Goal: Task Accomplishment & Management: Manage account settings

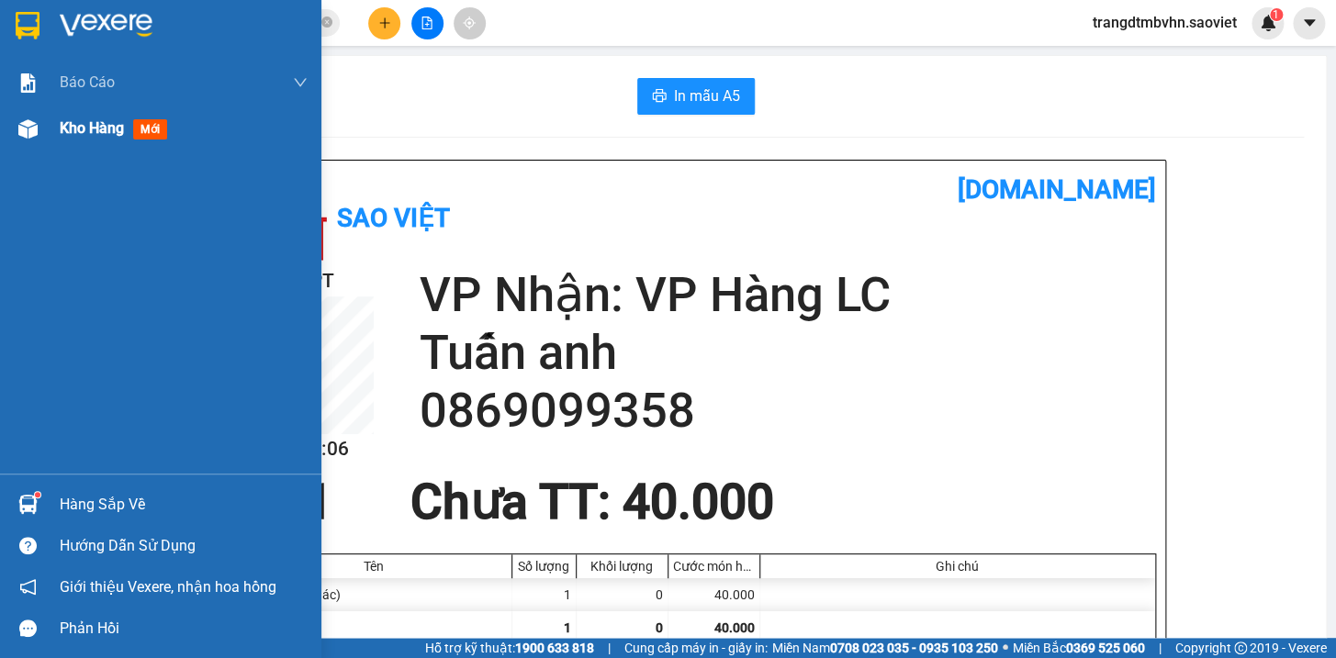
click at [73, 128] on span "Kho hàng" at bounding box center [92, 127] width 64 height 17
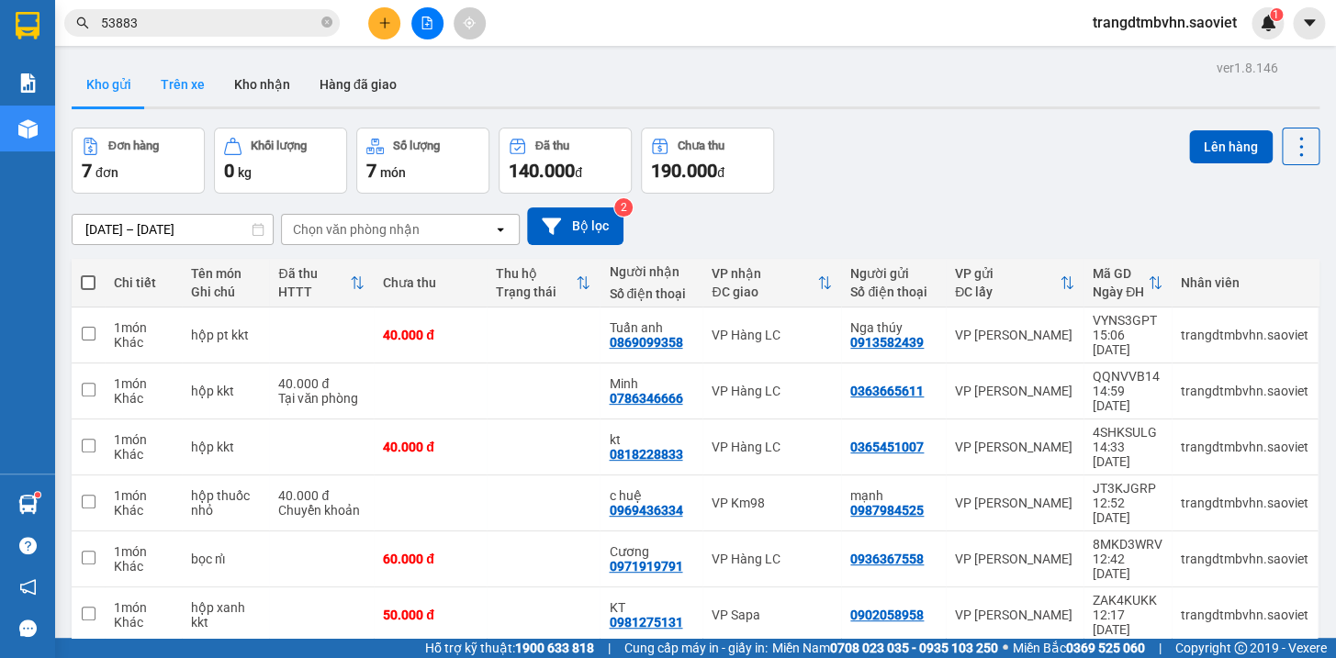
click at [182, 82] on button "Trên xe" at bounding box center [182, 84] width 73 height 44
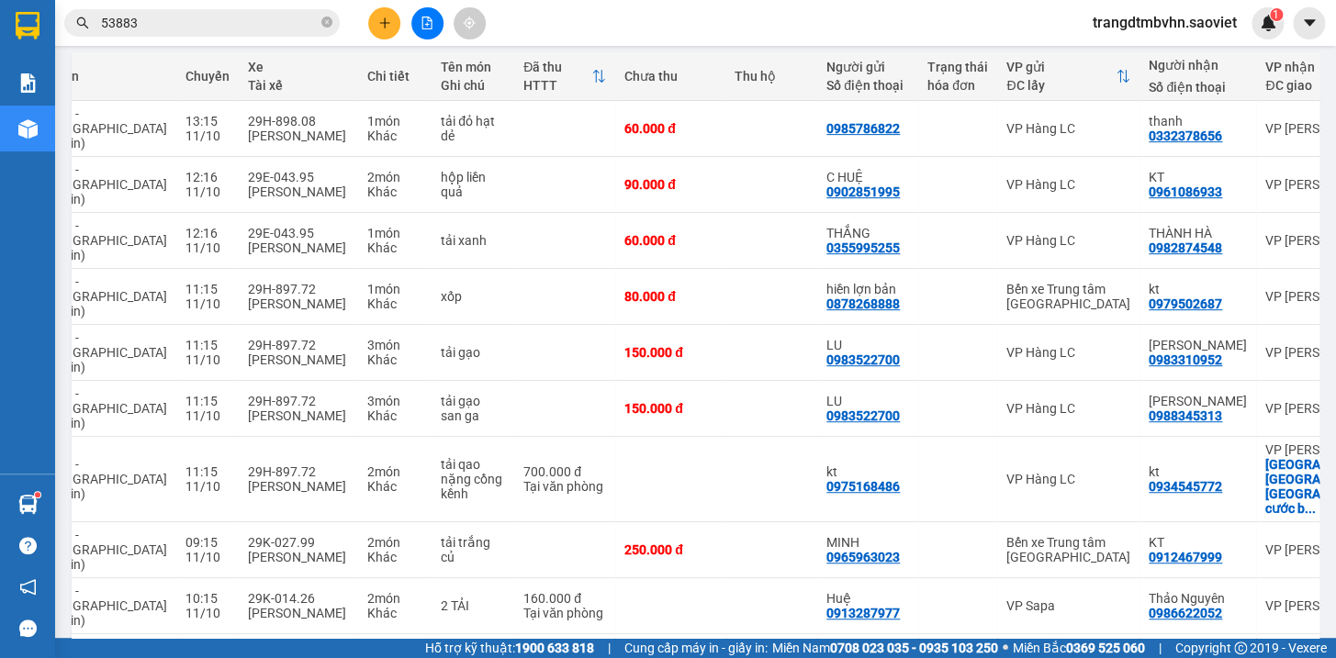
scroll to position [0, 218]
click at [1254, 656] on icon at bounding box center [1260, 662] width 13 height 13
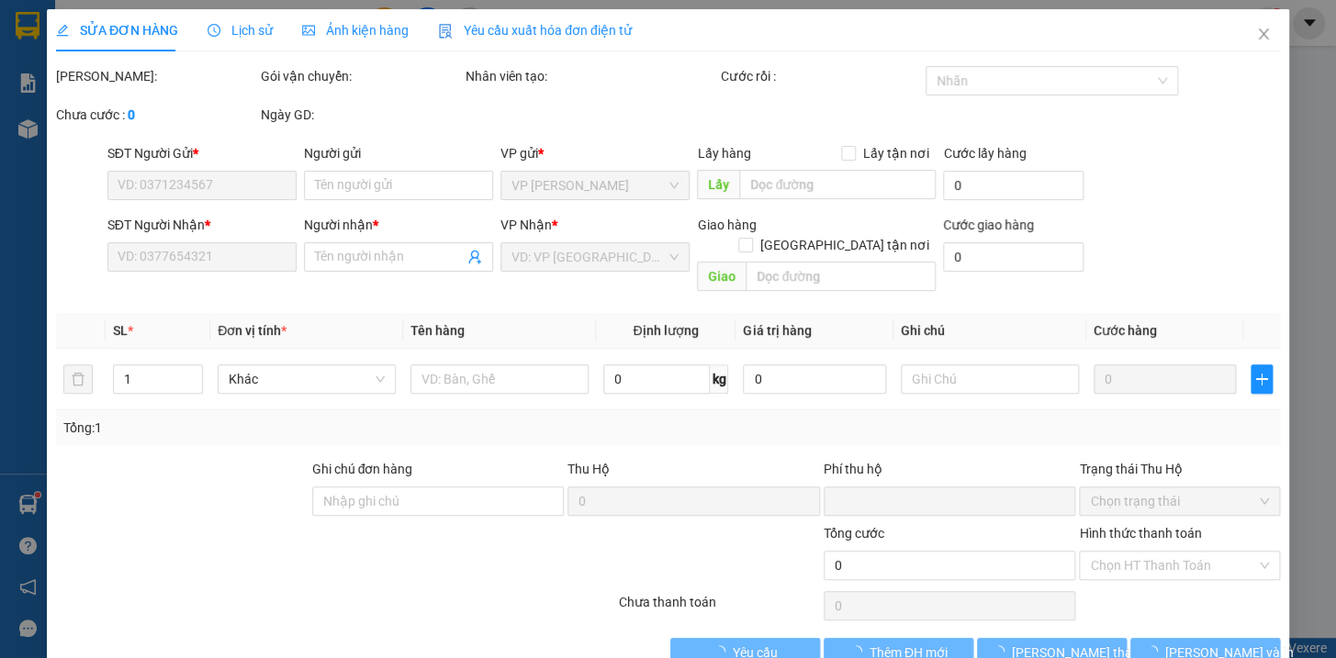
type input "0913287977"
type input "Huệ"
type input "0965140215"
type input "[PERSON_NAME]"
type input "0"
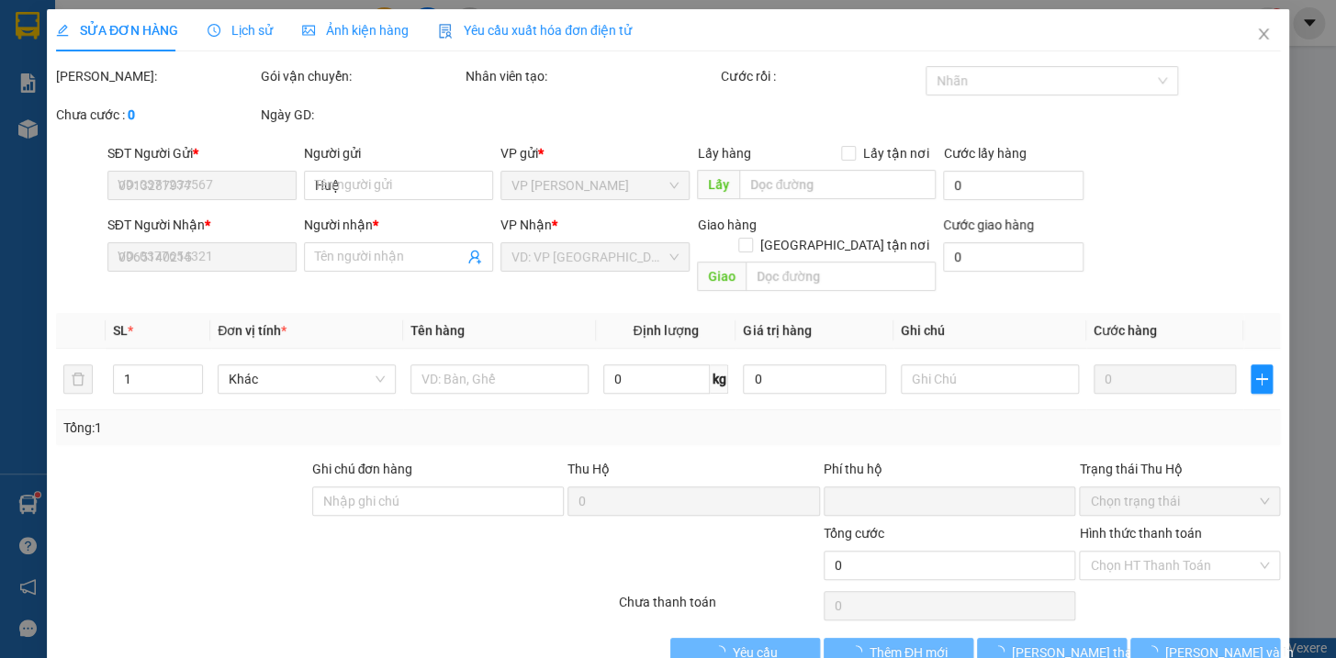
type input "480.000"
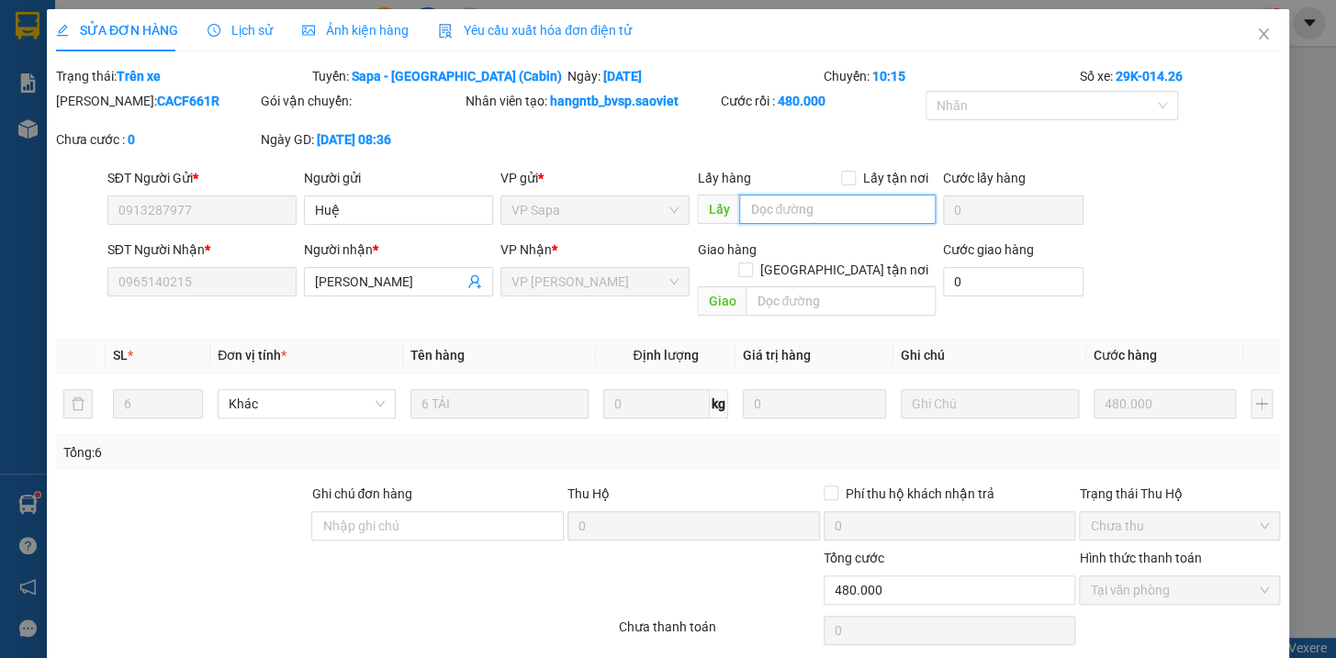
click at [824, 208] on input "text" at bounding box center [837, 209] width 197 height 29
type input "lấy gp"
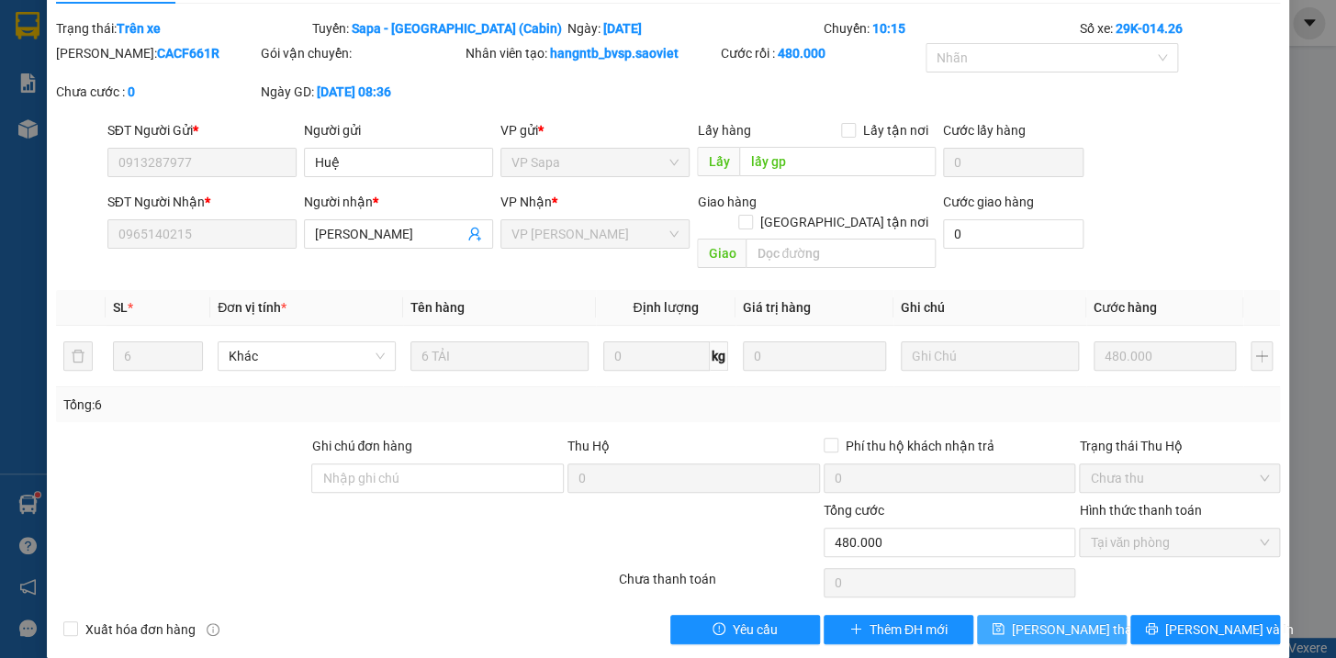
click at [1096, 615] on button "[PERSON_NAME] thay đổi" at bounding box center [1052, 629] width 150 height 29
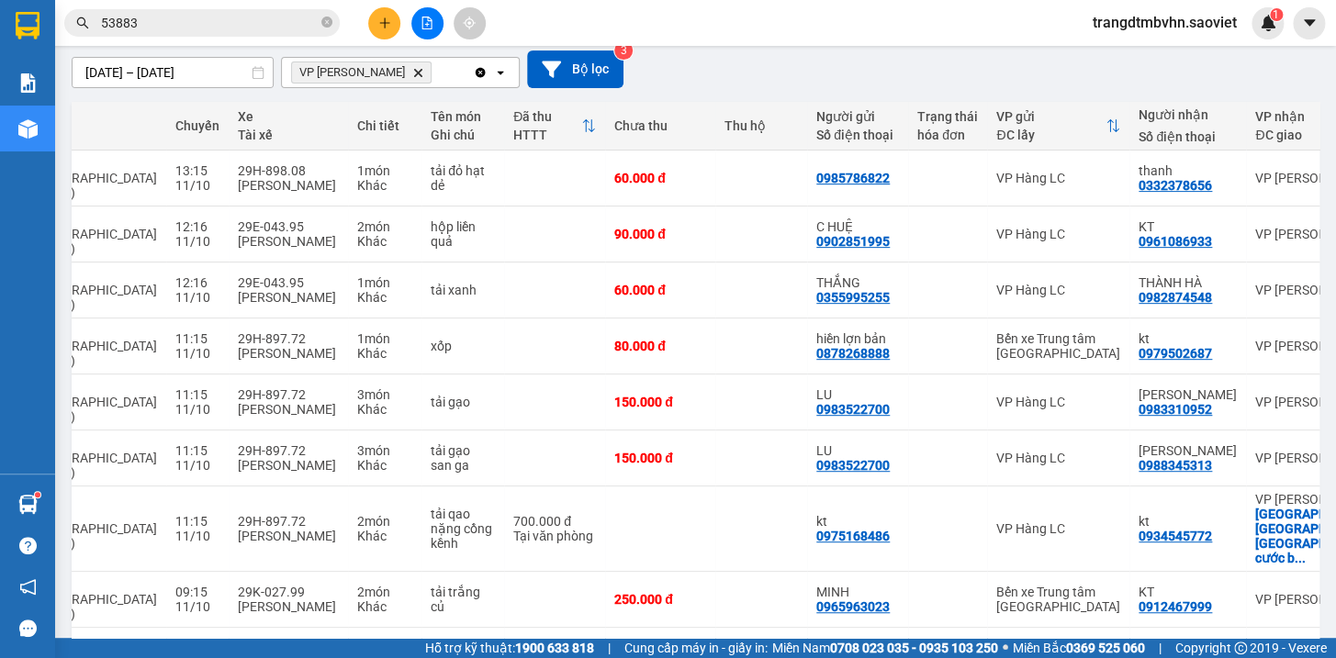
scroll to position [0, 272]
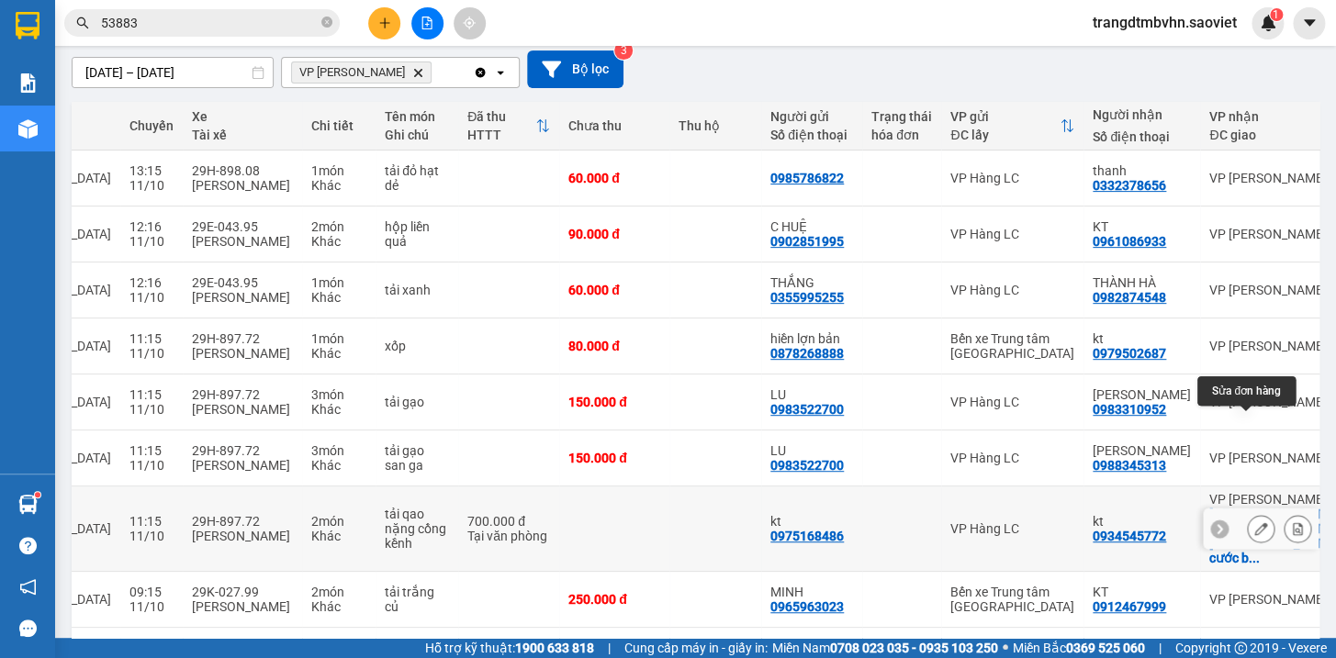
click at [1254, 522] on icon at bounding box center [1260, 528] width 13 height 13
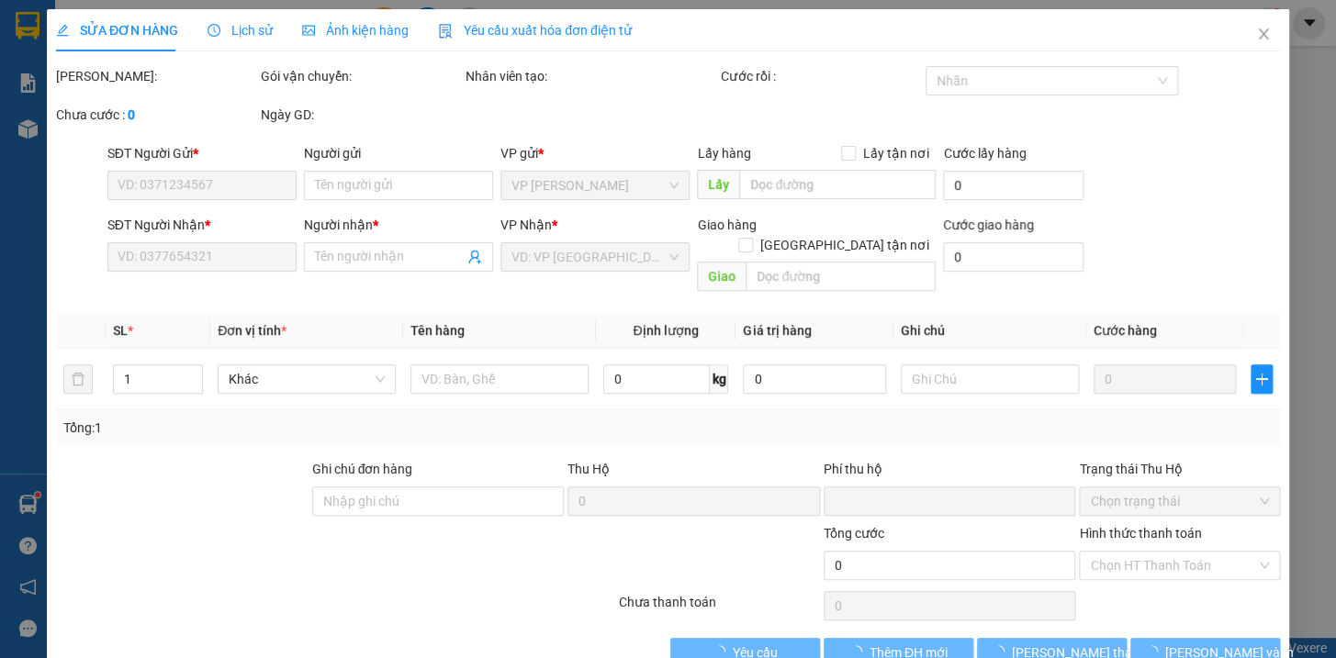
type input "0975168486"
type input "kt"
type input "0934545772"
type input "kt"
checkbox input "true"
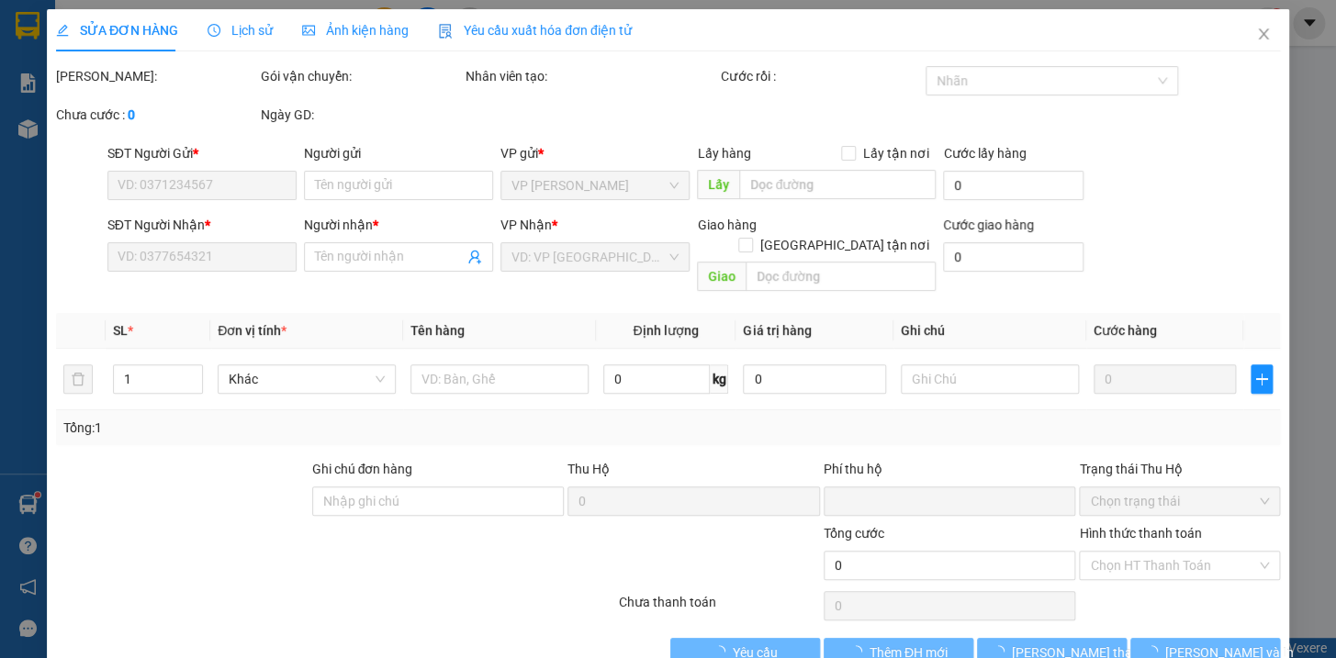
type input "chợ sơn [GEOGRAPHIC_DATA] hiệp-cước bao gồm ctn"
type input "0"
type input "700.000"
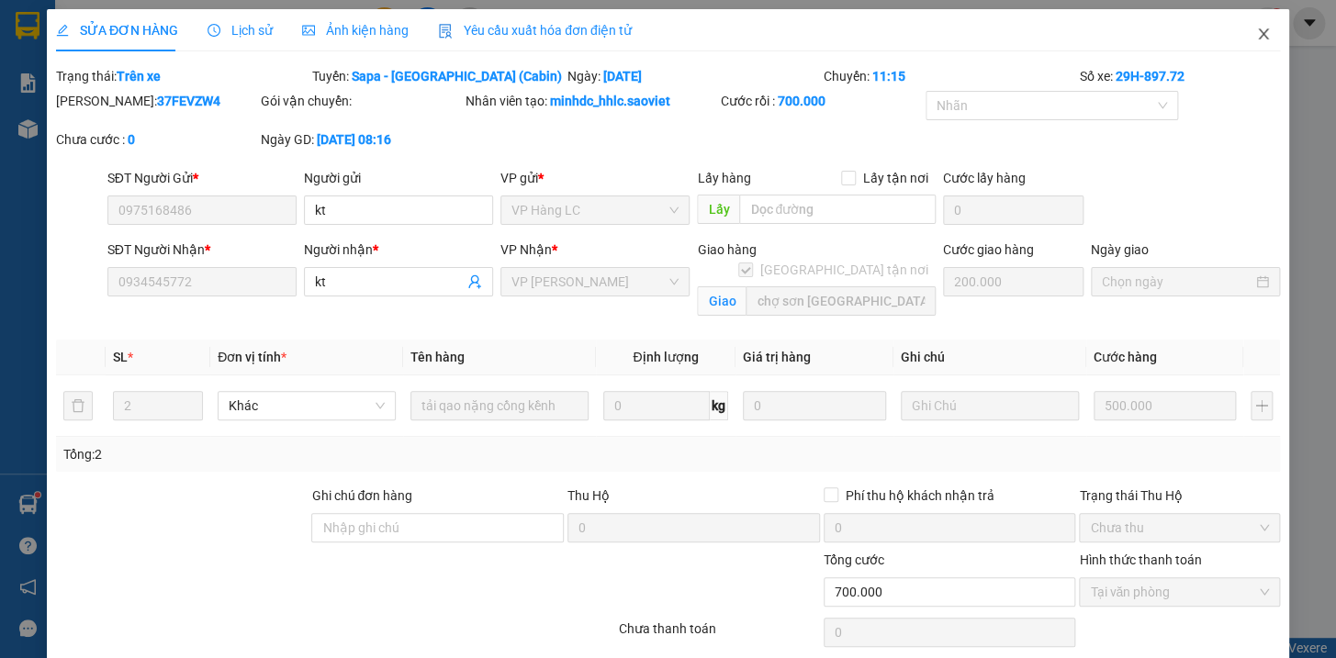
click at [1258, 33] on icon "close" at bounding box center [1263, 33] width 10 height 11
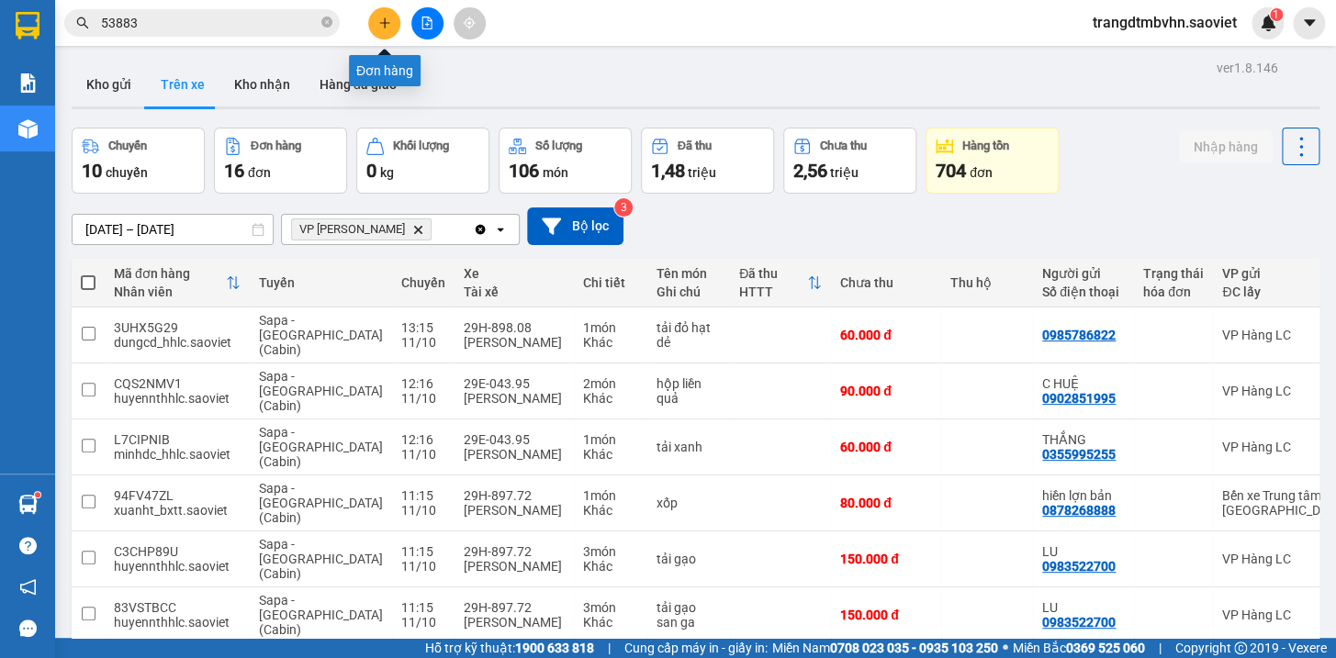
click at [384, 22] on icon "plus" at bounding box center [384, 22] width 10 height 1
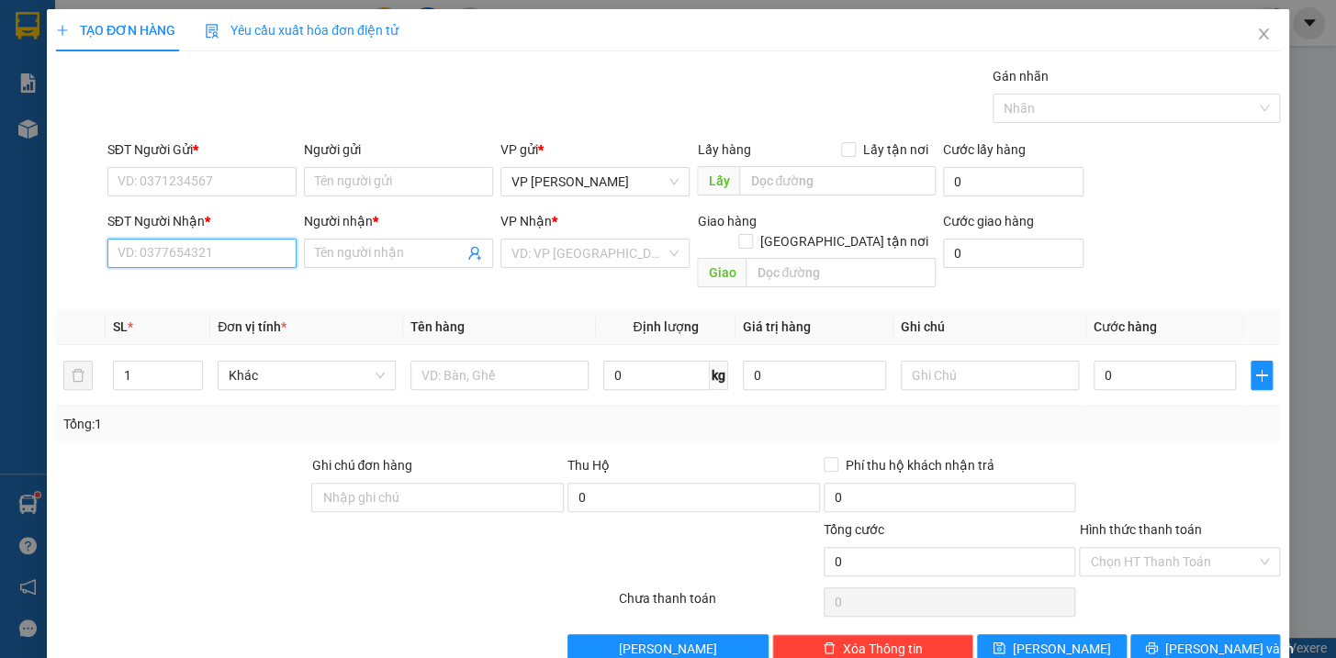
click at [187, 239] on input "SĐT Người Nhận *" at bounding box center [201, 253] width 189 height 29
click at [184, 292] on div "0987408214 - [GEOGRAPHIC_DATA]" at bounding box center [220, 290] width 207 height 20
type input "0987408214"
type input "Cô Thơ"
type input "0987408214"
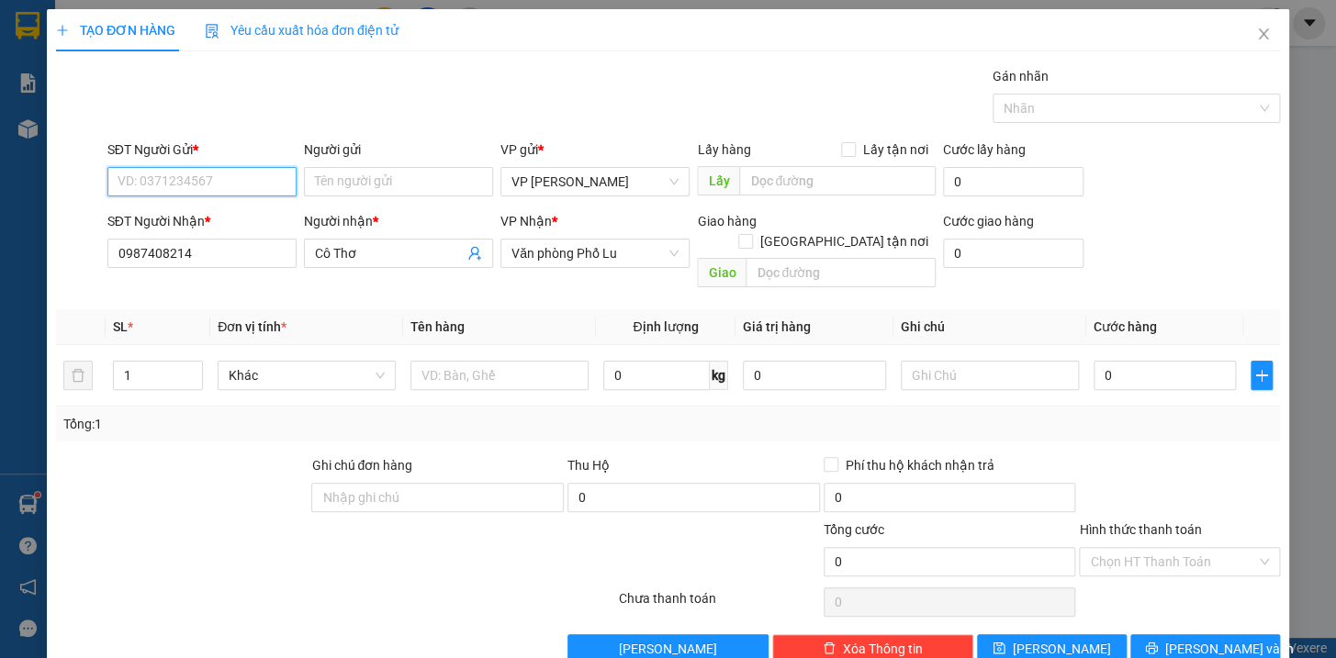
click at [197, 181] on input "SĐT Người Gửi *" at bounding box center [201, 181] width 189 height 29
click at [201, 219] on div "0979541438 - [GEOGRAPHIC_DATA]" at bounding box center [220, 218] width 207 height 20
type input "0979541438"
type input "hàn"
click at [156, 362] on input "1" at bounding box center [158, 376] width 88 height 28
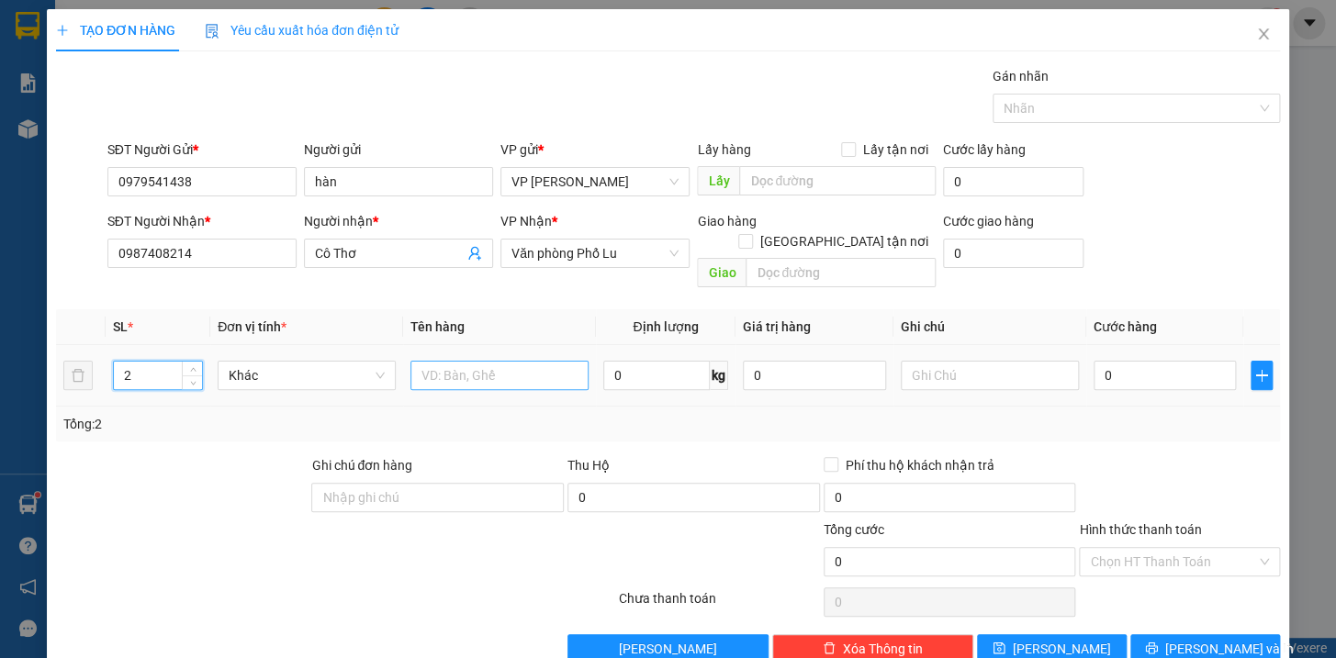
type input "2"
click at [439, 361] on input "text" at bounding box center [499, 375] width 178 height 29
type input "bọc đen"
click at [1106, 361] on input "0" at bounding box center [1165, 375] width 143 height 29
type input "1"
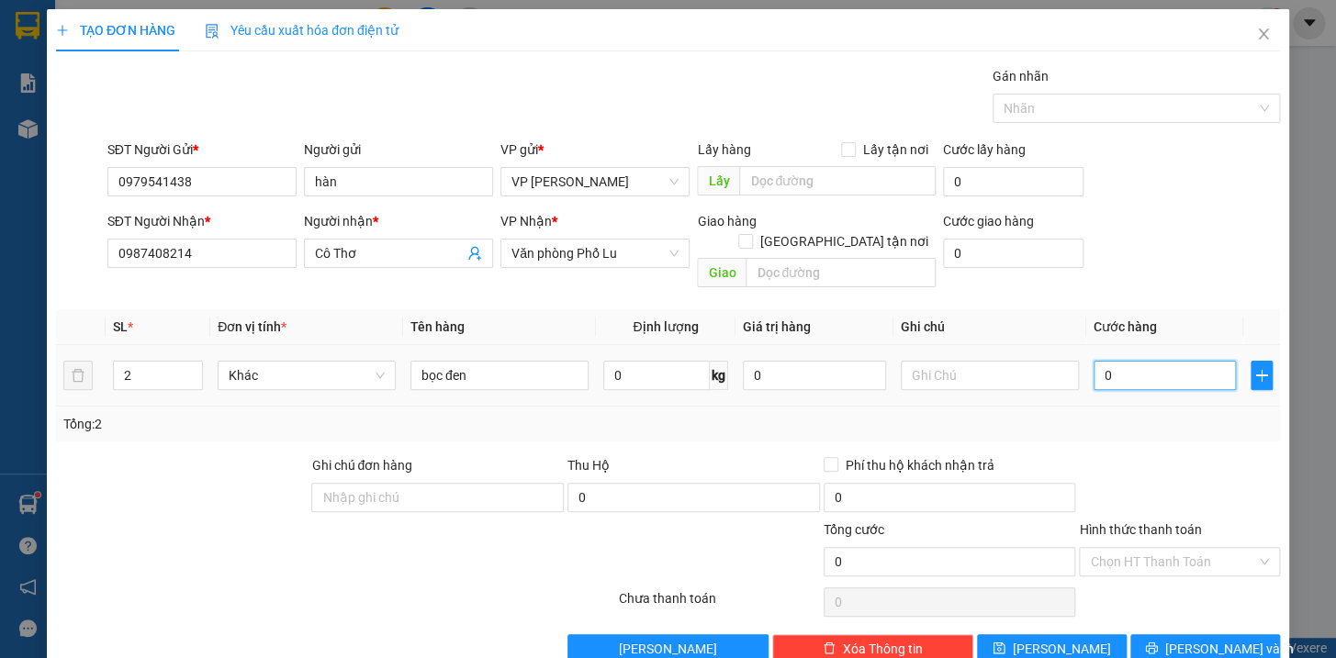
type input "1"
type input "17"
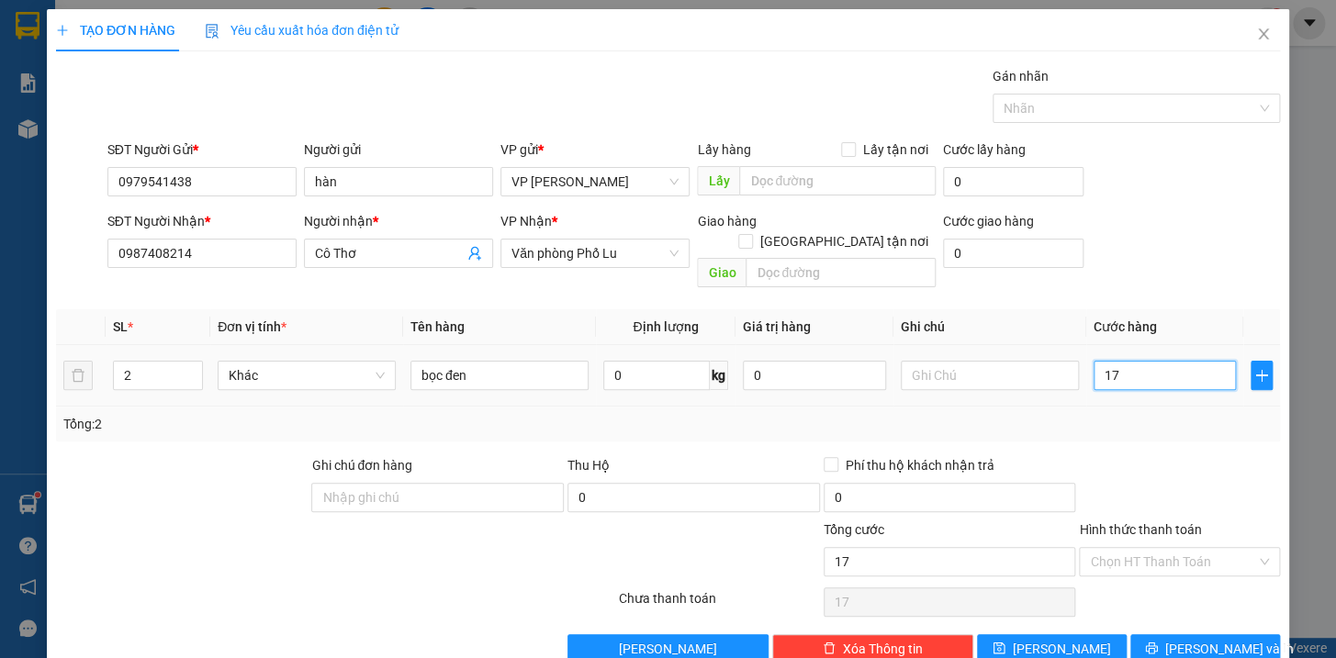
type input "170"
type input "1.700"
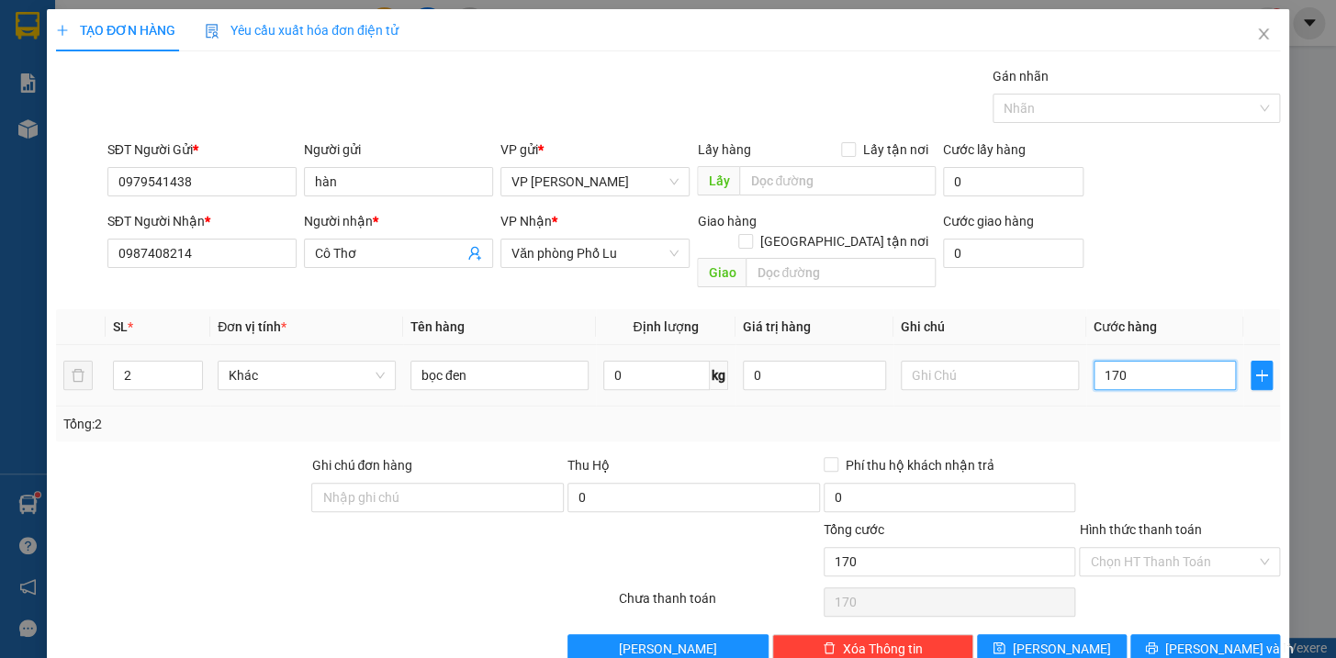
type input "1.700"
type input "17.000"
type input "170.000"
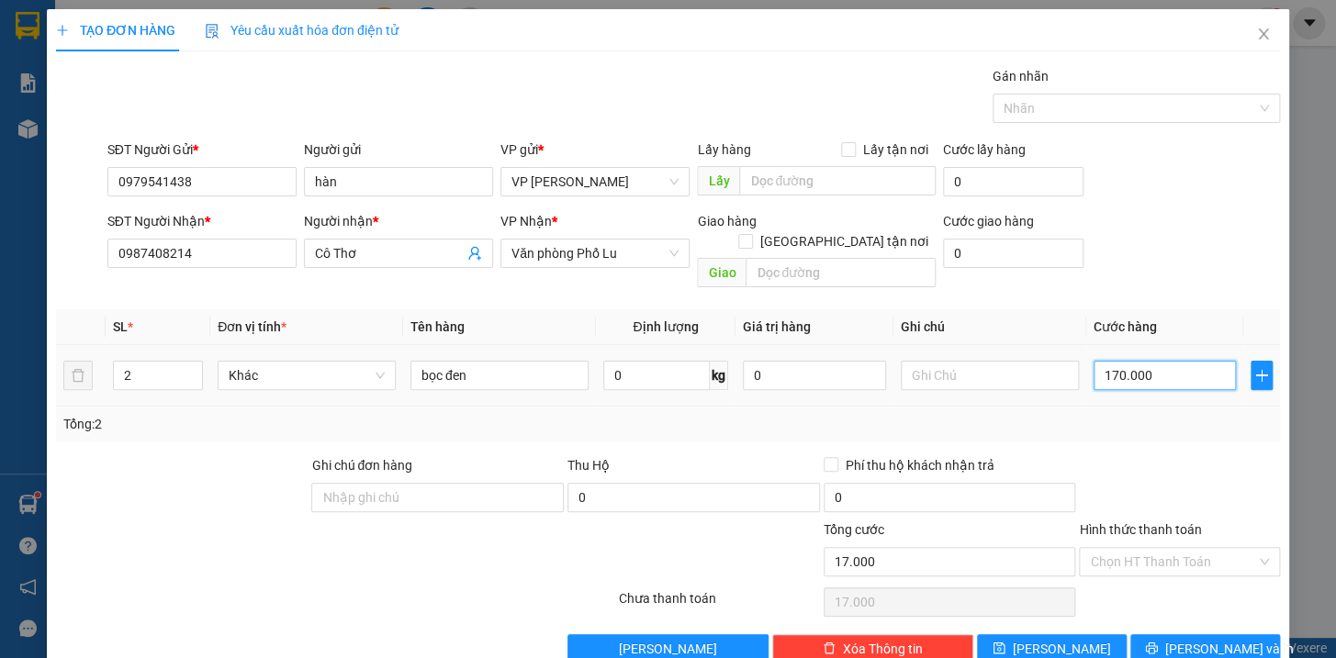
type input "170.000"
click at [1239, 635] on button "[PERSON_NAME] và In" at bounding box center [1205, 649] width 150 height 29
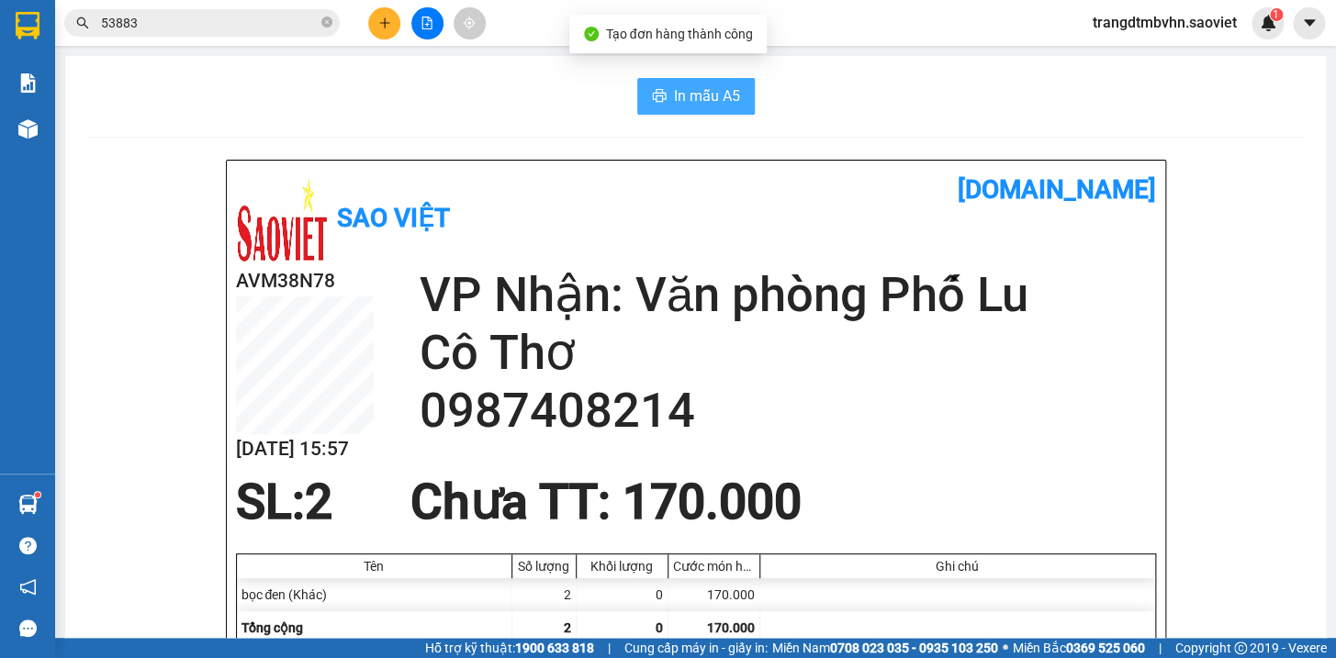
click at [683, 102] on span "In mẫu A5" at bounding box center [707, 95] width 66 height 23
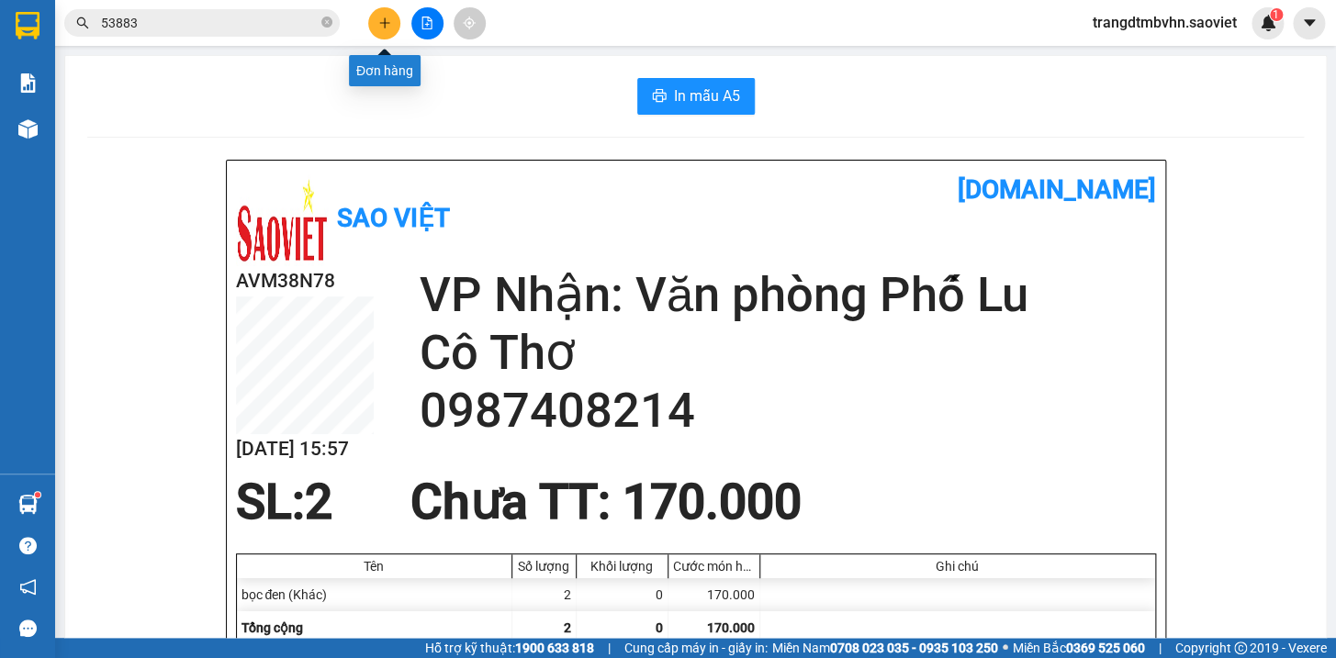
click at [378, 17] on icon "plus" at bounding box center [384, 23] width 13 height 13
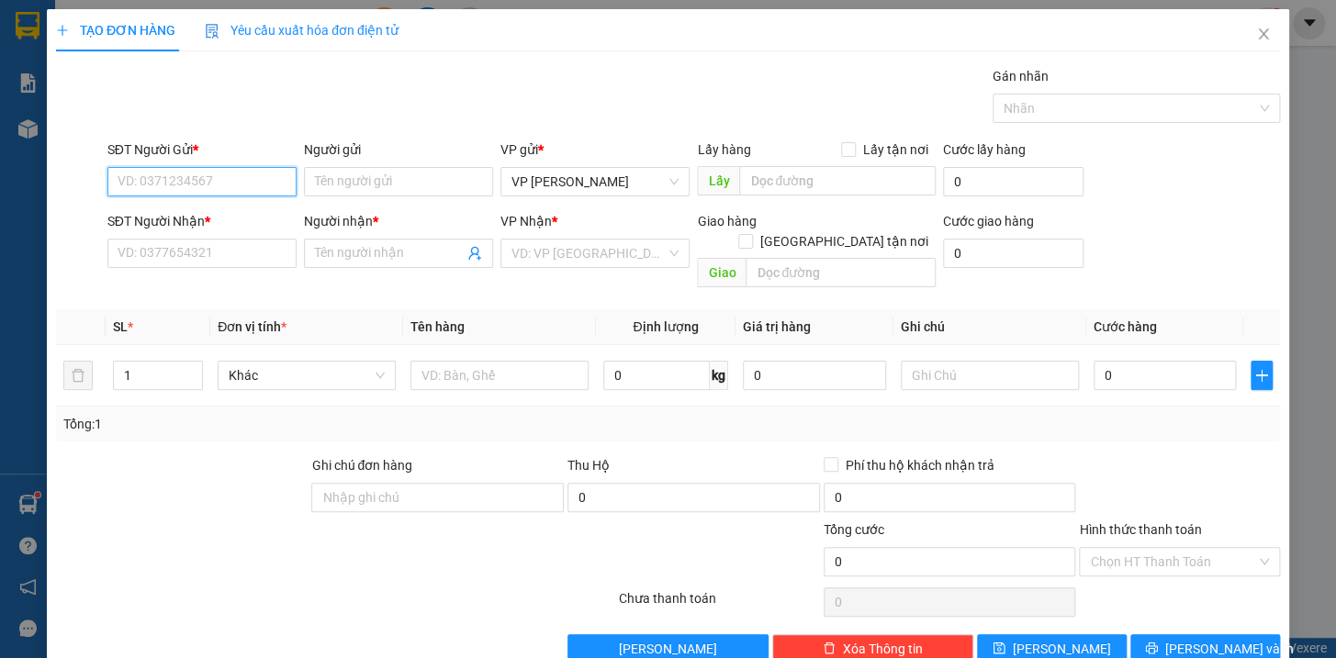
click at [171, 175] on input "SĐT Người Gửi *" at bounding box center [201, 181] width 189 height 29
type input "0389595160"
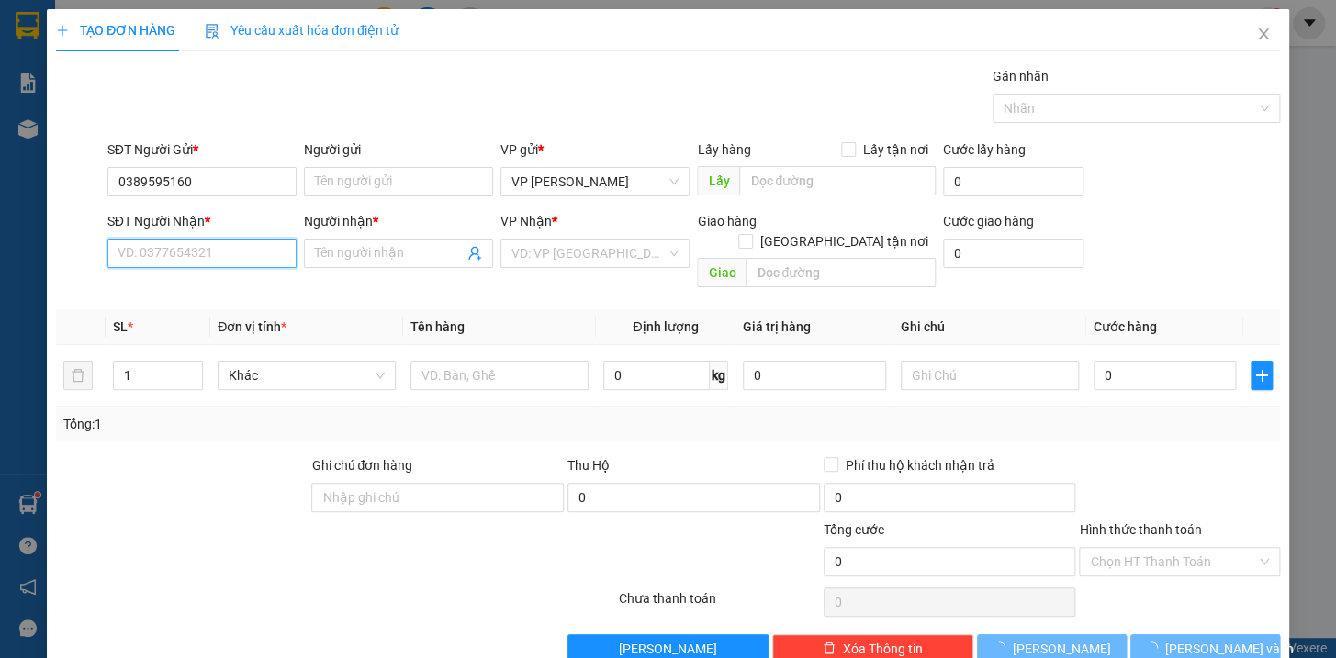
click at [184, 257] on input "SĐT Người Nhận *" at bounding box center [201, 253] width 189 height 29
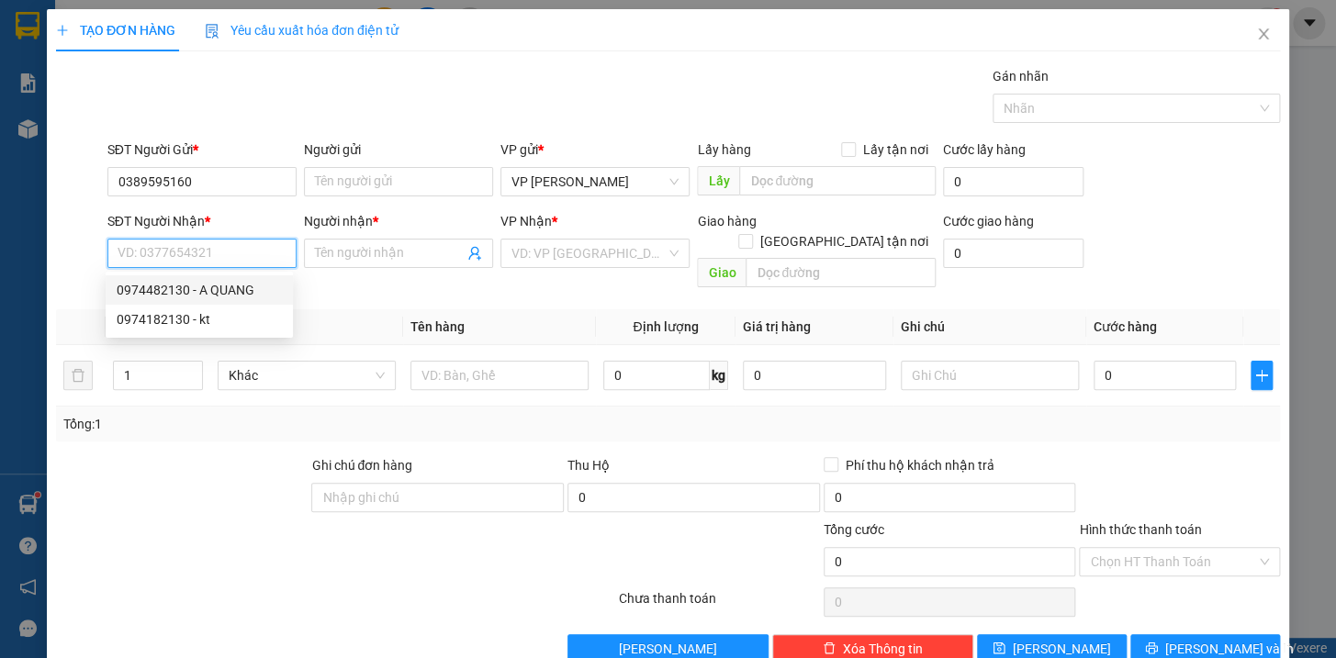
click at [174, 286] on div "0974482130 - A QUANG" at bounding box center [199, 290] width 165 height 20
type input "0974482130"
type input "A QUANG"
type input "km 150"
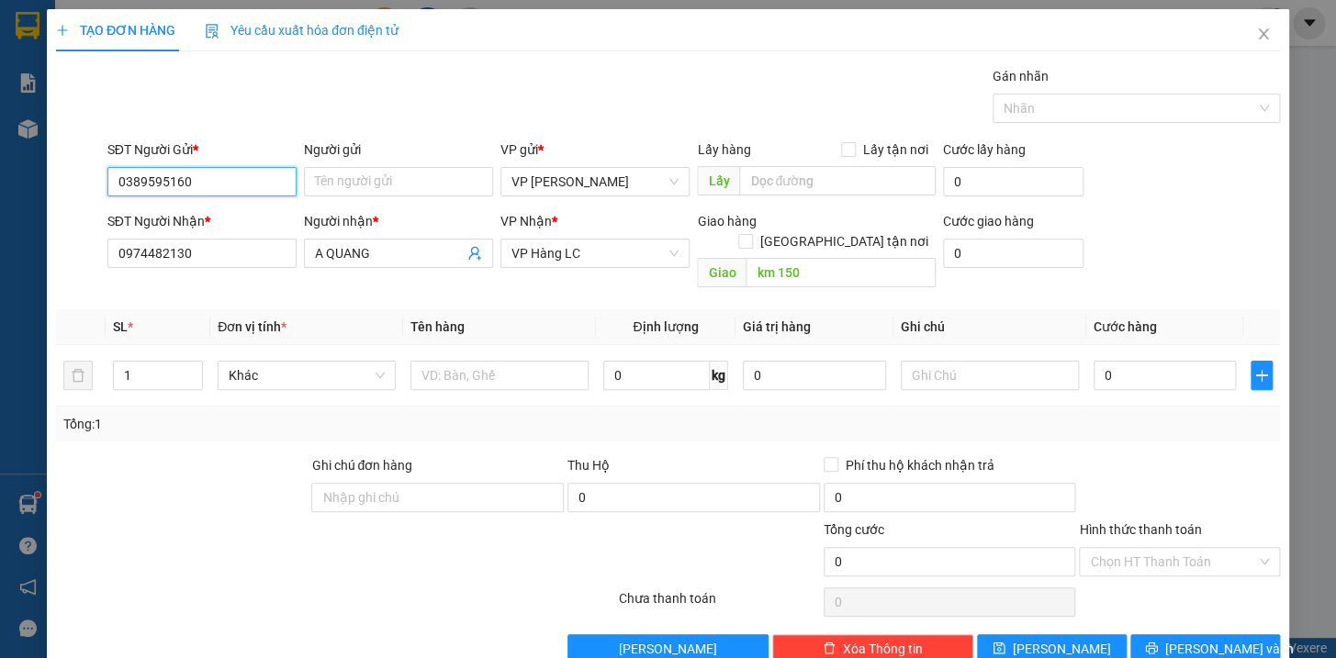
click at [229, 178] on input "0389595160" at bounding box center [201, 181] width 189 height 29
click at [158, 214] on div "0389595160" at bounding box center [199, 218] width 165 height 20
click at [545, 361] on input "text" at bounding box center [499, 375] width 178 height 29
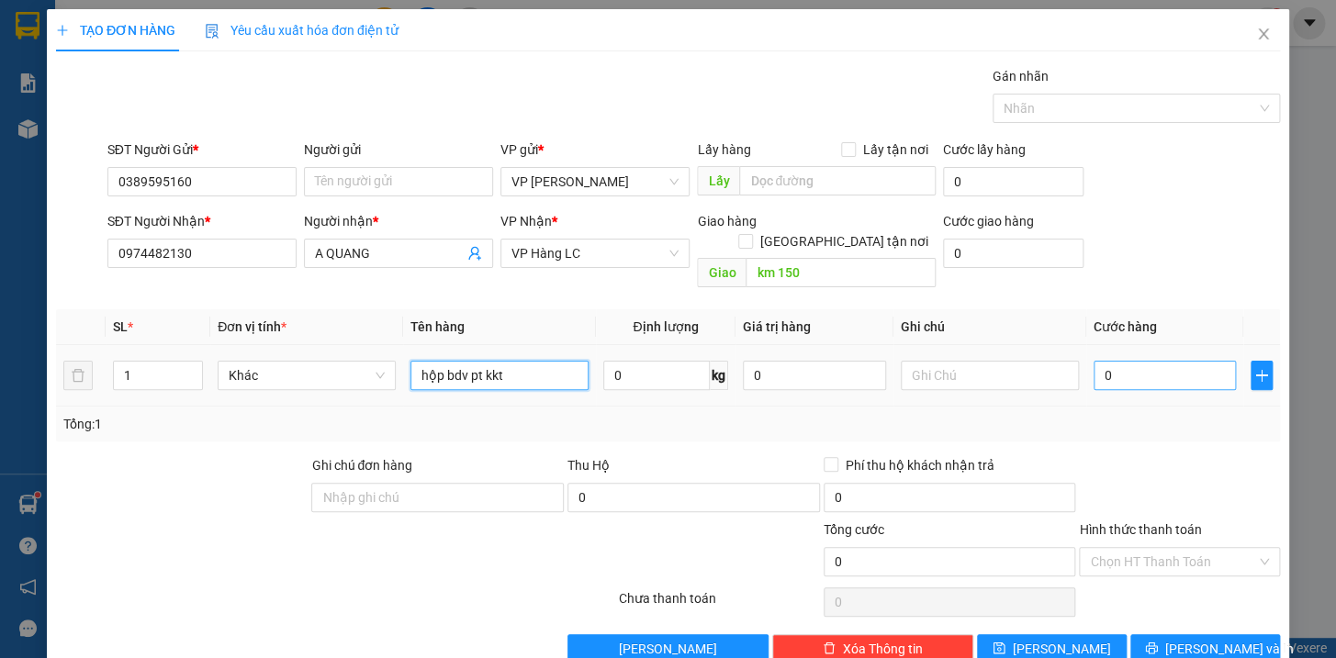
type input "hộp bdv pt kkt"
click at [1138, 361] on input "0" at bounding box center [1165, 375] width 143 height 29
type input "6"
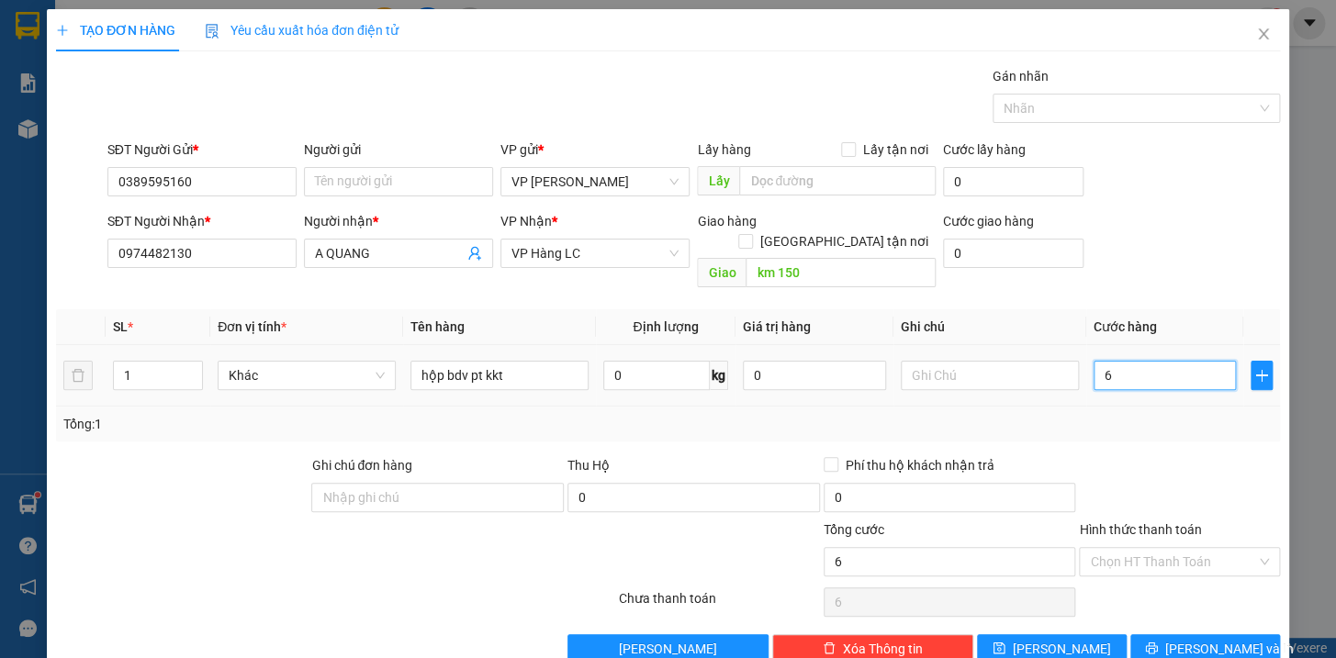
type input "60"
type input "600"
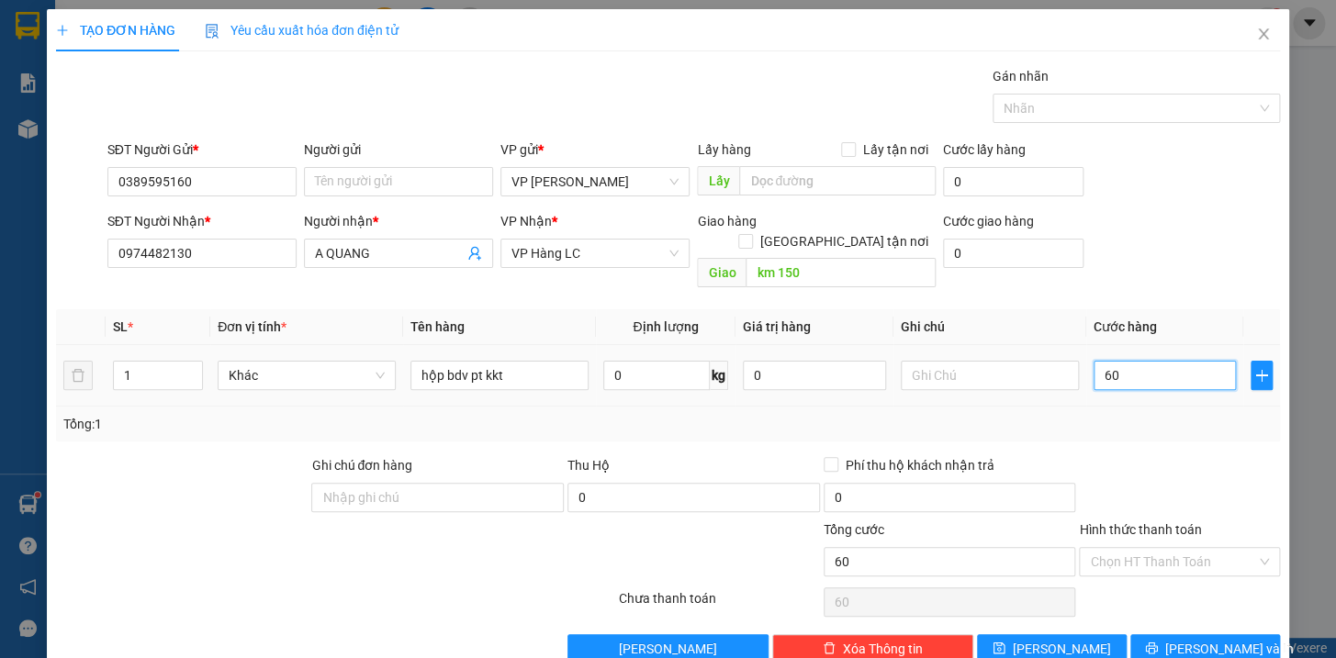
type input "600"
type input "6.000"
type input "60.000"
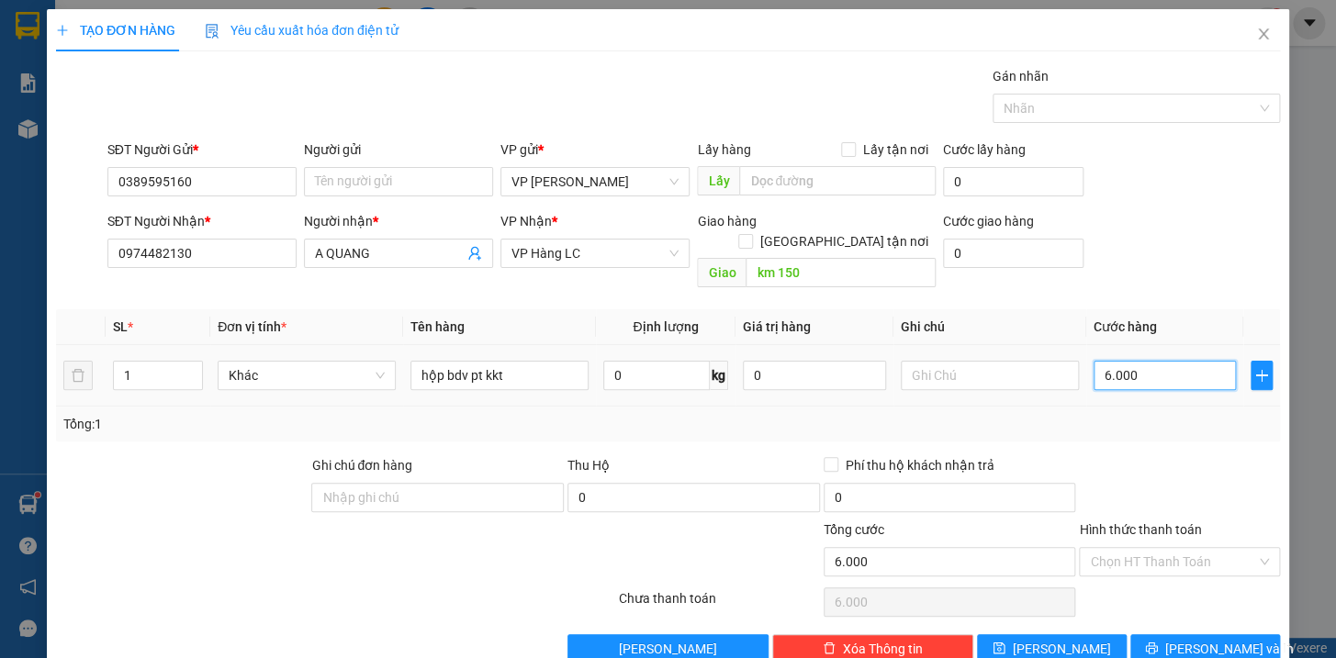
type input "60.000"
click at [1217, 639] on span "[PERSON_NAME] và In" at bounding box center [1229, 649] width 129 height 20
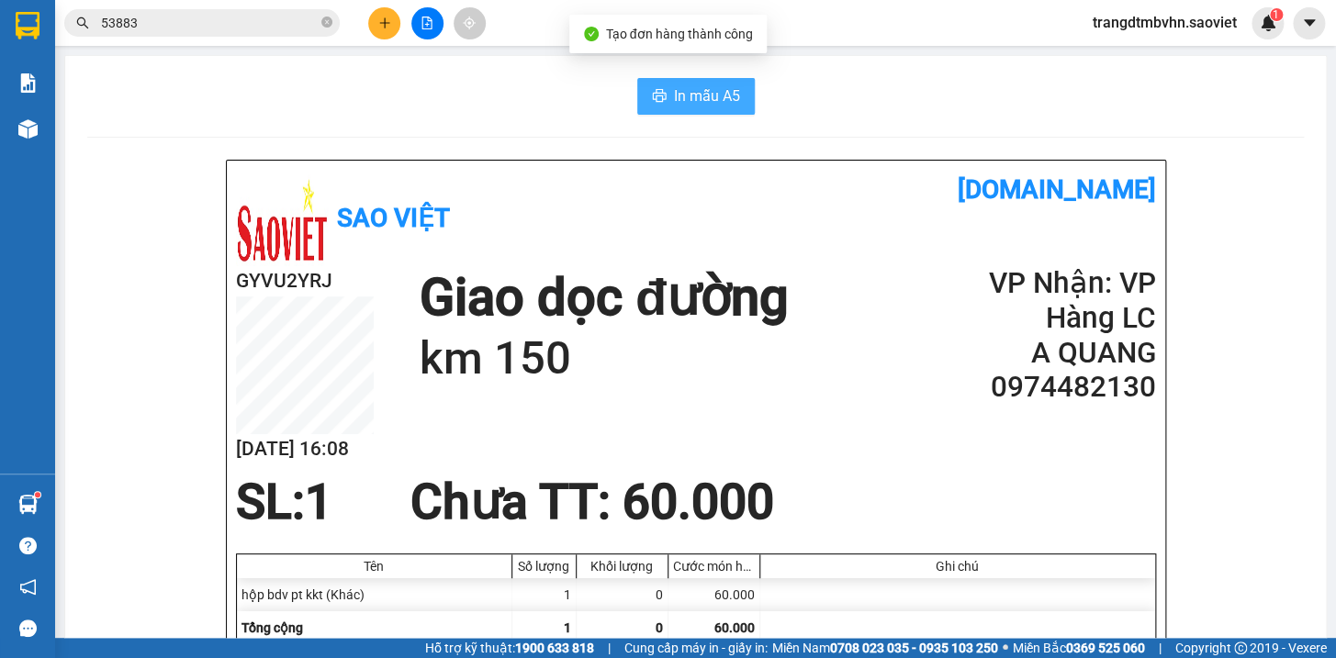
click at [710, 92] on span "In mẫu A5" at bounding box center [707, 95] width 66 height 23
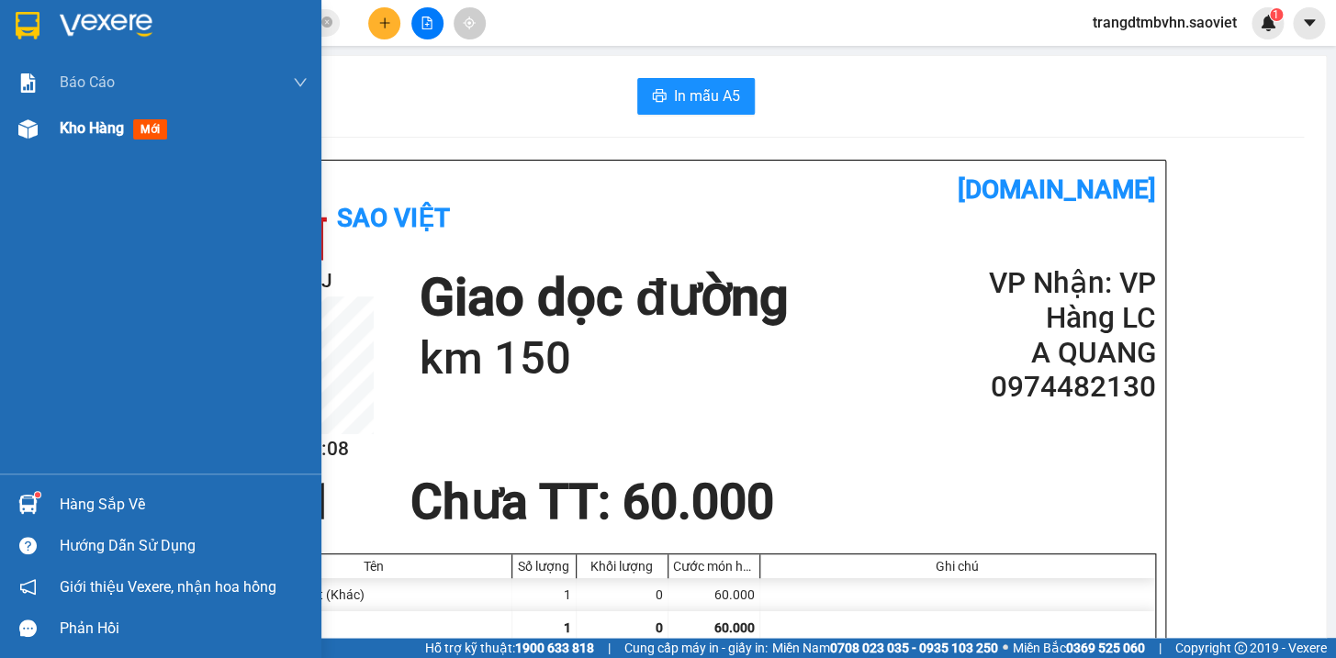
click at [72, 124] on span "Kho hàng" at bounding box center [92, 127] width 64 height 17
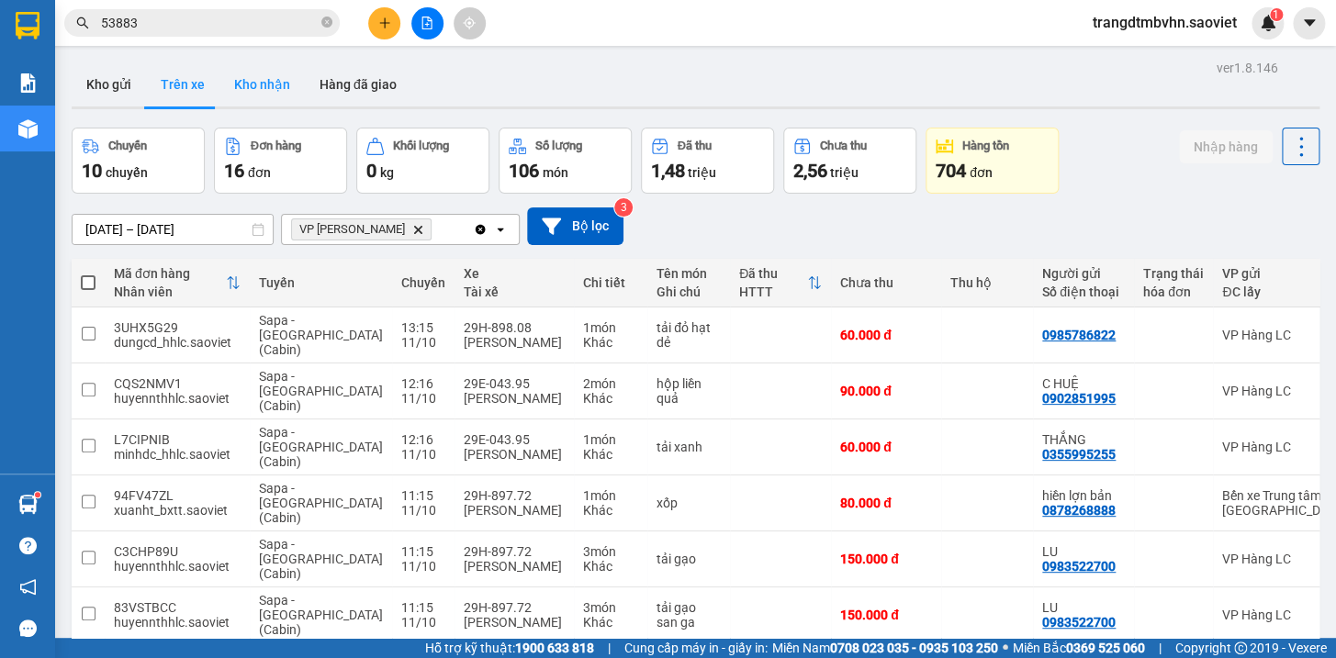
click at [274, 89] on button "Kho nhận" at bounding box center [261, 84] width 85 height 44
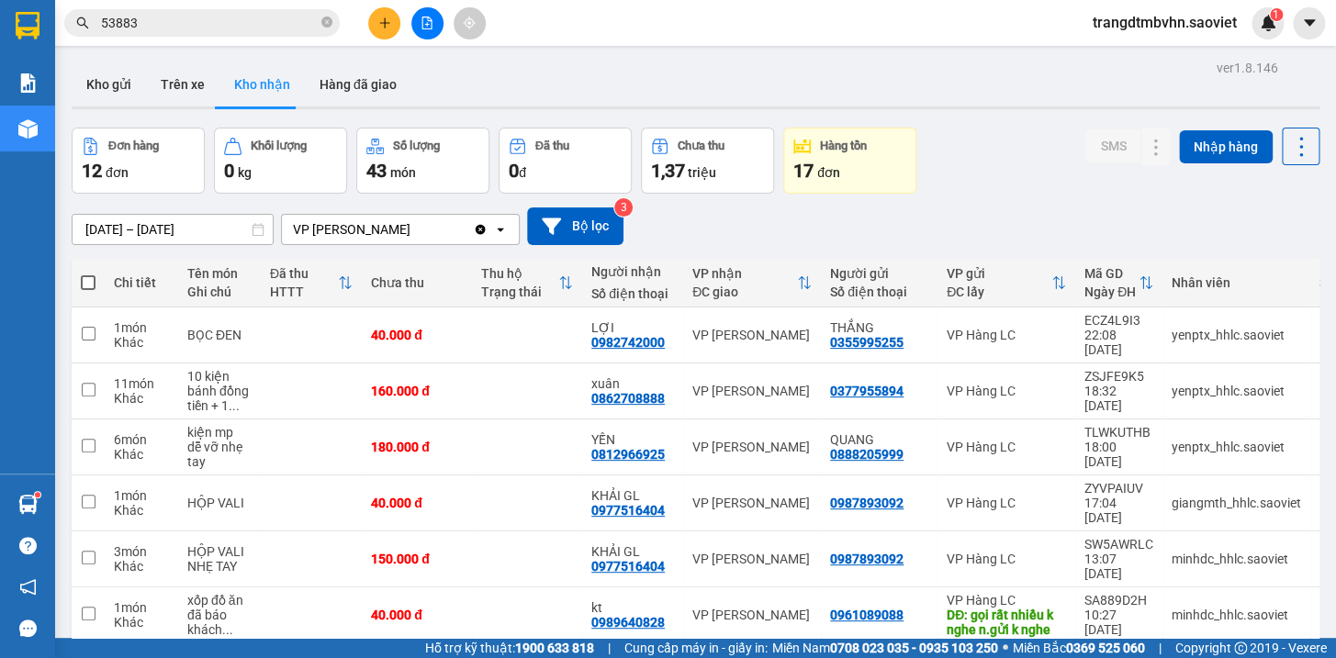
scroll to position [236, 0]
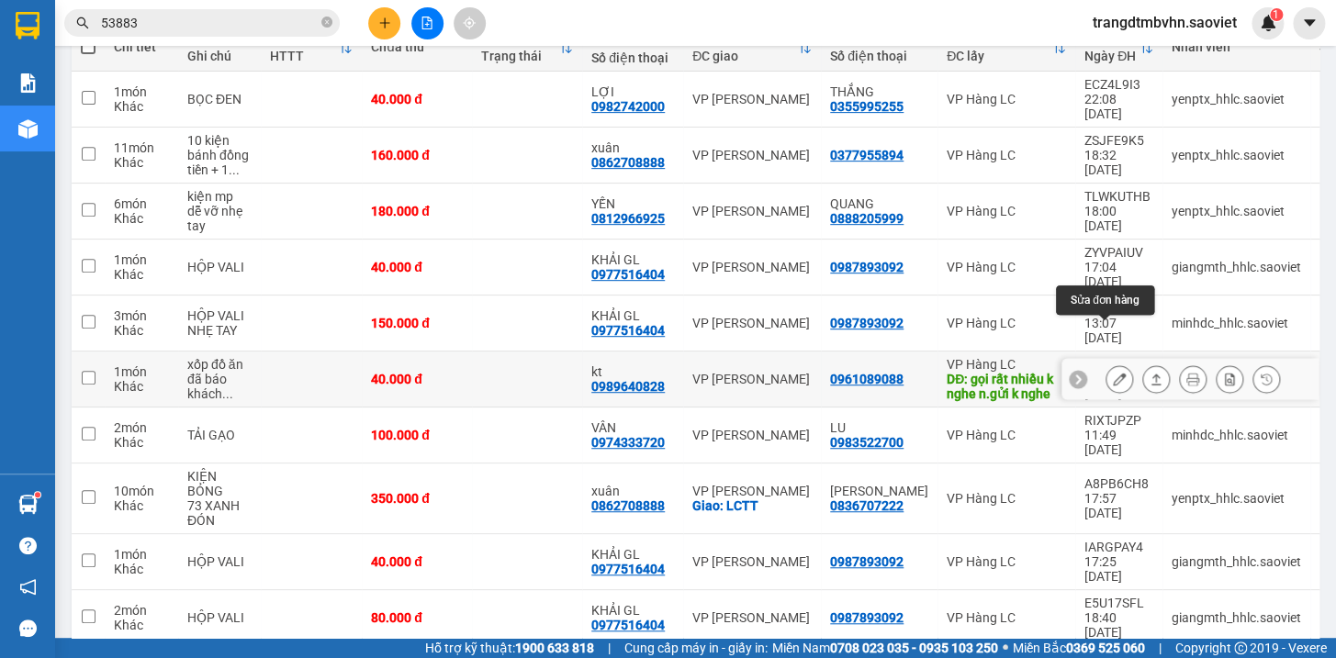
click at [1113, 373] on icon at bounding box center [1119, 379] width 13 height 13
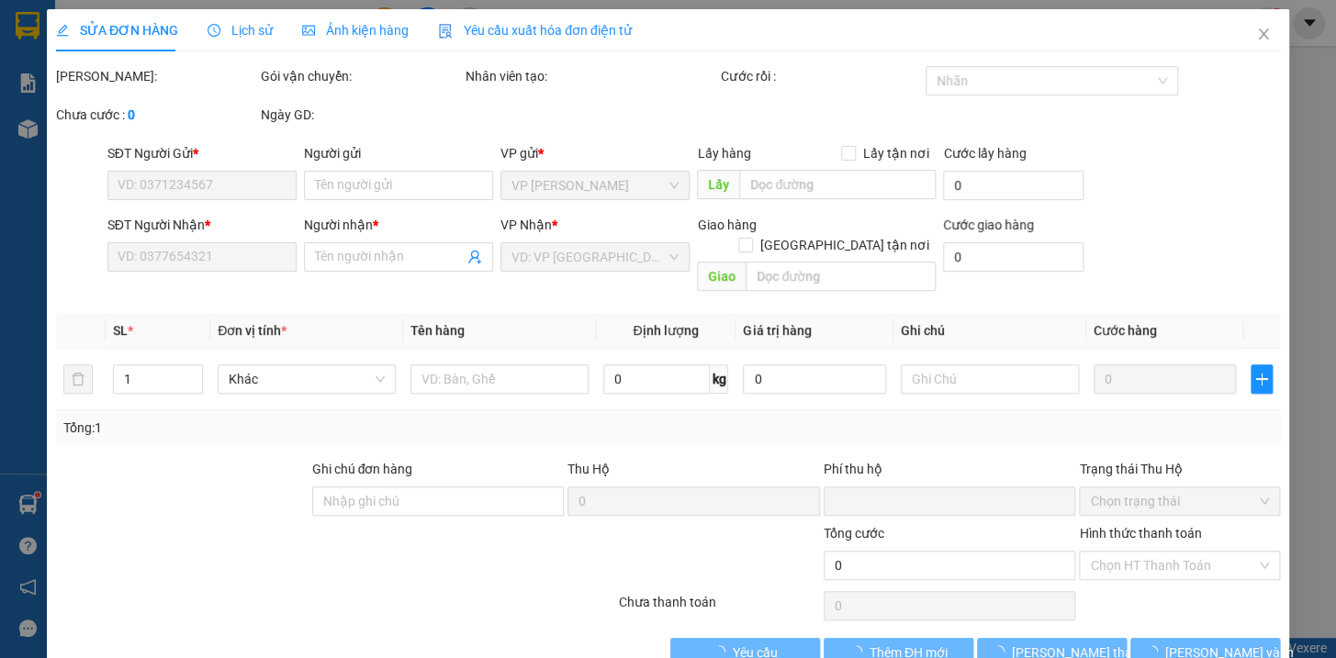
type input "0961089088"
type input "gọi rất nhiều k nghe n.gửi k nghe"
type input "0989640828"
type input "kt"
type input "0"
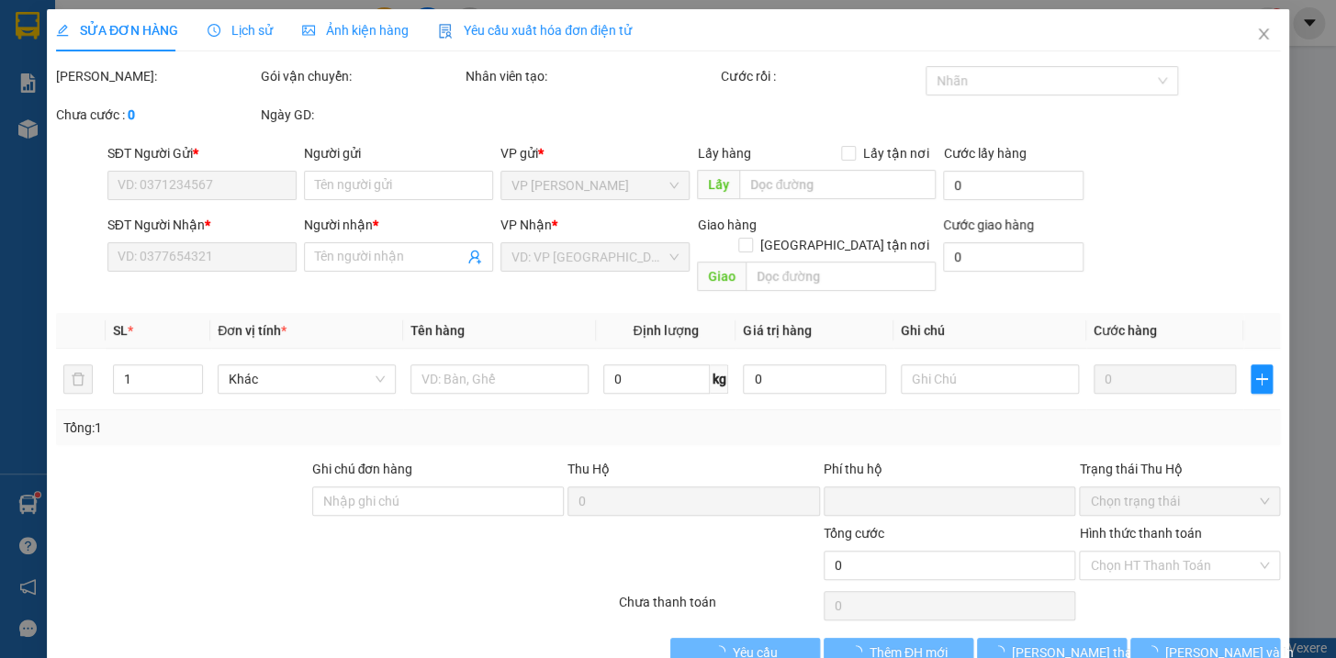
type input "40.000"
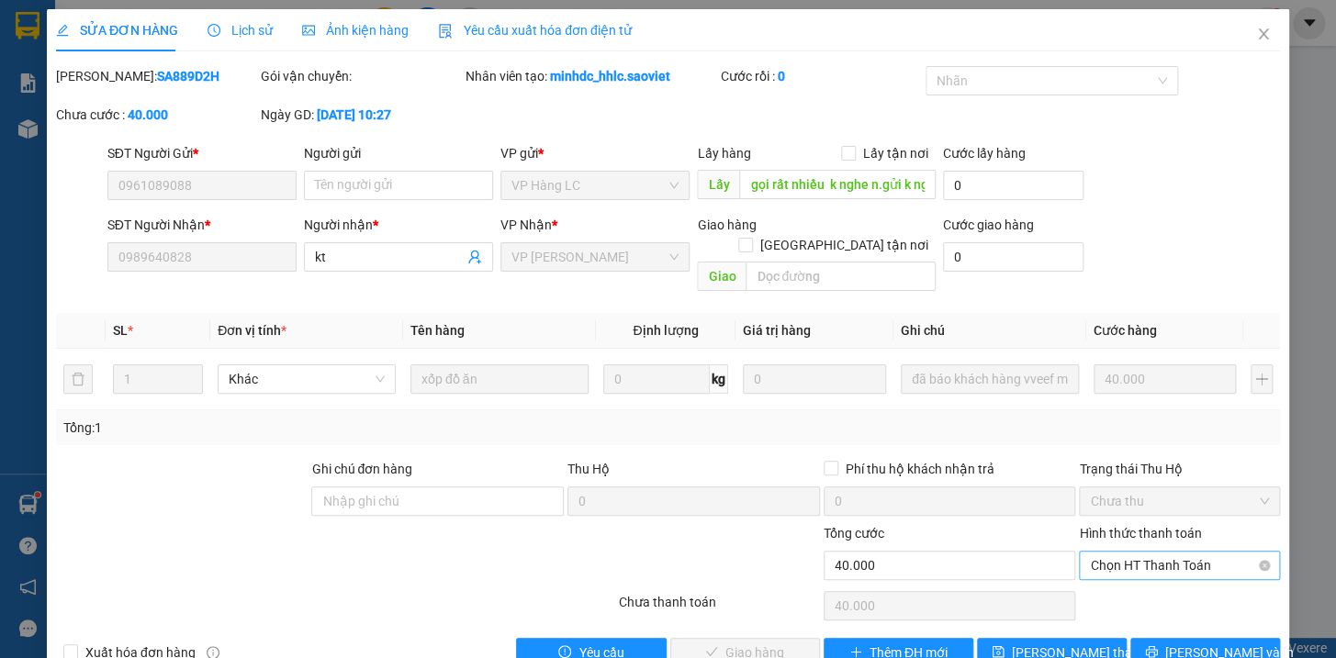
click at [1138, 552] on span "Chọn HT Thanh Toán" at bounding box center [1179, 566] width 179 height 28
click at [1139, 577] on div "Tại văn phòng" at bounding box center [1167, 581] width 176 height 20
type input "0"
click at [766, 643] on span "[PERSON_NAME] và Giao hàng" at bounding box center [793, 653] width 176 height 20
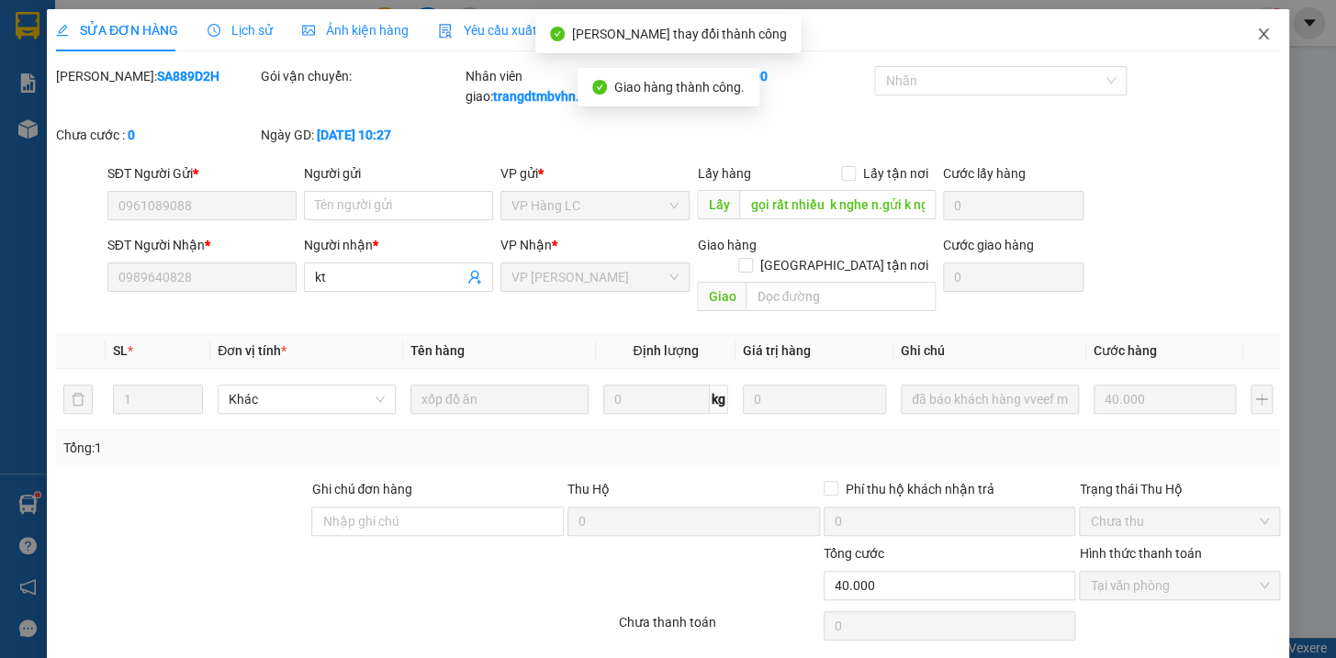
click at [1258, 32] on icon "close" at bounding box center [1263, 33] width 10 height 11
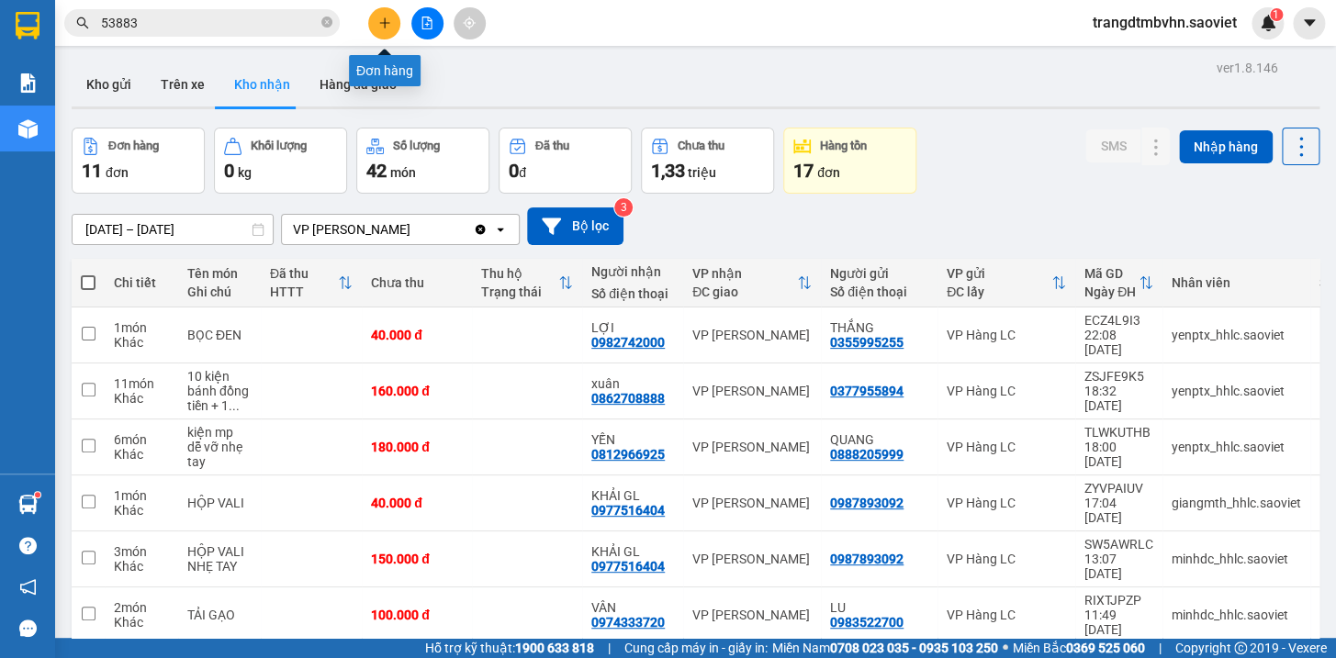
click at [380, 22] on icon "plus" at bounding box center [384, 22] width 10 height 1
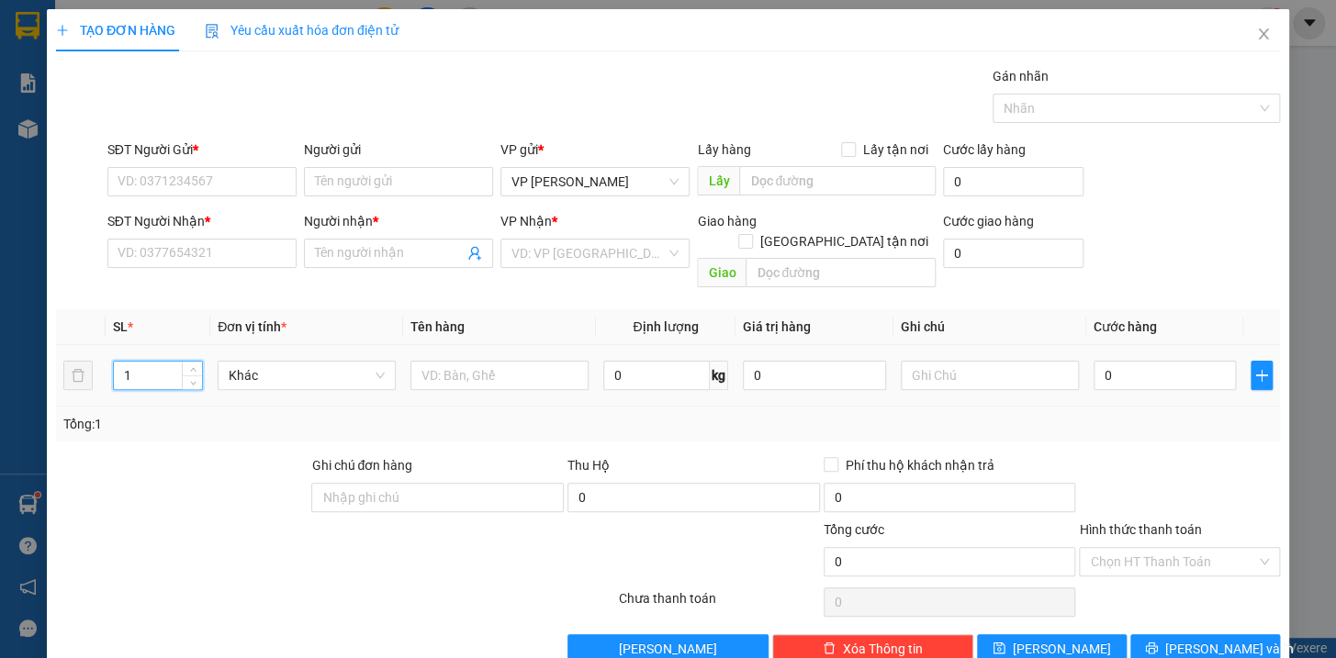
click at [142, 362] on input "1" at bounding box center [158, 376] width 88 height 28
type input "3"
click at [449, 362] on input "text" at bounding box center [499, 375] width 178 height 29
type input "kiện xanh quả hg k chịu"
click at [217, 174] on input "SĐT Người Gửi *" at bounding box center [201, 181] width 189 height 29
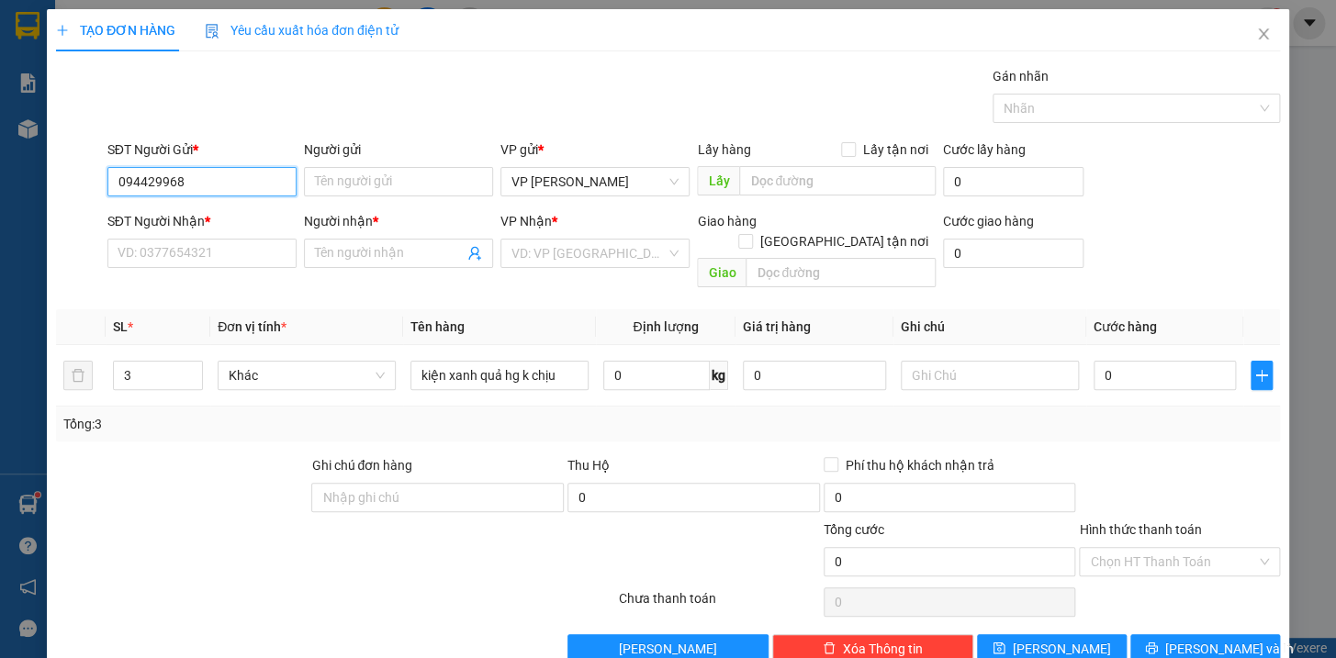
type input "0944299688"
click at [164, 217] on div "0944299688 - kt" at bounding box center [199, 218] width 165 height 20
type input "kt"
type input "0973763053"
type input "[PERSON_NAME]"
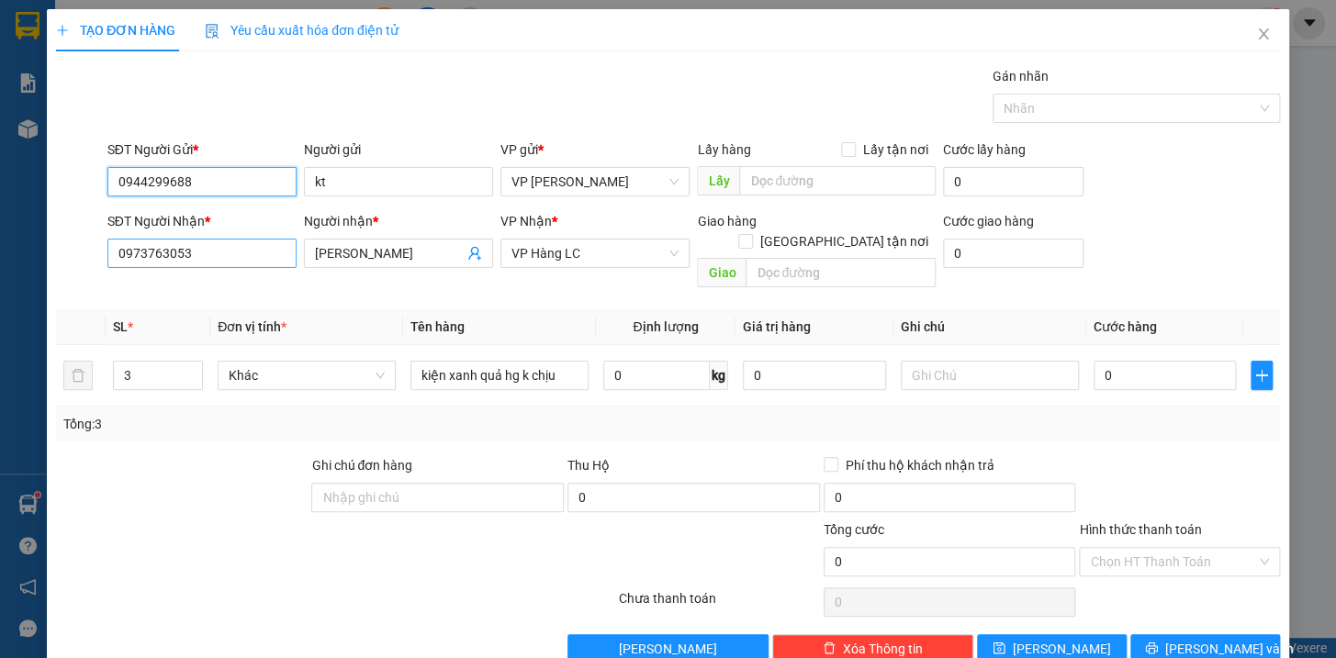
type input "0944299688"
click at [229, 259] on input "0973763053" at bounding box center [201, 253] width 189 height 29
type input "0"
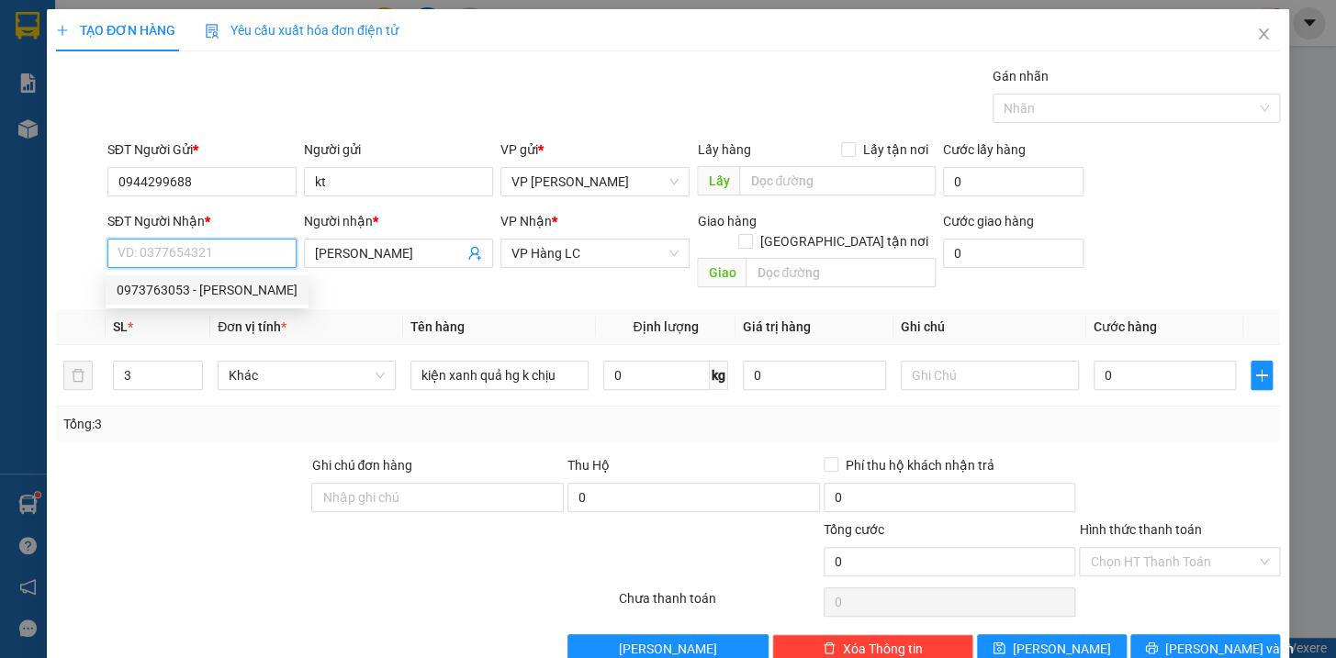
click at [230, 288] on div "0973763053 - [PERSON_NAME]" at bounding box center [207, 290] width 181 height 20
type input "0973763053"
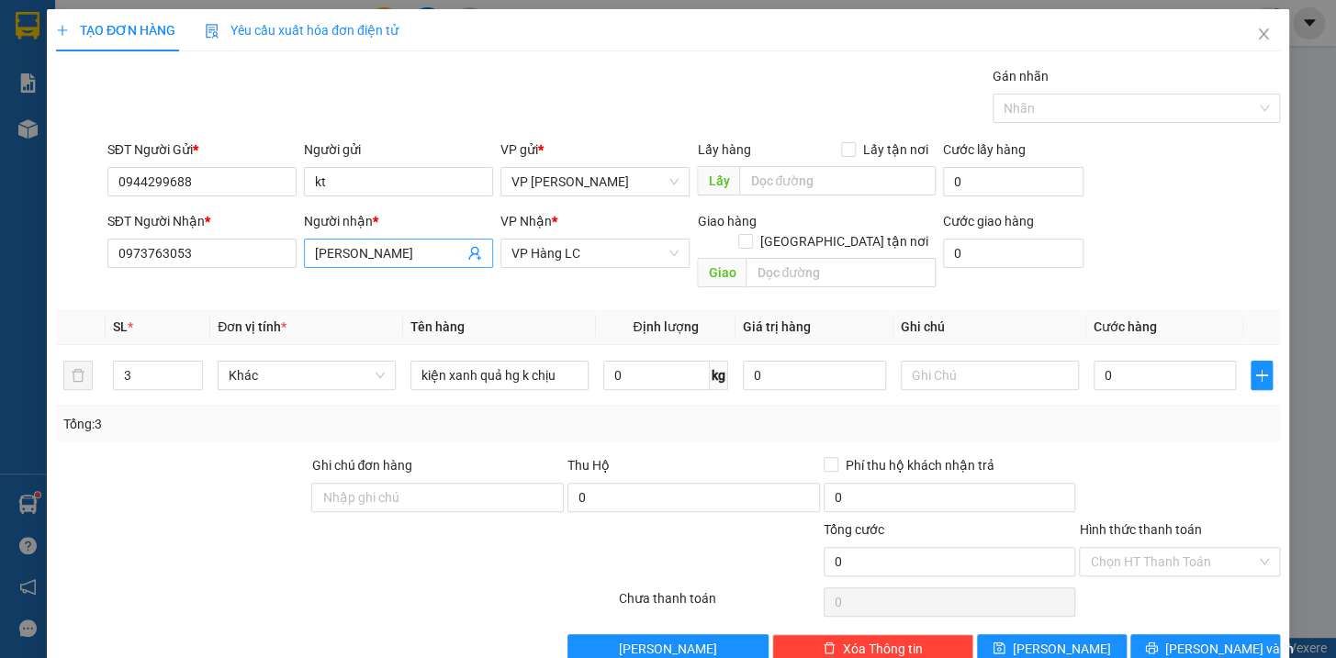
click at [376, 259] on input "[PERSON_NAME]" at bounding box center [389, 253] width 149 height 20
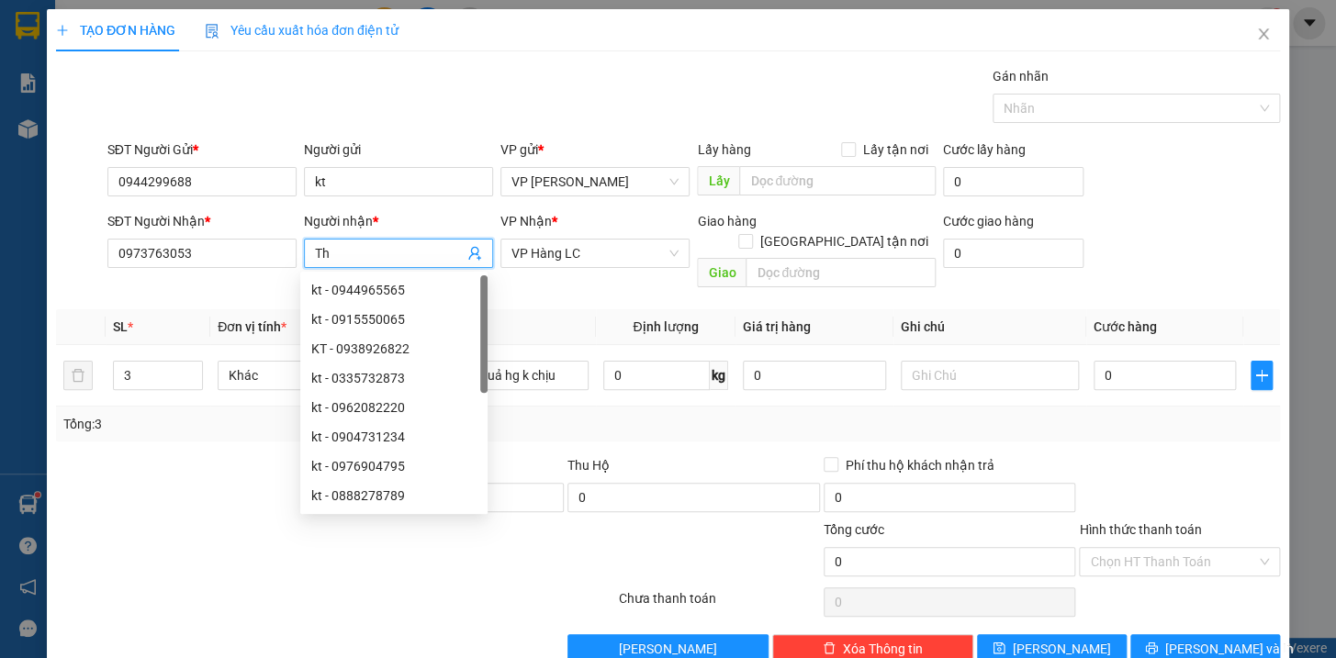
type input "T"
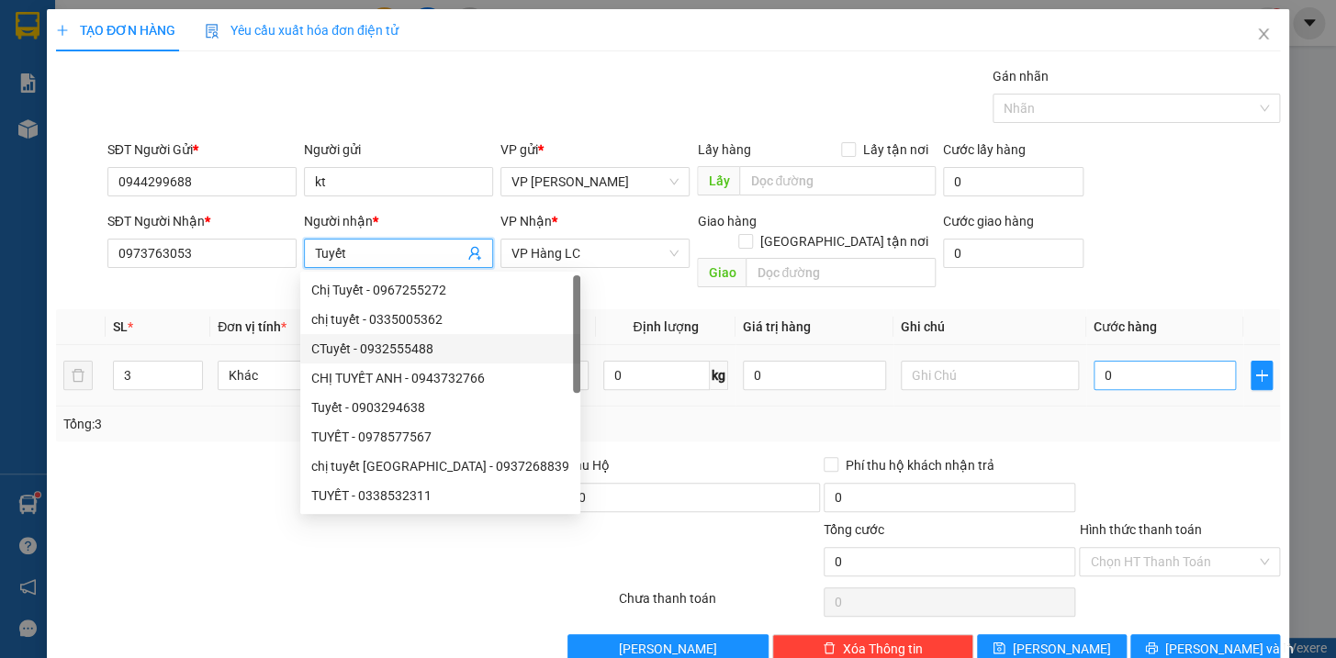
type input "Tuyết"
click at [1134, 361] on input "0" at bounding box center [1165, 375] width 143 height 29
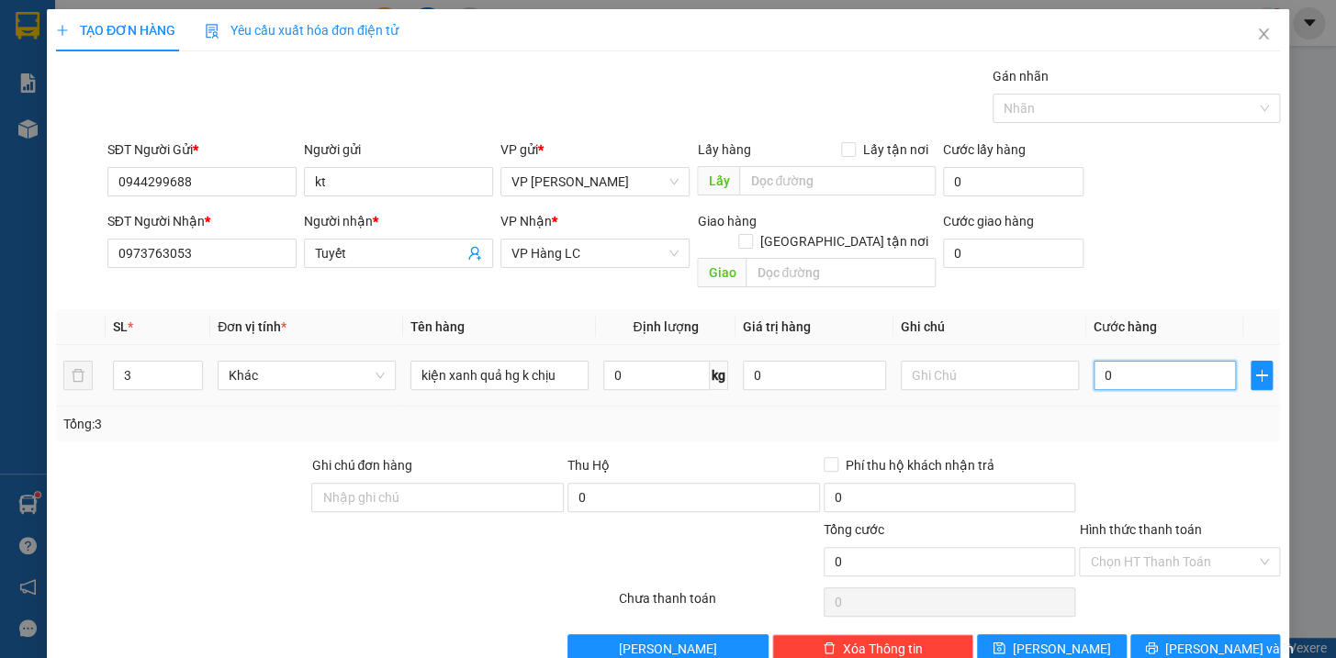
type input "1"
type input "12"
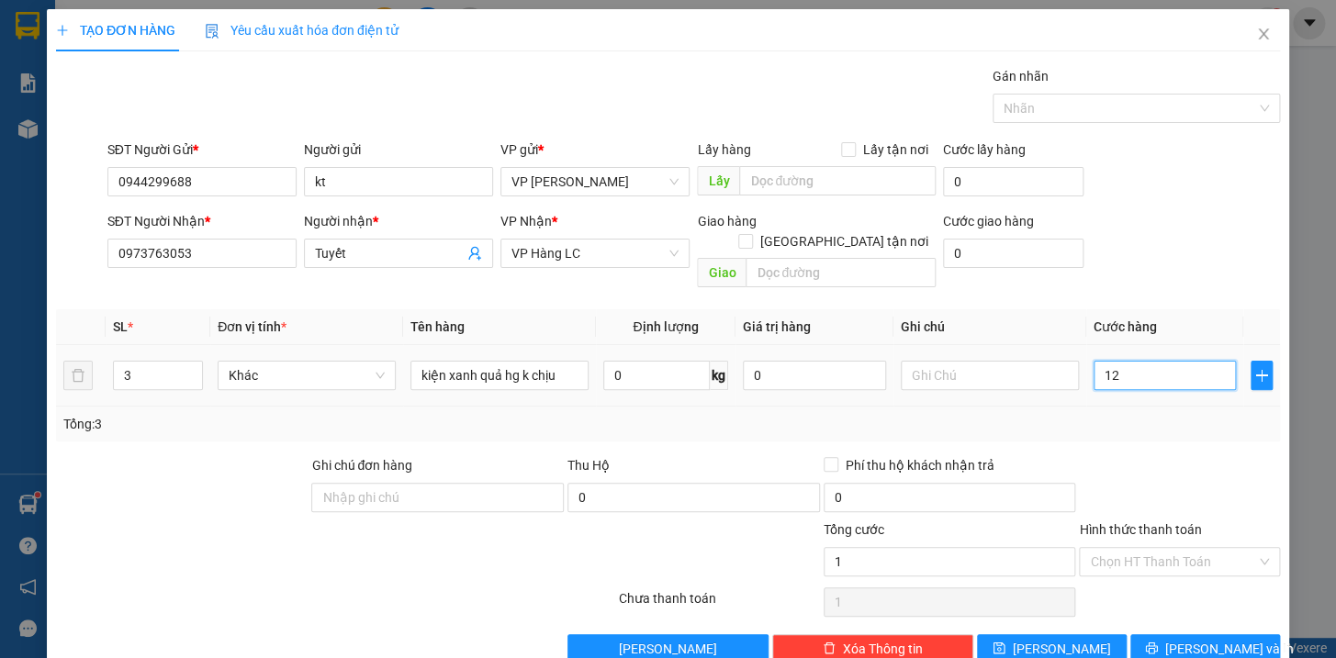
type input "12"
type input "120"
type input "12"
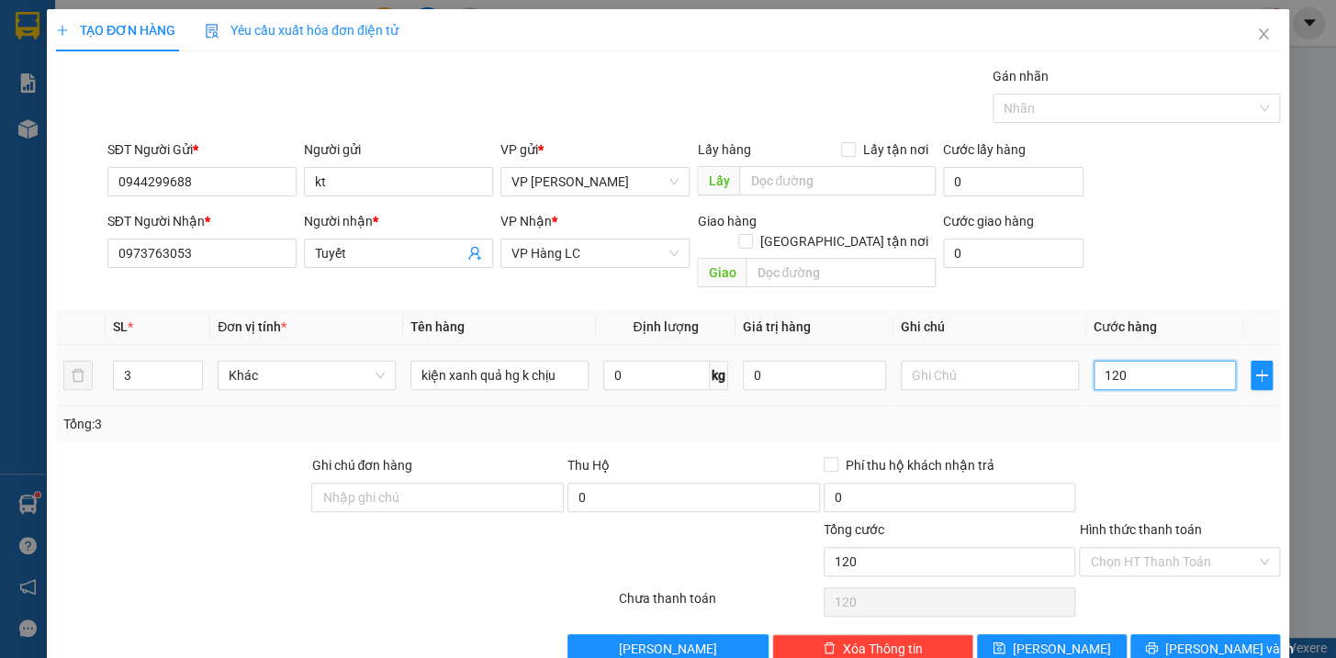
type input "12"
type input "120"
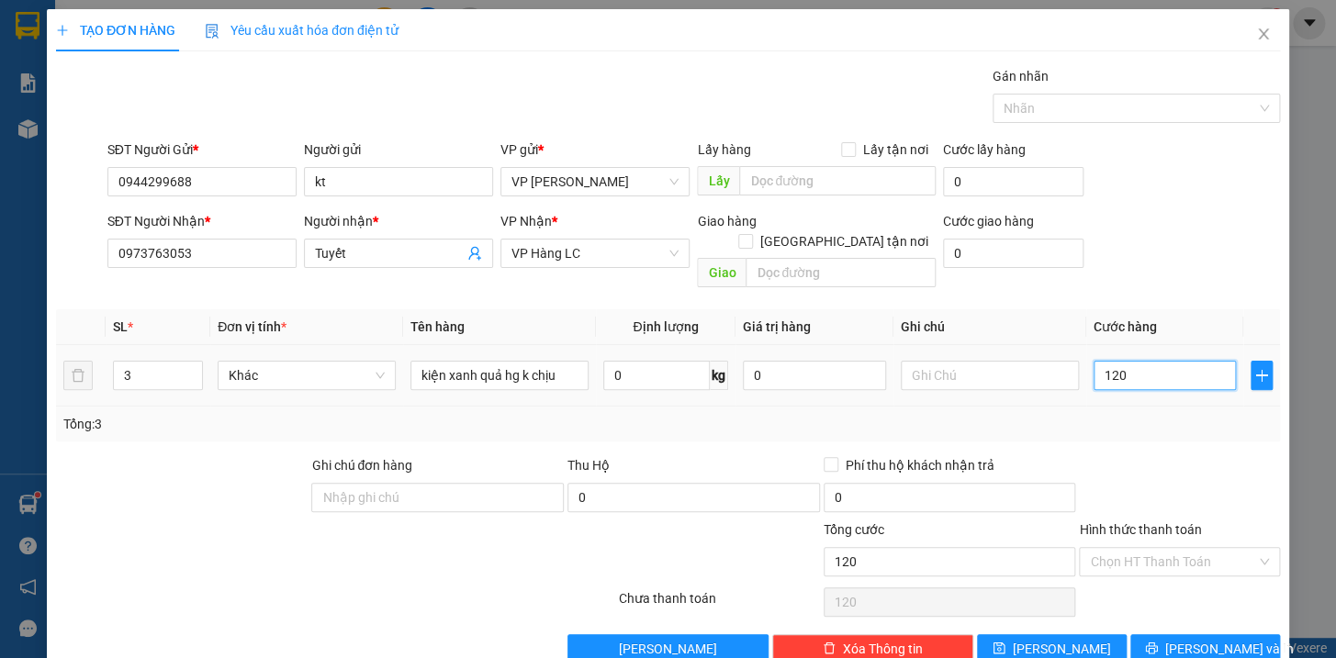
type input "1.200"
type input "12.000"
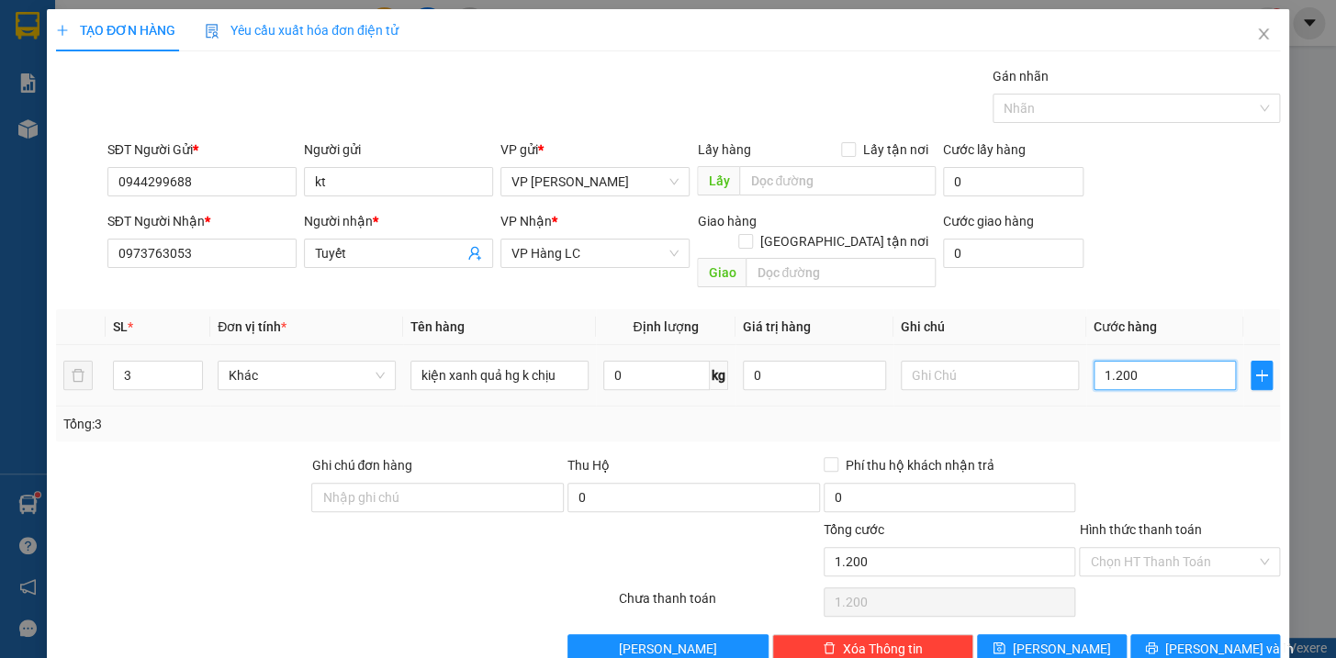
type input "12.000"
type input "120.000"
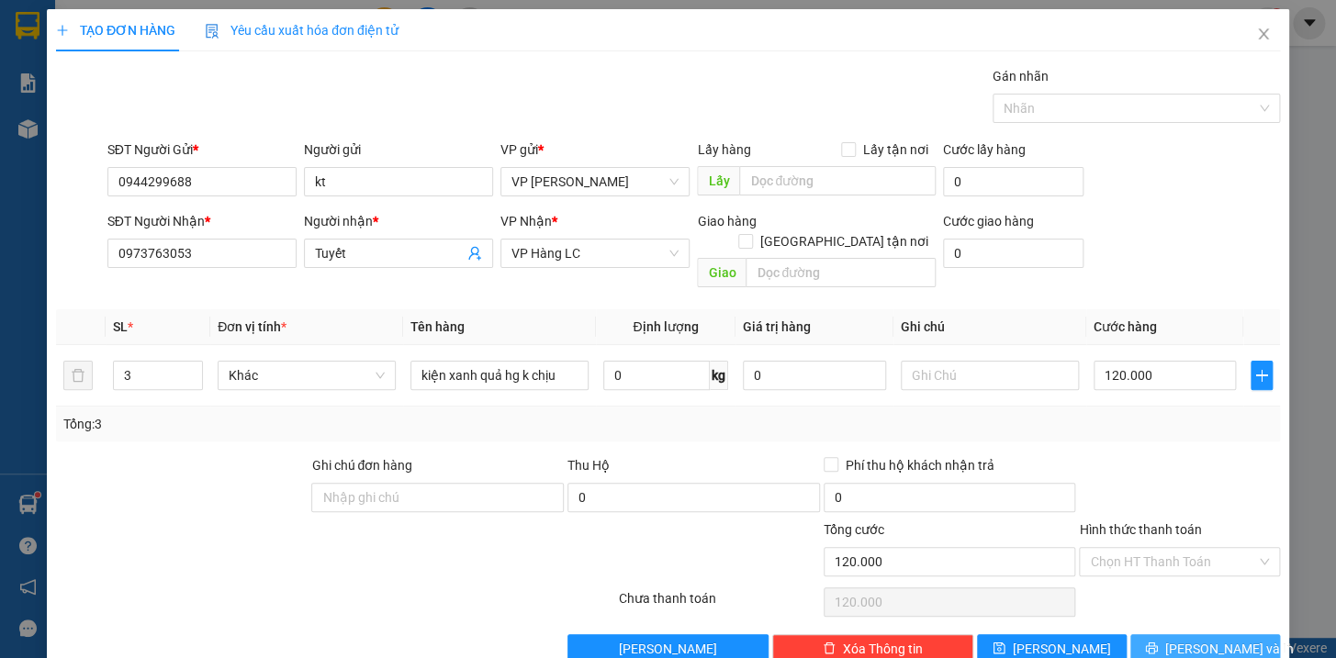
click at [1239, 635] on button "[PERSON_NAME] và In" at bounding box center [1205, 649] width 150 height 29
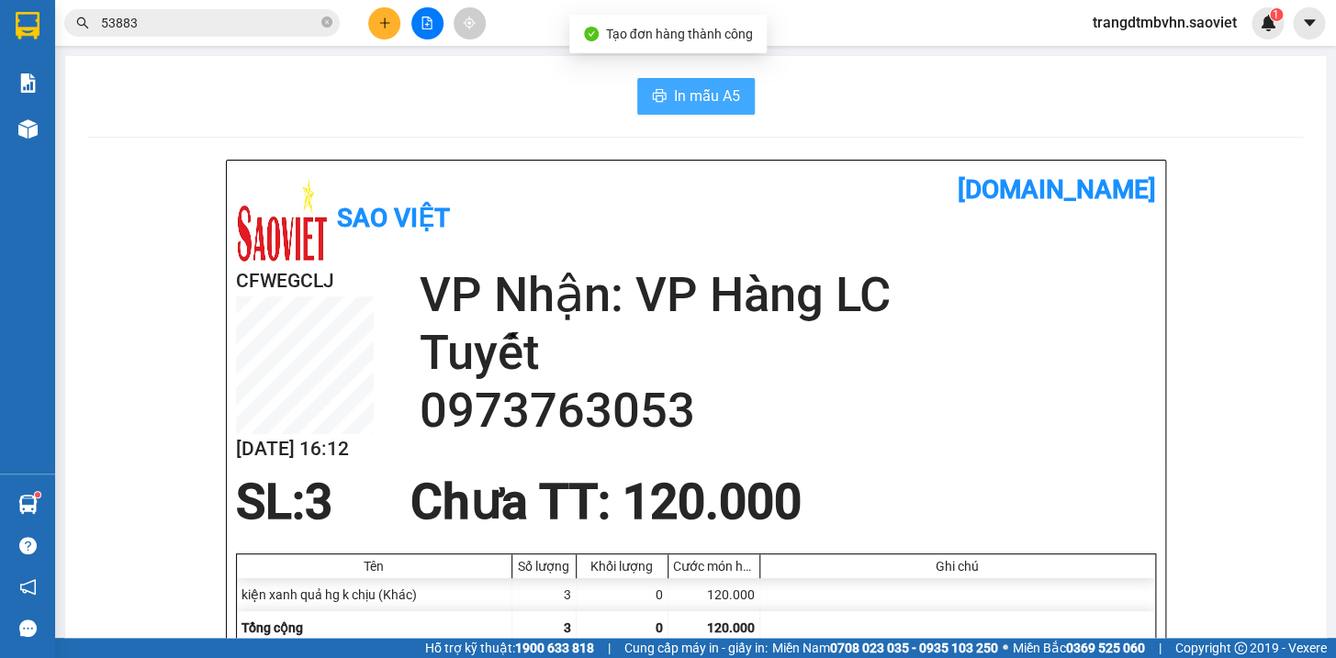
click at [730, 101] on span "In mẫu A5" at bounding box center [707, 95] width 66 height 23
click at [723, 84] on span "In mẫu A5" at bounding box center [707, 95] width 66 height 23
click at [322, 17] on icon "close-circle" at bounding box center [326, 22] width 11 height 11
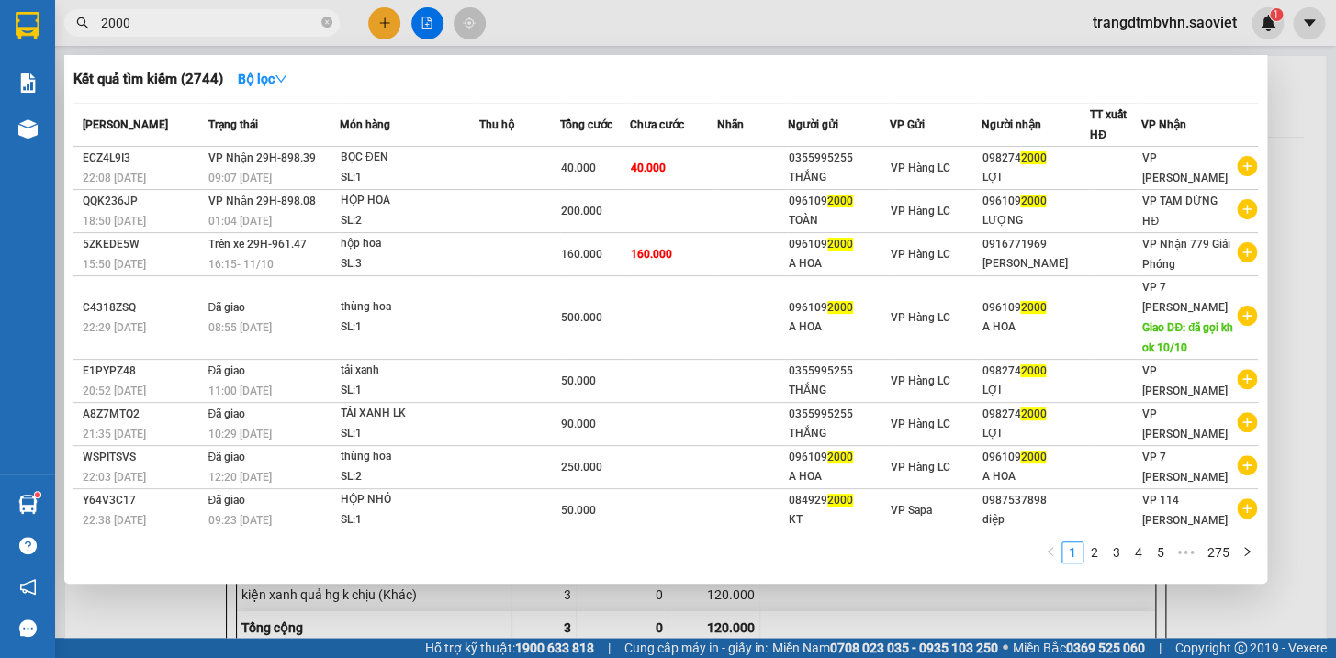
type input "2000"
click at [1277, 81] on div at bounding box center [668, 329] width 1336 height 658
click at [324, 19] on icon "close-circle" at bounding box center [326, 22] width 11 height 11
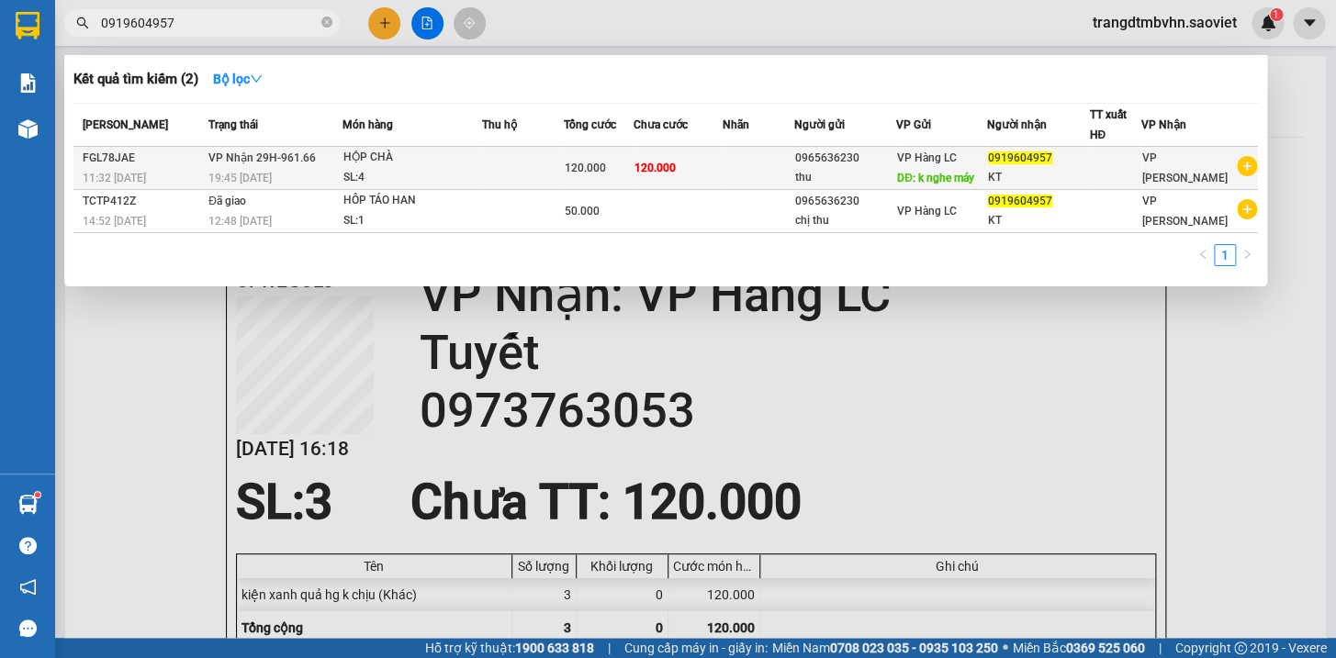
type input "0919604957"
click at [1039, 170] on div "KT" at bounding box center [1038, 177] width 101 height 19
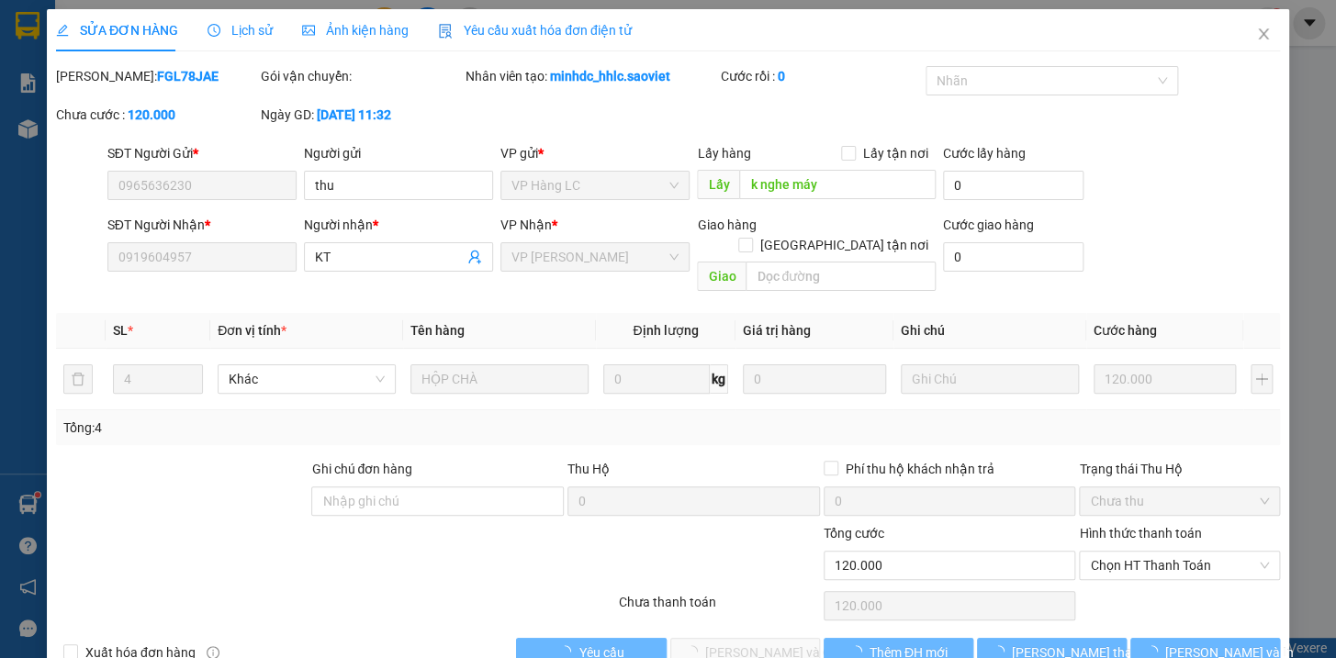
type input "0965636230"
type input "thu"
type input "k nghe máy"
type input "0919604957"
type input "KT"
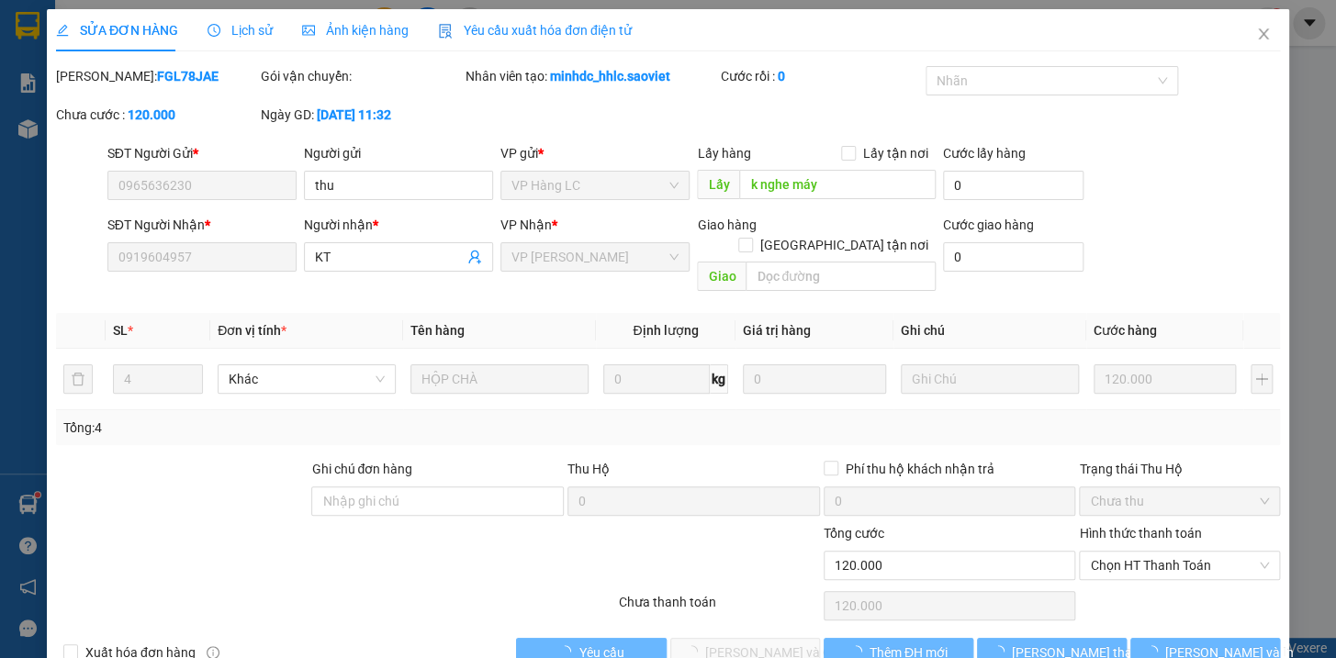
type input "0"
type input "120.000"
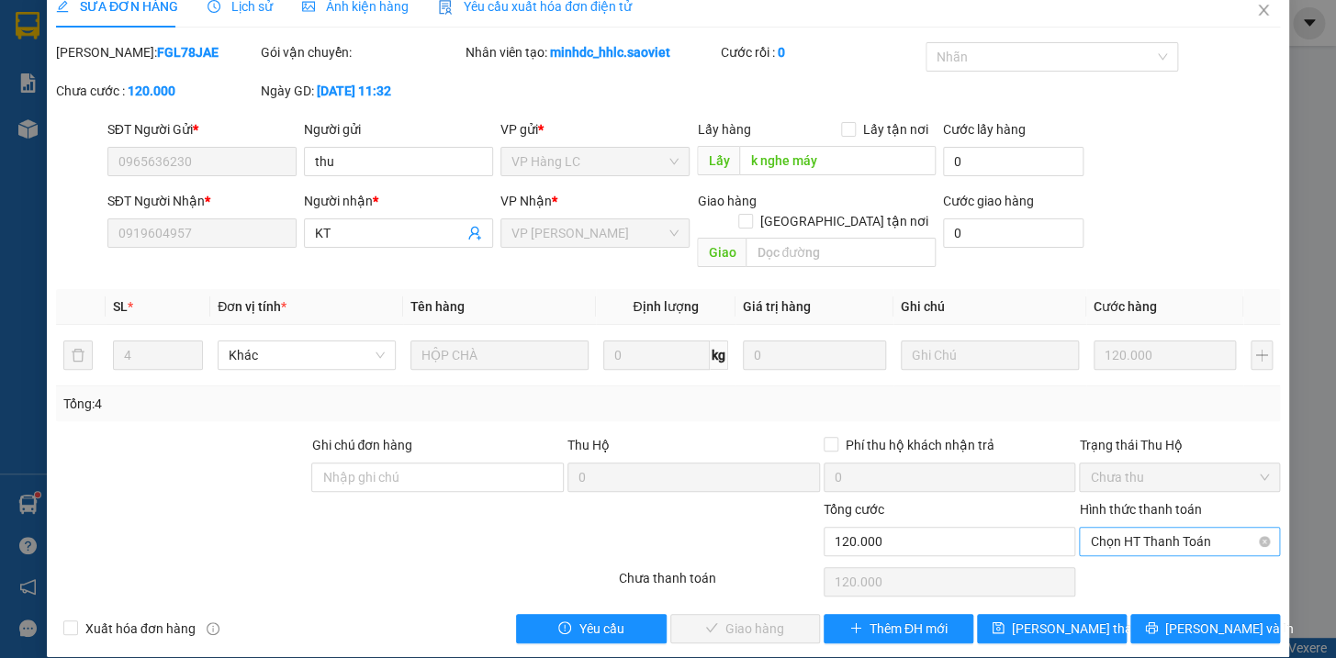
click at [1150, 528] on span "Chọn HT Thanh Toán" at bounding box center [1179, 542] width 179 height 28
click at [1140, 560] on div "Tại văn phòng" at bounding box center [1167, 557] width 176 height 20
type input "0"
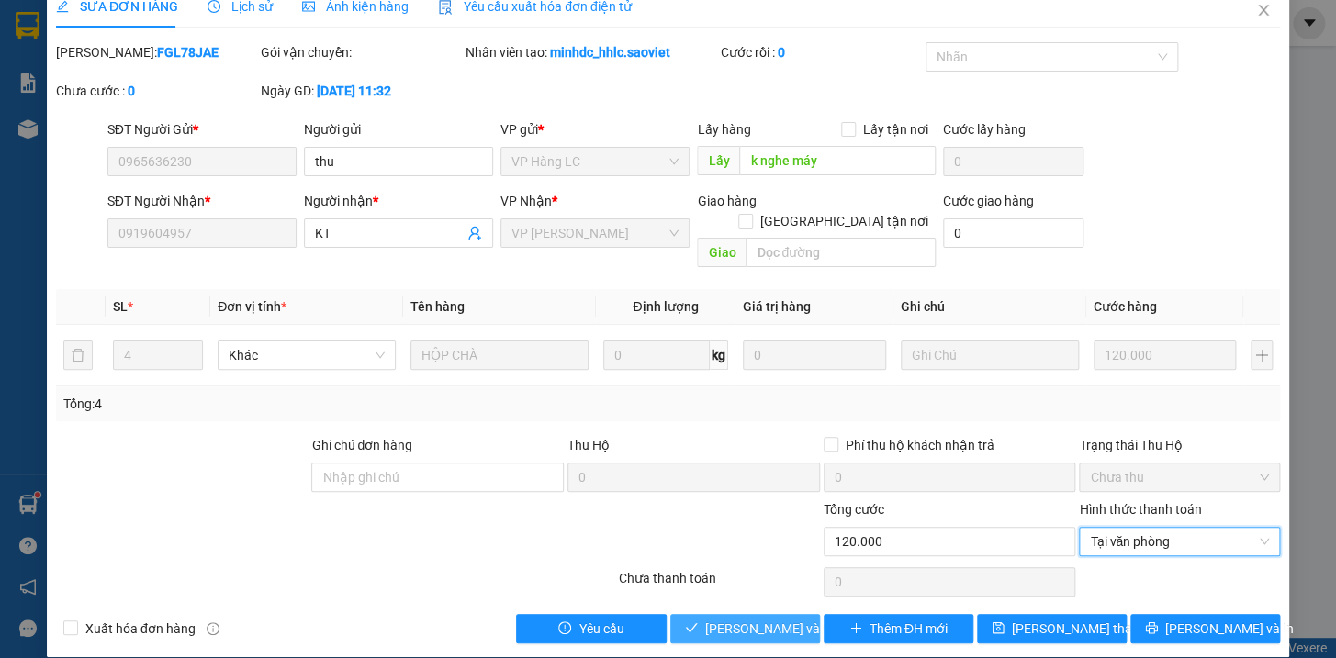
click at [757, 619] on span "[PERSON_NAME] và Giao hàng" at bounding box center [793, 629] width 176 height 20
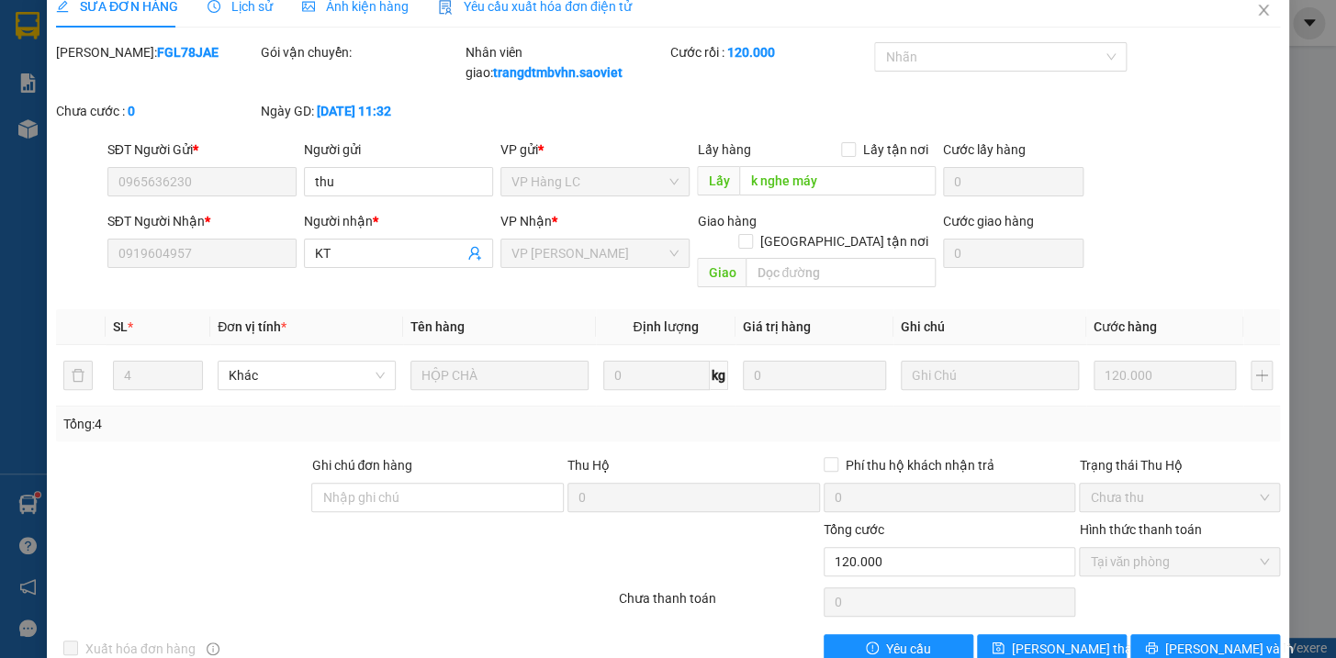
scroll to position [0, 0]
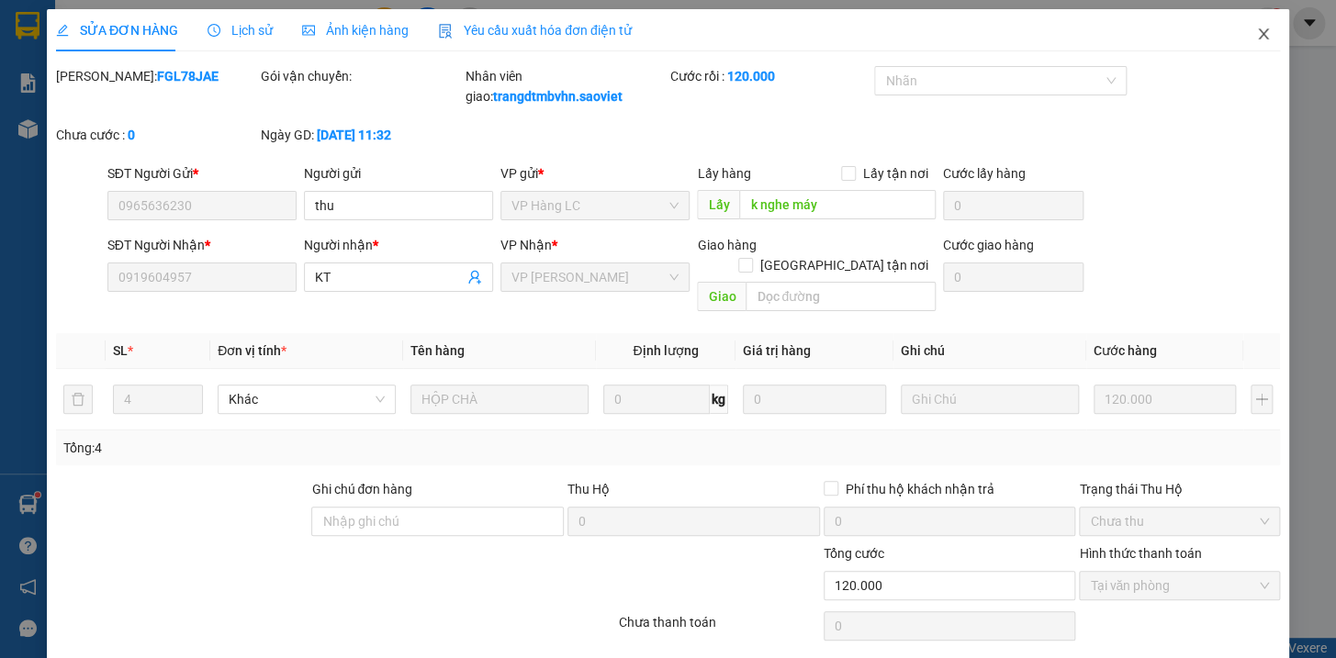
click at [1256, 37] on icon "close" at bounding box center [1263, 34] width 15 height 15
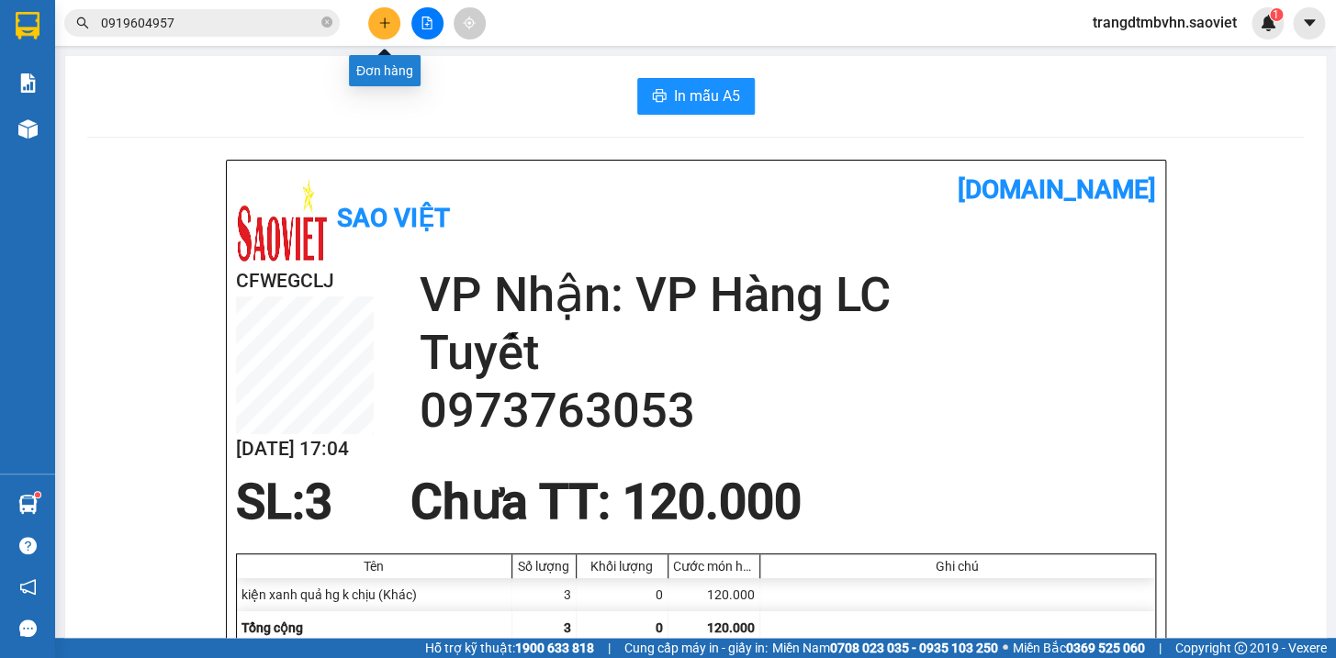
click at [380, 20] on icon "plus" at bounding box center [384, 23] width 13 height 13
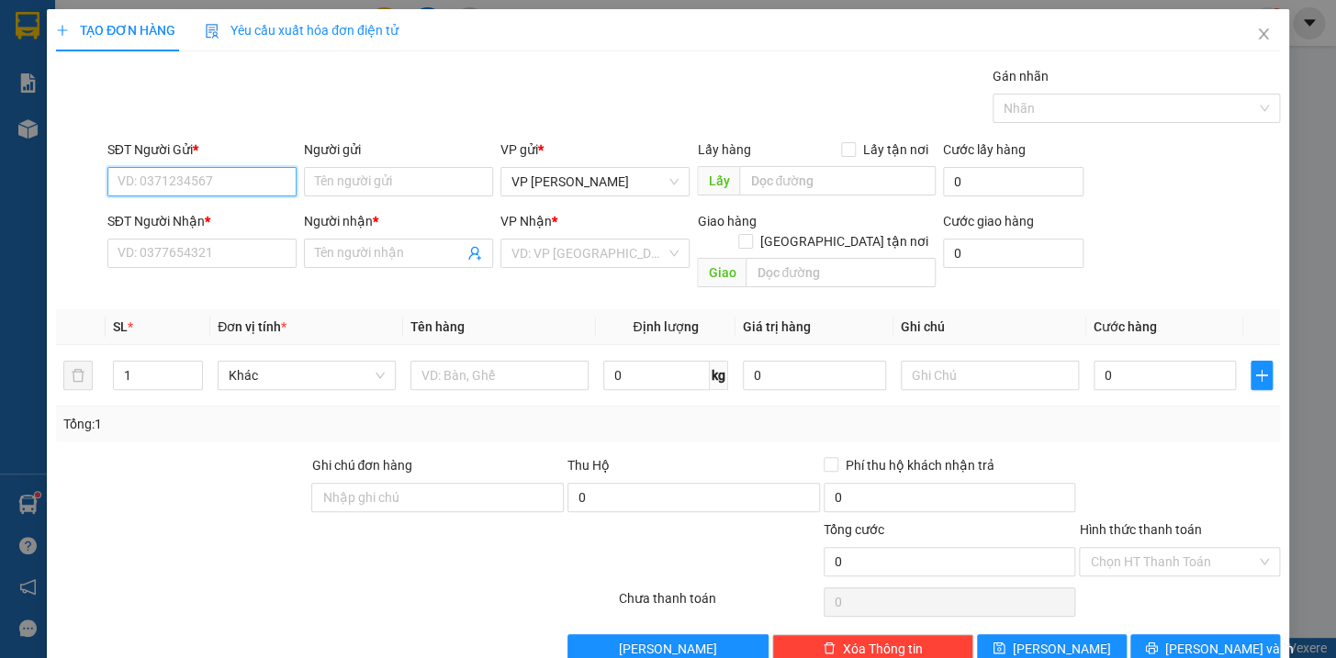
click at [242, 175] on input "SĐT Người Gửi *" at bounding box center [201, 181] width 189 height 29
click at [151, 209] on div "0866701984" at bounding box center [199, 218] width 165 height 20
type input "0866701984"
type input "0966362281"
type input "CÔNG"
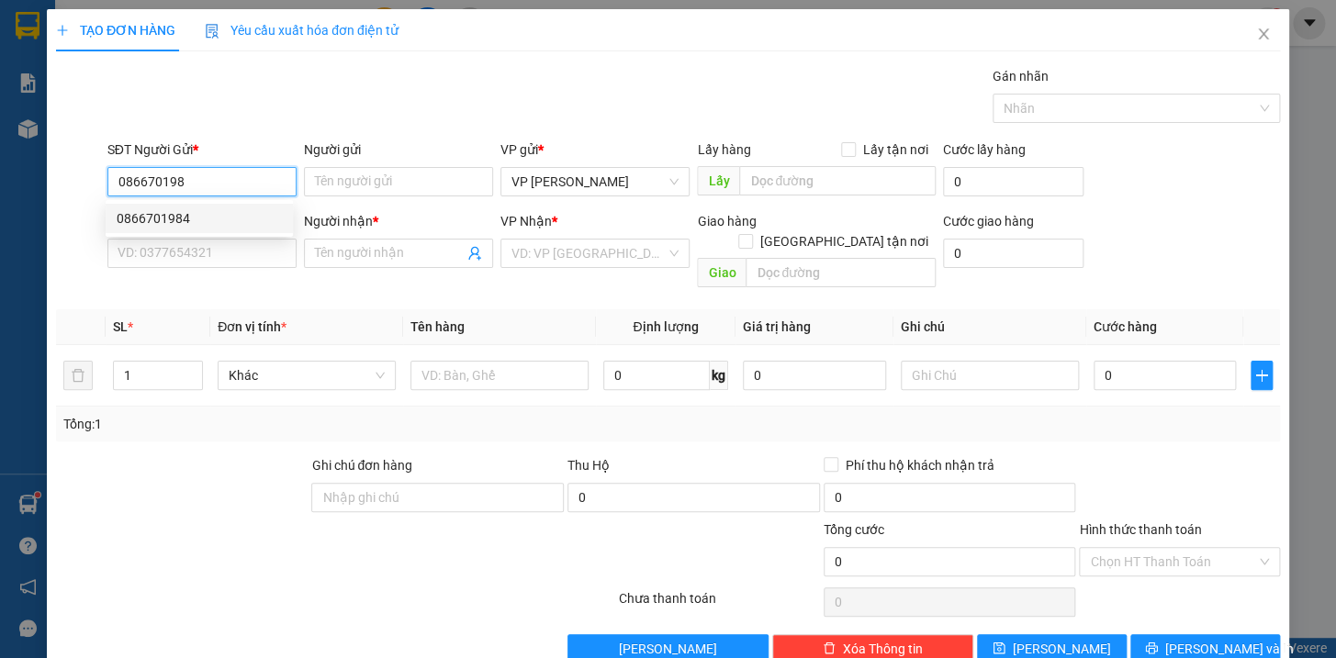
type input "km 150"
type input "0866701984"
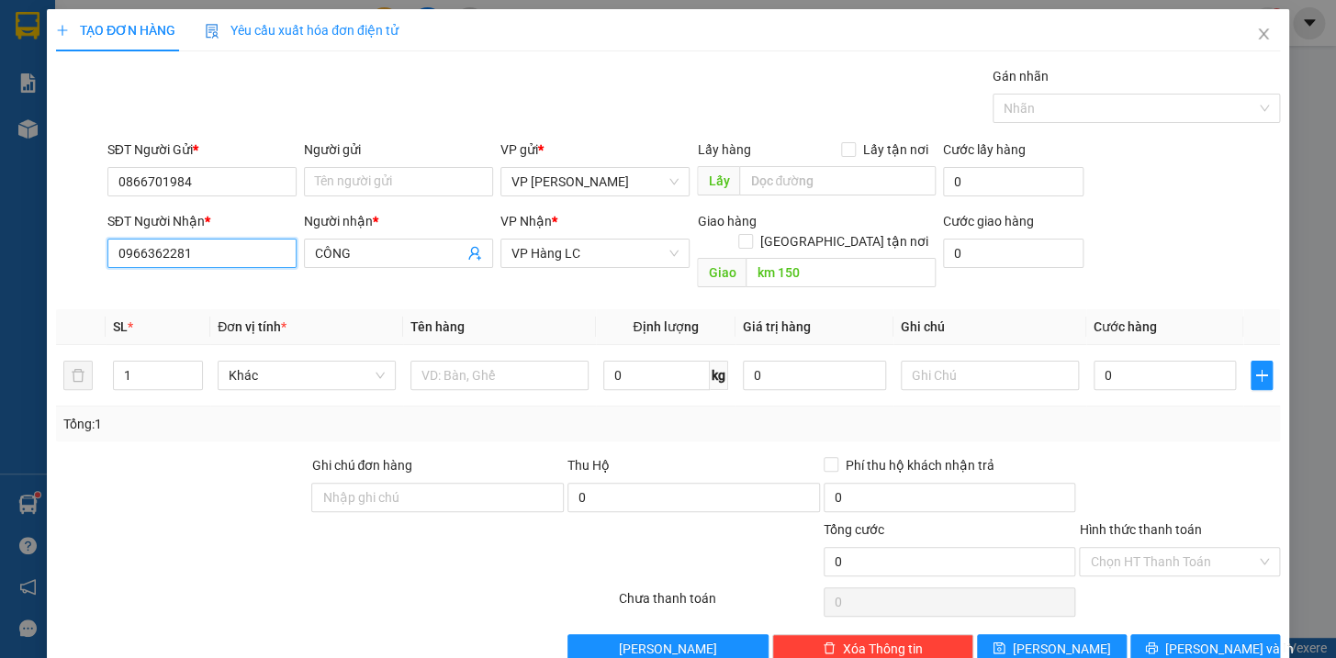
click at [210, 248] on input "0966362281" at bounding box center [201, 253] width 189 height 29
type input "0"
type input "0528682682"
click at [194, 280] on div "0528682682 - chiến" at bounding box center [199, 290] width 165 height 20
type input "chiến"
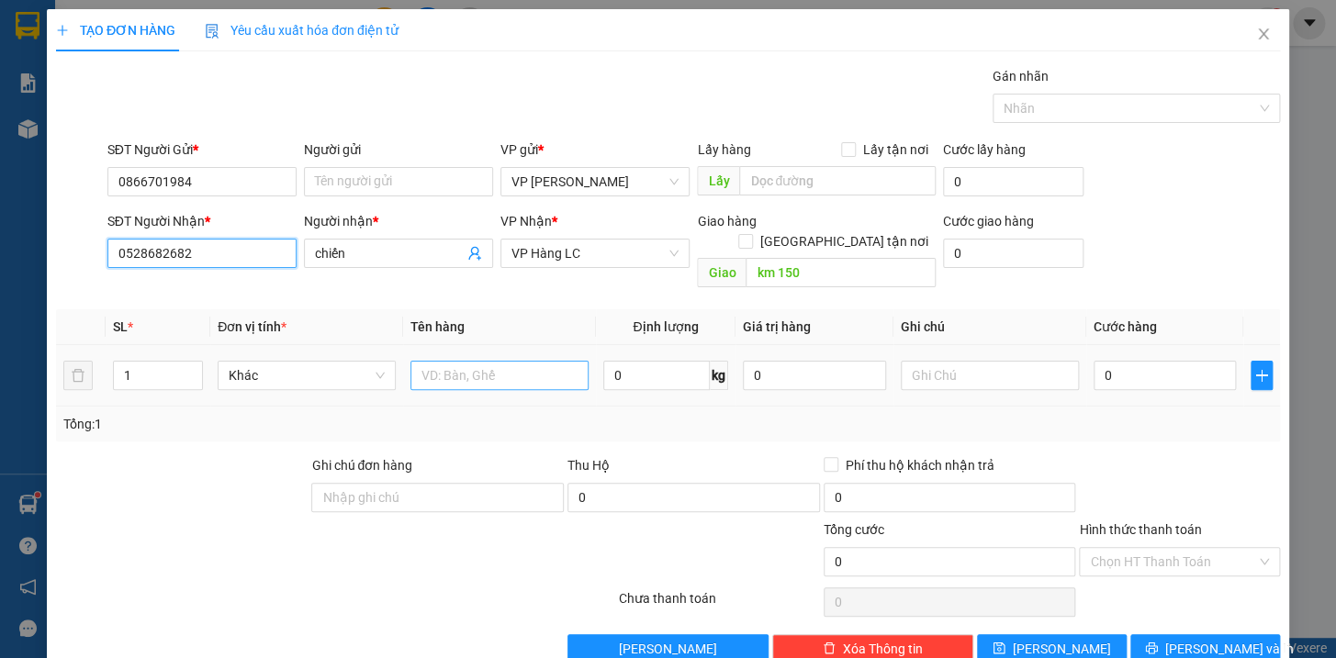
type input "0528682682"
click at [495, 361] on input "text" at bounding box center [499, 375] width 178 height 29
type input "bọc tải vàng pt kkt"
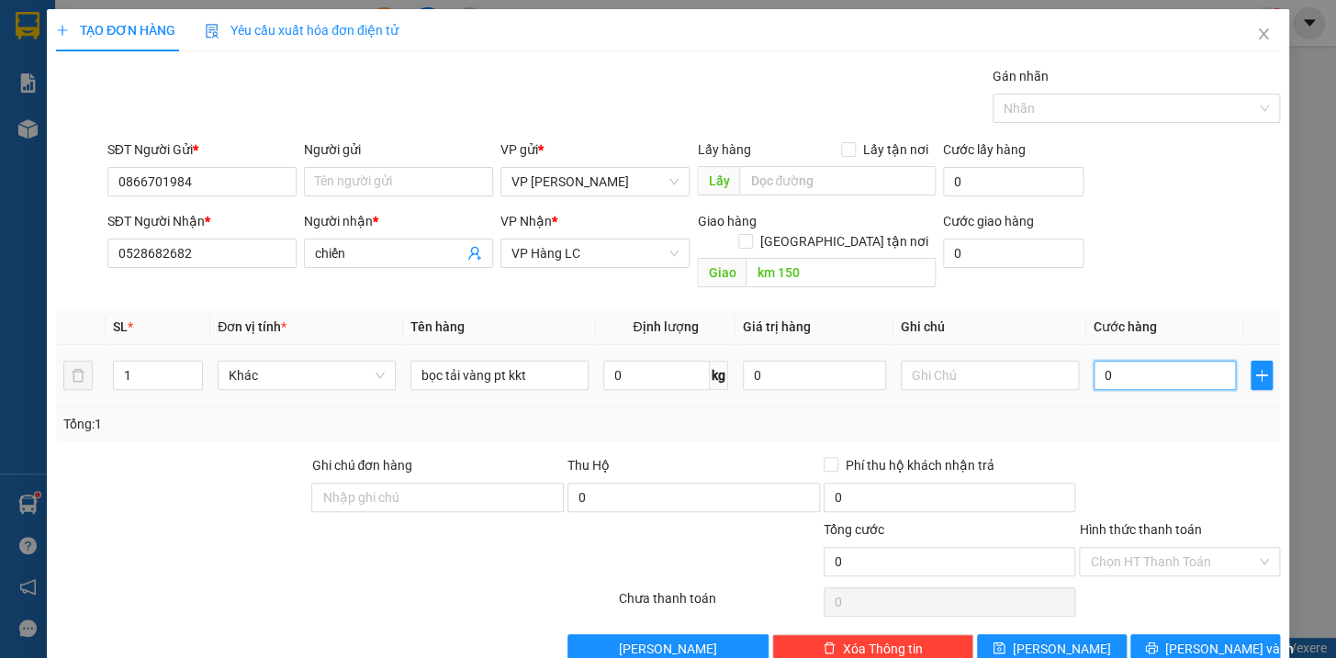
click at [1208, 361] on input "0" at bounding box center [1165, 375] width 143 height 29
type input "6"
type input "60"
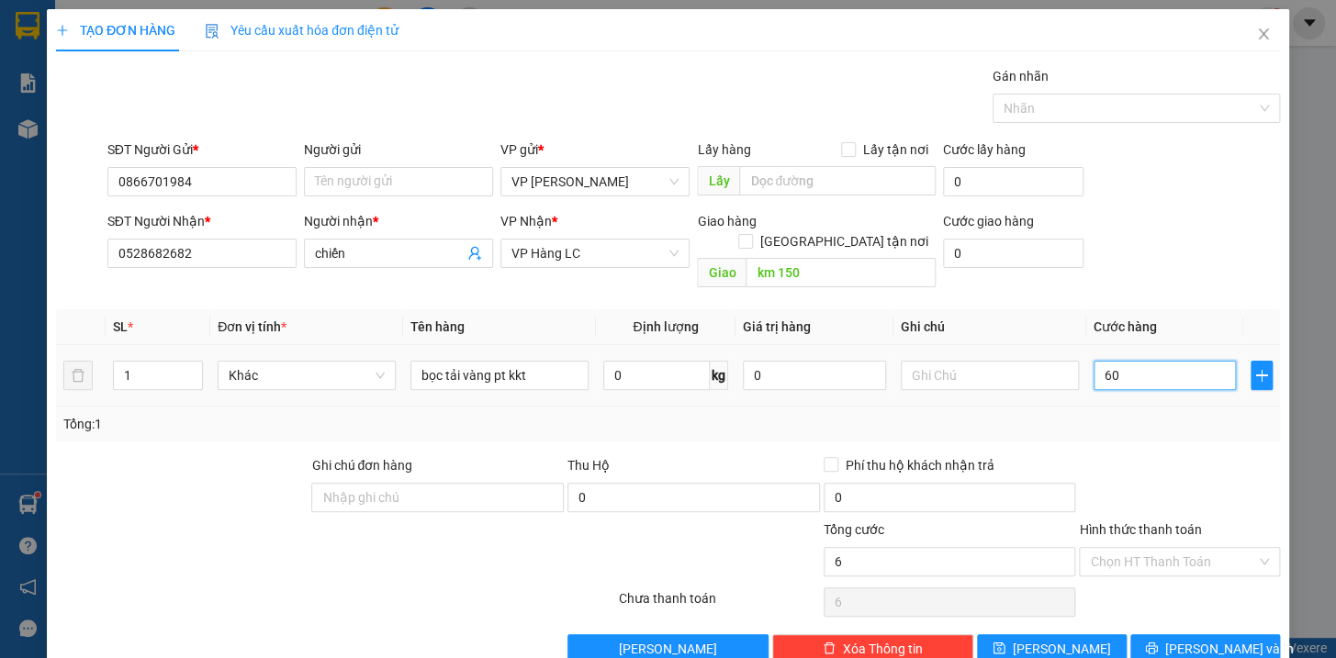
type input "60"
type input "600"
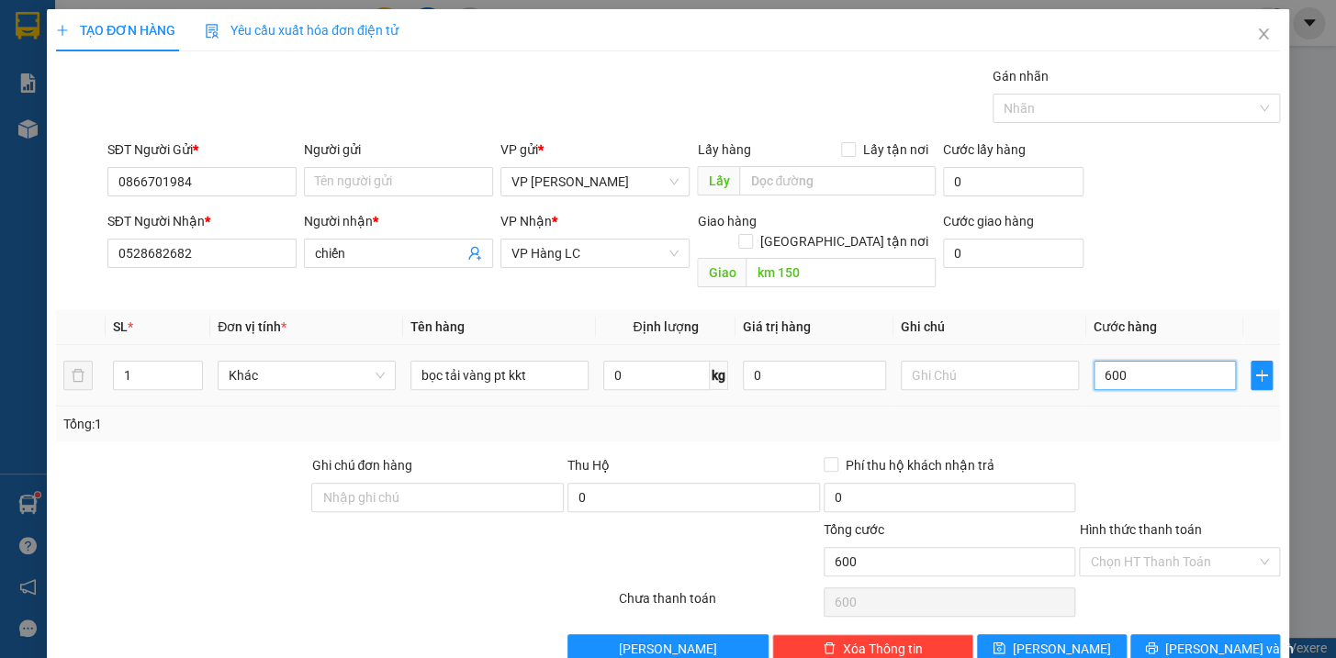
type input "6.000"
type input "60.000"
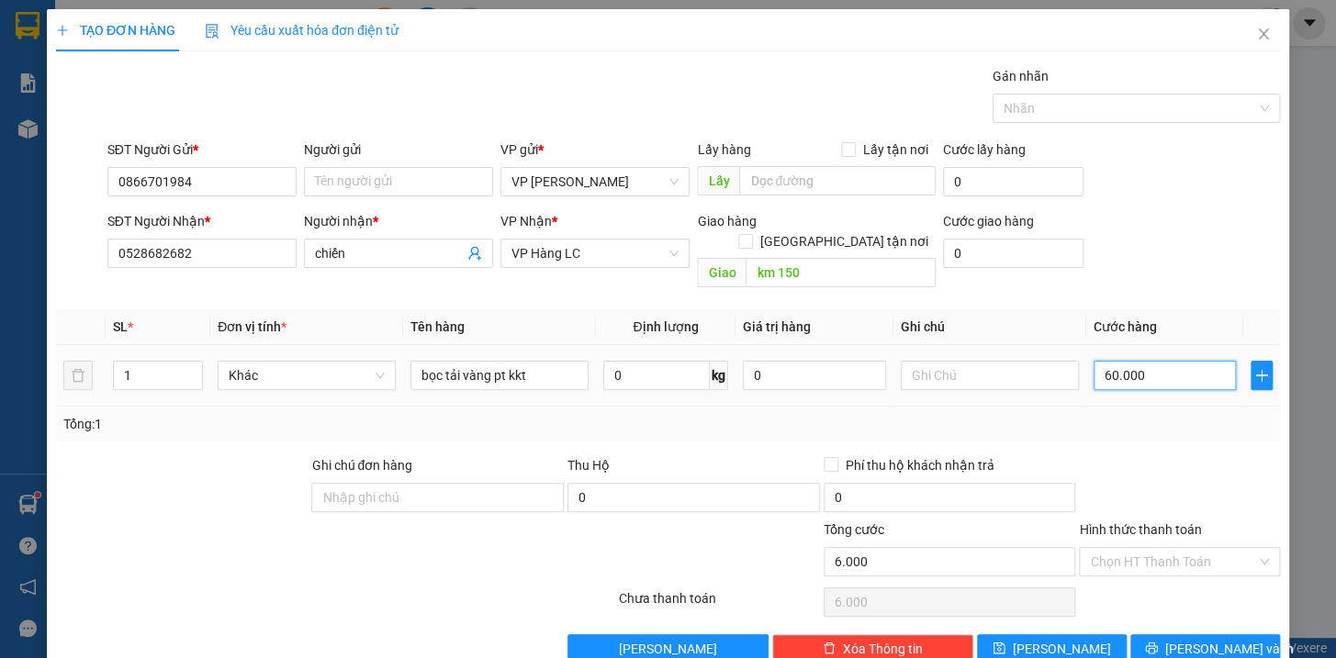
type input "60.000"
click at [1206, 639] on span "[PERSON_NAME] và In" at bounding box center [1229, 649] width 129 height 20
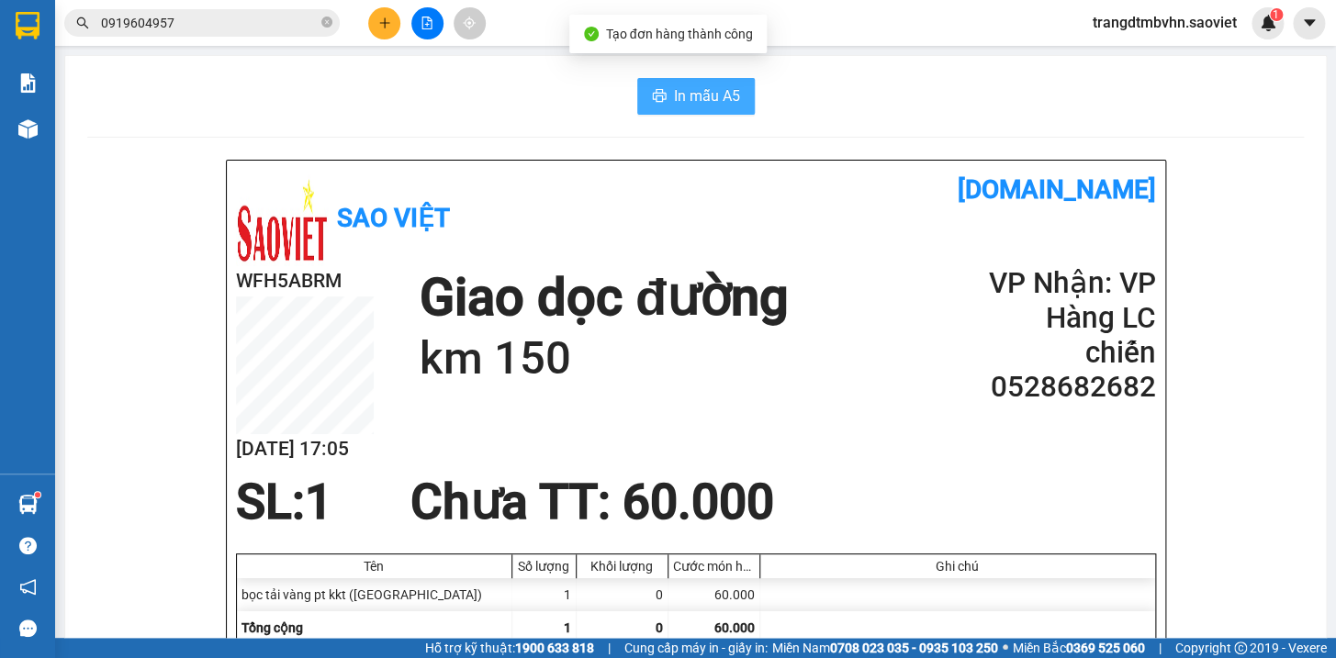
click at [708, 90] on span "In mẫu A5" at bounding box center [707, 95] width 66 height 23
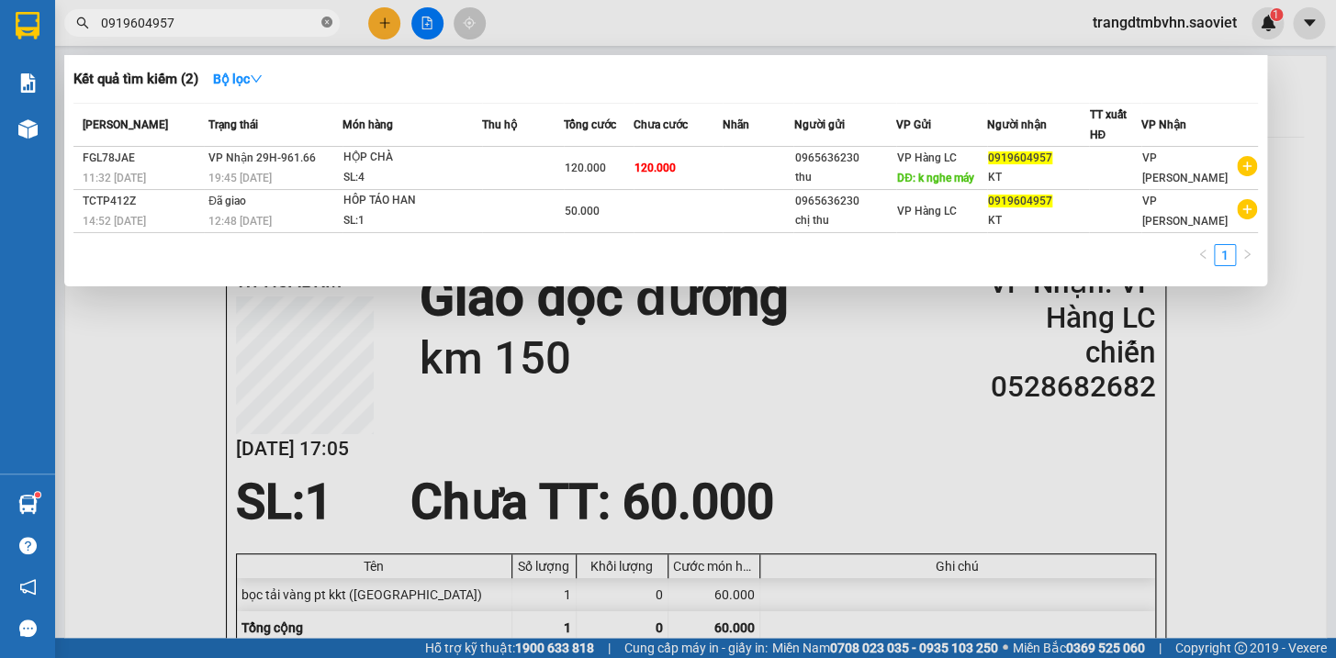
click at [329, 20] on icon "close-circle" at bounding box center [326, 22] width 11 height 11
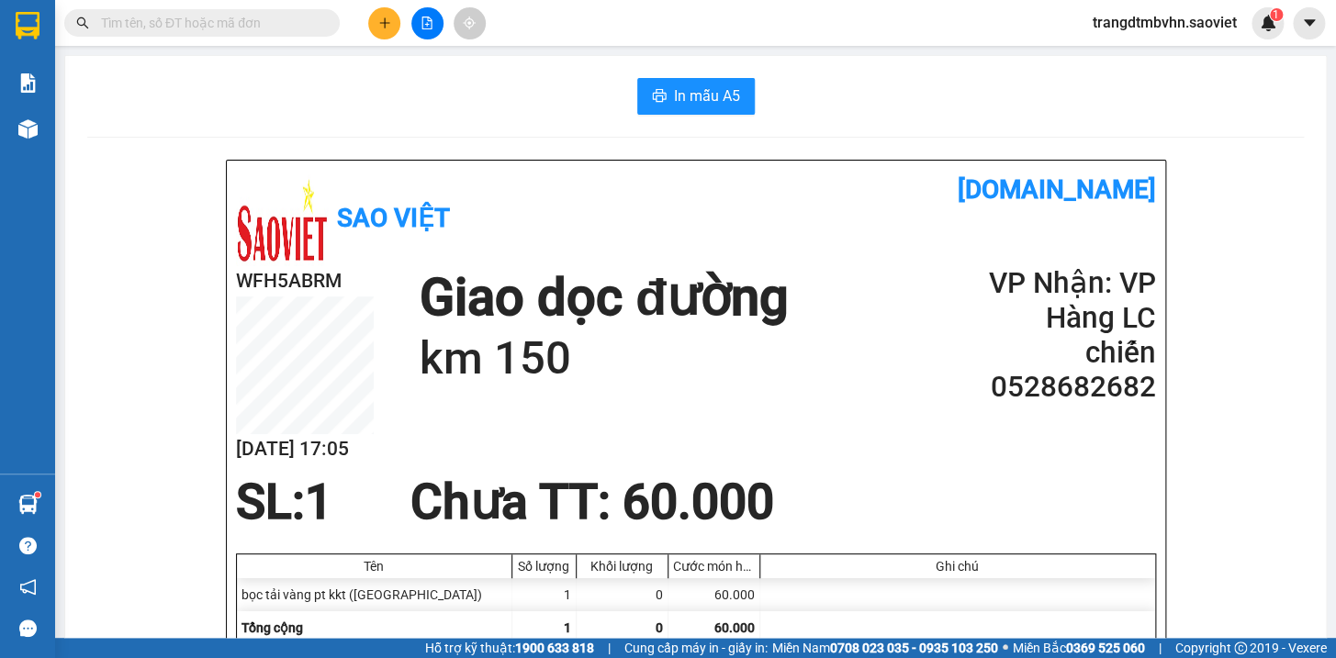
type input "0"
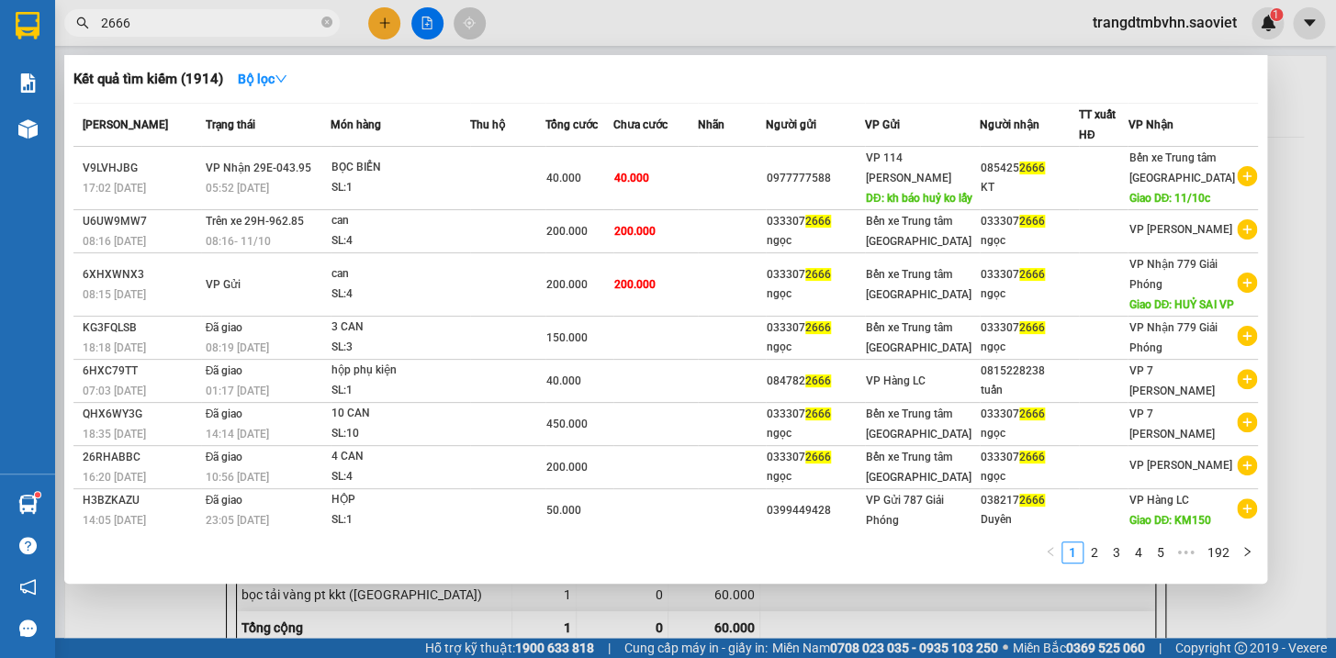
type input "2666"
click at [1286, 95] on div at bounding box center [668, 329] width 1336 height 658
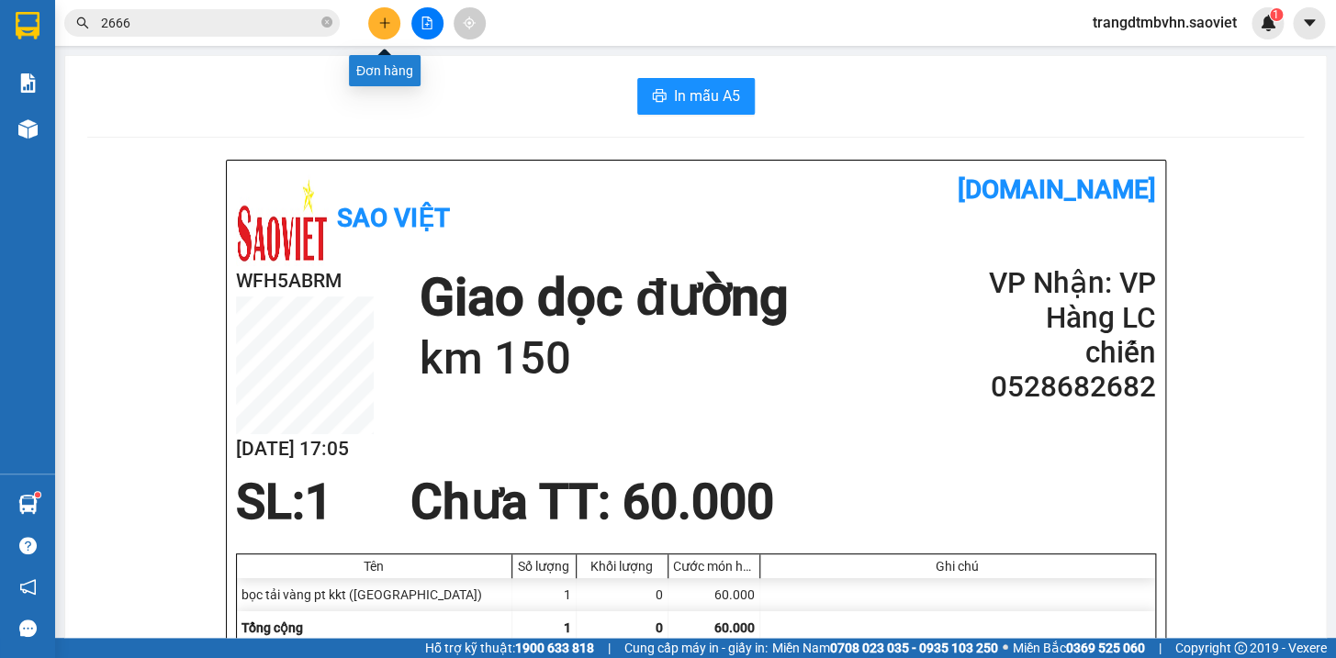
click at [389, 17] on icon "plus" at bounding box center [384, 23] width 13 height 13
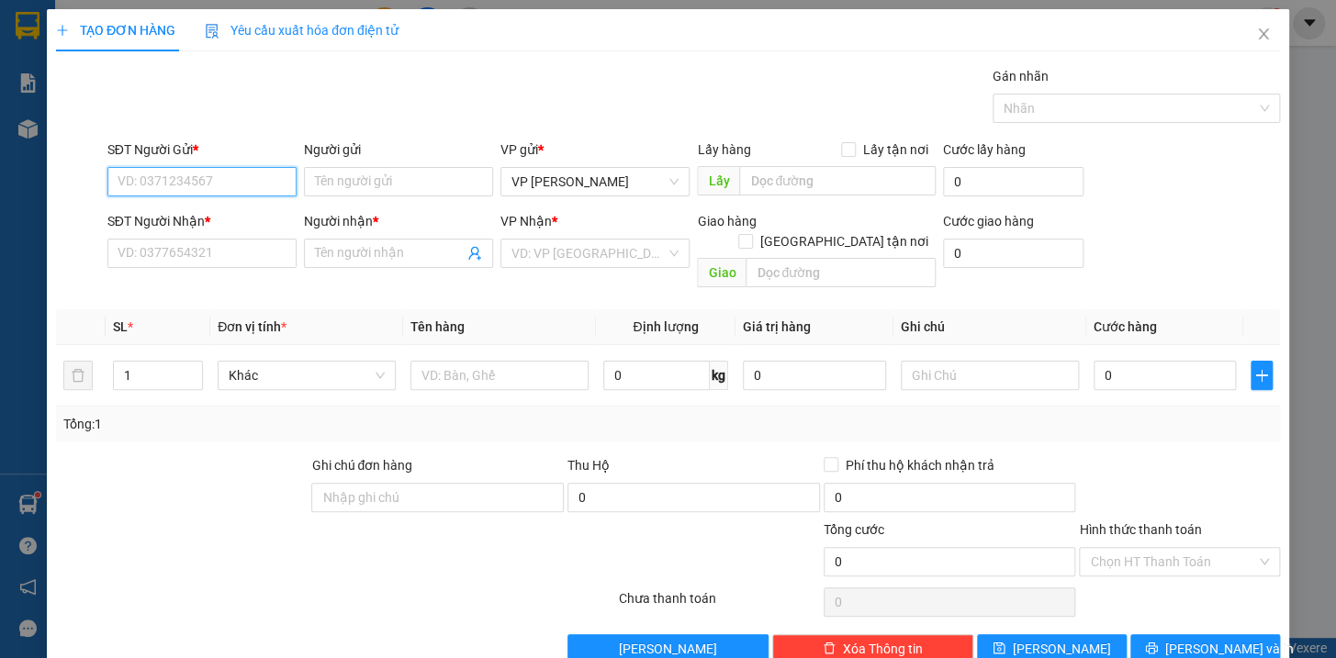
drag, startPoint x: 213, startPoint y: 185, endPoint x: 213, endPoint y: 172, distance: 13.8
click at [213, 179] on input "SĐT Người Gửi *" at bounding box center [201, 181] width 189 height 29
click at [197, 214] on div "0906885277 - hải" at bounding box center [199, 218] width 165 height 20
type input "0906885277"
type input "hải"
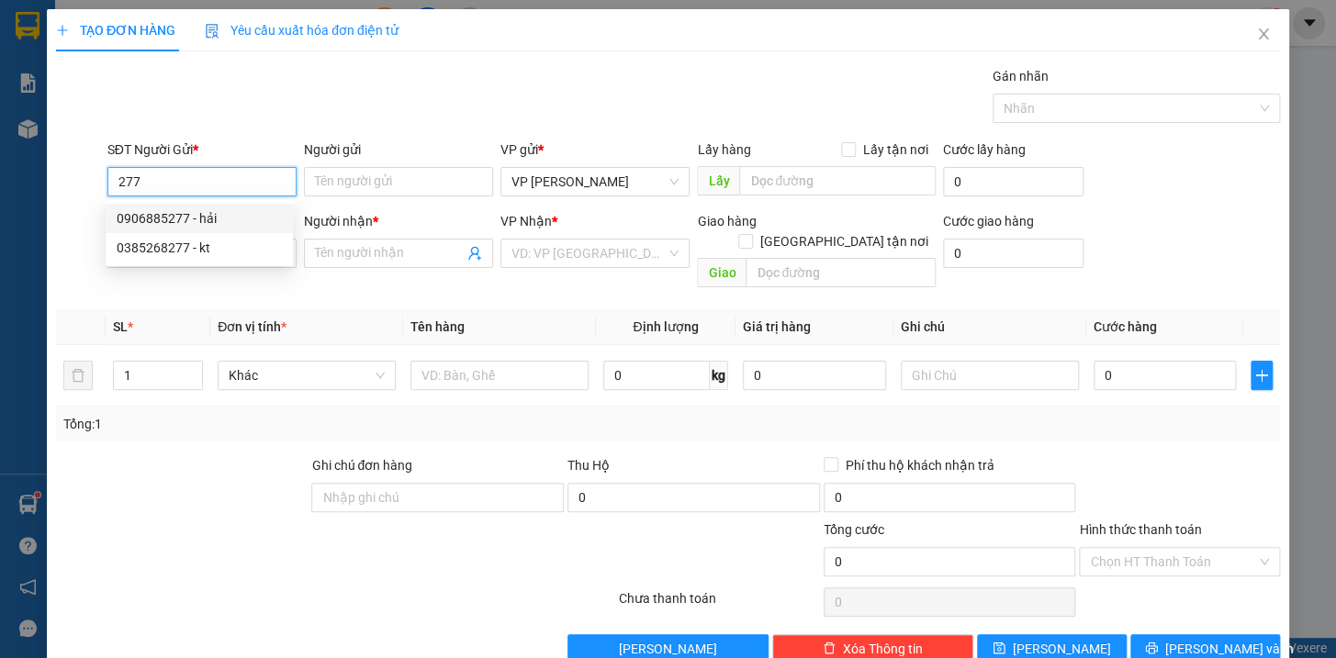
type input "0961619376"
type input "hợp"
type input "0906885277"
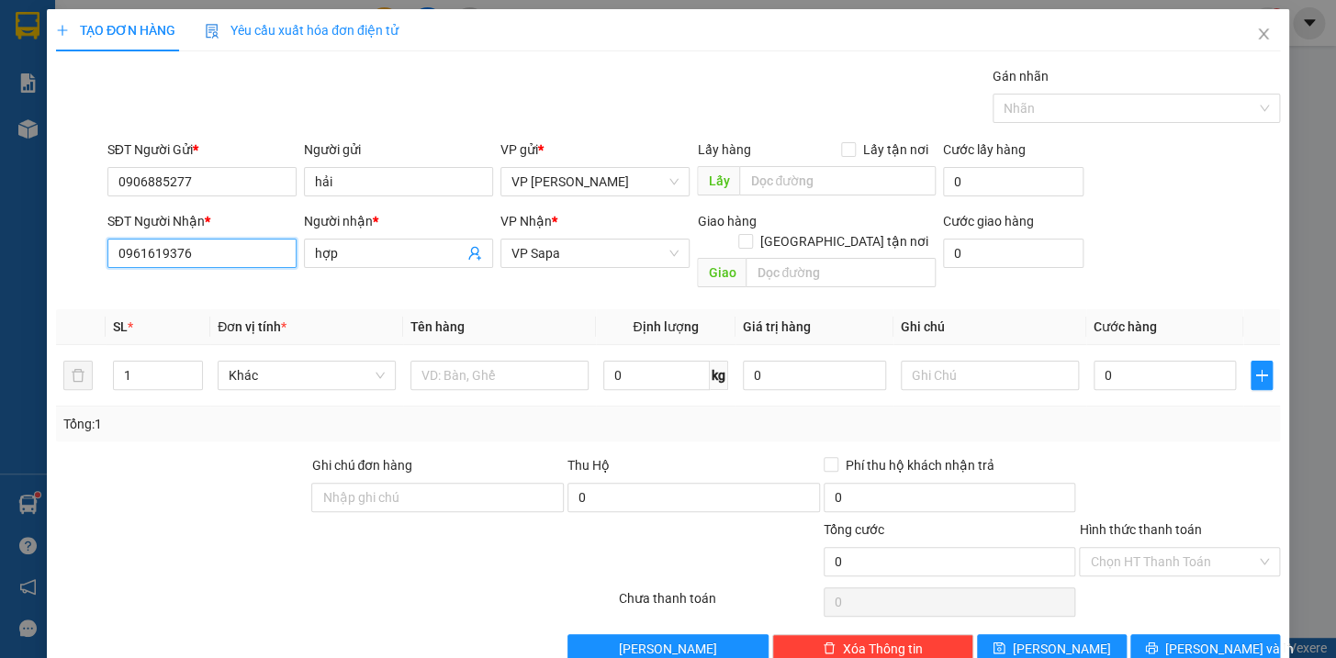
click at [216, 251] on input "0961619376" at bounding box center [201, 253] width 189 height 29
type input "0"
click at [170, 280] on div "0916089968 - HẢO" at bounding box center [199, 290] width 165 height 20
type input "0916089968"
type input "HẢO"
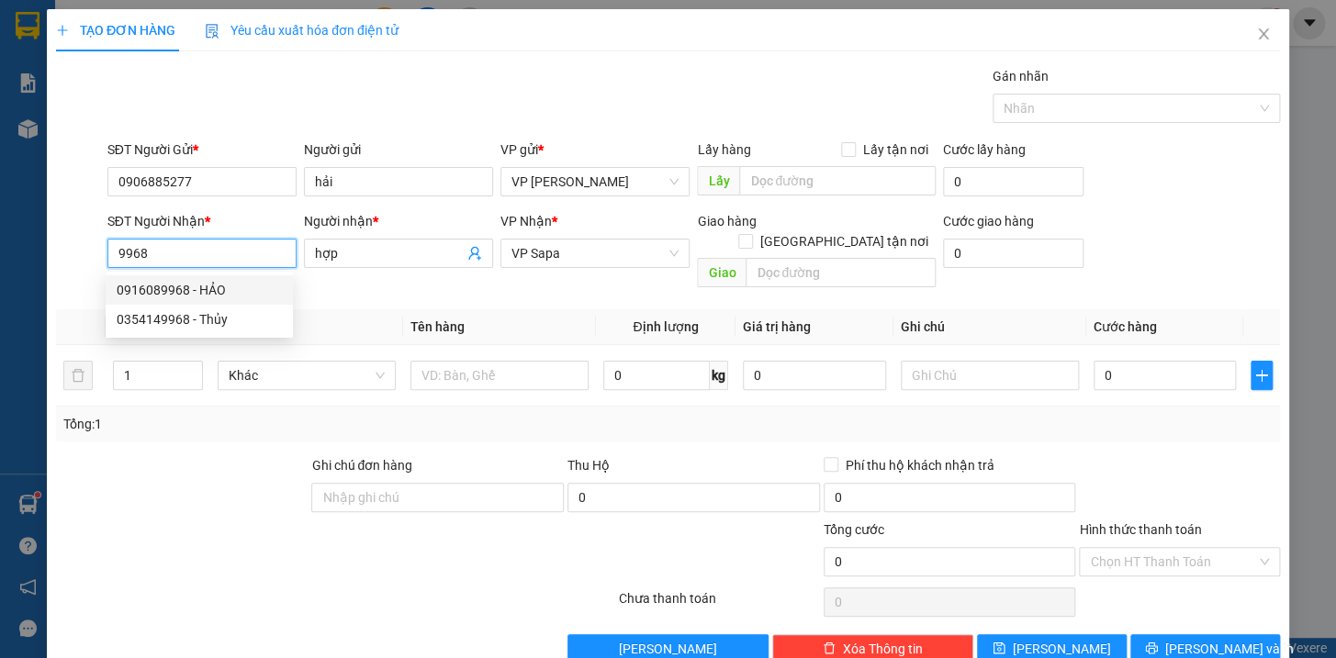
type input "CHÚ NGÀN"
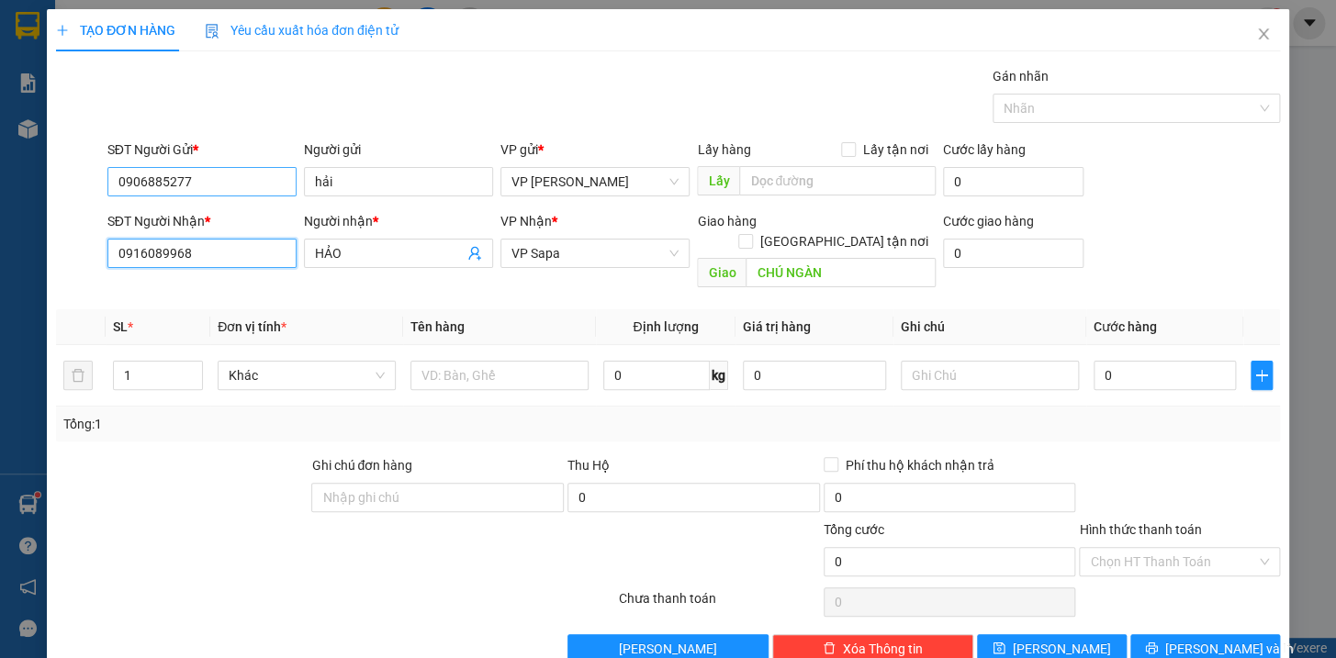
type input "0916089968"
click at [220, 175] on input "0906885277" at bounding box center [201, 181] width 189 height 29
click at [156, 219] on div "0906885277 - hải" at bounding box center [199, 218] width 165 height 20
click at [857, 264] on input "CHÚ NGÀN" at bounding box center [841, 272] width 190 height 29
click at [479, 371] on div at bounding box center [499, 375] width 178 height 37
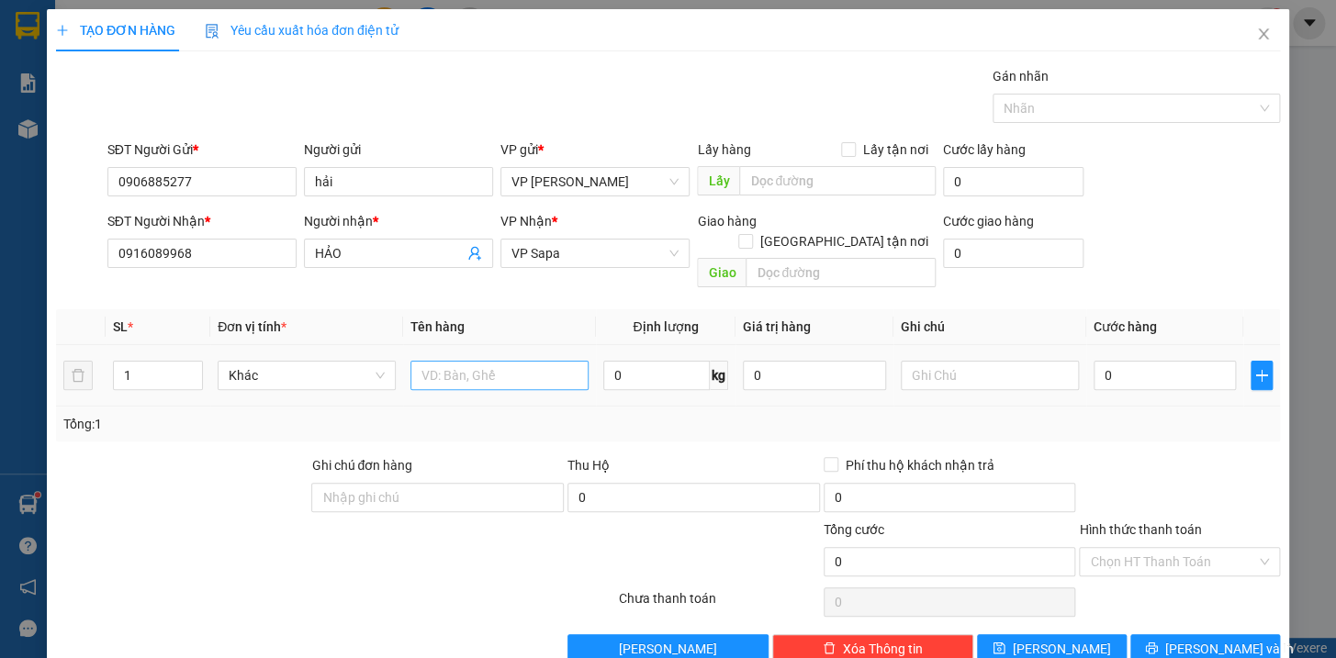
drag, startPoint x: 512, startPoint y: 307, endPoint x: 505, endPoint y: 354, distance: 47.4
click at [507, 327] on table "SL * Đơn vị tính * Tên hàng Định lượng Giá trị hàng Ghi chú Cước hàng 1 Khác 0 …" at bounding box center [668, 357] width 1224 height 97
click at [497, 361] on input "text" at bounding box center [499, 375] width 178 height 29
type input "xốp hg k chịu"
click at [1158, 361] on input "0" at bounding box center [1165, 375] width 143 height 29
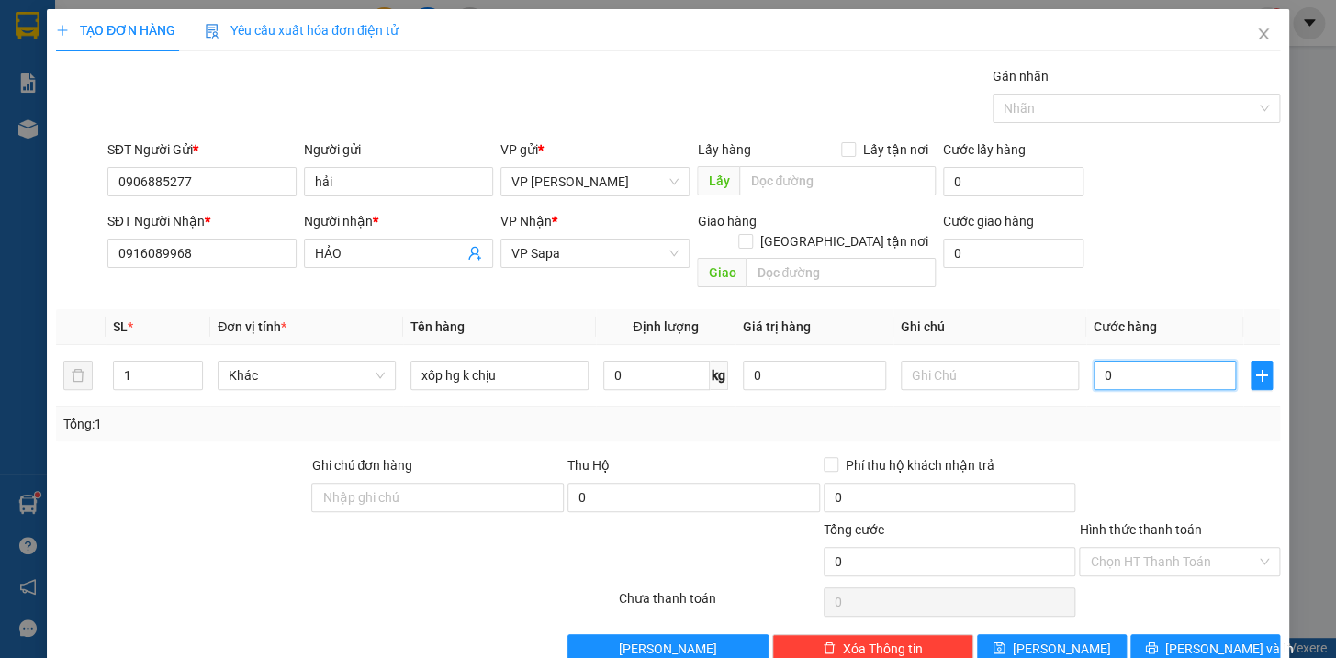
type input "8"
type input "80"
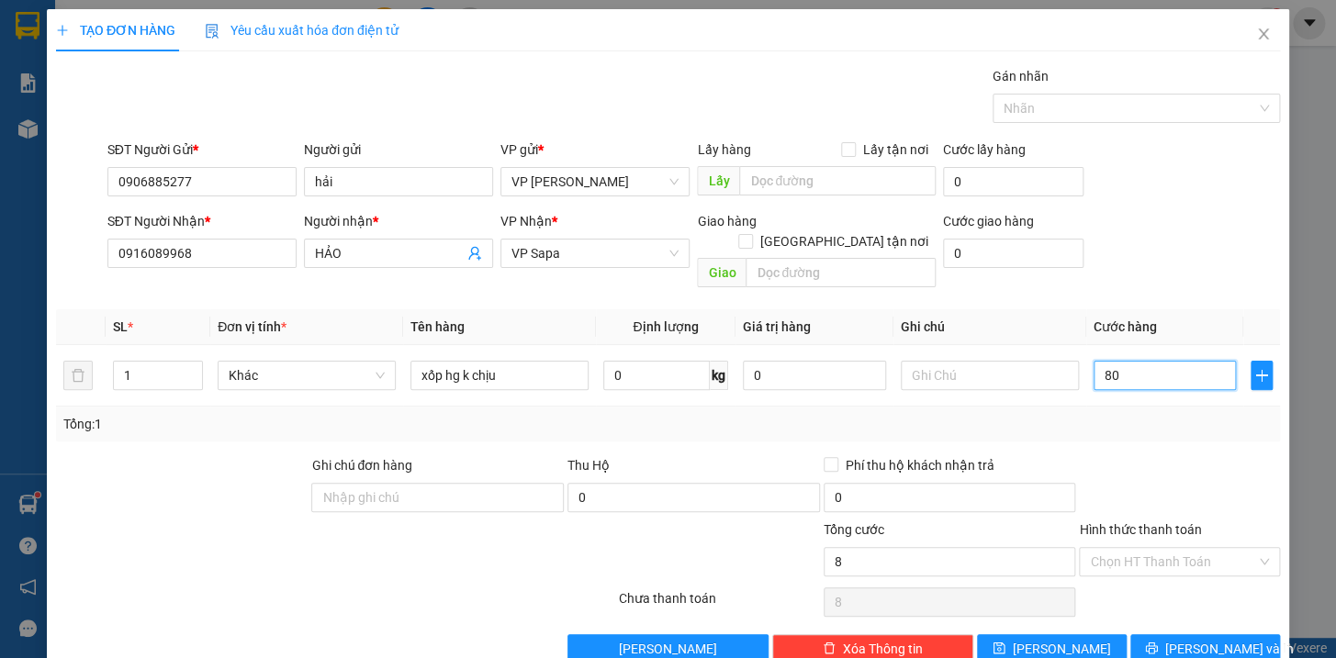
type input "80"
type input "800"
type input "8.000"
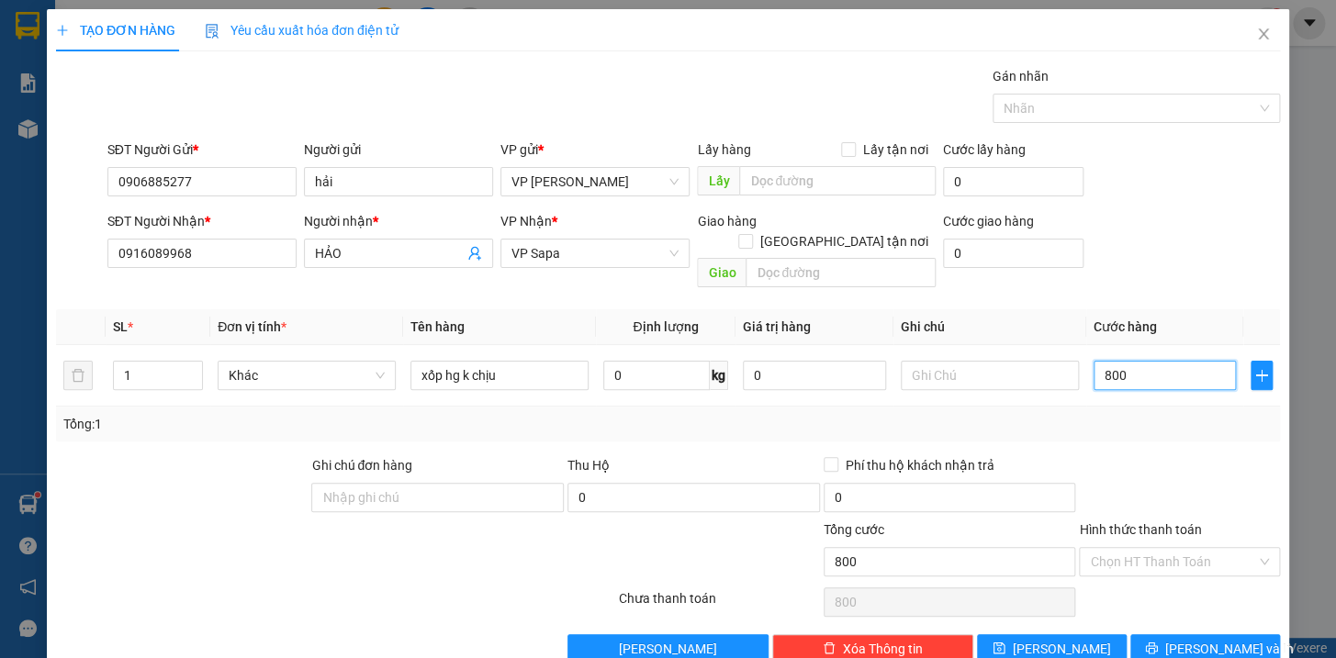
type input "8.000"
type input "80.000"
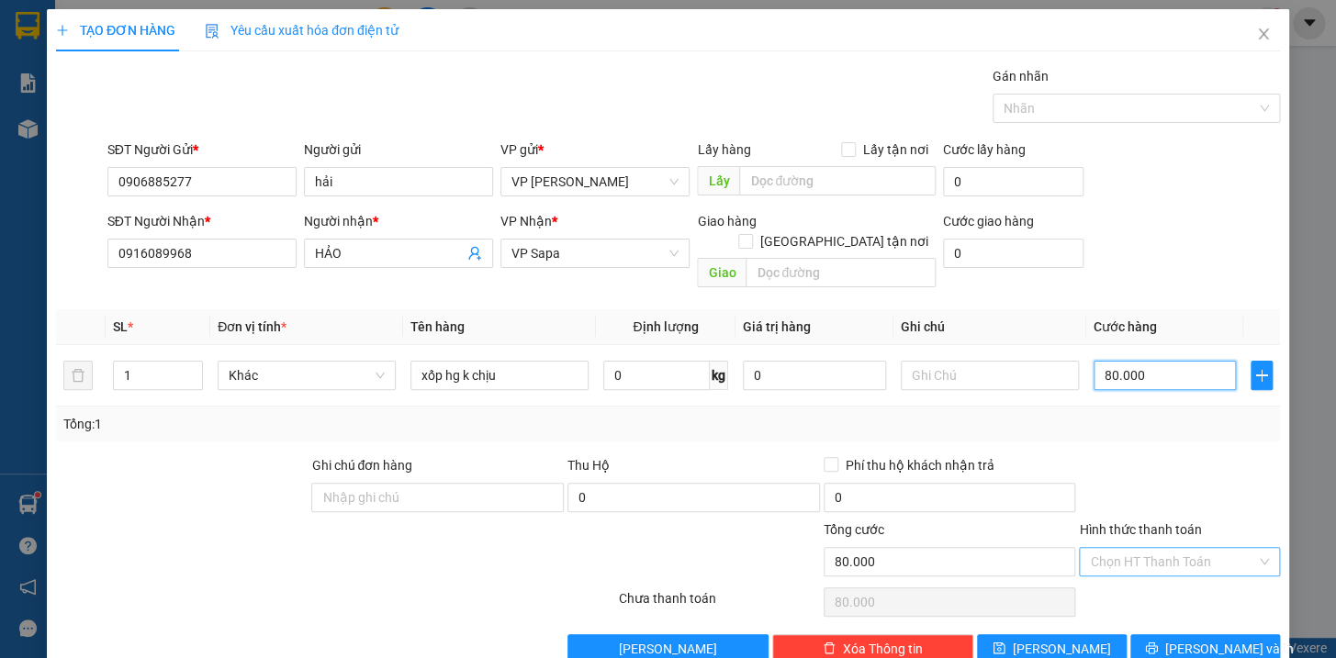
type input "80.000"
click at [1147, 548] on input "Hình thức thanh toán" at bounding box center [1173, 562] width 166 height 28
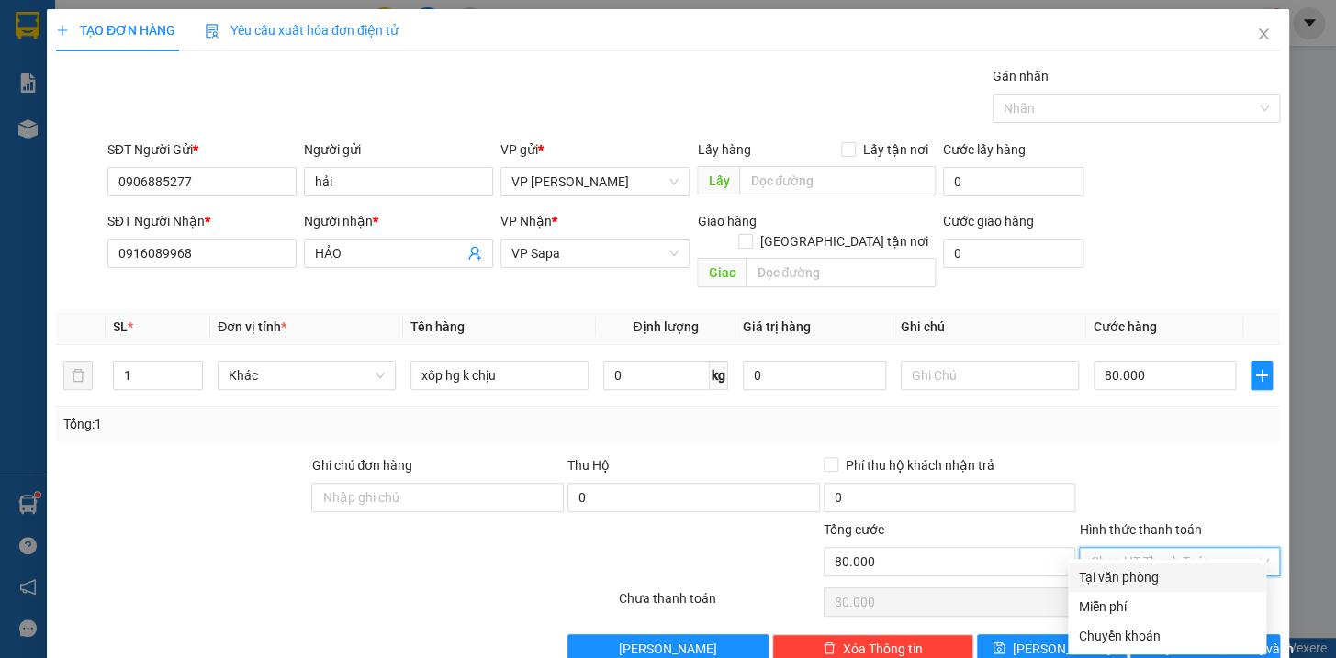
click at [1147, 574] on div "Tại văn phòng" at bounding box center [1167, 577] width 176 height 20
type input "0"
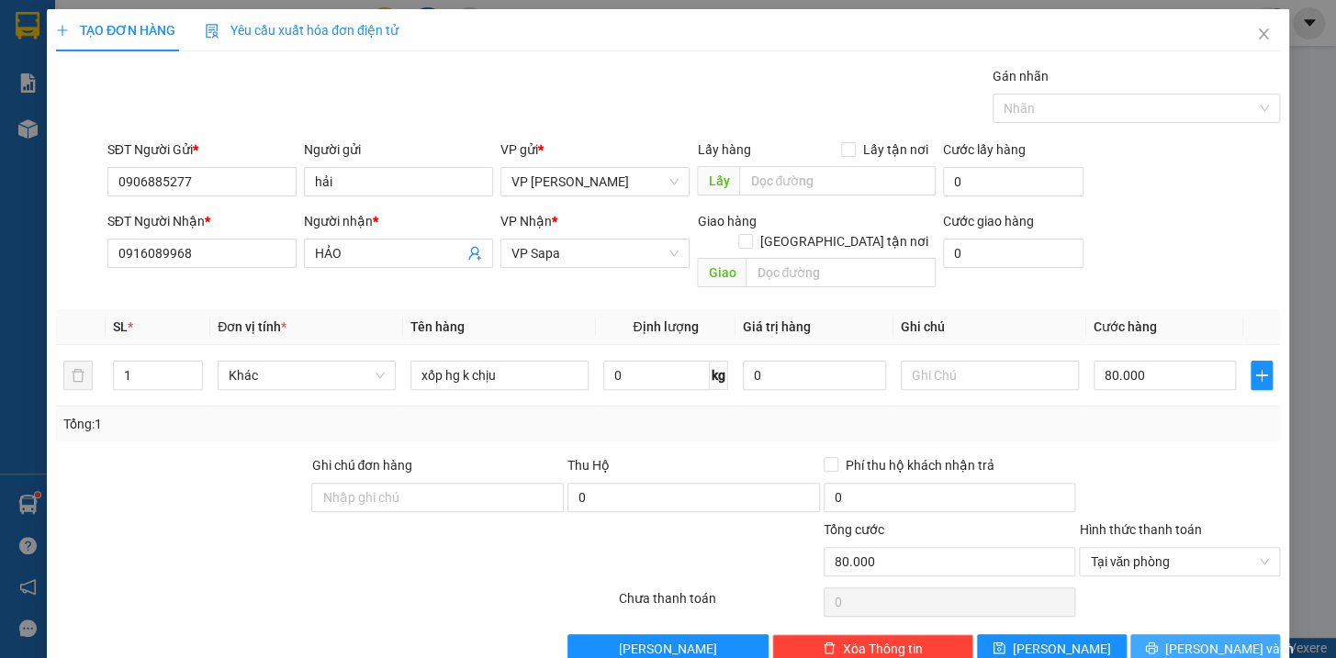
click at [1208, 639] on span "[PERSON_NAME] và In" at bounding box center [1229, 649] width 129 height 20
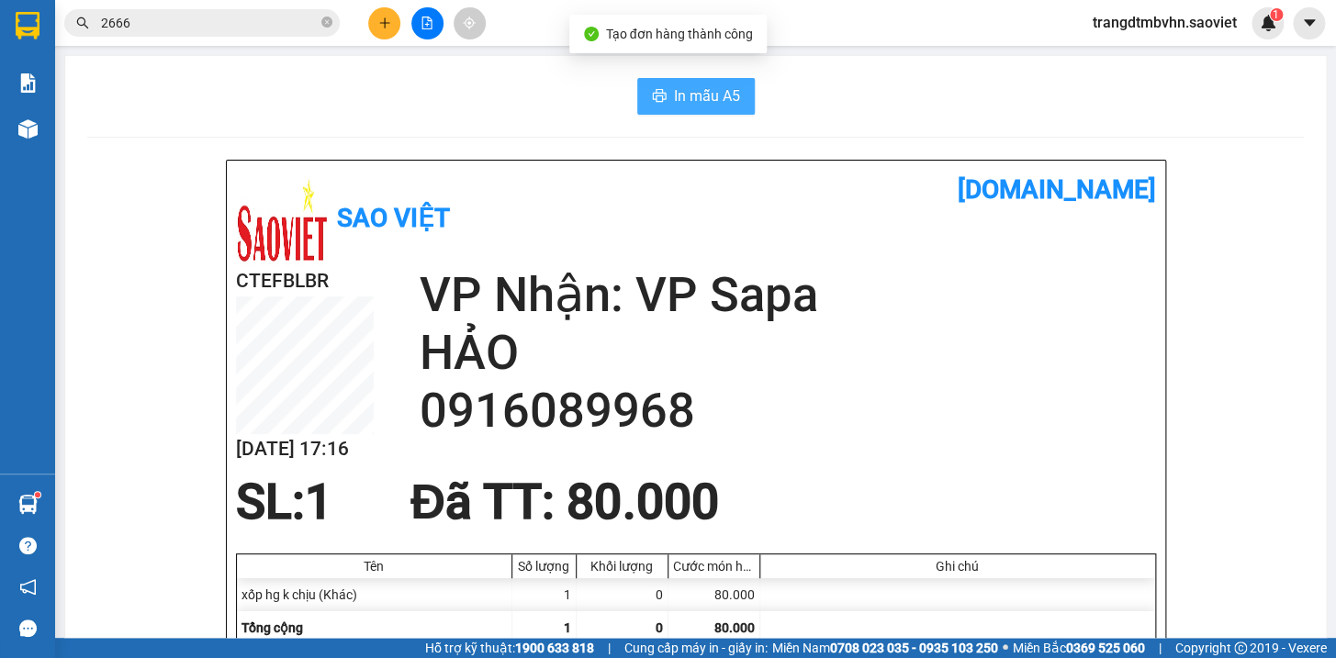
click at [695, 95] on span "In mẫu A5" at bounding box center [707, 95] width 66 height 23
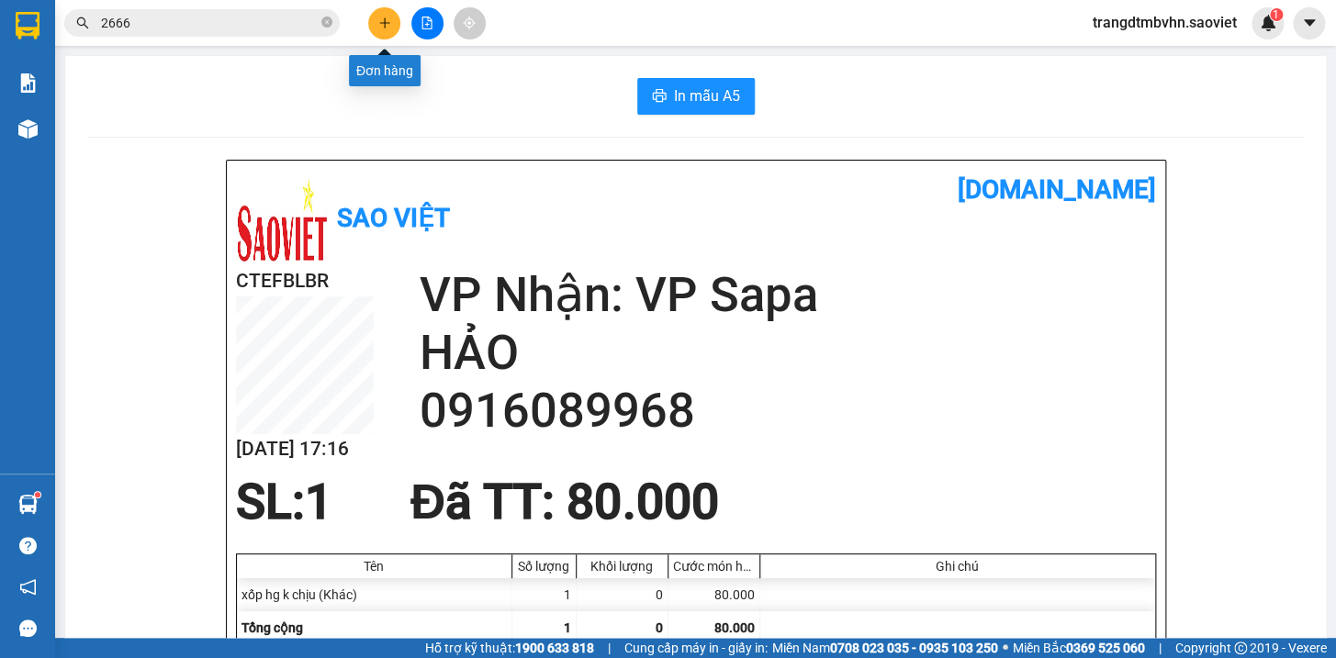
click at [383, 17] on icon "plus" at bounding box center [384, 23] width 13 height 13
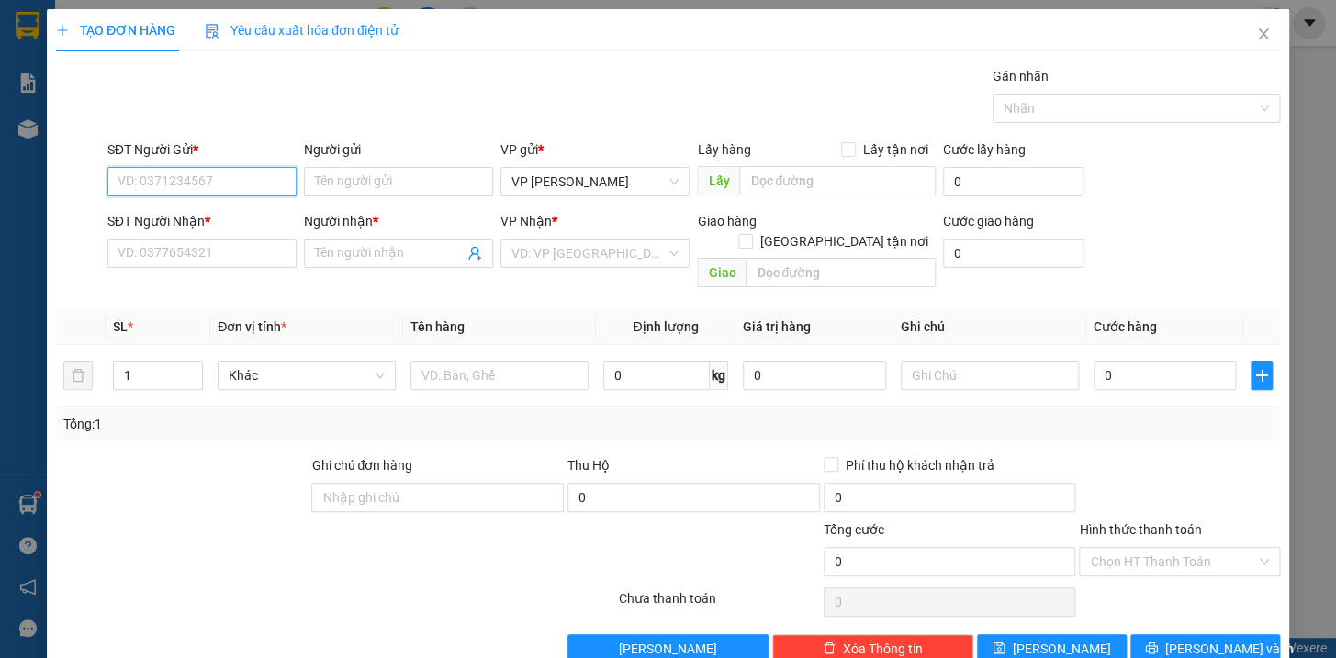
click at [258, 185] on input "SĐT Người Gửi *" at bounding box center [201, 181] width 189 height 29
click at [202, 210] on div "0906885277 - hải" at bounding box center [199, 218] width 165 height 20
type input "0906885277"
type input "hải"
type input "0916089968"
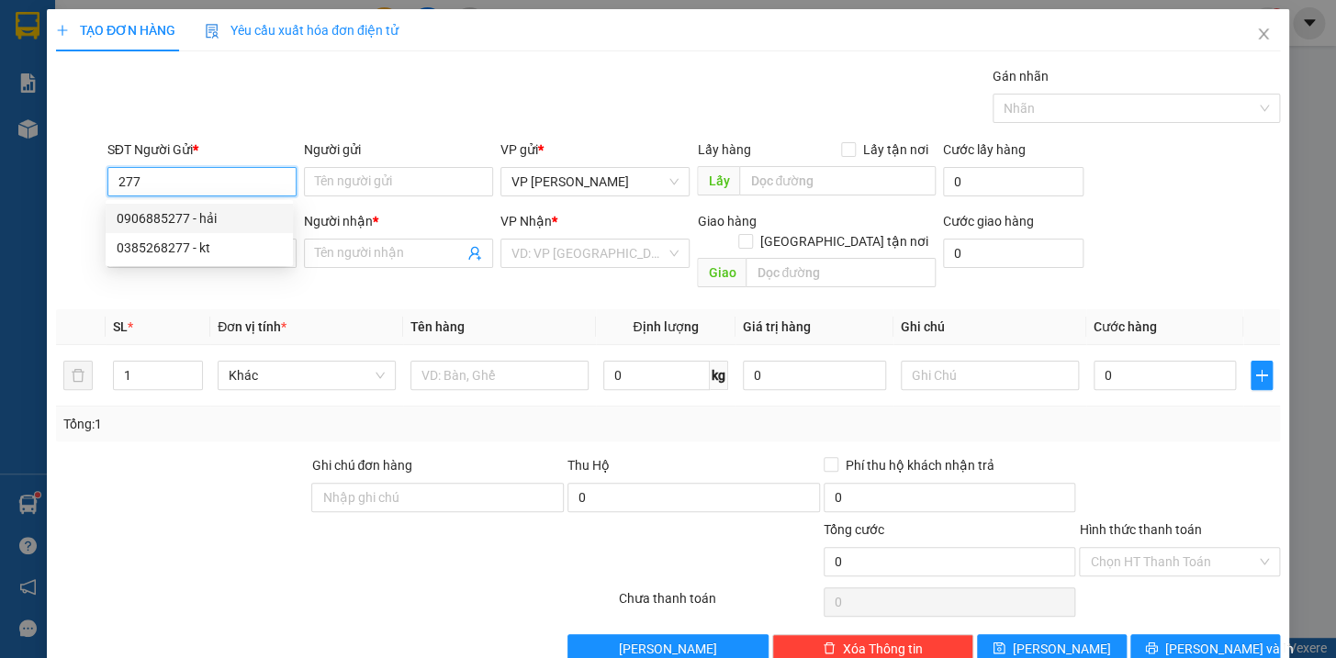
type input "HẢO"
type input "0906885277"
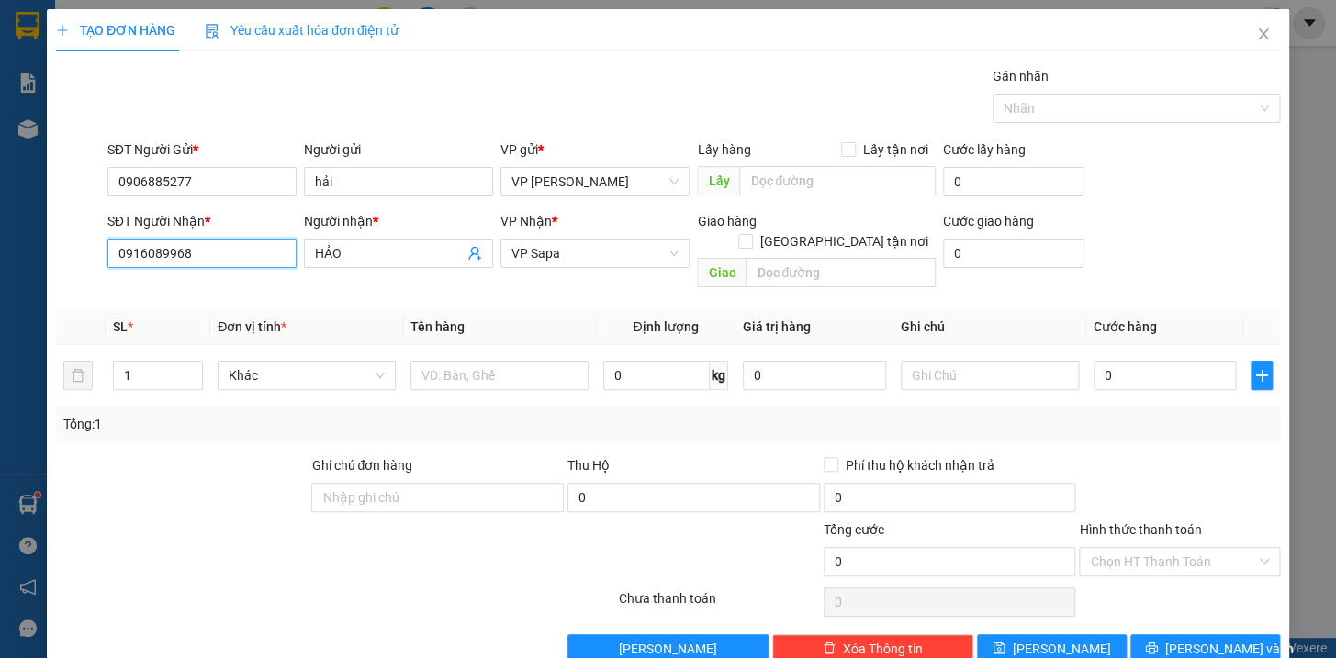
click at [222, 243] on input "0916089968" at bounding box center [201, 253] width 189 height 29
type input "0"
click at [193, 289] on div "0981275131 - KT" at bounding box center [199, 290] width 165 height 20
type input "0981275131"
type input "KT"
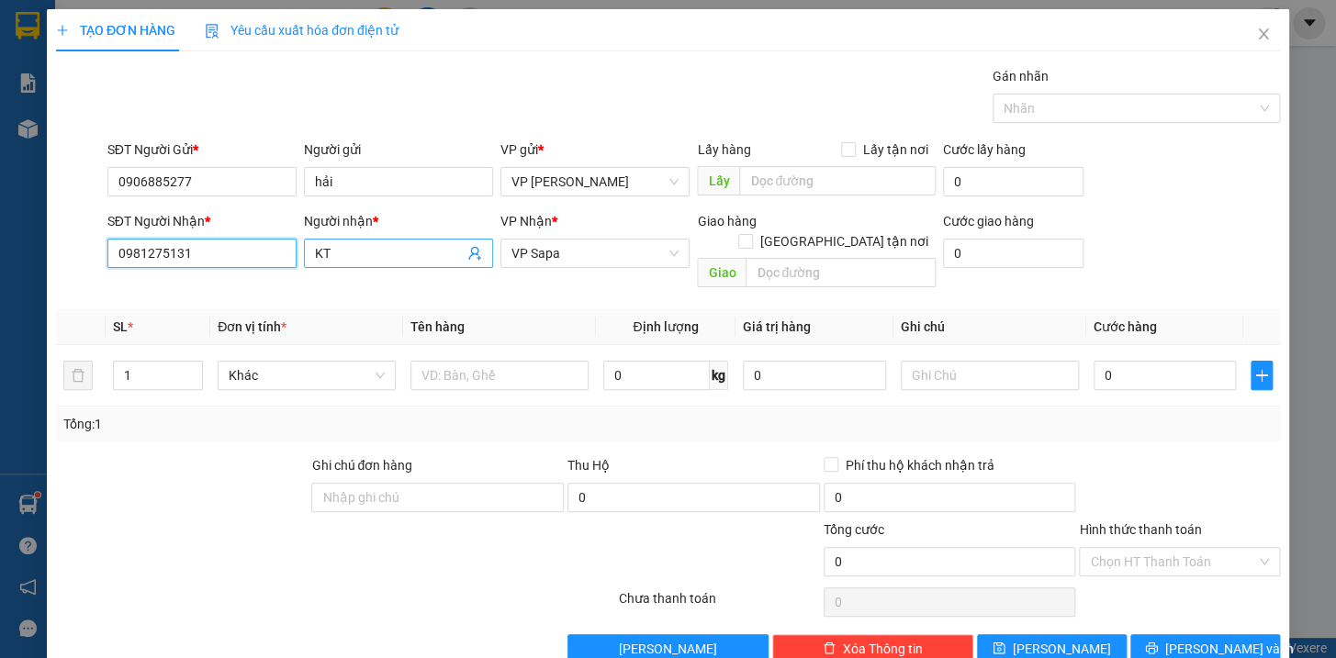
type input "0981275131"
click at [358, 264] on span "KT" at bounding box center [398, 253] width 189 height 29
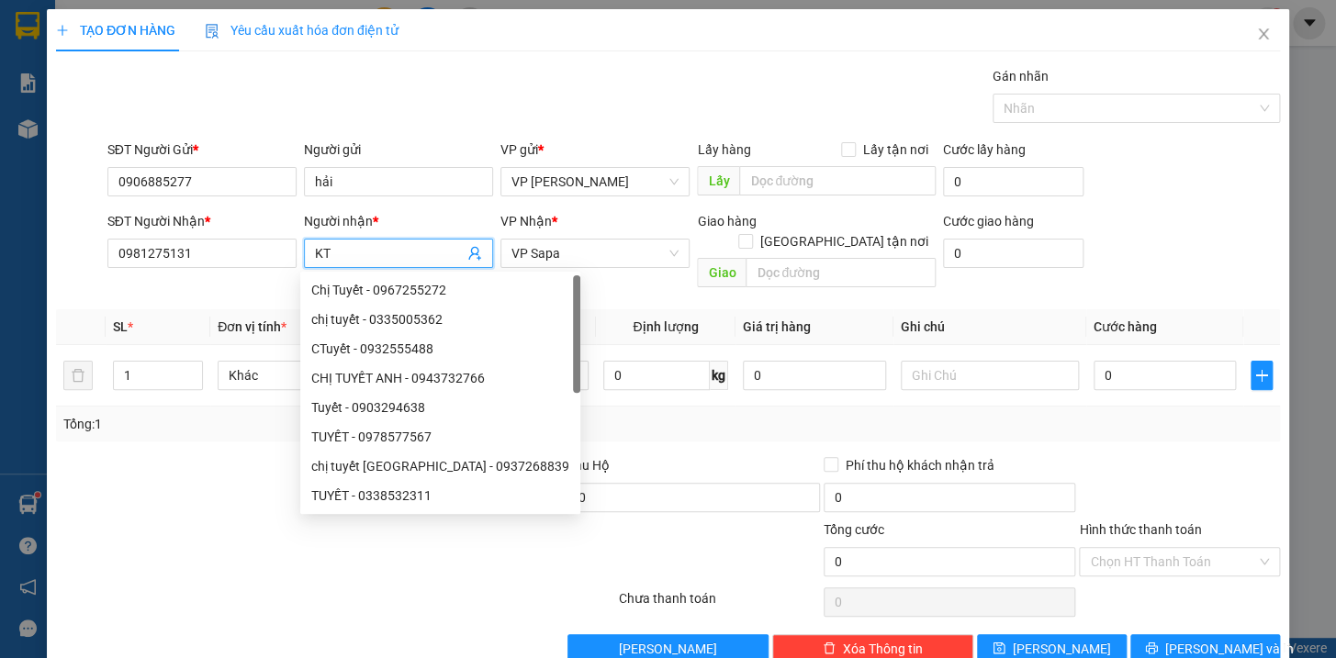
type input "K"
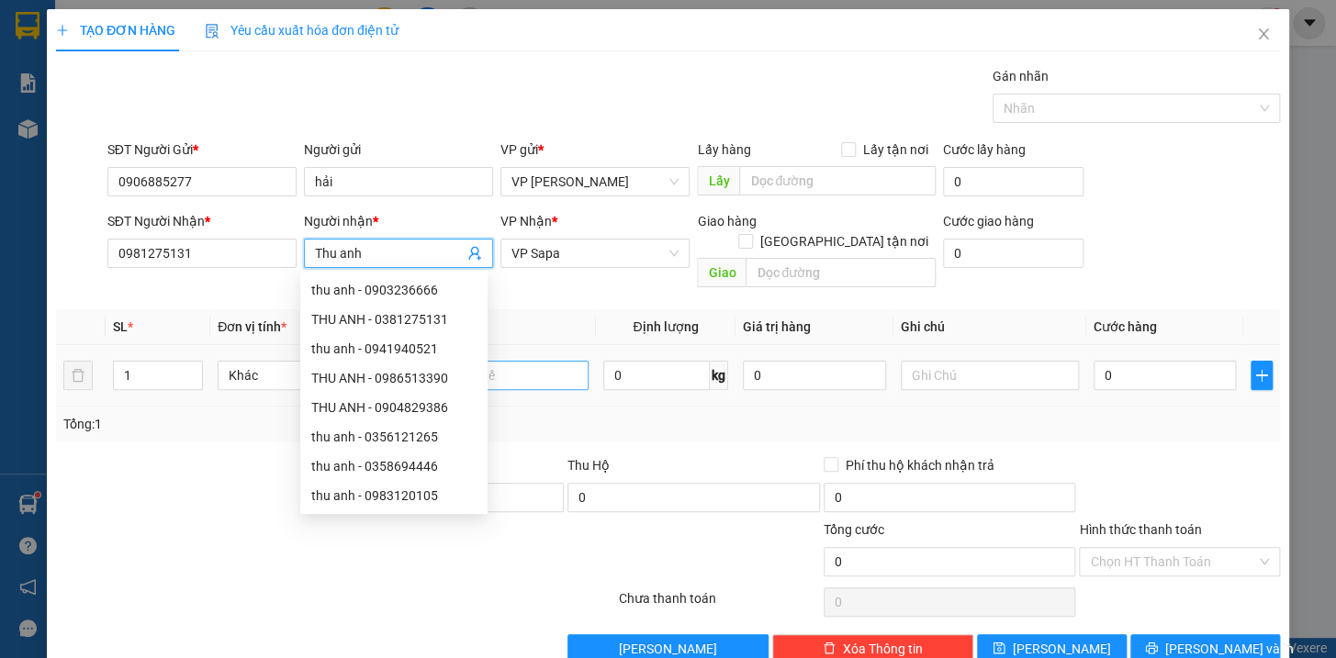
type input "Thu anh"
click at [511, 361] on input "text" at bounding box center [499, 375] width 178 height 29
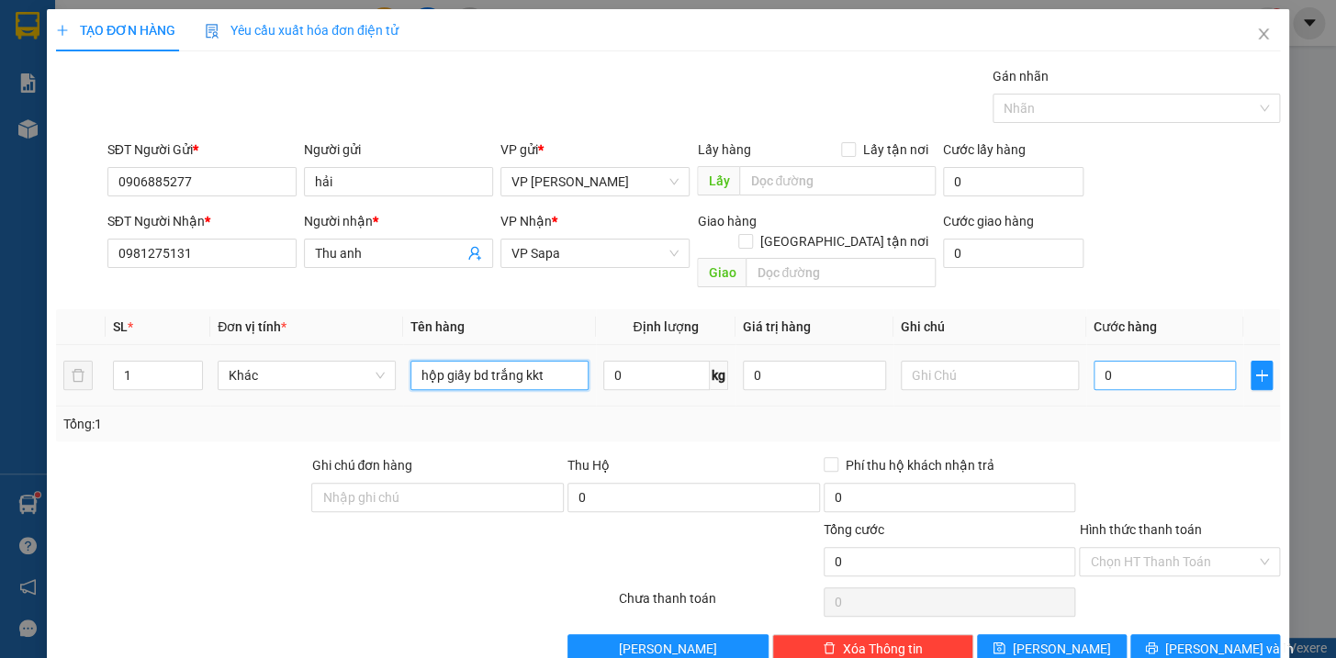
type input "hộp giấy bd trắng kkt"
click at [1153, 361] on input "0" at bounding box center [1165, 375] width 143 height 29
type input "5"
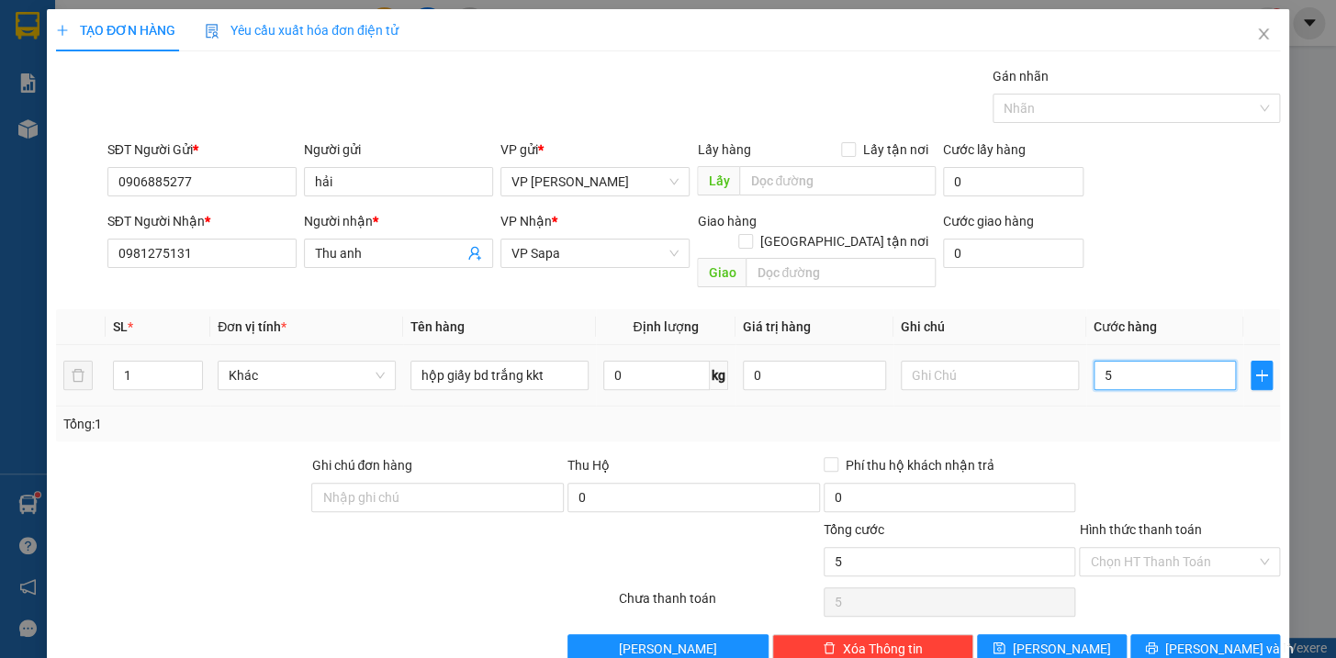
type input "50"
type input "500"
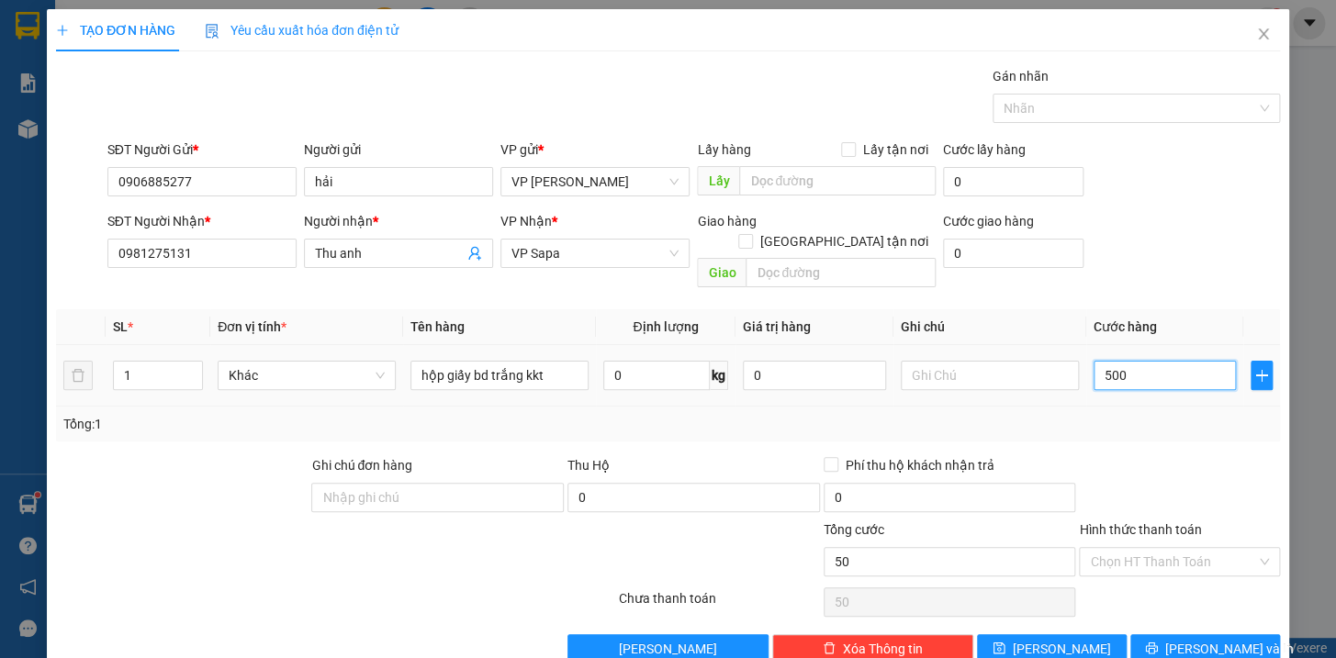
type input "500"
type input "5.000"
type input "50.000"
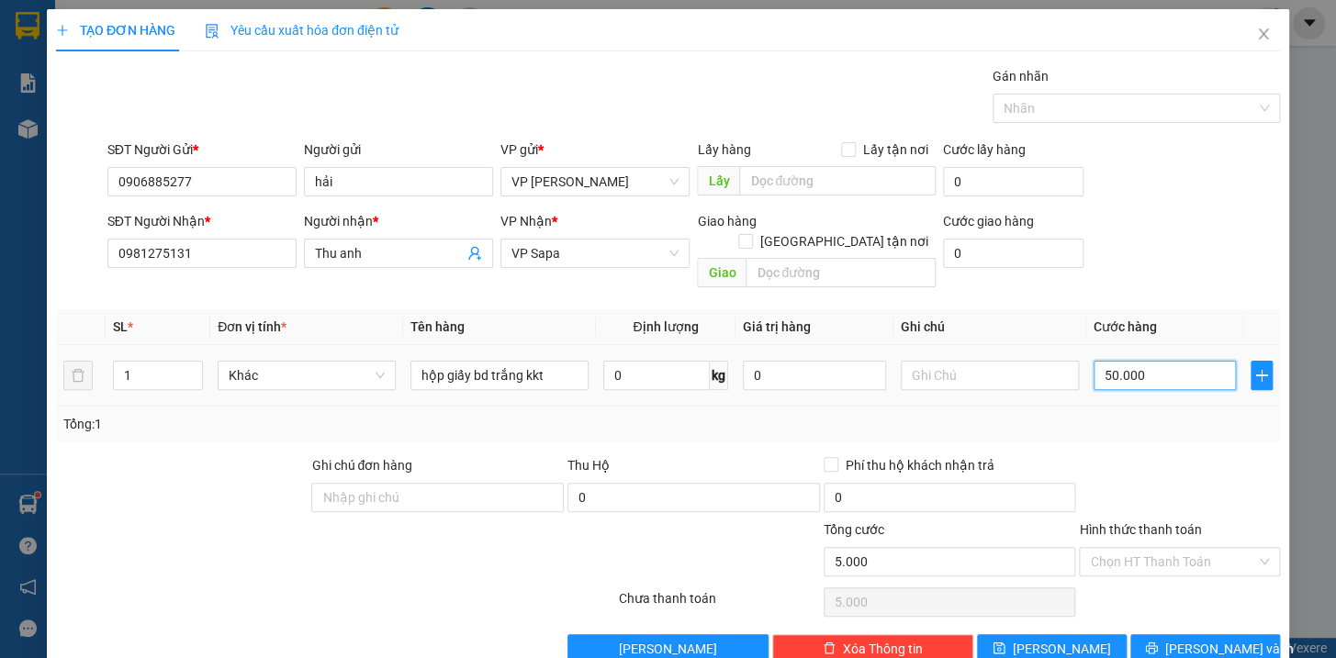
type input "50.000"
click at [1247, 635] on button "[PERSON_NAME] và In" at bounding box center [1205, 649] width 150 height 29
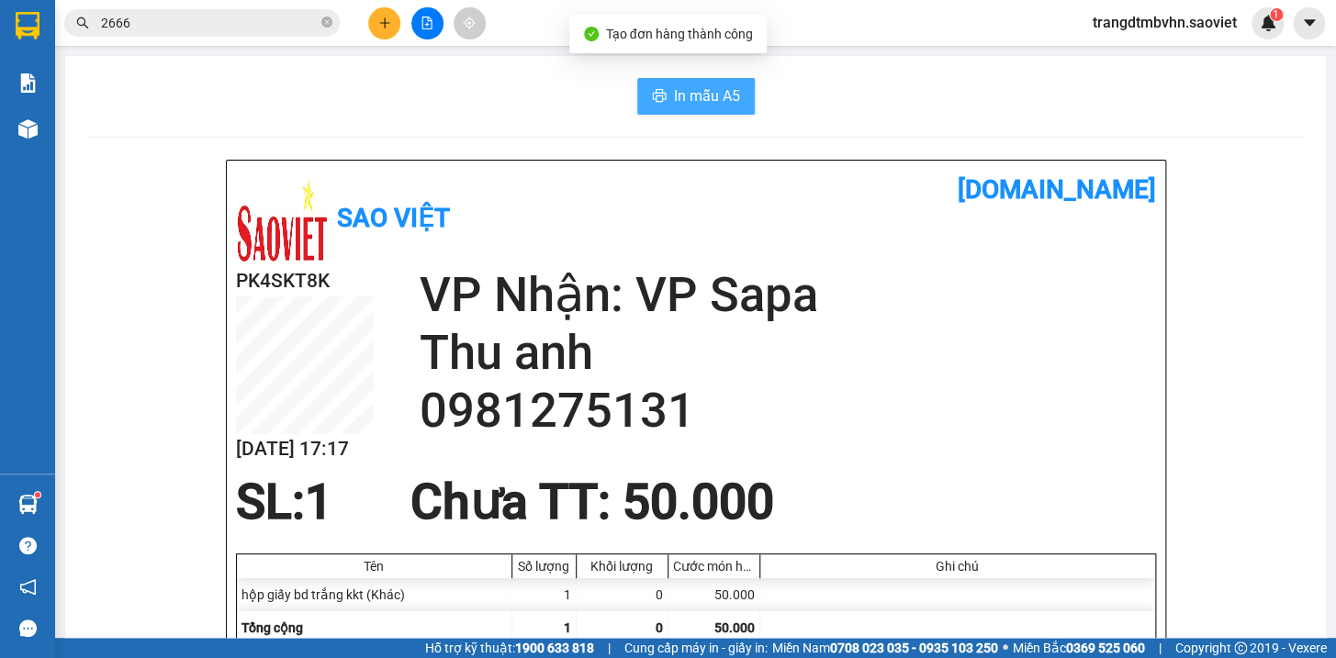
click at [699, 102] on span "In mẫu A5" at bounding box center [707, 95] width 66 height 23
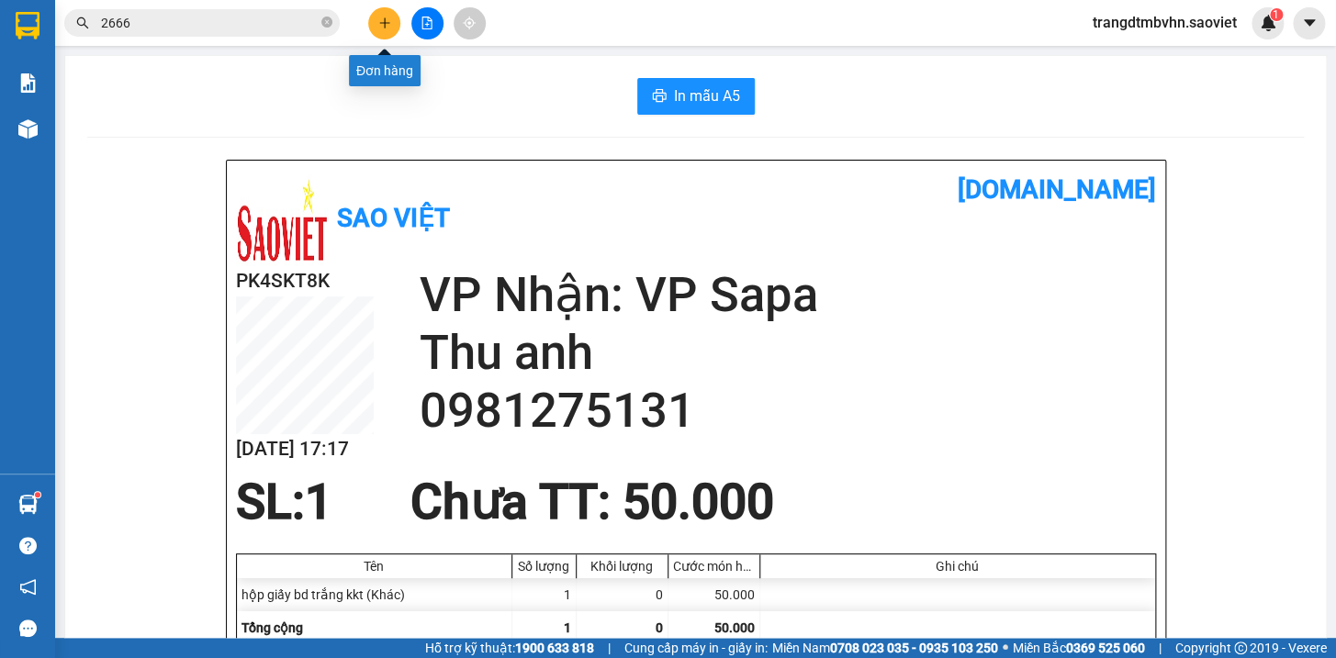
click at [387, 17] on icon "plus" at bounding box center [384, 23] width 13 height 13
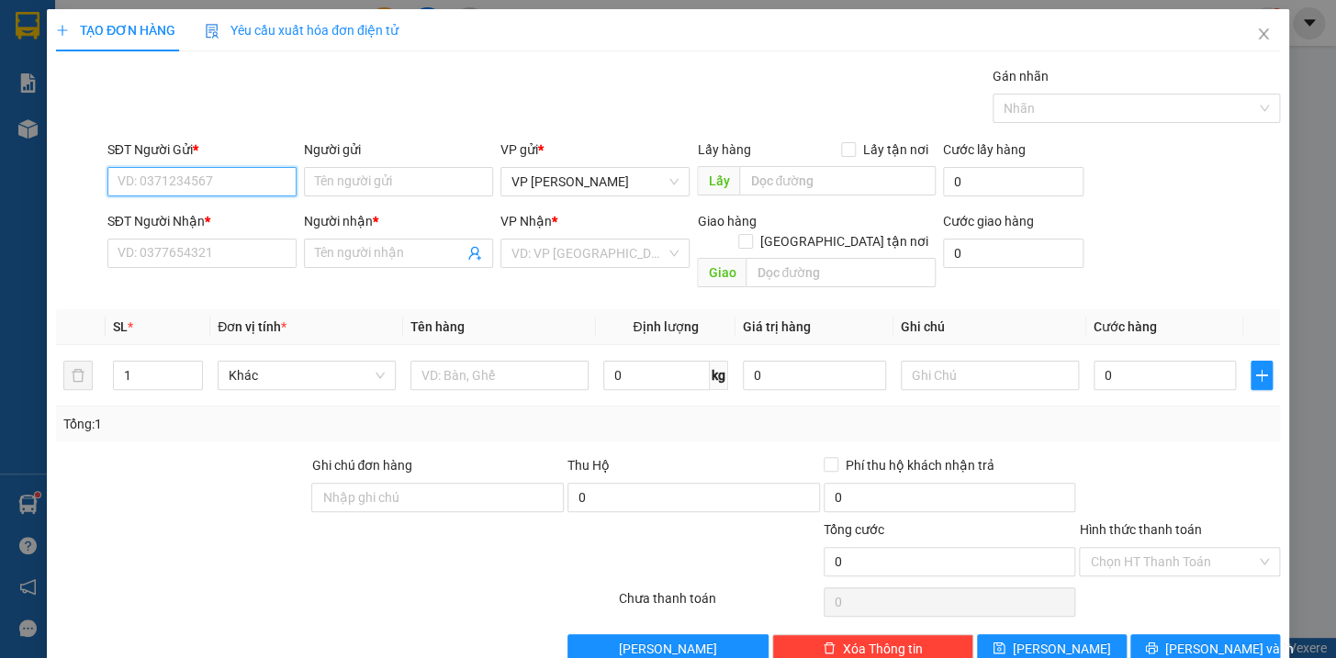
click at [230, 180] on input "SĐT Người Gửi *" at bounding box center [201, 181] width 189 height 29
click at [186, 210] on div "0972875509 - [PERSON_NAME]" at bounding box center [207, 218] width 181 height 20
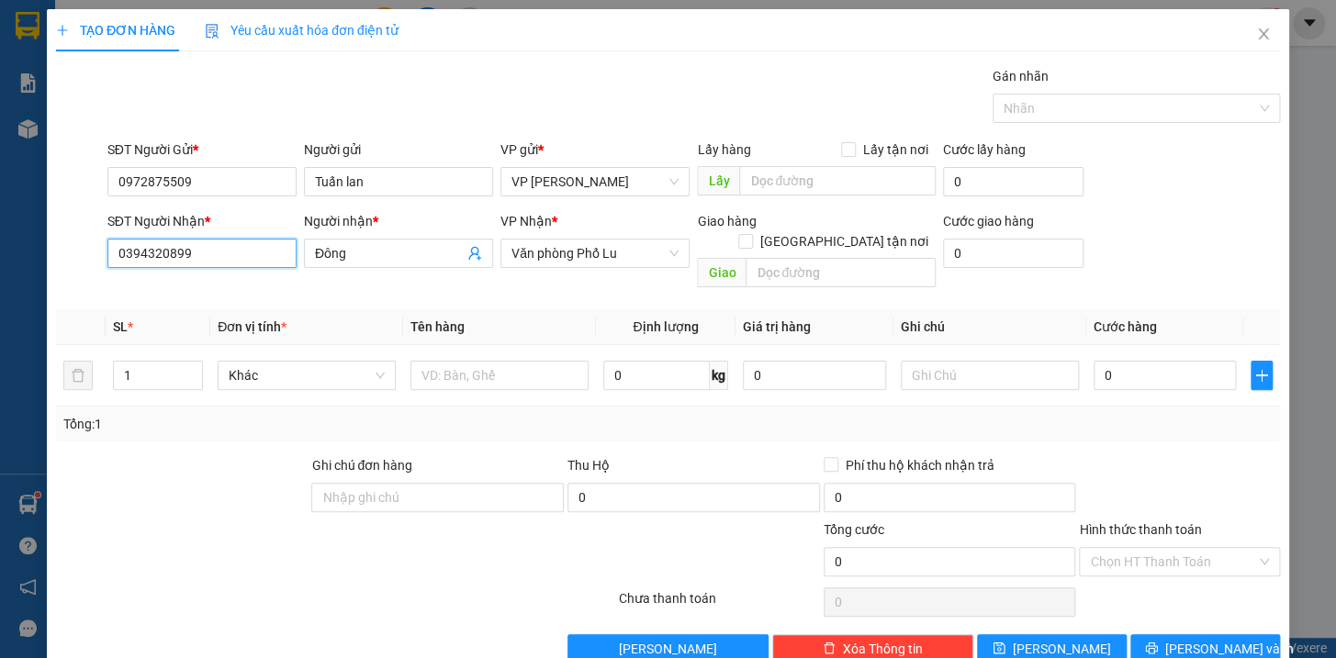
click at [238, 258] on input "0394320899" at bounding box center [201, 253] width 189 height 29
click at [229, 289] on div "0984932287 - HẢO" at bounding box center [199, 290] width 165 height 20
click at [359, 257] on input "HẢO" at bounding box center [389, 253] width 149 height 20
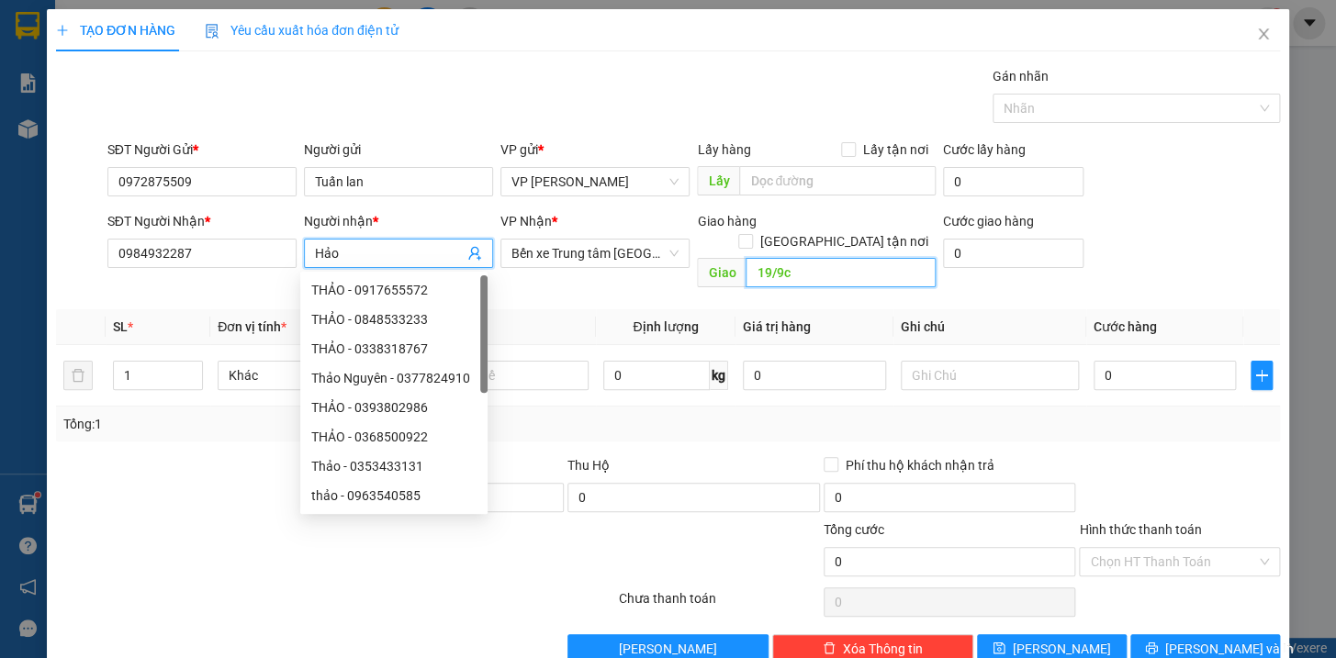
click at [799, 258] on input "19/9c" at bounding box center [841, 272] width 190 height 29
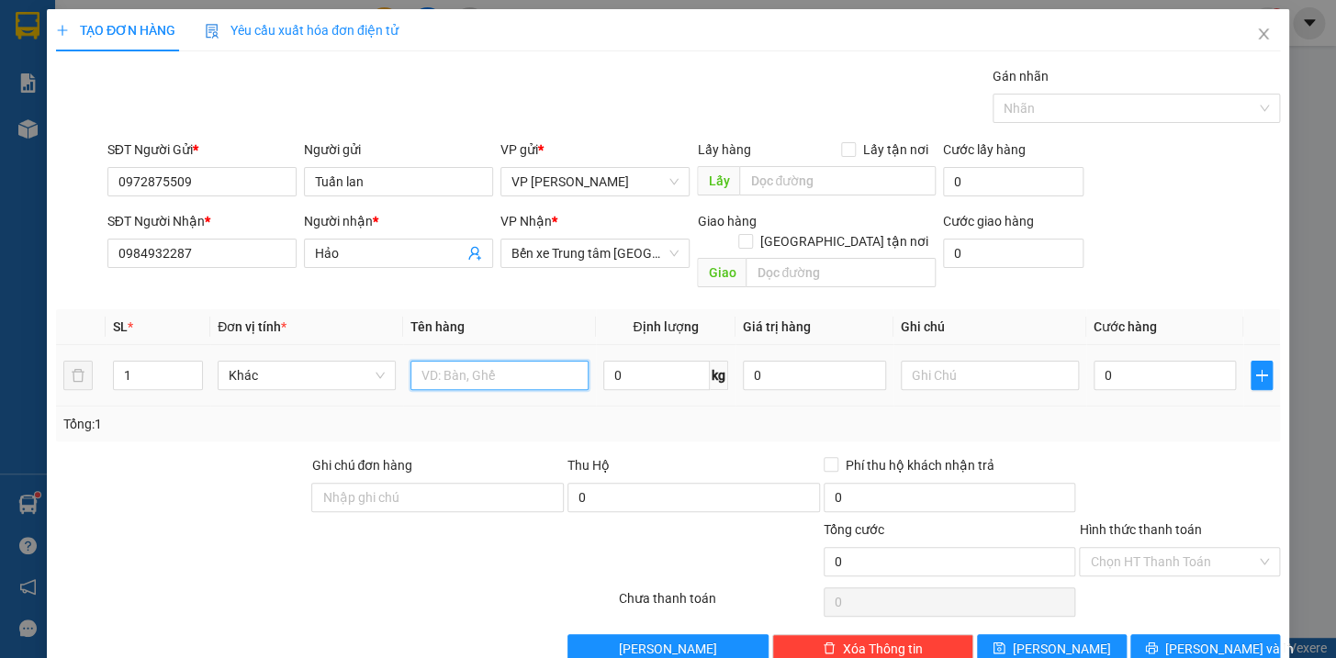
click at [436, 361] on input "text" at bounding box center [499, 375] width 178 height 29
click at [1150, 361] on input "0" at bounding box center [1165, 375] width 143 height 29
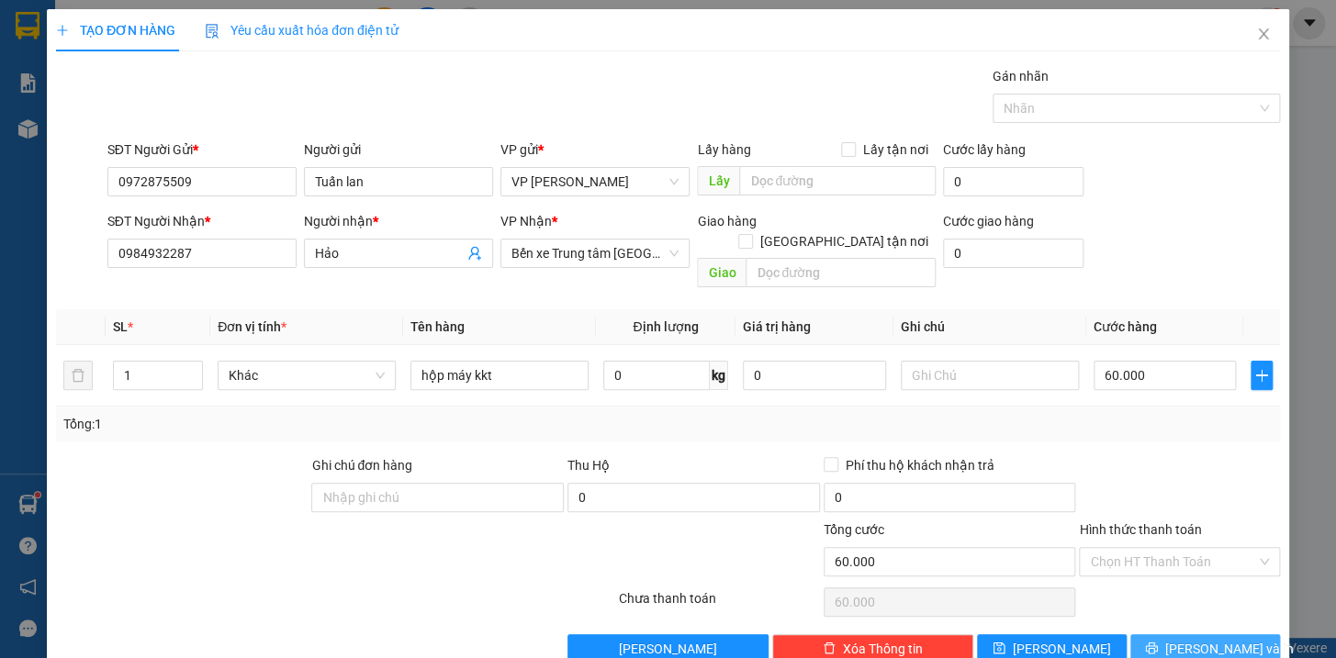
click at [1239, 635] on button "[PERSON_NAME] và In" at bounding box center [1205, 649] width 150 height 29
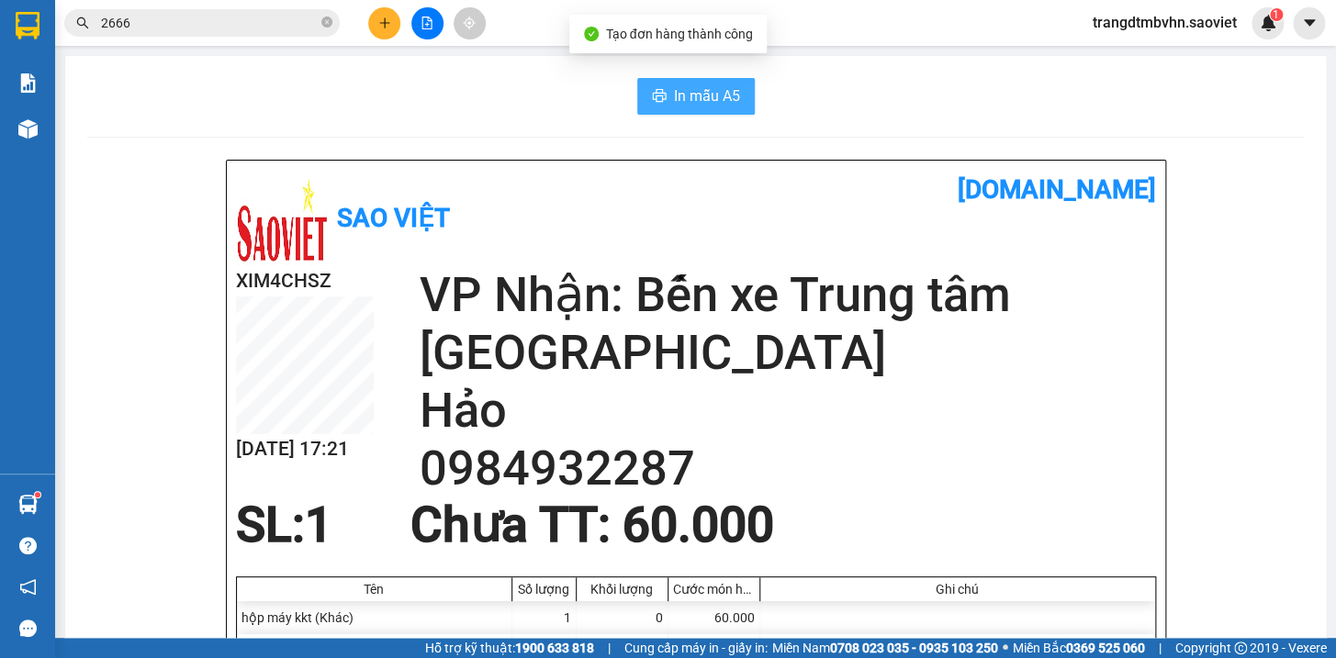
click at [713, 93] on span "In mẫu A5" at bounding box center [707, 95] width 66 height 23
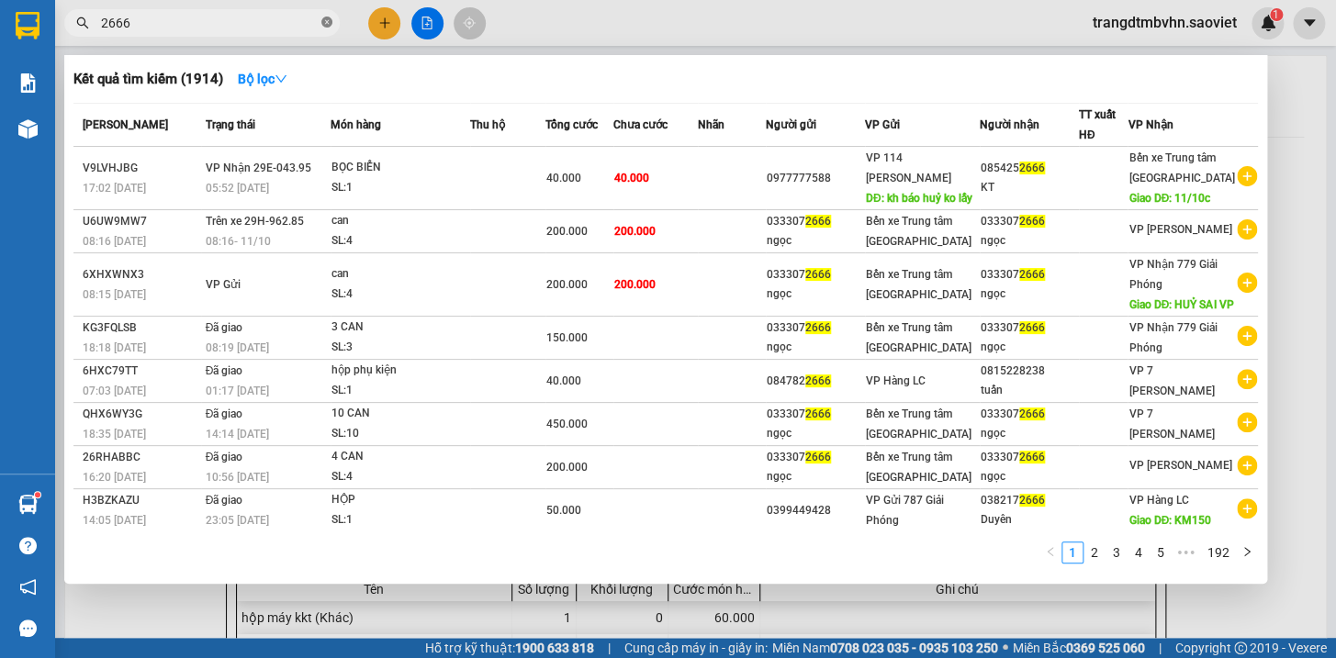
click at [327, 26] on icon "close-circle" at bounding box center [326, 22] width 11 height 11
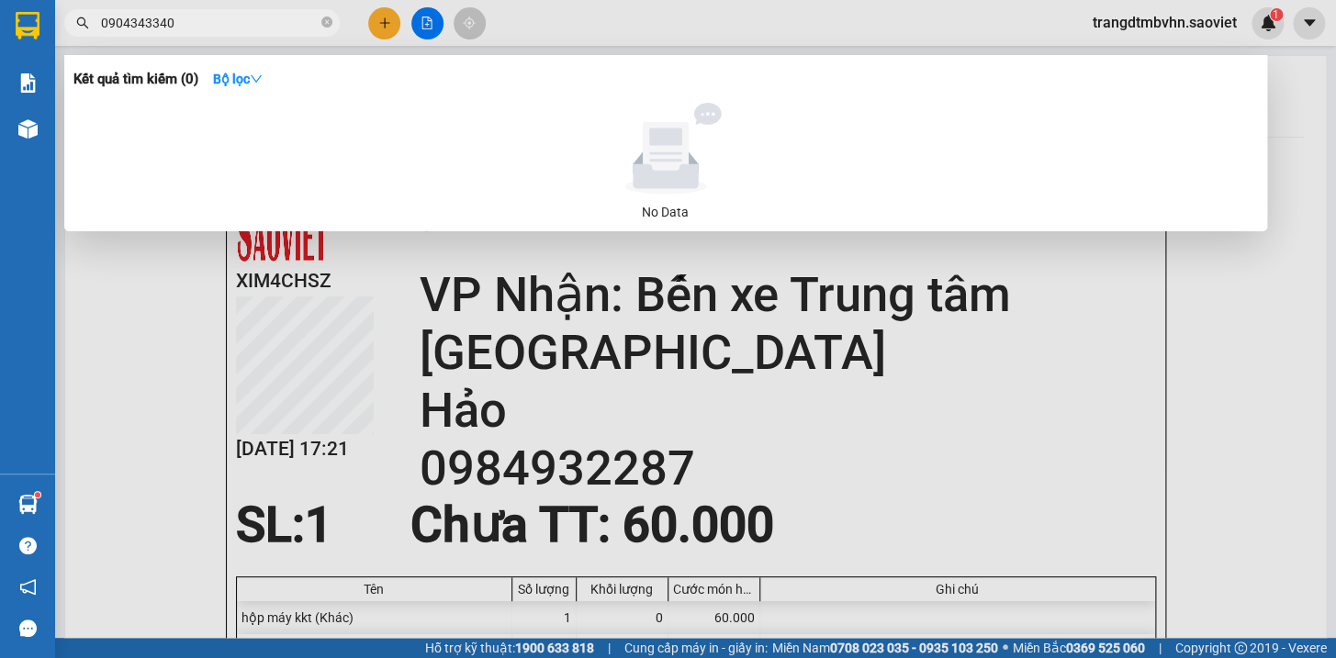
click at [1268, 465] on div at bounding box center [668, 329] width 1336 height 658
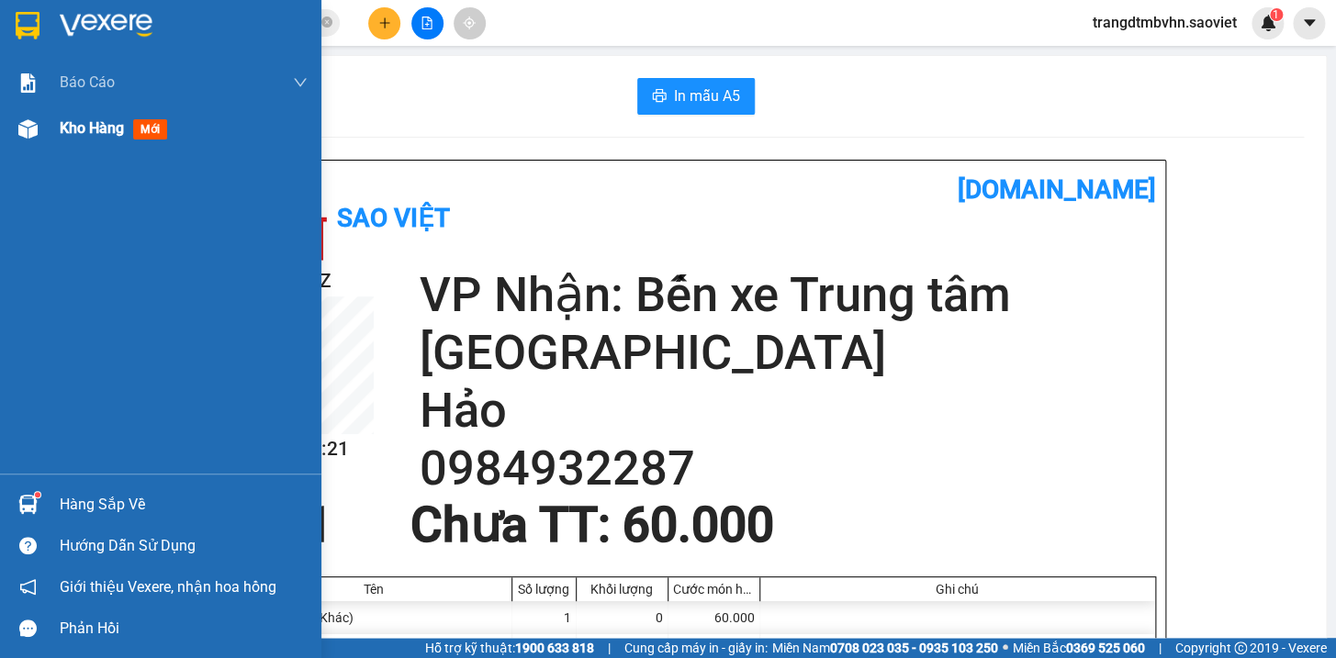
click at [69, 126] on span "Kho hàng" at bounding box center [92, 127] width 64 height 17
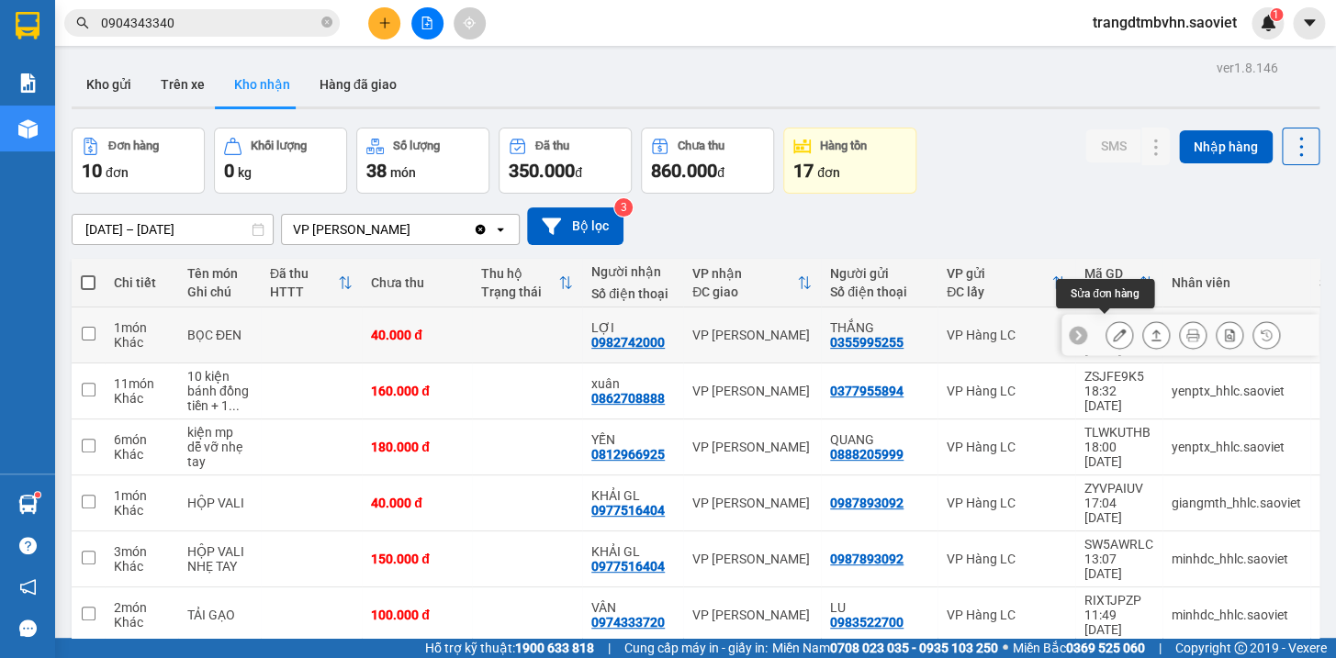
click at [1113, 331] on icon at bounding box center [1119, 335] width 13 height 13
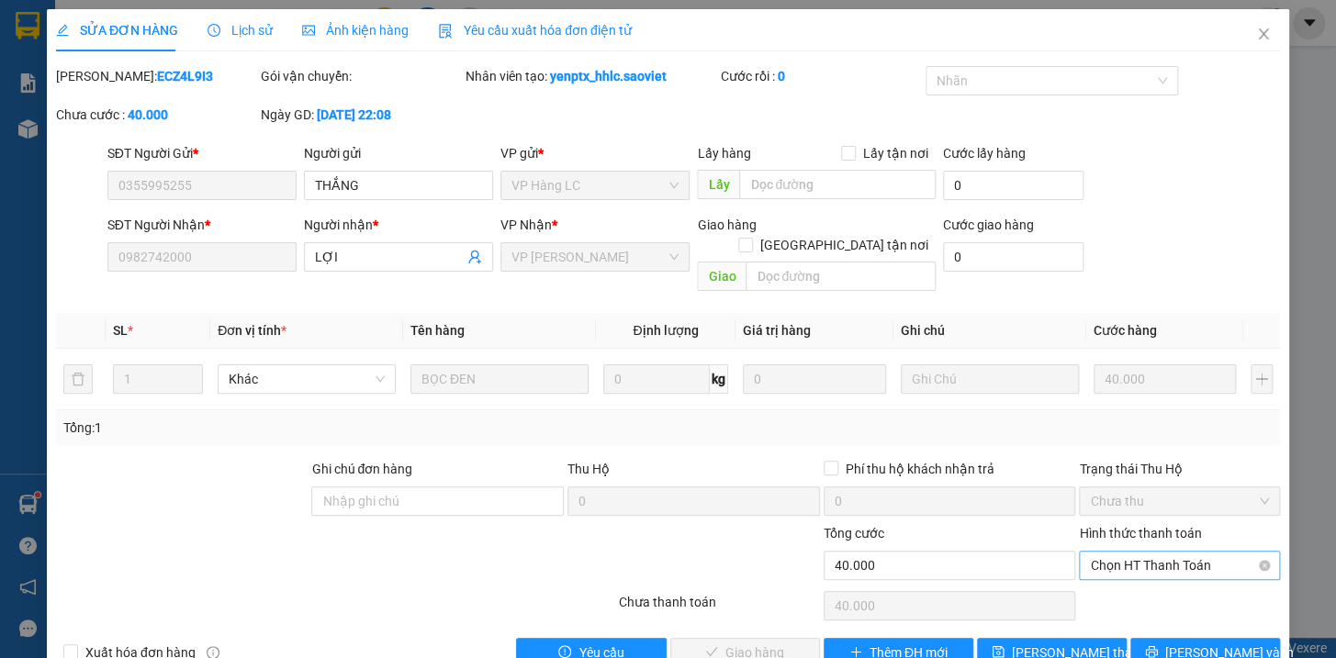
click at [1121, 552] on span "Chọn HT Thanh Toán" at bounding box center [1179, 566] width 179 height 28
click at [1125, 571] on div "Tại văn phòng" at bounding box center [1167, 581] width 176 height 20
click at [1120, 552] on span "Tại văn phòng" at bounding box center [1179, 566] width 179 height 28
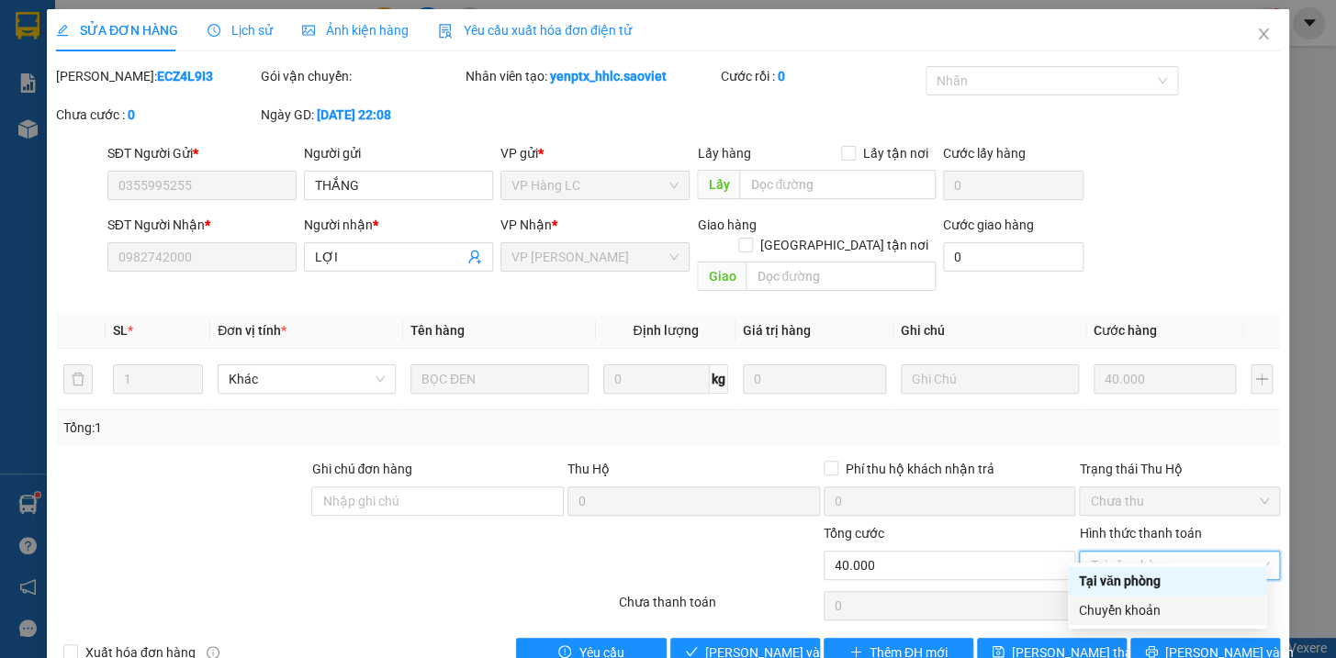
click at [1136, 601] on div "Chuyển khoản" at bounding box center [1167, 611] width 176 height 20
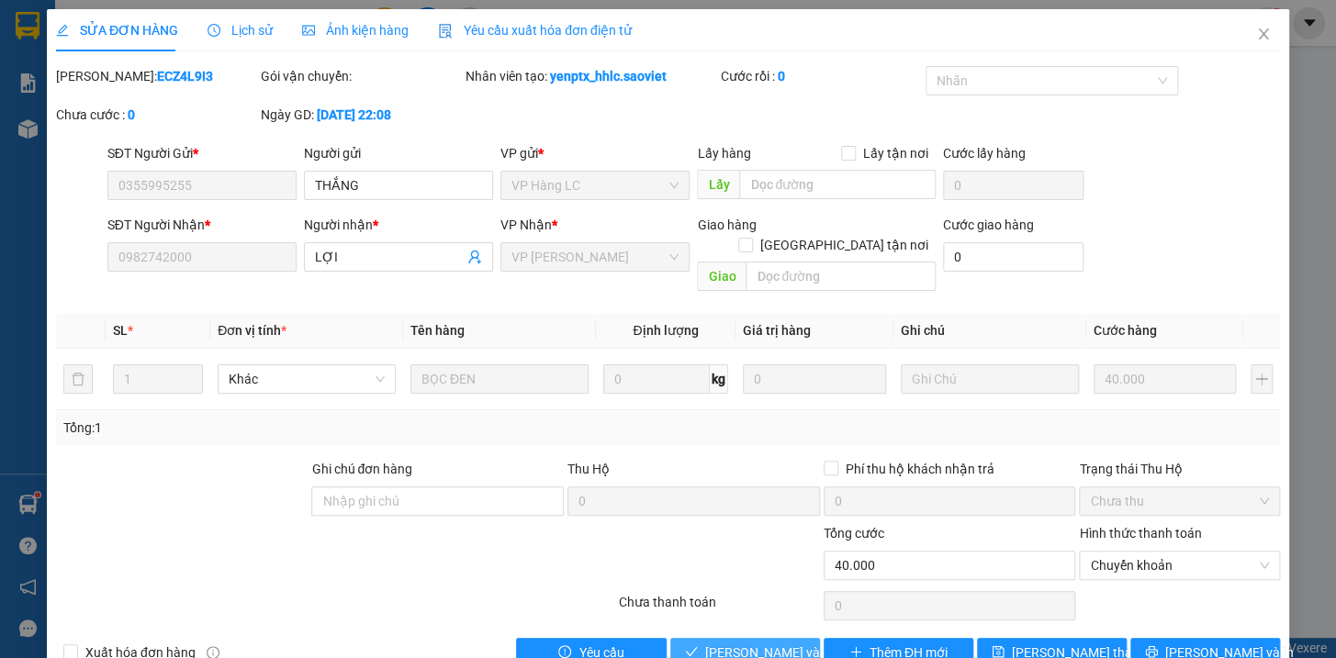
click at [777, 643] on span "[PERSON_NAME] và Giao hàng" at bounding box center [793, 653] width 176 height 20
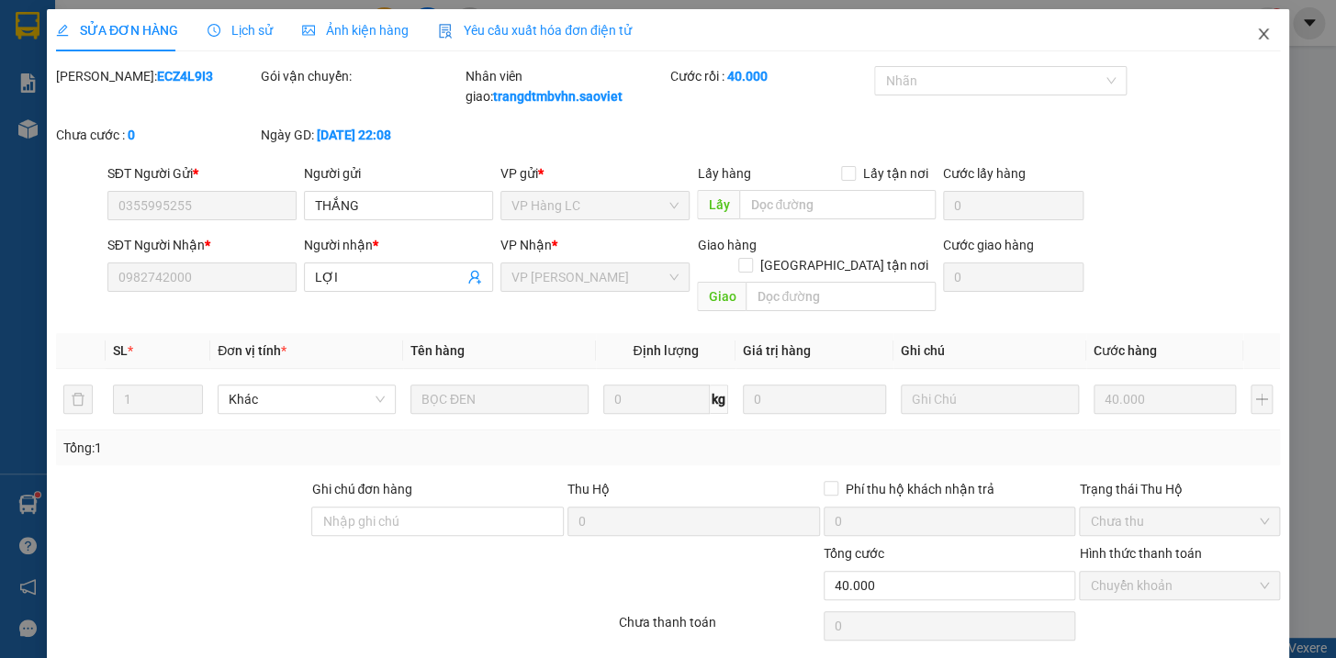
click at [1256, 32] on icon "close" at bounding box center [1263, 34] width 15 height 15
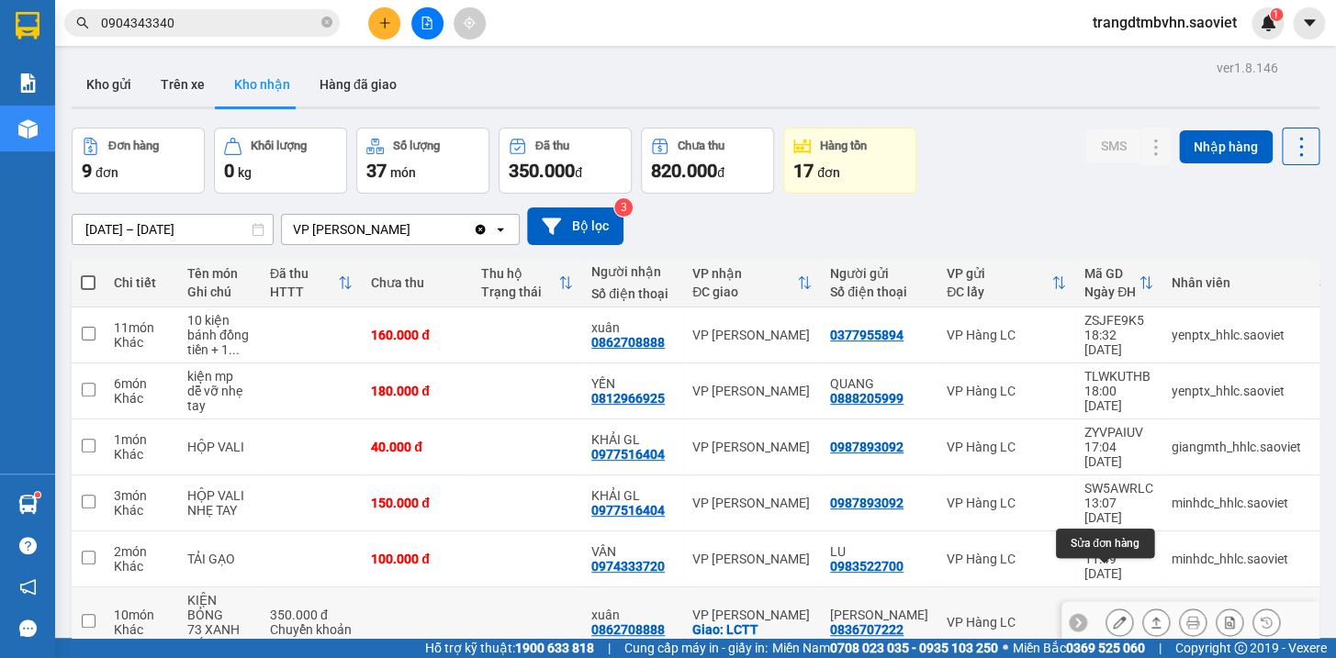
click at [1106, 607] on button at bounding box center [1119, 623] width 26 height 32
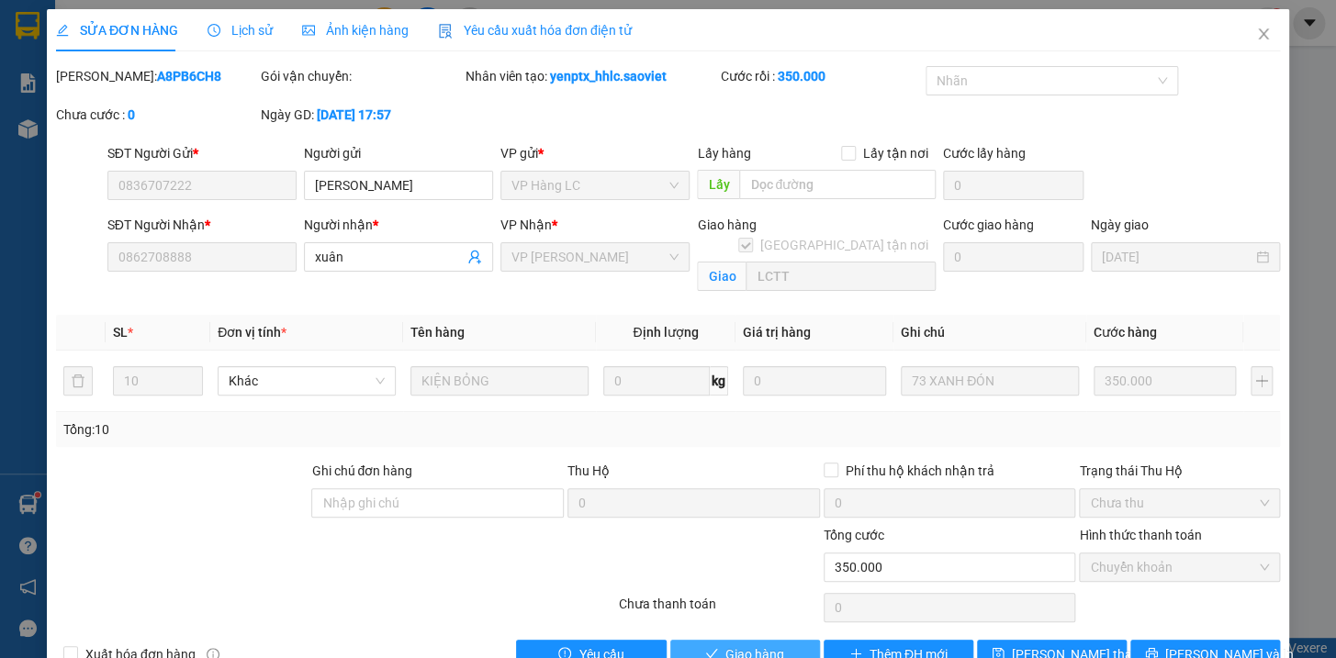
click at [771, 645] on span "Giao hàng" at bounding box center [754, 655] width 59 height 20
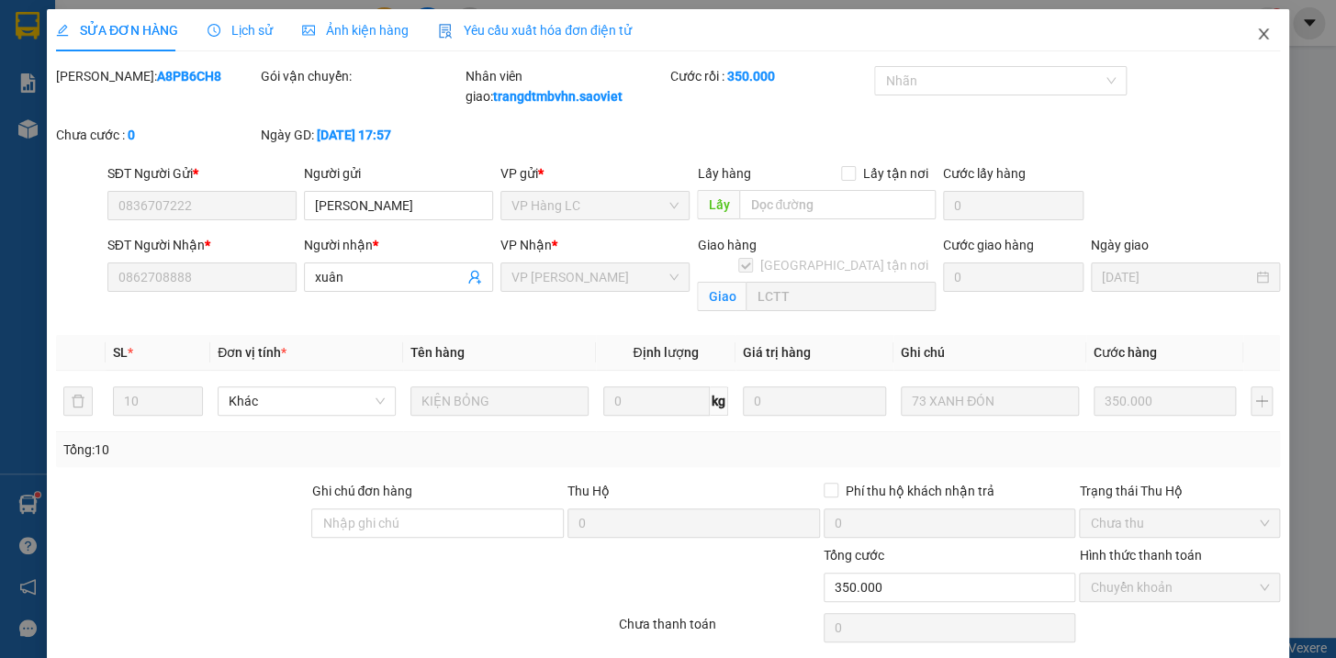
click at [1256, 34] on icon "close" at bounding box center [1263, 34] width 15 height 15
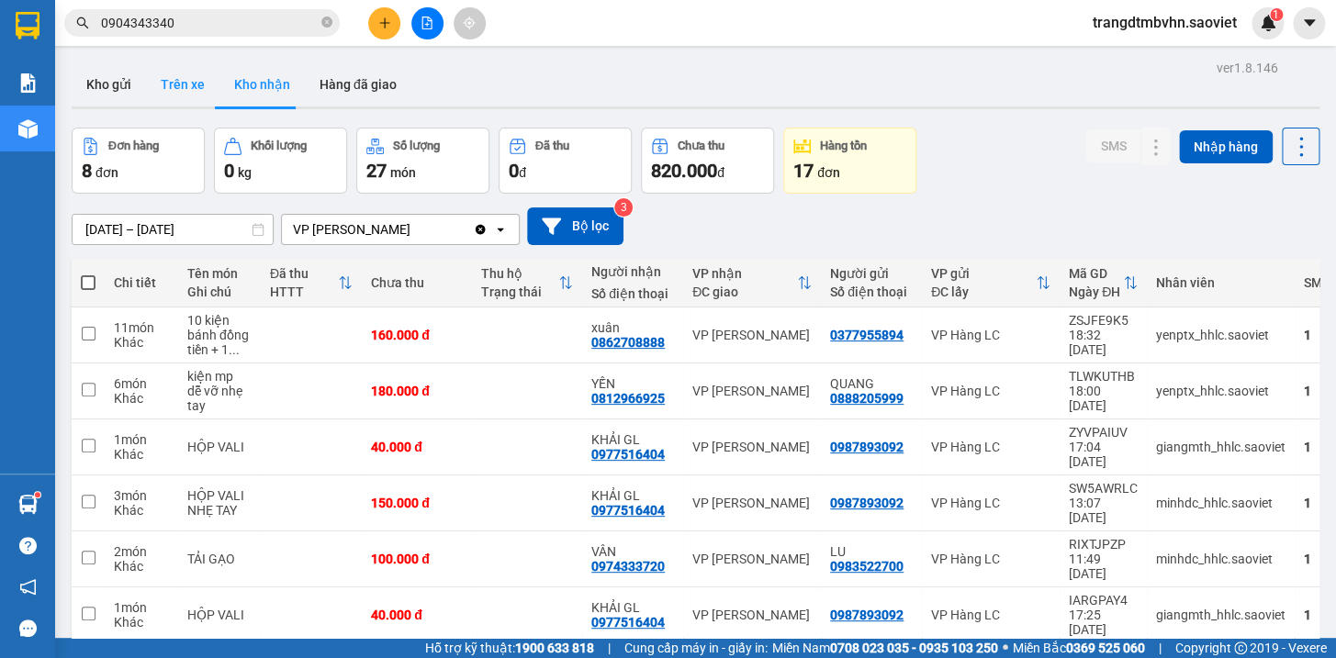
click at [194, 84] on button "Trên xe" at bounding box center [182, 84] width 73 height 44
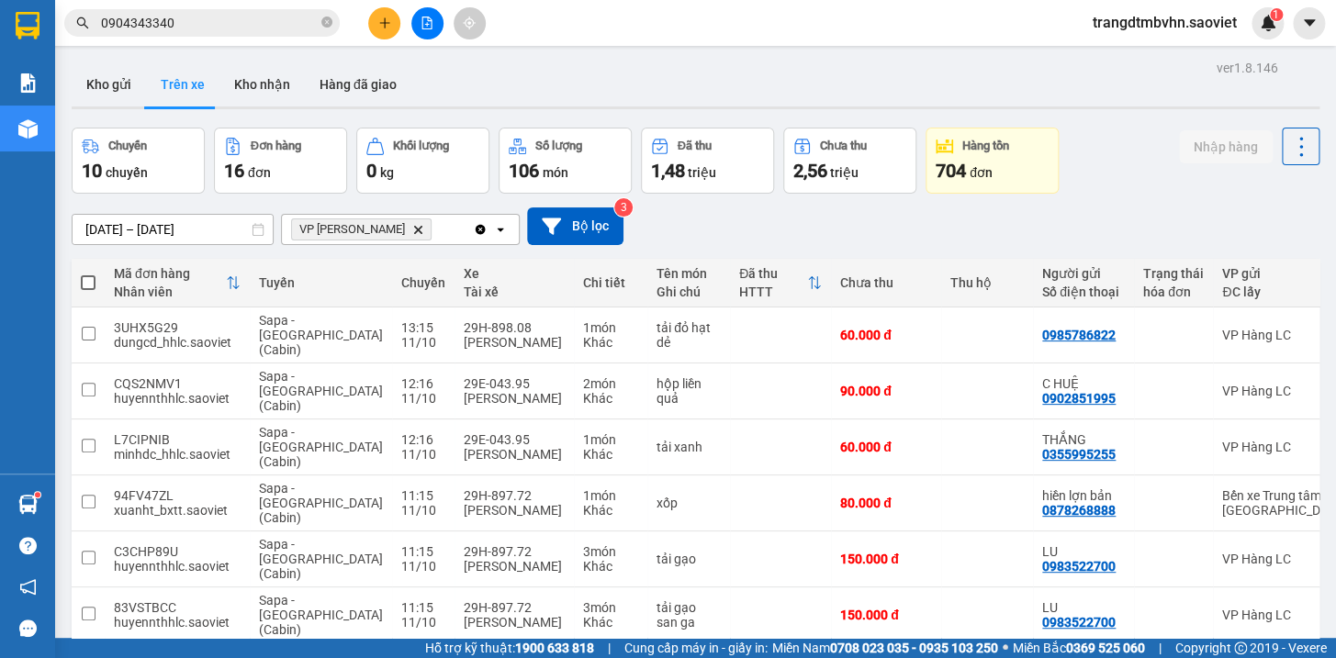
click at [1219, 130] on button "Nhập hàng" at bounding box center [1226, 146] width 94 height 33
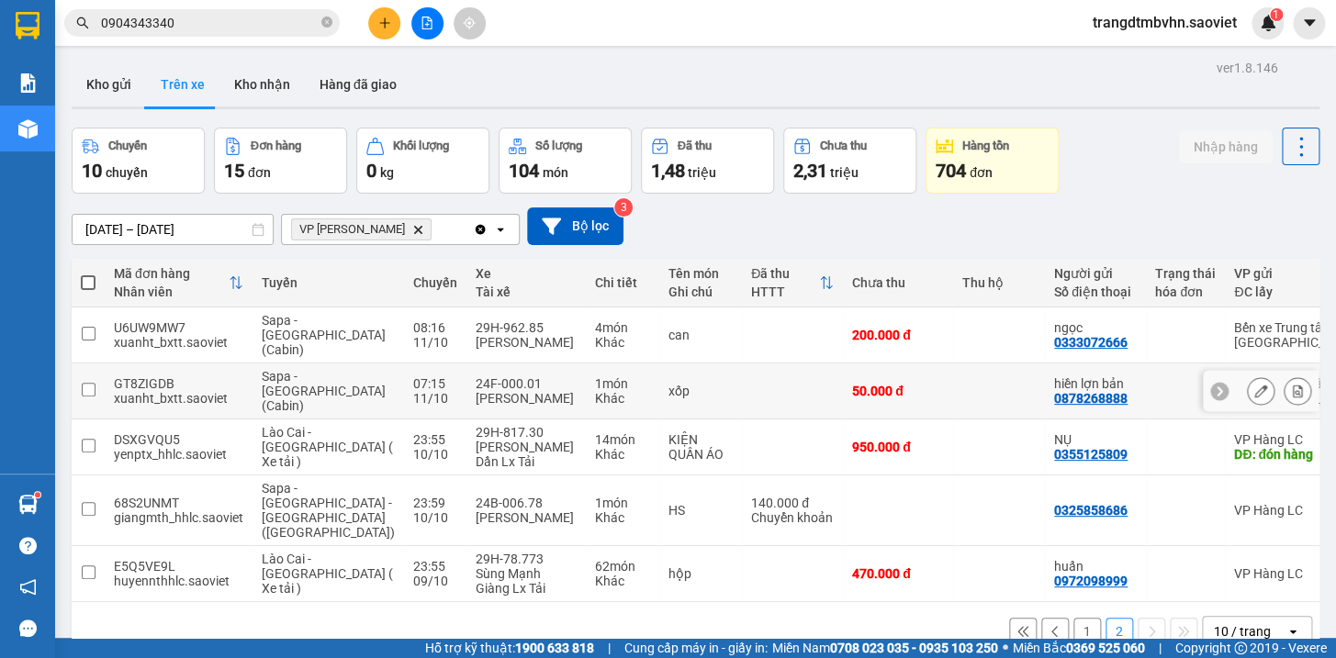
drag, startPoint x: 731, startPoint y: 284, endPoint x: 731, endPoint y: 256, distance: 27.5
click at [953, 364] on td at bounding box center [999, 392] width 92 height 56
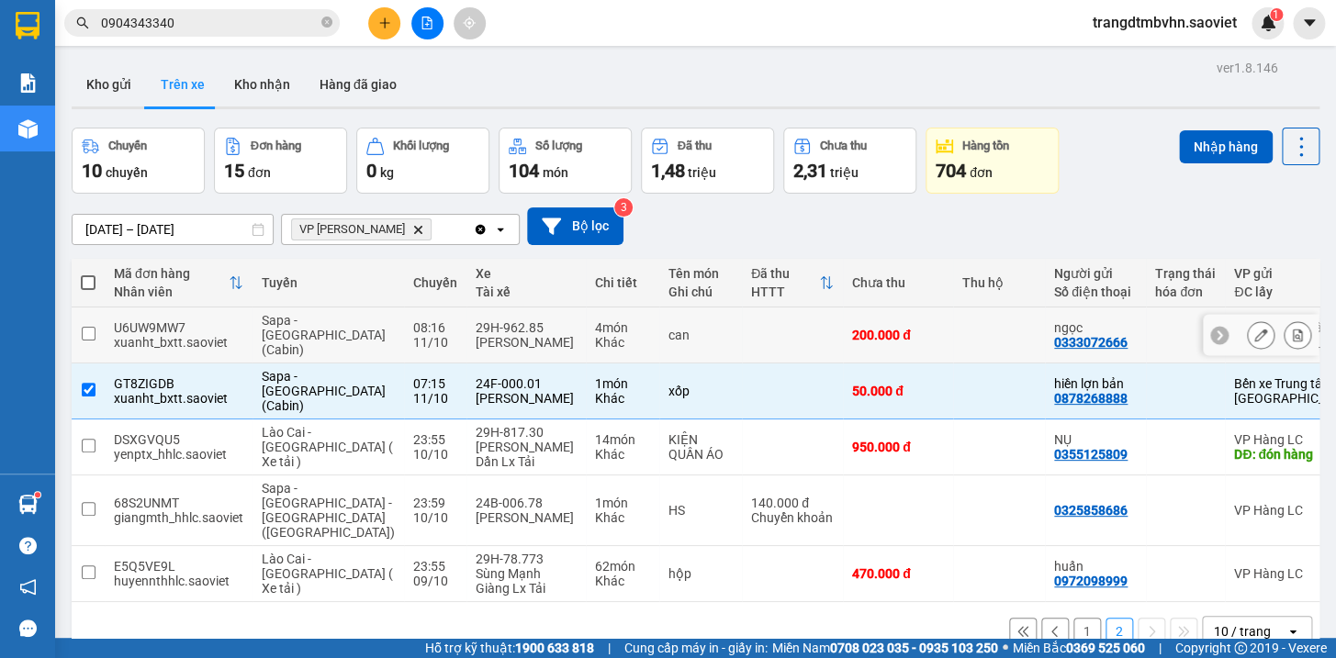
click at [953, 308] on td at bounding box center [999, 336] width 92 height 56
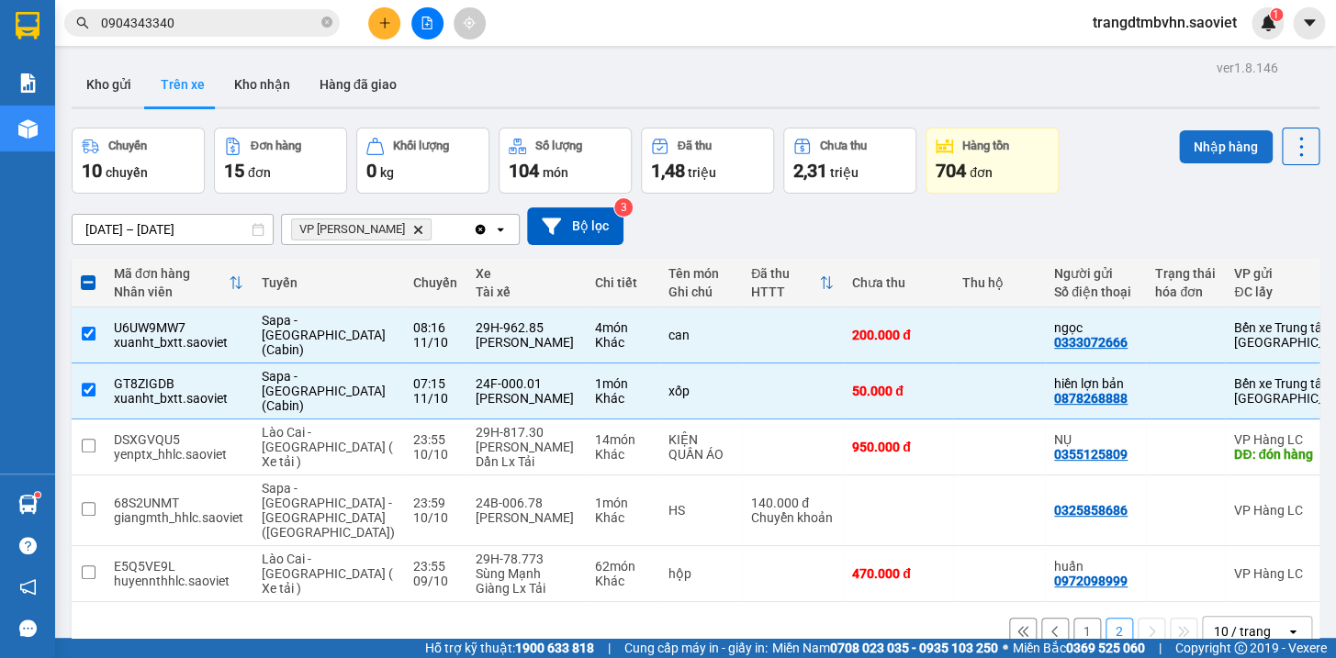
click at [1215, 142] on button "Nhập hàng" at bounding box center [1226, 146] width 94 height 33
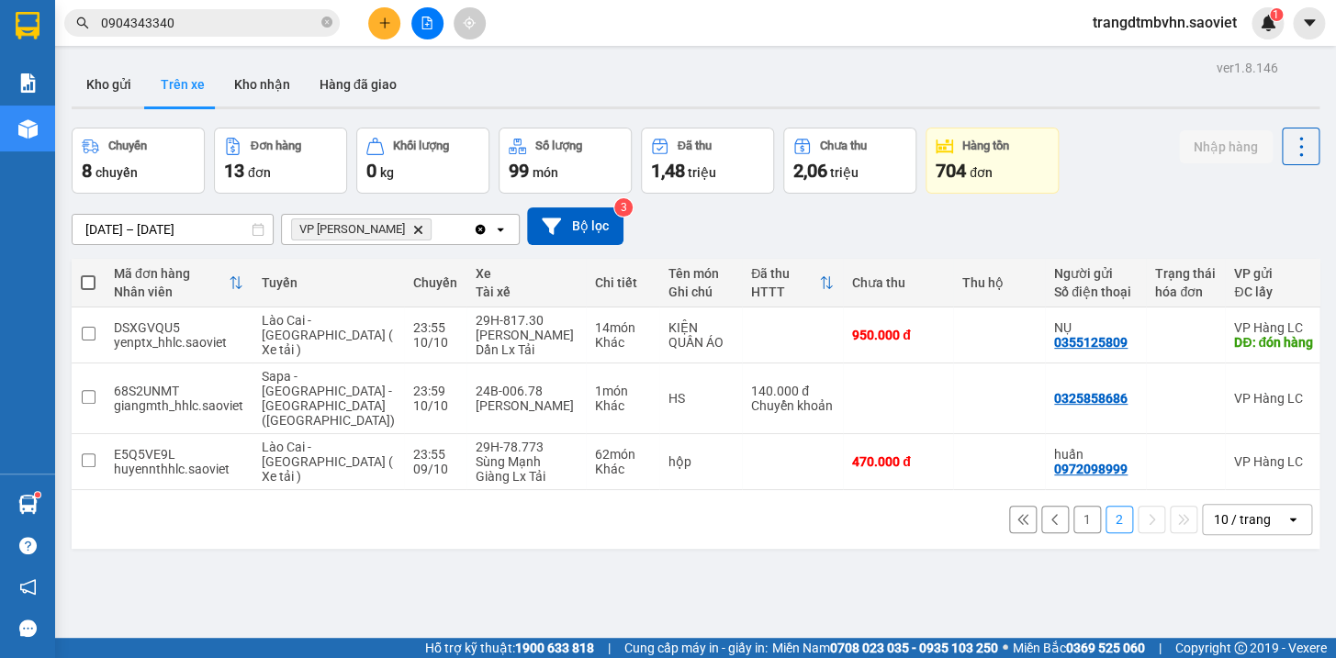
click at [1073, 511] on button "1" at bounding box center [1087, 520] width 28 height 28
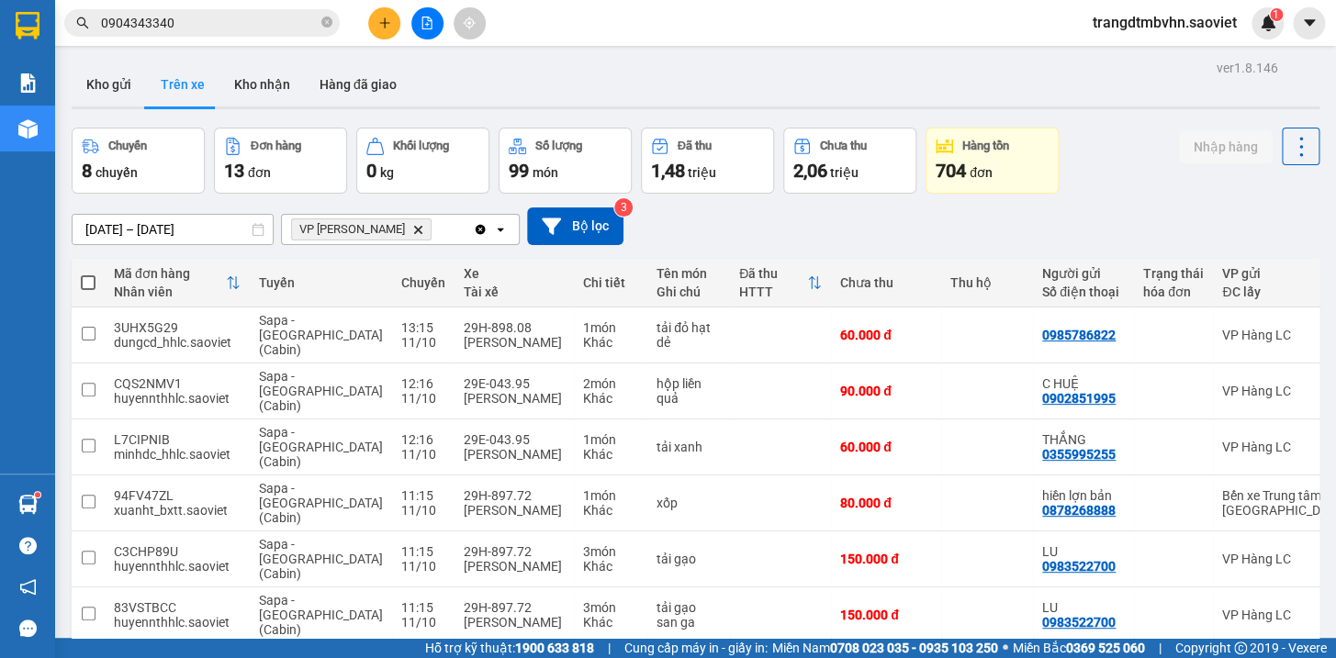
click at [1213, 130] on button "Nhập hàng" at bounding box center [1226, 146] width 94 height 33
click at [272, 83] on button "Kho nhận" at bounding box center [261, 84] width 85 height 44
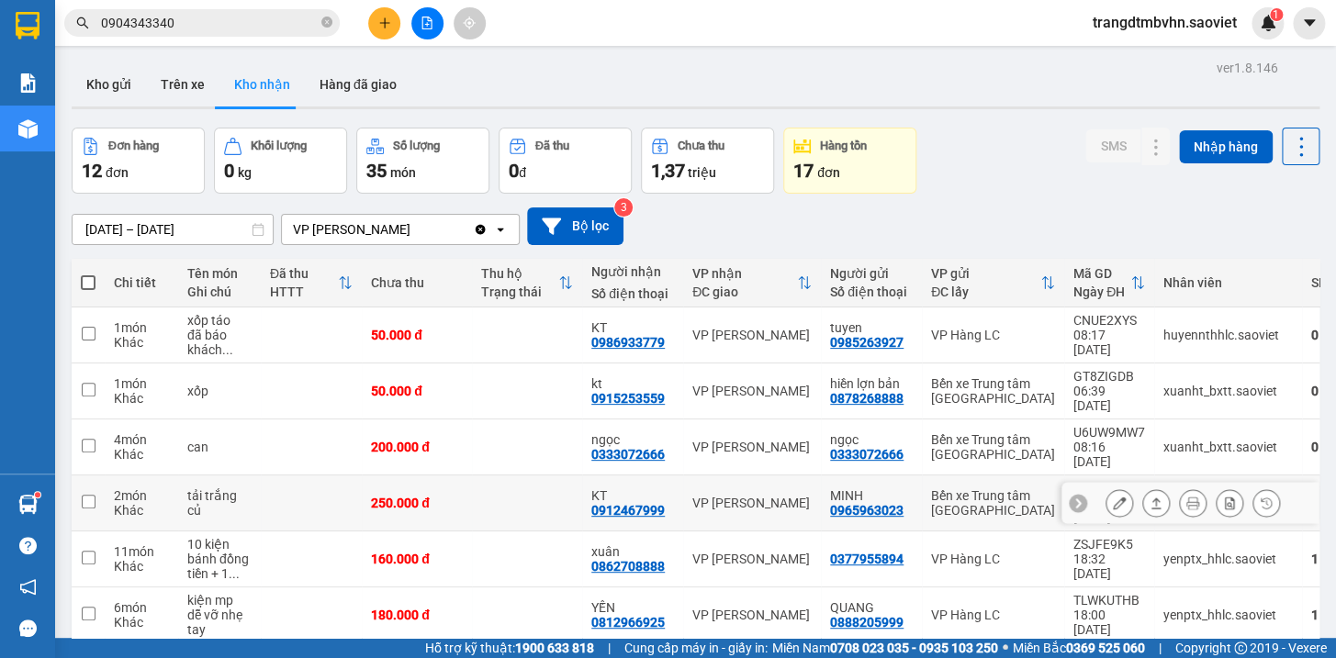
click at [545, 476] on td at bounding box center [527, 504] width 110 height 56
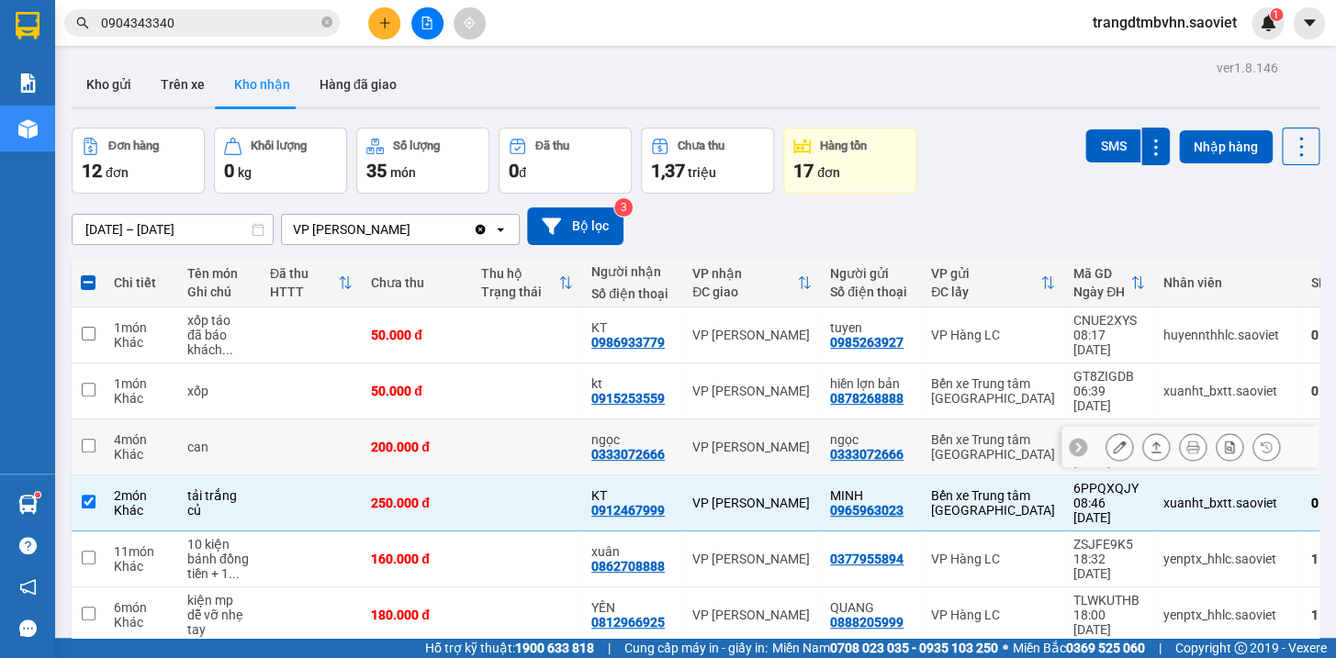
click at [537, 420] on td at bounding box center [527, 448] width 110 height 56
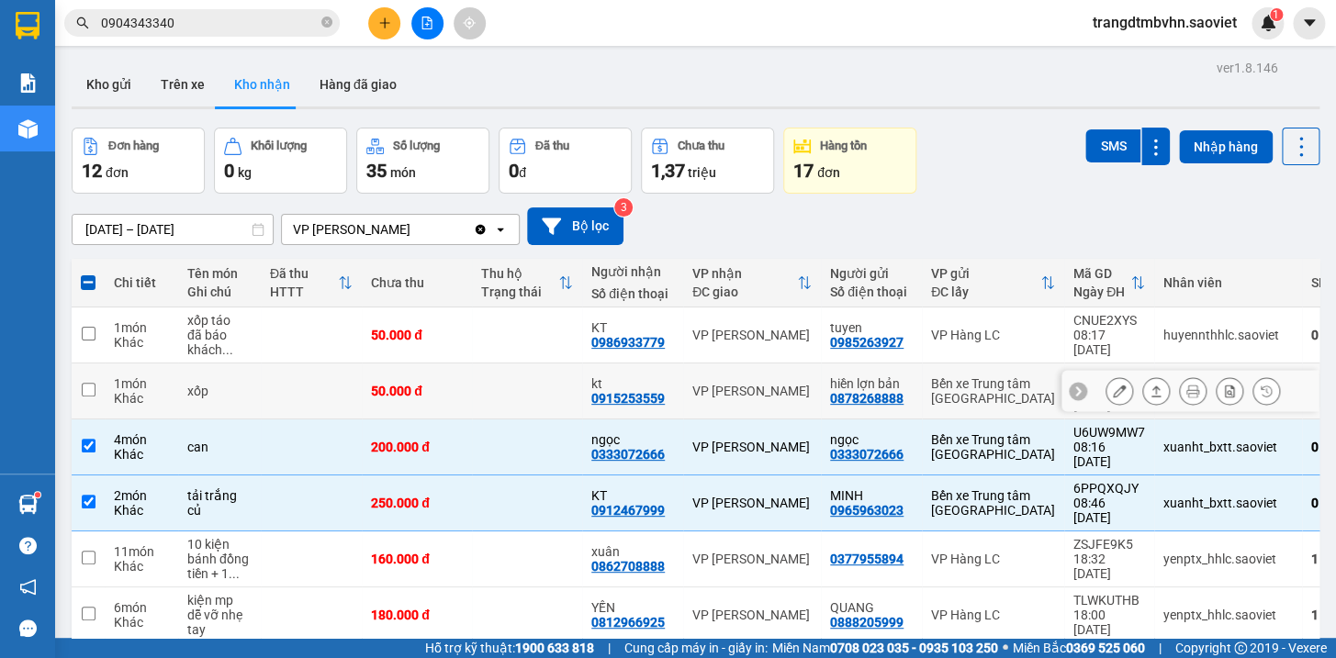
click at [488, 364] on td at bounding box center [527, 392] width 110 height 56
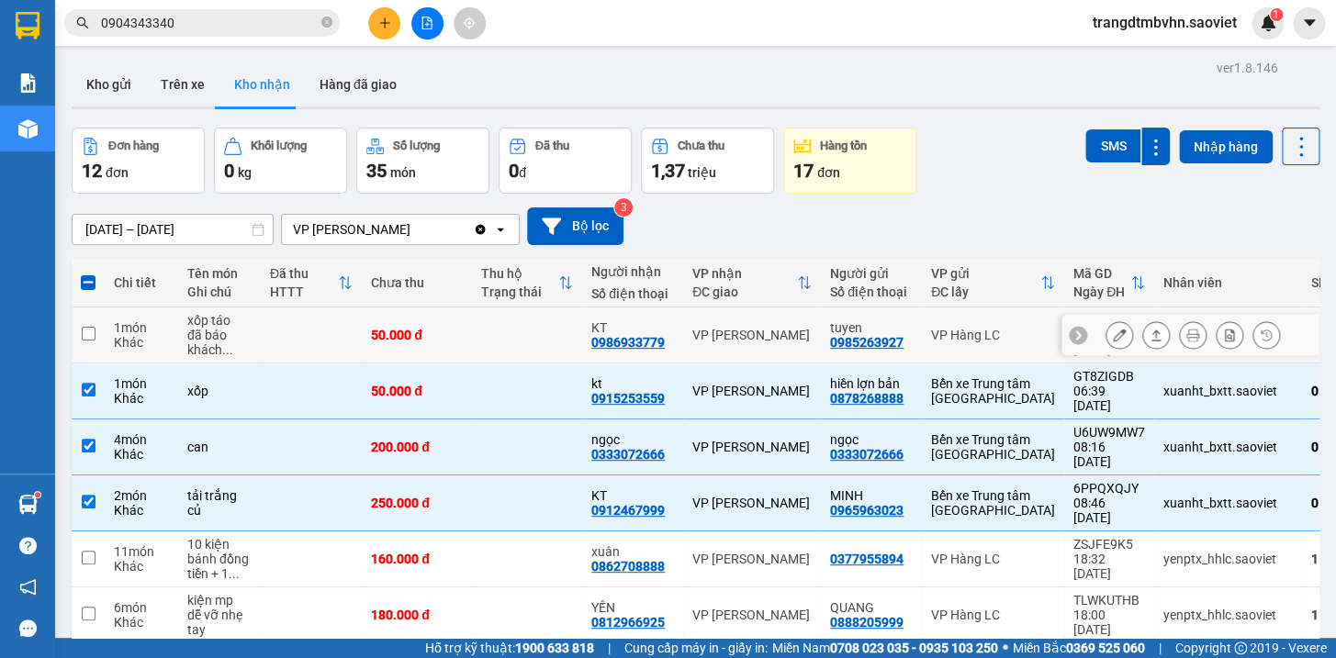
click at [496, 308] on td at bounding box center [527, 336] width 110 height 56
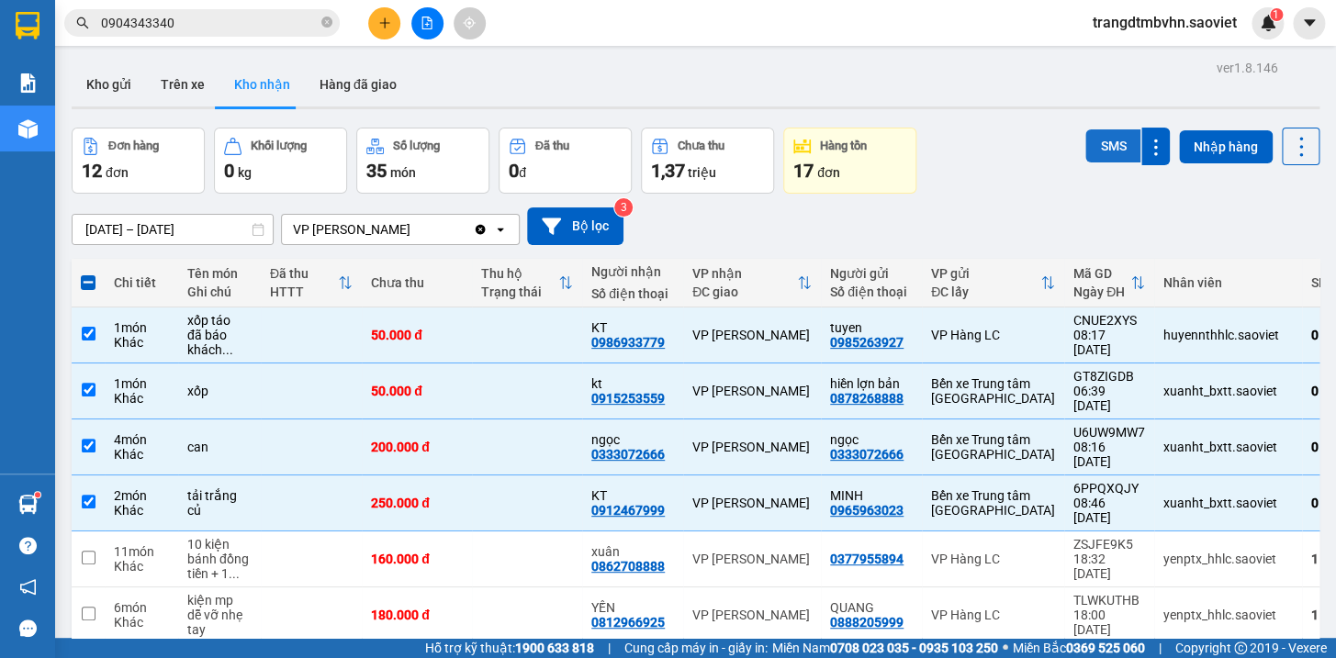
click at [1090, 141] on button "SMS" at bounding box center [1112, 145] width 55 height 33
click at [83, 275] on span at bounding box center [88, 282] width 15 height 15
click at [88, 274] on input "checkbox" at bounding box center [88, 274] width 0 height 0
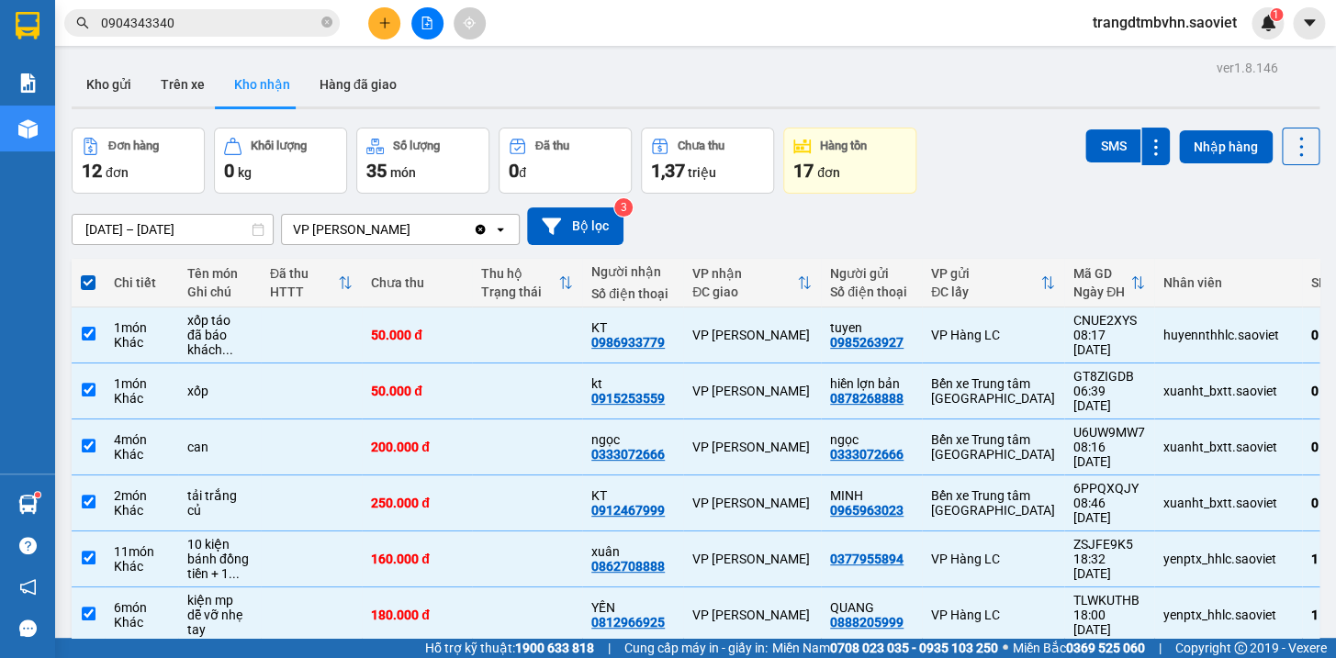
click at [83, 275] on span at bounding box center [88, 282] width 15 height 15
click at [88, 274] on input "checkbox" at bounding box center [88, 274] width 0 height 0
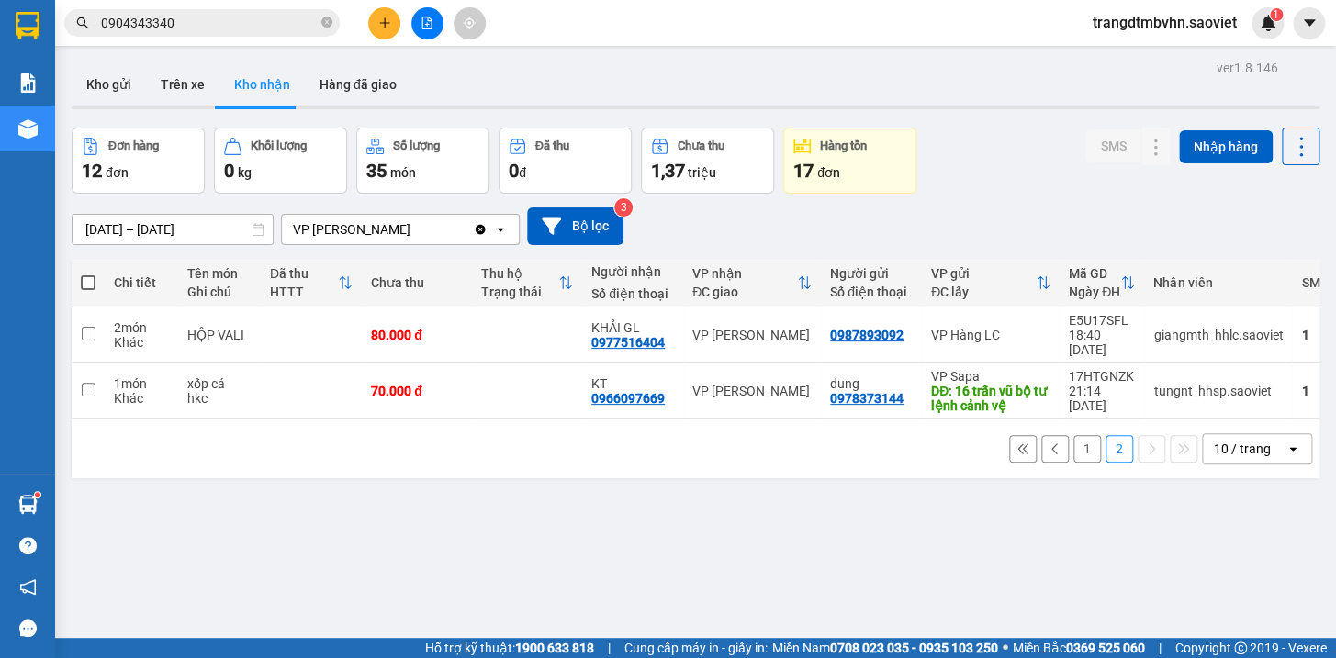
click at [1073, 435] on button "1" at bounding box center [1087, 449] width 28 height 28
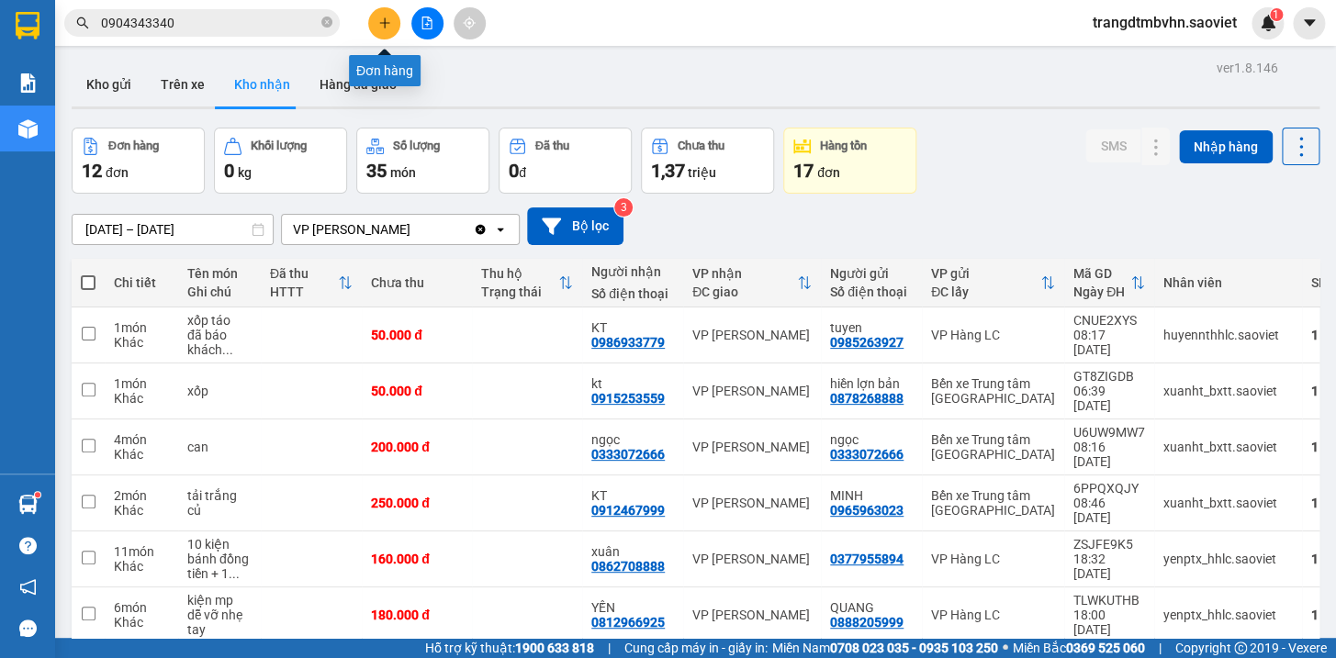
click at [378, 23] on icon "plus" at bounding box center [384, 23] width 13 height 13
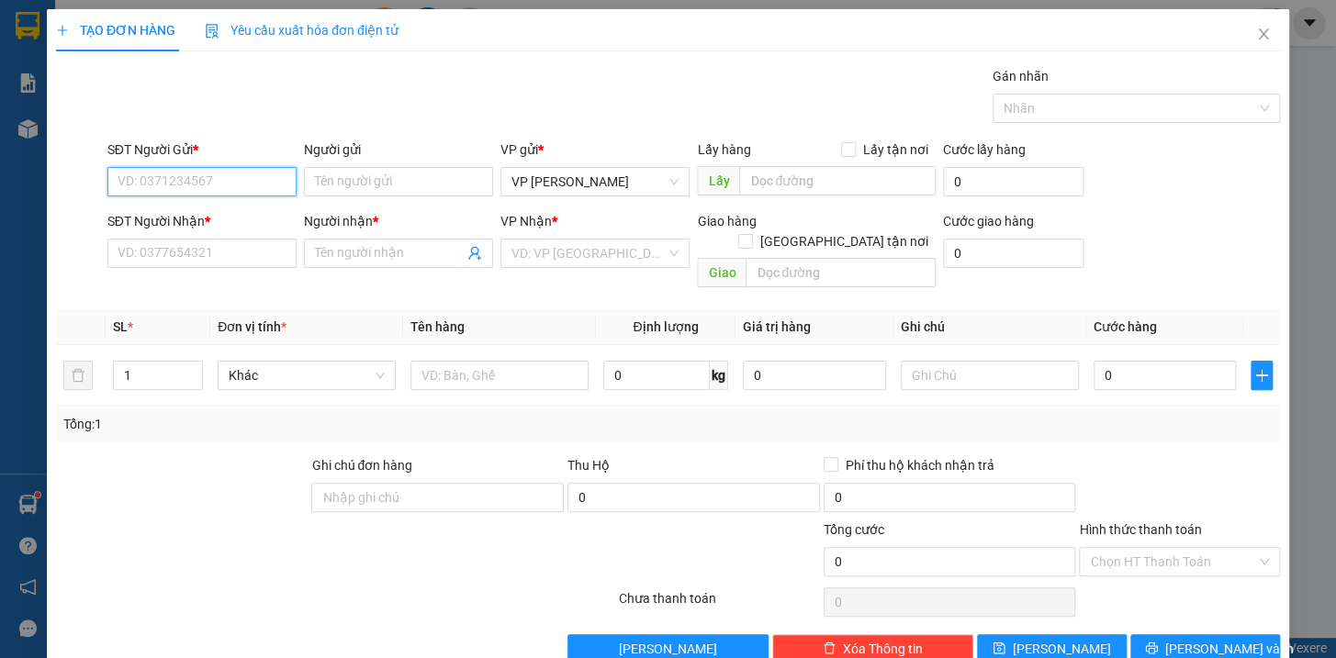
click at [250, 188] on input "SĐT Người Gửi *" at bounding box center [201, 181] width 189 height 29
click at [197, 213] on div "0968594593" at bounding box center [199, 218] width 165 height 20
click at [140, 362] on input "1" at bounding box center [158, 376] width 88 height 28
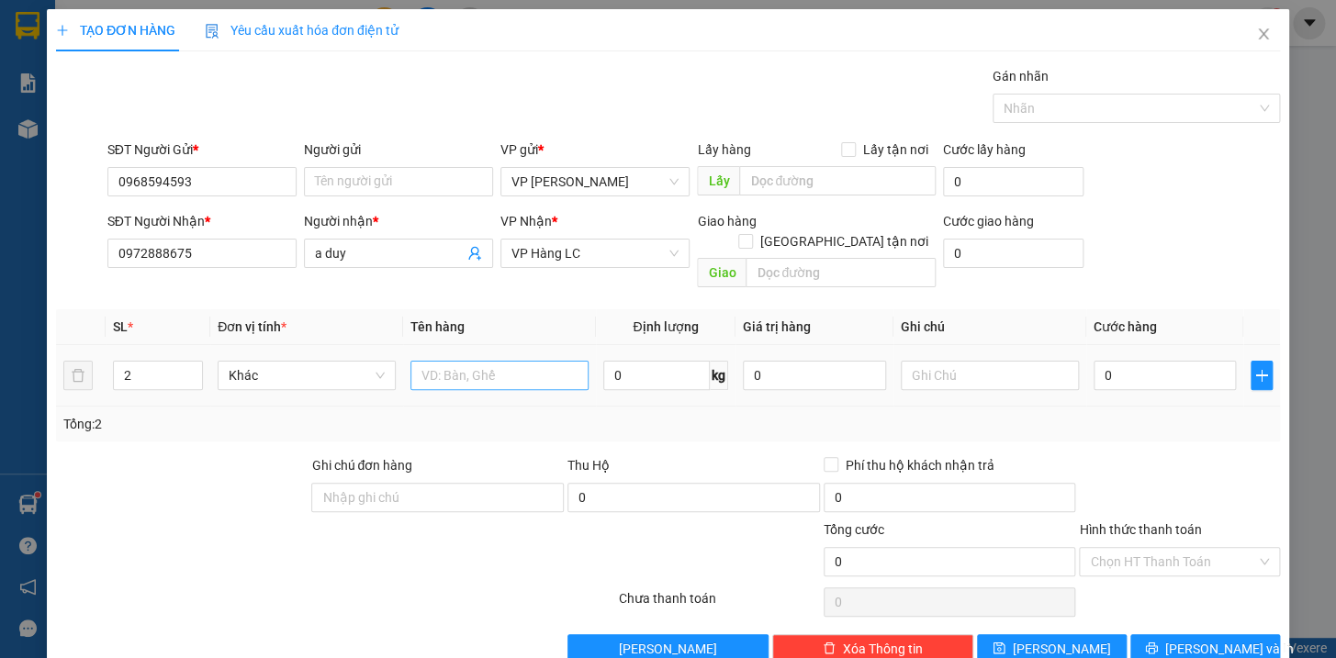
drag, startPoint x: 449, startPoint y: 337, endPoint x: 463, endPoint y: 349, distance: 18.2
click at [463, 357] on div at bounding box center [499, 375] width 178 height 37
click at [457, 361] on input "text" at bounding box center [499, 375] width 178 height 29
click at [458, 361] on input "xốp dài kkt hg k chịu" at bounding box center [499, 375] width 178 height 29
click at [1173, 361] on input "0" at bounding box center [1165, 375] width 143 height 29
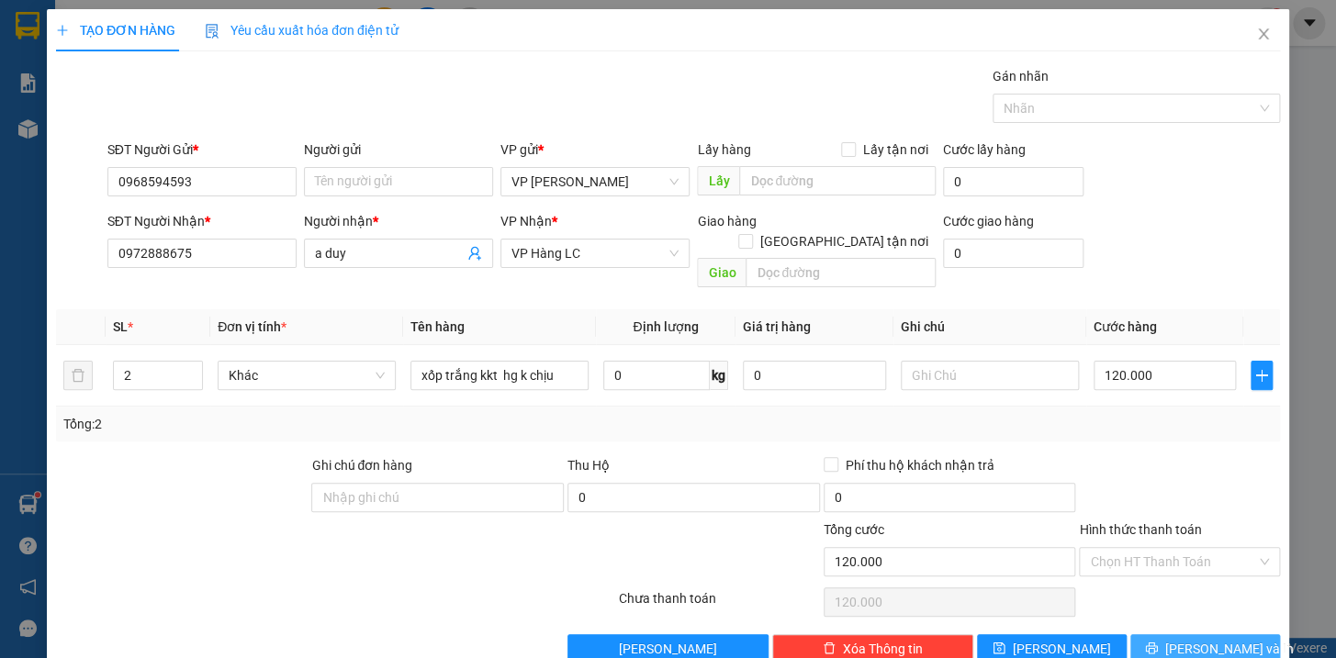
click at [1248, 635] on button "[PERSON_NAME] và In" at bounding box center [1205, 649] width 150 height 29
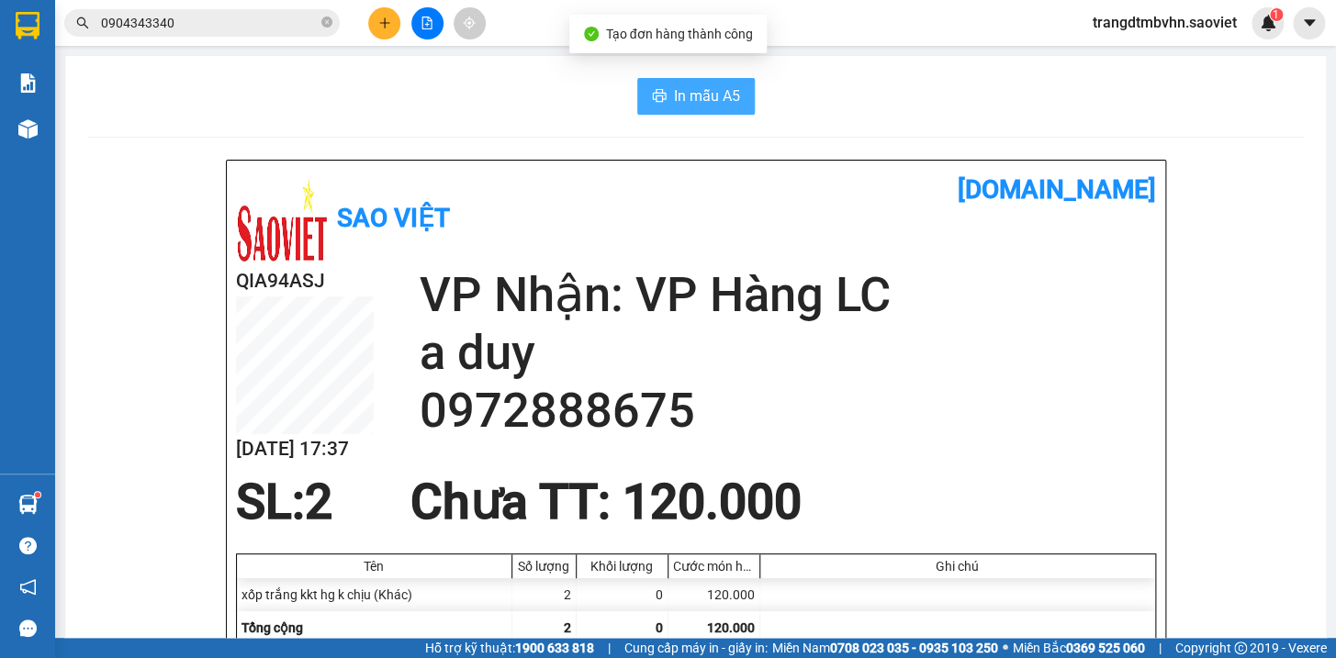
click at [676, 106] on span "In mẫu A5" at bounding box center [707, 95] width 66 height 23
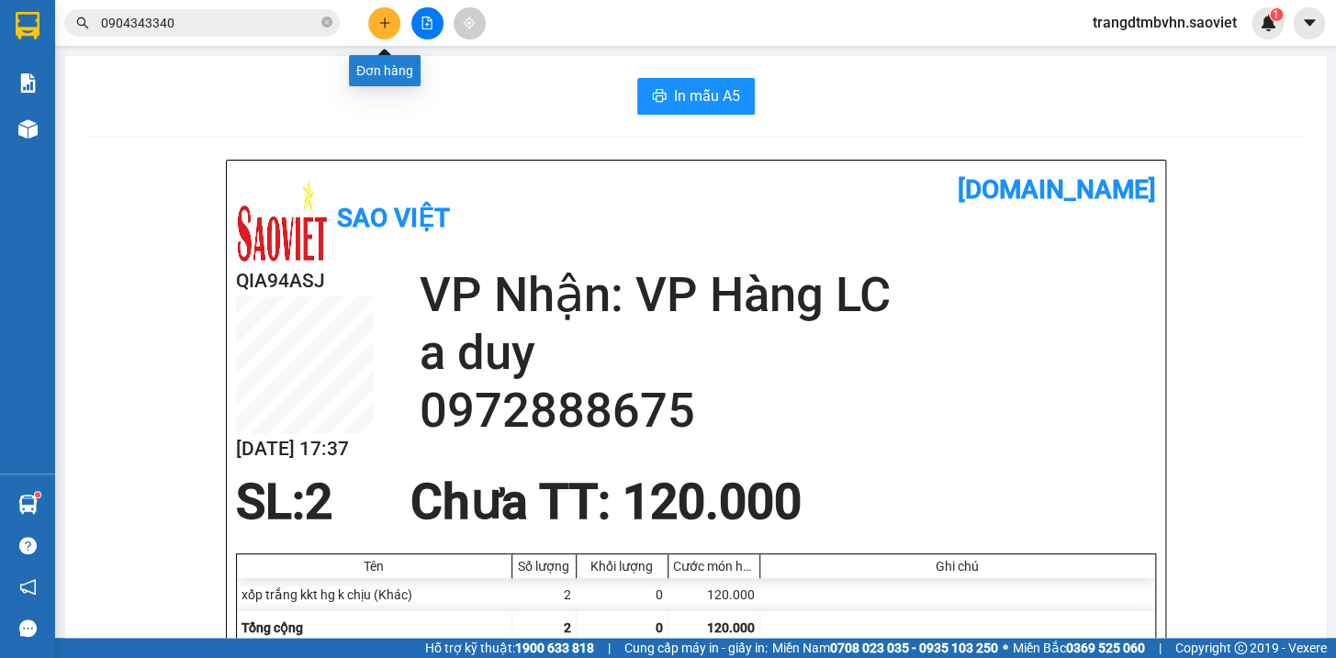
click at [389, 20] on icon "plus" at bounding box center [384, 23] width 13 height 13
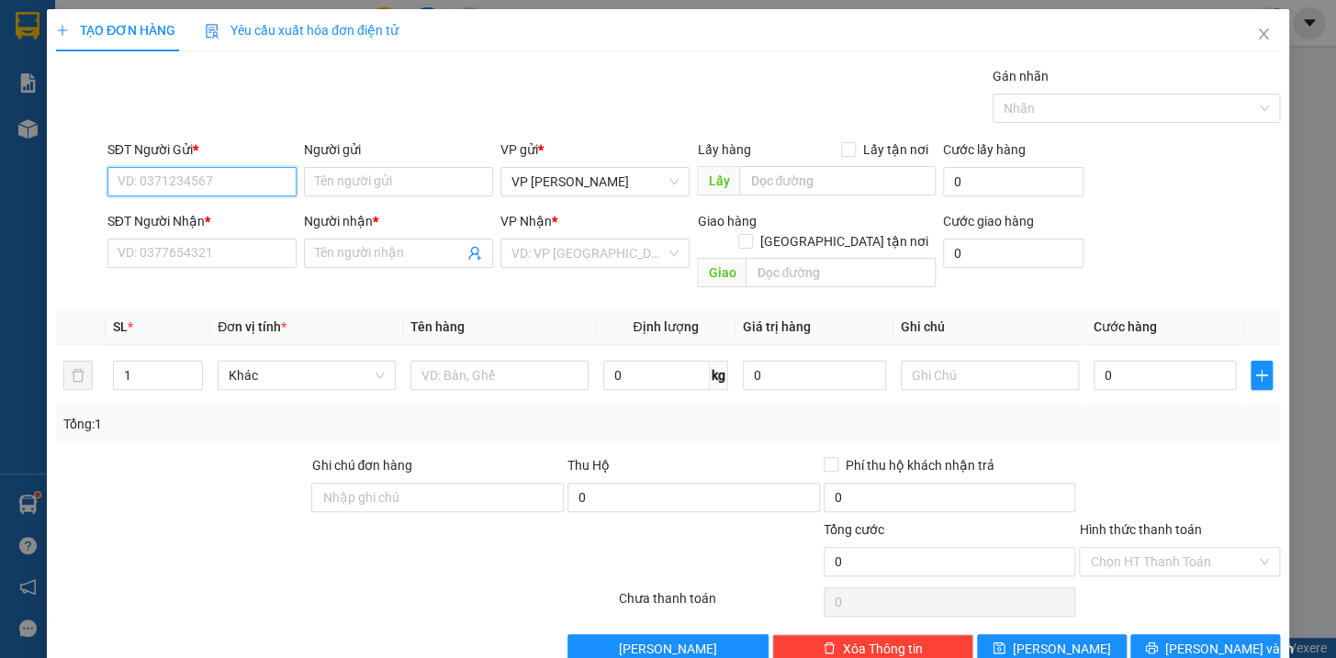
click at [228, 182] on input "SĐT Người Gửi *" at bounding box center [201, 181] width 189 height 29
click at [177, 187] on input "SĐT Người Gửi *" at bounding box center [201, 181] width 189 height 29
click at [174, 210] on div "0903323285 - kt" at bounding box center [199, 218] width 165 height 20
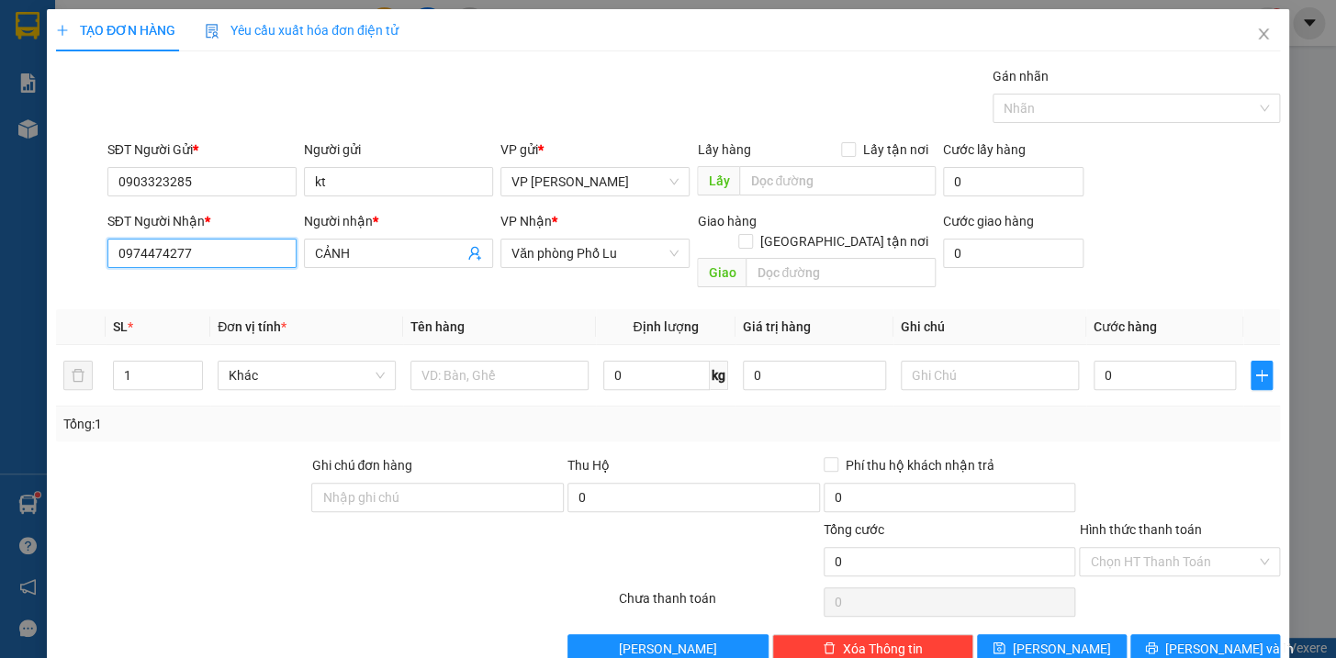
click at [242, 260] on input "0974474277" at bounding box center [201, 253] width 189 height 29
click at [178, 286] on div "0982674422 - Duyên" at bounding box center [199, 290] width 165 height 20
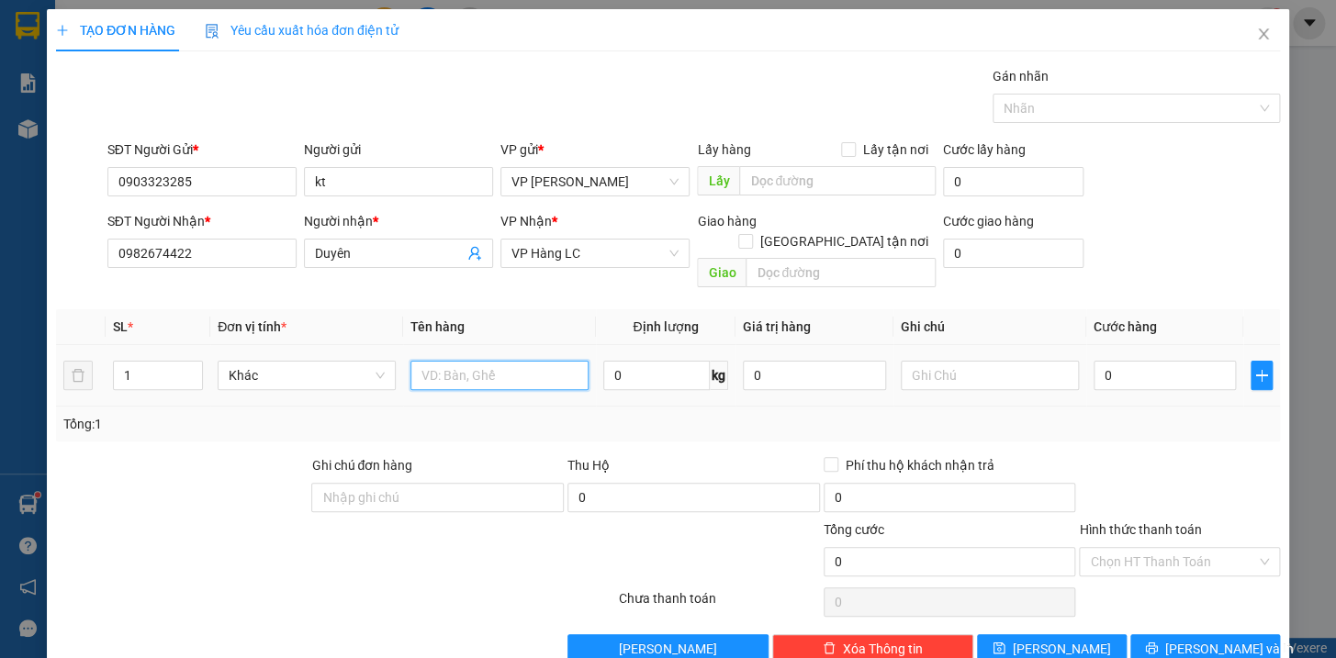
click at [553, 365] on input "text" at bounding box center [499, 375] width 178 height 29
click at [1133, 361] on input "0" at bounding box center [1165, 375] width 143 height 29
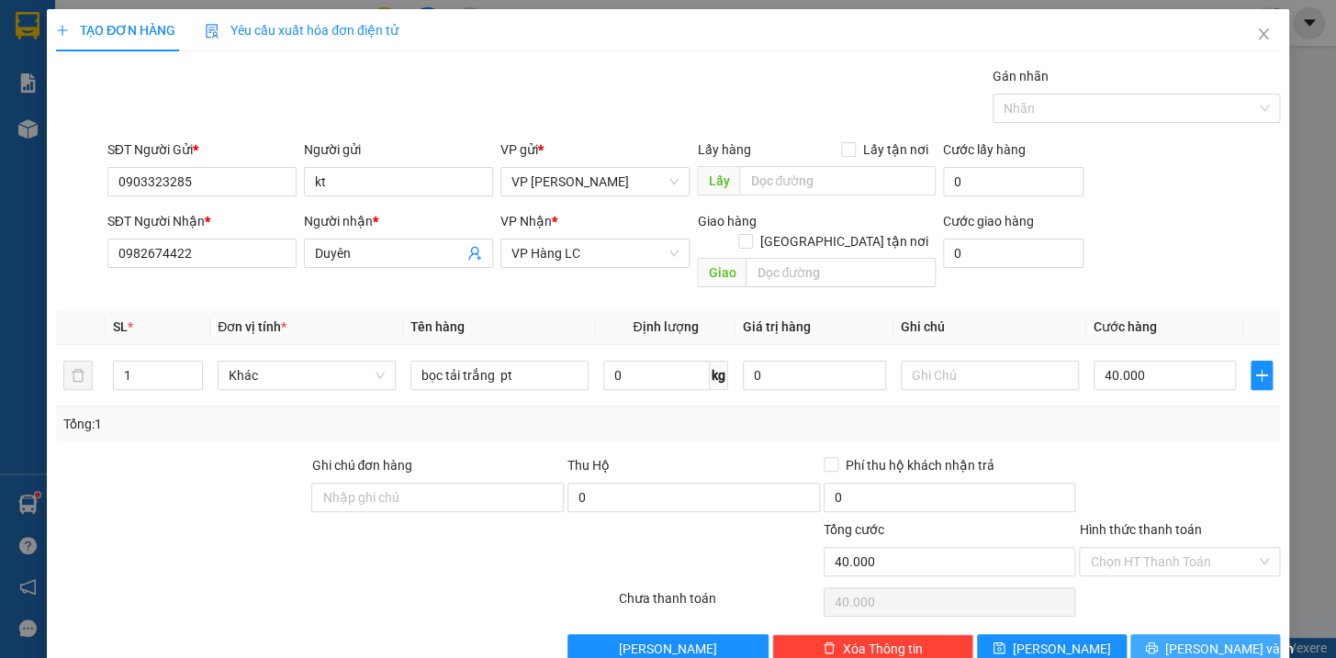
click at [1208, 639] on span "[PERSON_NAME] và In" at bounding box center [1229, 649] width 129 height 20
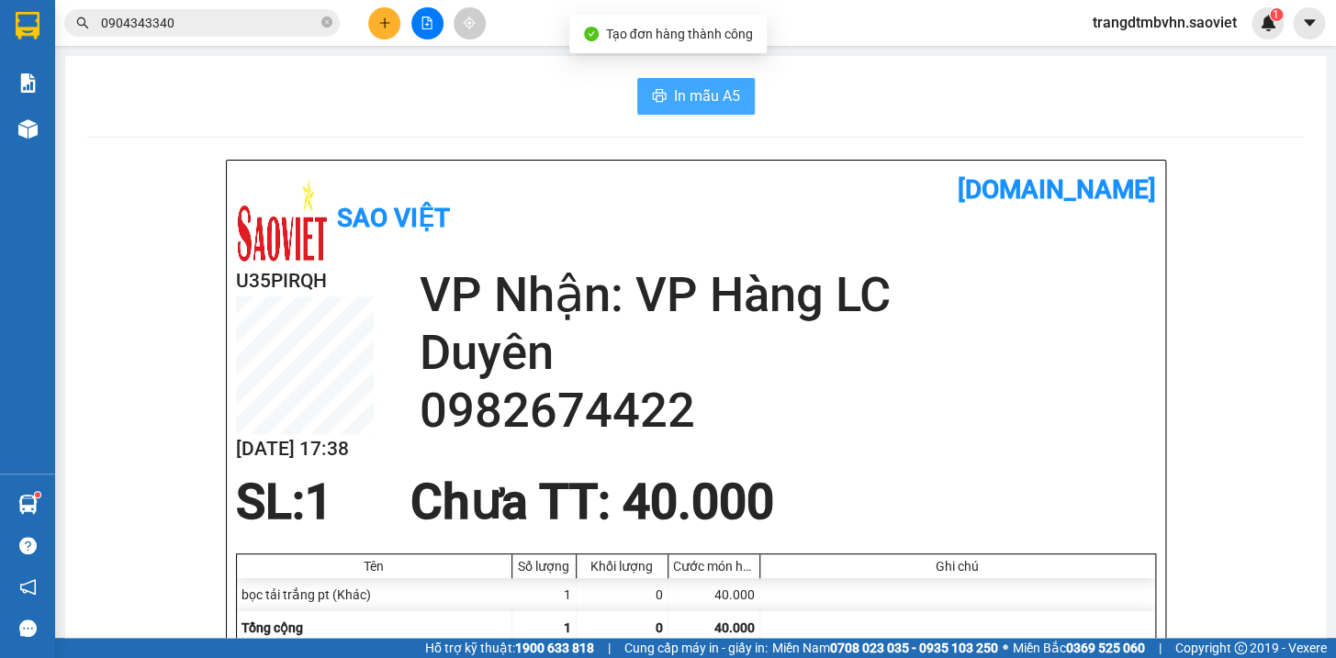
click at [656, 93] on icon "printer" at bounding box center [659, 95] width 15 height 15
click at [377, 15] on button at bounding box center [384, 23] width 32 height 32
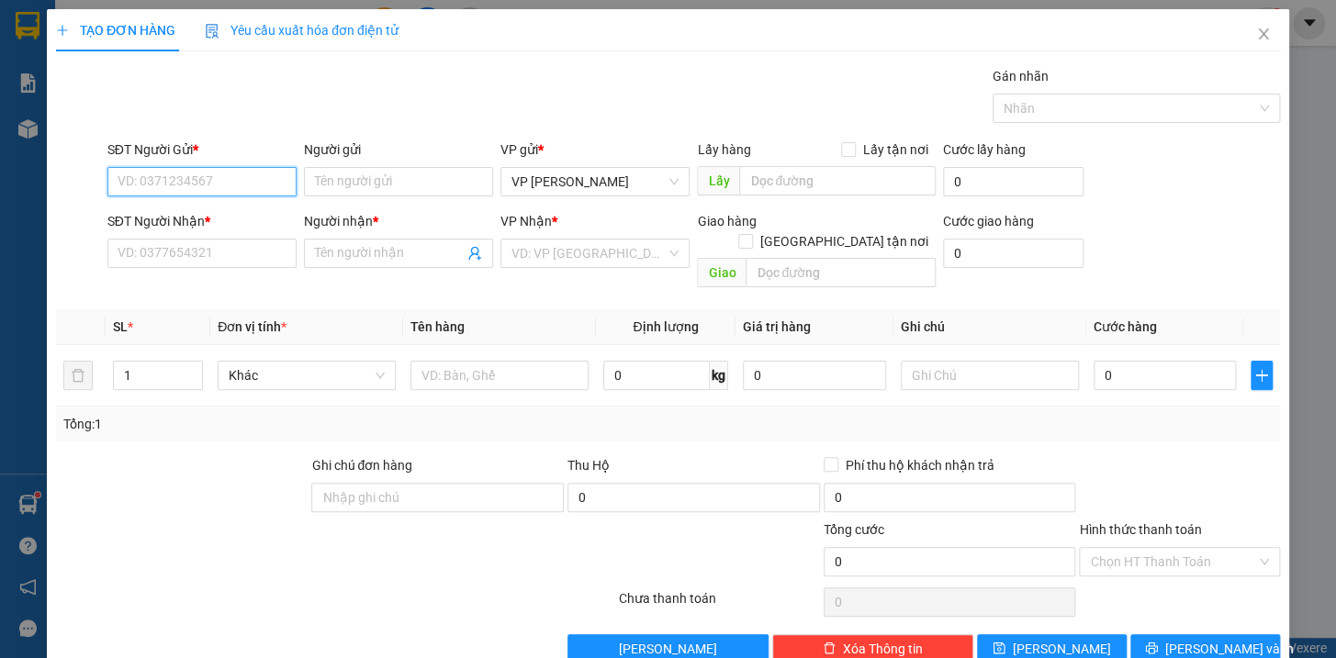
click at [210, 183] on input "SĐT Người Gửi *" at bounding box center [201, 181] width 189 height 29
click at [190, 218] on div "0988733977 - kt" at bounding box center [199, 218] width 165 height 20
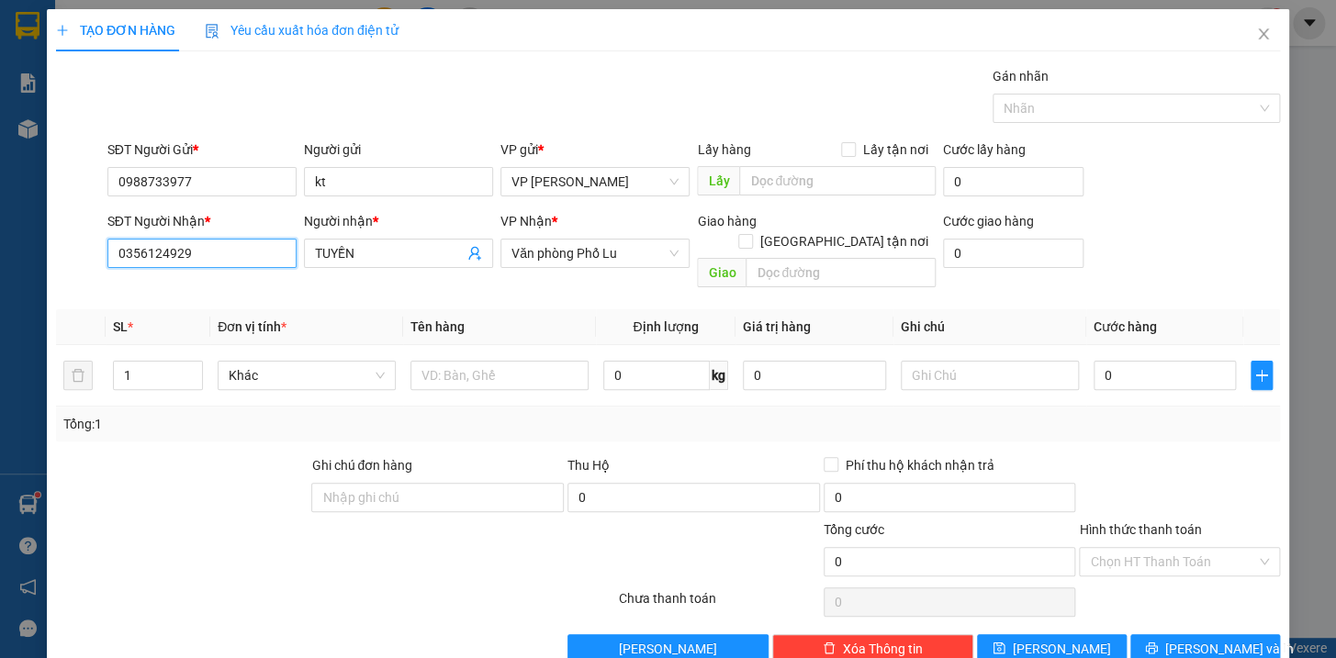
click at [210, 244] on input "0356124929" at bounding box center [201, 253] width 189 height 29
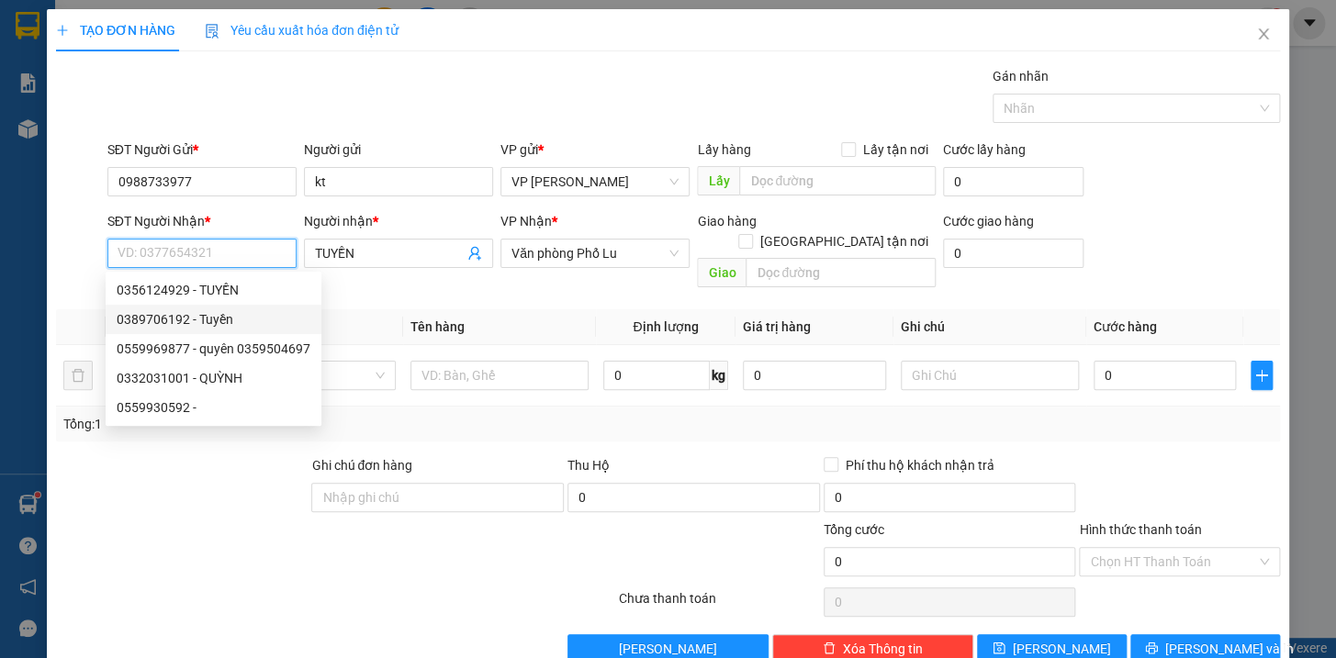
click at [219, 317] on div "0389706192 - Tuyền" at bounding box center [214, 319] width 194 height 20
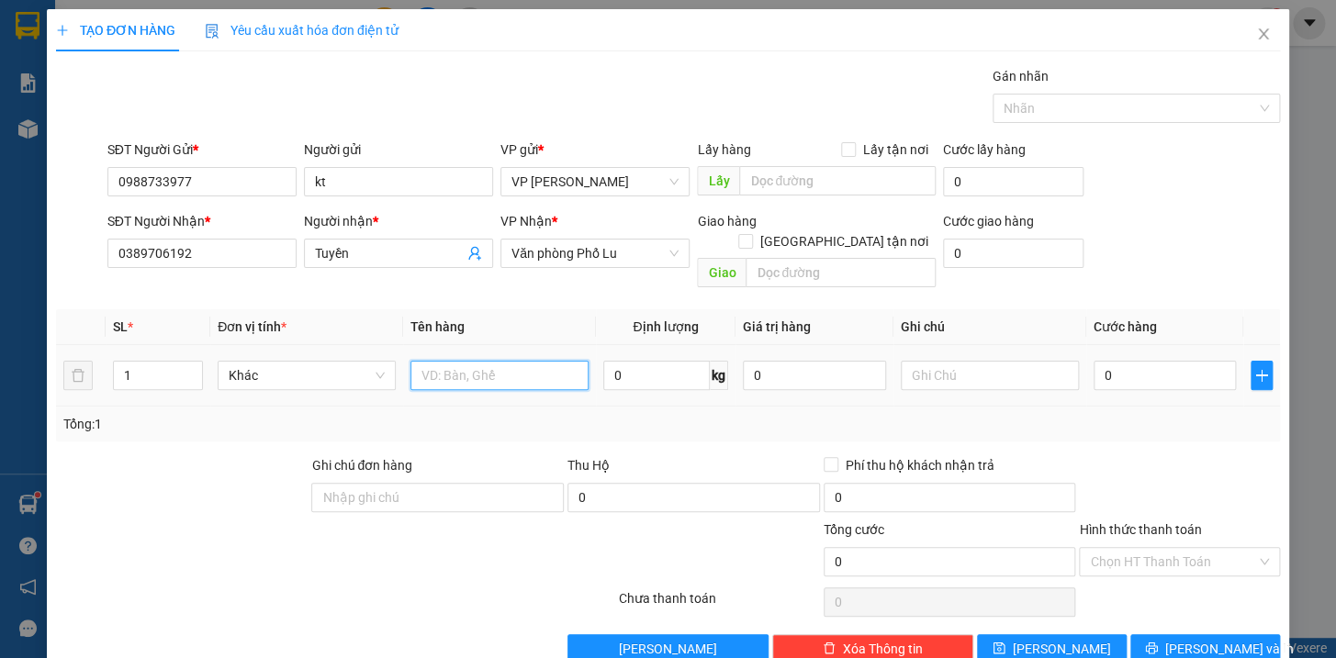
click at [504, 361] on input "text" at bounding box center [499, 375] width 178 height 29
click at [1151, 361] on input "0" at bounding box center [1165, 375] width 143 height 29
click at [1174, 548] on input "Hình thức thanh toán" at bounding box center [1173, 562] width 166 height 28
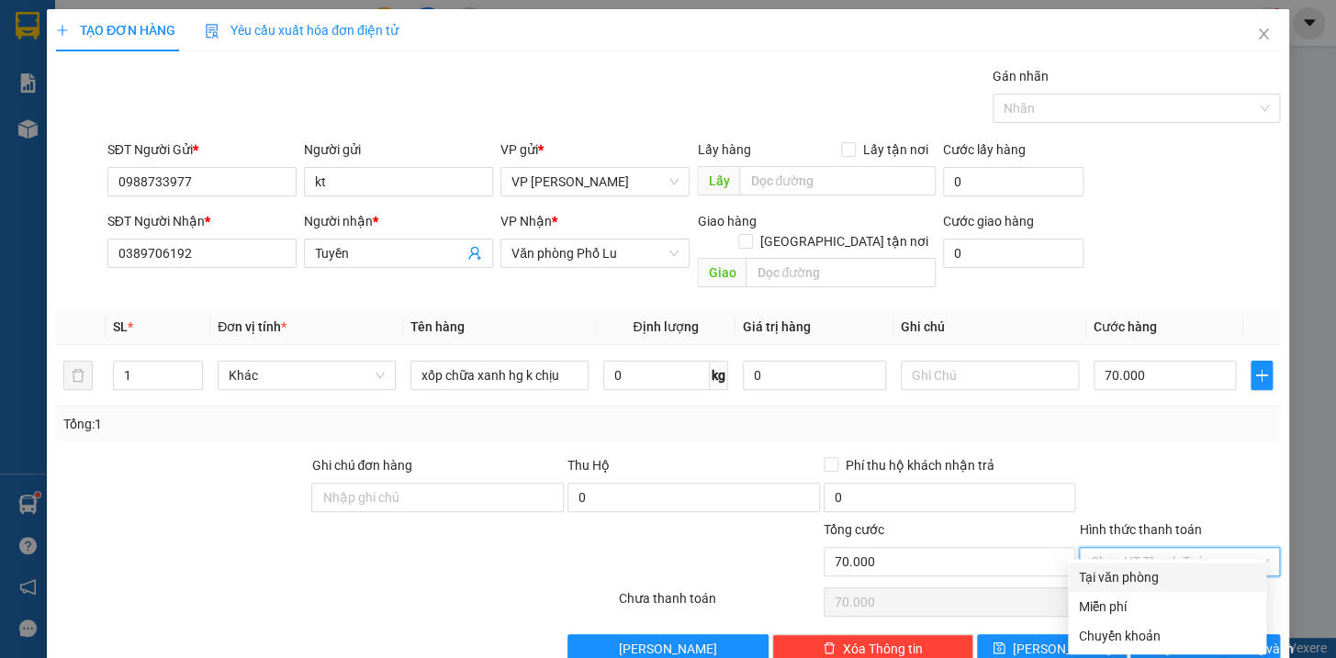
click at [1163, 571] on div "Tại văn phòng" at bounding box center [1167, 577] width 176 height 20
click at [1197, 639] on span "[PERSON_NAME] và In" at bounding box center [1229, 649] width 129 height 20
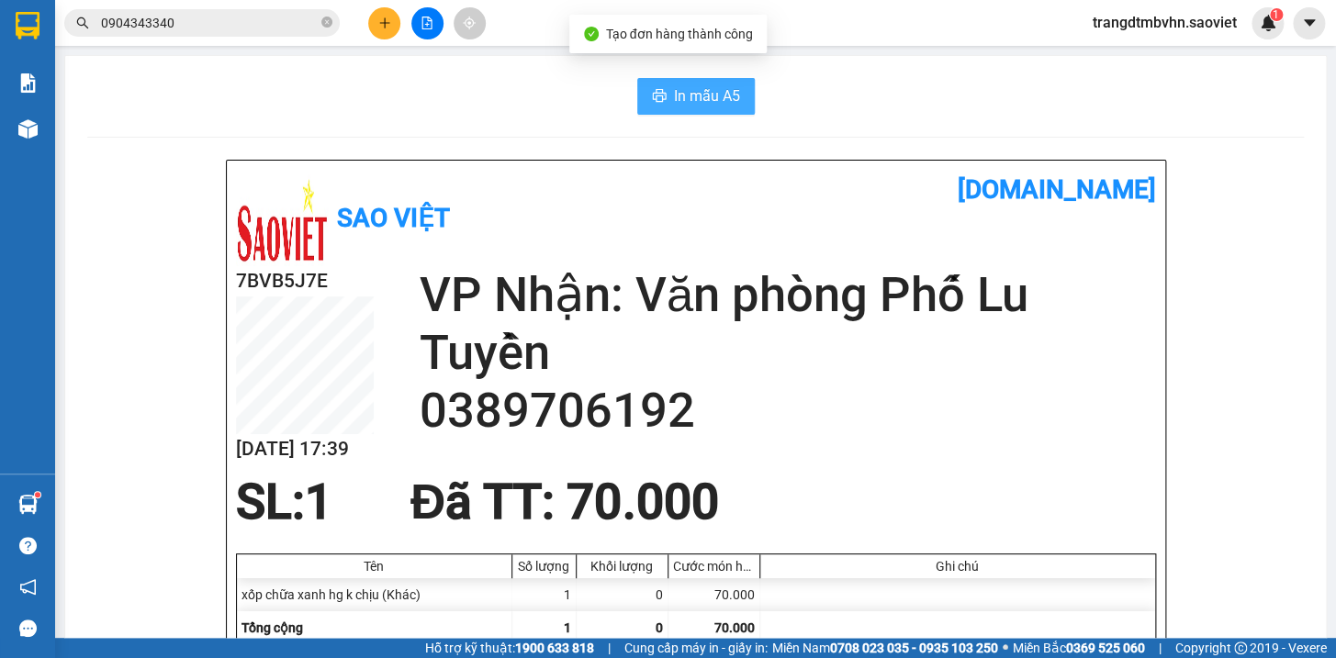
click at [678, 101] on span "In mẫu A5" at bounding box center [707, 95] width 66 height 23
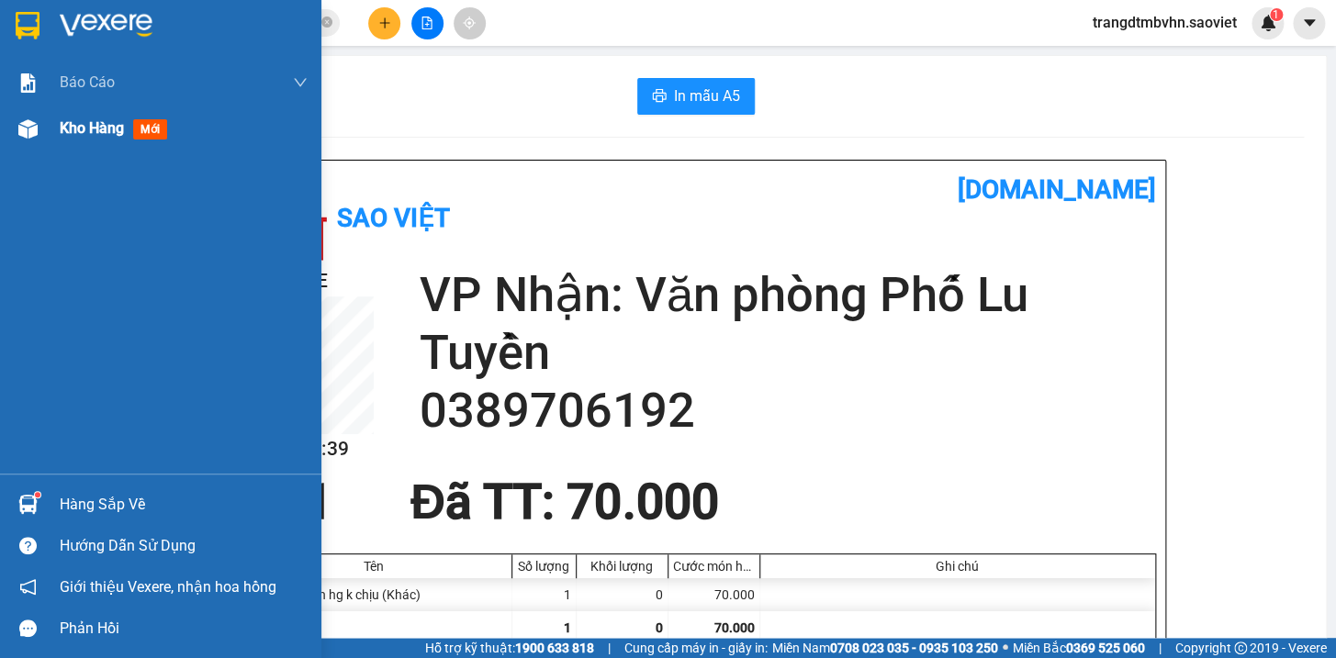
click at [81, 132] on span "Kho hàng" at bounding box center [92, 127] width 64 height 17
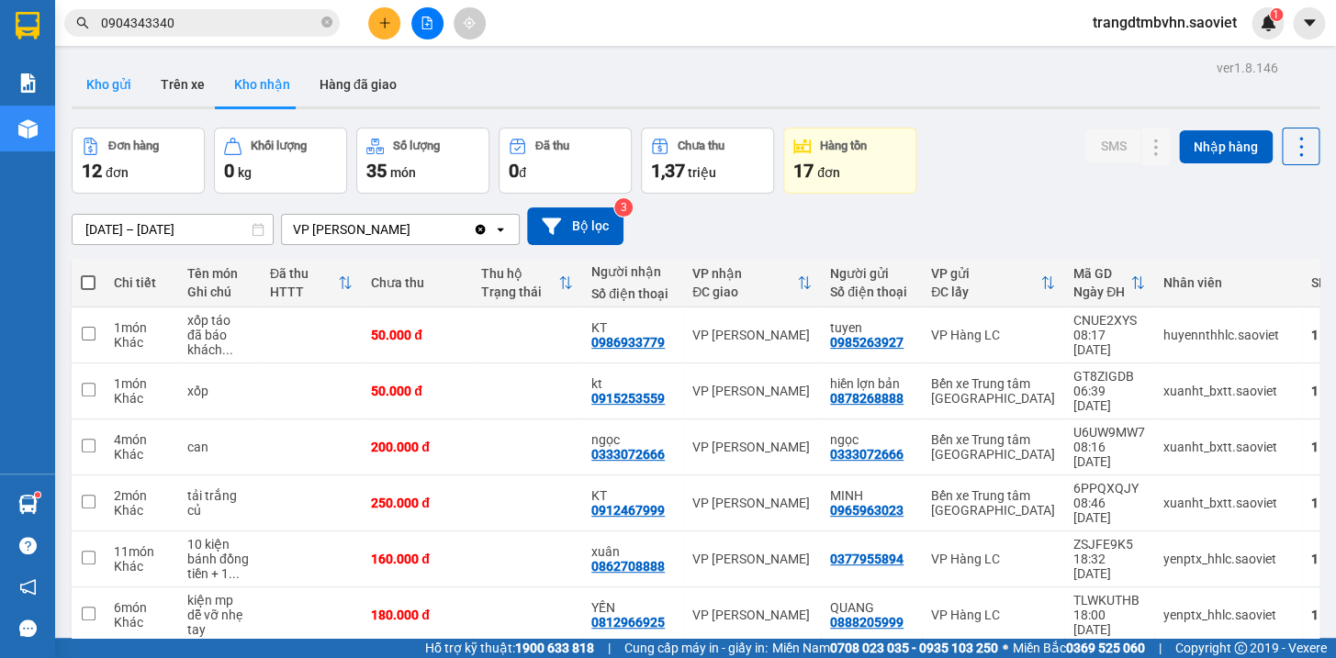
click at [110, 78] on button "Kho gửi" at bounding box center [109, 84] width 74 height 44
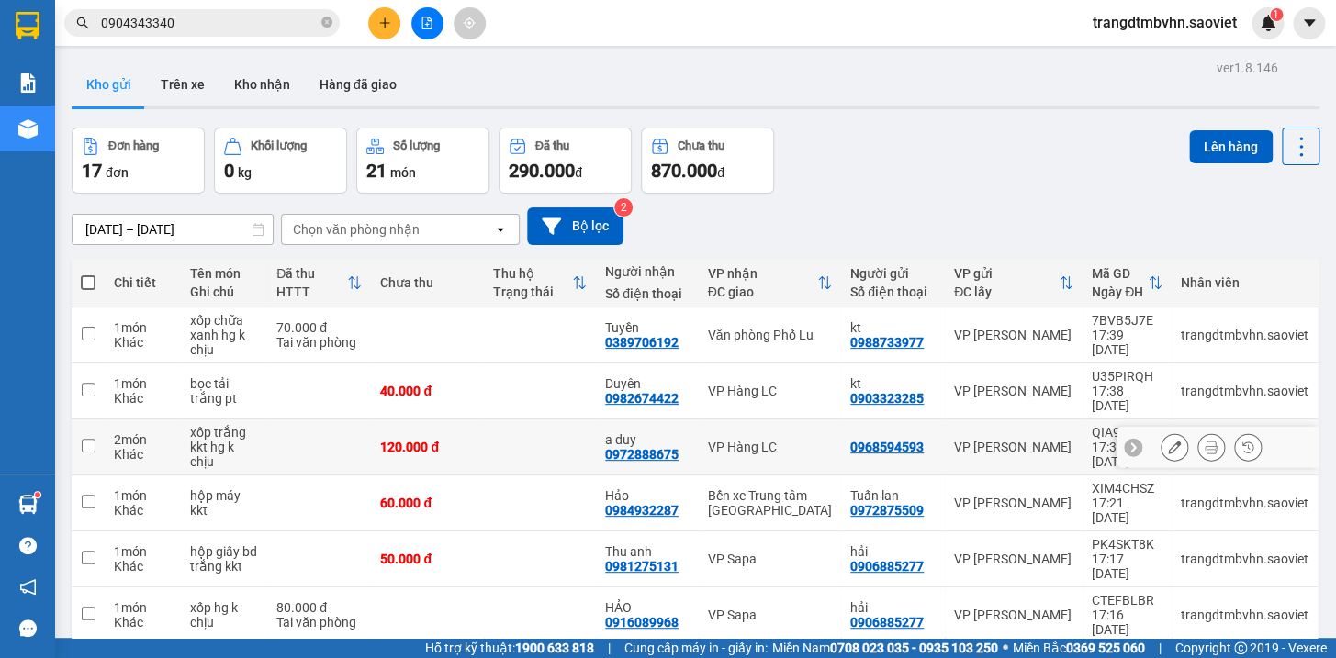
click at [1205, 441] on icon at bounding box center [1211, 447] width 13 height 13
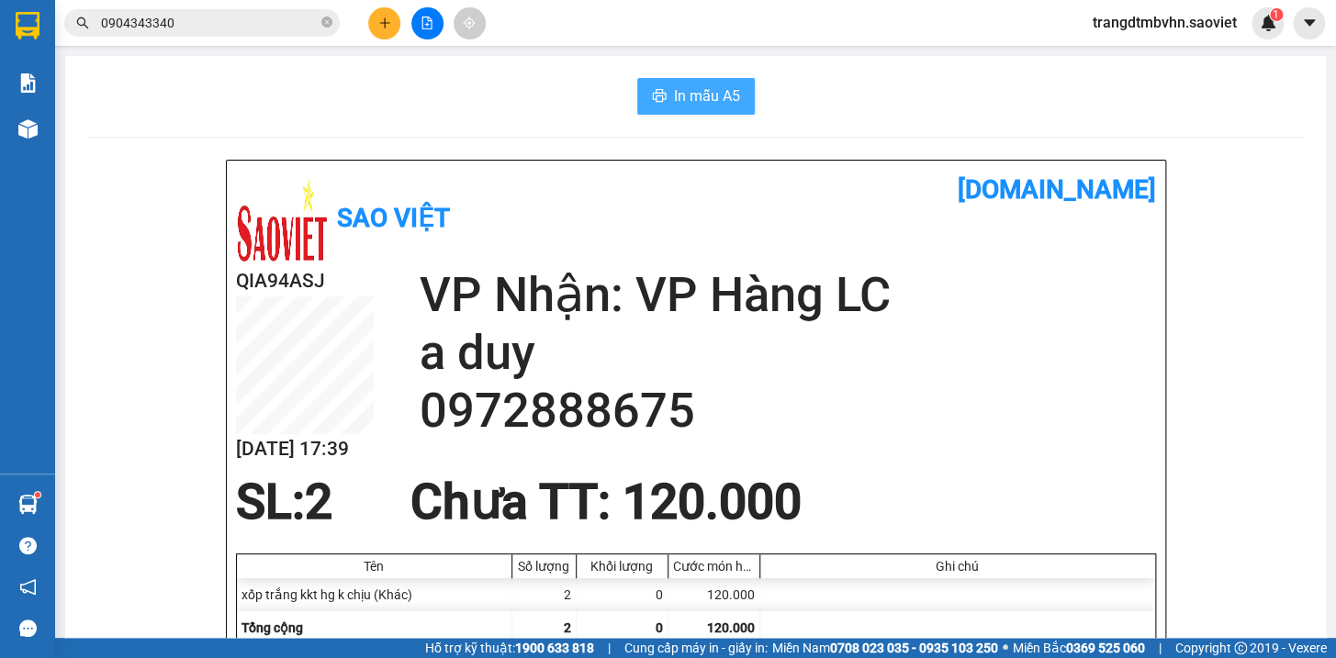
click at [724, 100] on span "In mẫu A5" at bounding box center [707, 95] width 66 height 23
click at [701, 100] on span "In mẫu A5" at bounding box center [707, 95] width 66 height 23
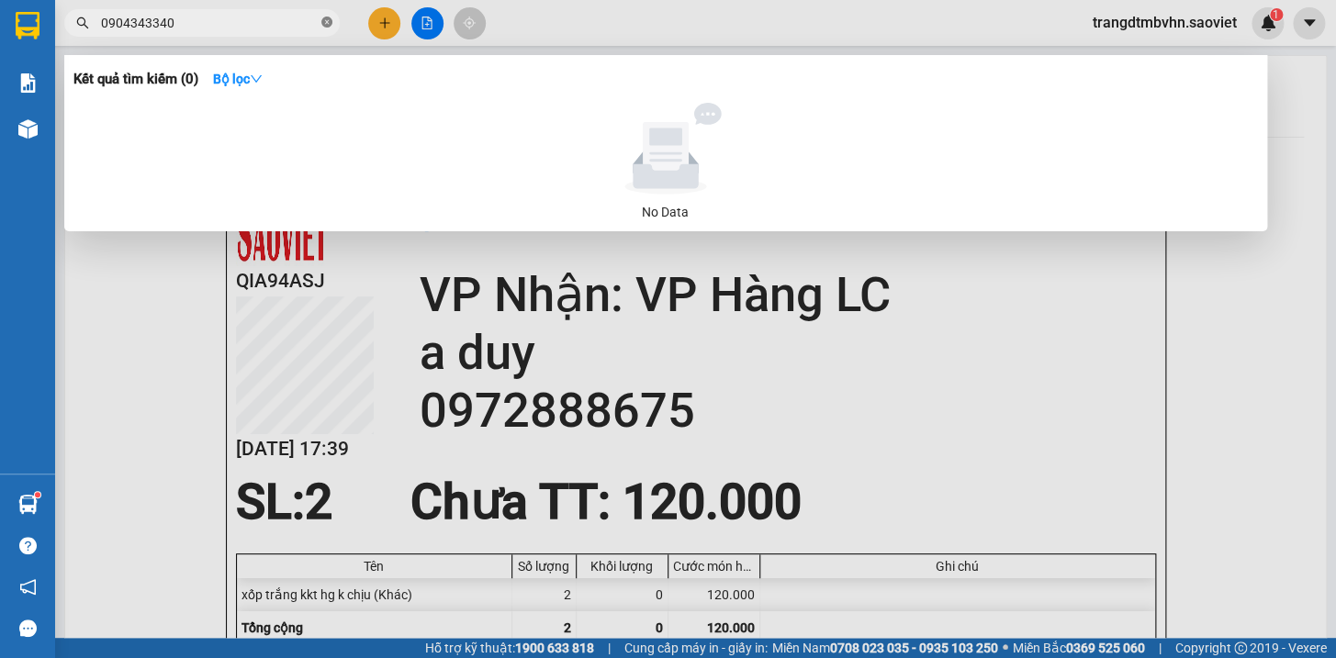
click at [323, 26] on icon "close-circle" at bounding box center [326, 22] width 11 height 11
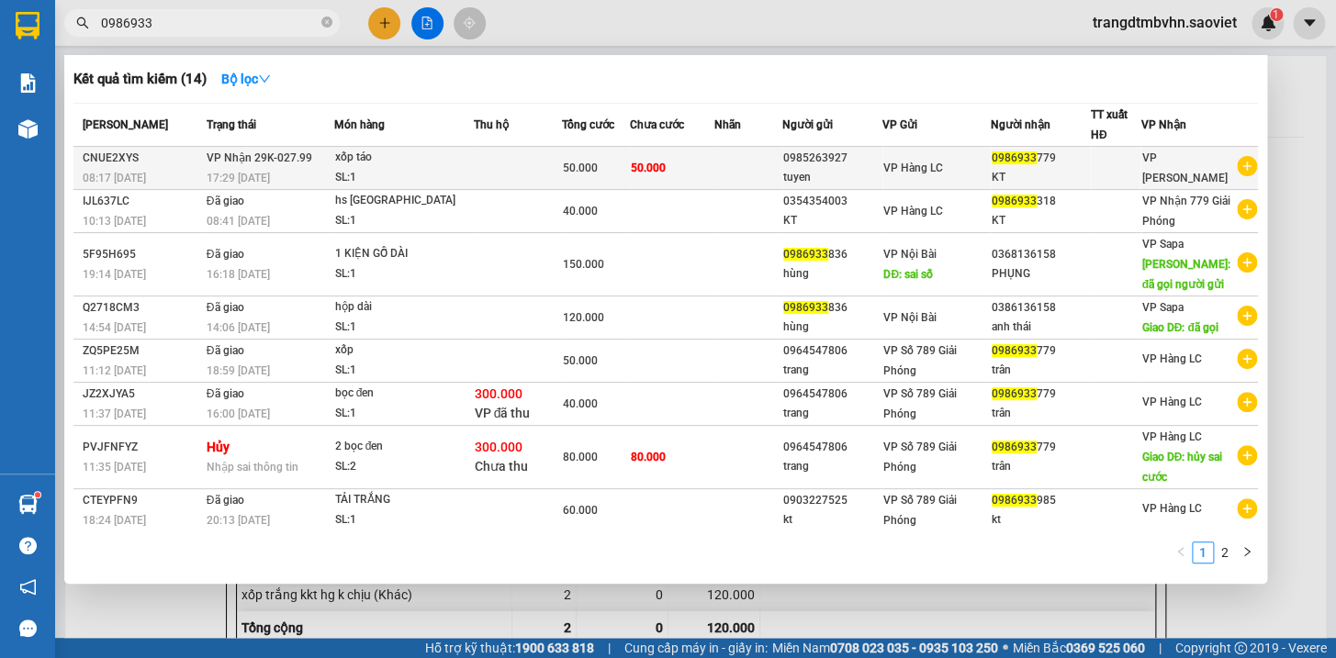
click at [1034, 156] on span "0986933" at bounding box center [1014, 158] width 45 height 13
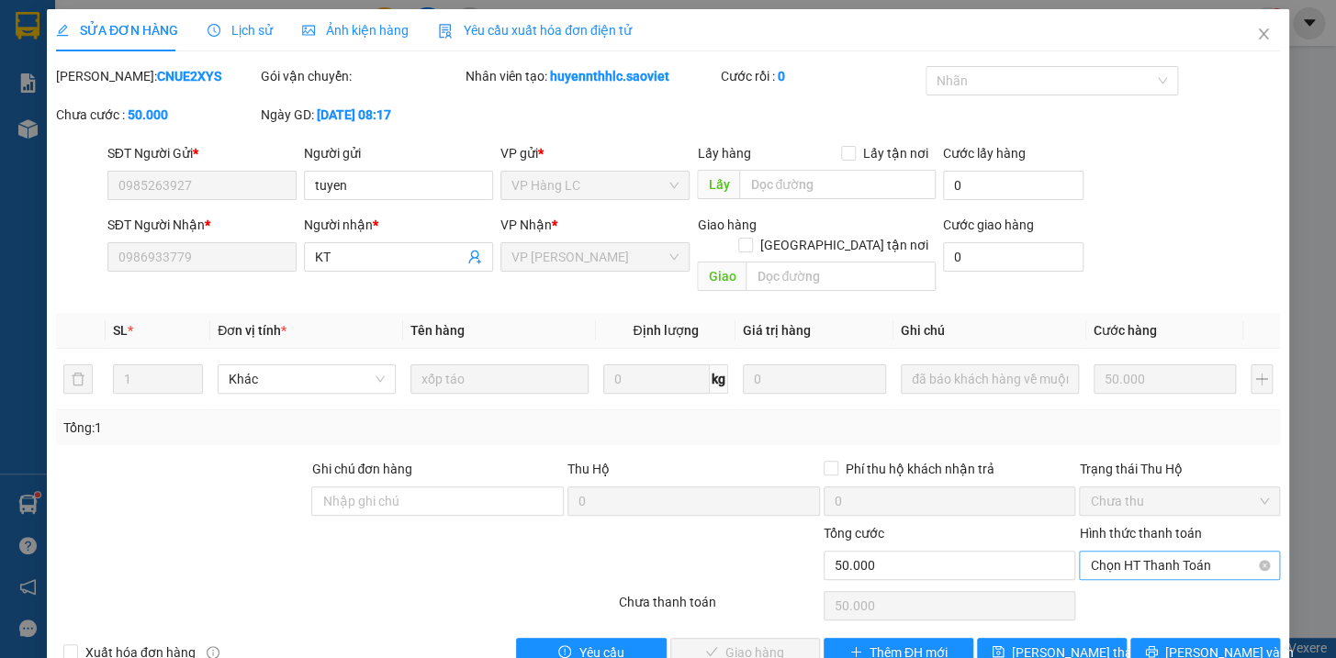
click at [1132, 552] on span "Chọn HT Thanh Toán" at bounding box center [1179, 566] width 179 height 28
click at [1124, 590] on div "Tại văn phòng" at bounding box center [1167, 581] width 176 height 20
click at [769, 643] on span "[PERSON_NAME] và Giao hàng" at bounding box center [793, 653] width 176 height 20
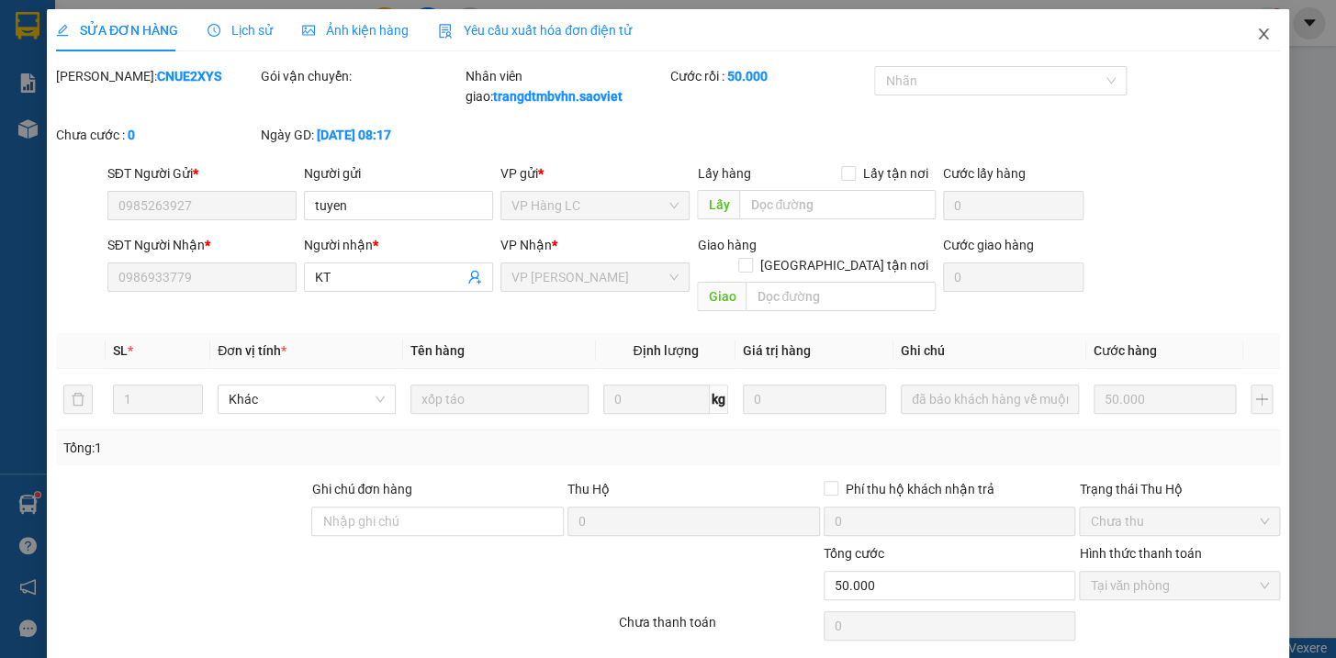
click at [1241, 34] on span "Close" at bounding box center [1263, 34] width 51 height 51
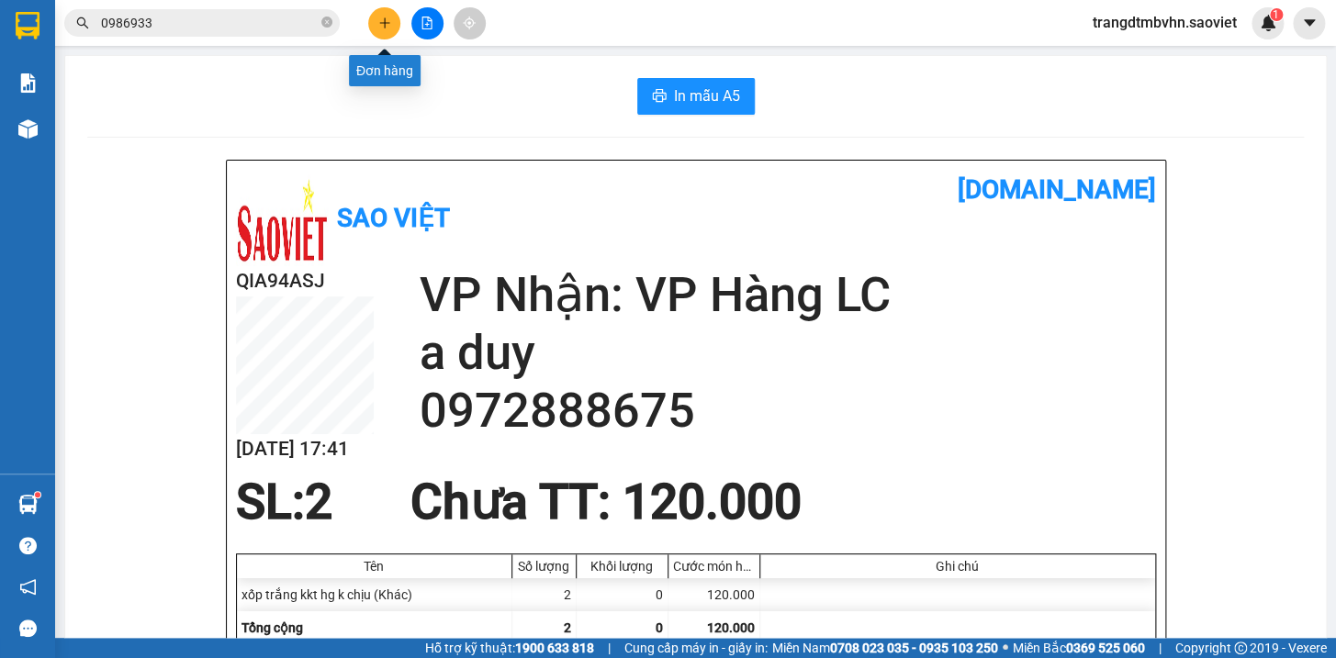
click at [387, 29] on button at bounding box center [384, 23] width 32 height 32
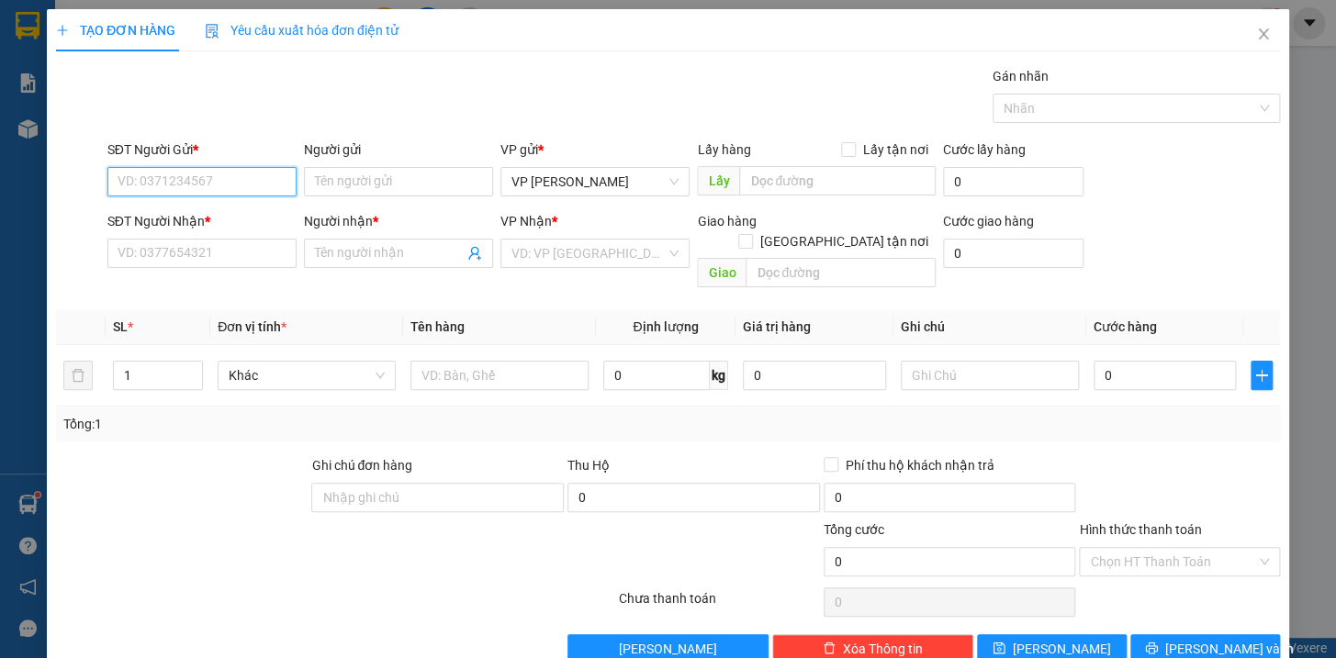
click at [212, 180] on input "SĐT Người Gửi *" at bounding box center [201, 181] width 189 height 29
click at [184, 219] on div "0986588678" at bounding box center [199, 218] width 165 height 20
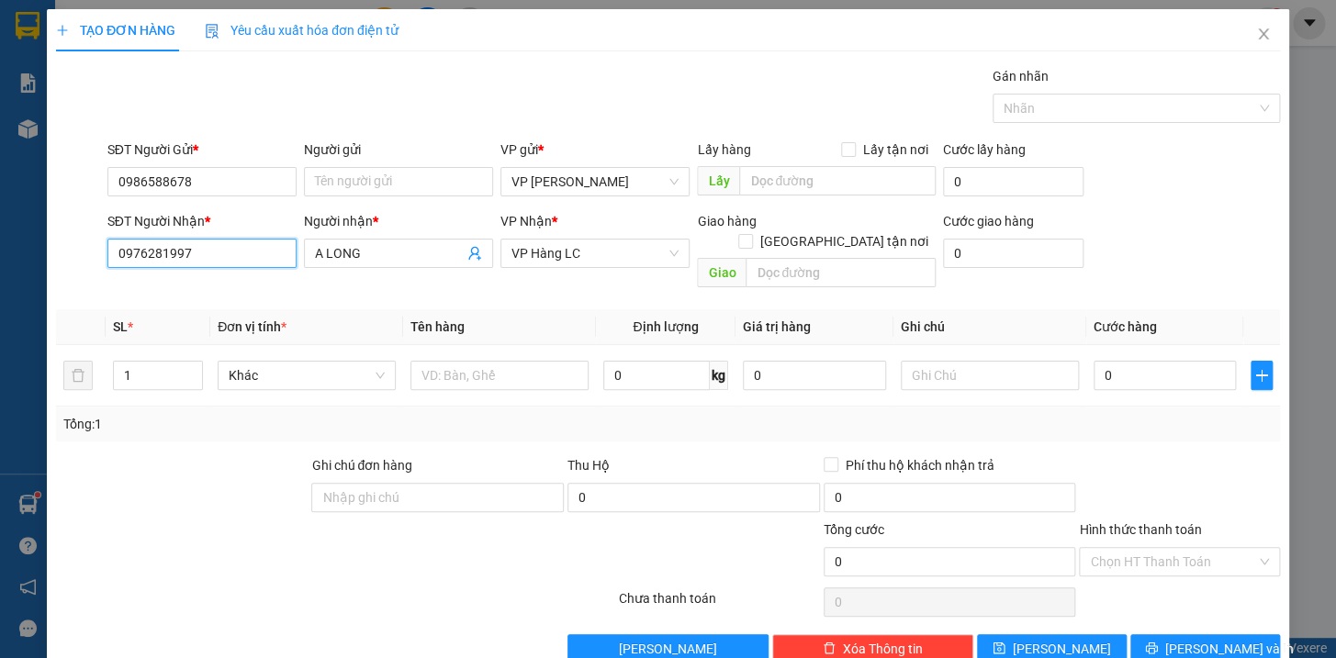
click at [239, 255] on input "0976281997" at bounding box center [201, 253] width 189 height 29
click at [229, 291] on div "0976281997 - A LONG" at bounding box center [199, 290] width 165 height 20
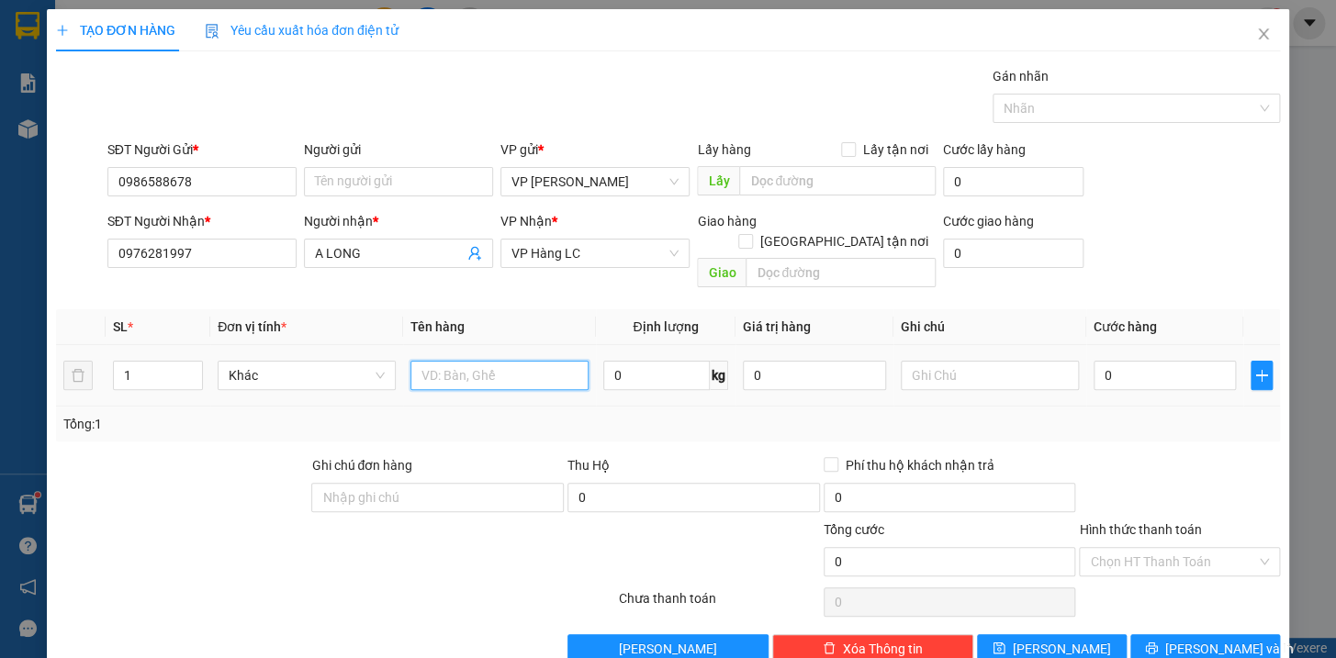
click at [473, 366] on input "text" at bounding box center [499, 375] width 178 height 29
click at [1126, 361] on input "0" at bounding box center [1165, 375] width 143 height 29
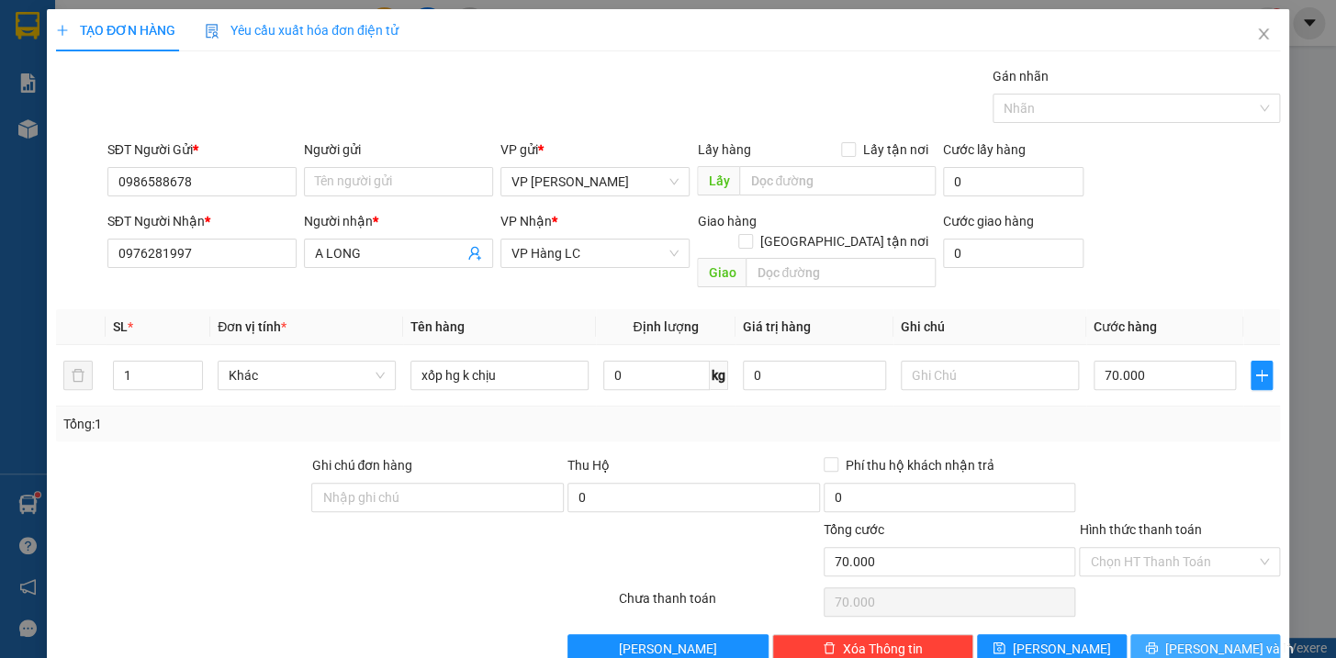
click at [1183, 639] on span "[PERSON_NAME] và In" at bounding box center [1229, 649] width 129 height 20
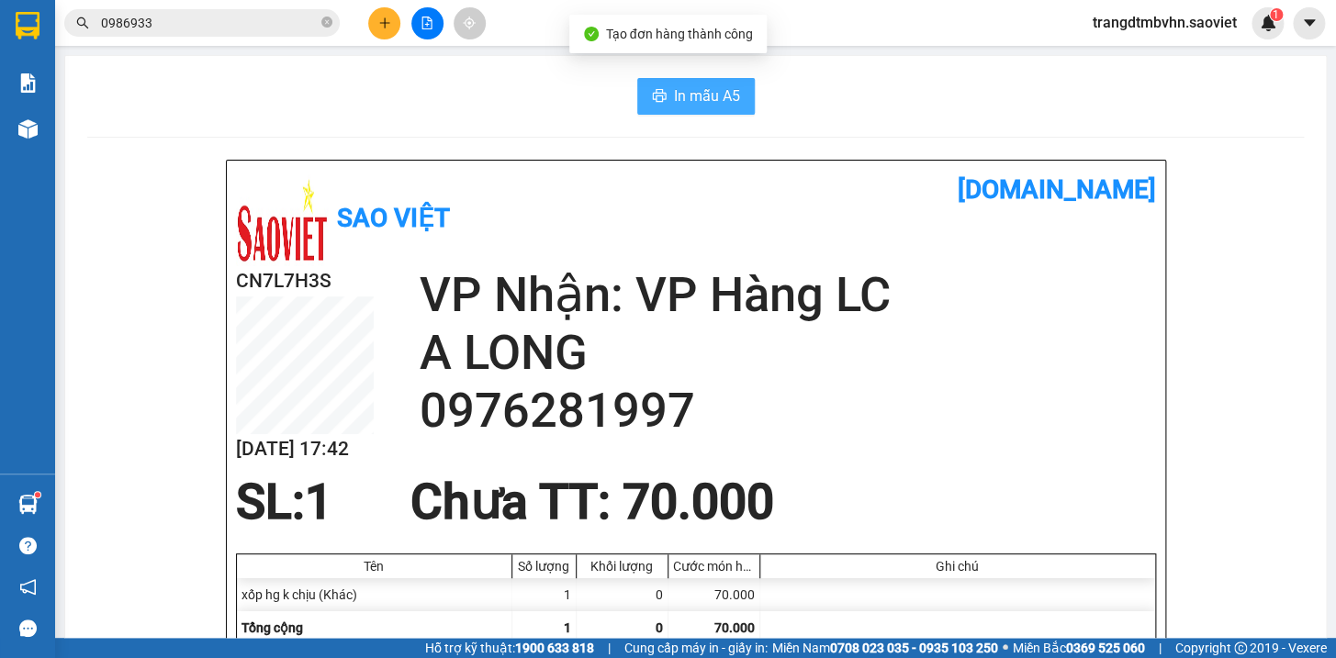
click at [728, 100] on span "In mẫu A5" at bounding box center [707, 95] width 66 height 23
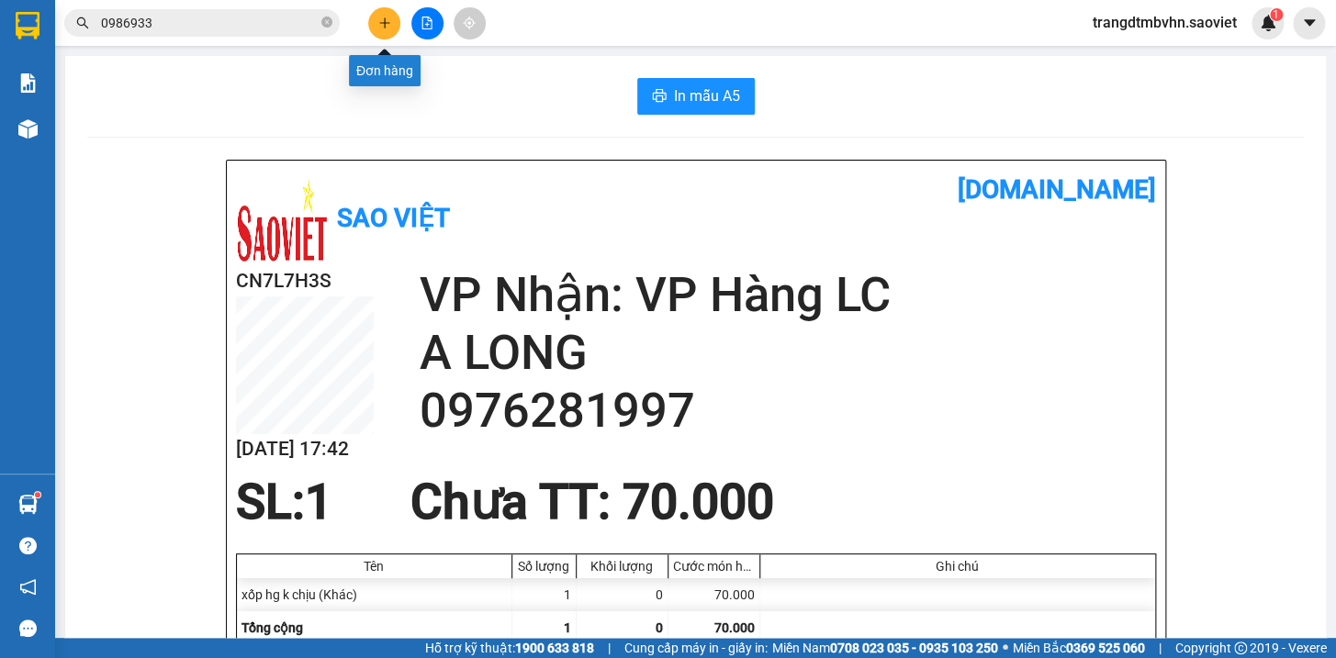
click at [383, 29] on button at bounding box center [384, 23] width 32 height 32
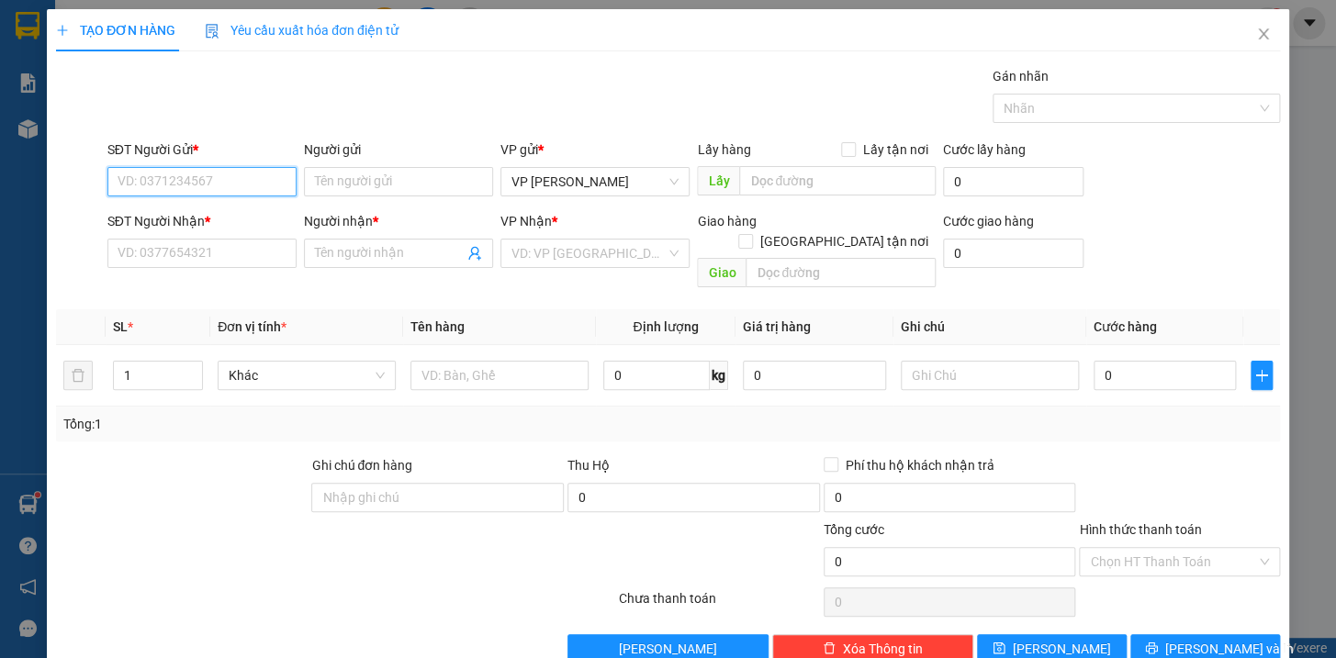
click at [165, 190] on input "SĐT Người Gửi *" at bounding box center [201, 181] width 189 height 29
click at [168, 248] on input "SĐT Người Nhận *" at bounding box center [201, 253] width 189 height 29
click at [343, 257] on input "Người nhận *" at bounding box center [389, 253] width 149 height 20
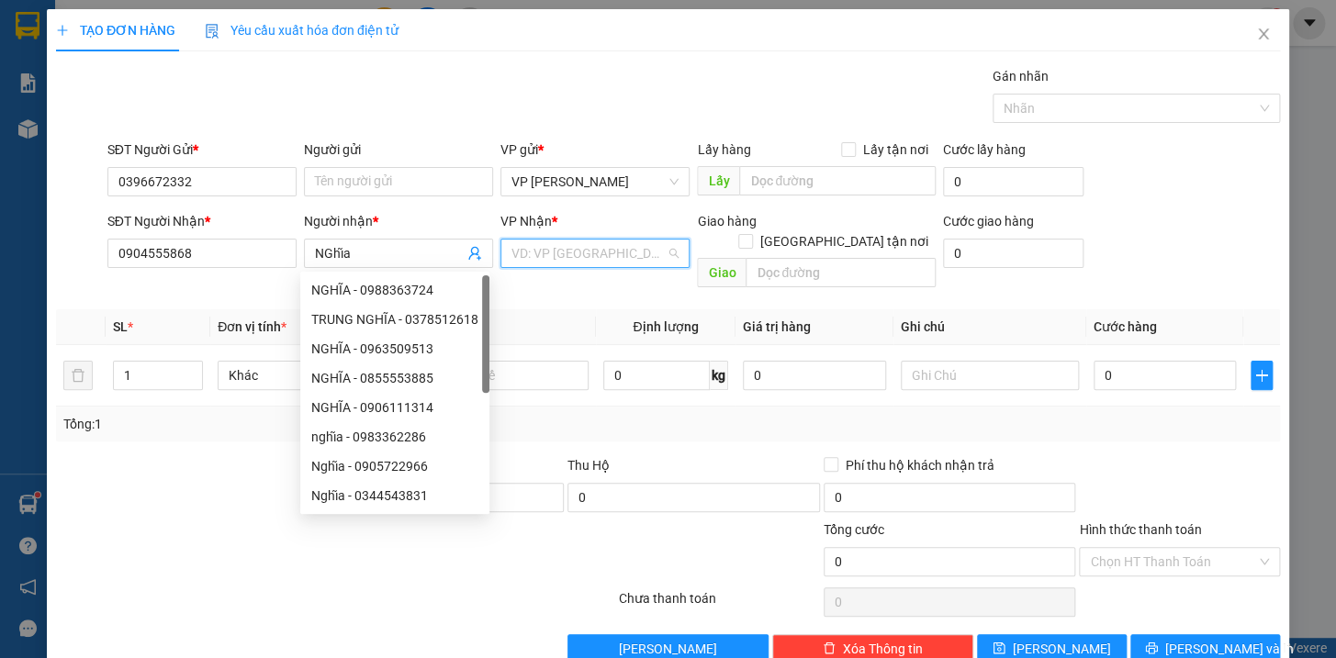
click at [590, 261] on input "search" at bounding box center [588, 254] width 154 height 28
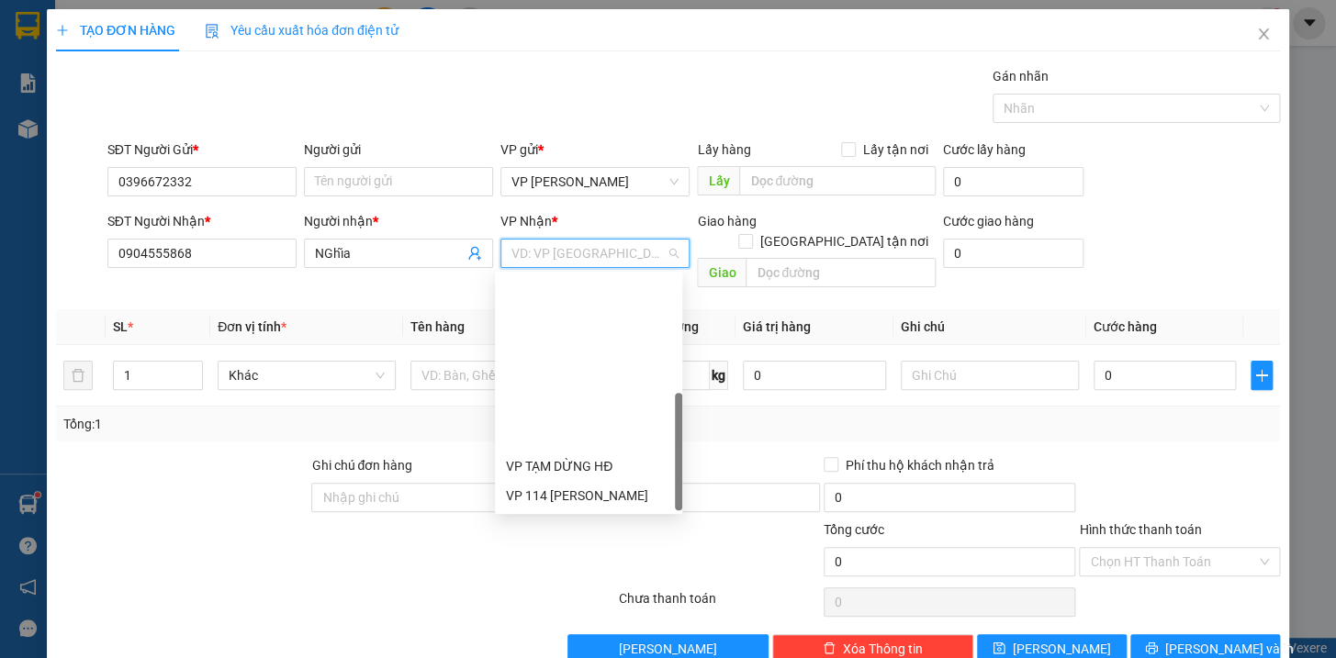
drag, startPoint x: 677, startPoint y: 421, endPoint x: 621, endPoint y: 479, distance: 80.5
click at [684, 487] on body "Kết quả tìm kiếm ( 14 ) Bộ lọc Mã ĐH Trạng thái Món hàng Thu hộ Tổng cước Chưa …" at bounding box center [668, 329] width 1336 height 658
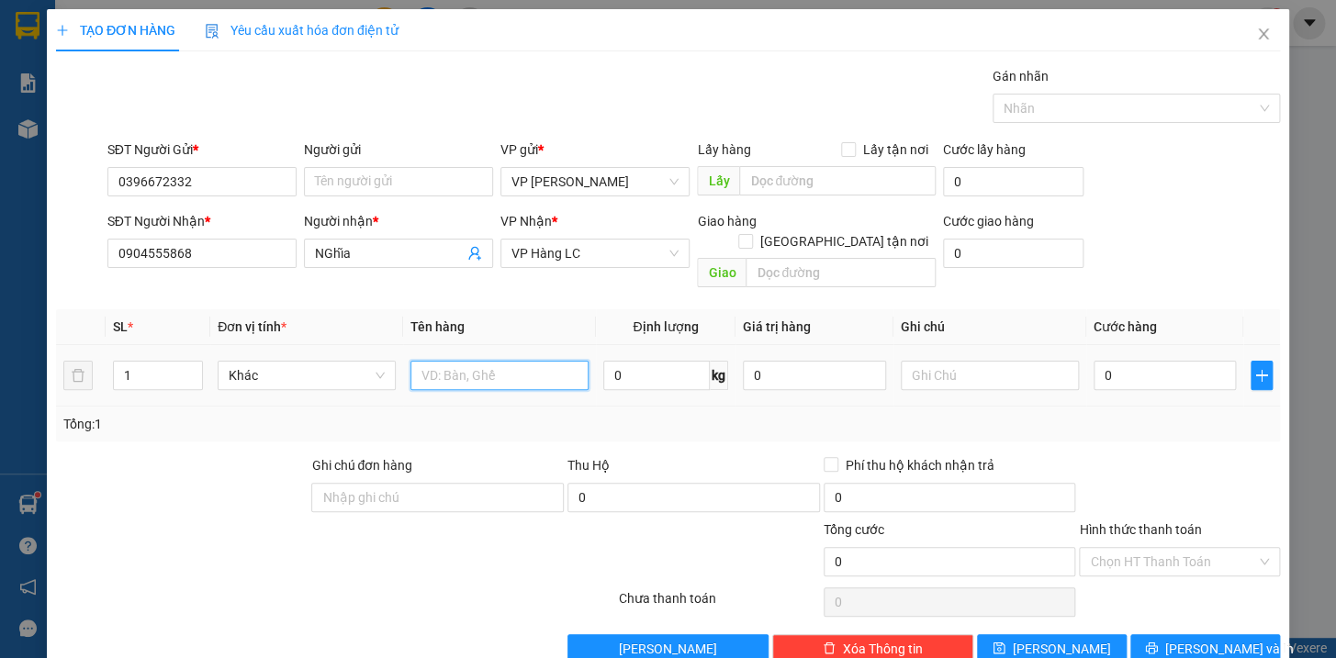
click at [468, 361] on input "text" at bounding box center [499, 375] width 178 height 29
click at [1166, 361] on input "0" at bounding box center [1165, 375] width 143 height 29
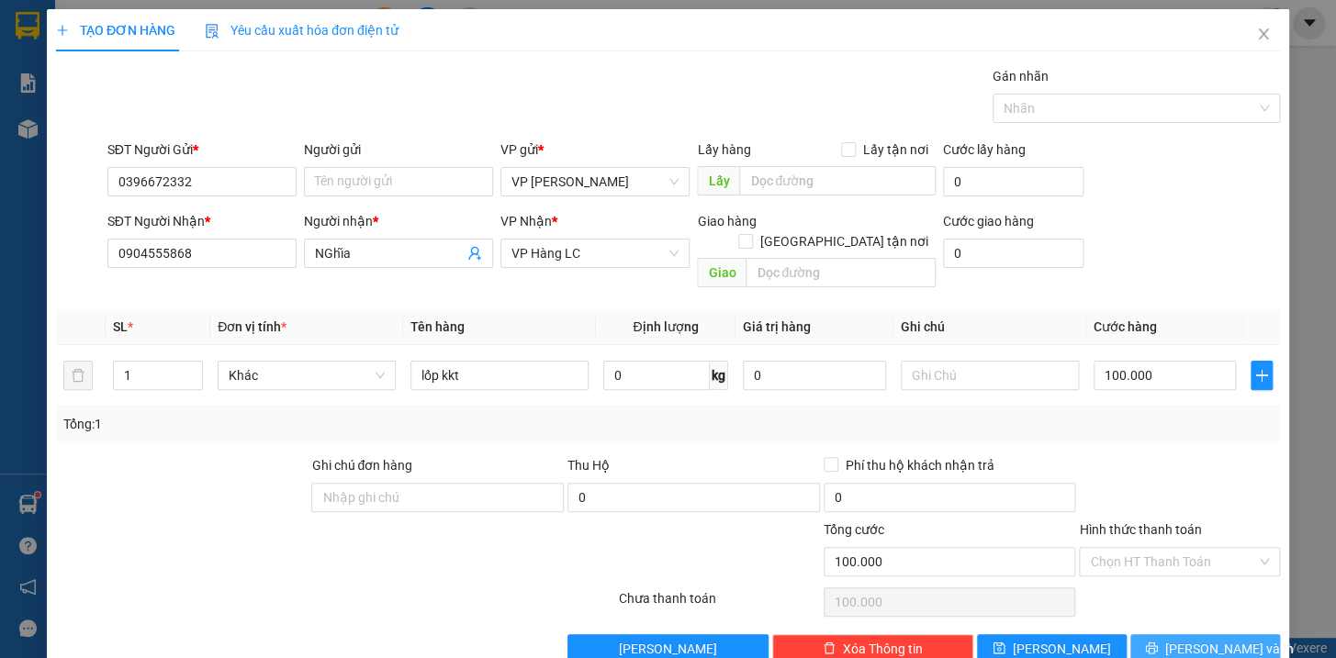
click at [1194, 639] on span "[PERSON_NAME] và In" at bounding box center [1229, 649] width 129 height 20
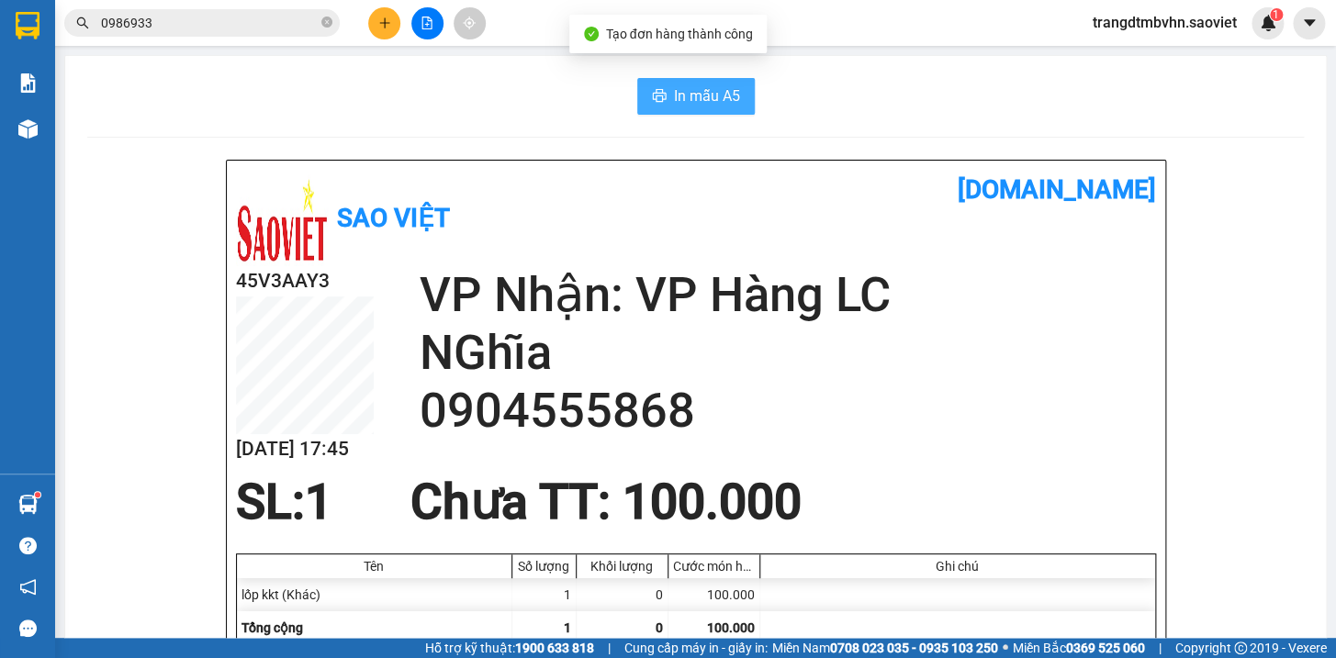
click at [728, 92] on span "In mẫu A5" at bounding box center [707, 95] width 66 height 23
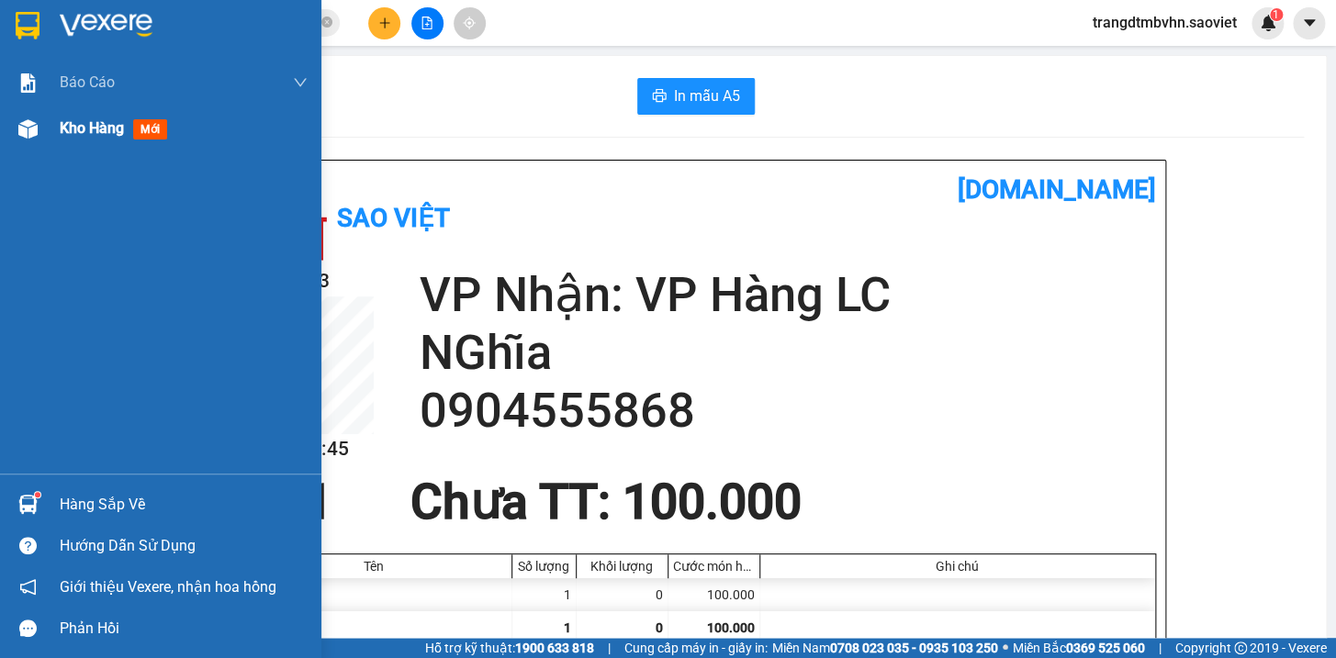
click at [94, 129] on span "Kho hàng" at bounding box center [92, 127] width 64 height 17
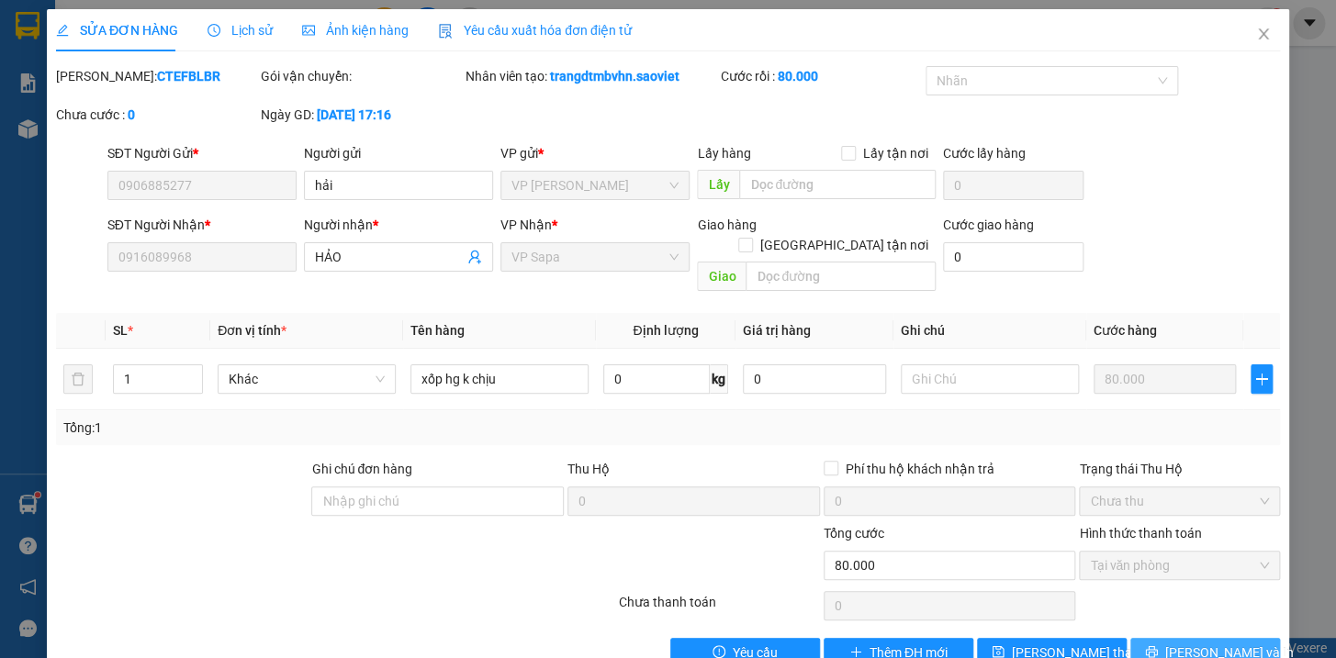
click at [1243, 638] on button "[PERSON_NAME] và In" at bounding box center [1205, 652] width 150 height 29
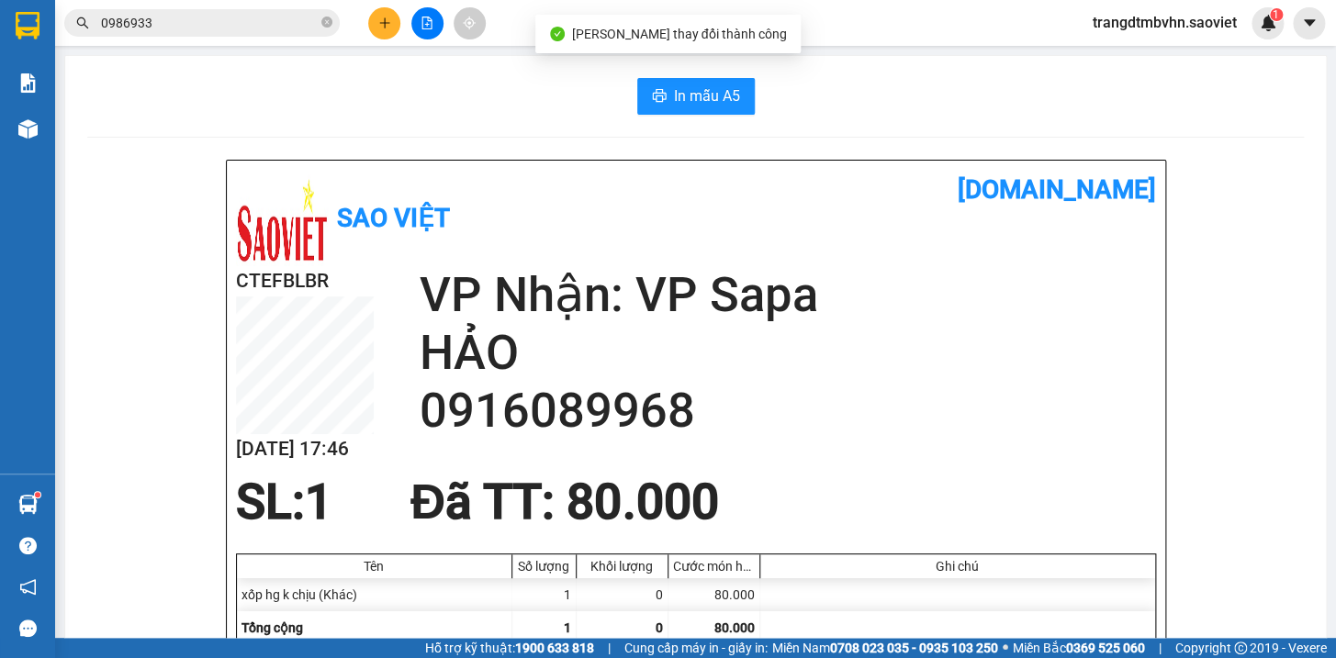
drag, startPoint x: 685, startPoint y: 403, endPoint x: 421, endPoint y: 425, distance: 265.4
click at [421, 425] on h2 "0916089968" at bounding box center [788, 411] width 736 height 58
click at [322, 20] on icon "close-circle" at bounding box center [326, 22] width 11 height 11
paste input "0916089968"
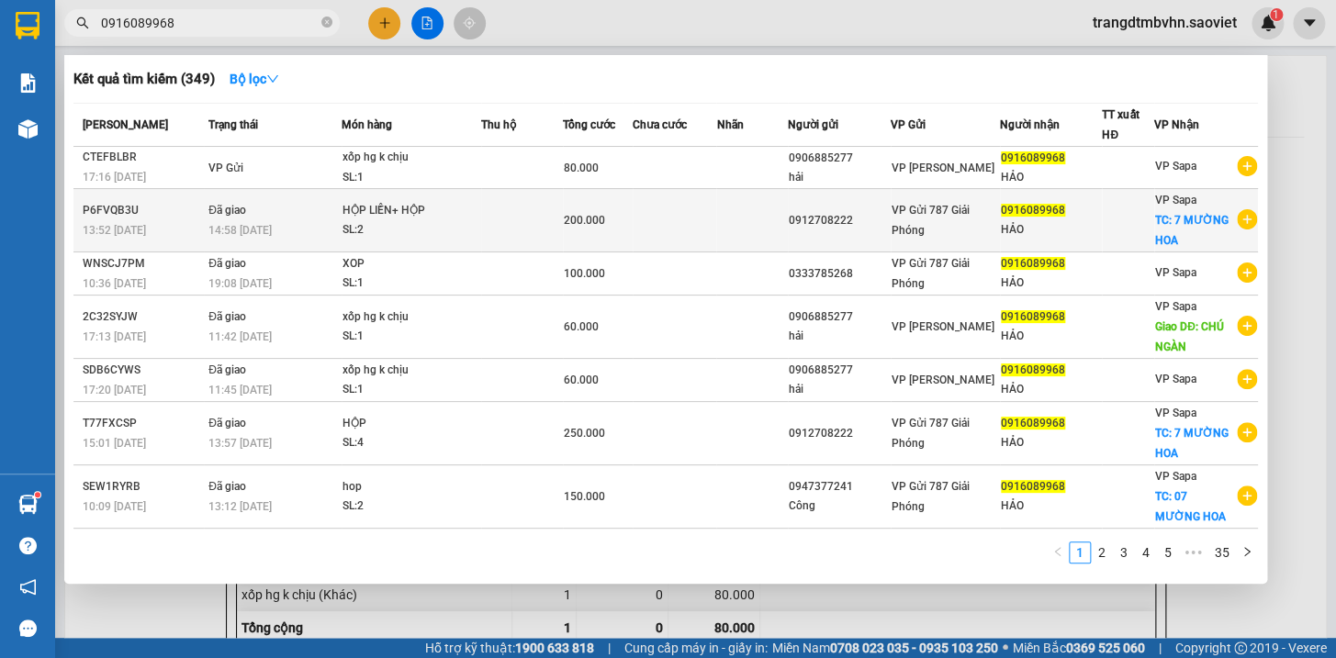
click at [1029, 224] on div "HẢO" at bounding box center [1051, 229] width 101 height 19
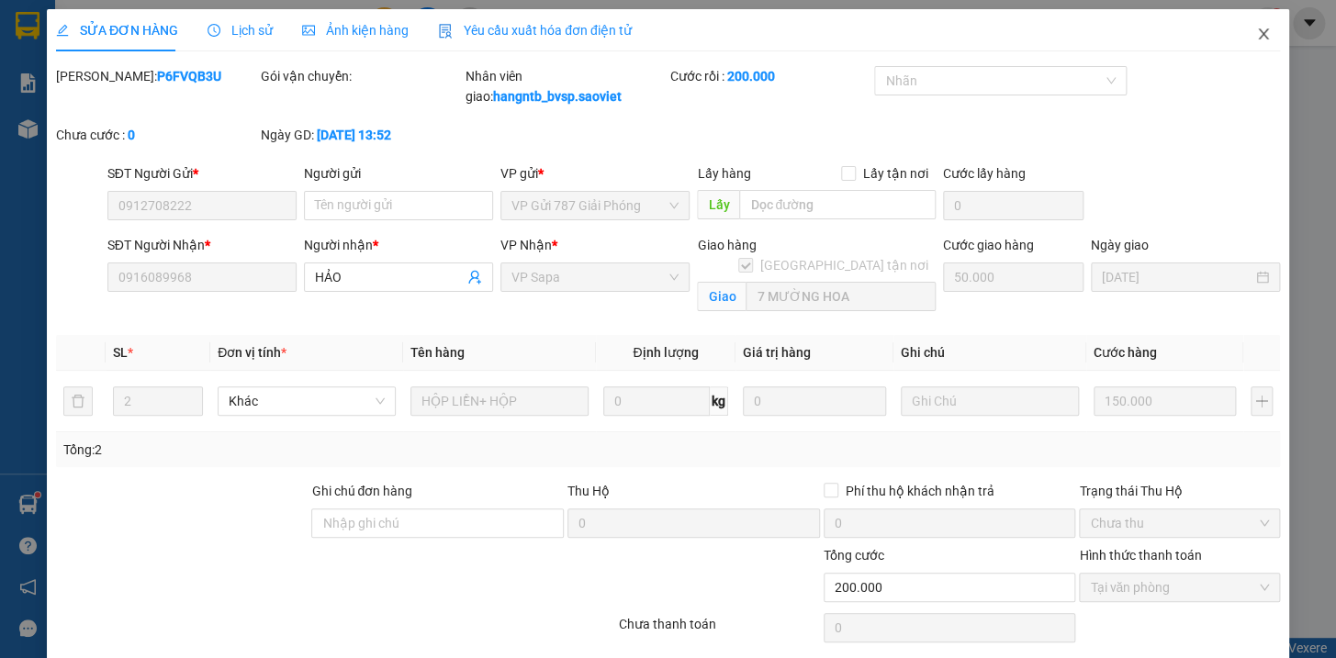
click at [1256, 32] on icon "close" at bounding box center [1263, 34] width 15 height 15
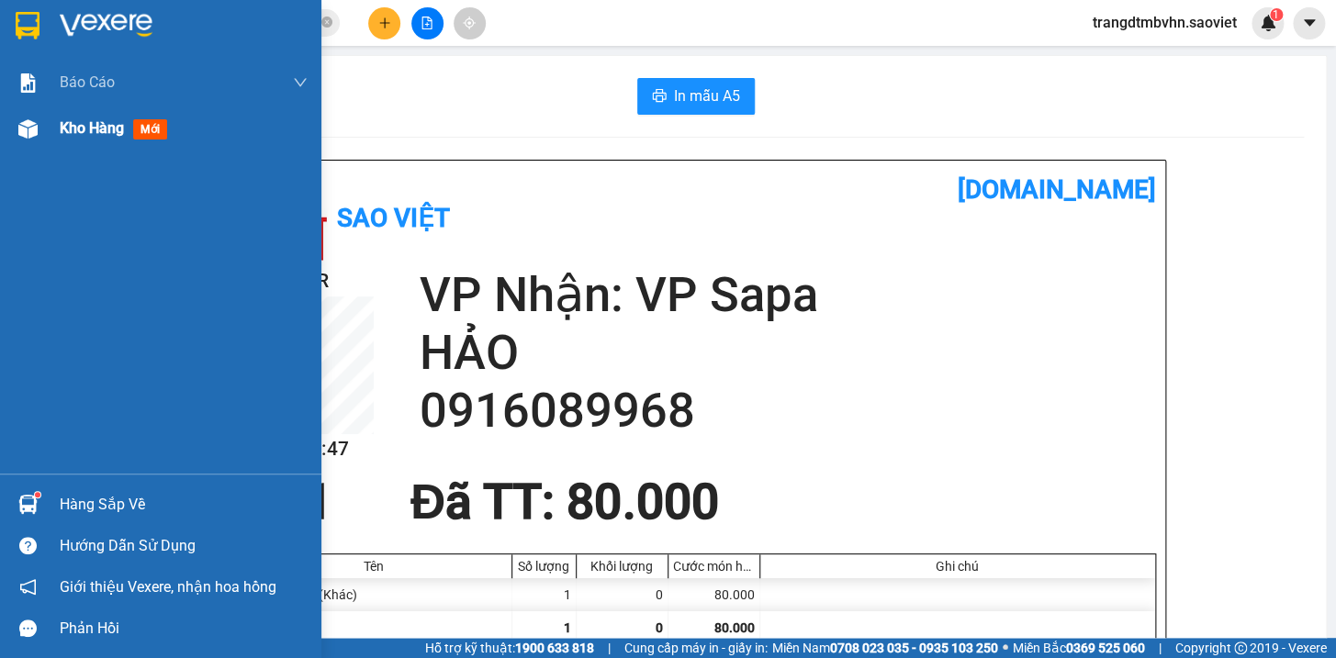
click at [72, 134] on span "Kho hàng" at bounding box center [92, 127] width 64 height 17
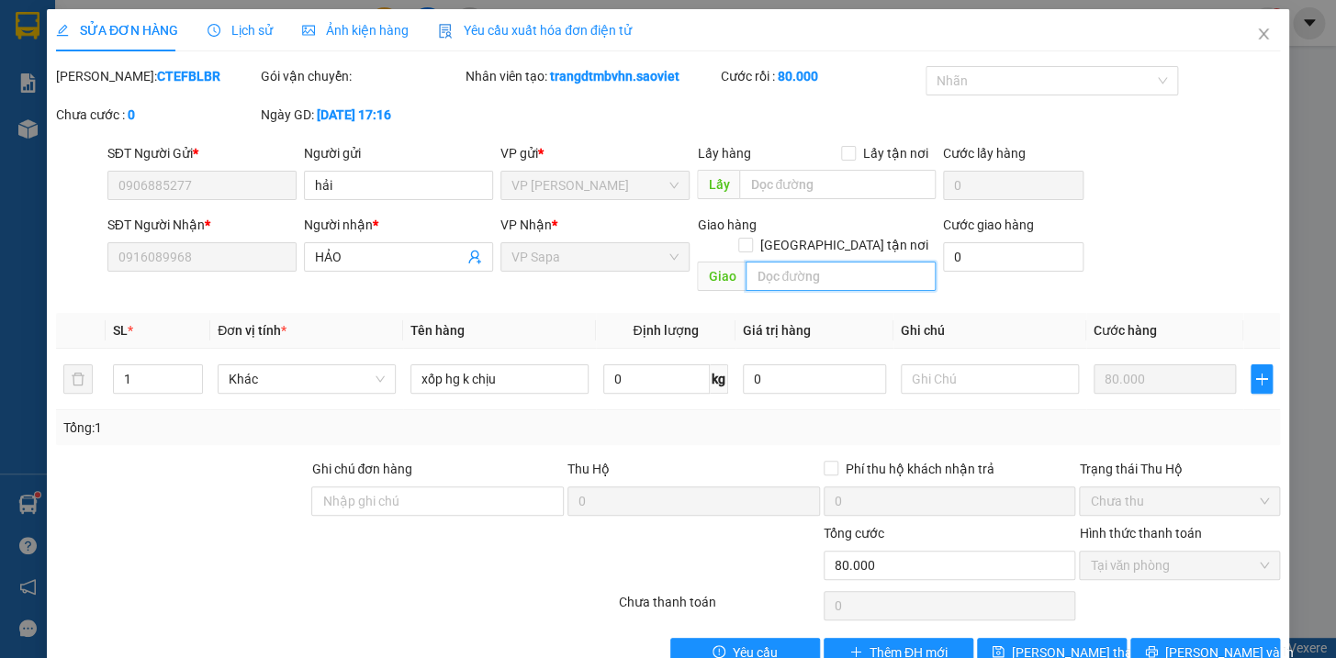
click at [859, 262] on input "text" at bounding box center [841, 276] width 190 height 29
click at [836, 235] on label "[GEOGRAPHIC_DATA] tận nơi" at bounding box center [836, 245] width 197 height 20
click at [751, 238] on input "[GEOGRAPHIC_DATA] tận nơi" at bounding box center [744, 244] width 13 height 13
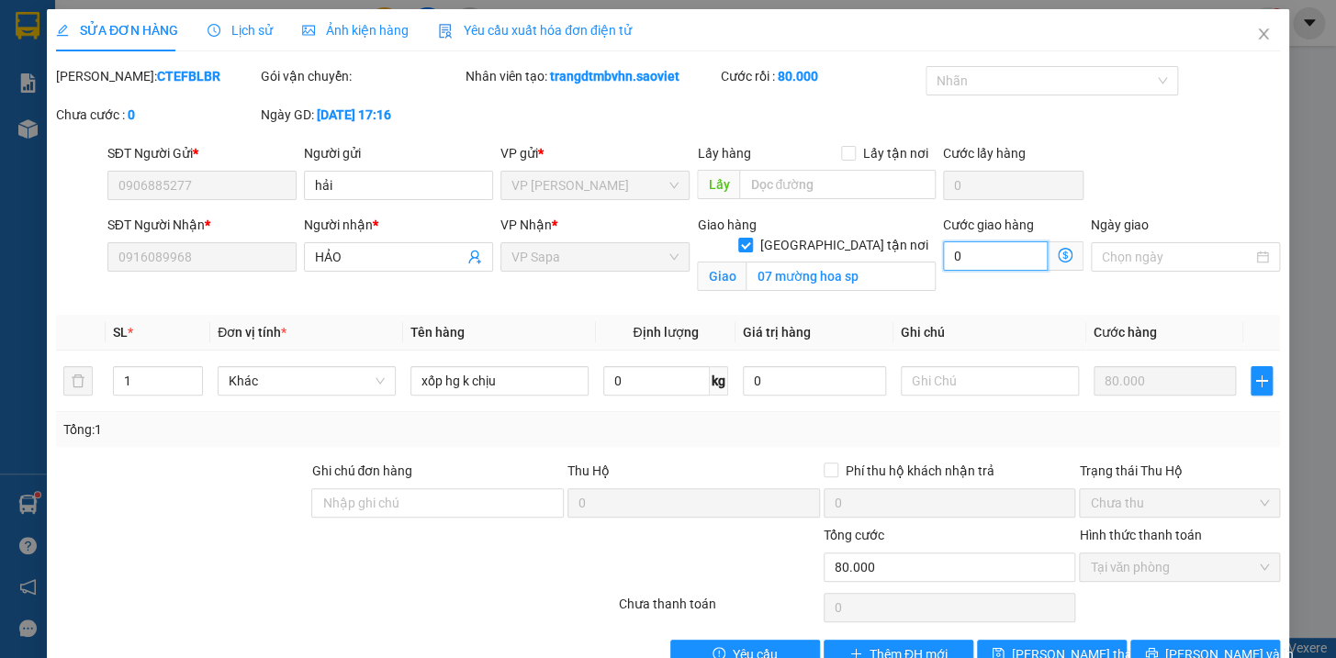
click at [961, 257] on input "0" at bounding box center [995, 256] width 105 height 29
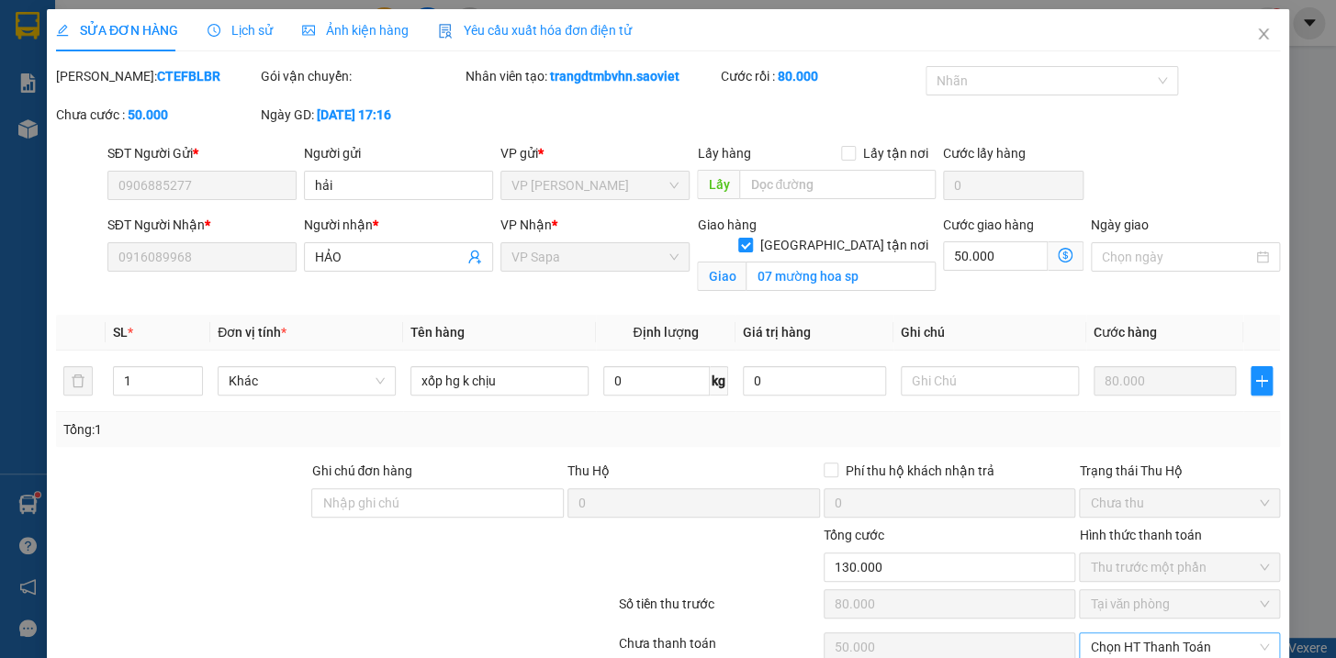
click at [1176, 634] on span "Chọn HT Thanh Toán" at bounding box center [1179, 648] width 179 height 28
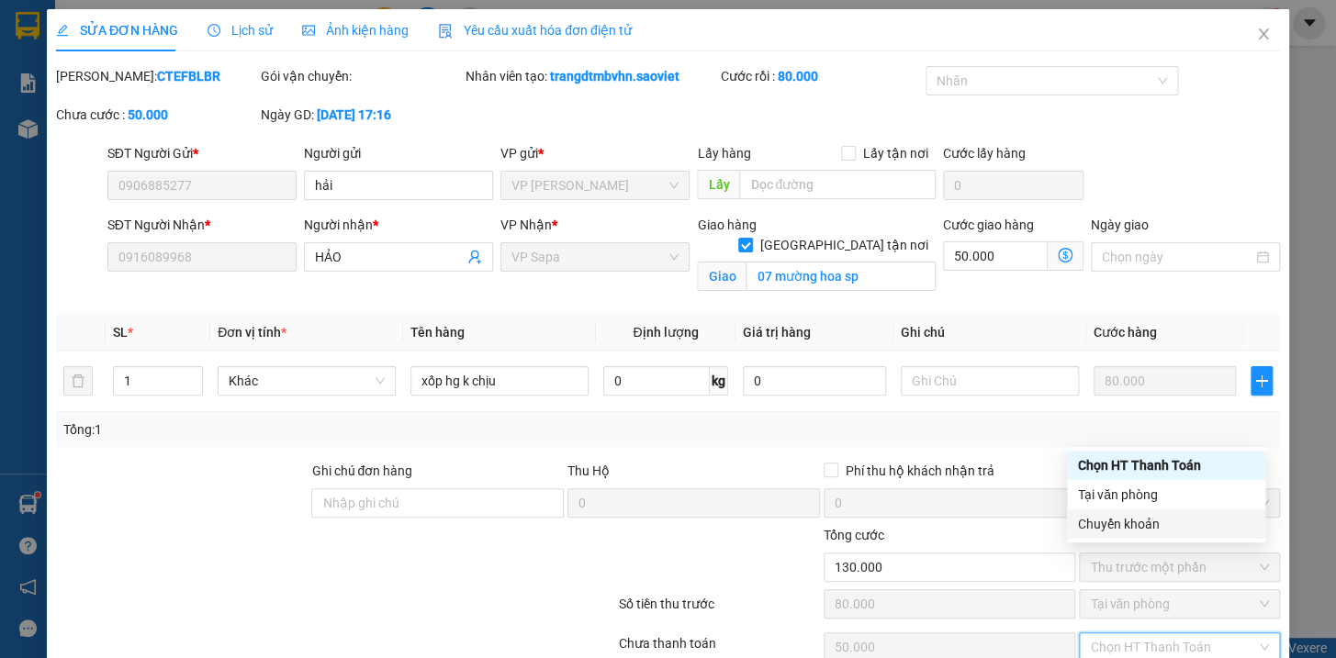
click at [1150, 518] on div "Chuyển khoản" at bounding box center [1166, 524] width 176 height 20
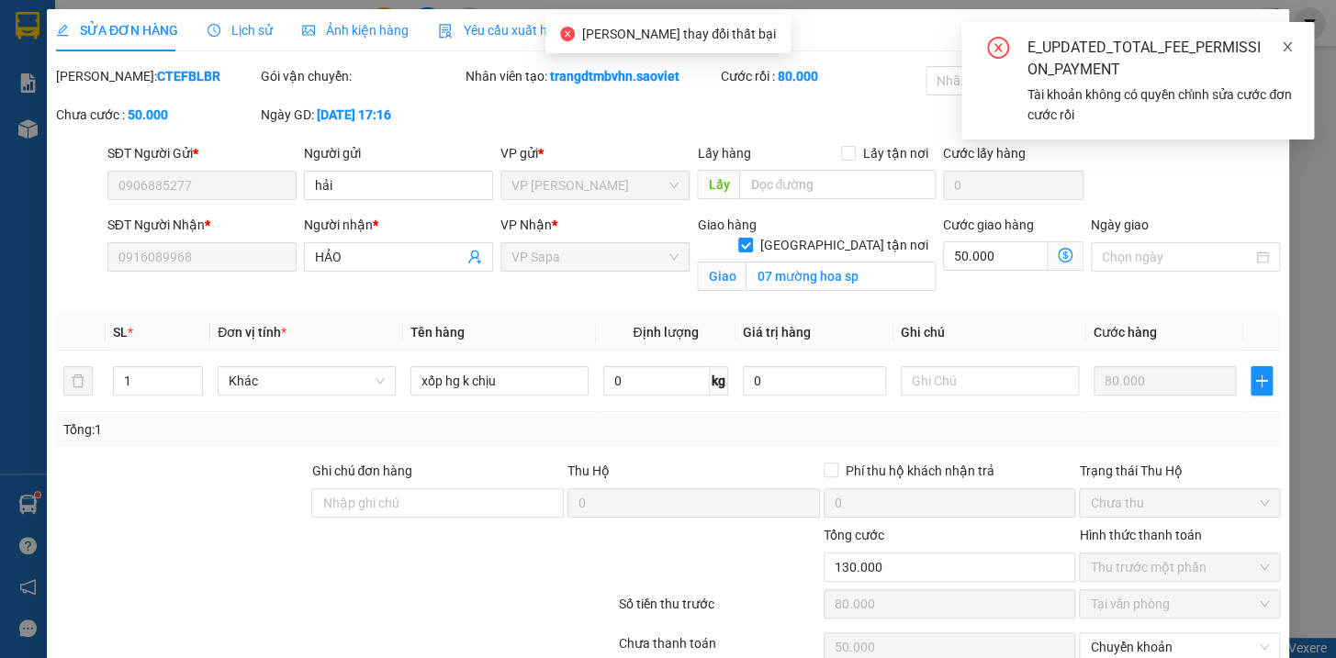
click at [1286, 47] on icon "close" at bounding box center [1287, 46] width 9 height 9
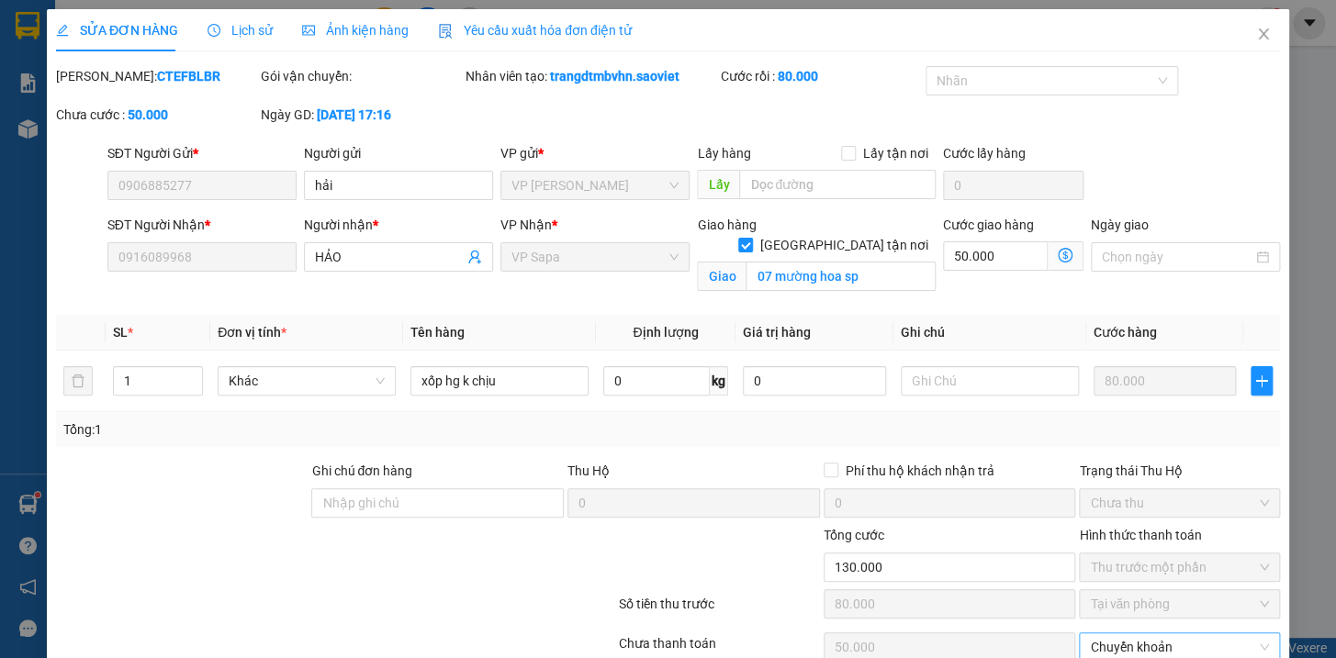
click at [1249, 634] on span "Chuyển khoản" at bounding box center [1179, 648] width 179 height 28
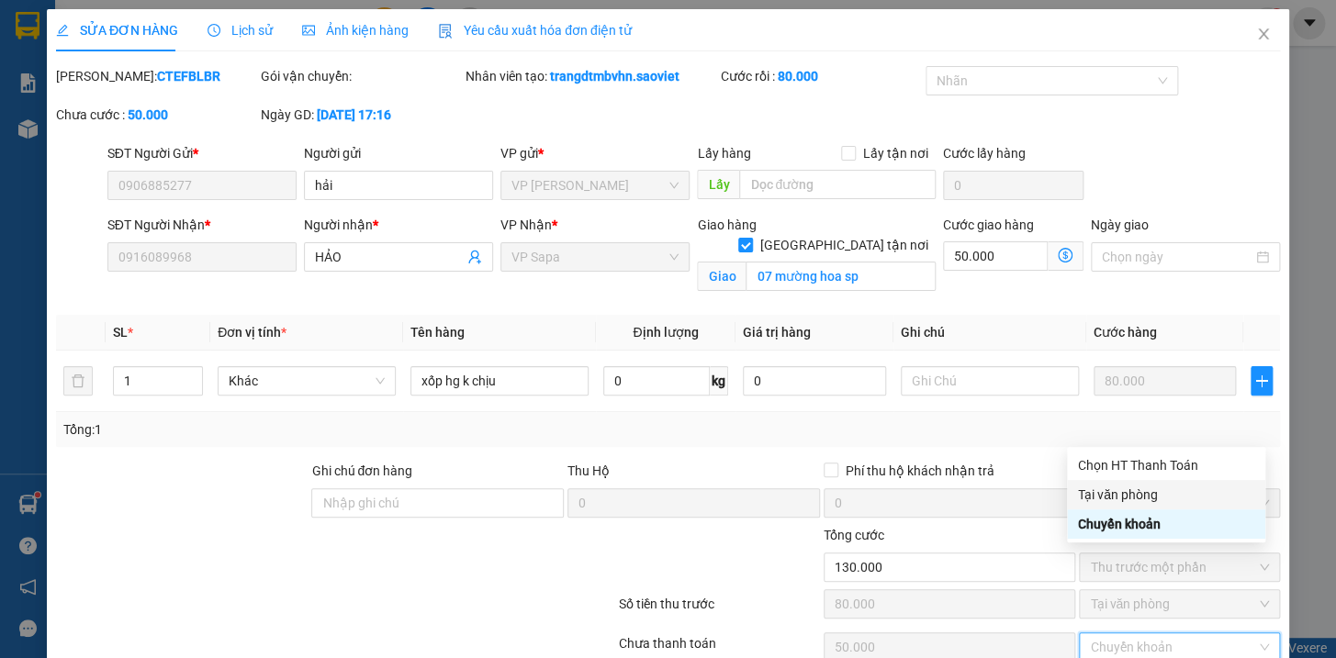
click at [1157, 499] on div "Tại văn phòng" at bounding box center [1166, 495] width 176 height 20
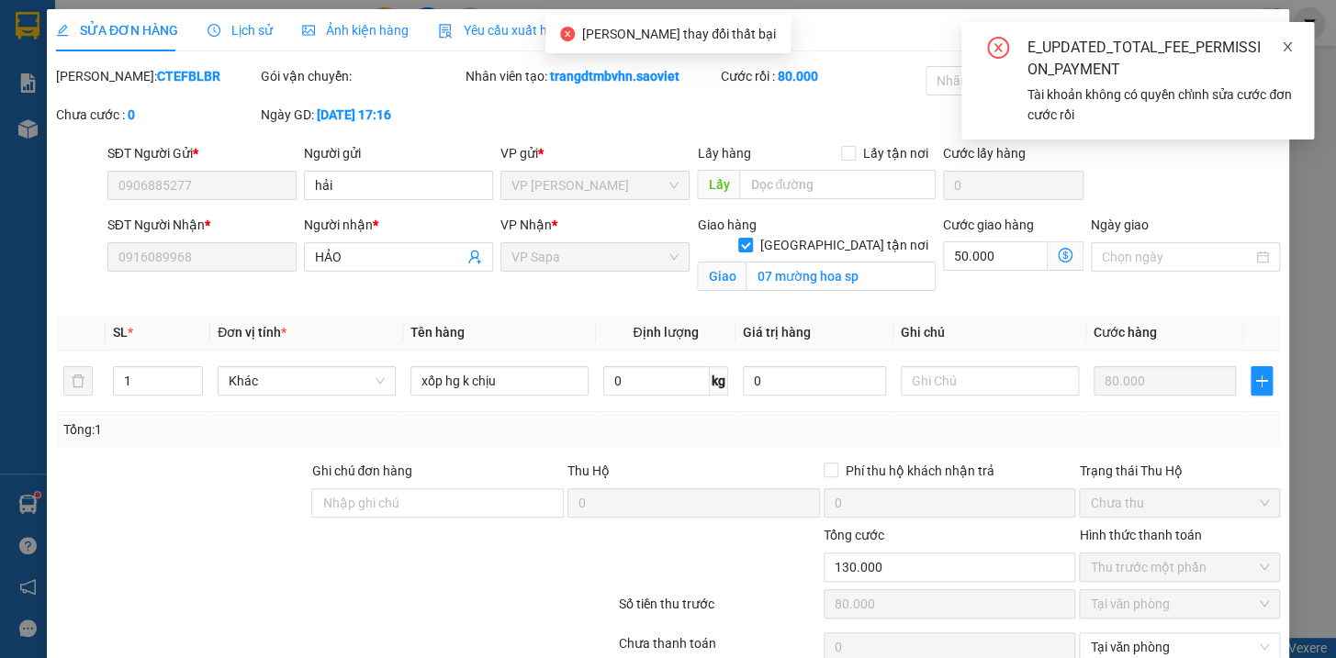
click at [1286, 46] on icon "close" at bounding box center [1287, 46] width 9 height 9
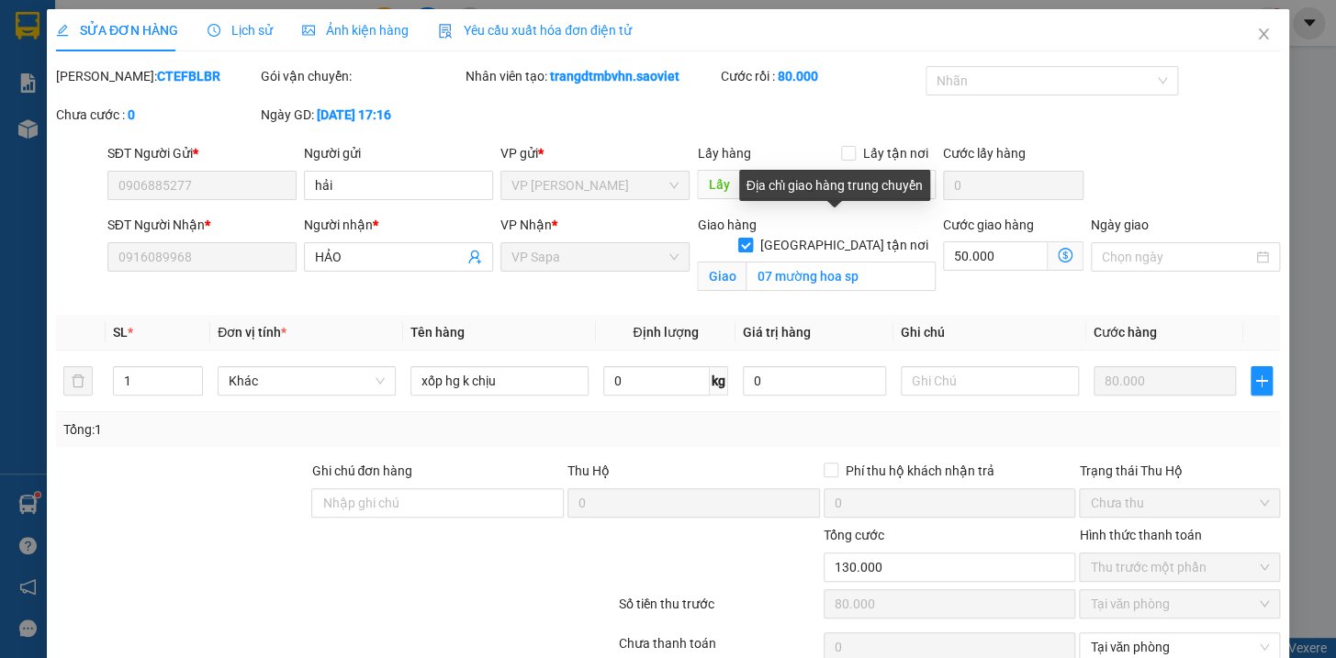
click at [751, 238] on input "[GEOGRAPHIC_DATA] tận nơi" at bounding box center [744, 244] width 13 height 13
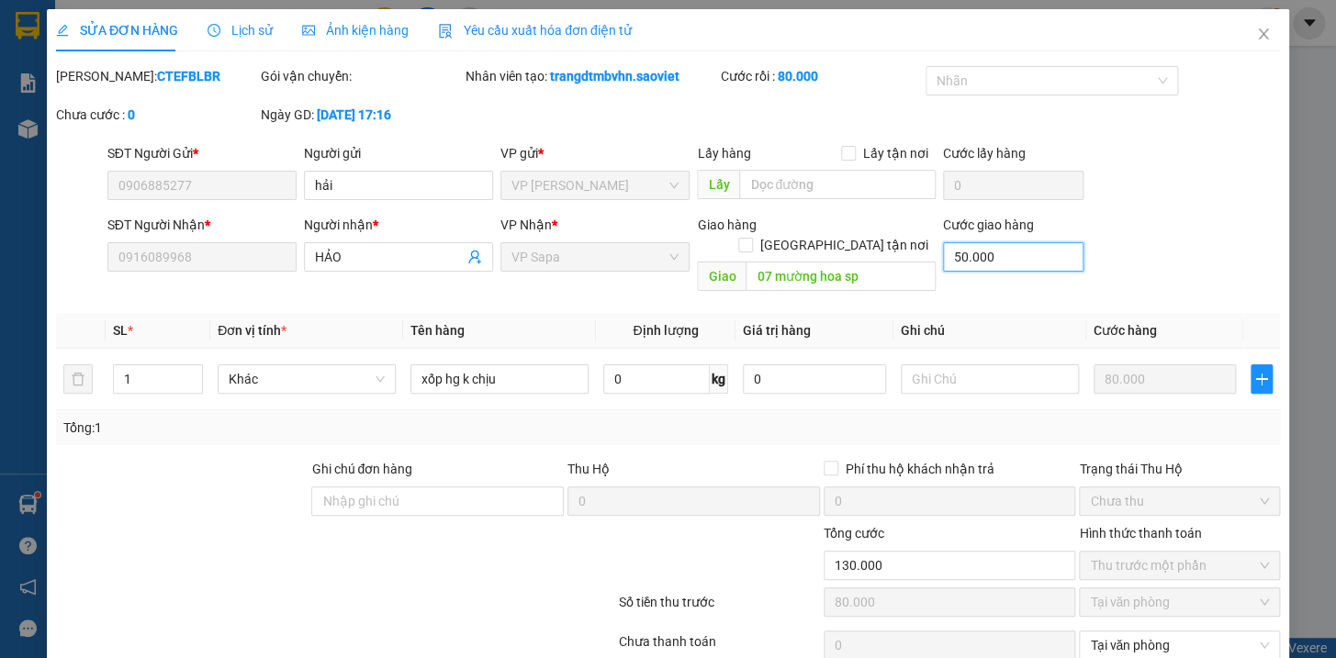
click at [1000, 242] on input "50.000" at bounding box center [1013, 256] width 140 height 29
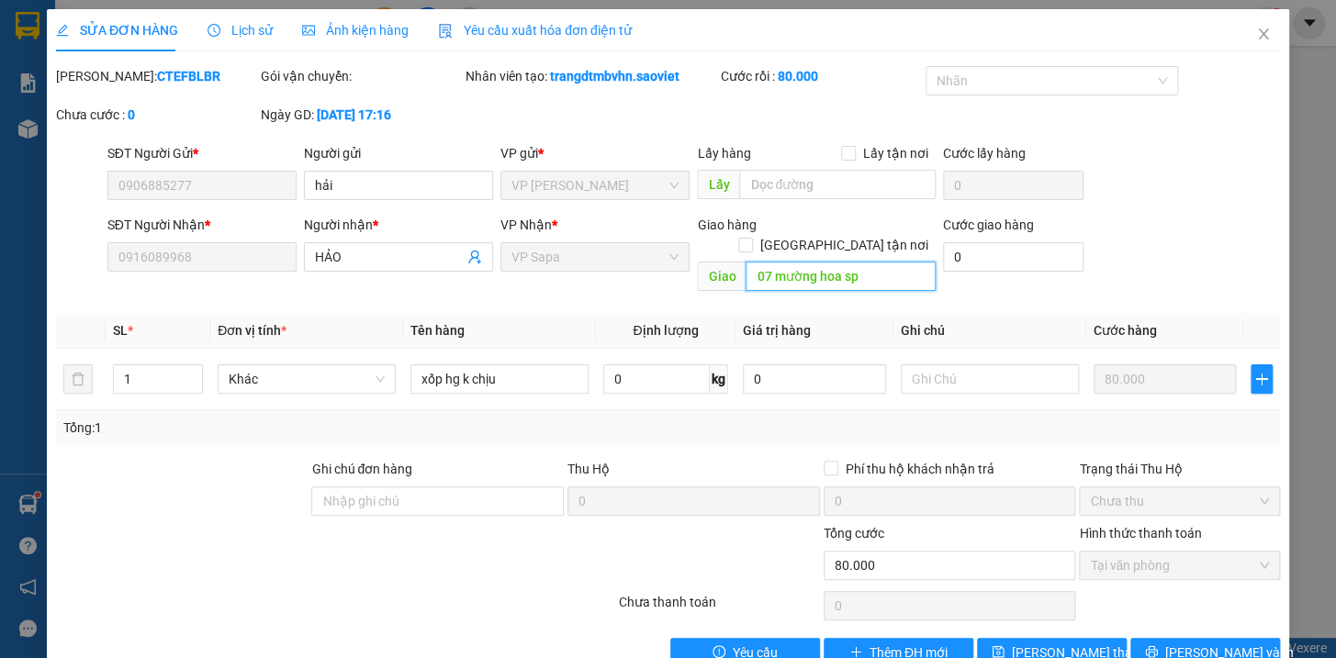
click at [870, 262] on input "07 mường hoa sp" at bounding box center [841, 276] width 190 height 29
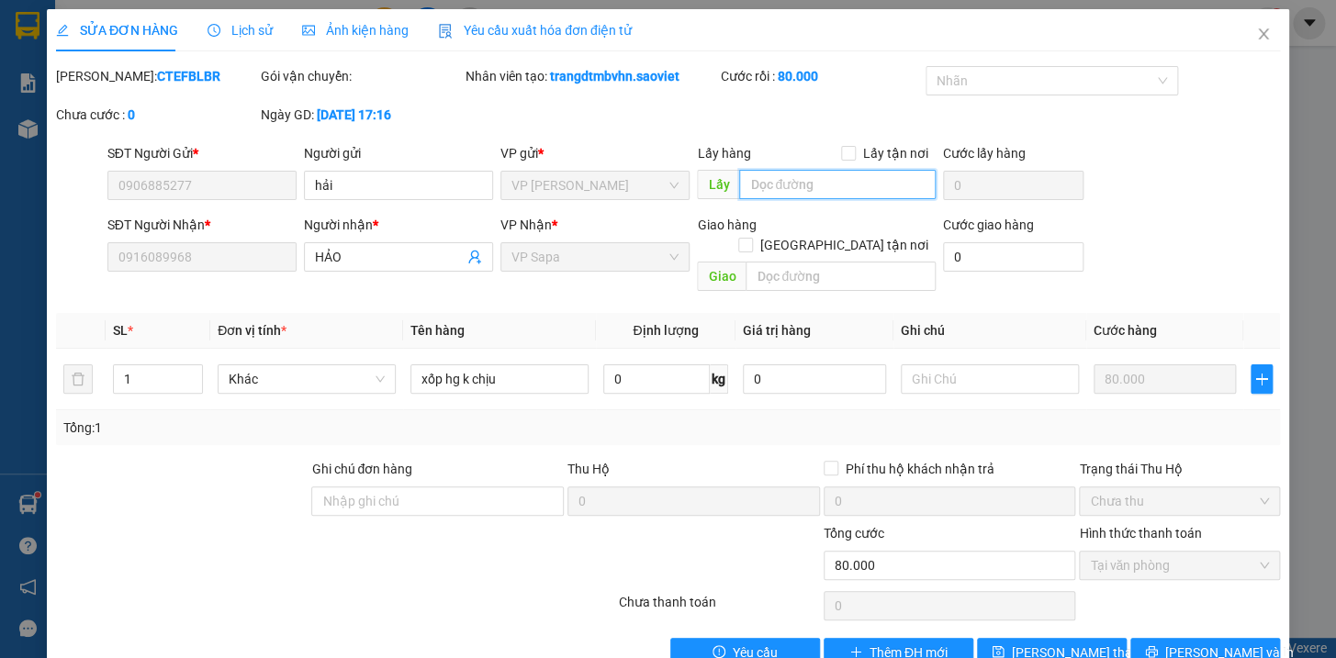
click at [858, 170] on input "text" at bounding box center [837, 184] width 197 height 29
click at [841, 146] on input "Lấy tận nơi" at bounding box center [847, 152] width 13 height 13
click at [981, 171] on input "0" at bounding box center [1013, 185] width 140 height 29
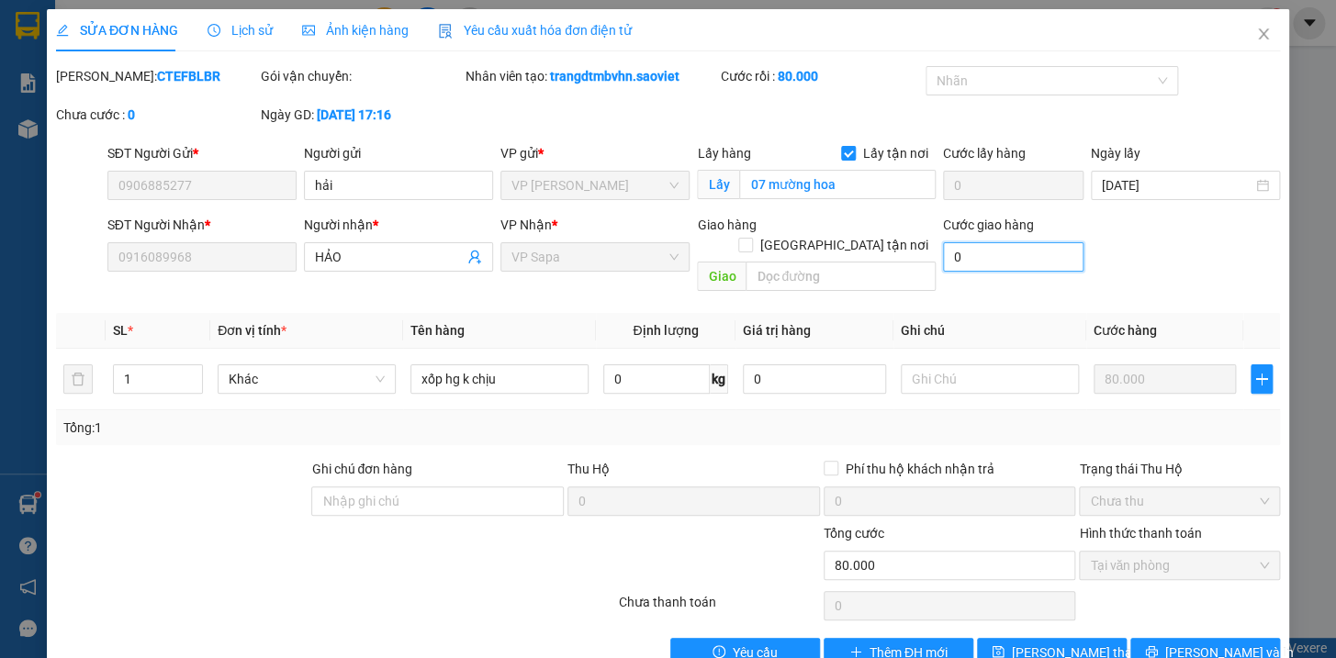
click at [970, 242] on input "0" at bounding box center [1013, 256] width 140 height 29
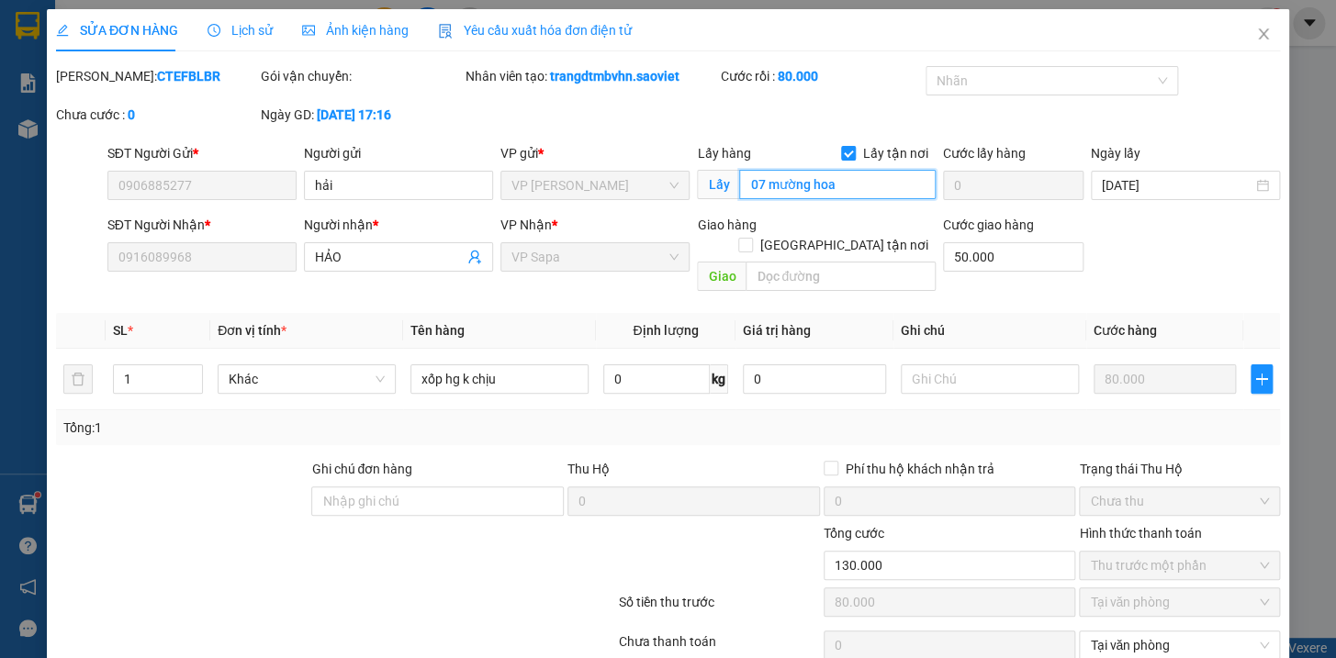
click at [852, 170] on input "07 mường hoa" at bounding box center [837, 184] width 197 height 29
click at [839, 262] on input "text" at bounding box center [841, 276] width 190 height 29
paste input "07 mường hoa"
click at [847, 170] on input "07 mường hoa" at bounding box center [837, 184] width 197 height 29
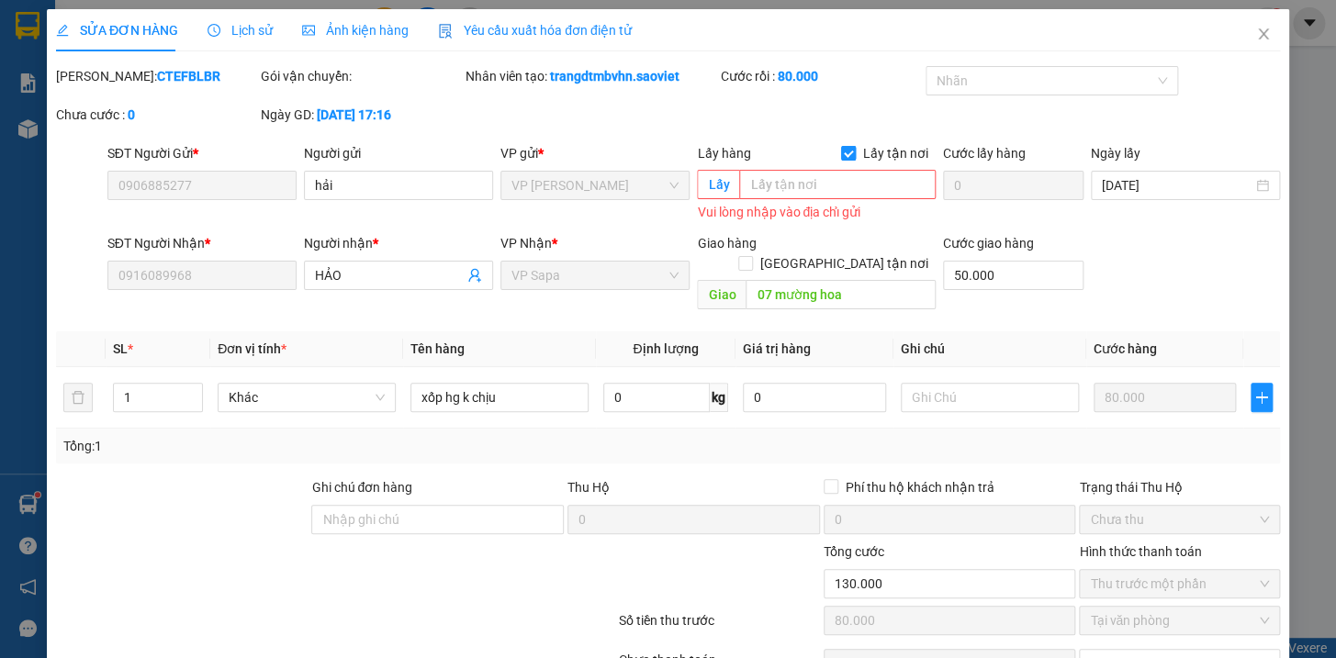
click at [841, 146] on input "Lấy tận nơi" at bounding box center [847, 152] width 13 height 13
click at [751, 256] on input "[GEOGRAPHIC_DATA] tận nơi" at bounding box center [744, 262] width 13 height 13
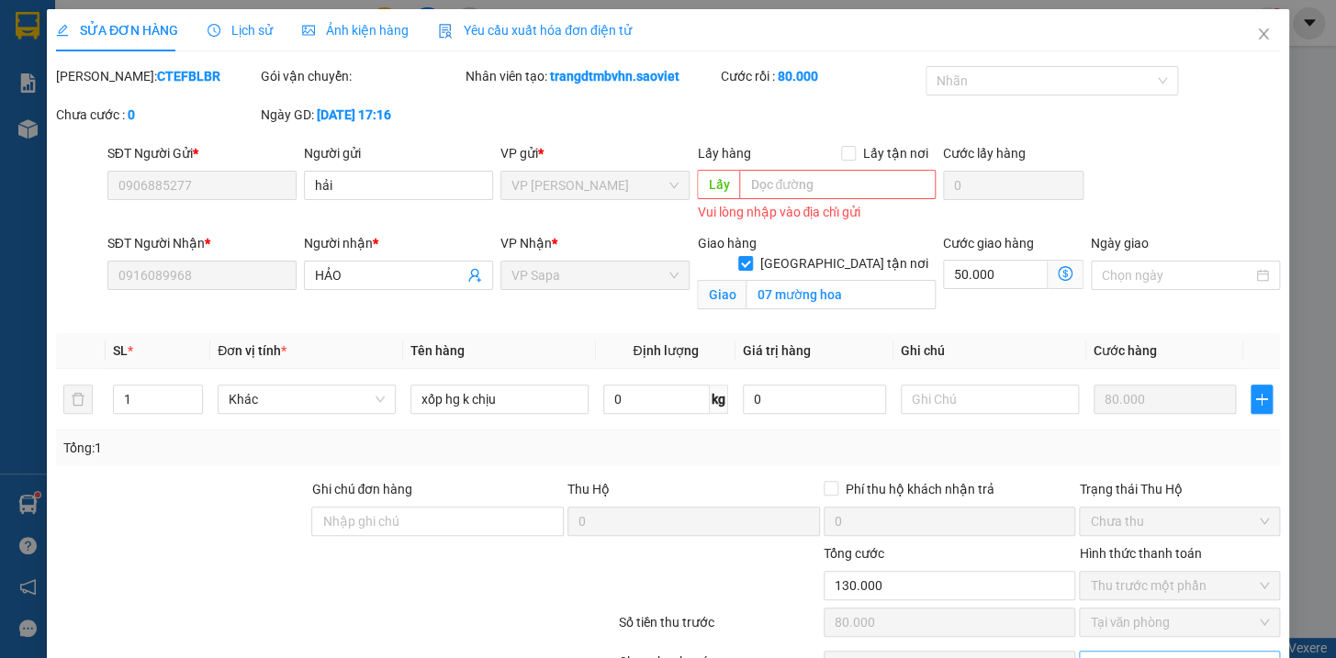
click at [1095, 652] on span "Tại văn phòng" at bounding box center [1179, 666] width 179 height 28
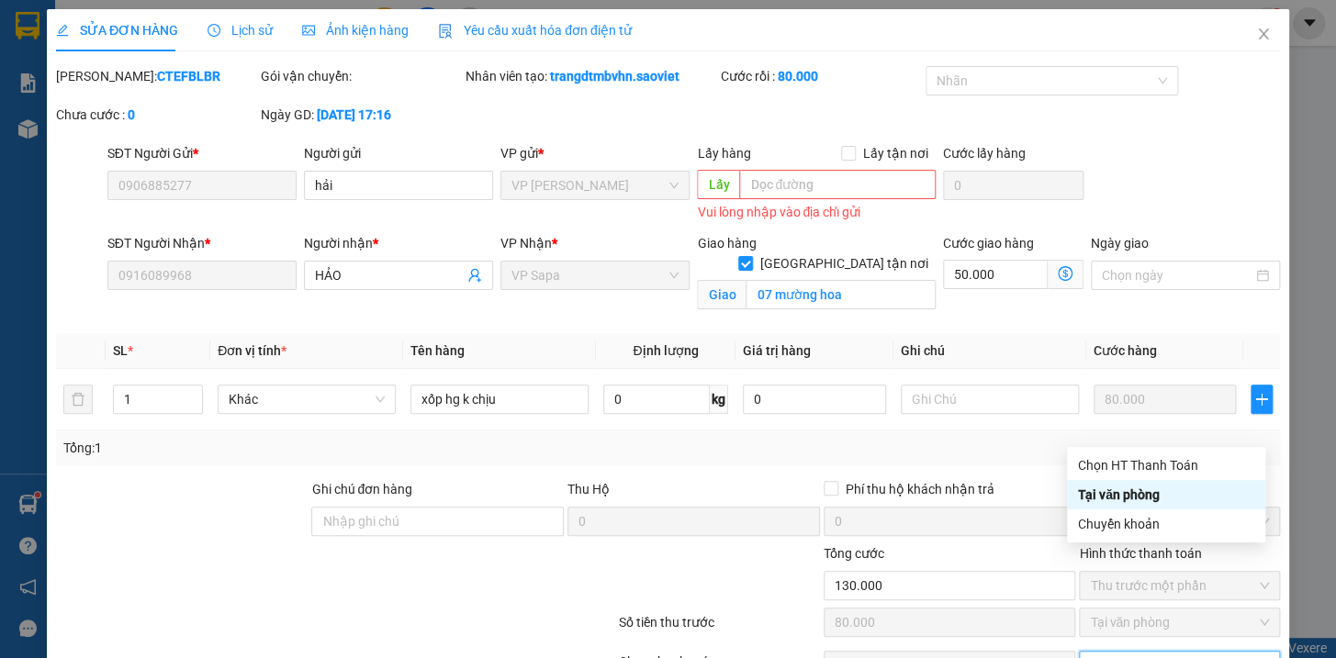
click at [1101, 494] on div "Tại văn phòng" at bounding box center [1166, 495] width 176 height 20
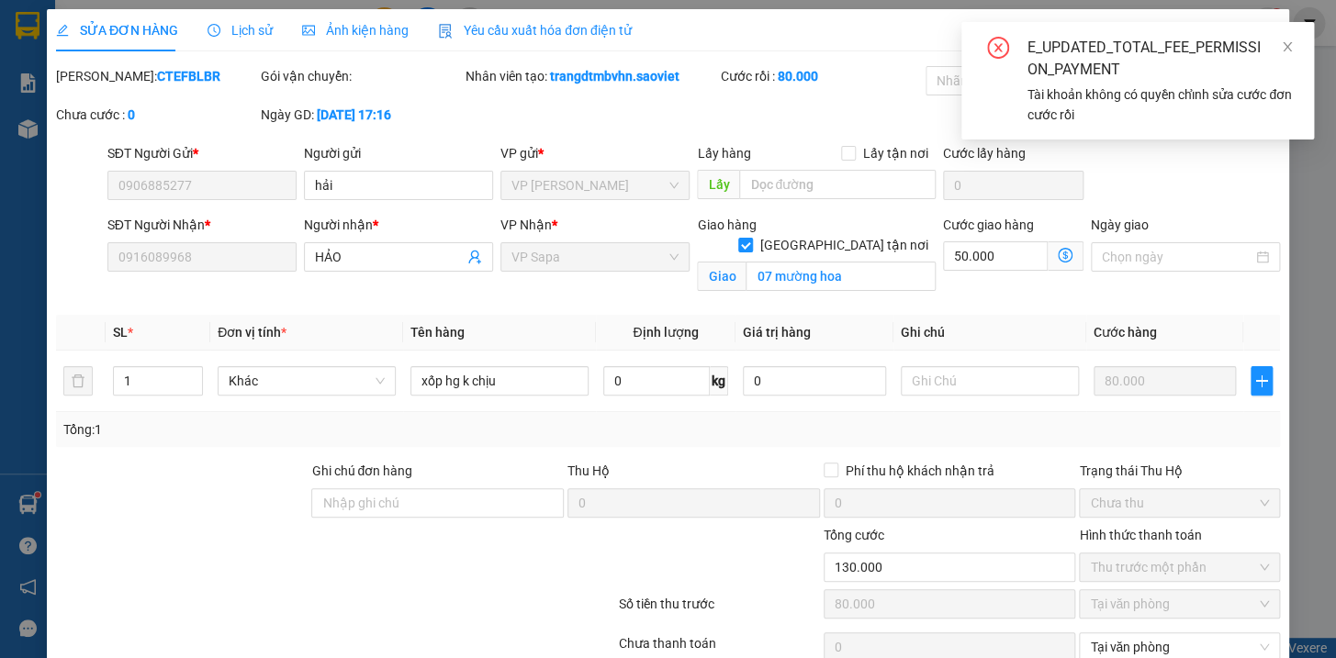
click at [1276, 43] on div "E_UPDATED_TOTAL_FEE_PERMISSION_PAYMENT" at bounding box center [1160, 59] width 264 height 44
click at [1286, 48] on icon "close" at bounding box center [1287, 46] width 9 height 9
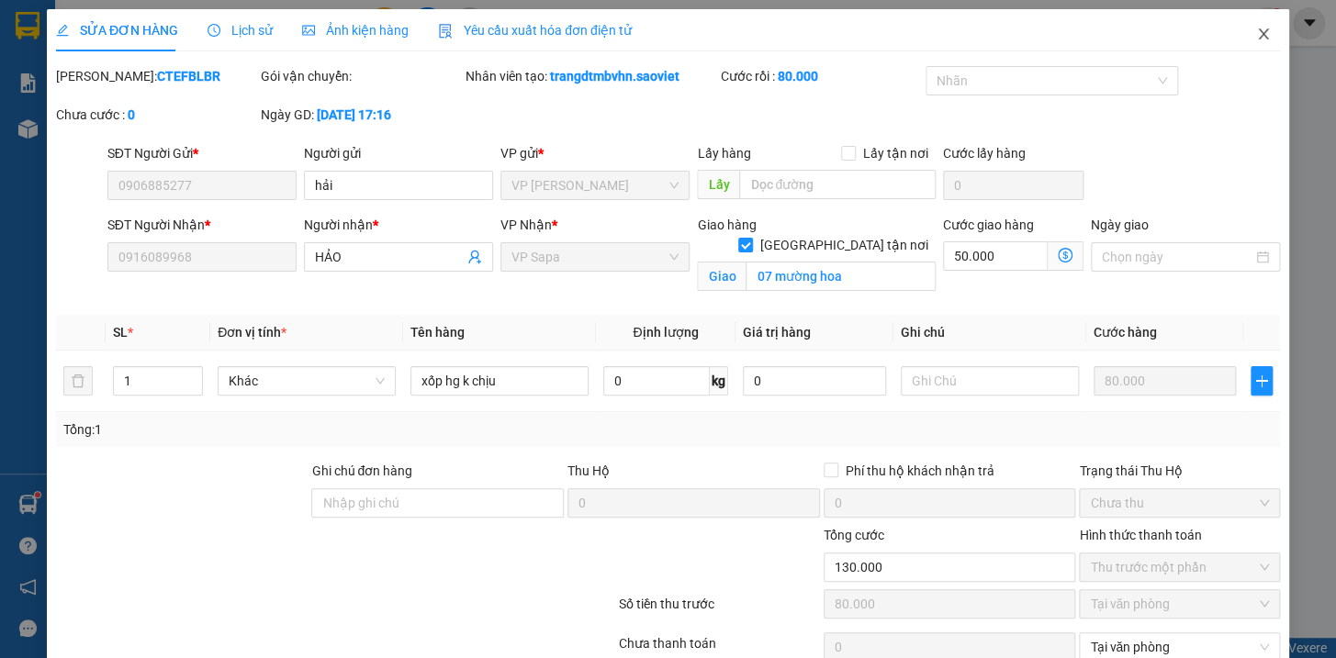
click at [1256, 33] on icon "close" at bounding box center [1263, 34] width 15 height 15
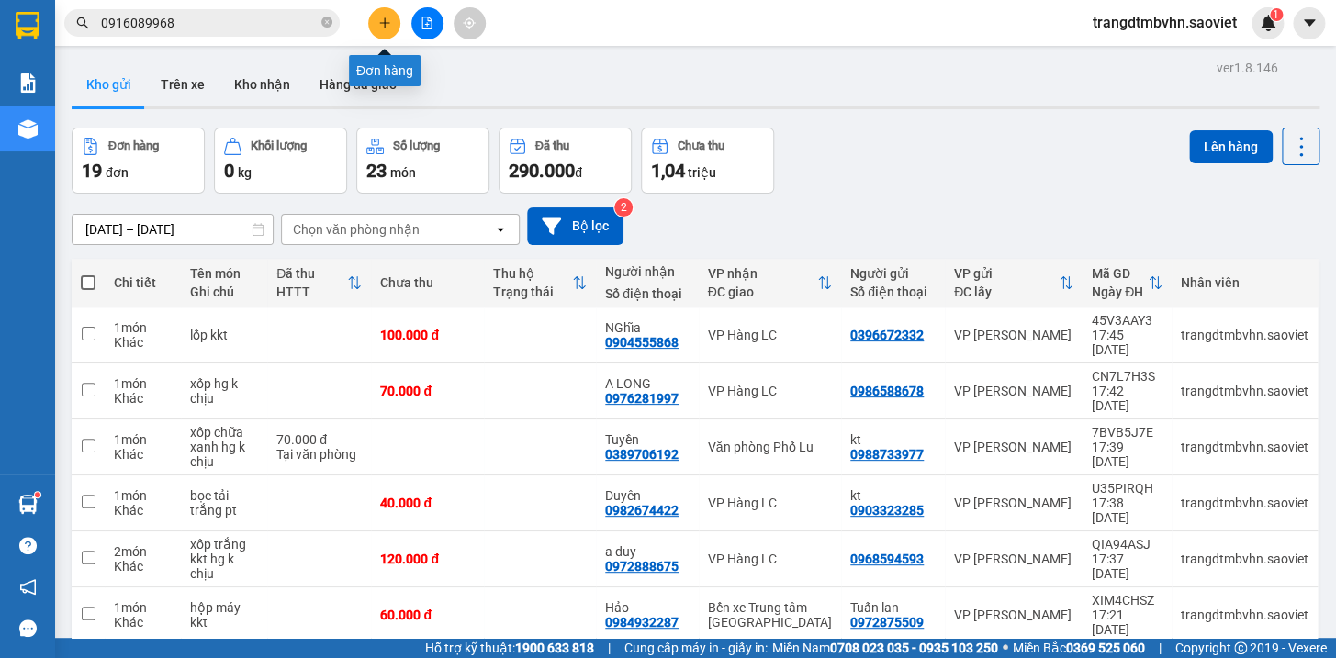
click at [376, 27] on button at bounding box center [384, 23] width 32 height 32
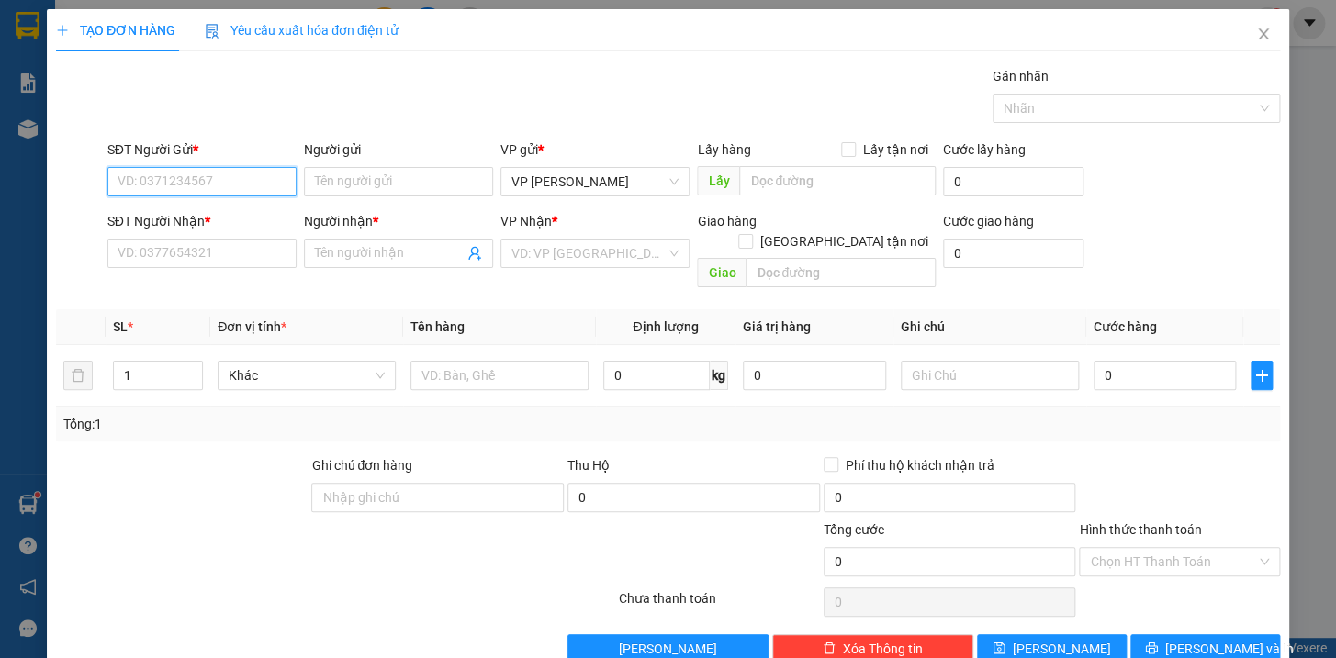
click at [271, 168] on input "SĐT Người Gửi *" at bounding box center [201, 181] width 189 height 29
click at [206, 214] on div "0906885277 - hải" at bounding box center [199, 218] width 165 height 20
click at [231, 254] on input "0981275131" at bounding box center [201, 253] width 189 height 29
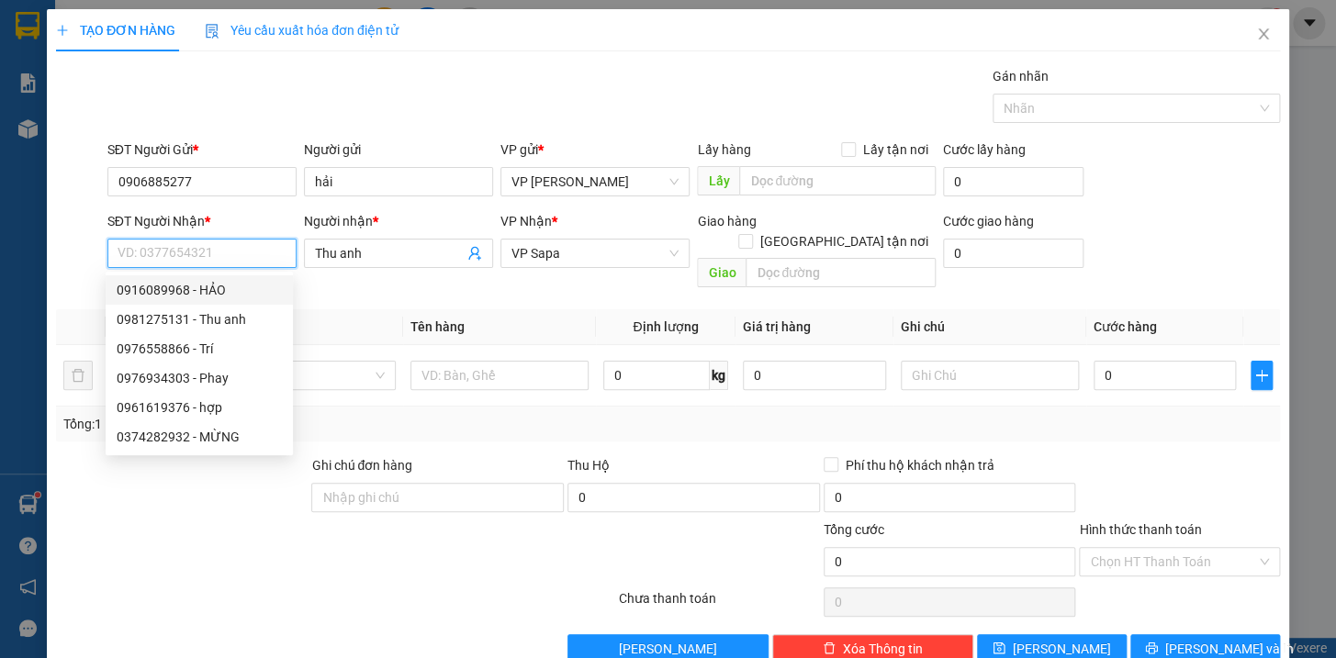
click at [241, 287] on div "0916089968 - HẢO" at bounding box center [199, 290] width 165 height 20
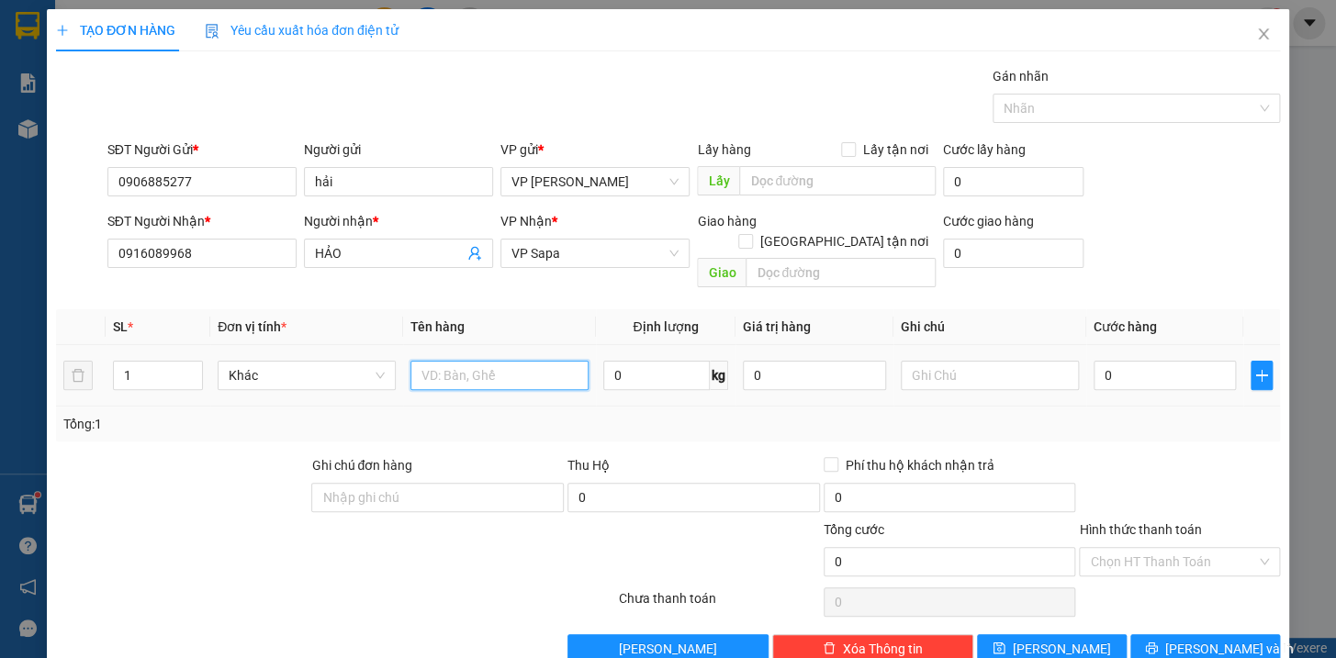
click at [477, 361] on input "text" at bounding box center [499, 375] width 178 height 29
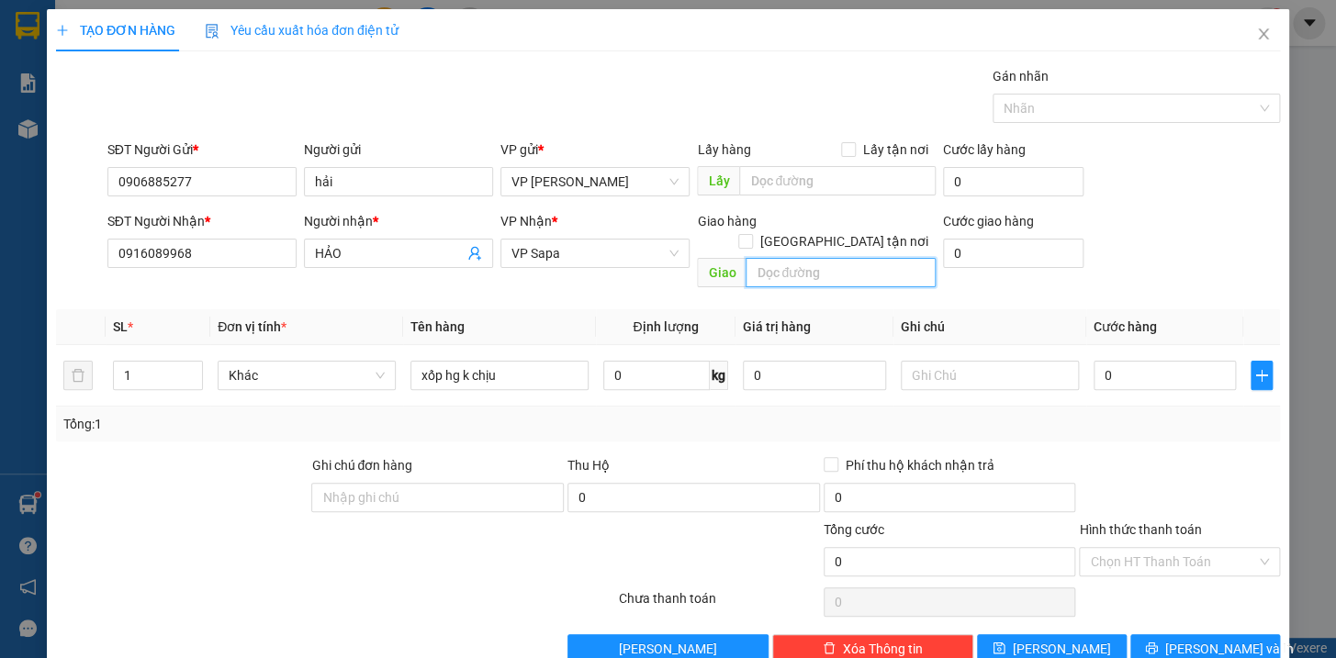
click at [776, 264] on input "text" at bounding box center [841, 272] width 190 height 29
click at [1028, 254] on input "0" at bounding box center [1013, 253] width 140 height 29
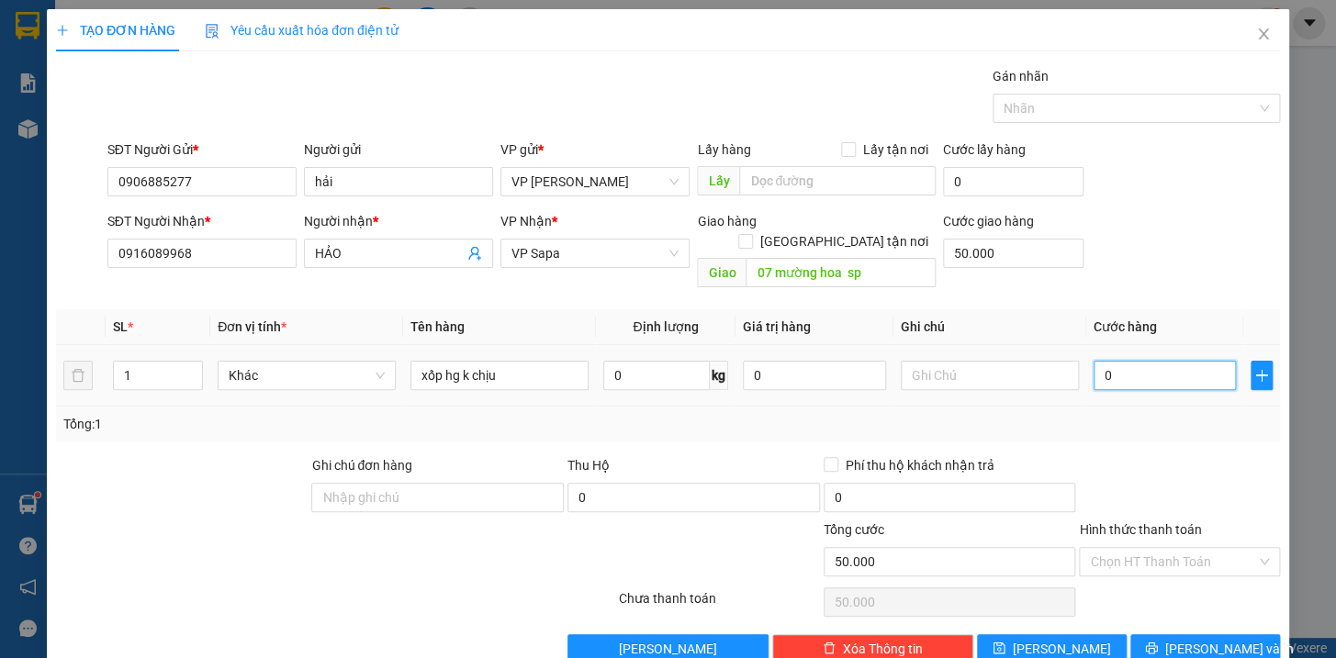
click at [1131, 361] on input "0" at bounding box center [1165, 375] width 143 height 29
click at [1153, 548] on input "Hình thức thanh toán" at bounding box center [1173, 562] width 166 height 28
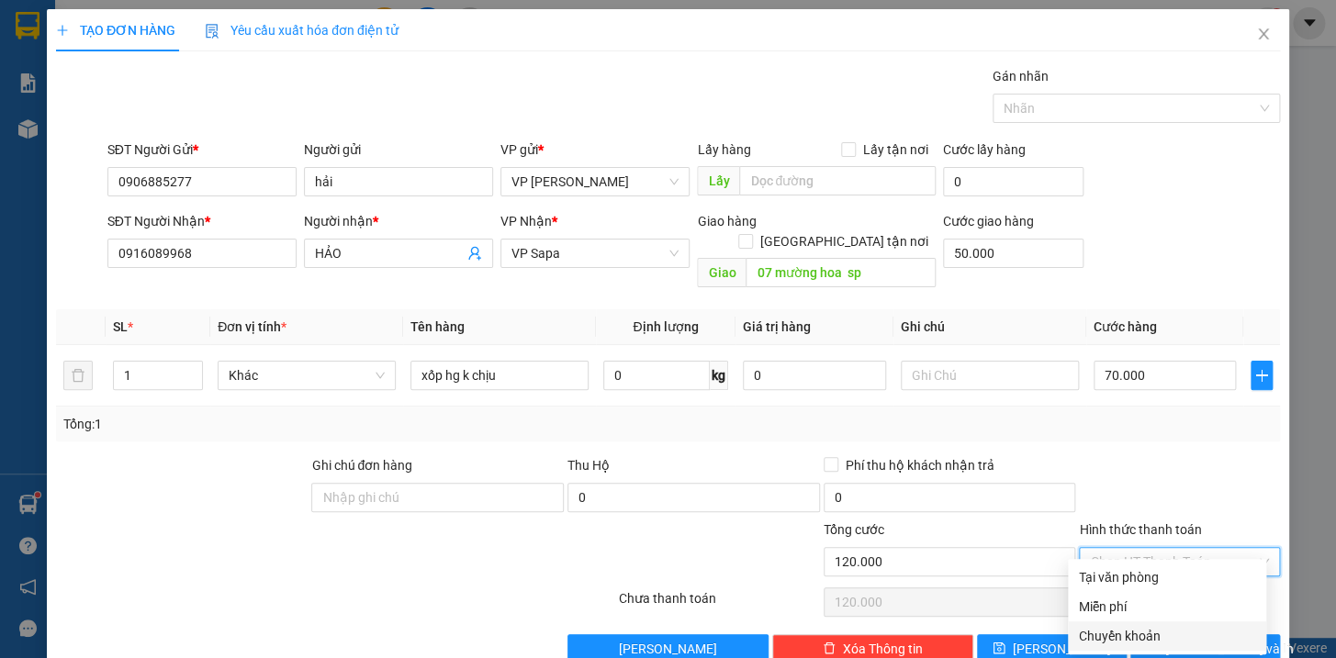
click at [1120, 626] on div "Chuyển khoản" at bounding box center [1167, 636] width 176 height 20
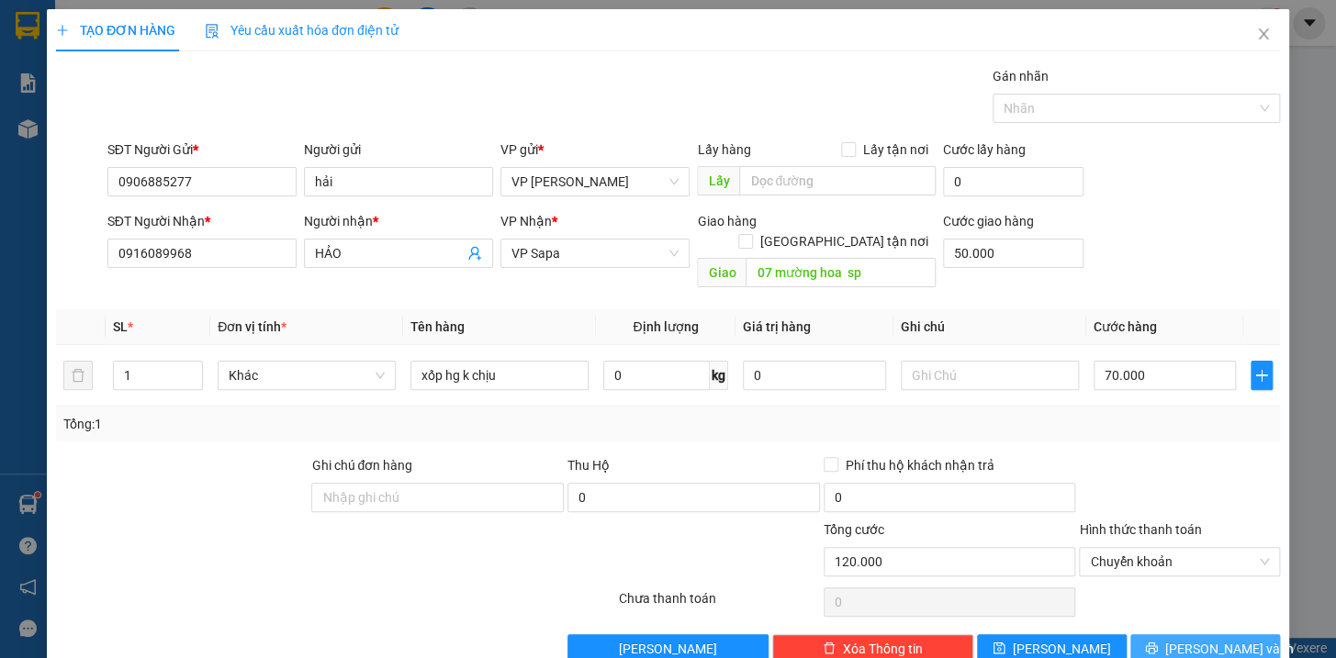
click at [1218, 639] on span "[PERSON_NAME] và In" at bounding box center [1229, 649] width 129 height 20
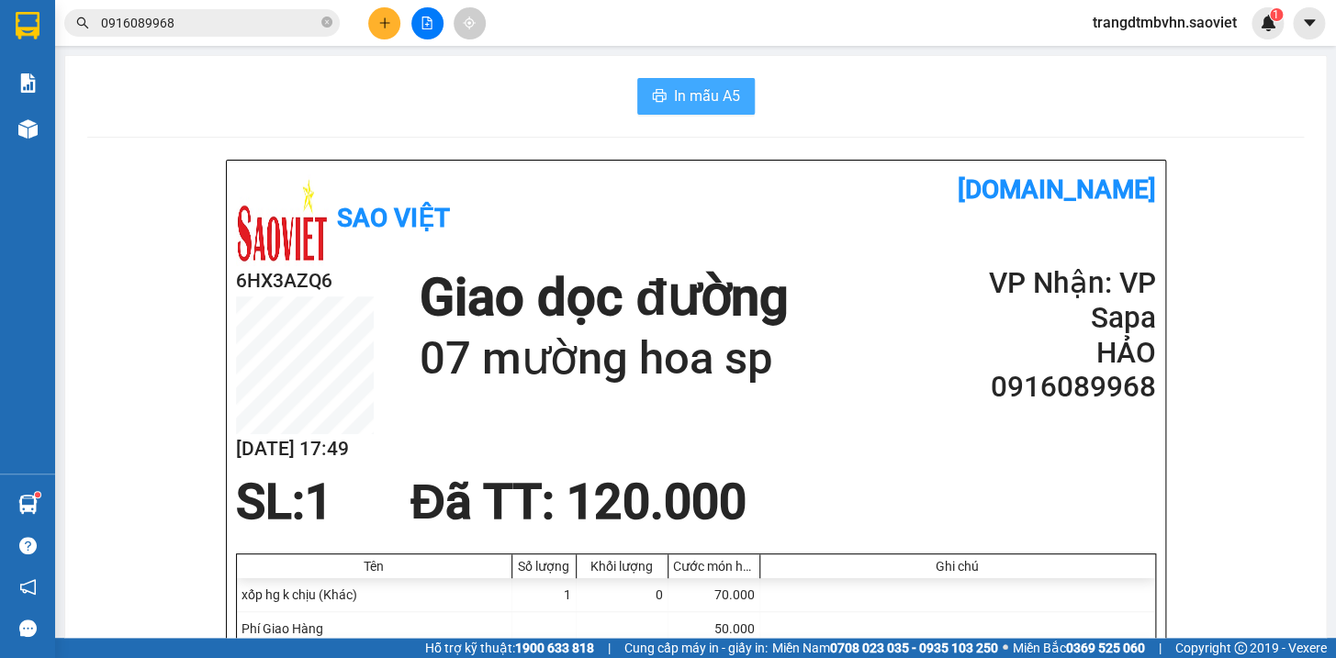
click at [718, 104] on span "In mẫu A5" at bounding box center [707, 95] width 66 height 23
click at [327, 24] on icon "close-circle" at bounding box center [326, 22] width 11 height 11
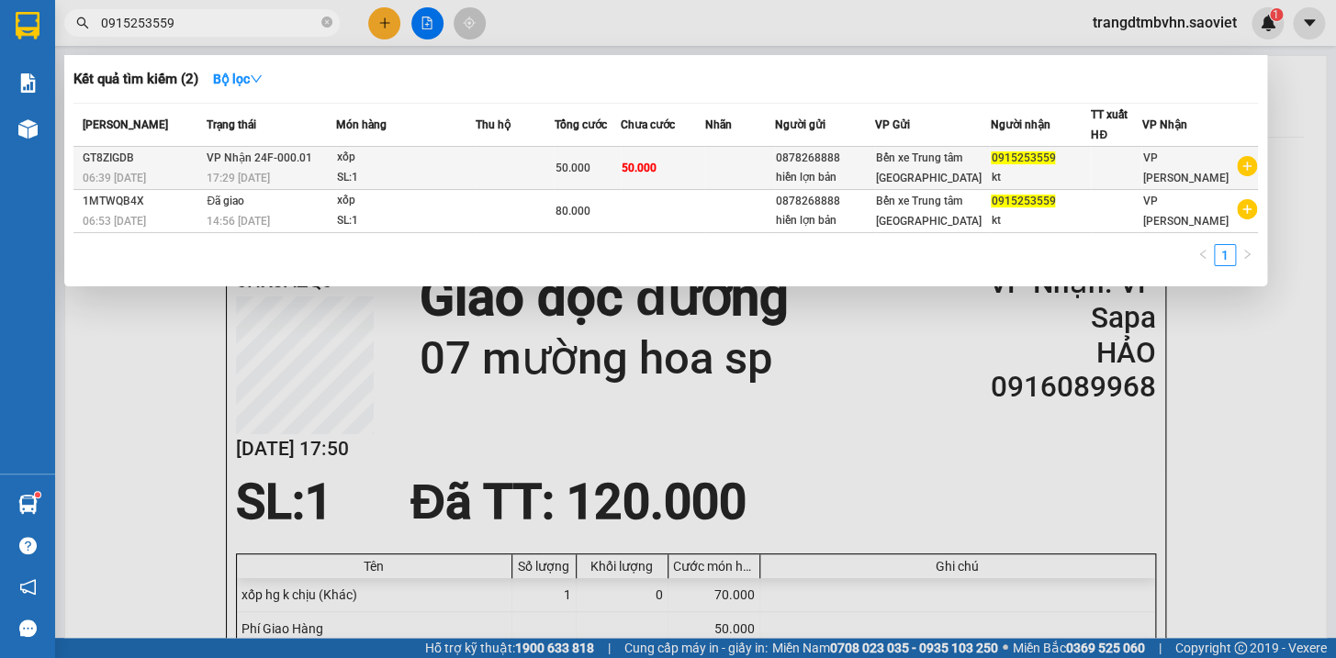
click at [989, 163] on div "Bến xe Trung tâm [GEOGRAPHIC_DATA]" at bounding box center [932, 168] width 113 height 40
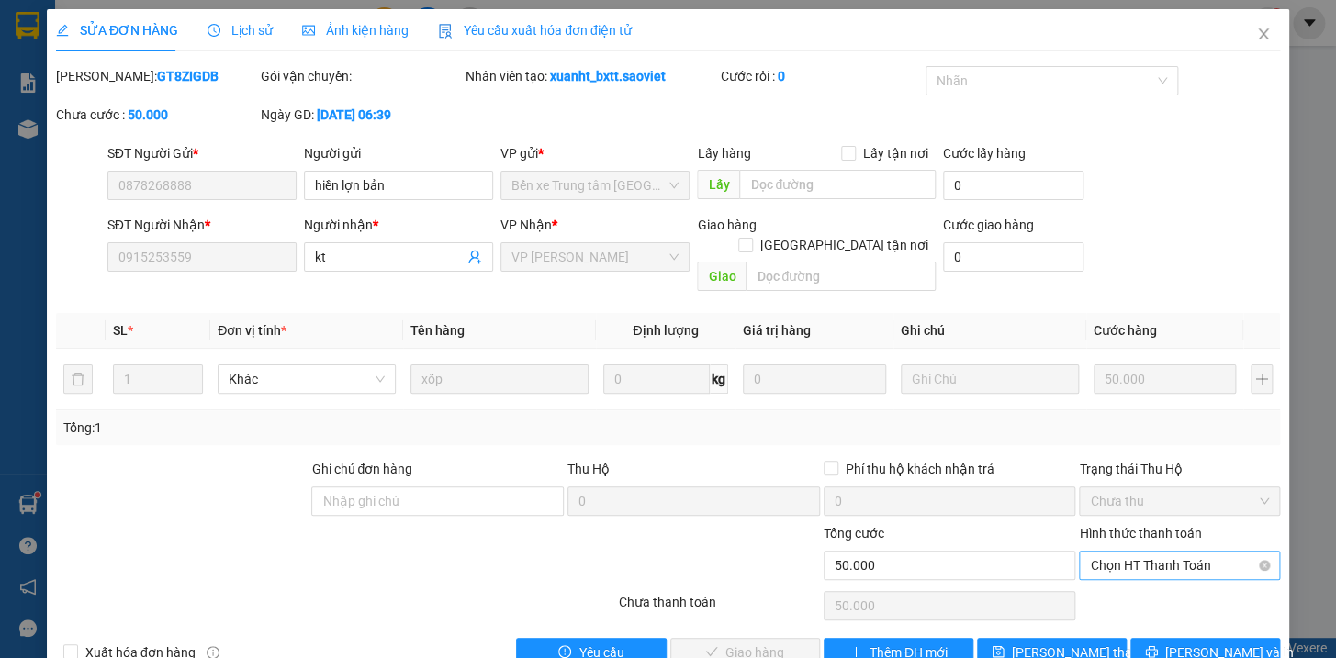
click at [1143, 552] on span "Chọn HT Thanh Toán" at bounding box center [1179, 566] width 179 height 28
click at [1132, 577] on div "Tại văn phòng" at bounding box center [1167, 581] width 176 height 20
click at [758, 643] on span "[PERSON_NAME] và Giao hàng" at bounding box center [793, 653] width 176 height 20
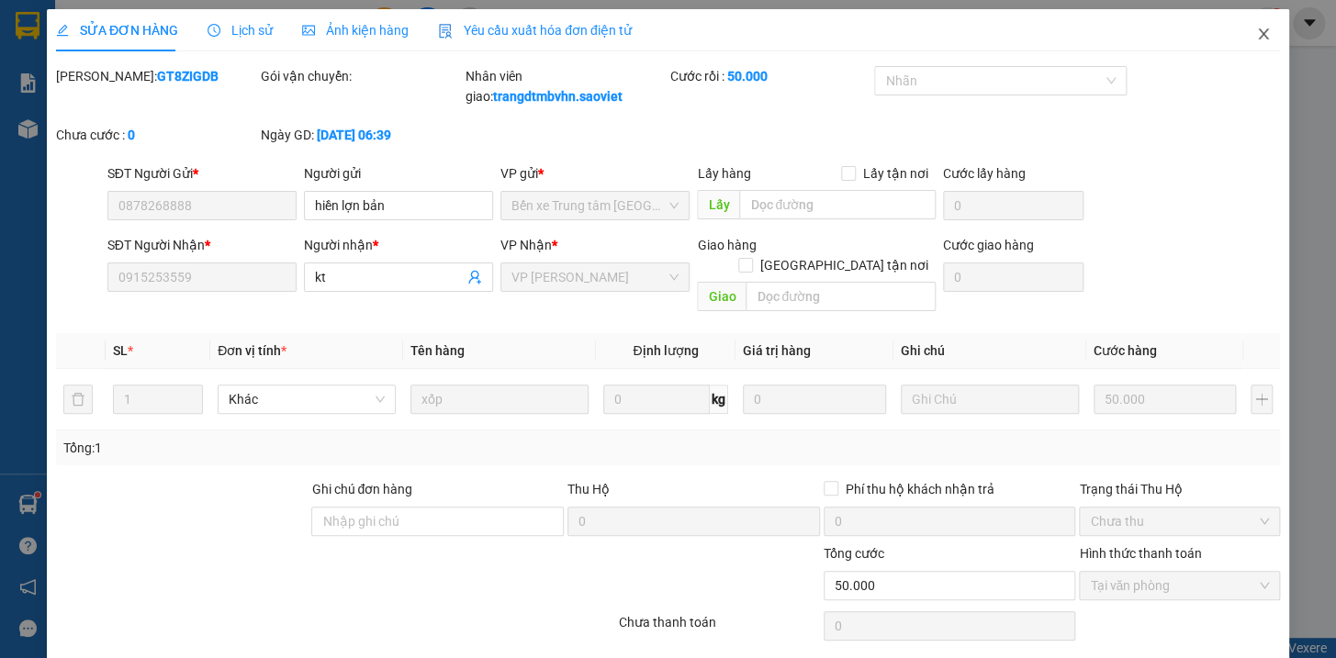
click at [1256, 33] on icon "close" at bounding box center [1263, 34] width 15 height 15
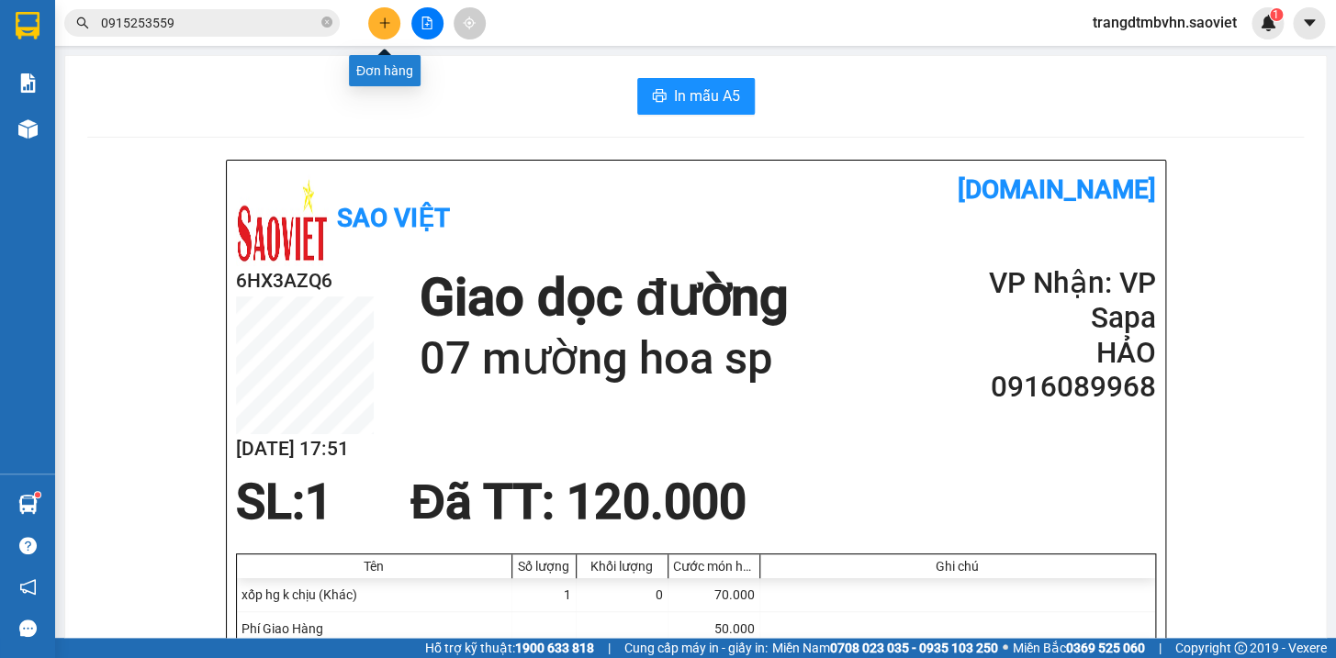
click at [385, 26] on icon "plus" at bounding box center [384, 22] width 1 height 10
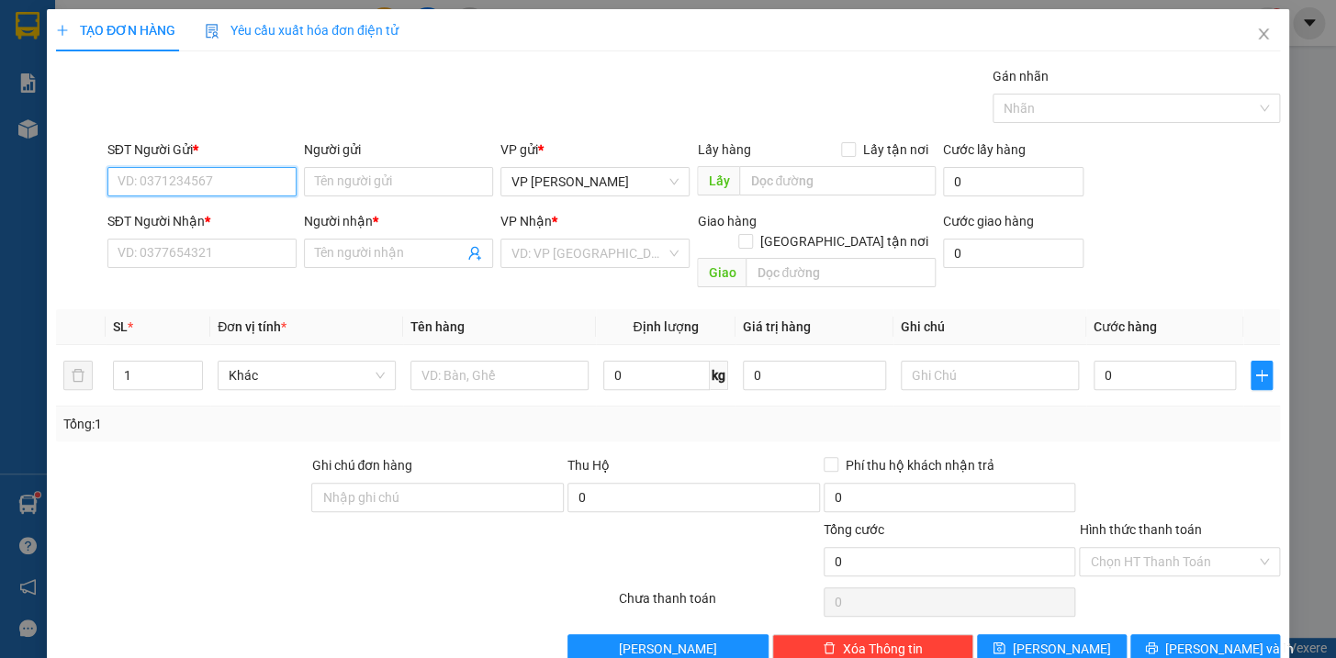
click at [174, 181] on input "SĐT Người Gửi *" at bounding box center [201, 181] width 189 height 29
click at [168, 219] on div "0904042209 - kt" at bounding box center [199, 218] width 165 height 20
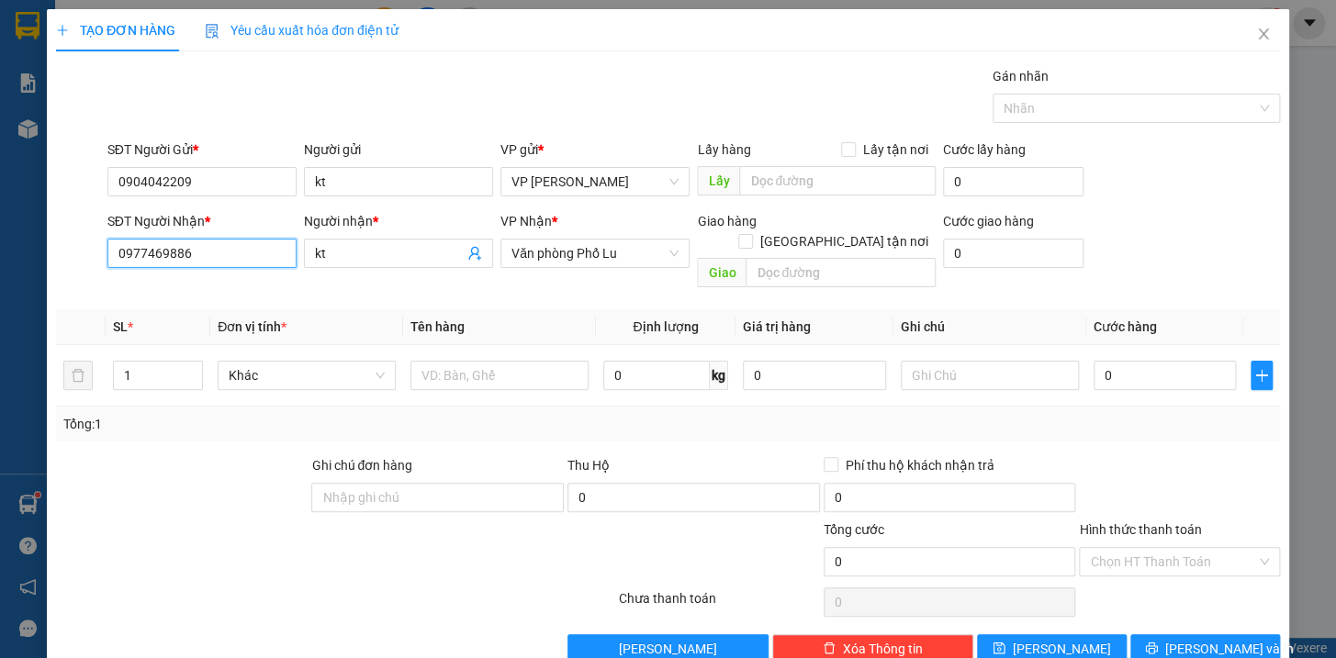
click at [208, 241] on input "0977469886" at bounding box center [201, 253] width 189 height 29
click at [346, 251] on input "kt" at bounding box center [389, 253] width 149 height 20
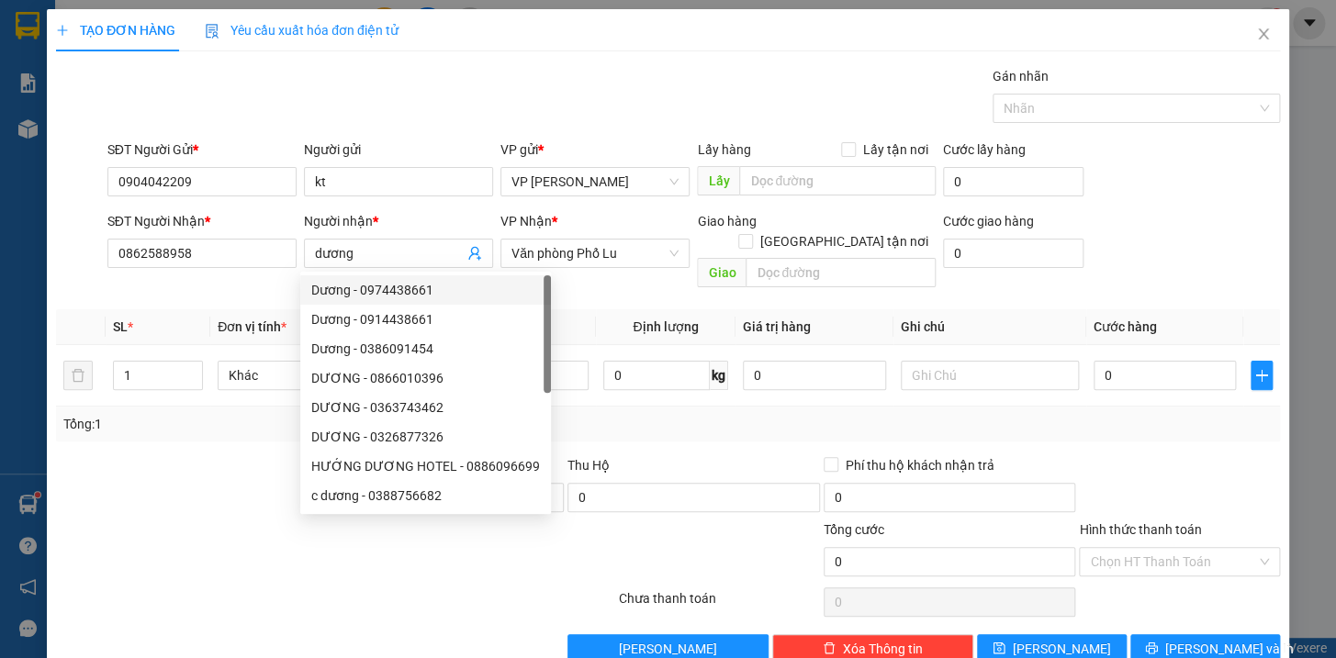
click at [183, 455] on div at bounding box center [182, 487] width 256 height 64
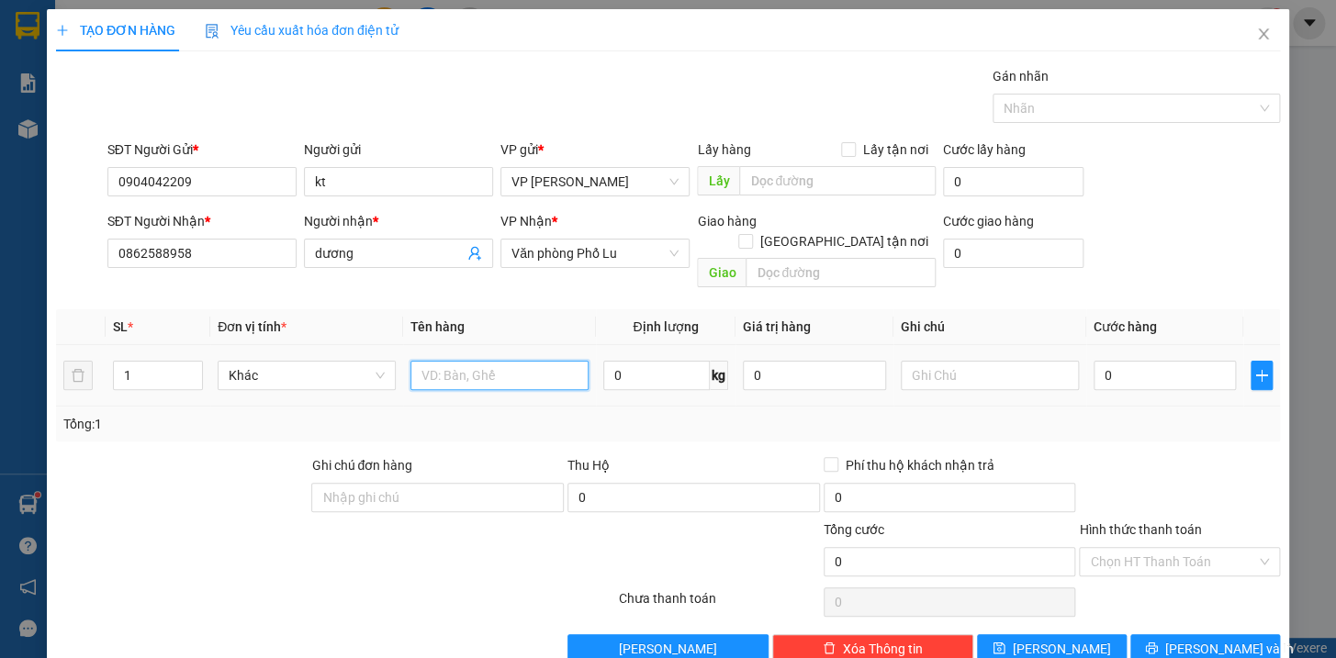
click at [545, 364] on input "text" at bounding box center [499, 375] width 178 height 29
click at [1169, 362] on input "0" at bounding box center [1165, 375] width 143 height 29
click at [466, 361] on input "claer" at bounding box center [499, 375] width 178 height 29
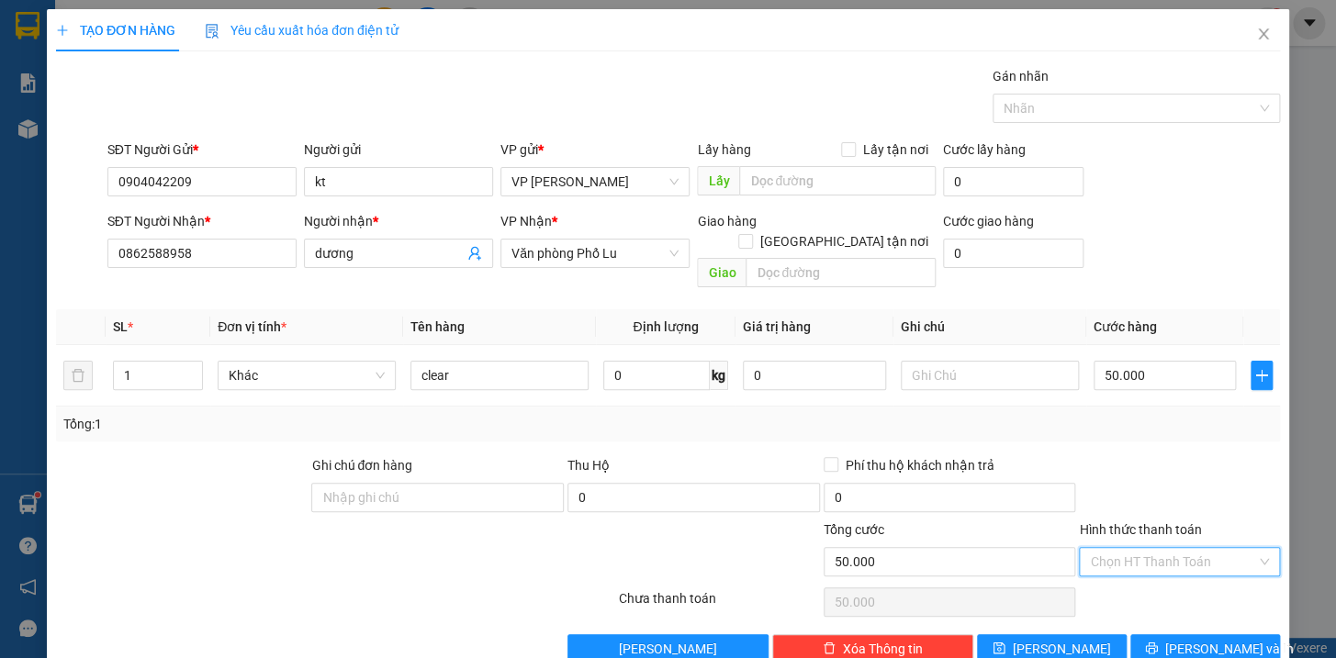
click at [1151, 548] on input "Hình thức thanh toán" at bounding box center [1173, 562] width 166 height 28
click at [1145, 626] on div "Chuyển khoản" at bounding box center [1167, 636] width 176 height 20
click at [1221, 639] on span "[PERSON_NAME] và In" at bounding box center [1229, 649] width 129 height 20
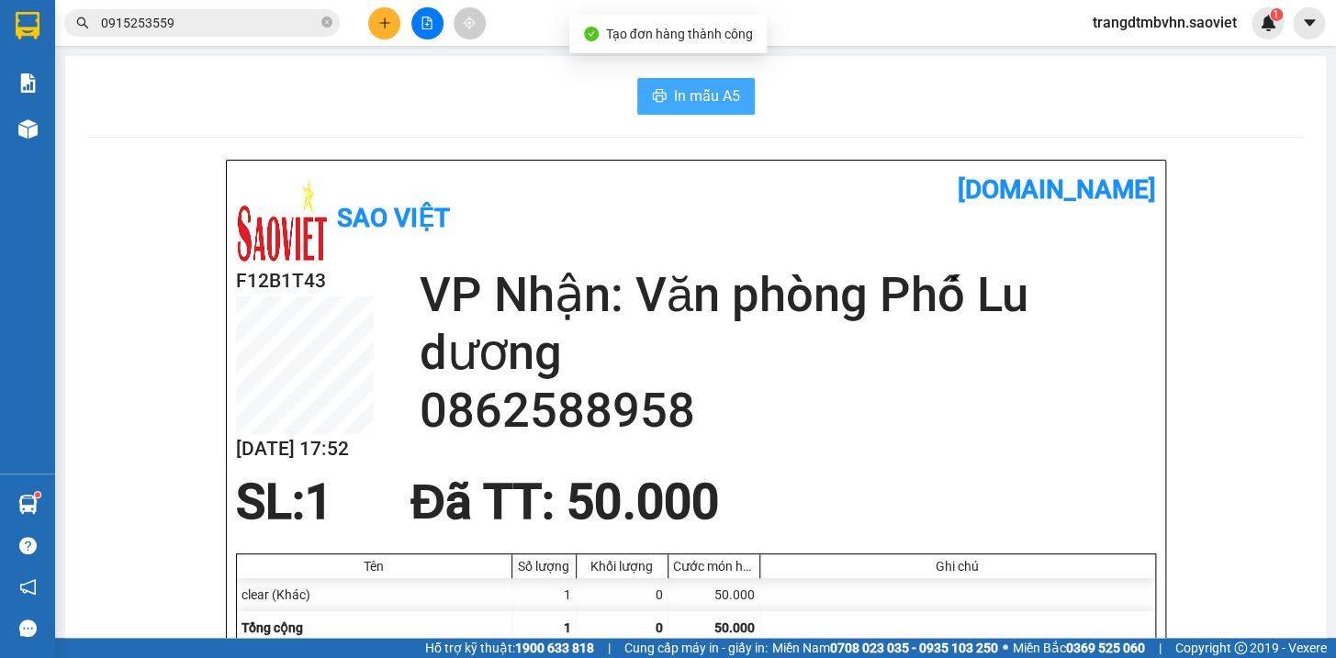
click at [702, 101] on span "In mẫu A5" at bounding box center [707, 95] width 66 height 23
click at [674, 102] on span "In mẫu A5" at bounding box center [707, 95] width 66 height 23
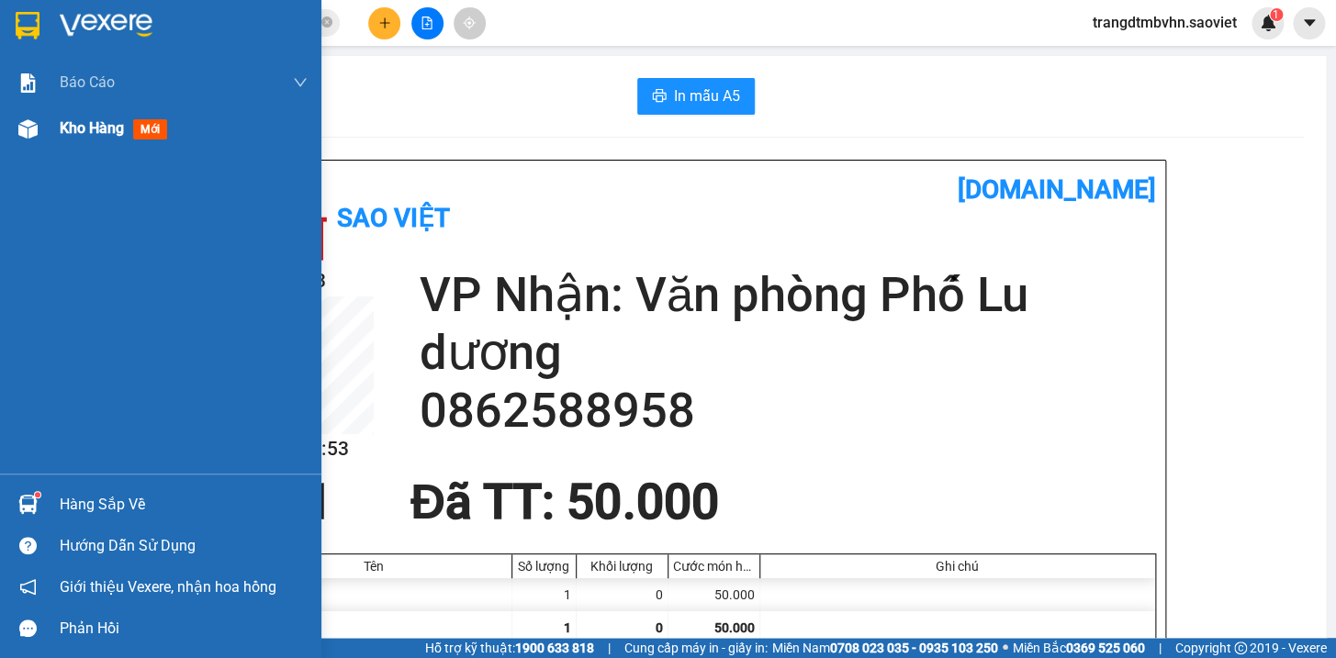
click at [67, 129] on span "Kho hàng" at bounding box center [92, 127] width 64 height 17
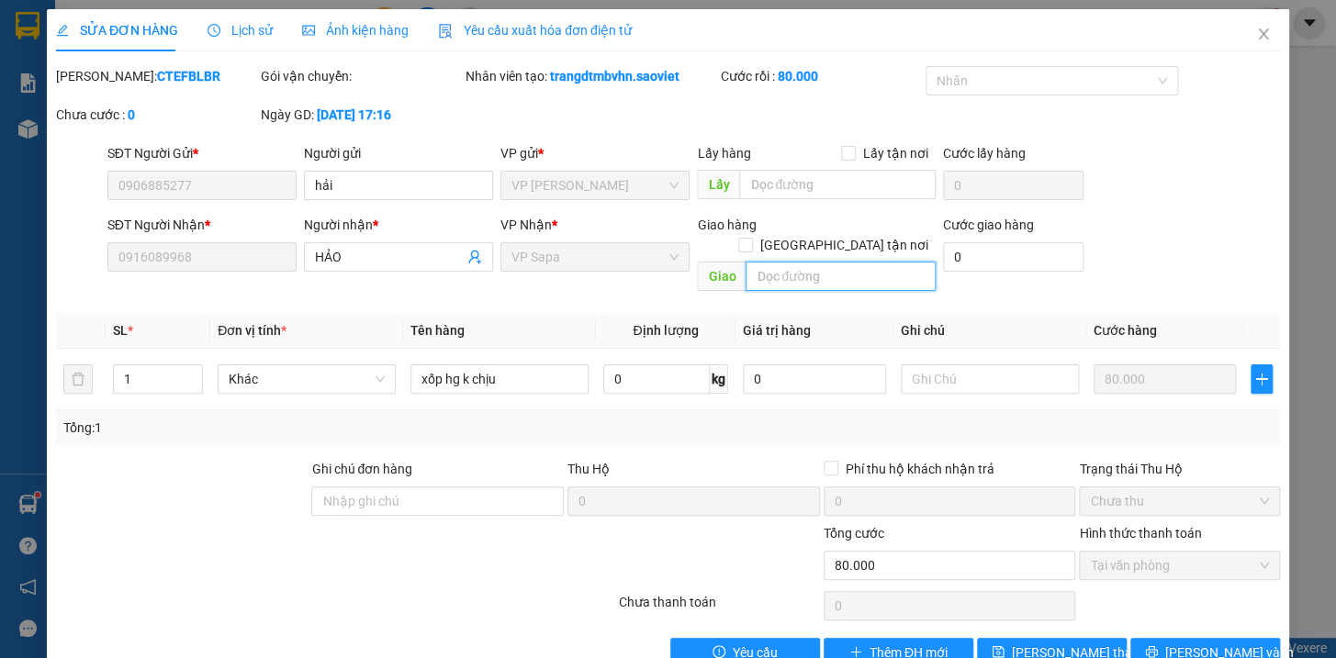
click at [853, 262] on input "text" at bounding box center [841, 276] width 190 height 29
click at [1081, 638] on button "[PERSON_NAME] thay đổi" at bounding box center [1052, 652] width 150 height 29
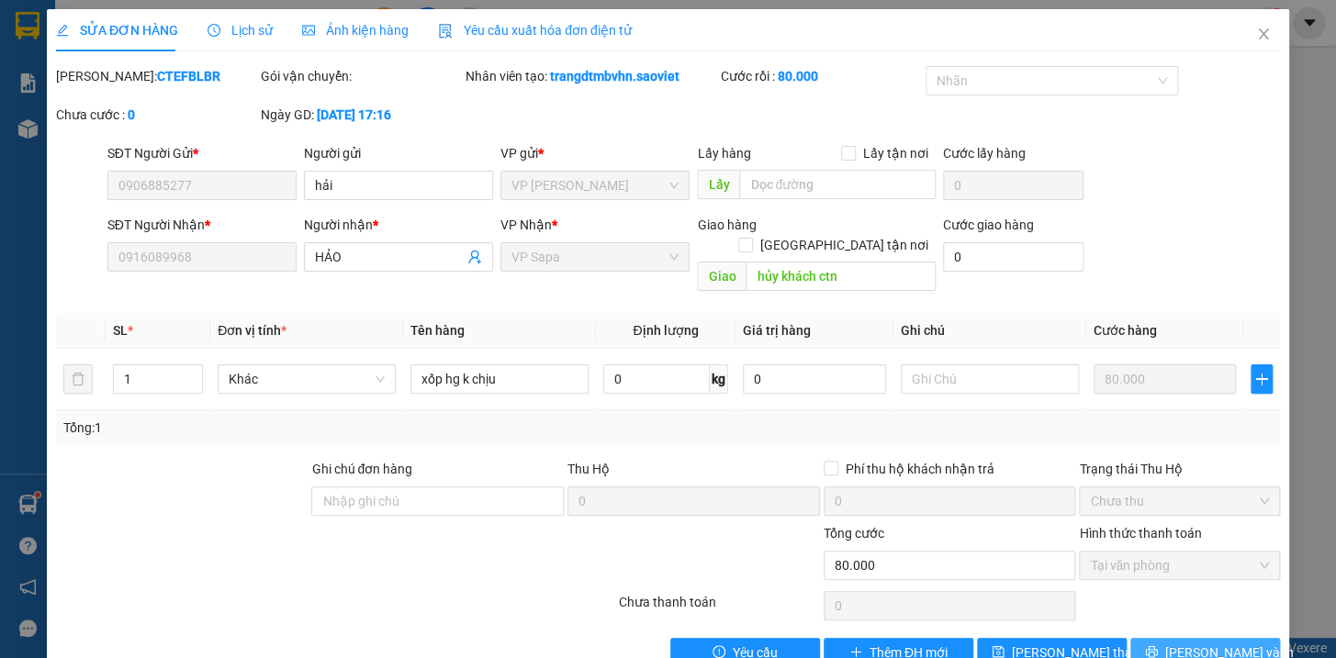
click at [1231, 638] on button "[PERSON_NAME] và In" at bounding box center [1205, 652] width 150 height 29
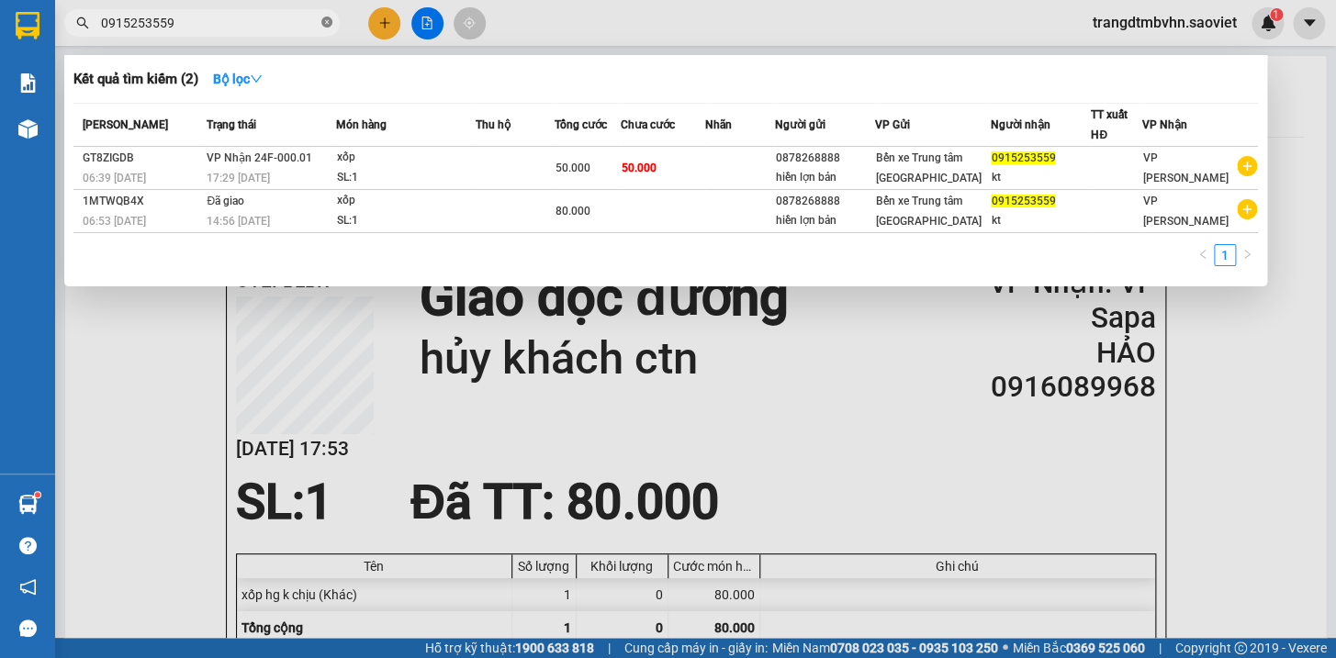
click at [326, 24] on icon "close-circle" at bounding box center [326, 22] width 11 height 11
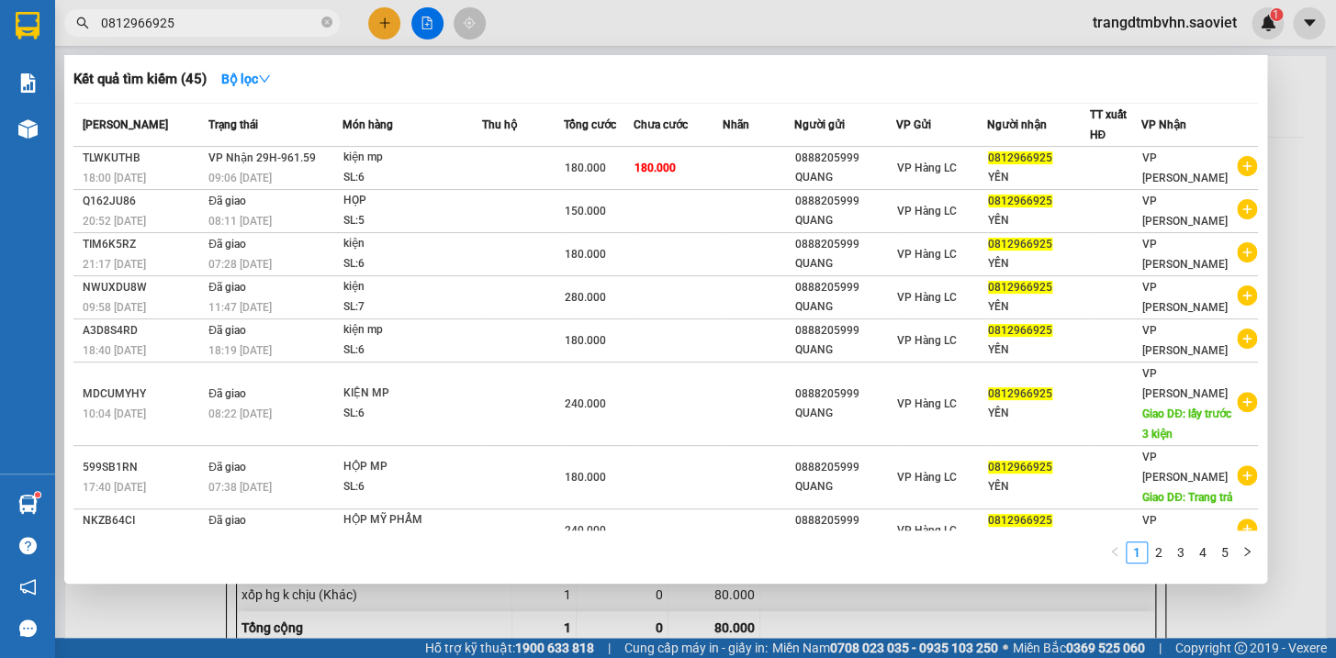
click at [1302, 71] on div at bounding box center [668, 329] width 1336 height 658
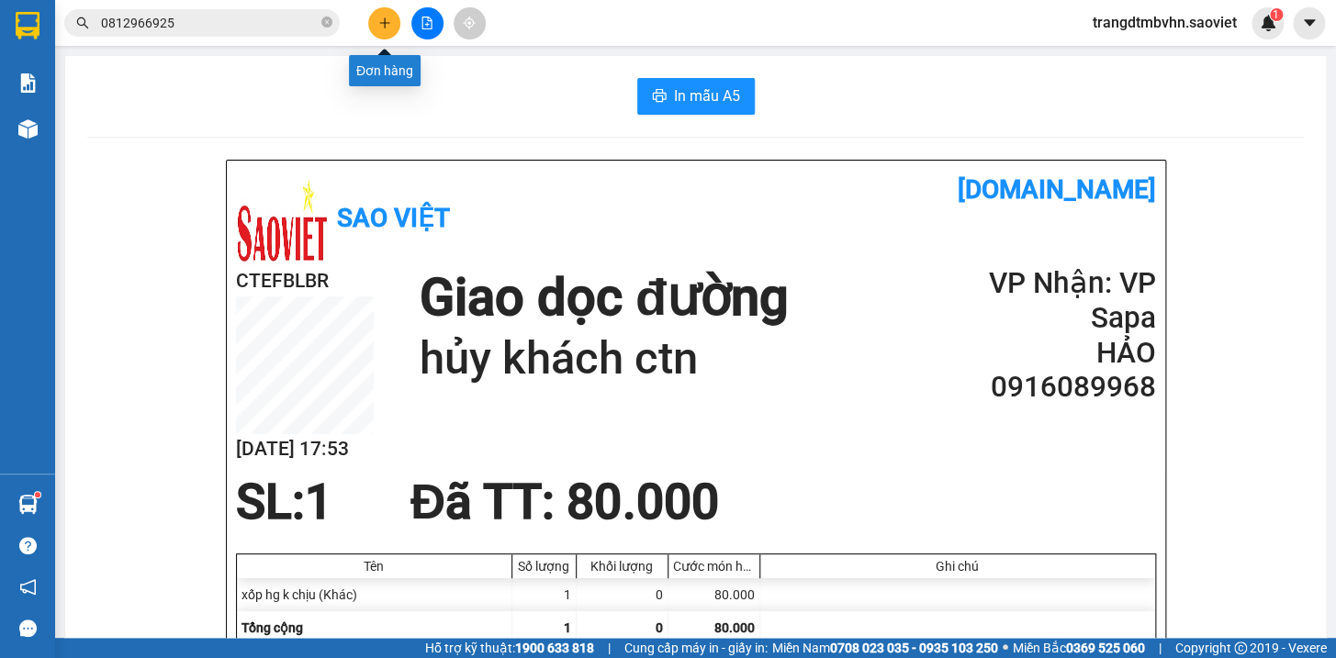
click at [387, 18] on icon "plus" at bounding box center [384, 23] width 13 height 13
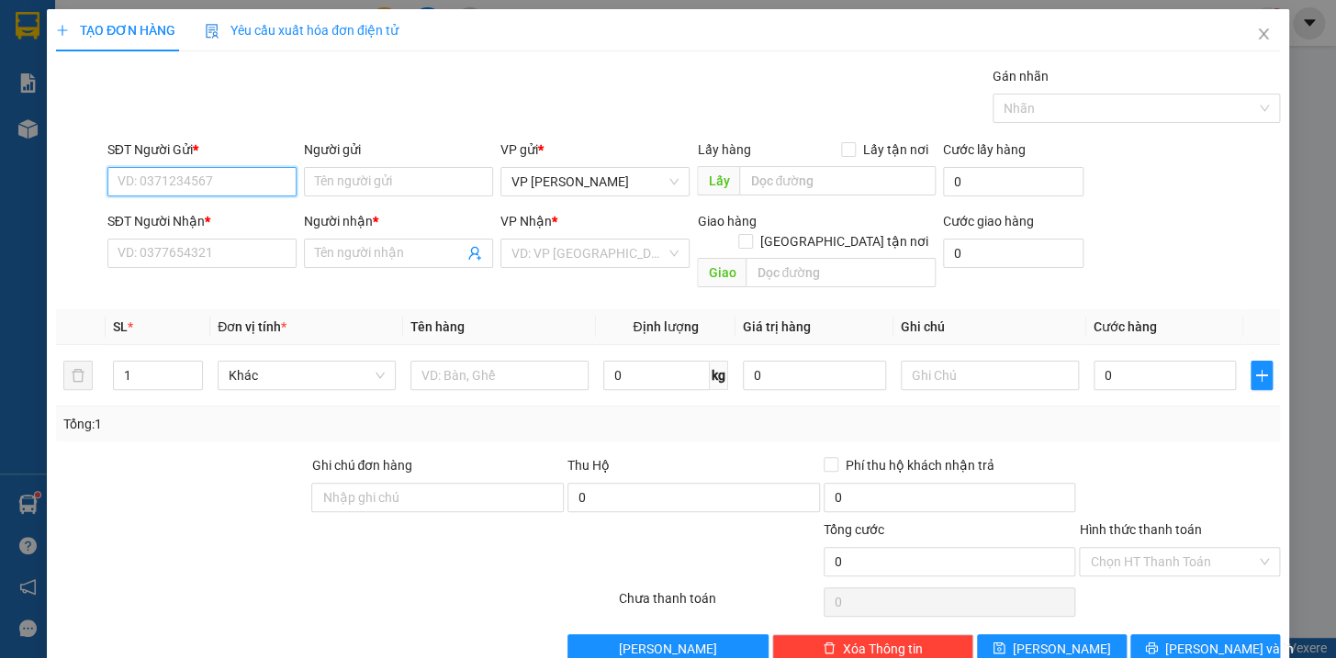
click at [184, 175] on input "SĐT Người Gửi *" at bounding box center [201, 181] width 189 height 29
click at [219, 262] on input "SĐT Người Nhận *" at bounding box center [201, 253] width 189 height 29
click at [370, 260] on input "Người nhận *" at bounding box center [389, 253] width 149 height 20
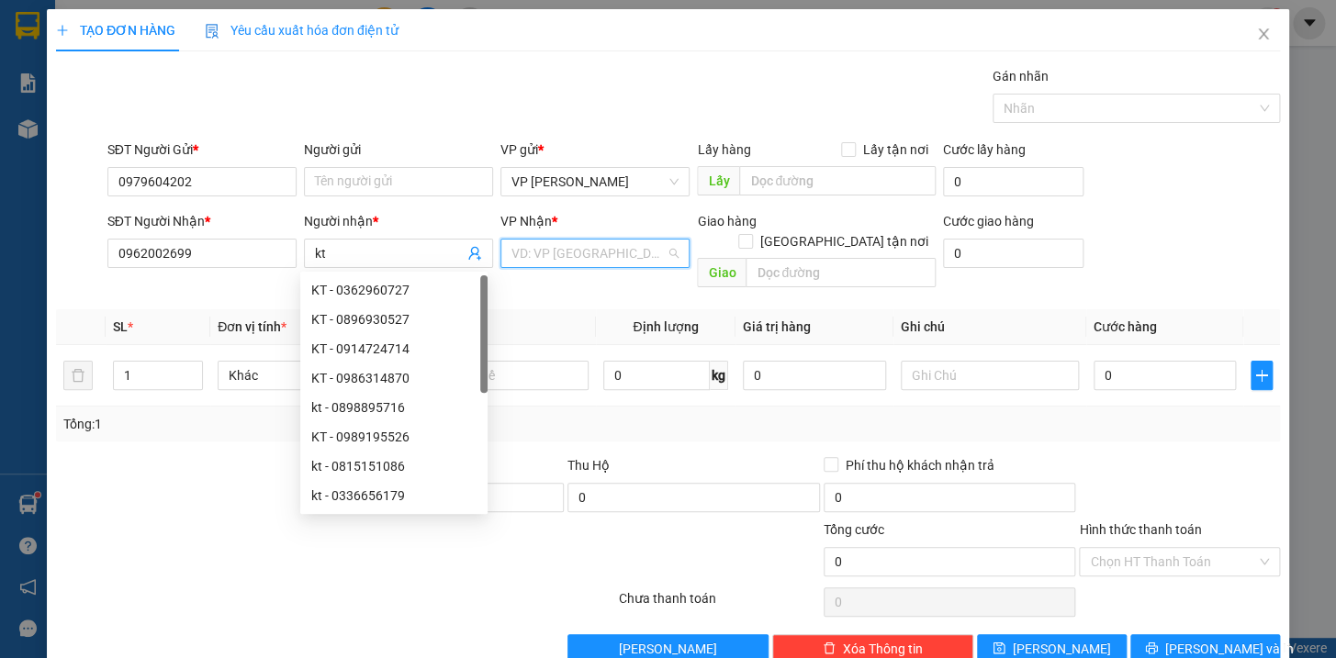
click at [533, 243] on input "search" at bounding box center [588, 254] width 154 height 28
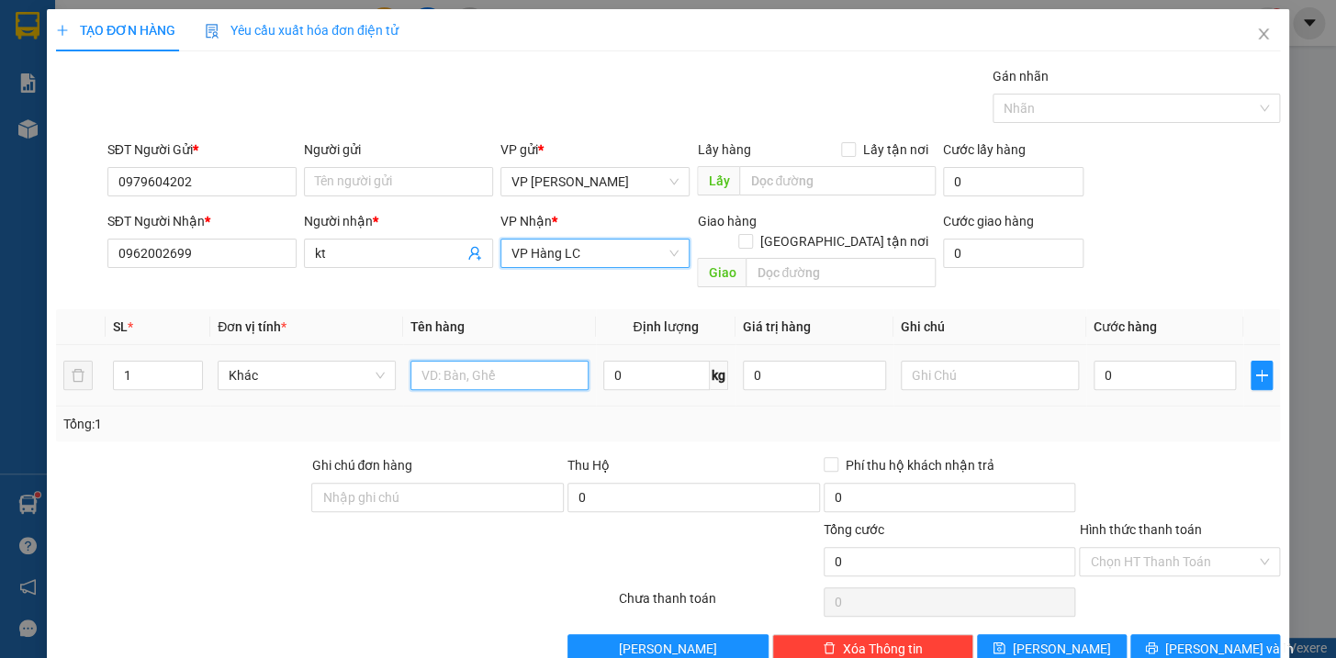
click at [469, 361] on input "text" at bounding box center [499, 375] width 178 height 29
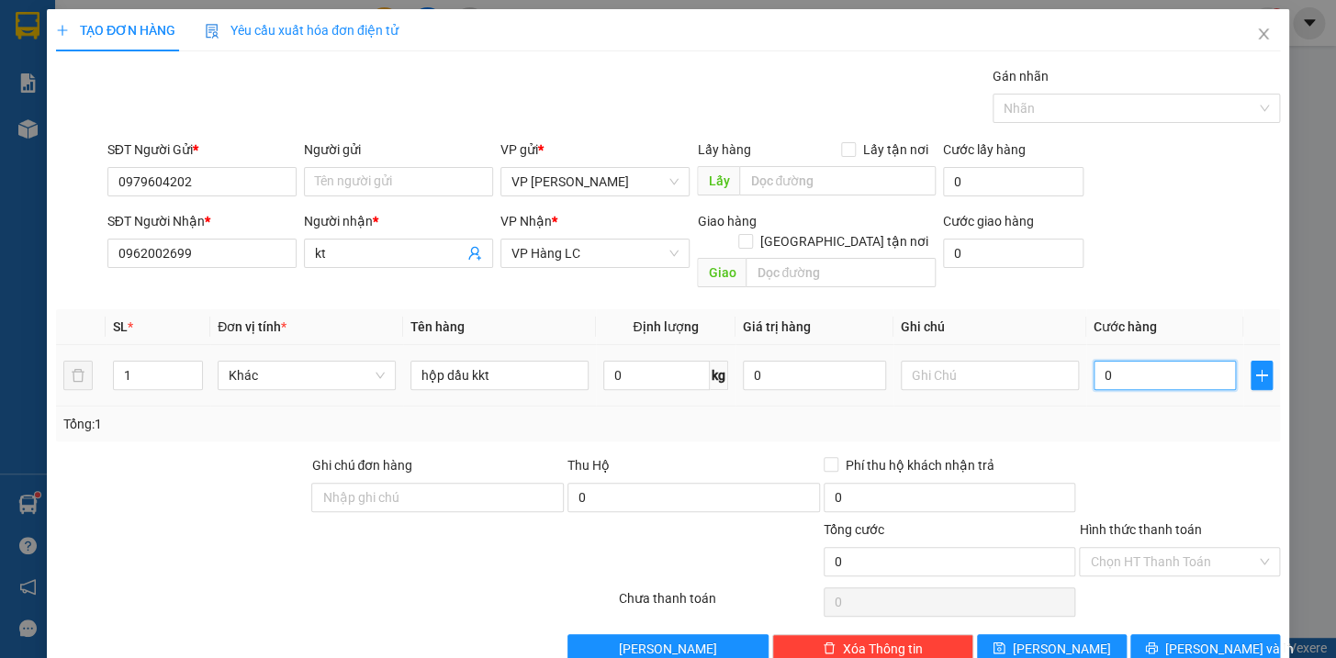
click at [1118, 361] on input "0" at bounding box center [1165, 375] width 143 height 29
click at [1203, 639] on span "[PERSON_NAME] và In" at bounding box center [1229, 649] width 129 height 20
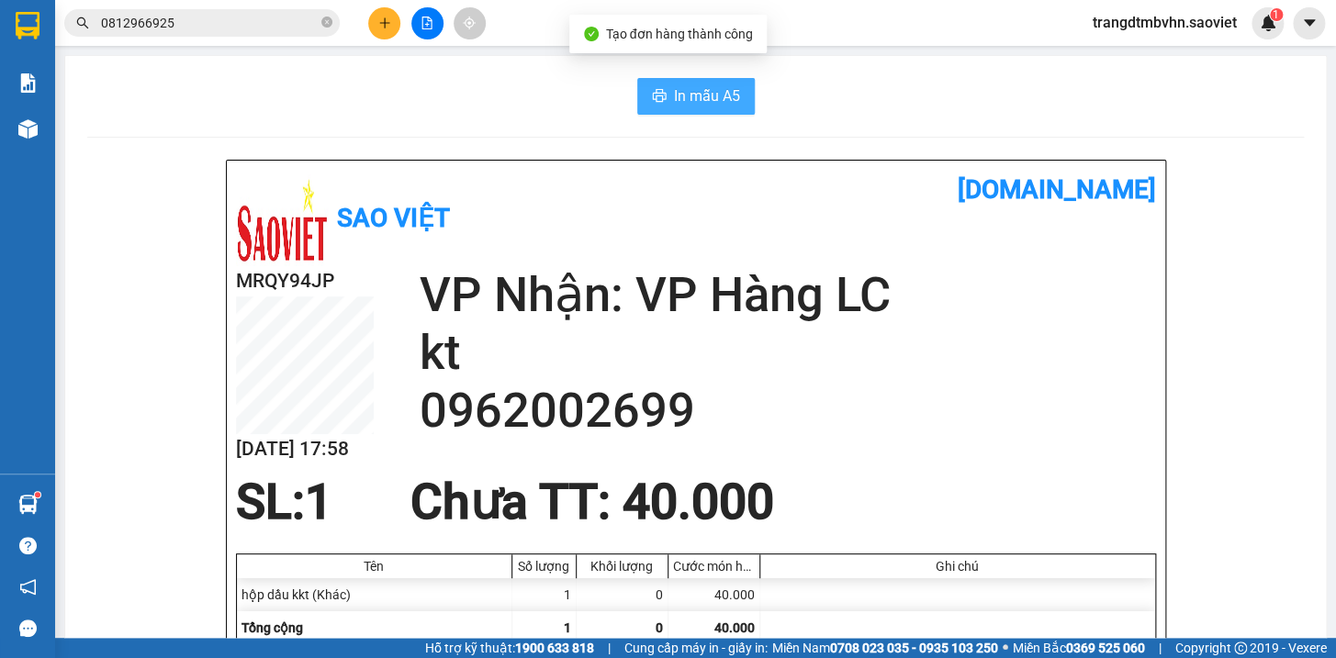
click at [695, 90] on span "In mẫu A5" at bounding box center [707, 95] width 66 height 23
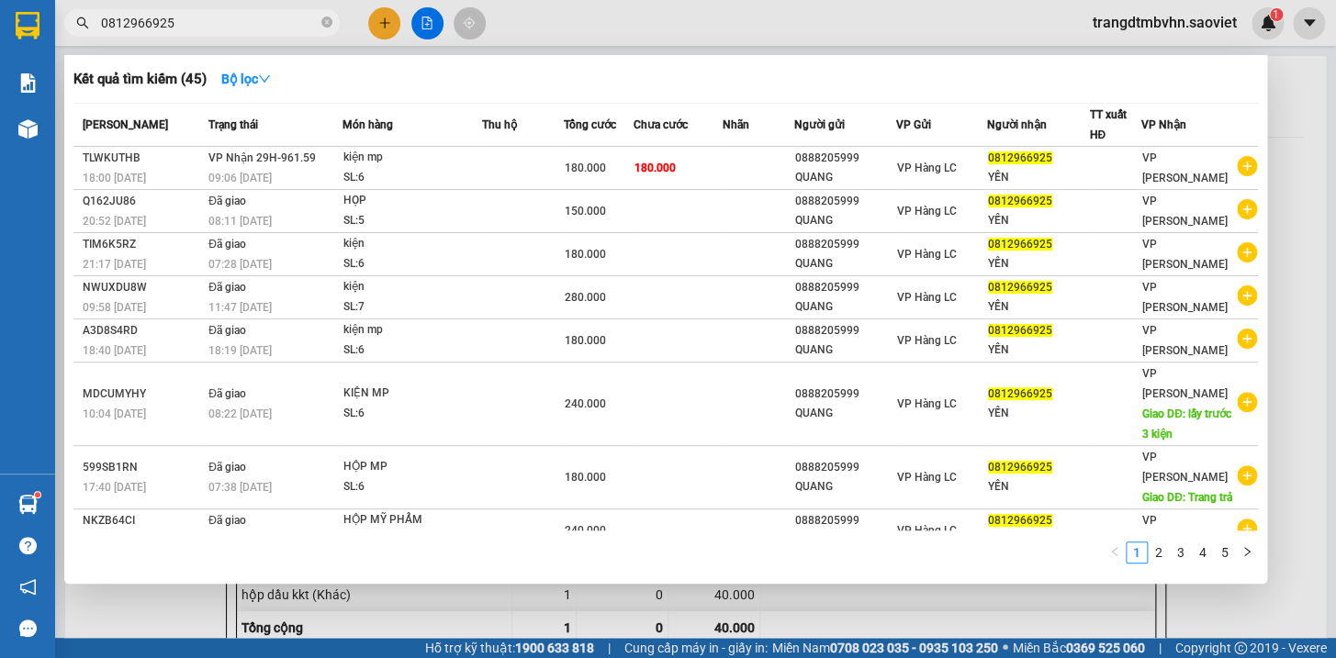
drag, startPoint x: 329, startPoint y: 21, endPoint x: 335, endPoint y: 1, distance: 21.2
click at [329, 17] on icon "close-circle" at bounding box center [326, 22] width 11 height 11
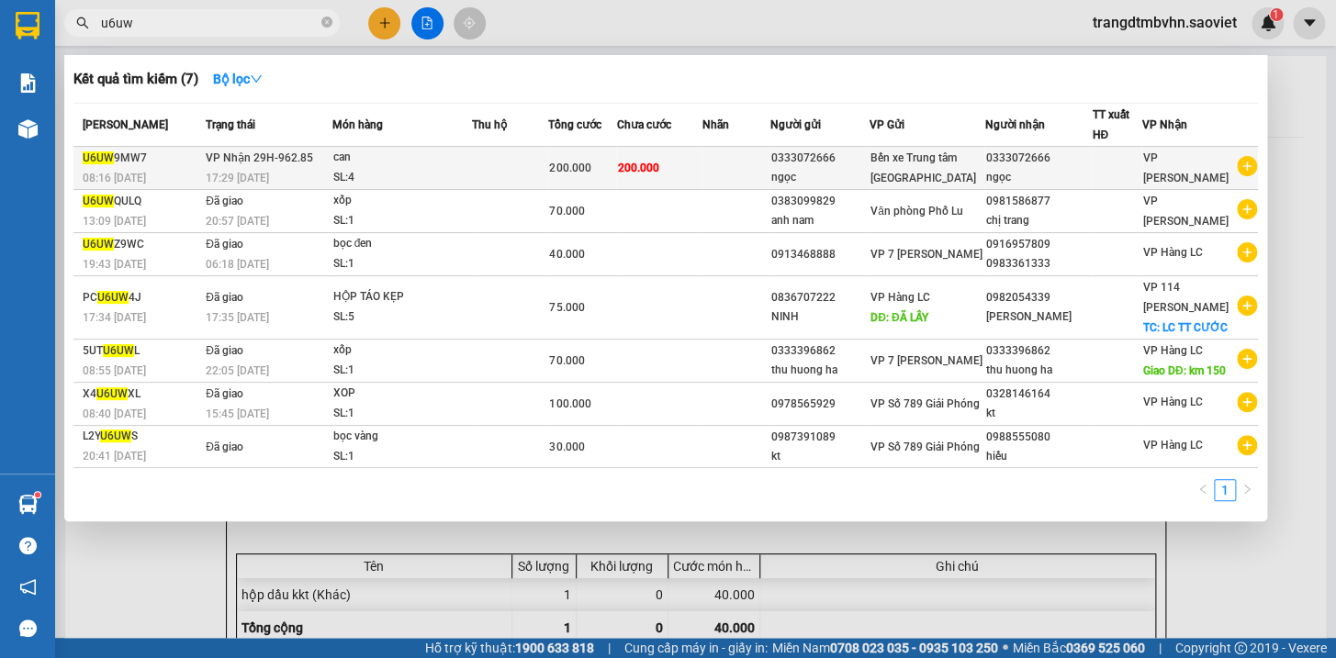
click at [869, 171] on div "ngọc" at bounding box center [819, 177] width 98 height 19
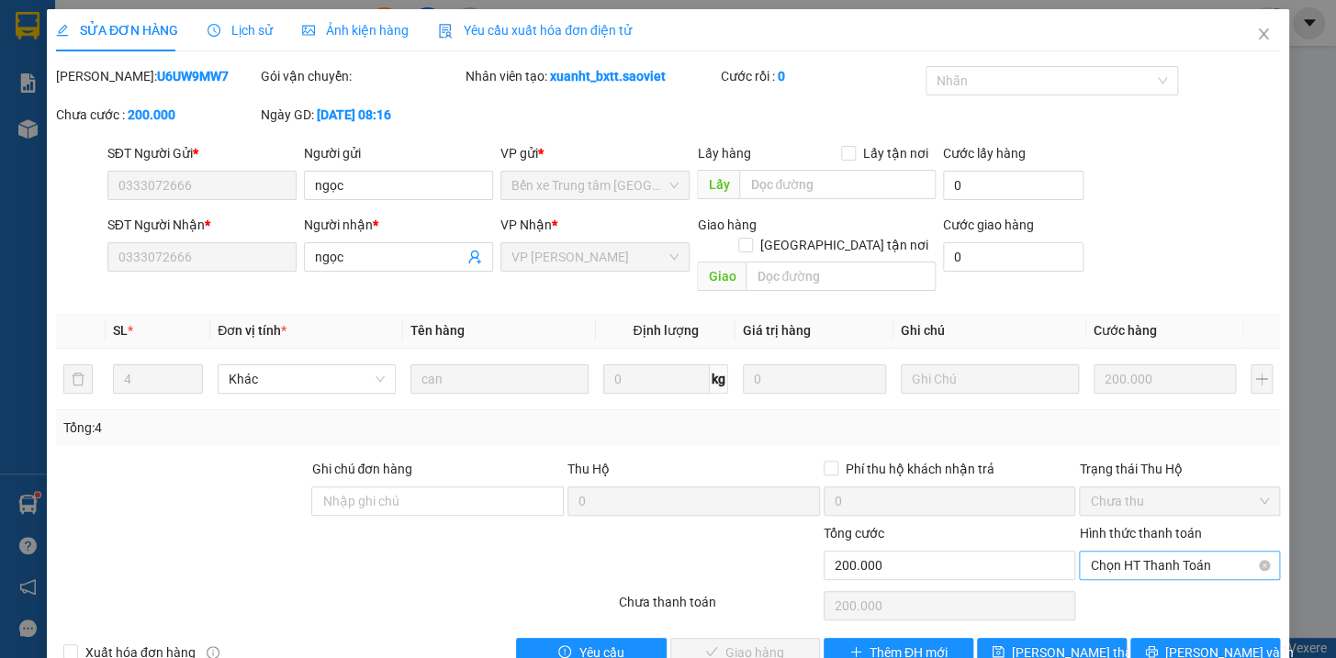
click at [1118, 552] on span "Chọn HT Thanh Toán" at bounding box center [1179, 566] width 179 height 28
click at [1130, 578] on div "Tại văn phòng" at bounding box center [1167, 581] width 176 height 20
click at [736, 643] on span "[PERSON_NAME] và Giao hàng" at bounding box center [793, 653] width 176 height 20
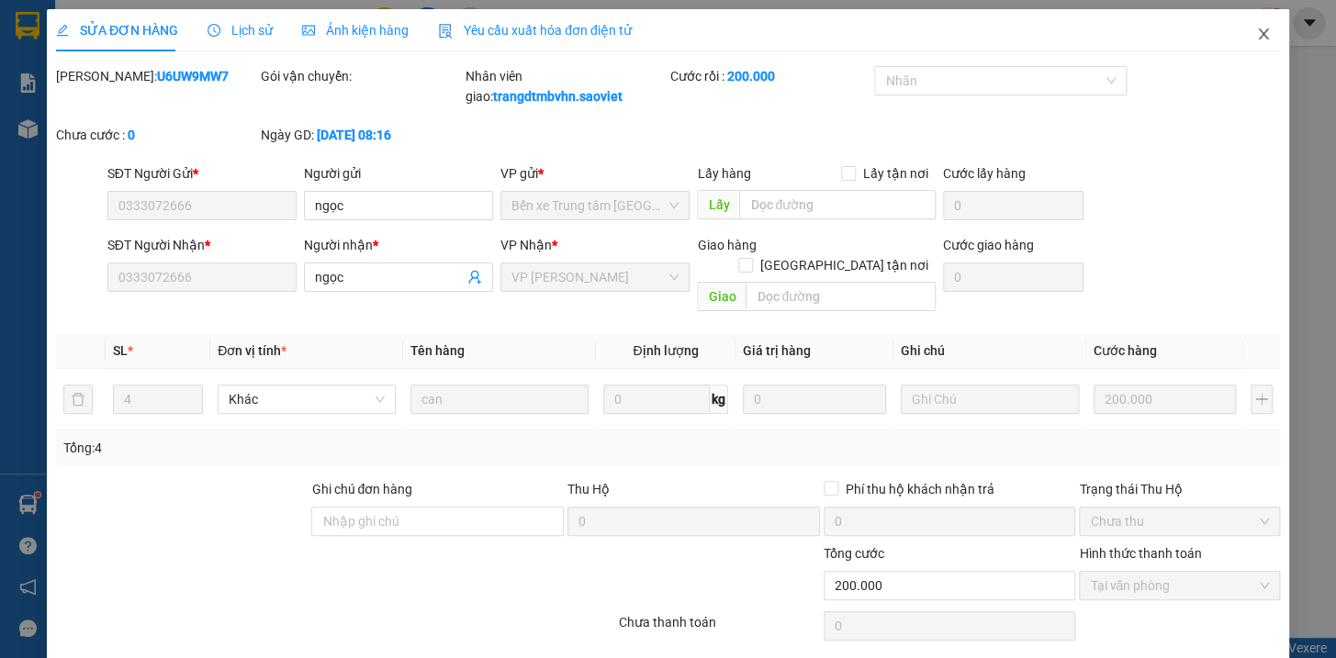
click at [1256, 29] on icon "close" at bounding box center [1263, 34] width 15 height 15
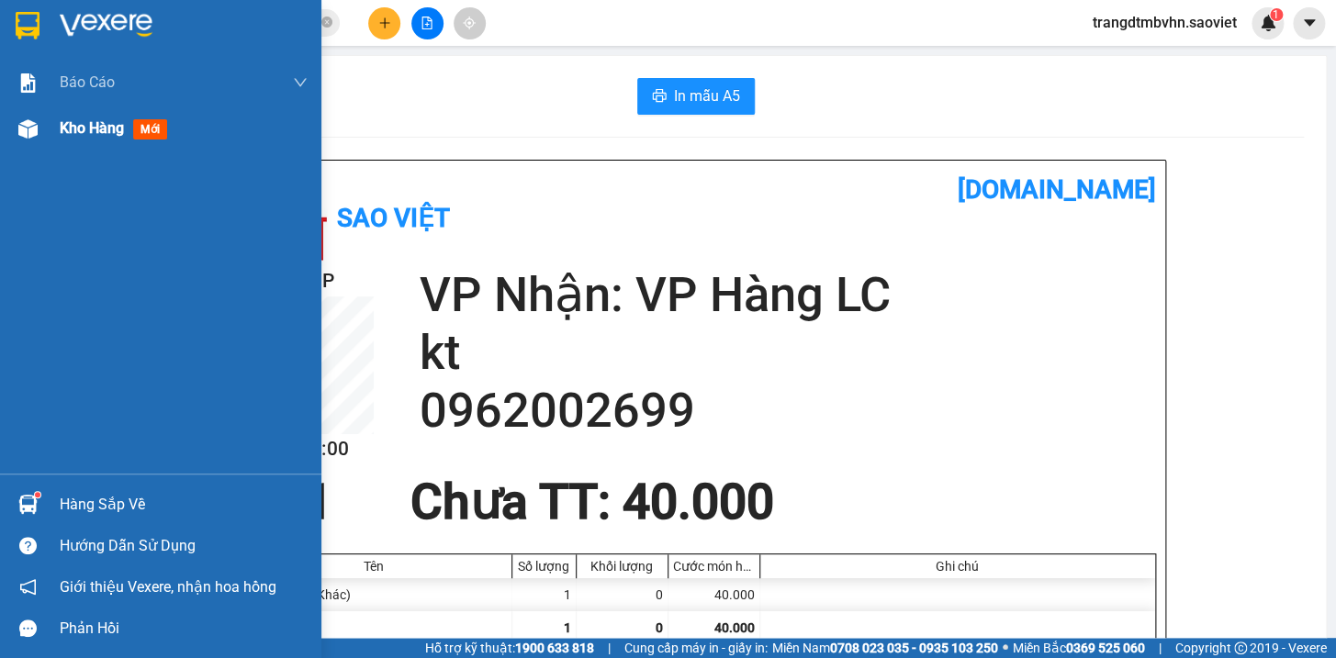
click at [78, 126] on span "Kho hàng" at bounding box center [92, 127] width 64 height 17
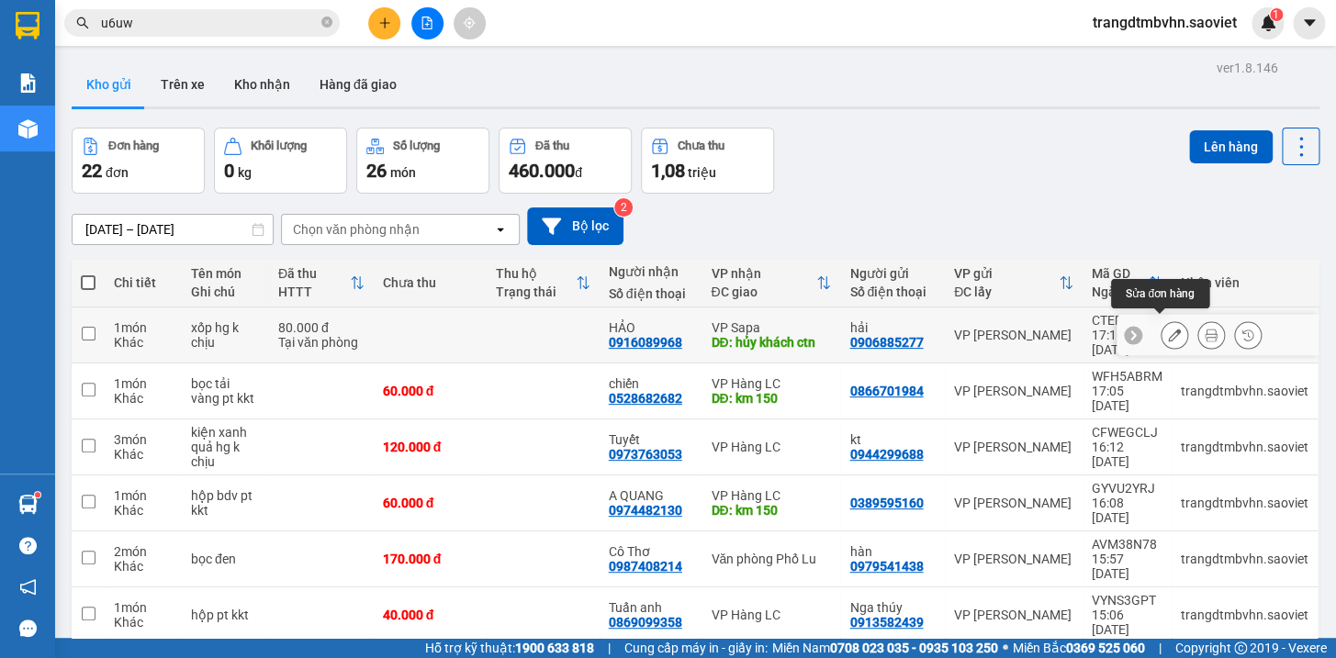
click at [1168, 329] on icon at bounding box center [1174, 335] width 13 height 13
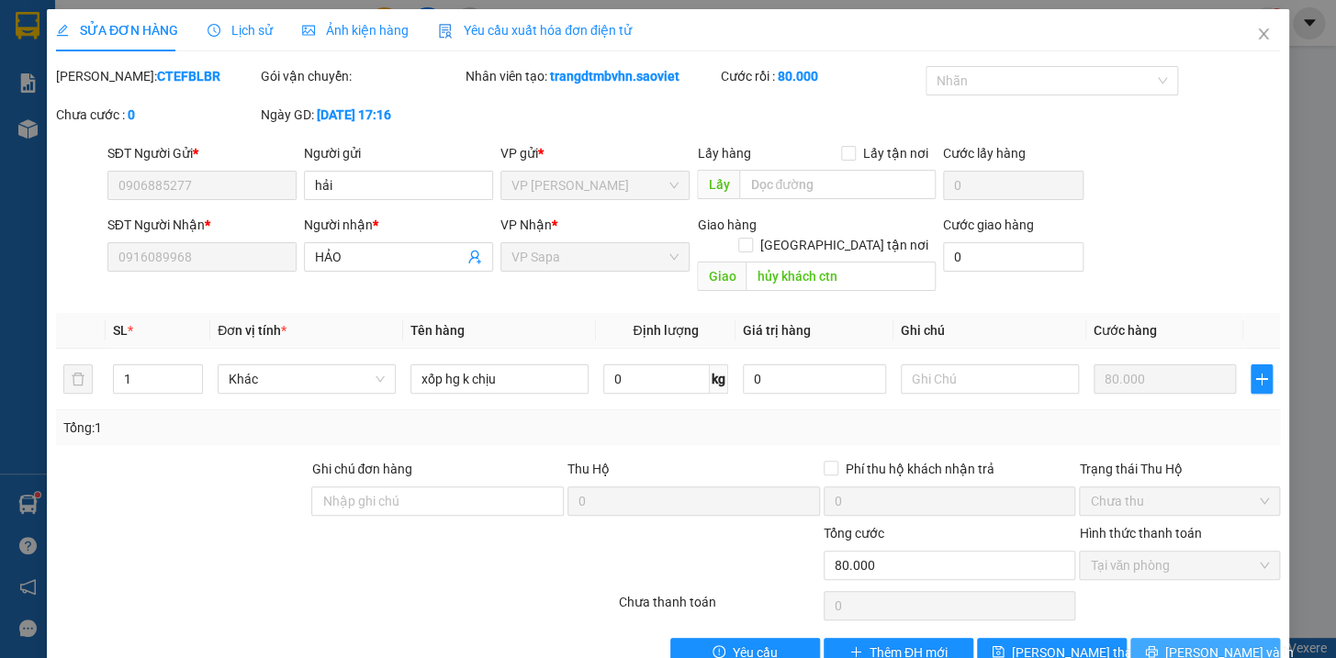
click at [1225, 643] on span "[PERSON_NAME] và In" at bounding box center [1229, 653] width 129 height 20
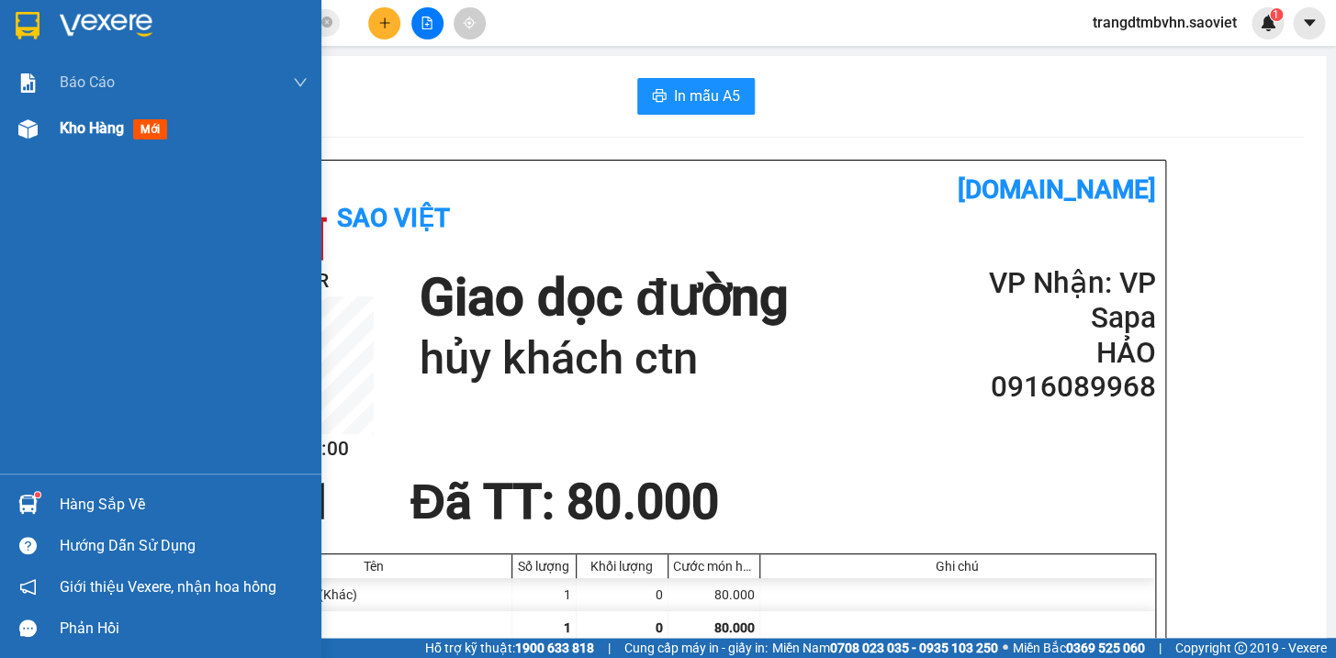
click at [107, 130] on span "Kho hàng" at bounding box center [92, 127] width 64 height 17
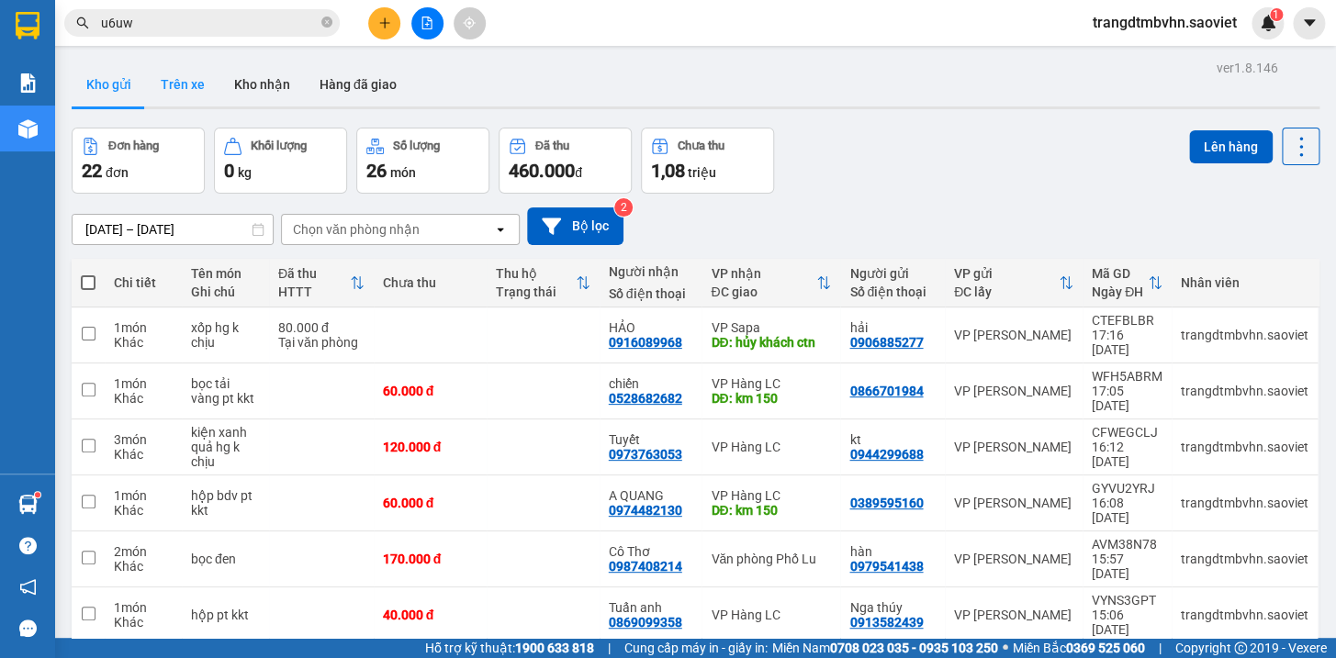
click at [173, 73] on button "Trên xe" at bounding box center [182, 84] width 73 height 44
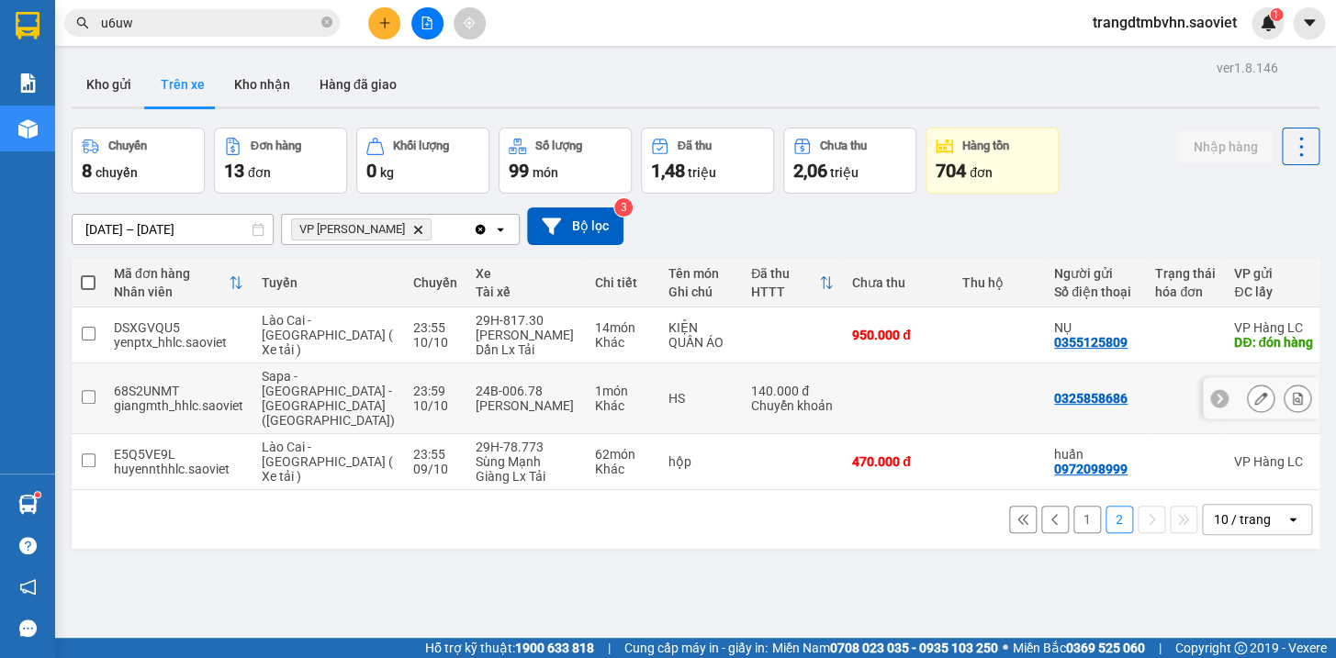
click at [1146, 364] on td at bounding box center [1185, 399] width 79 height 71
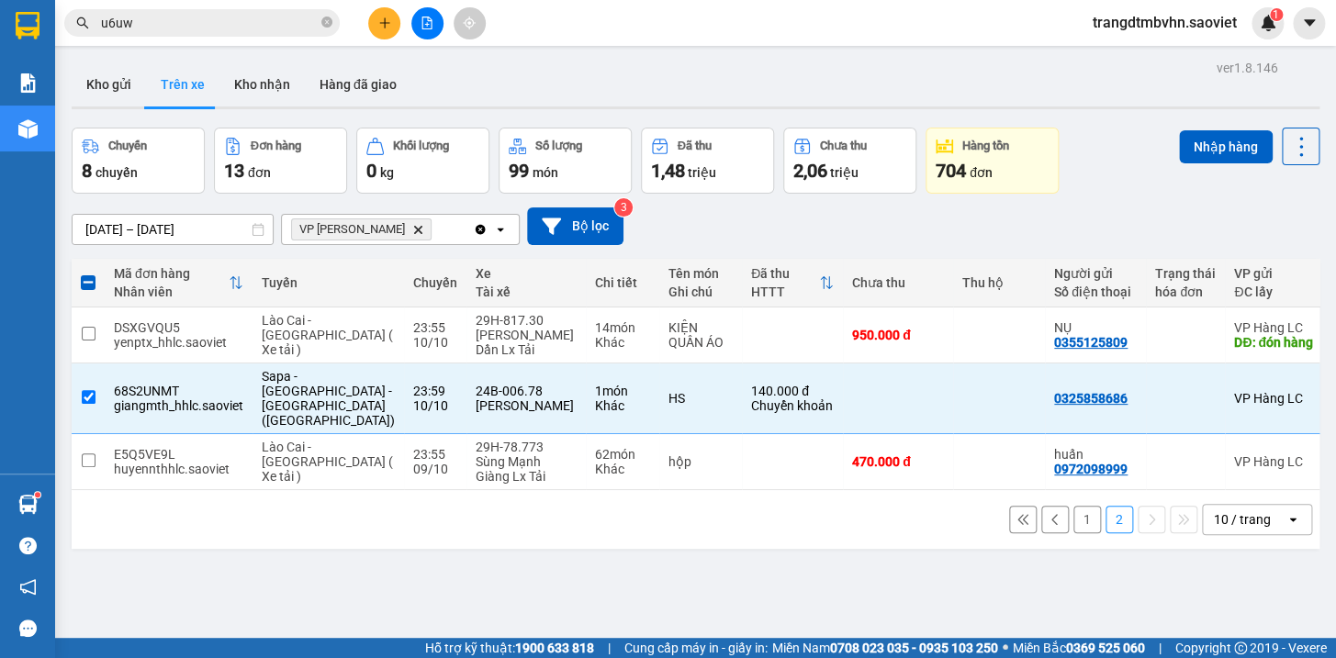
scroll to position [15, 0]
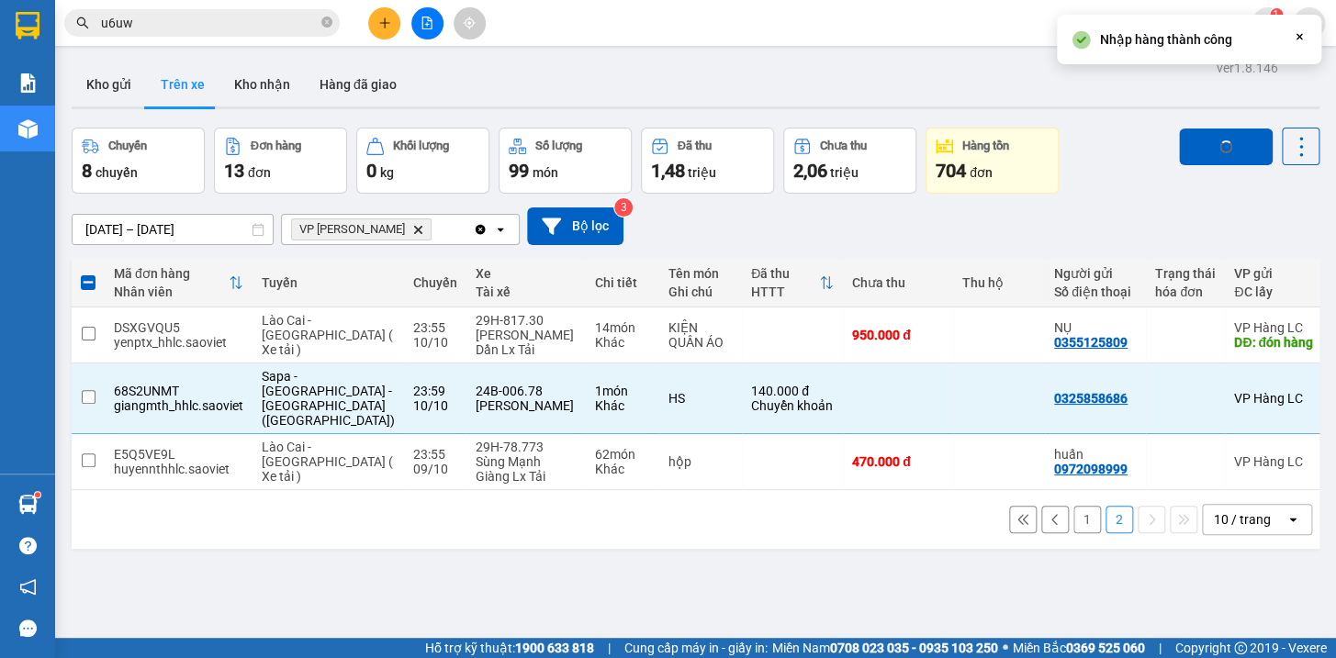
checkbox input "false"
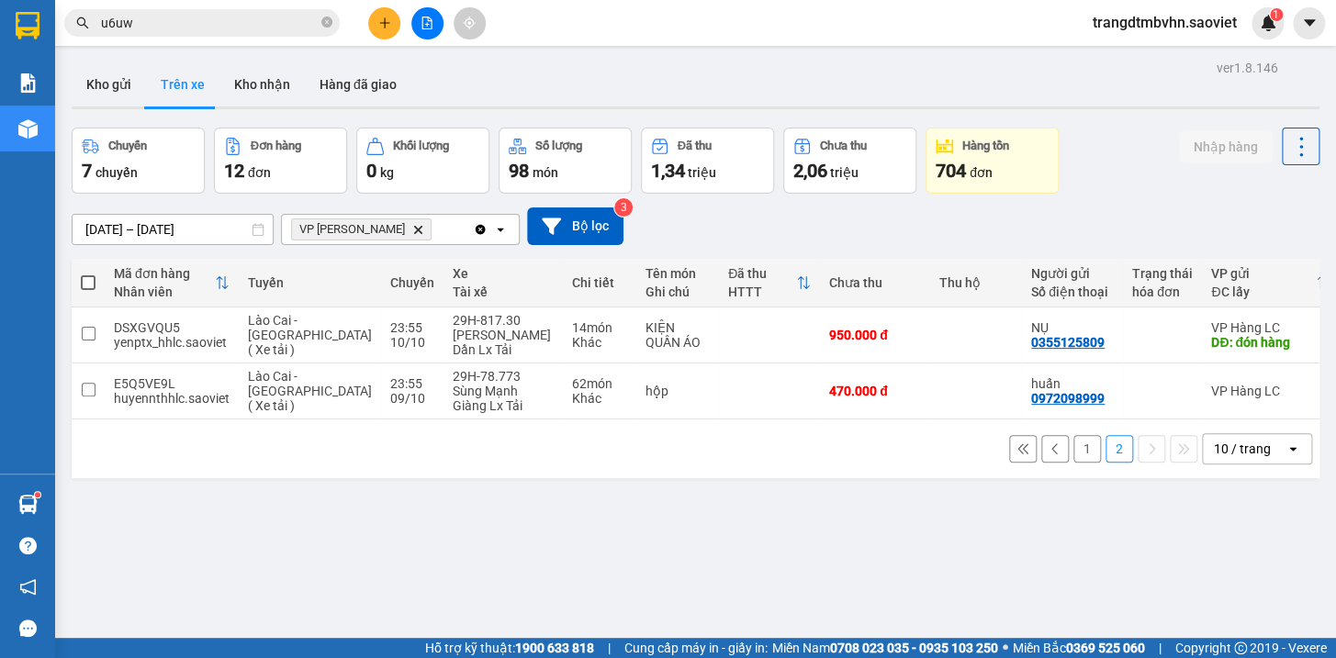
click at [1077, 449] on button "1" at bounding box center [1087, 449] width 28 height 28
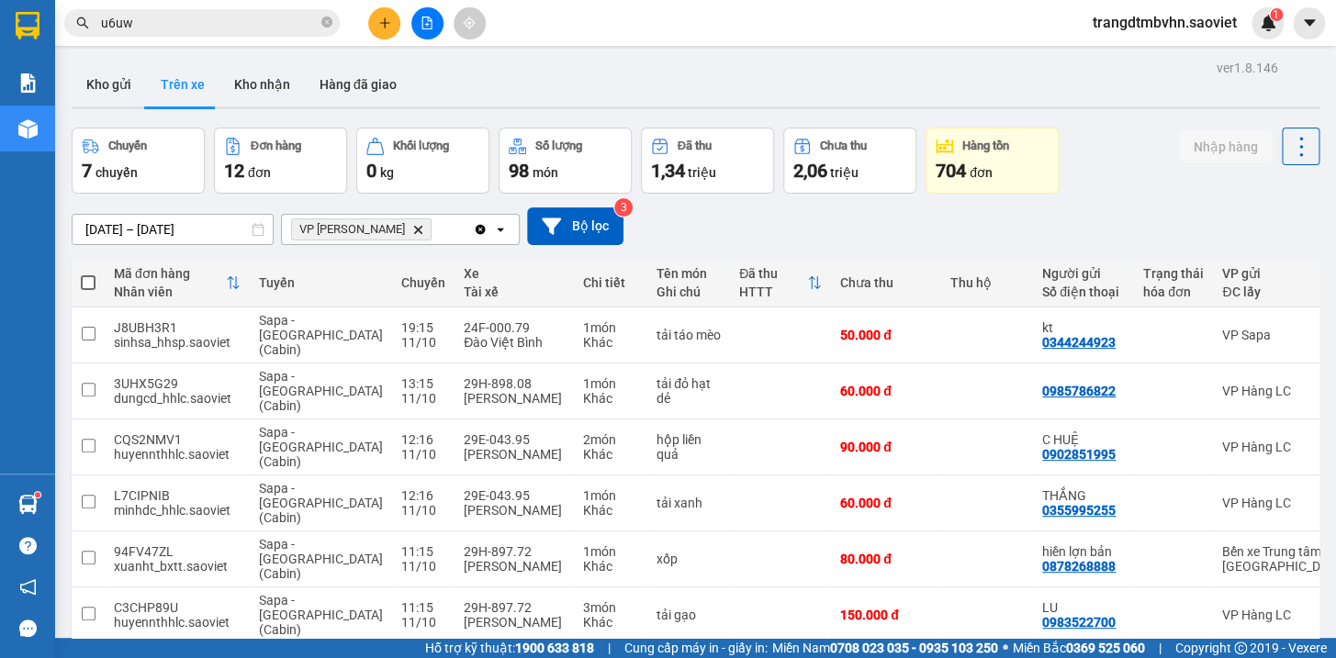
scroll to position [207, 0]
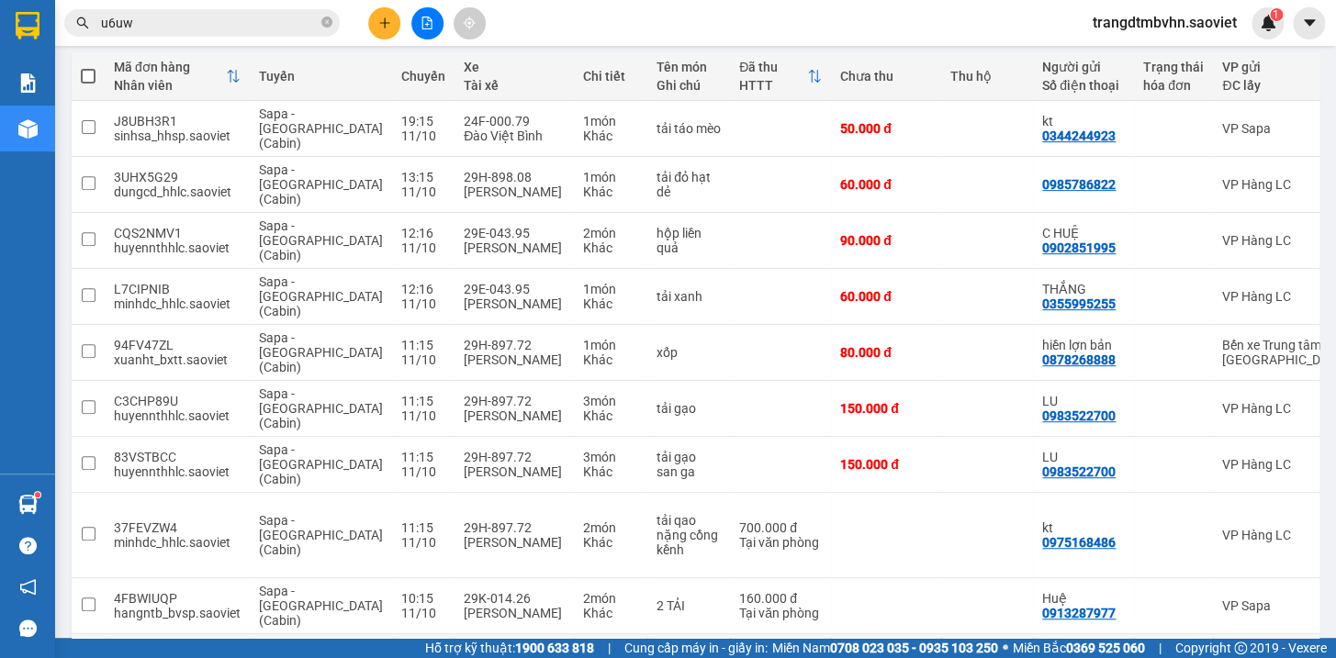
click at [941, 635] on td at bounding box center [987, 663] width 92 height 56
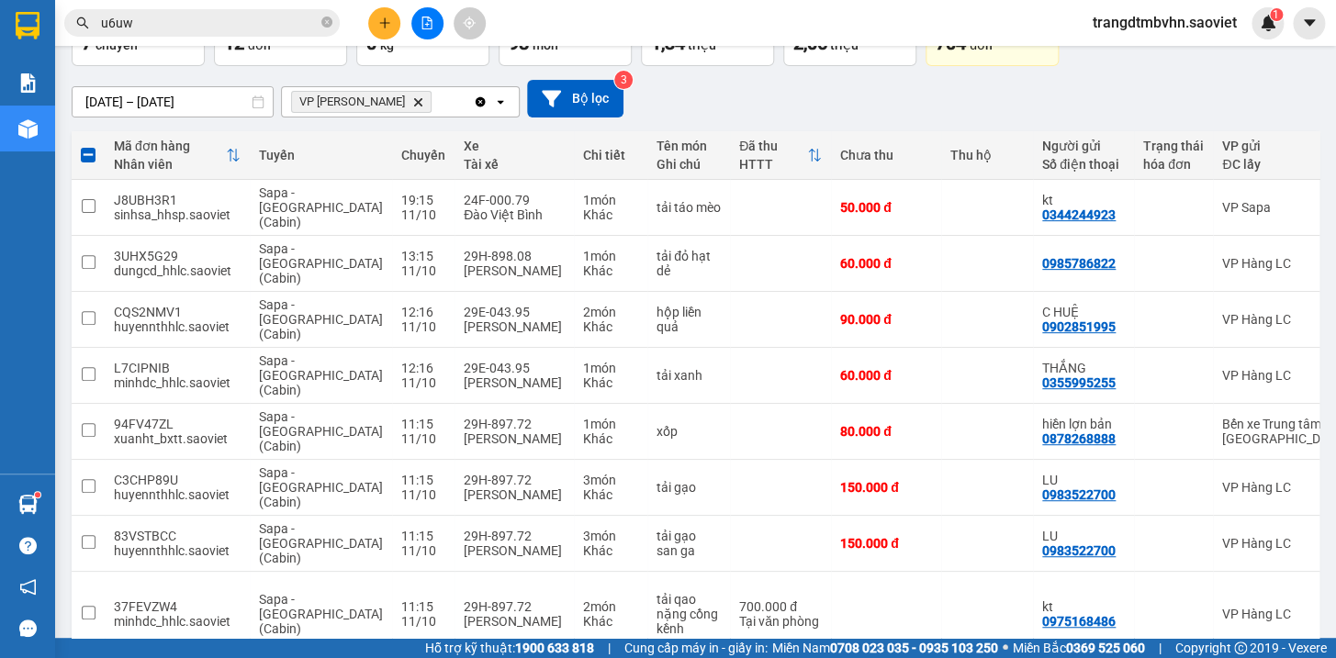
scroll to position [6, 0]
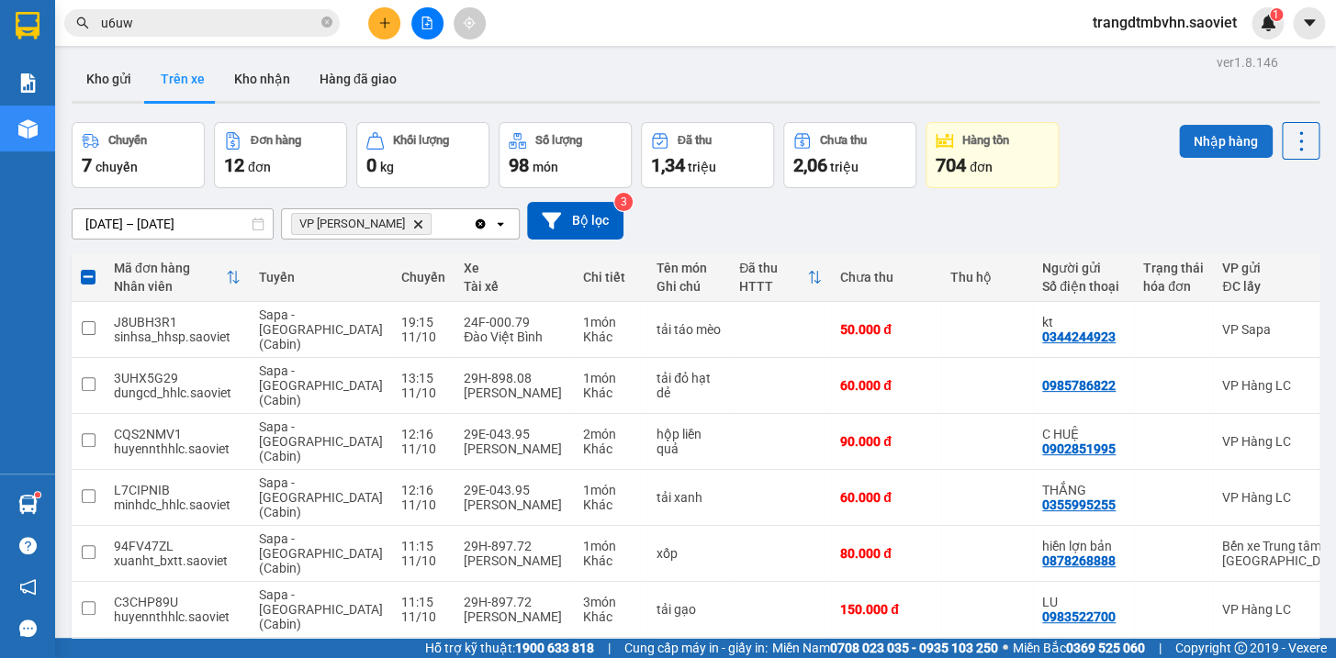
click at [1212, 138] on button "Nhập hàng" at bounding box center [1226, 141] width 94 height 33
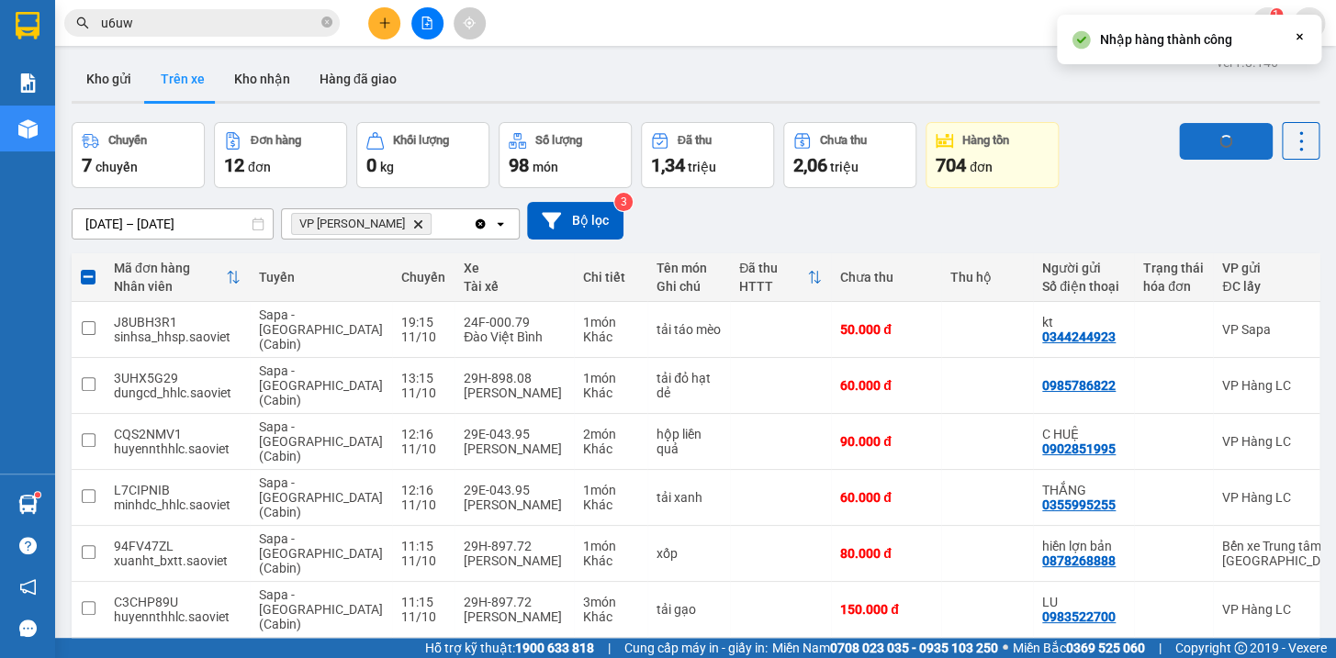
checkbox input "false"
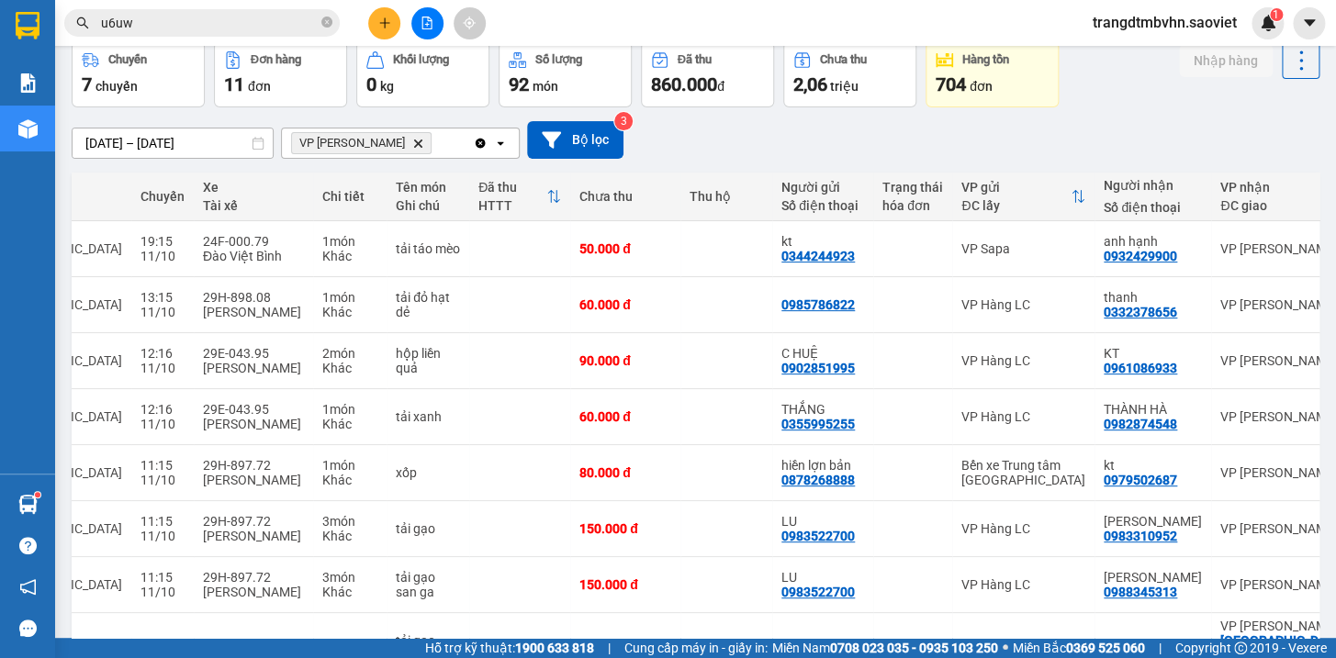
scroll to position [0, 0]
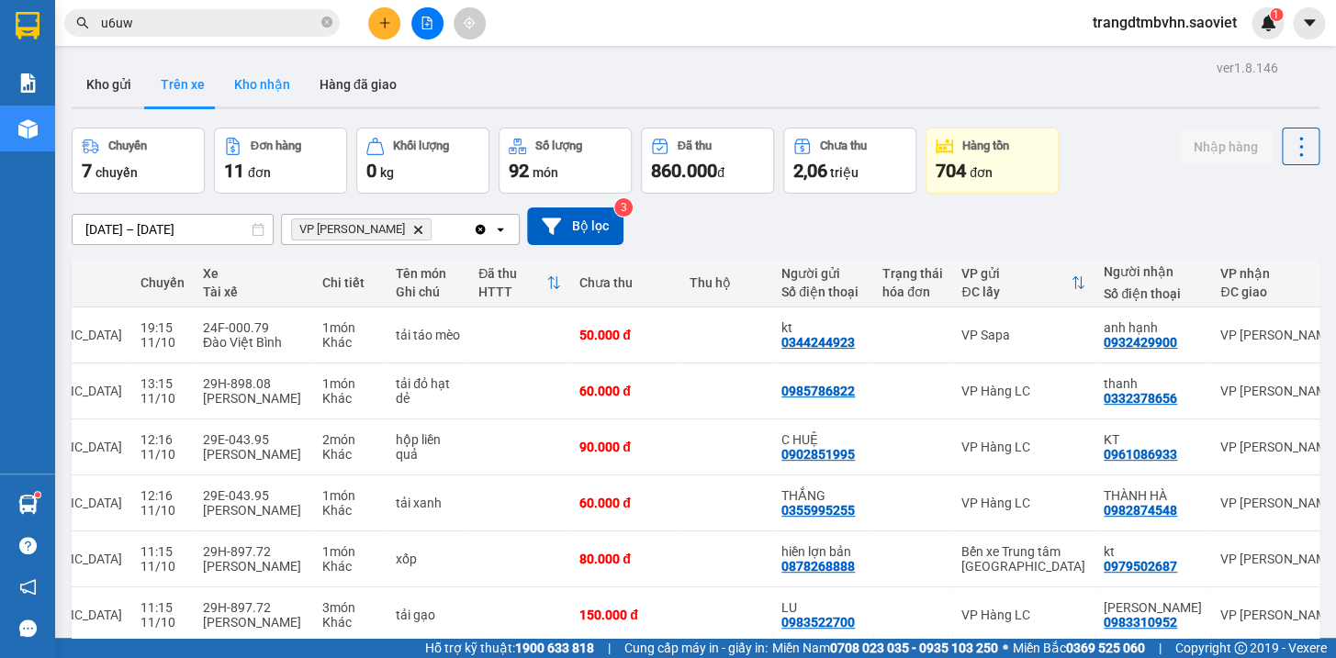
click at [271, 86] on button "Kho nhận" at bounding box center [261, 84] width 85 height 44
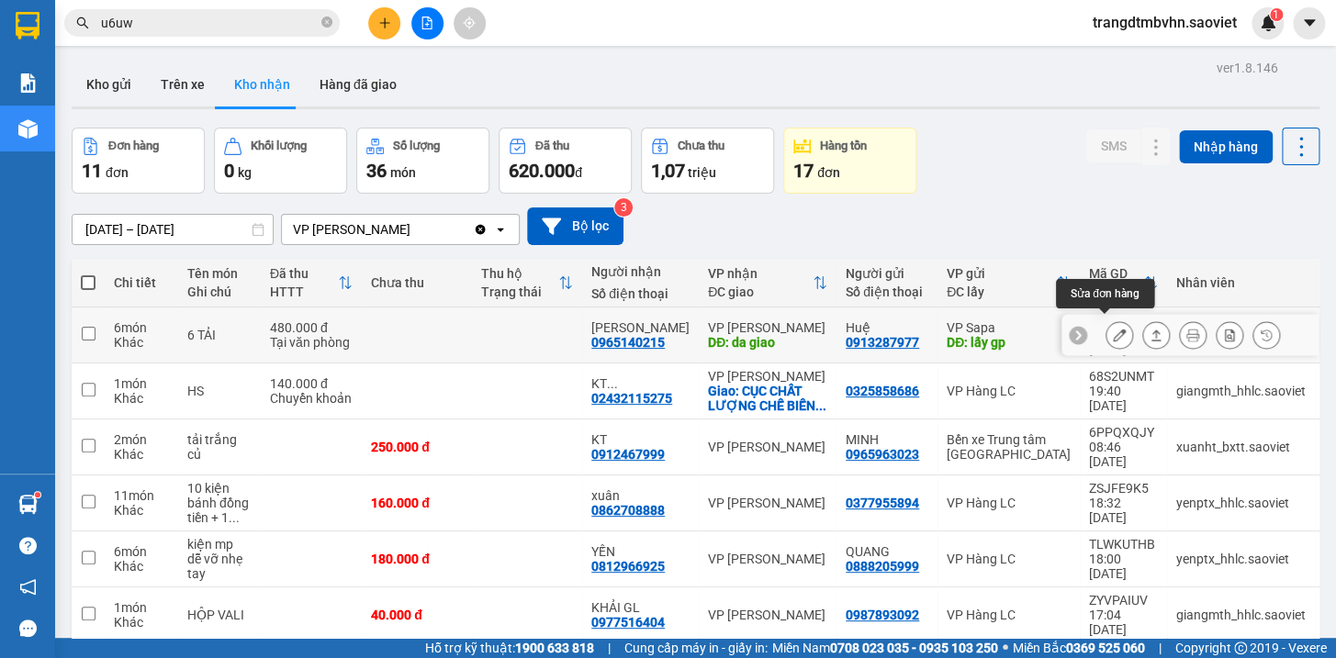
click at [1113, 329] on icon at bounding box center [1119, 335] width 13 height 13
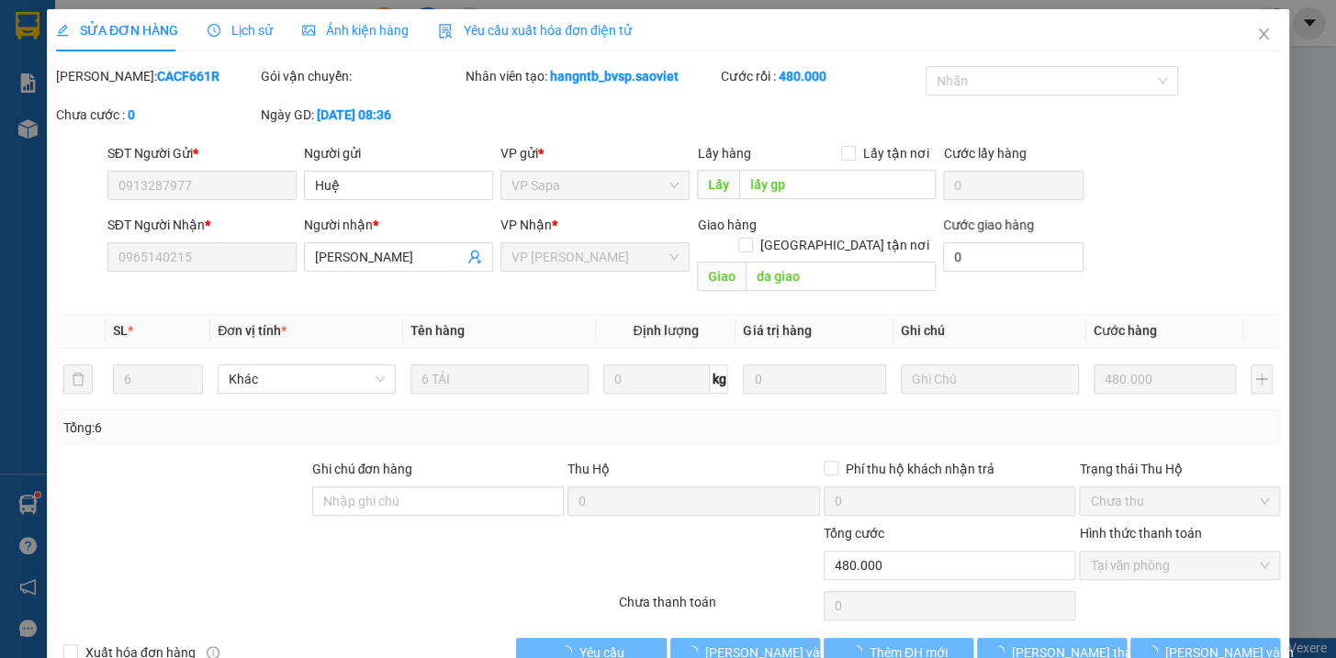
type input "0913287977"
type input "Huệ"
type input "lấy gp"
type input "0965140215"
type input "[PERSON_NAME]"
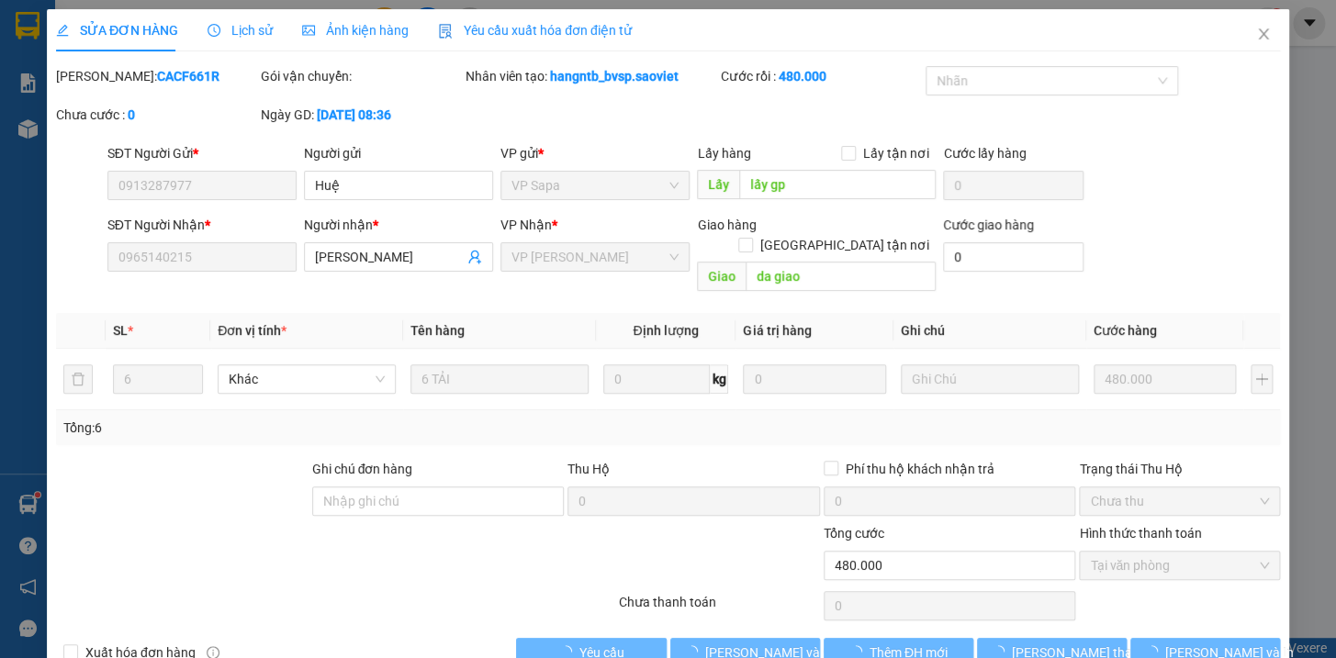
type input "da giao"
type input "0"
type input "480.000"
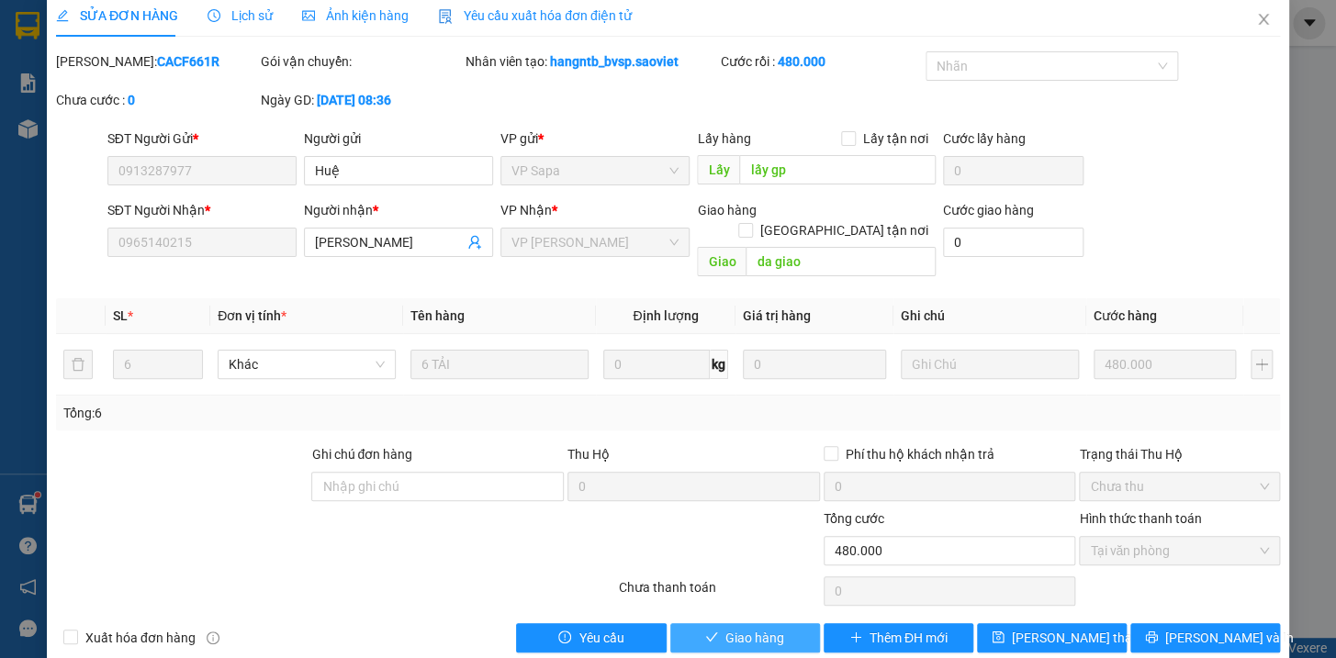
click at [713, 623] on button "Giao hàng" at bounding box center [745, 637] width 150 height 29
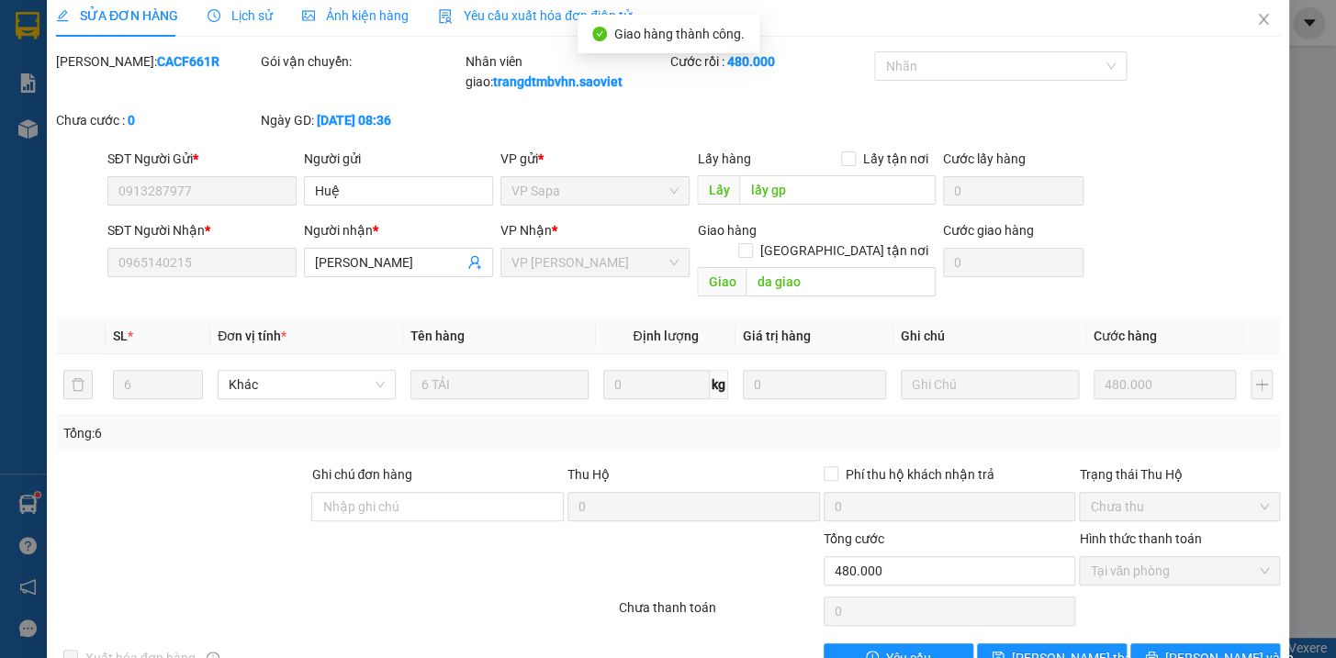
scroll to position [0, 0]
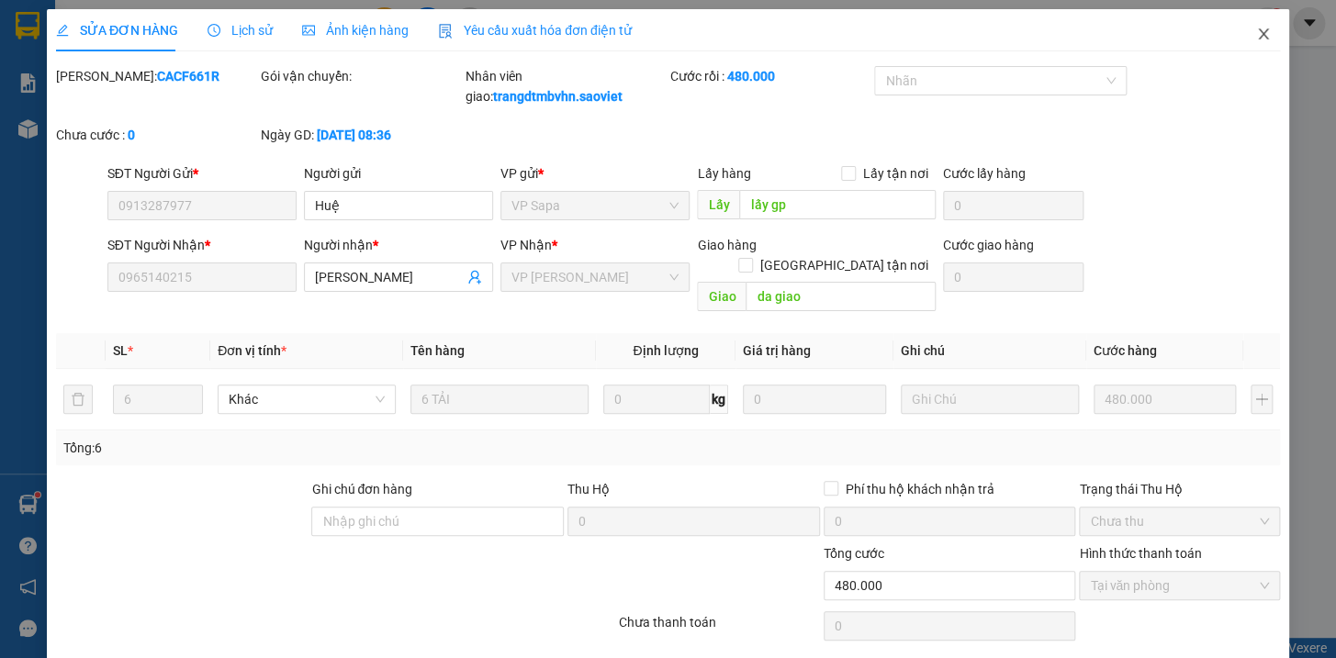
click at [1256, 36] on icon "close" at bounding box center [1263, 34] width 15 height 15
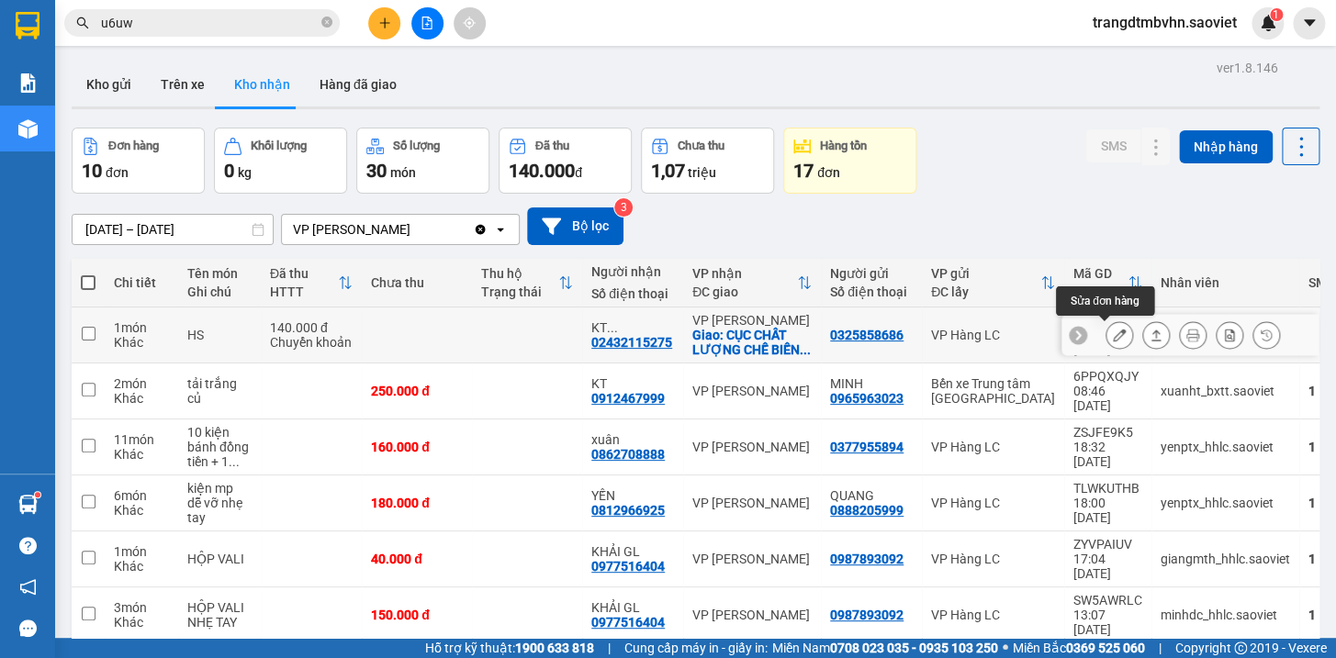
click at [1113, 333] on icon at bounding box center [1119, 335] width 13 height 13
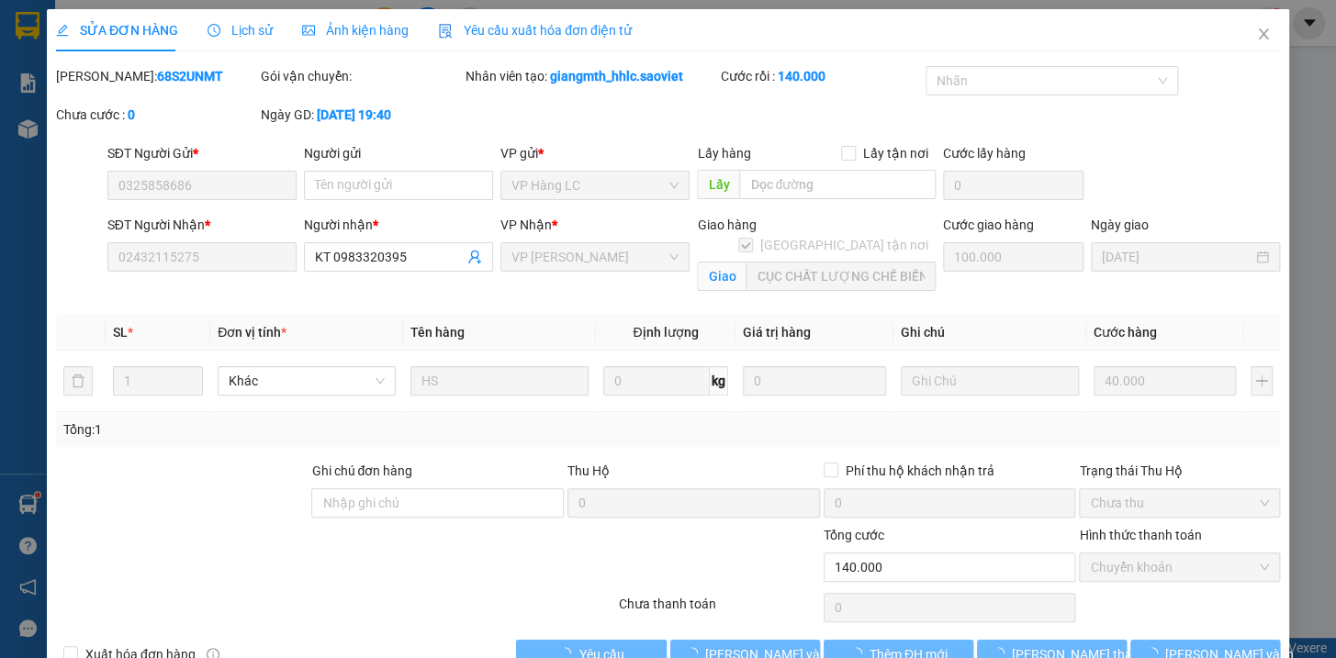
type input "0325858686"
type input "02432115275"
type input "KT 0983320395"
checkbox input "true"
type input "CỤC CHẤT LƯỢNG CHẾ BIẾN VÀ PT THỊ TRƯỜNG KM SỐ 0 CAO TỐC HN-HP XÃ BÁT TRÀNG"
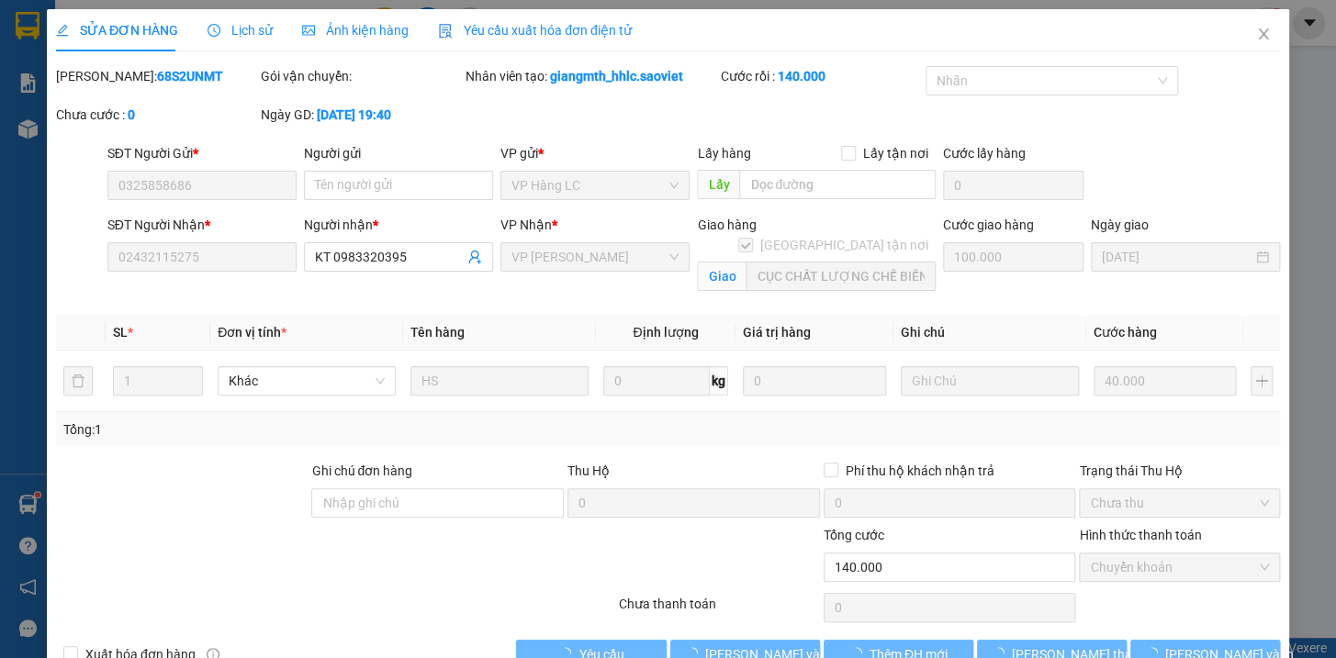
type input "0"
type input "140.000"
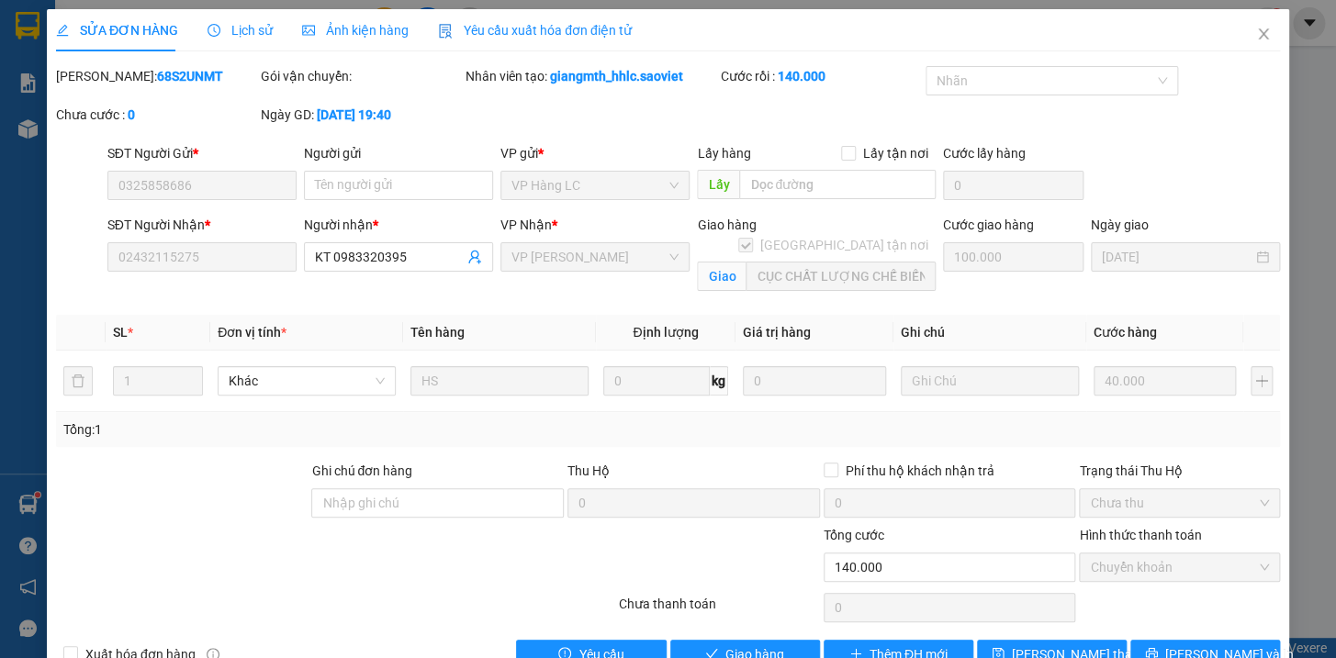
scroll to position [46, 0]
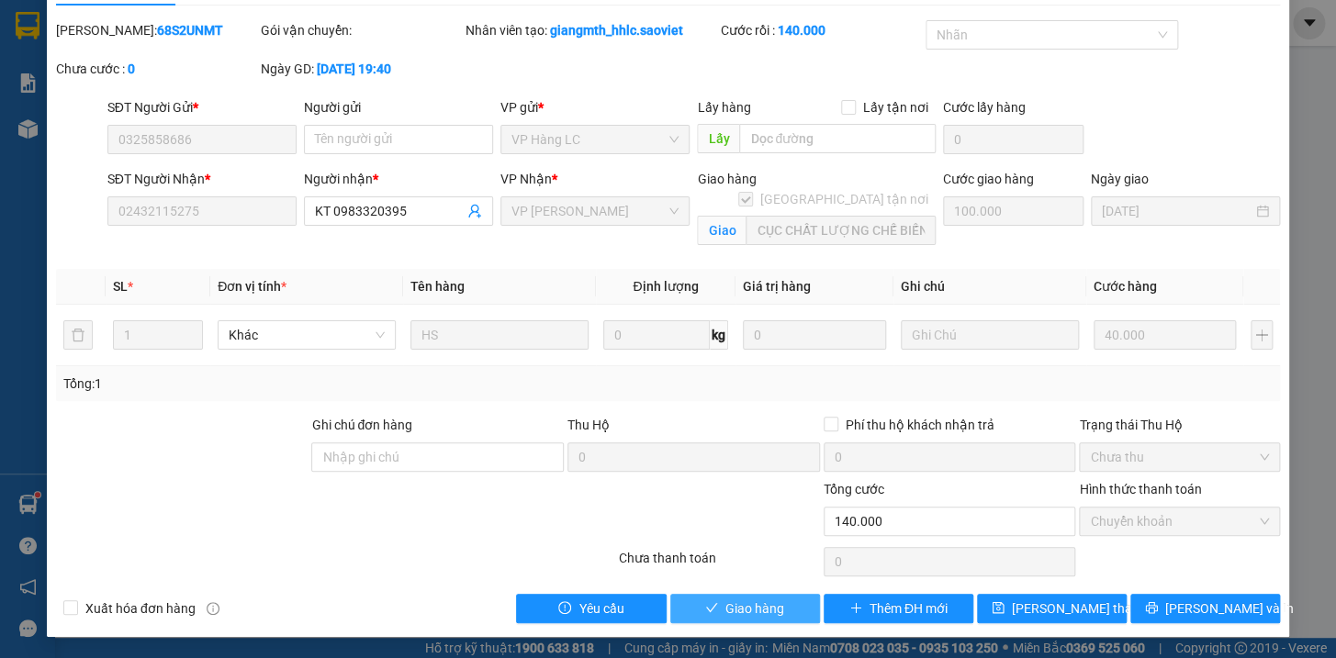
click at [769, 611] on span "Giao hàng" at bounding box center [754, 609] width 59 height 20
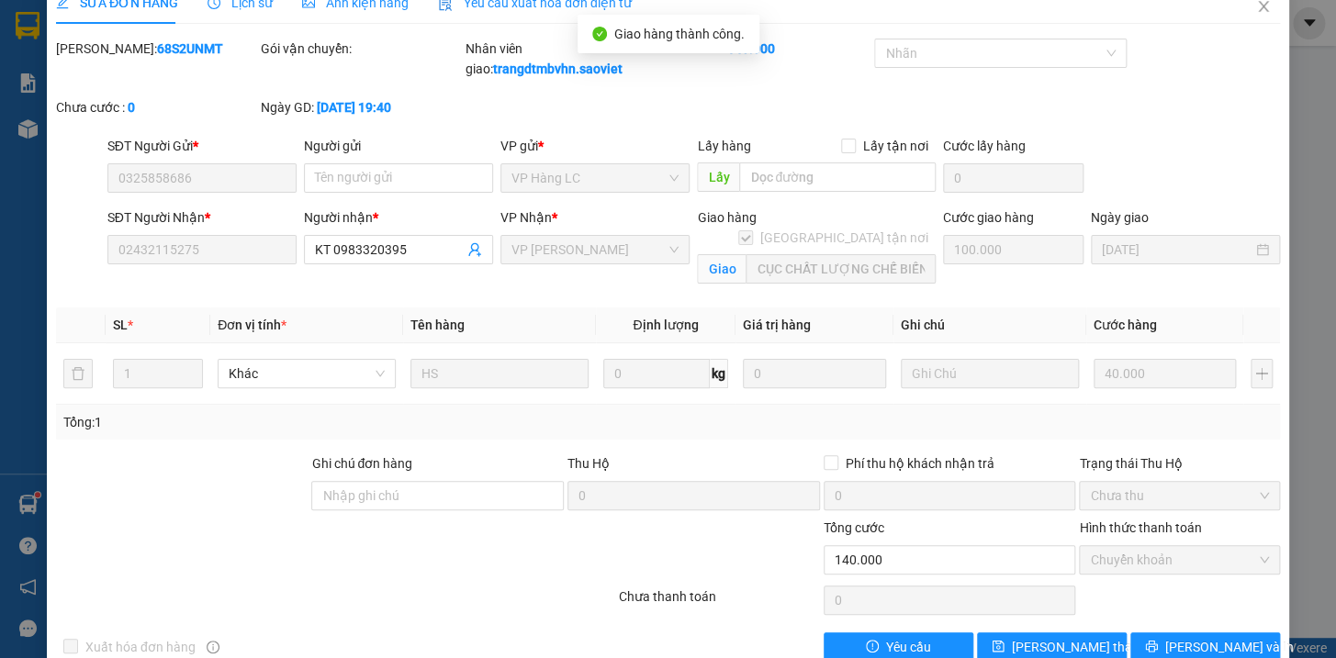
scroll to position [0, 0]
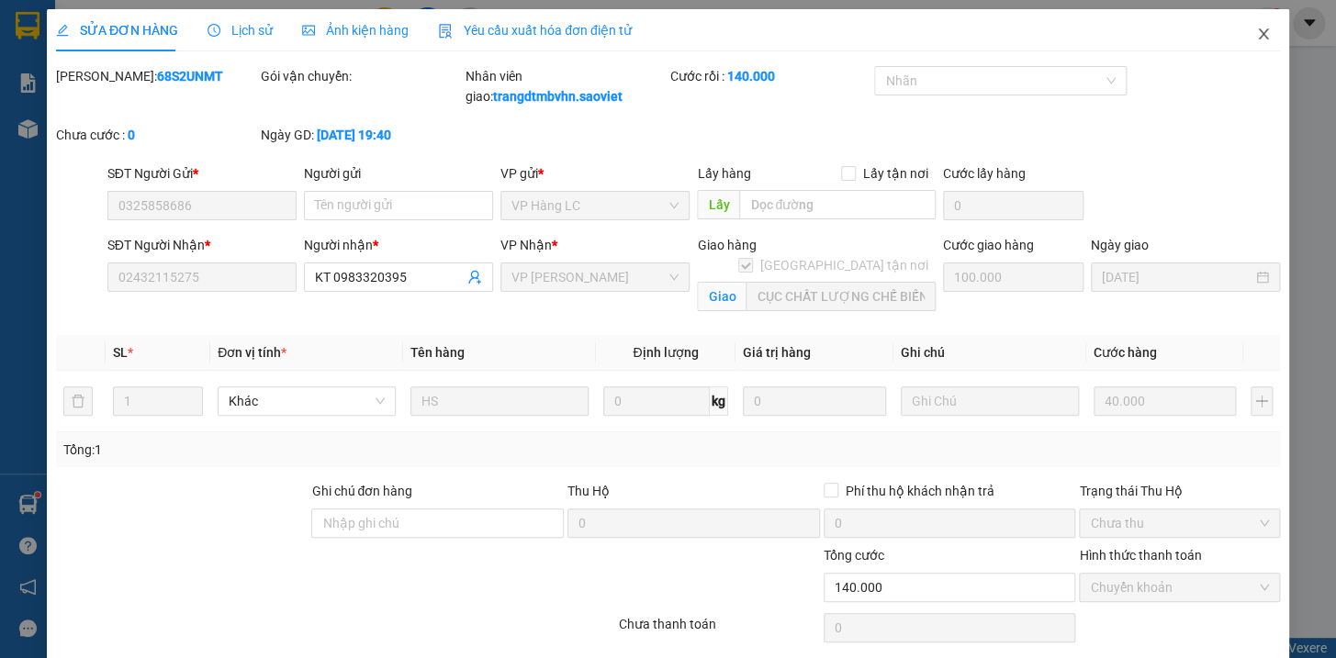
click at [1256, 31] on icon "close" at bounding box center [1263, 34] width 15 height 15
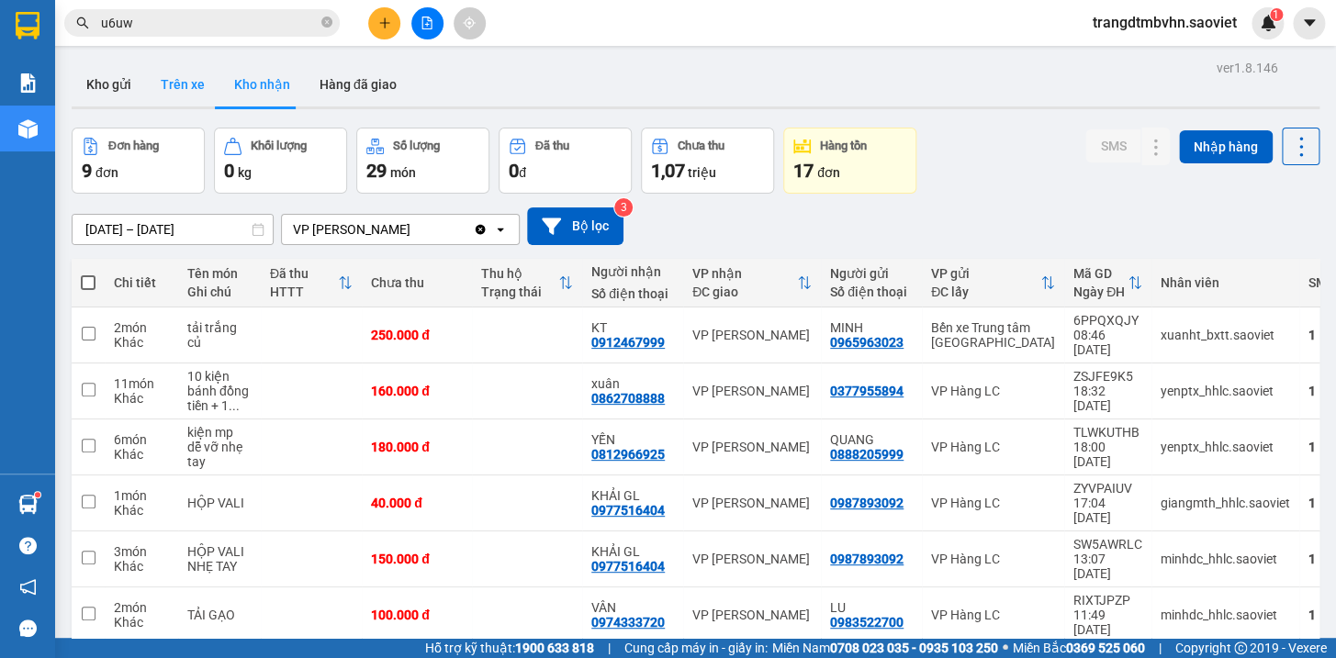
click at [178, 88] on button "Trên xe" at bounding box center [182, 84] width 73 height 44
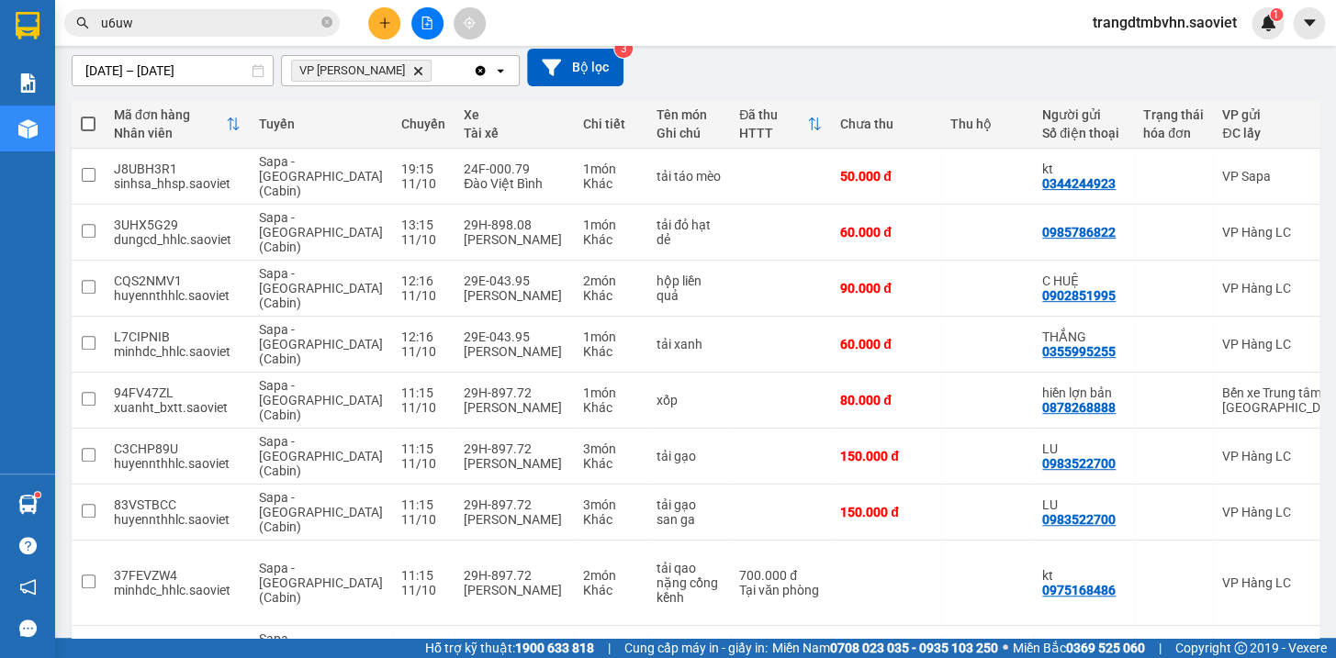
scroll to position [207, 0]
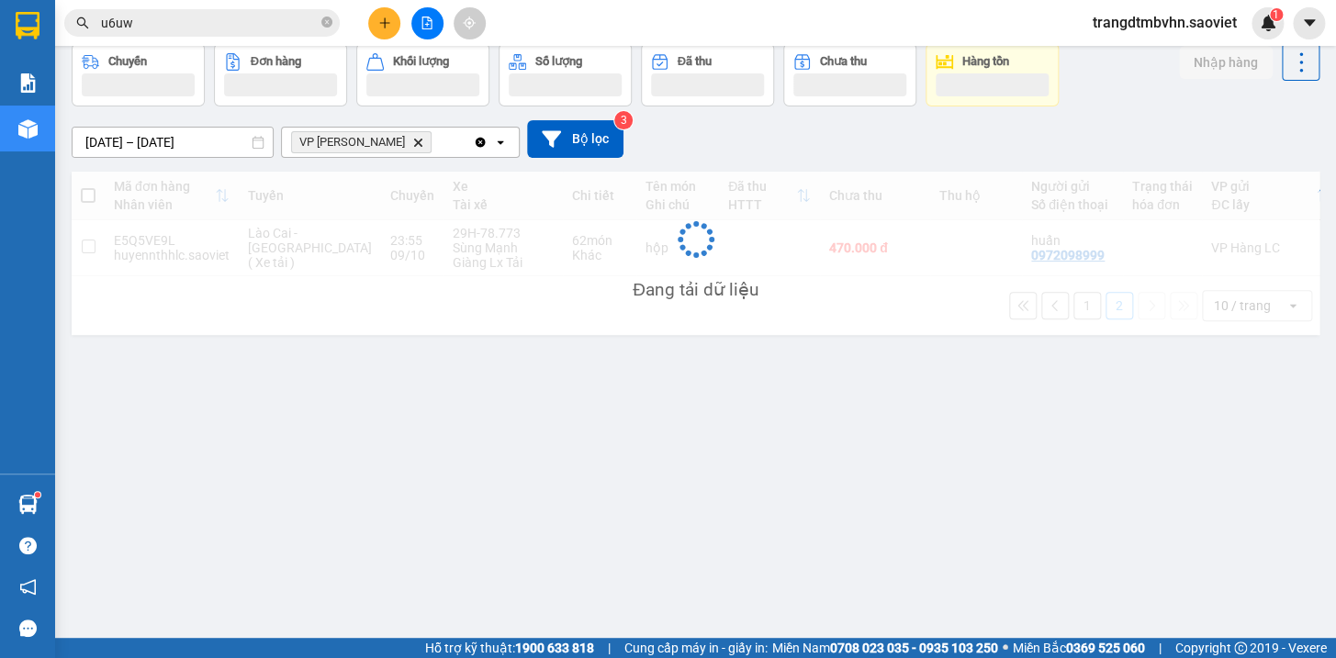
scroll to position [84, 0]
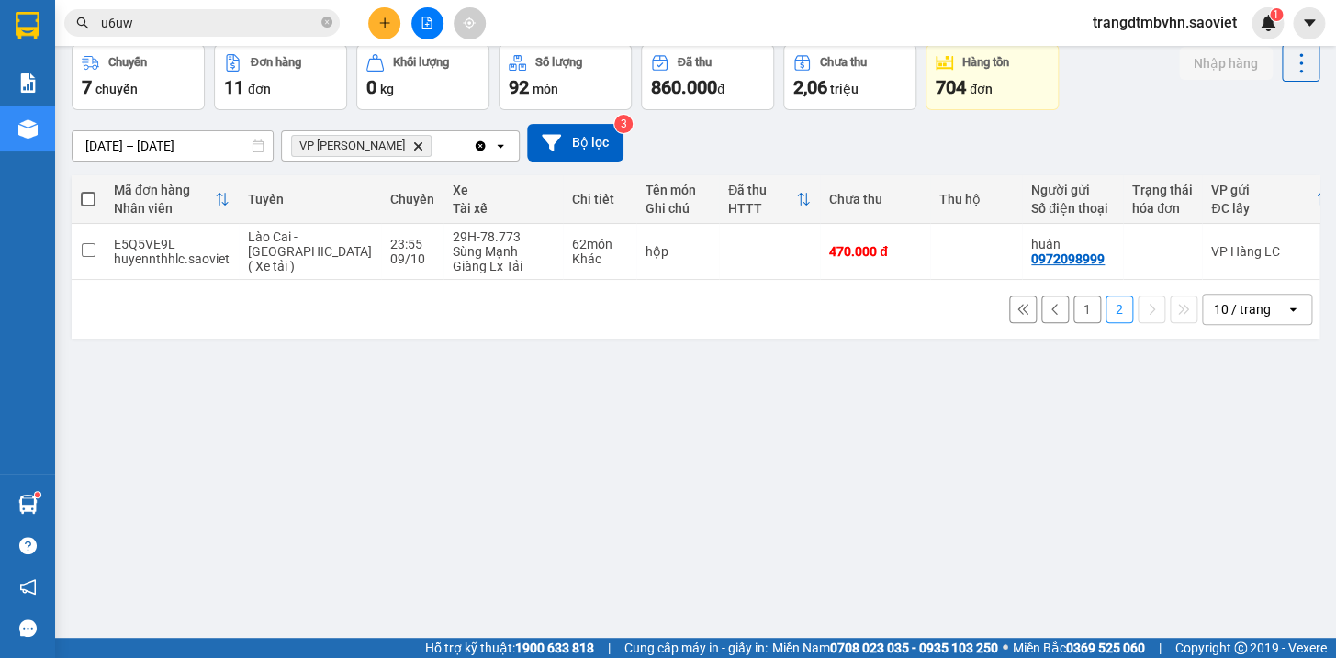
click at [1073, 322] on button "1" at bounding box center [1087, 310] width 28 height 28
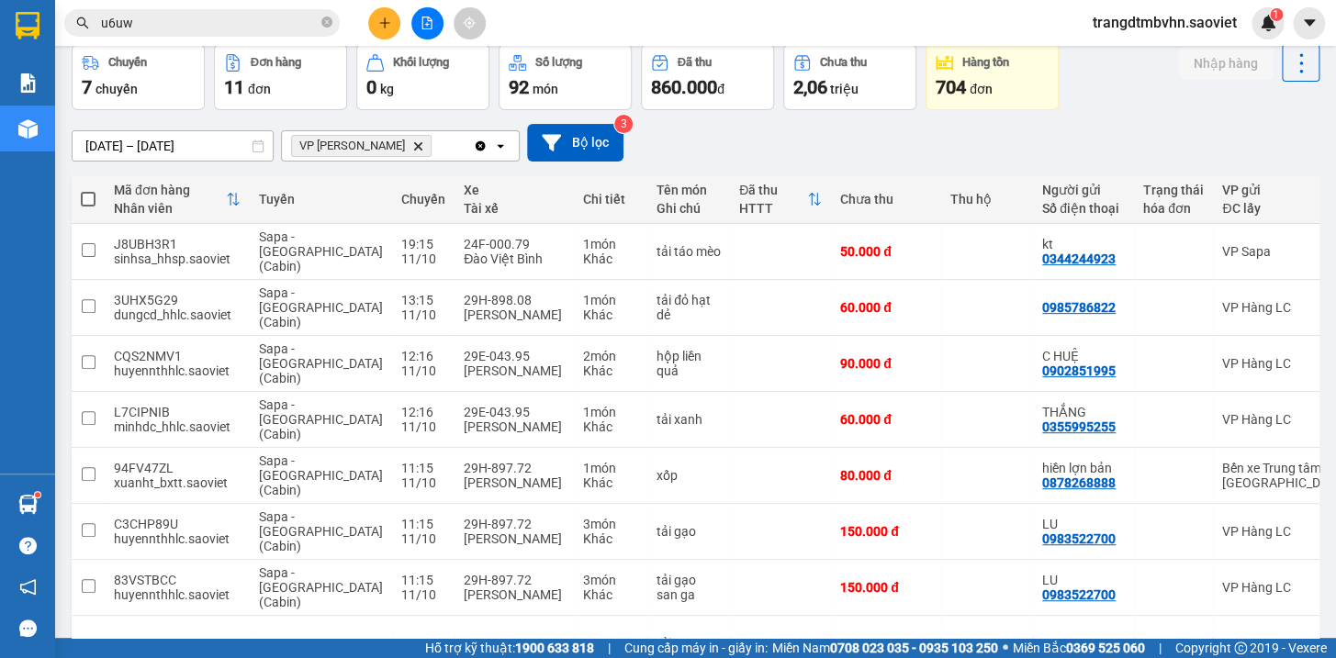
scroll to position [0, 0]
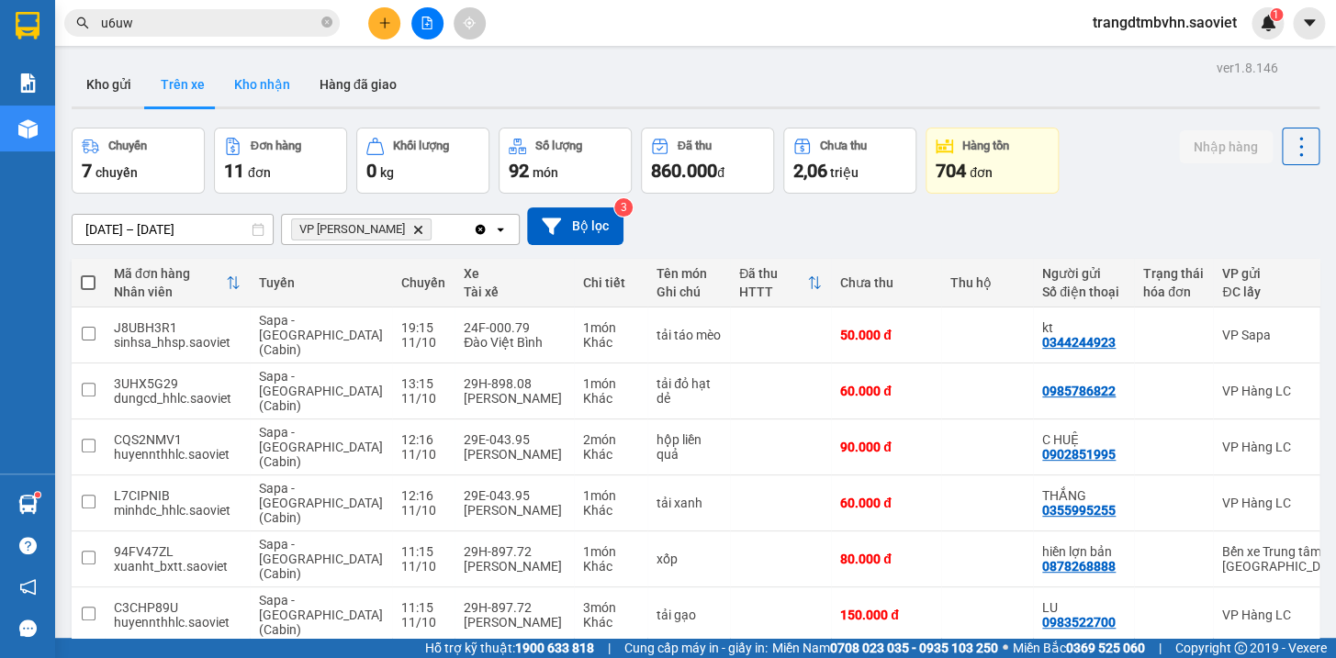
click at [271, 82] on button "Kho nhận" at bounding box center [261, 84] width 85 height 44
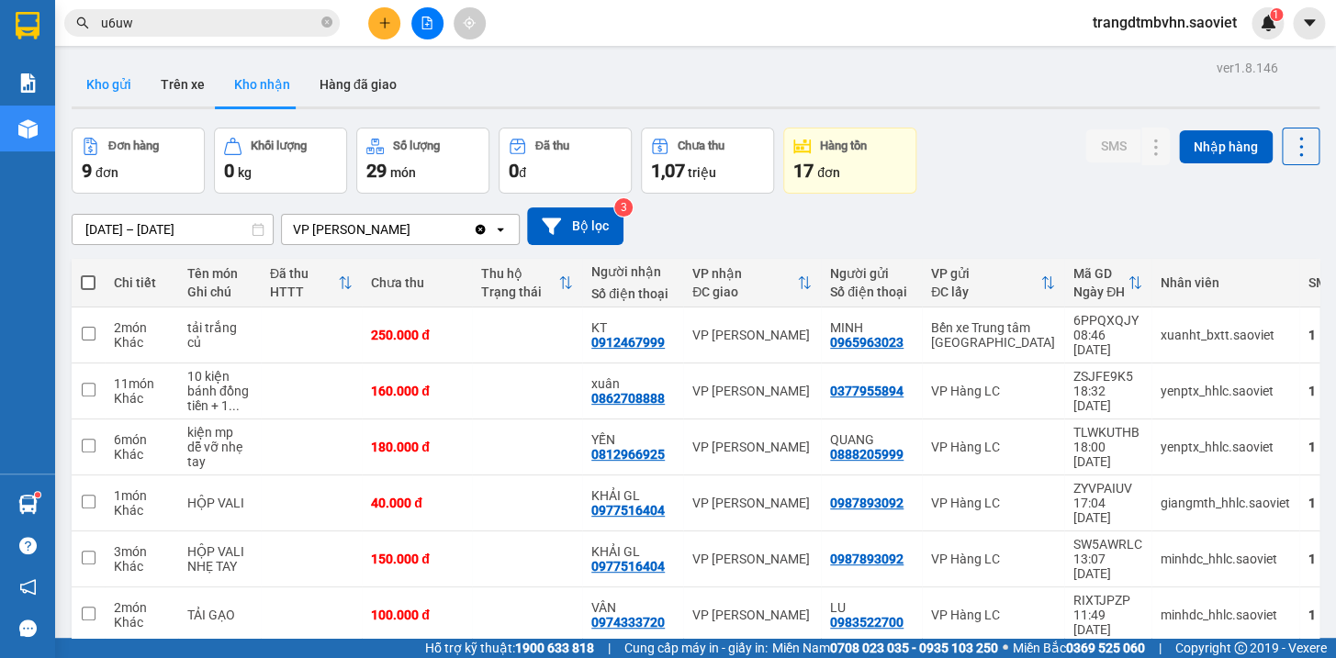
click at [106, 84] on button "Kho gửi" at bounding box center [109, 84] width 74 height 44
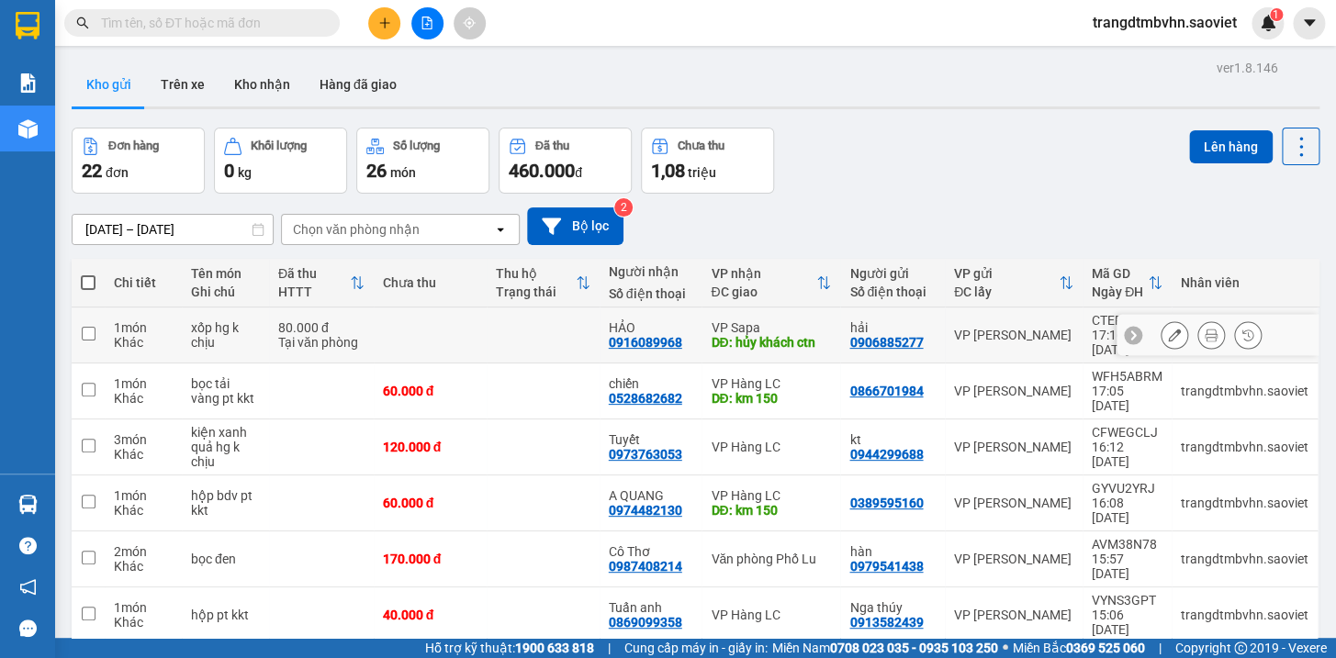
click at [1168, 330] on icon at bounding box center [1174, 335] width 13 height 13
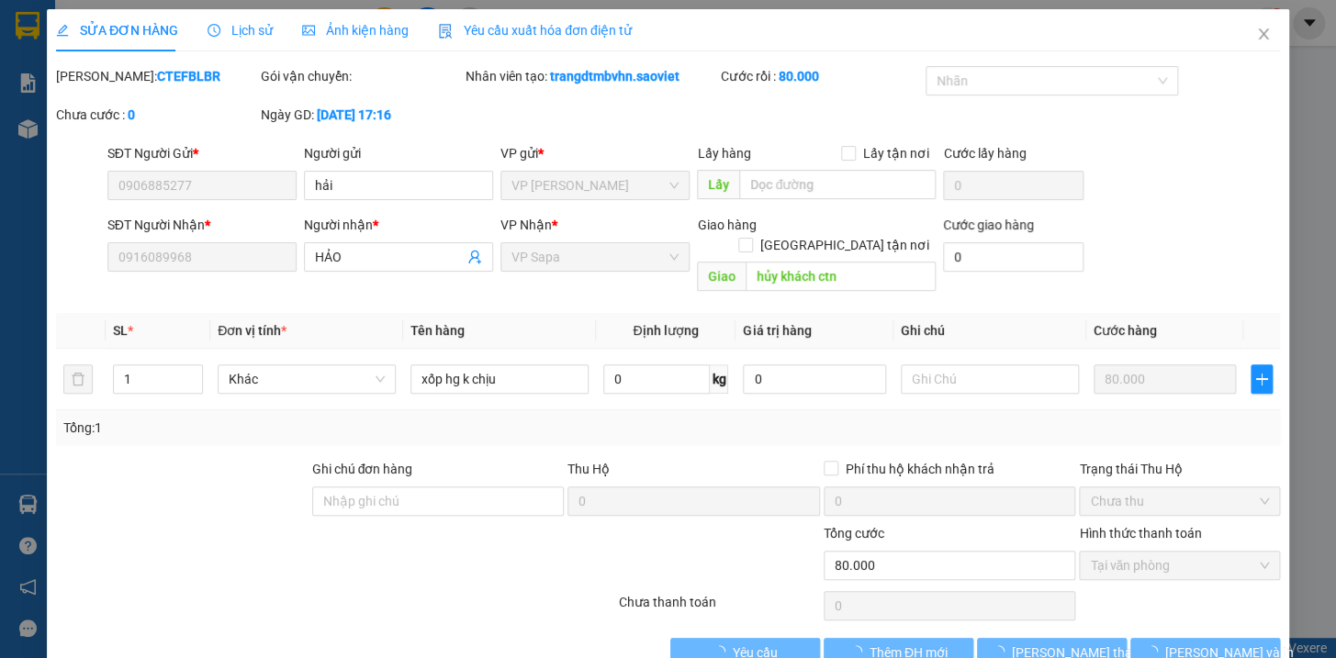
type input "0906885277"
type input "hải"
type input "0916089968"
type input "HẢO"
type input "hủy khách ctn"
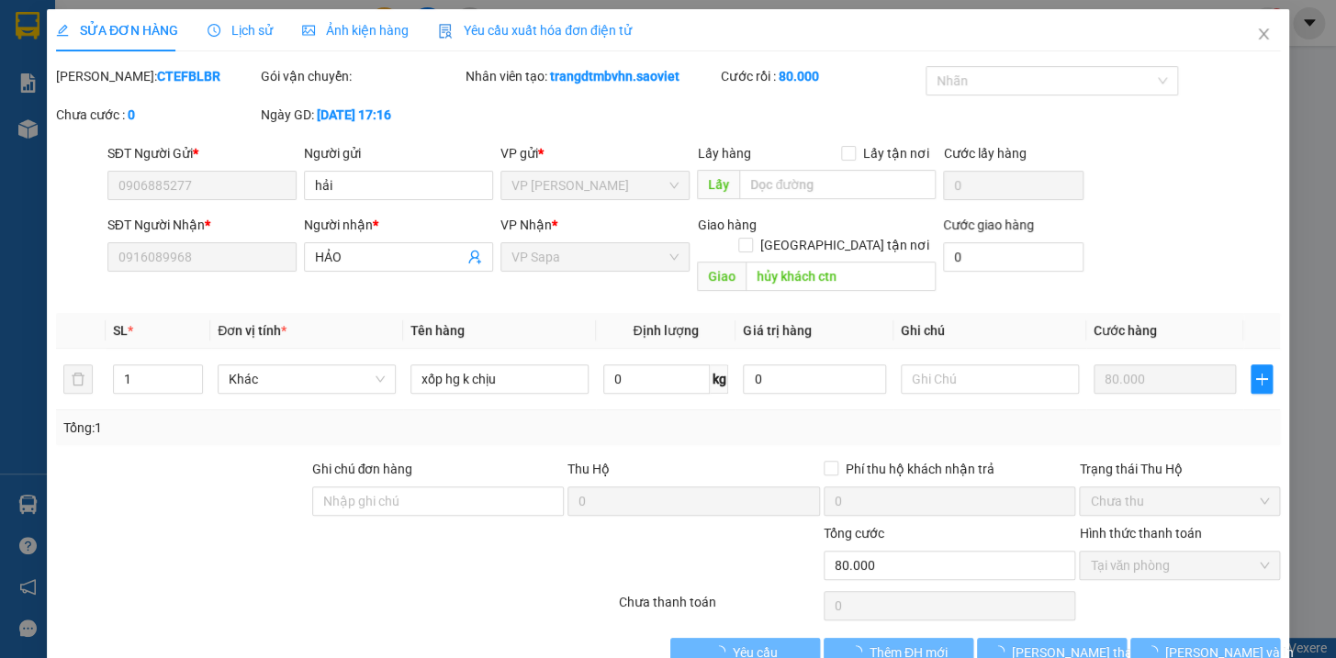
type input "0"
type input "80.000"
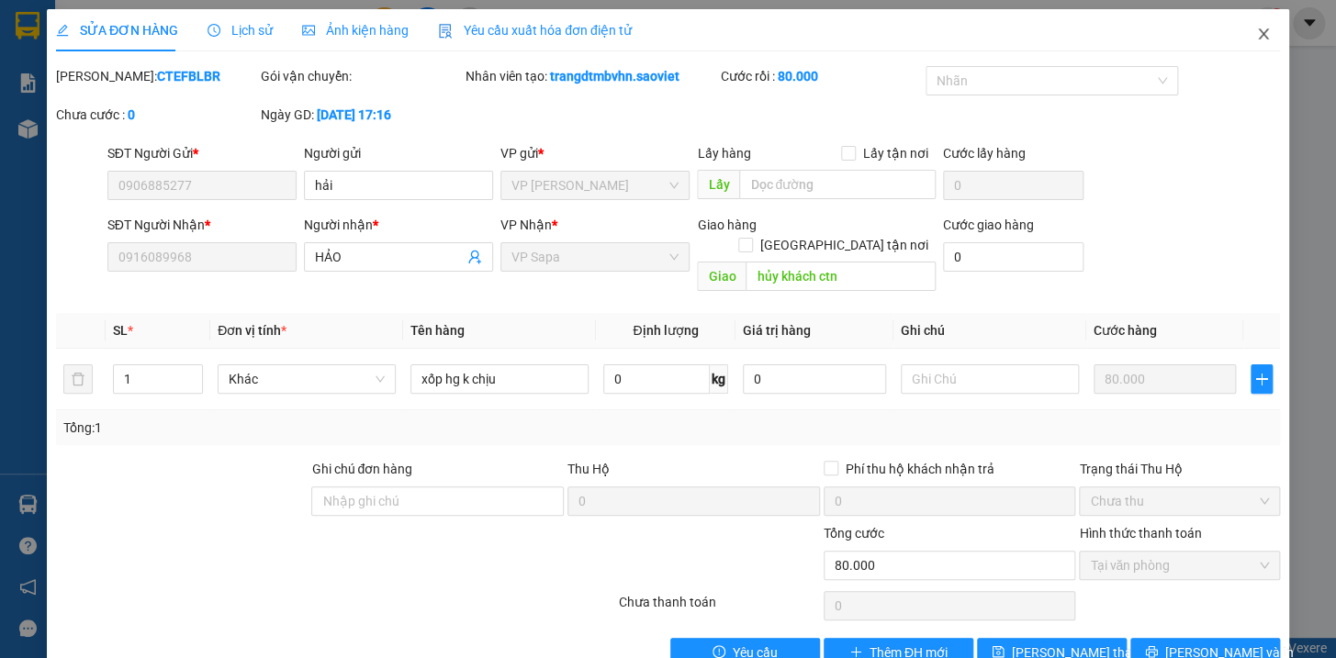
click at [1256, 31] on icon "close" at bounding box center [1263, 34] width 15 height 15
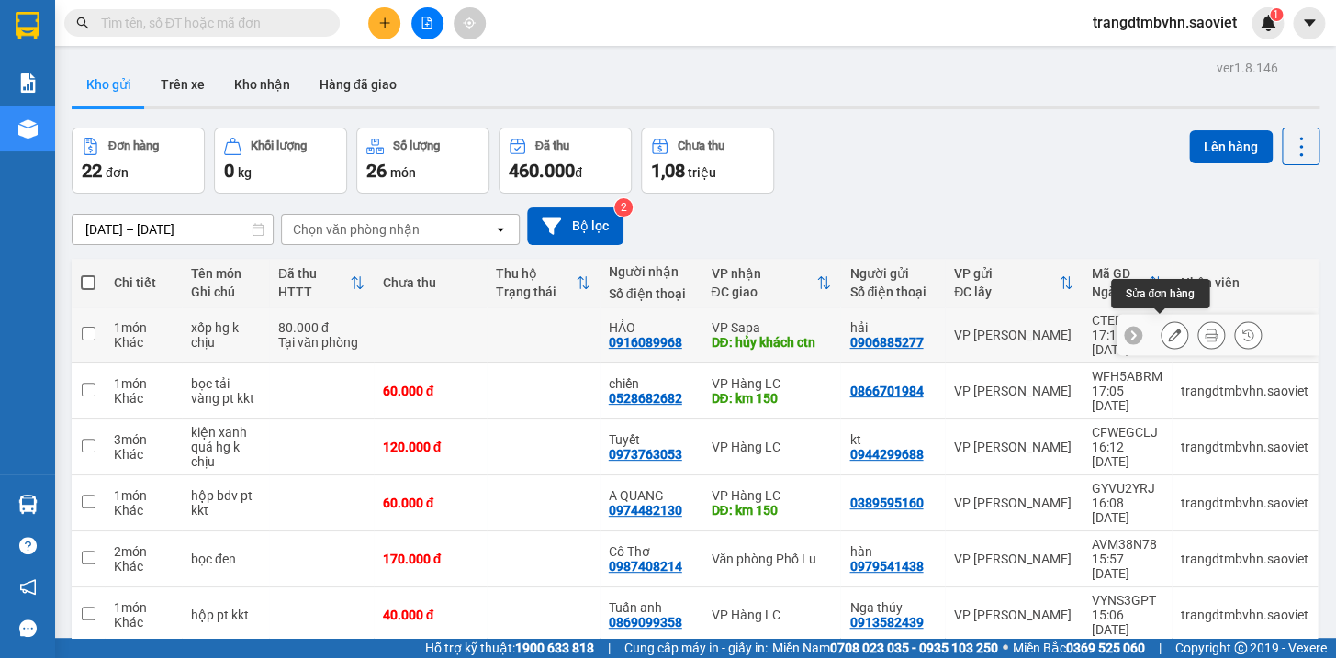
click at [1168, 329] on icon at bounding box center [1174, 335] width 13 height 13
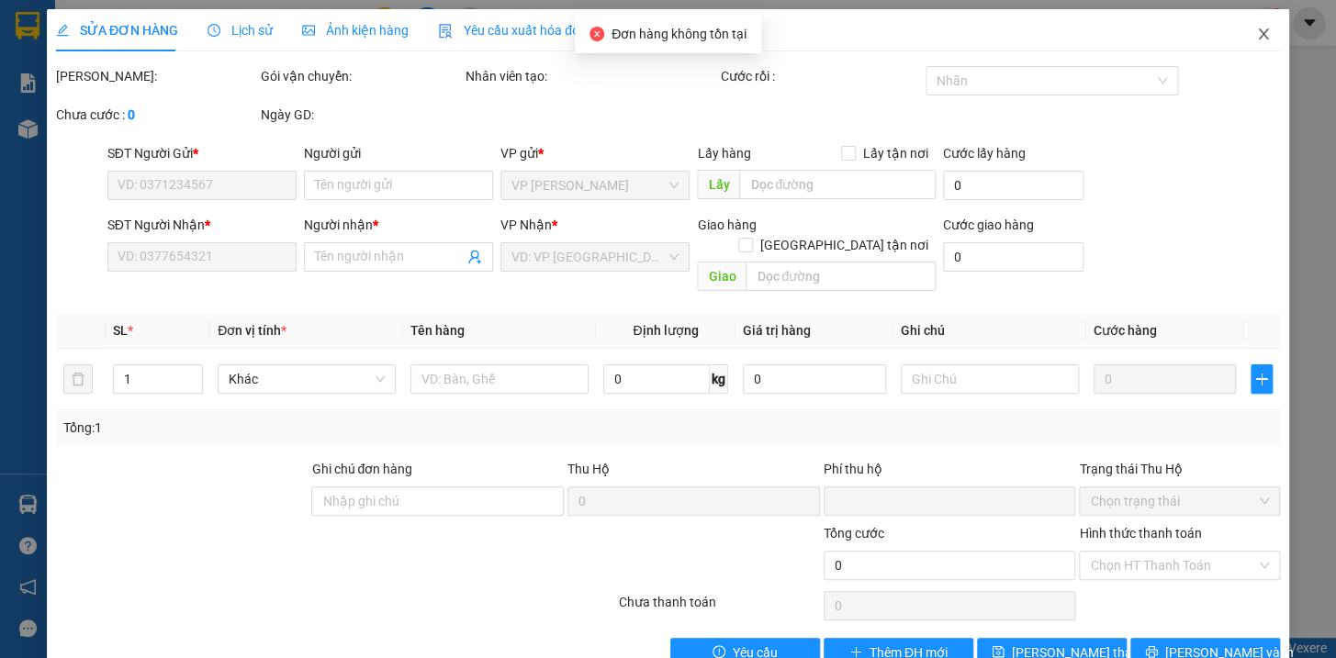
click at [1258, 37] on icon "close" at bounding box center [1263, 33] width 10 height 11
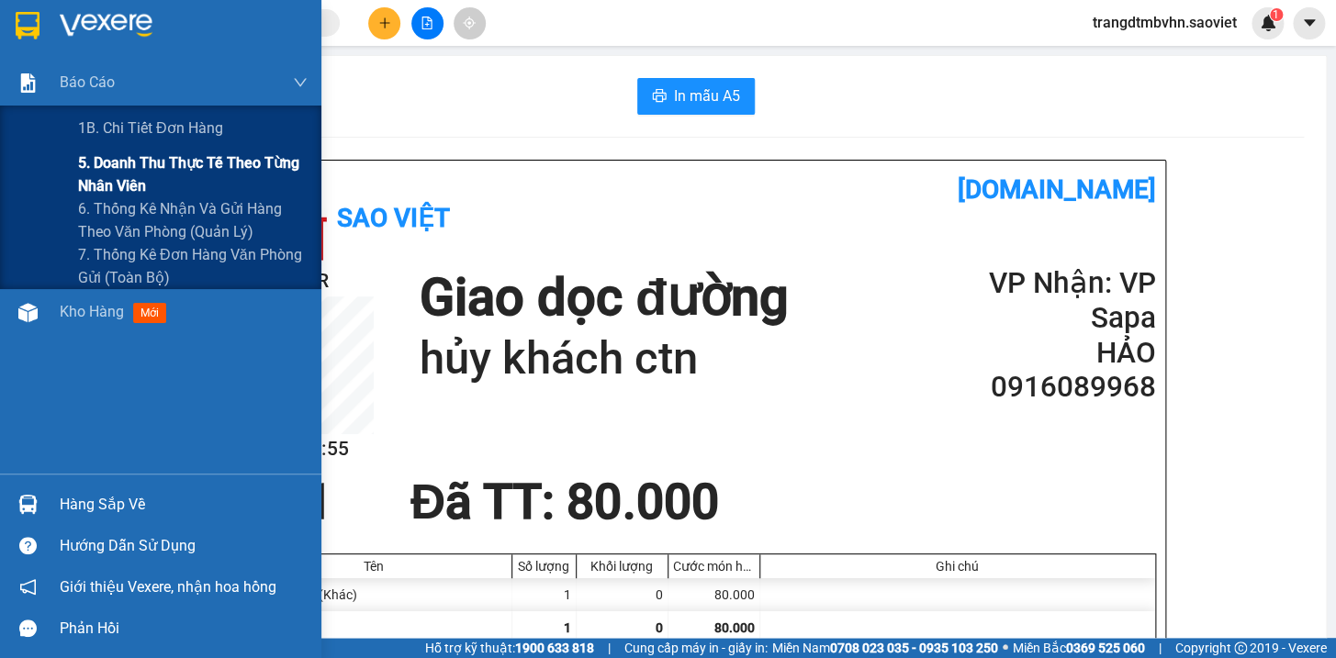
click at [199, 167] on span "5. Doanh thu thực tế theo từng nhân viên" at bounding box center [193, 175] width 230 height 46
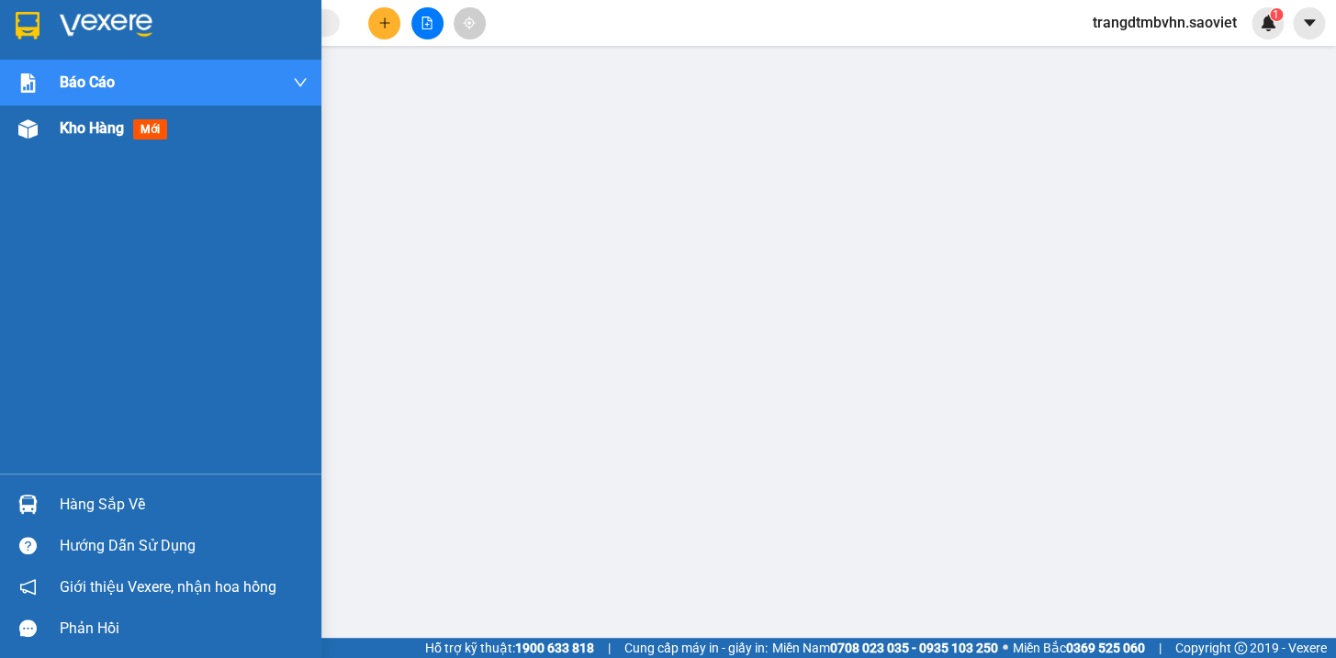
click at [95, 128] on span "Kho hàng" at bounding box center [92, 127] width 64 height 17
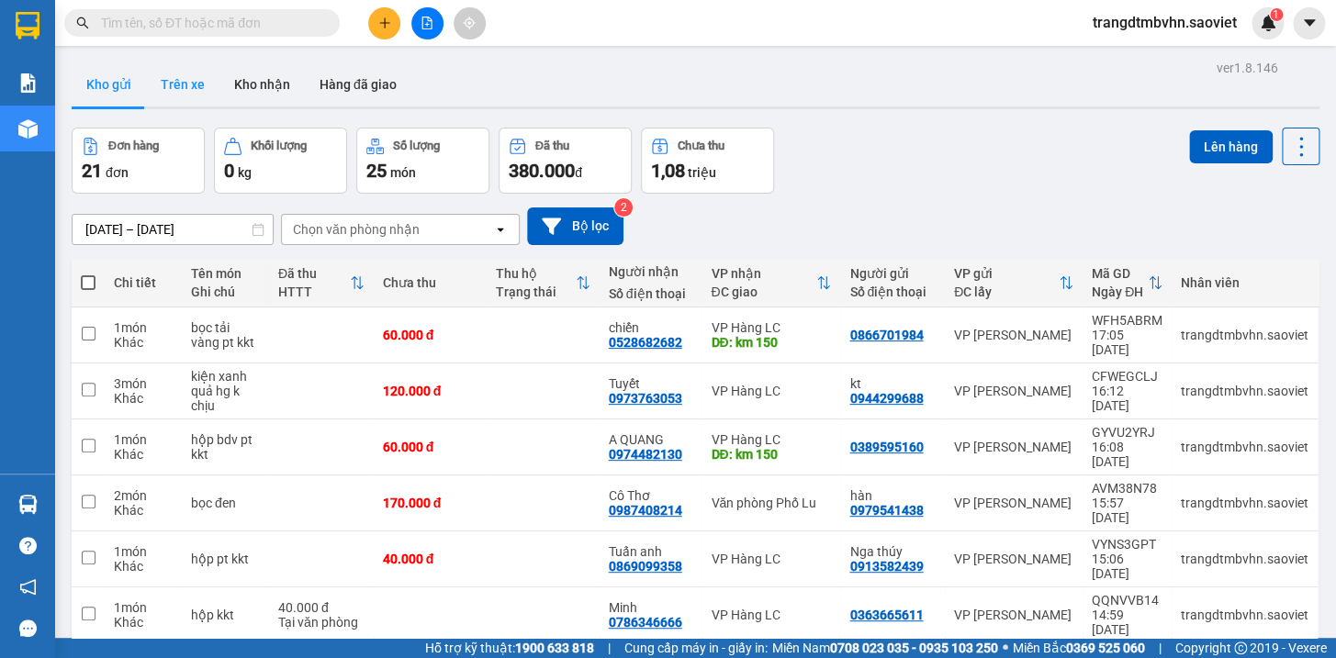
click at [197, 84] on button "Trên xe" at bounding box center [182, 84] width 73 height 44
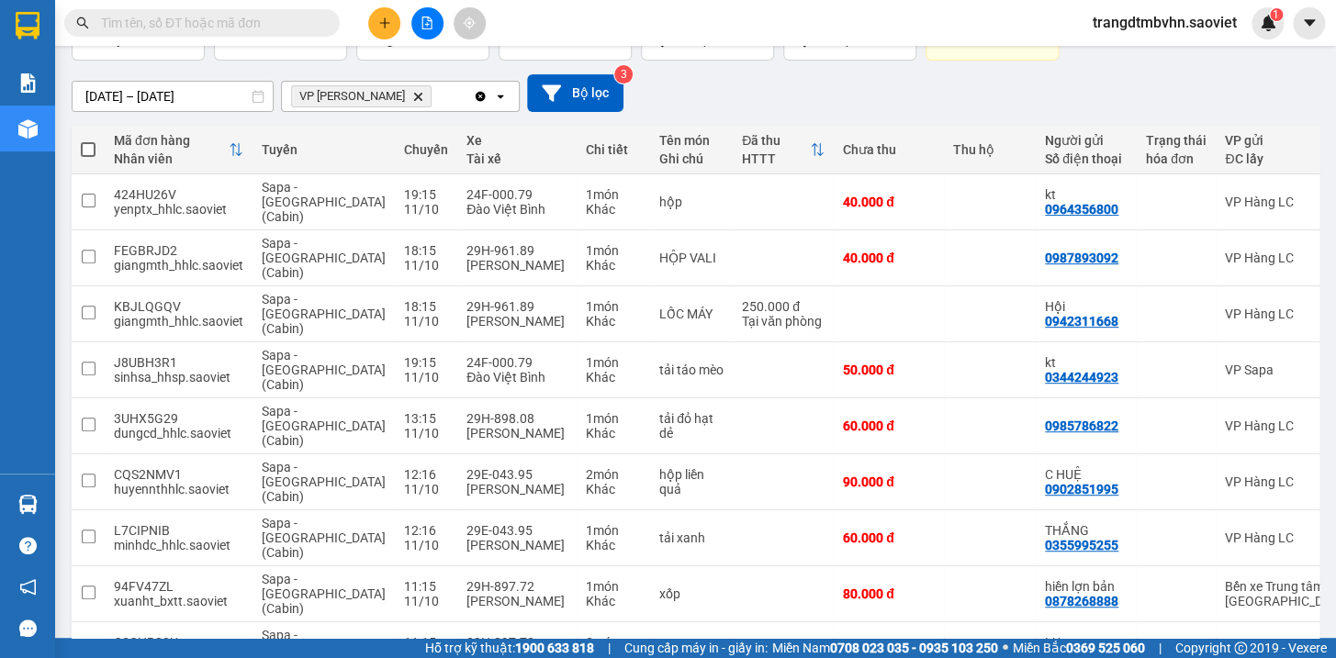
scroll to position [163, 0]
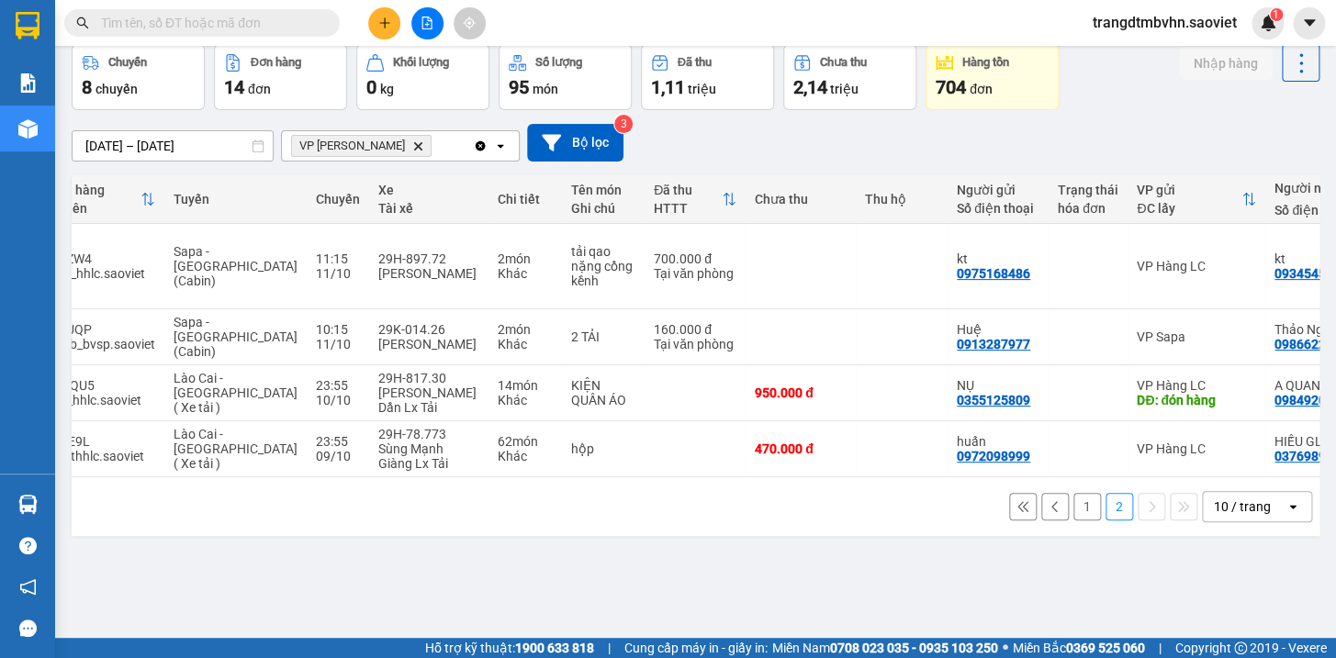
scroll to position [0, 101]
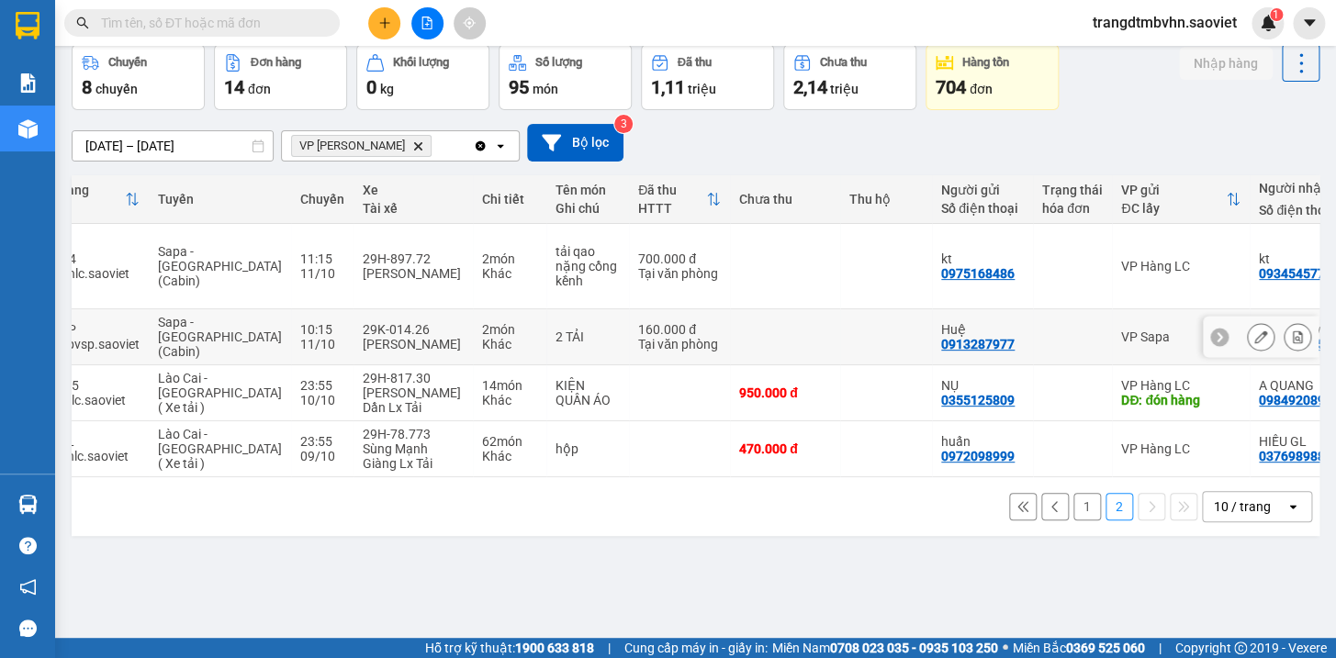
click at [840, 326] on td at bounding box center [886, 337] width 92 height 56
checkbox input "true"
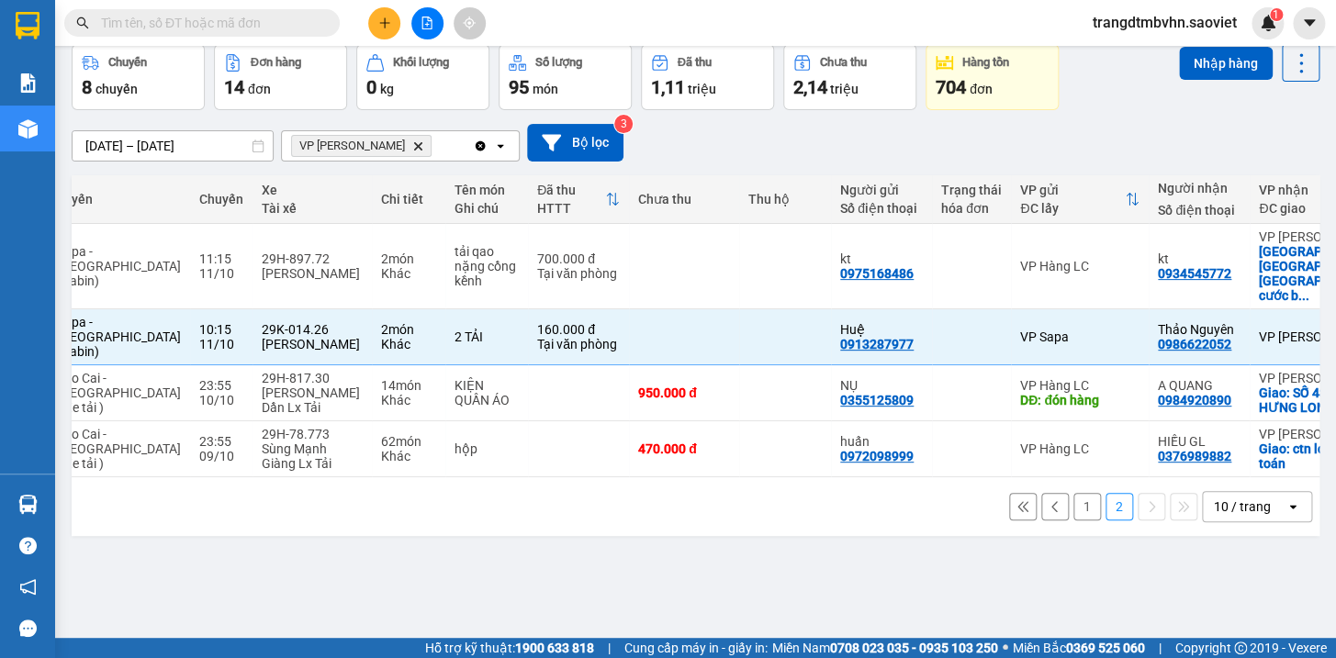
scroll to position [0, 203]
click at [663, 257] on td at bounding box center [683, 266] width 110 height 85
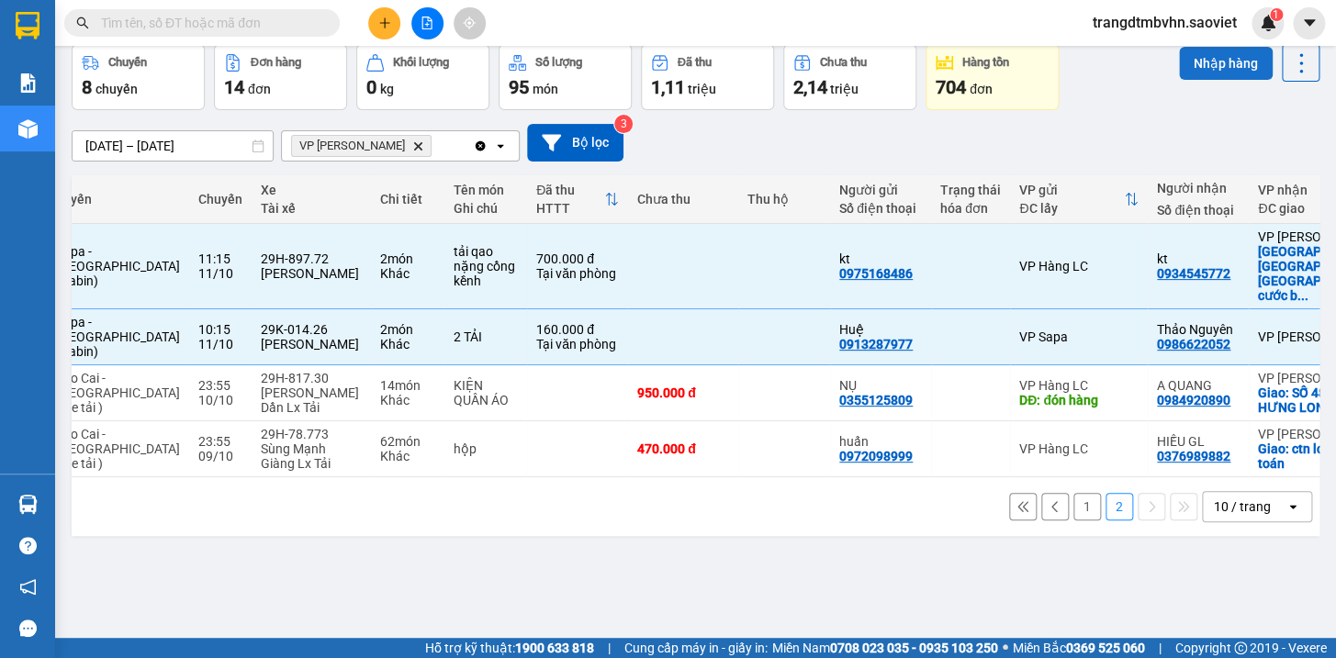
click at [1207, 64] on button "Nhập hàng" at bounding box center [1226, 63] width 94 height 33
checkbox input "false"
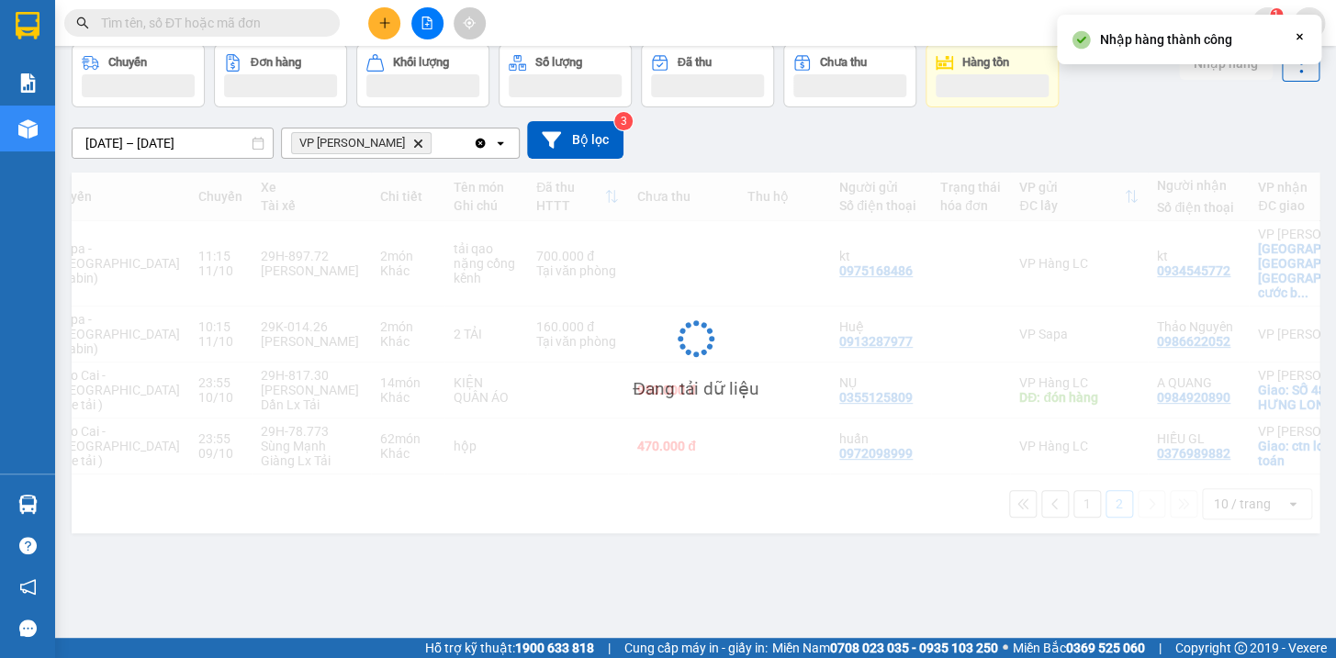
scroll to position [83, 0]
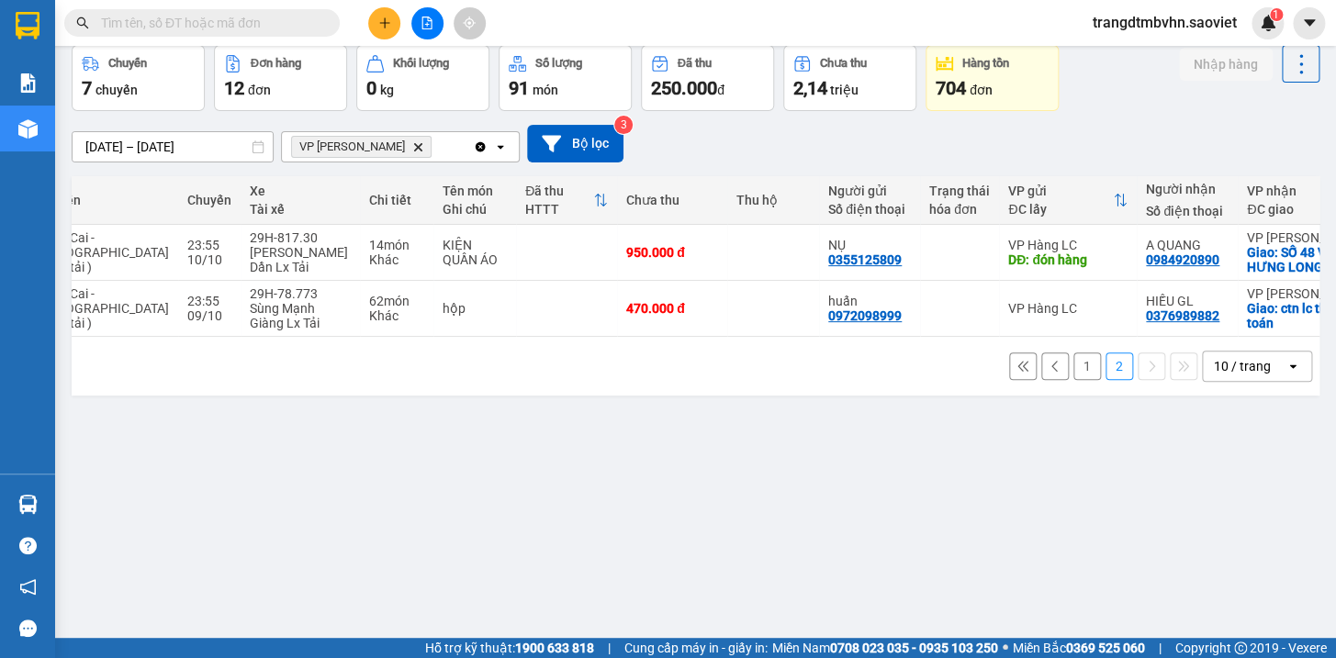
click at [1073, 367] on button "1" at bounding box center [1087, 367] width 28 height 28
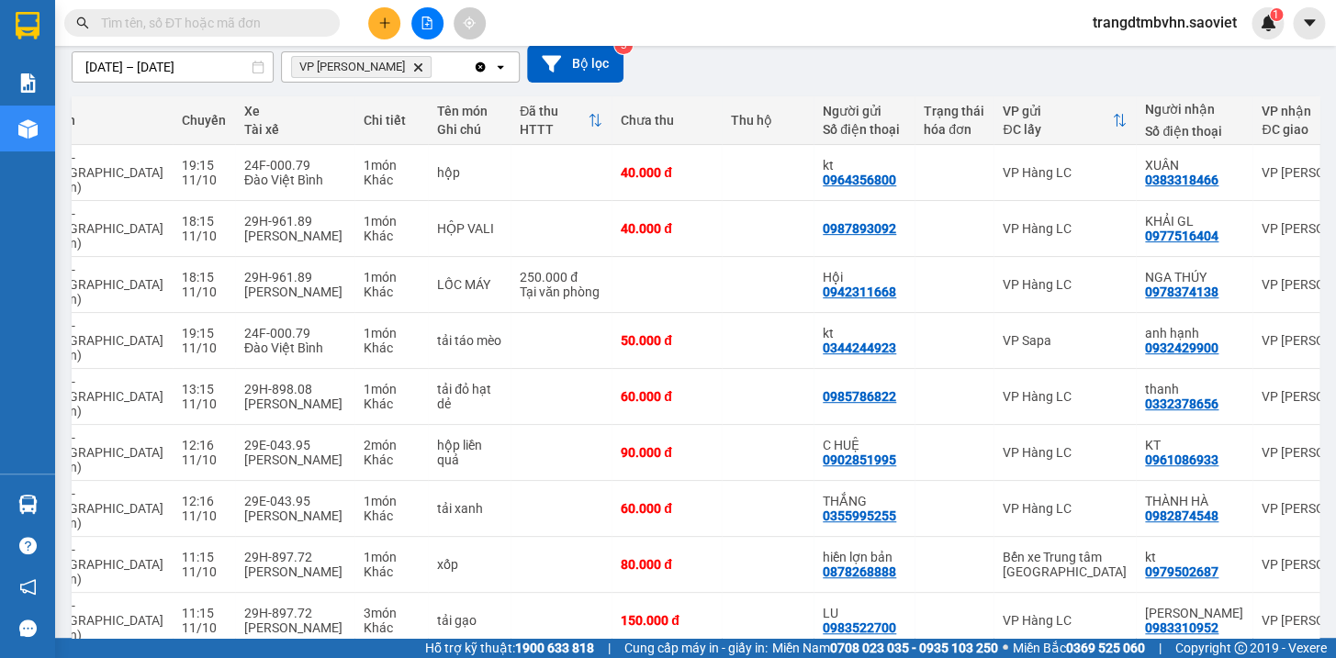
scroll to position [0, 225]
checkbox input "true"
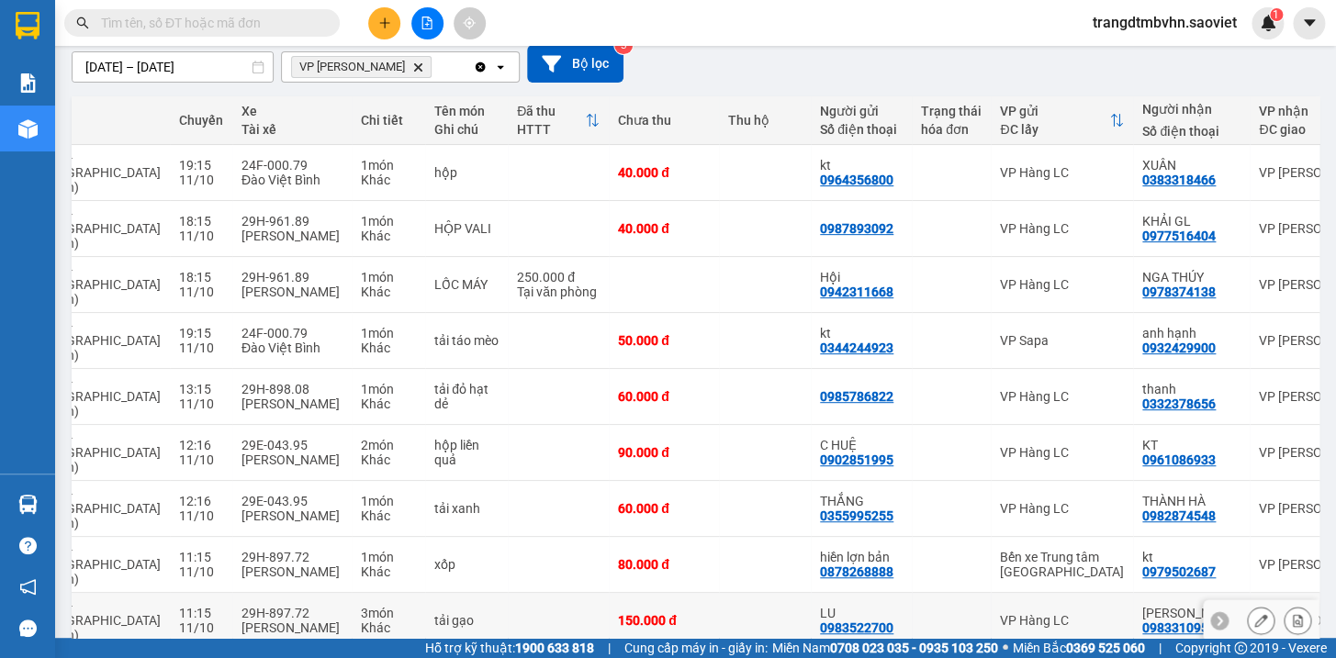
click at [719, 593] on td at bounding box center [765, 621] width 92 height 56
checkbox input "true"
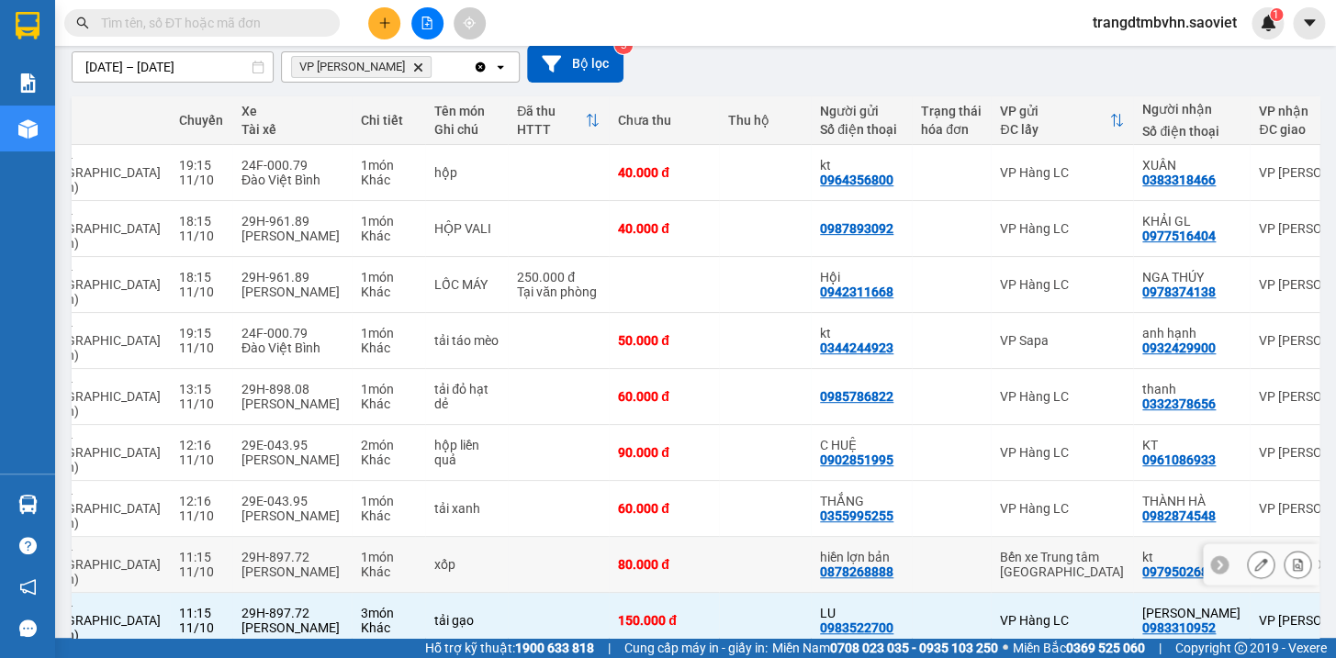
click at [719, 537] on td at bounding box center [765, 565] width 92 height 56
checkbox input "true"
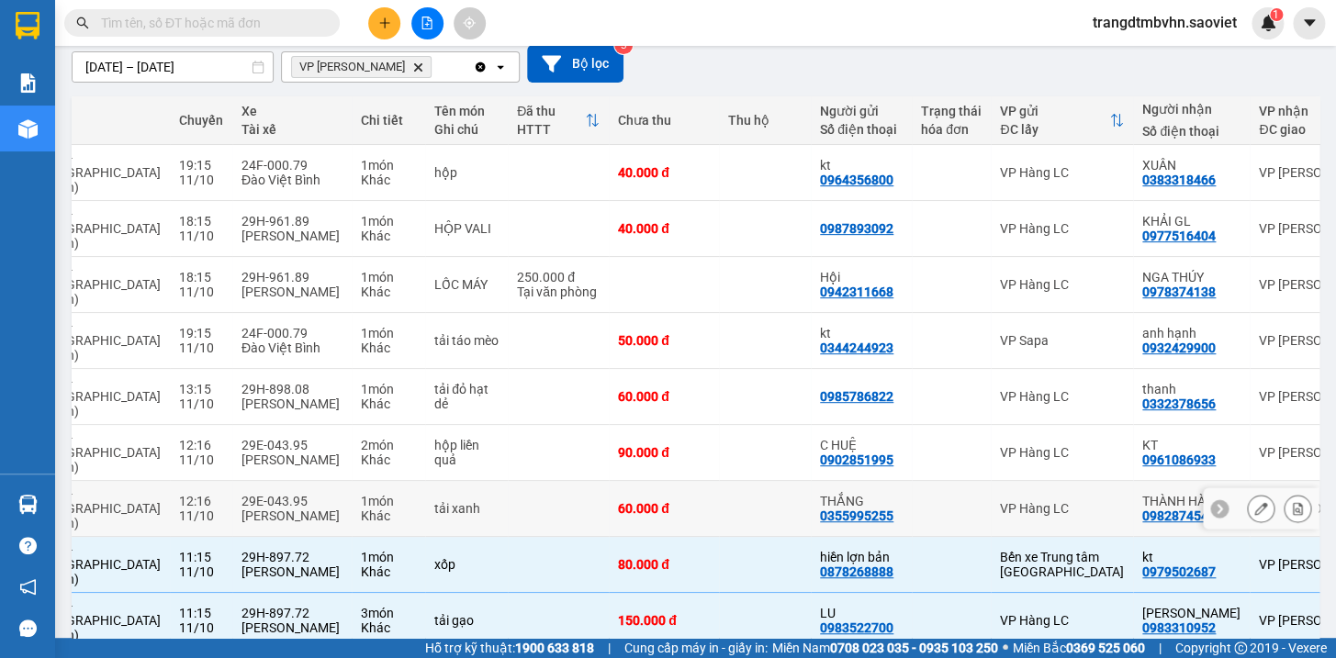
click at [719, 481] on td at bounding box center [765, 509] width 92 height 56
checkbox input "true"
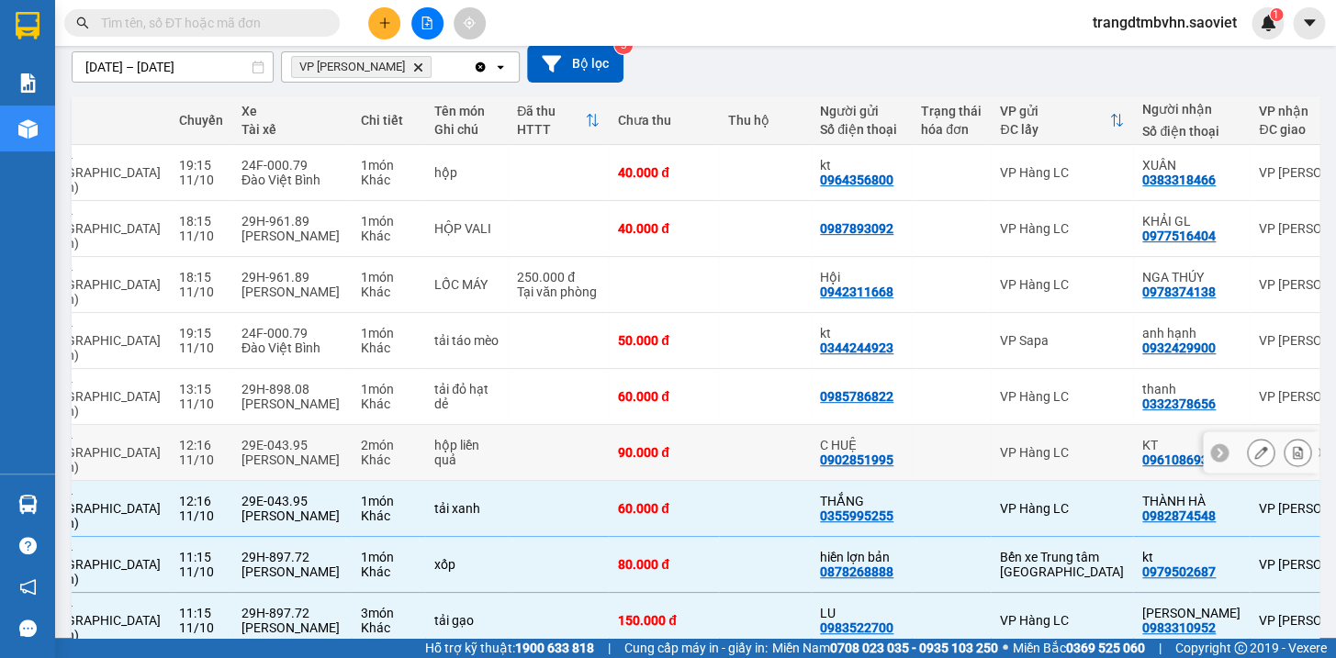
click at [719, 425] on td at bounding box center [765, 453] width 92 height 56
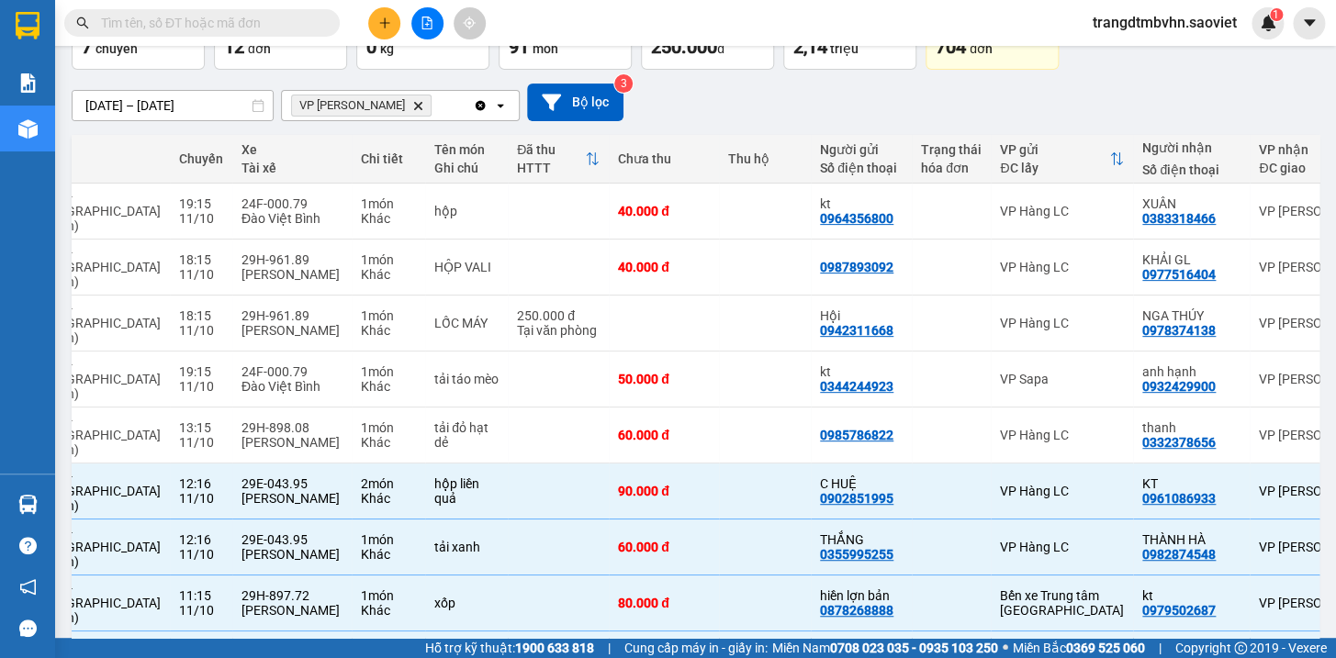
scroll to position [0, 0]
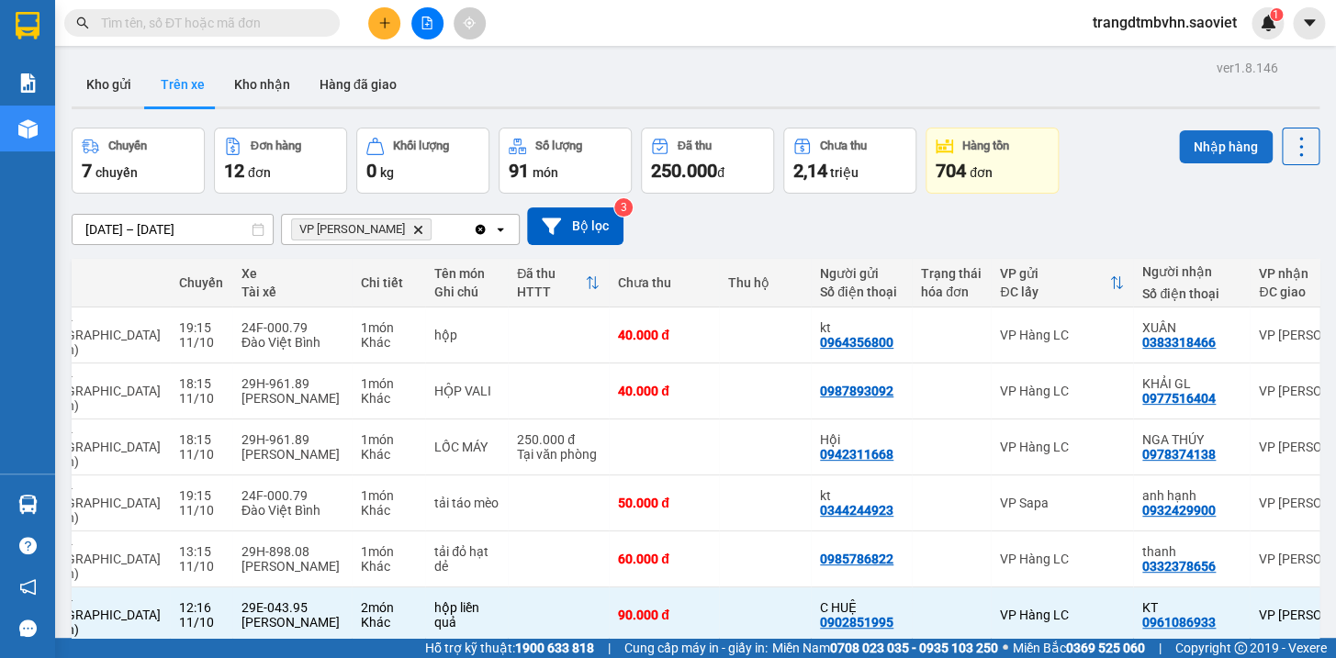
click at [1213, 144] on button "Nhập hàng" at bounding box center [1226, 146] width 94 height 33
checkbox input "false"
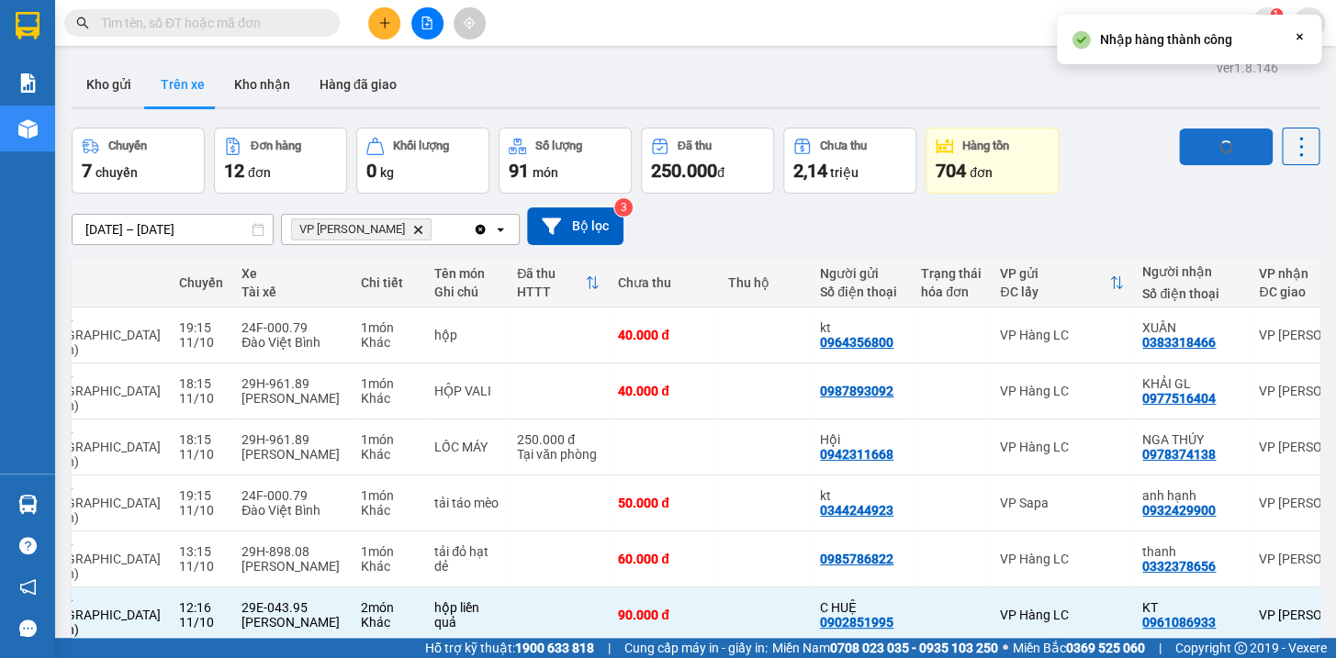
checkbox input "false"
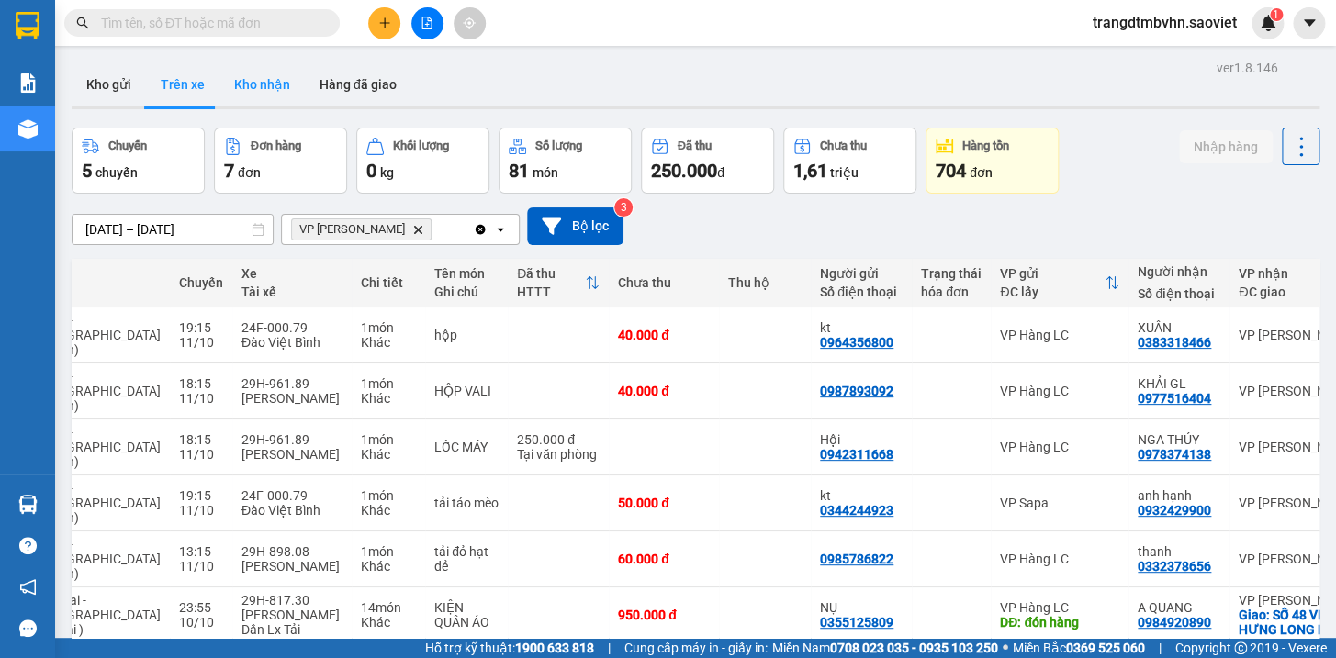
click at [274, 82] on button "Kho nhận" at bounding box center [261, 84] width 85 height 44
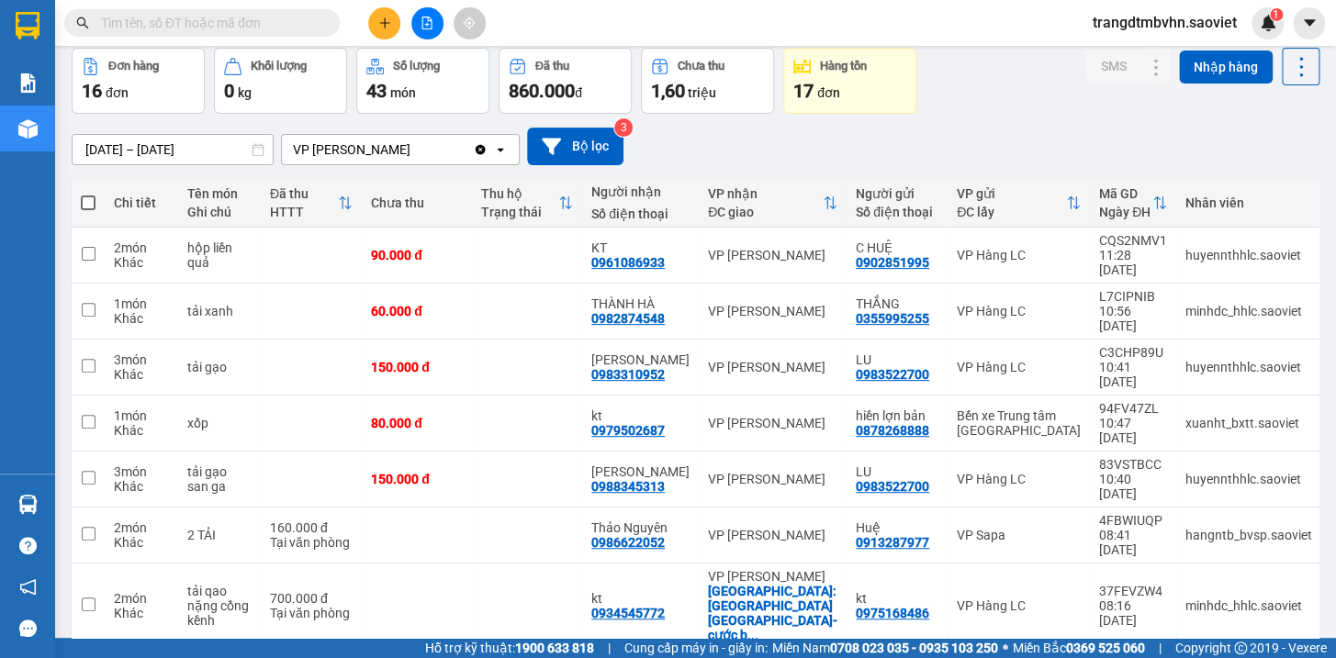
scroll to position [106, 0]
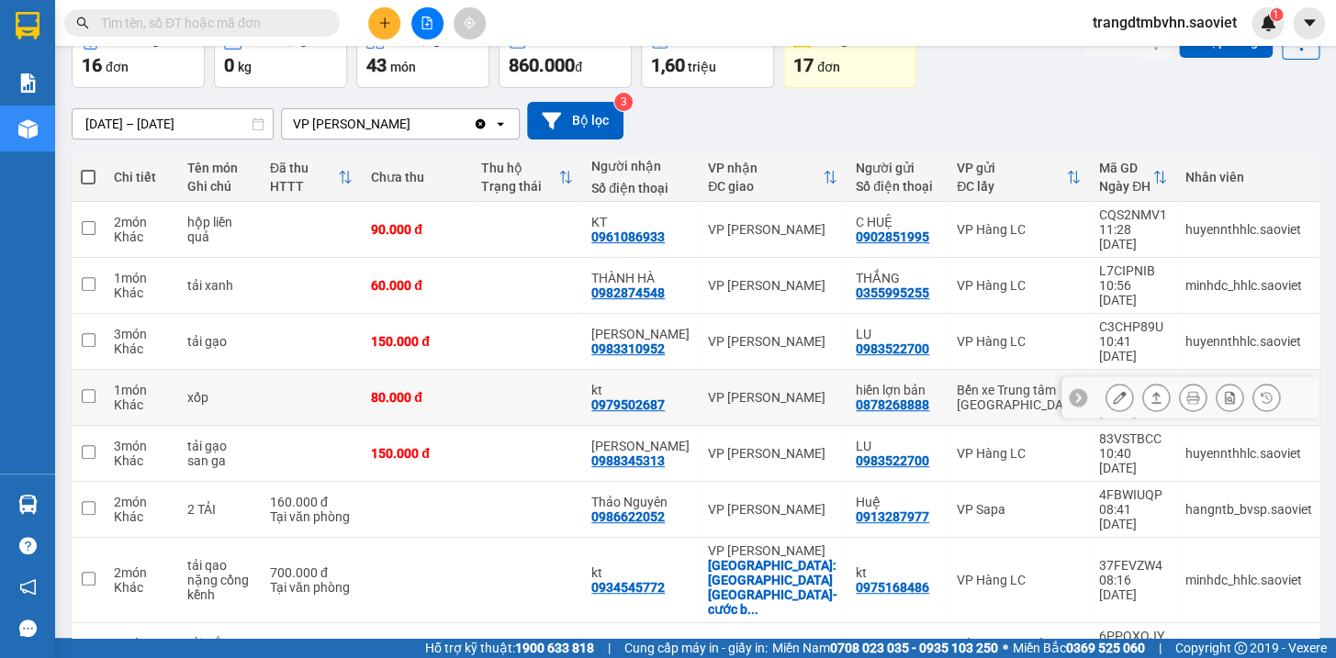
click at [484, 370] on td at bounding box center [527, 398] width 110 height 56
checkbox input "true"
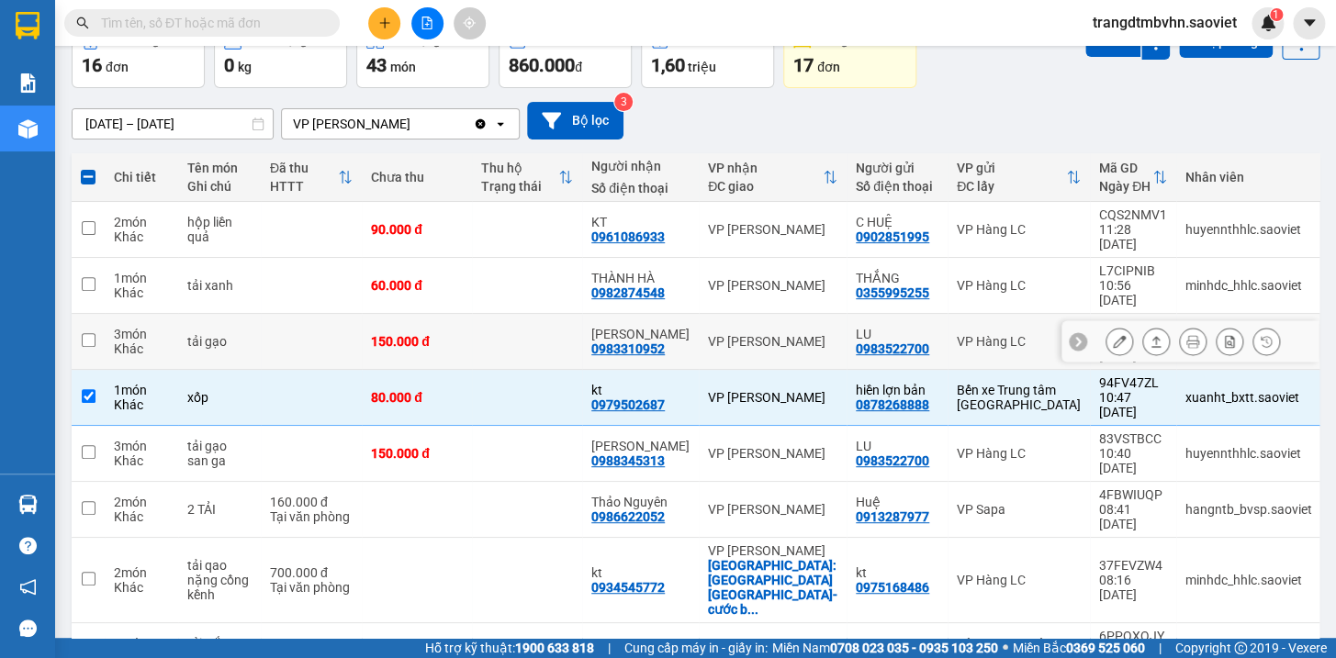
drag, startPoint x: 487, startPoint y: 318, endPoint x: 492, endPoint y: 274, distance: 44.4
click at [487, 314] on td at bounding box center [527, 342] width 110 height 56
checkbox input "true"
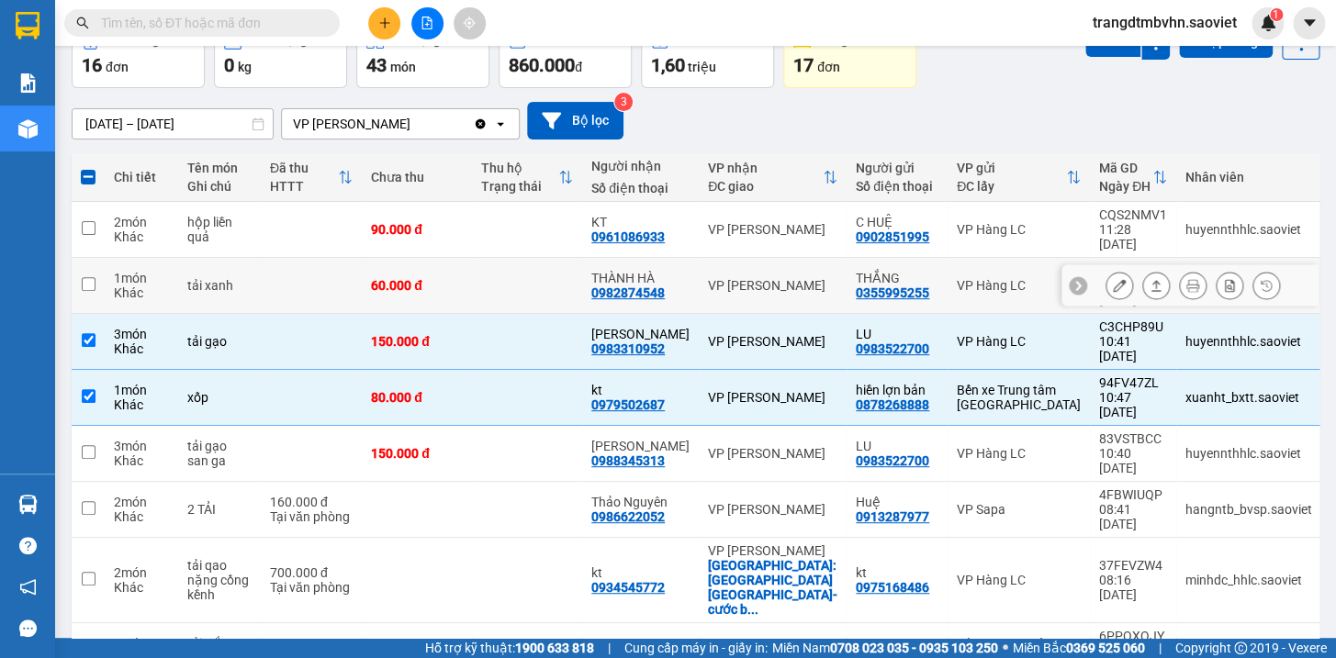
drag, startPoint x: 492, startPoint y: 274, endPoint x: 492, endPoint y: 242, distance: 32.1
click at [492, 269] on td at bounding box center [527, 286] width 110 height 56
checkbox input "true"
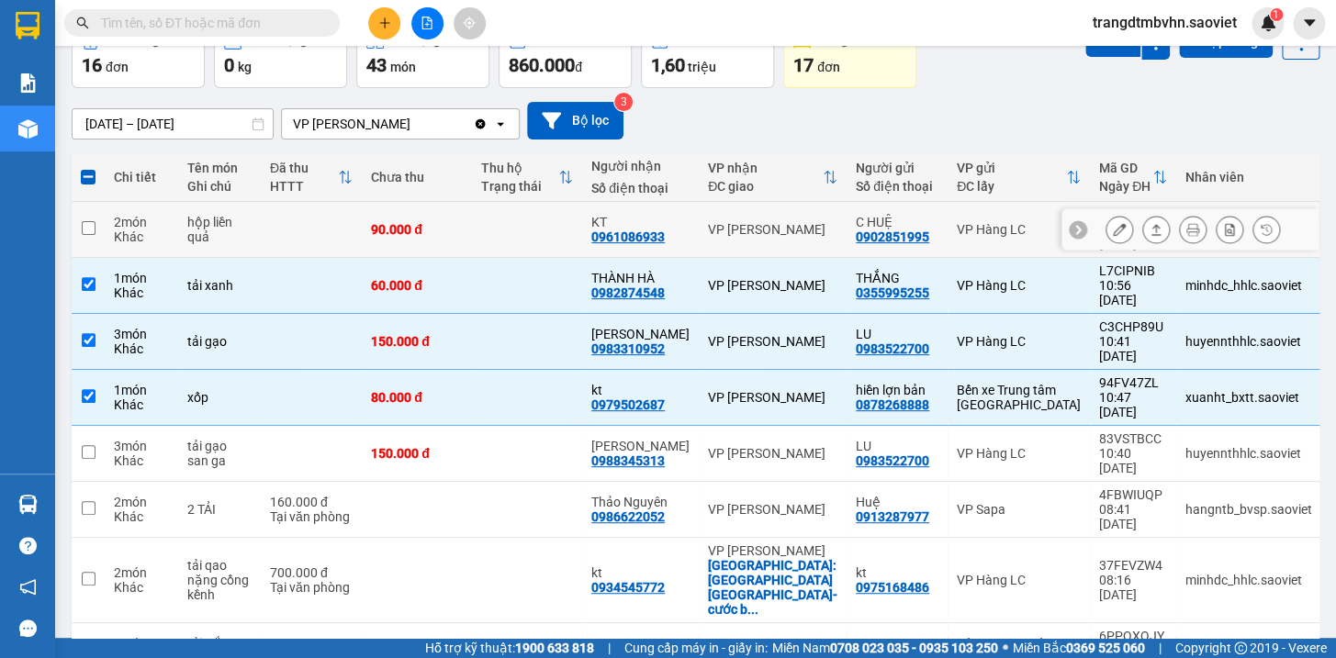
click at [492, 231] on td at bounding box center [527, 230] width 110 height 56
checkbox input "true"
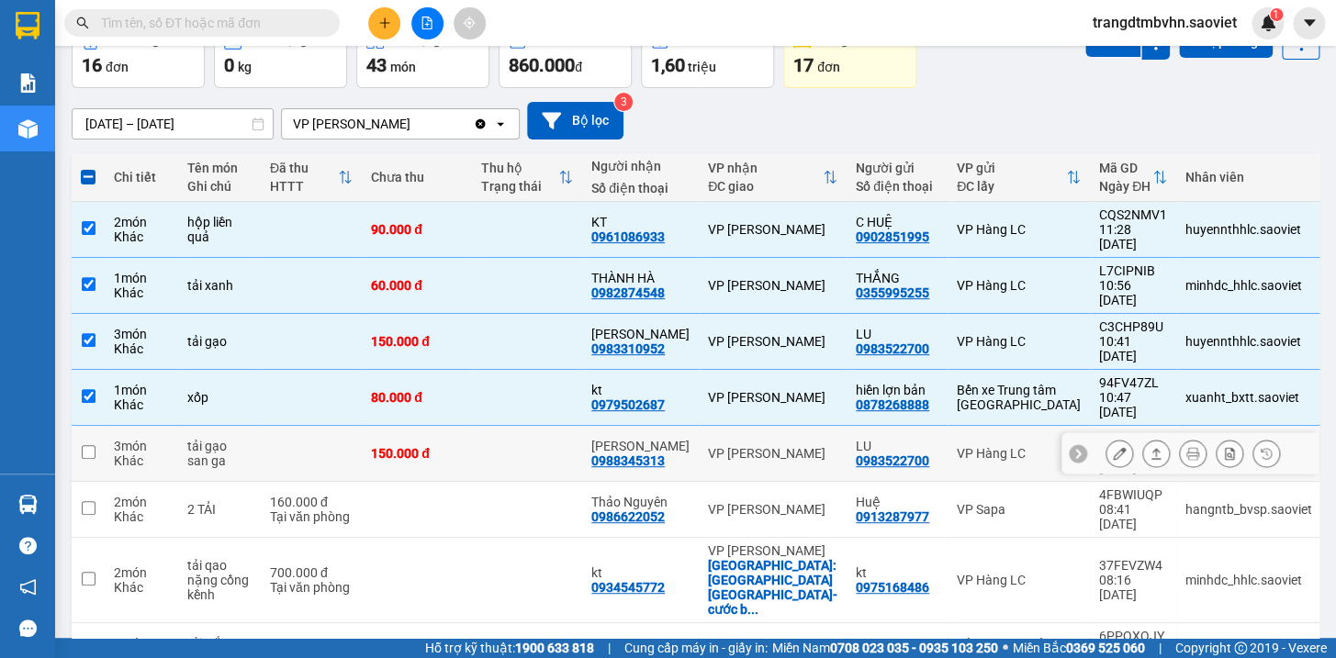
click at [521, 426] on td at bounding box center [527, 454] width 110 height 56
checkbox input "true"
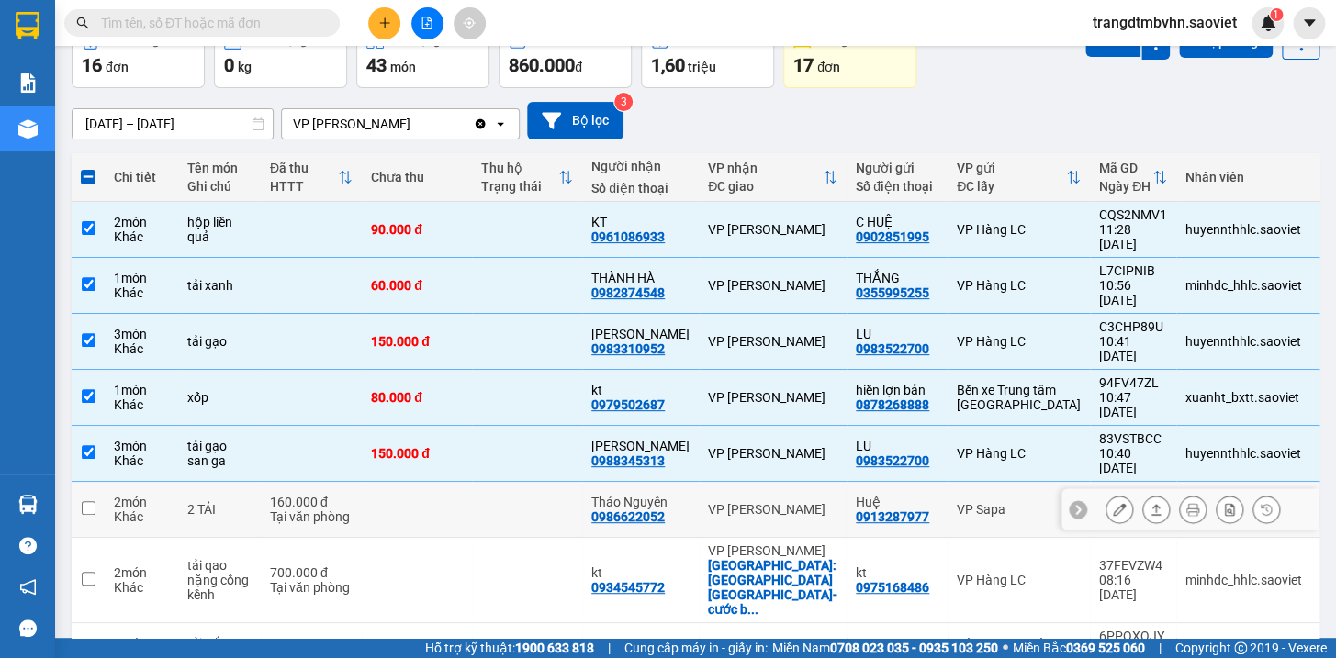
click at [511, 482] on td at bounding box center [527, 510] width 110 height 56
checkbox input "true"
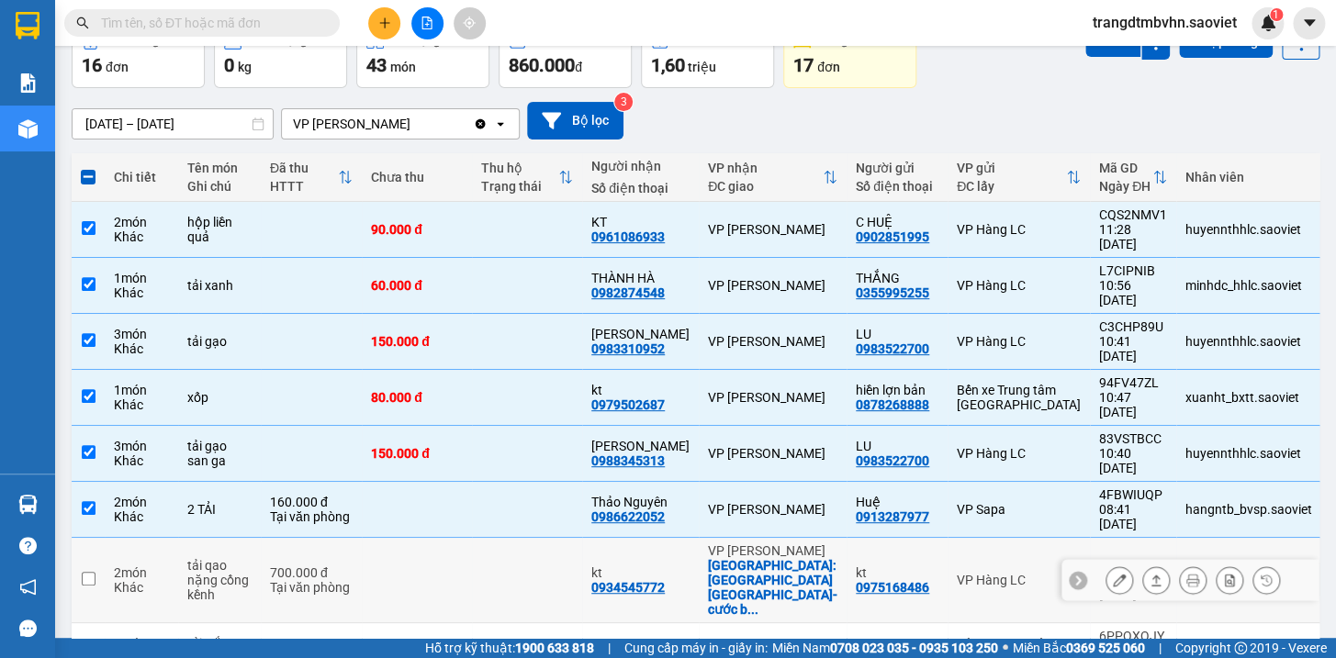
click at [519, 538] on td at bounding box center [527, 580] width 110 height 85
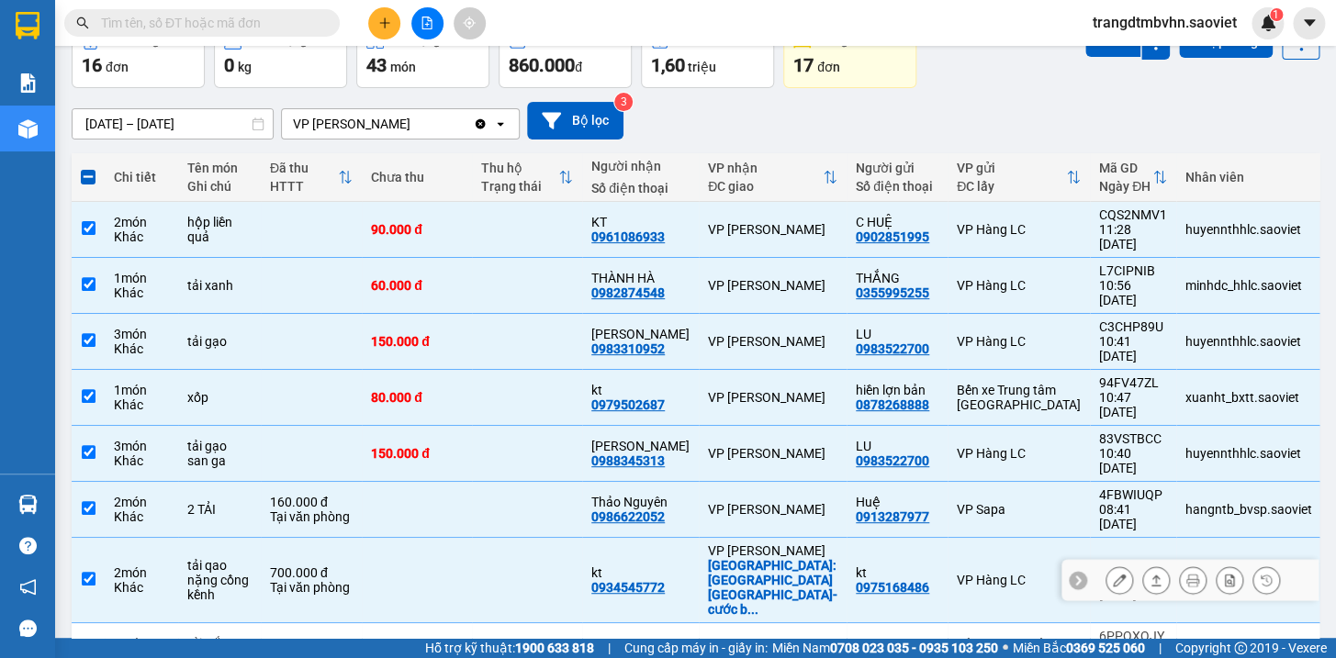
click at [519, 538] on td at bounding box center [527, 580] width 110 height 85
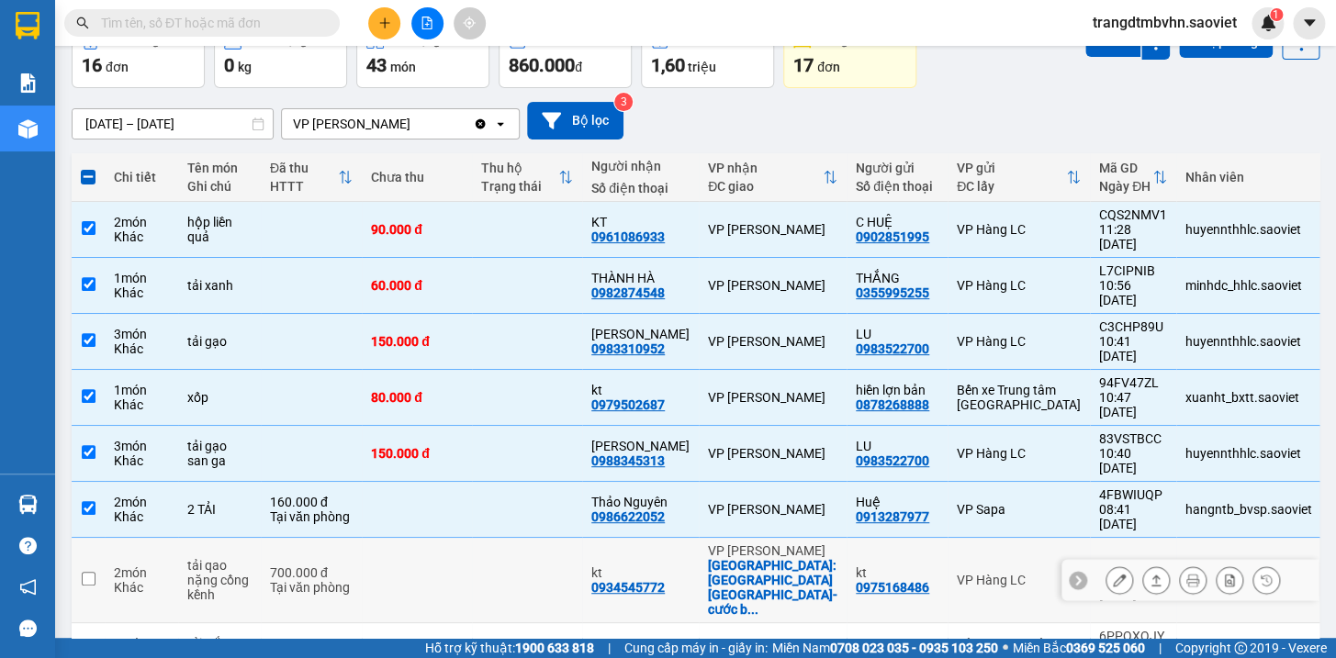
click at [487, 538] on td at bounding box center [527, 580] width 110 height 85
checkbox input "true"
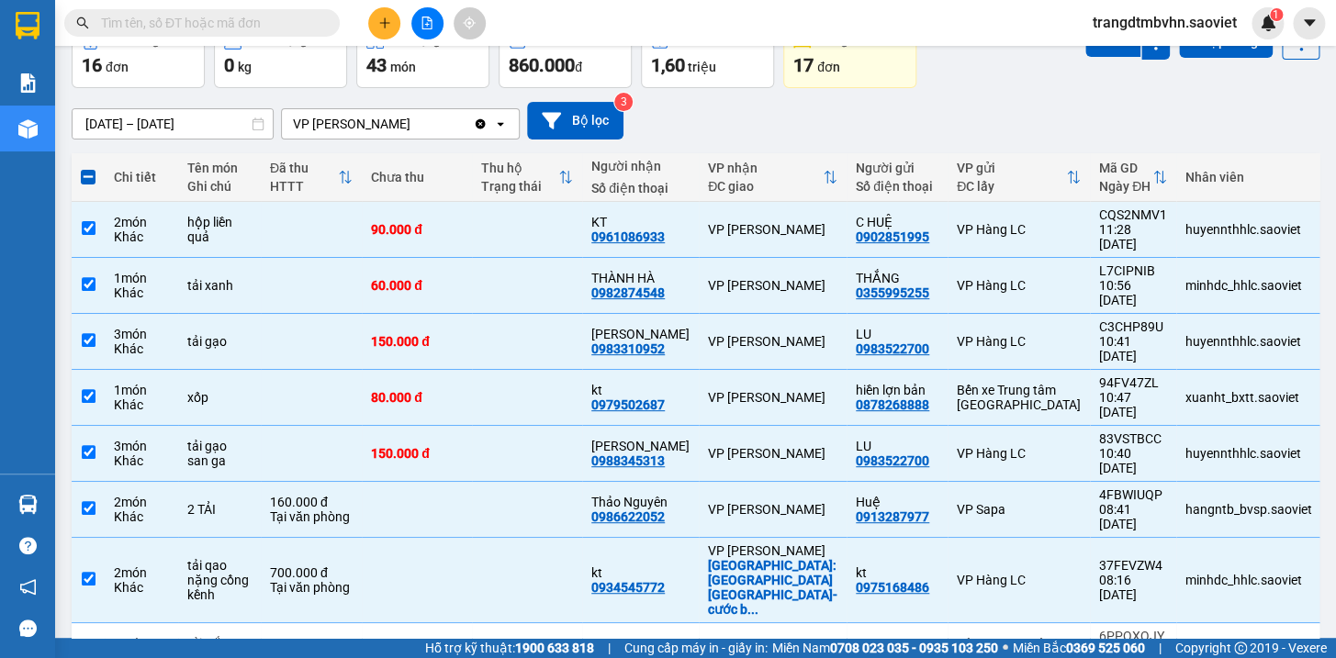
scroll to position [0, 0]
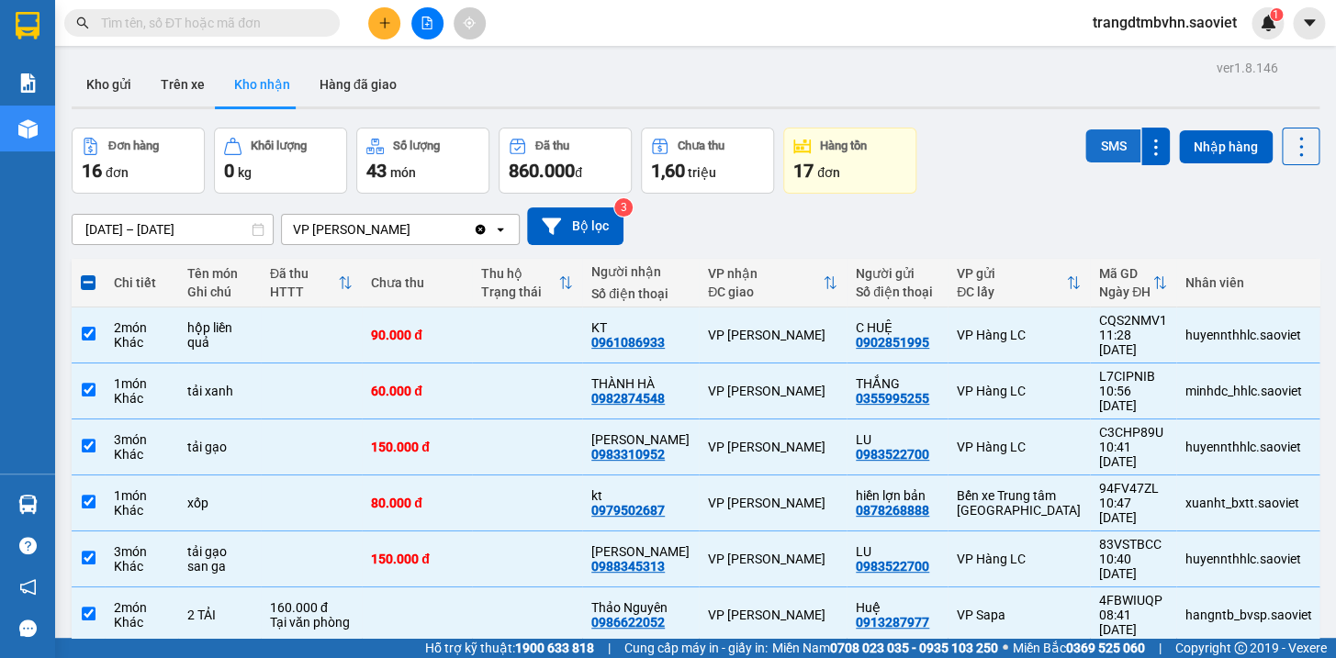
click at [1107, 147] on button "SMS" at bounding box center [1112, 145] width 55 height 33
click at [82, 281] on span at bounding box center [88, 282] width 15 height 15
click at [88, 274] on input "checkbox" at bounding box center [88, 274] width 0 height 0
checkbox input "true"
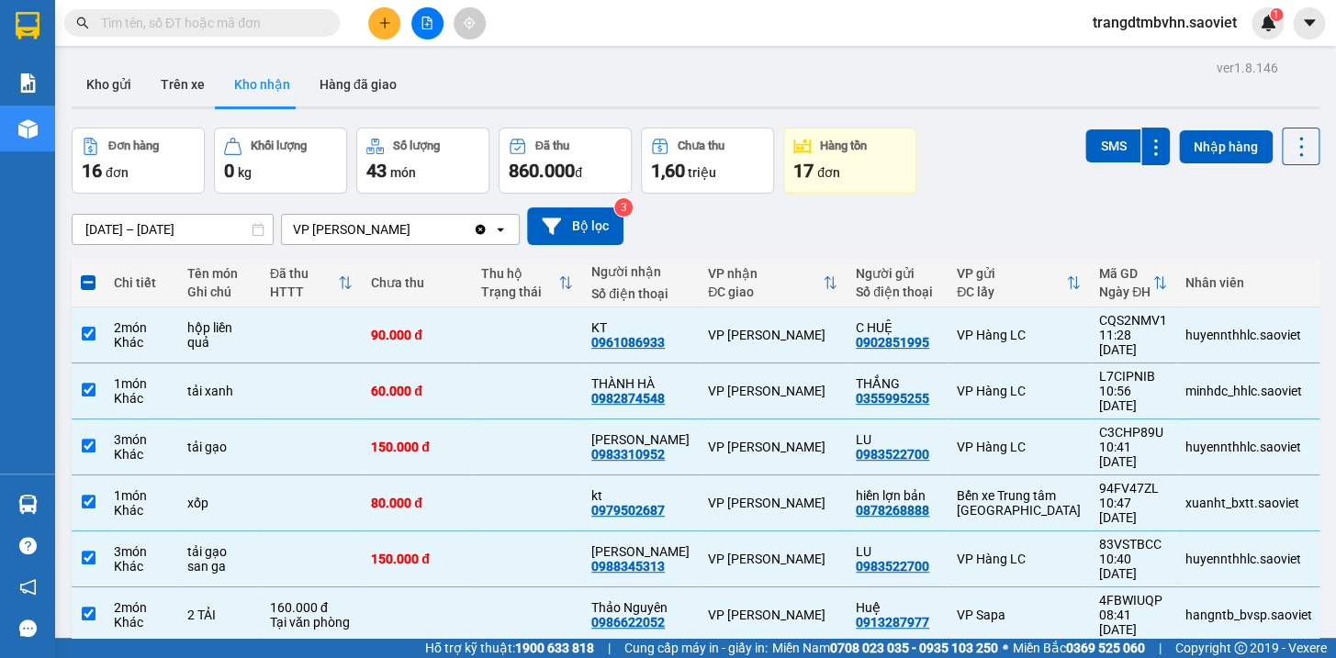
checkbox input "true"
click at [83, 287] on span at bounding box center [88, 282] width 15 height 15
click at [88, 274] on input "checkbox" at bounding box center [88, 274] width 0 height 0
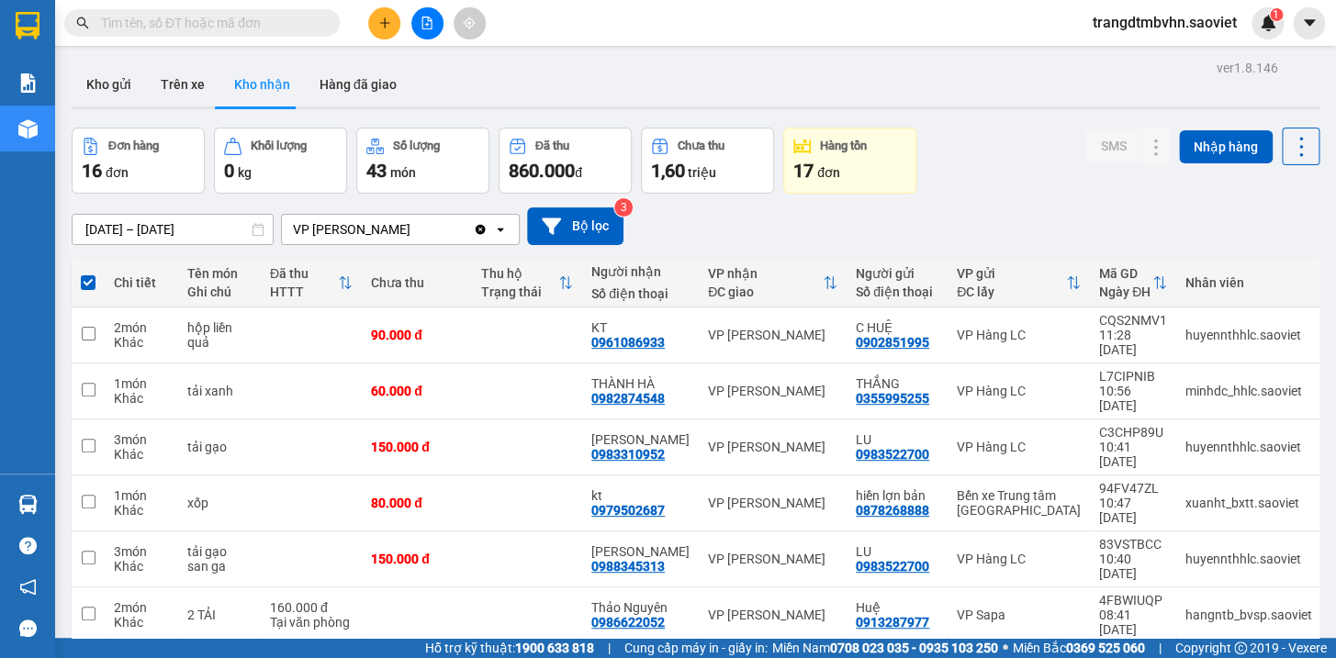
checkbox input "false"
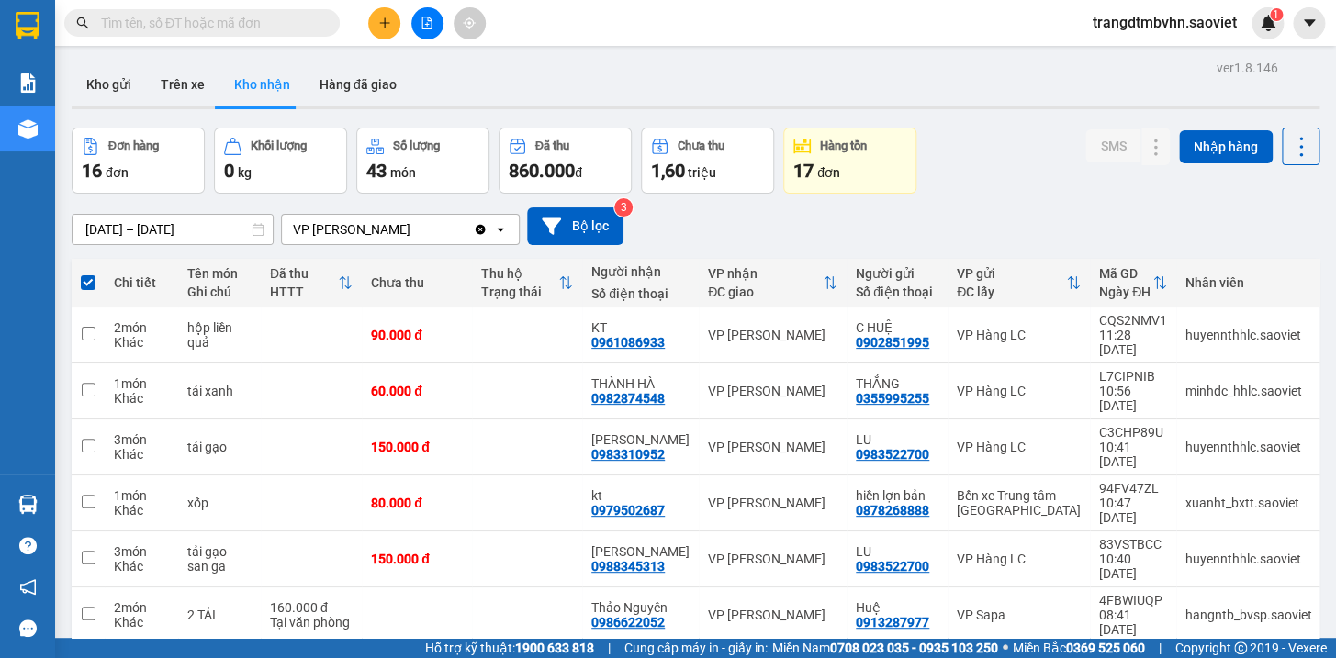
checkbox input "false"
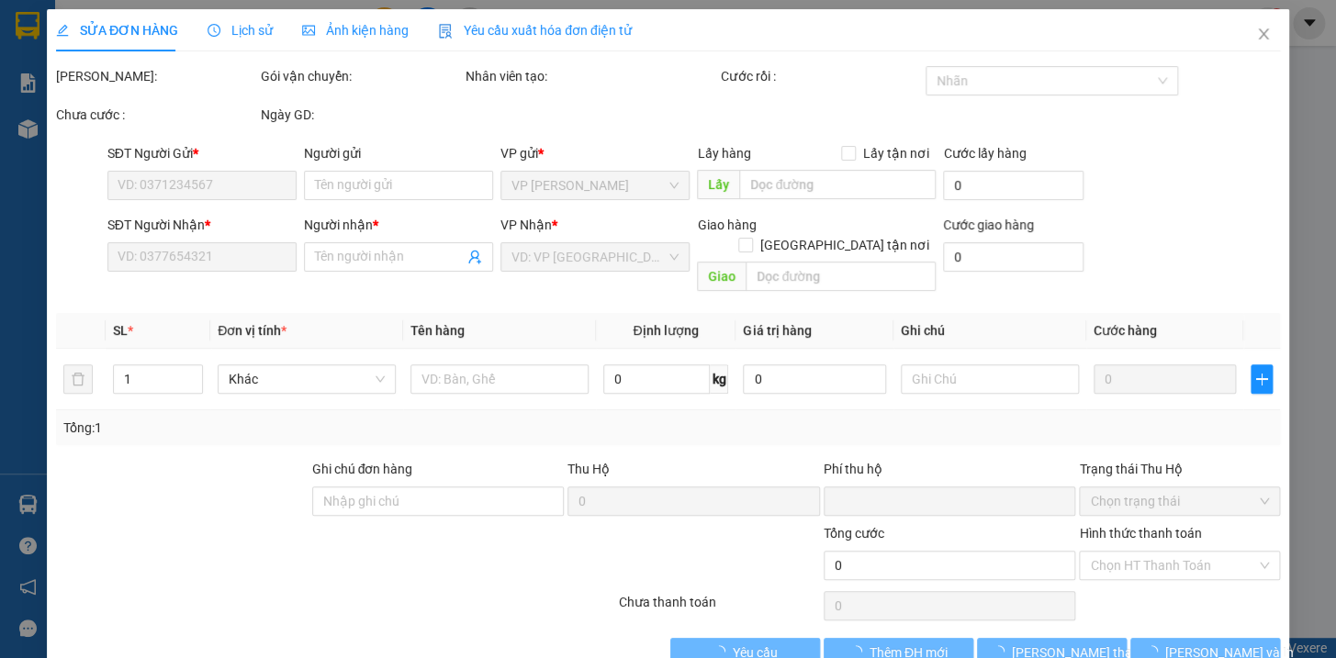
type input "0975168486"
type input "kt"
type input "0934545772"
type input "kt"
checkbox input "true"
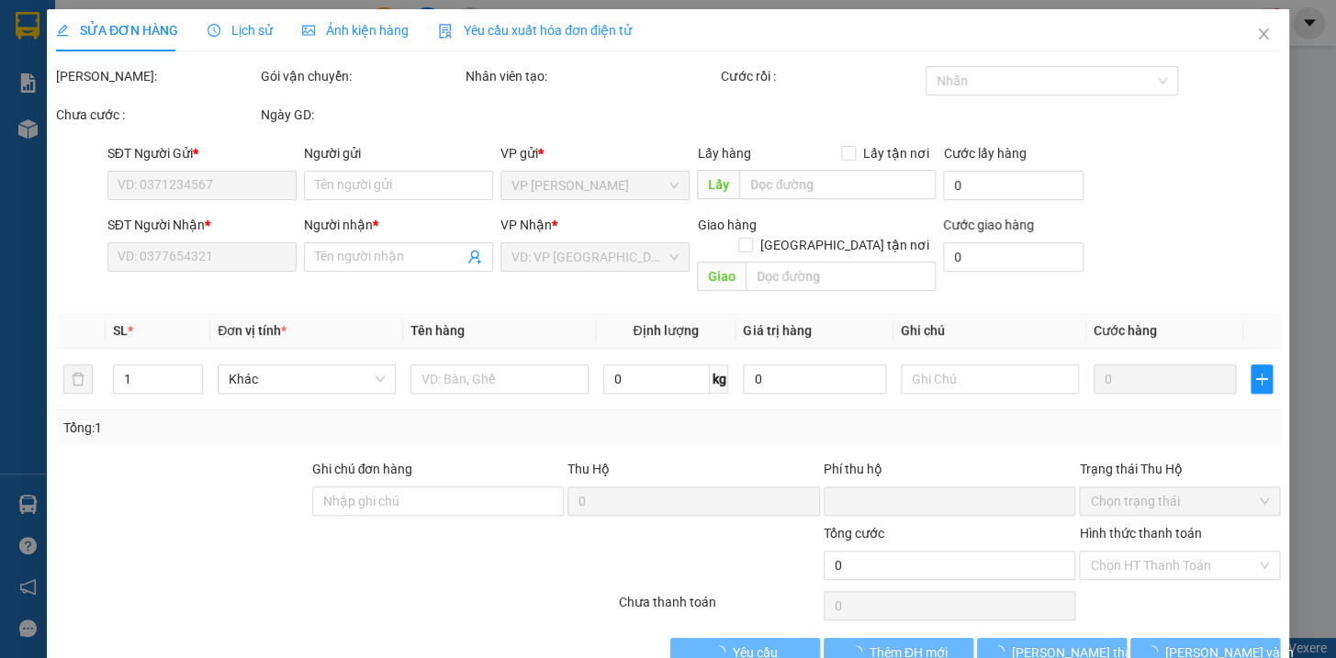
type input "chợ sơn [GEOGRAPHIC_DATA] hiệp-cước bao gồm ctn"
type input "0"
type input "700.000"
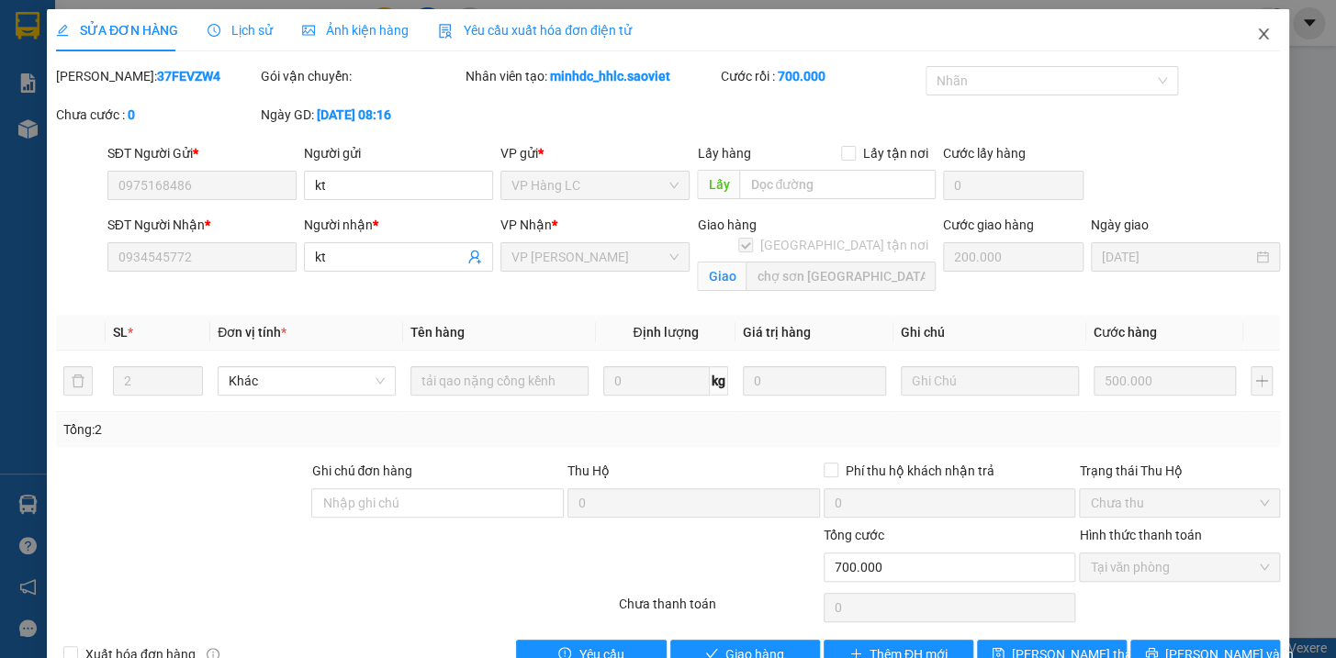
click at [1256, 37] on icon "close" at bounding box center [1263, 34] width 15 height 15
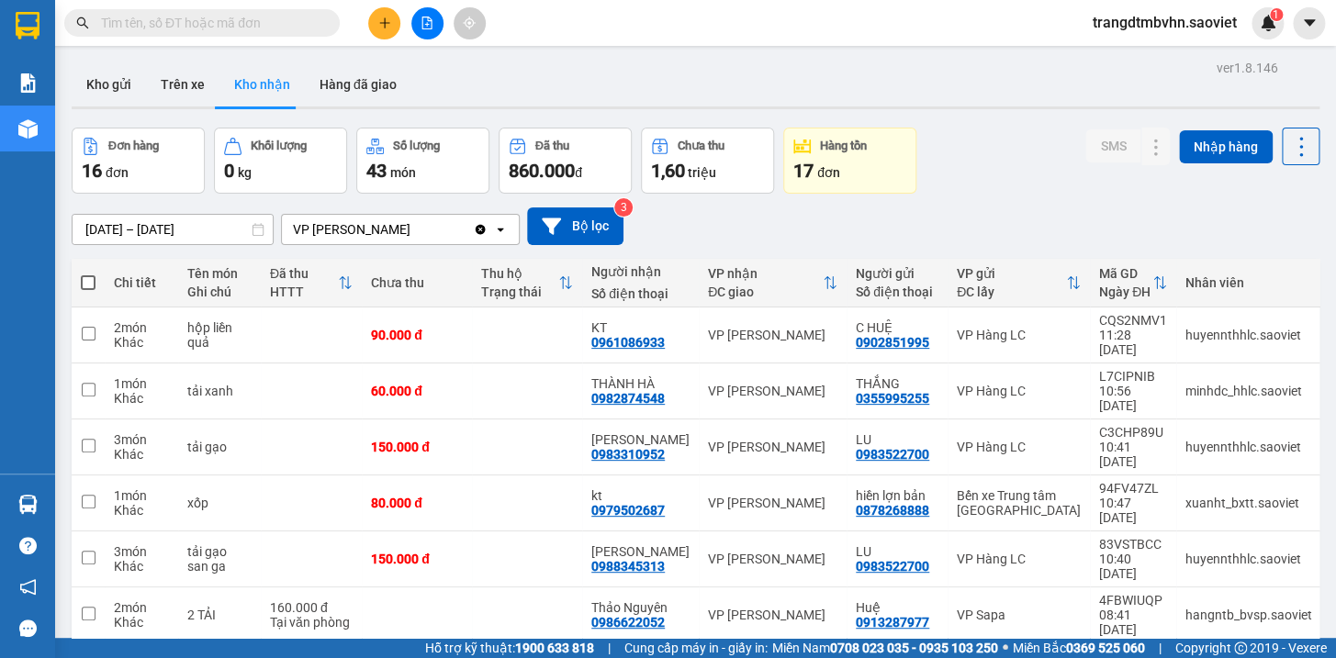
scroll to position [207, 0]
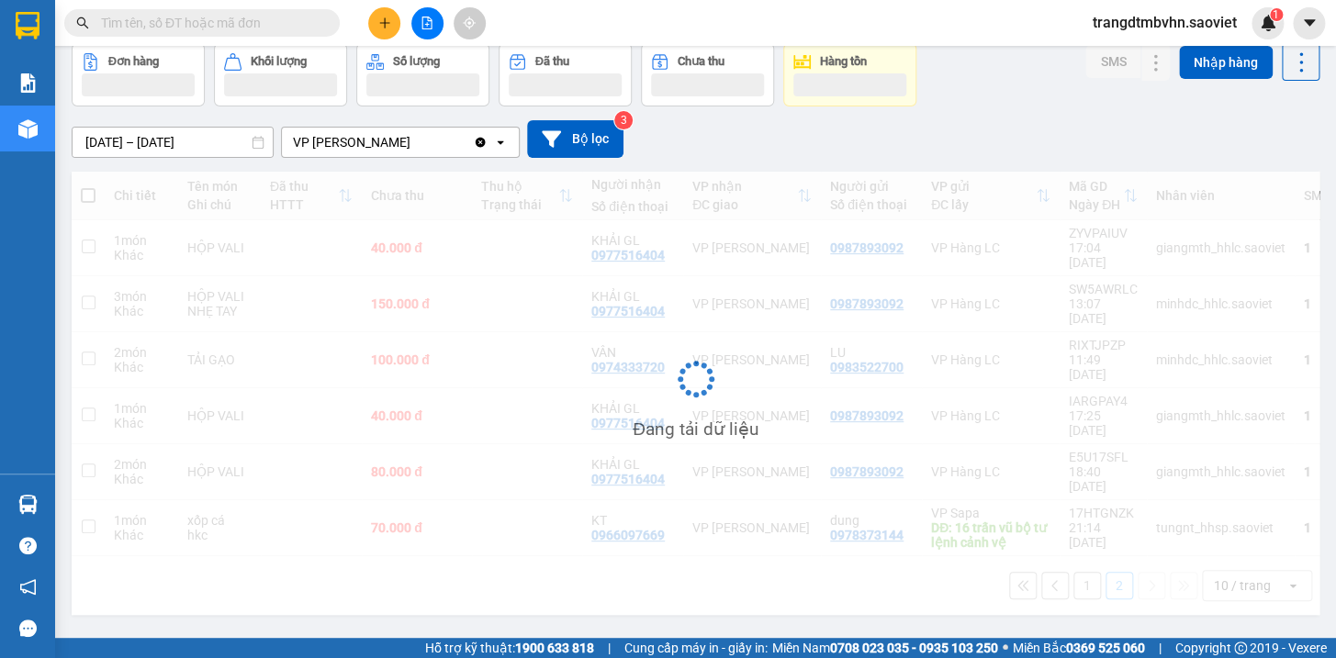
scroll to position [84, 0]
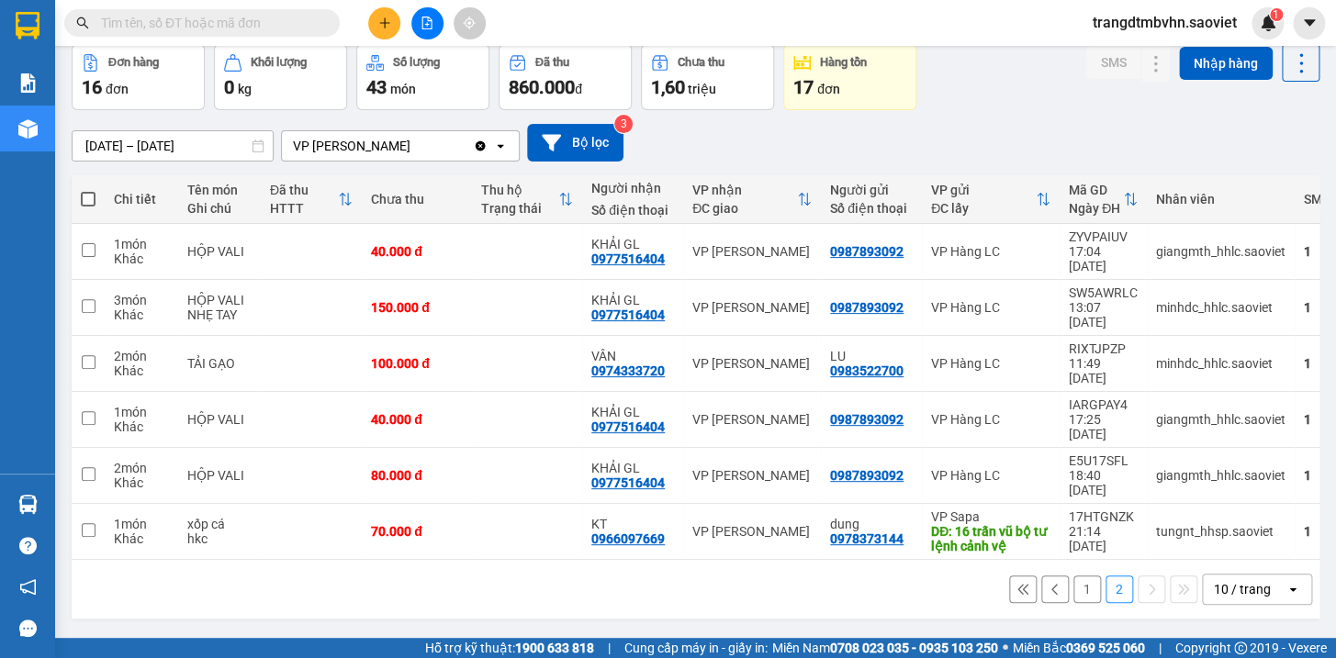
click at [1073, 576] on button "1" at bounding box center [1087, 590] width 28 height 28
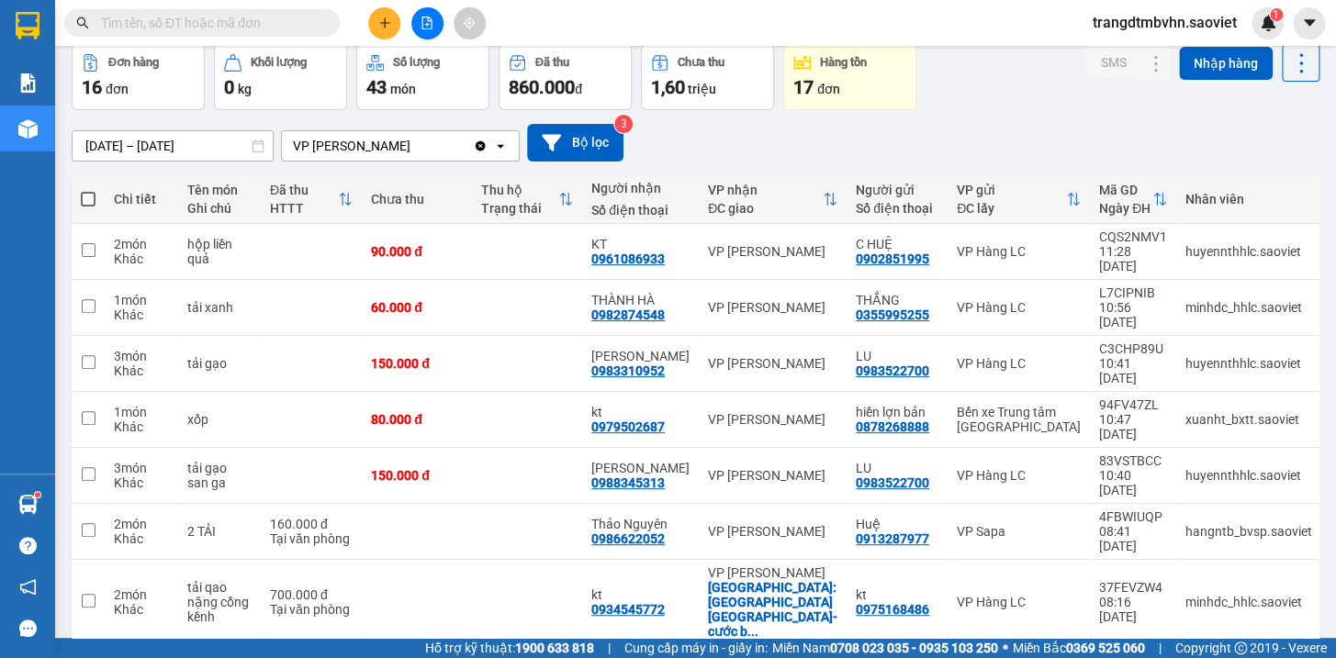
click at [160, 15] on input "text" at bounding box center [209, 23] width 217 height 20
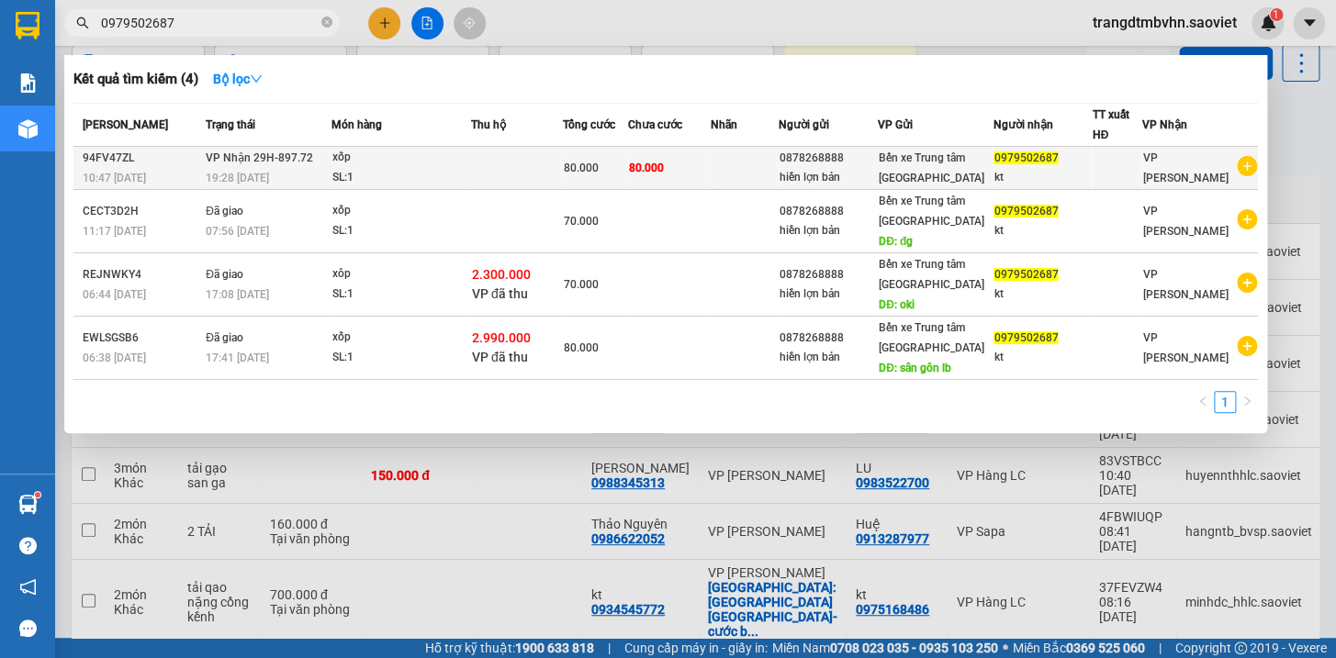
type input "0979502687"
click at [440, 163] on div "xốp" at bounding box center [401, 158] width 138 height 20
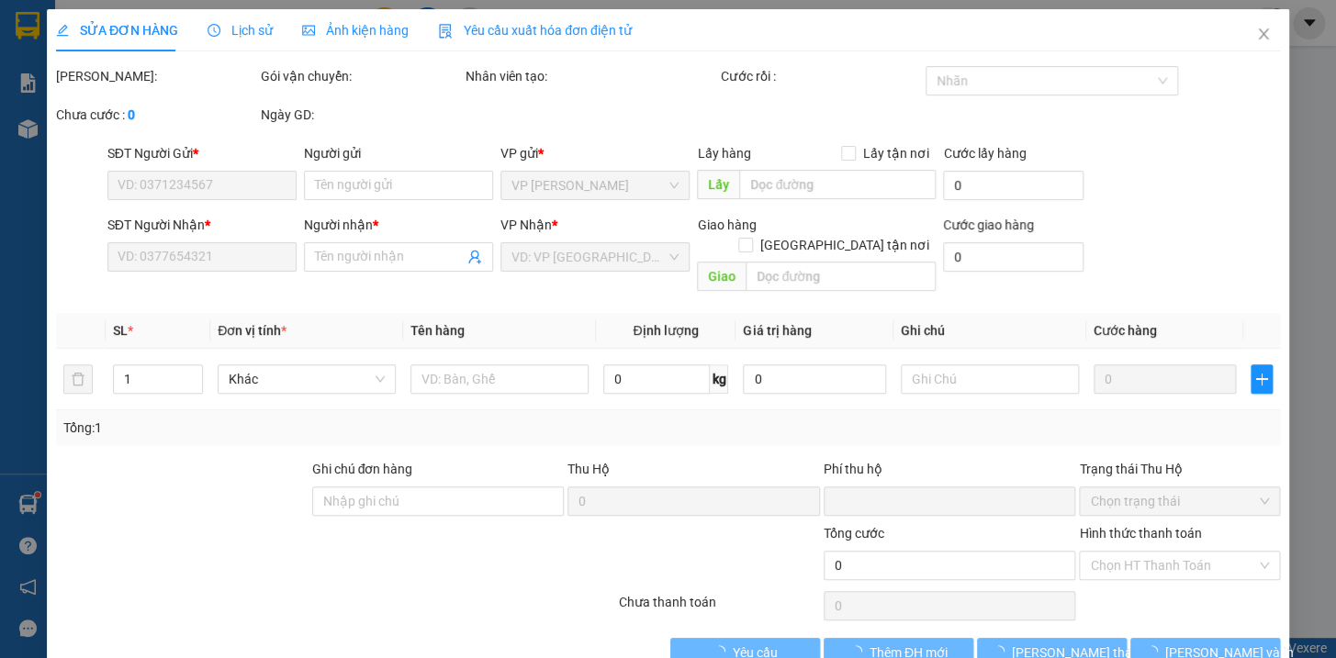
type input "0878268888"
type input "hiền lợn bản"
type input "0979502687"
type input "kt"
type input "0"
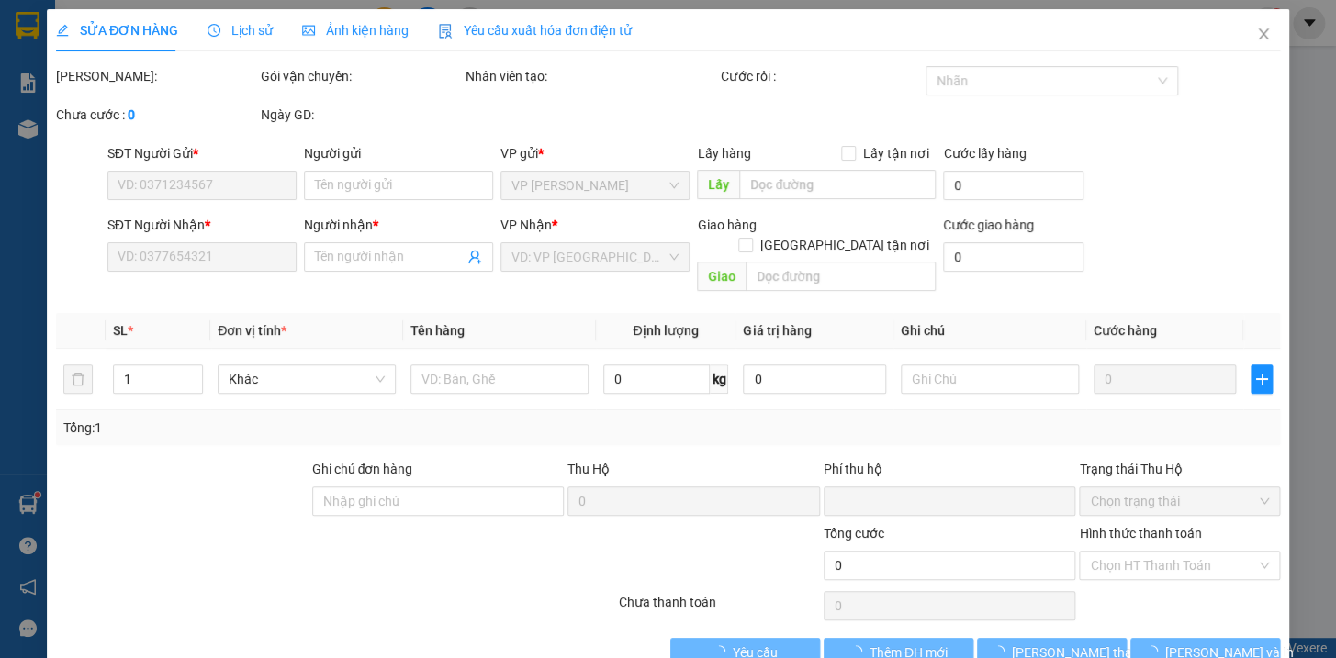
type input "80.000"
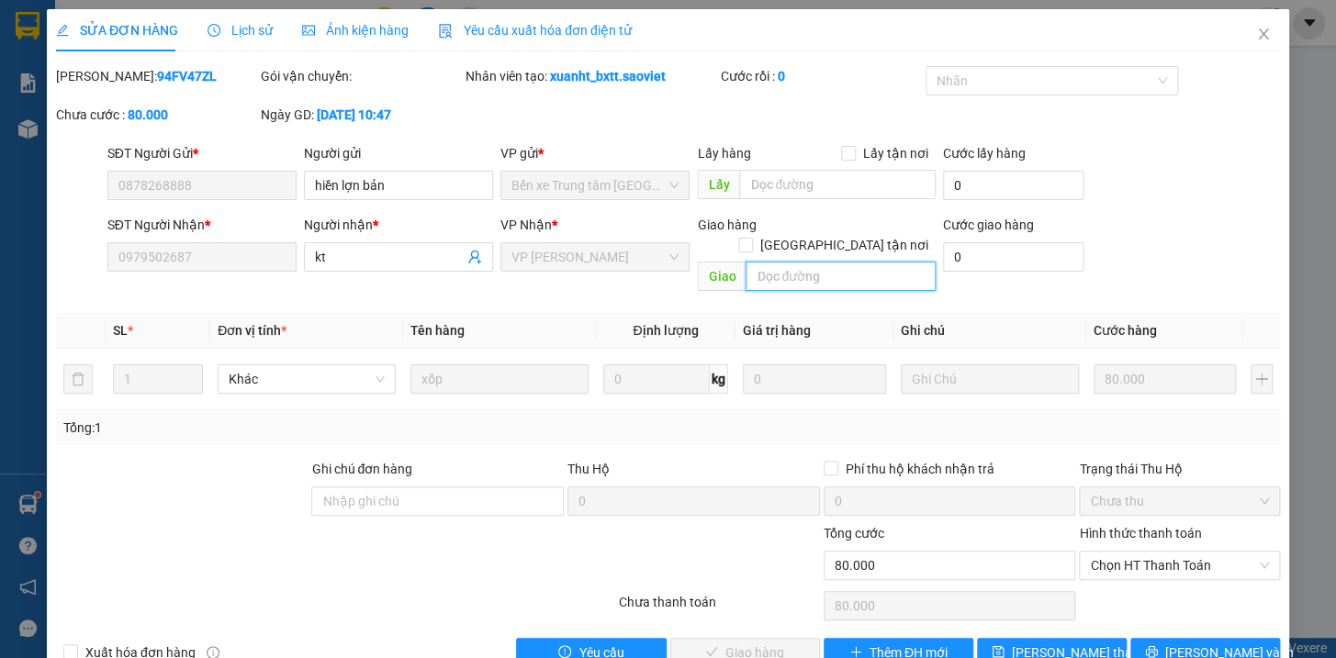
click at [791, 266] on input "text" at bounding box center [841, 276] width 190 height 29
type input "trang"
click at [1054, 643] on span "[PERSON_NAME] thay đổi" at bounding box center [1085, 653] width 147 height 20
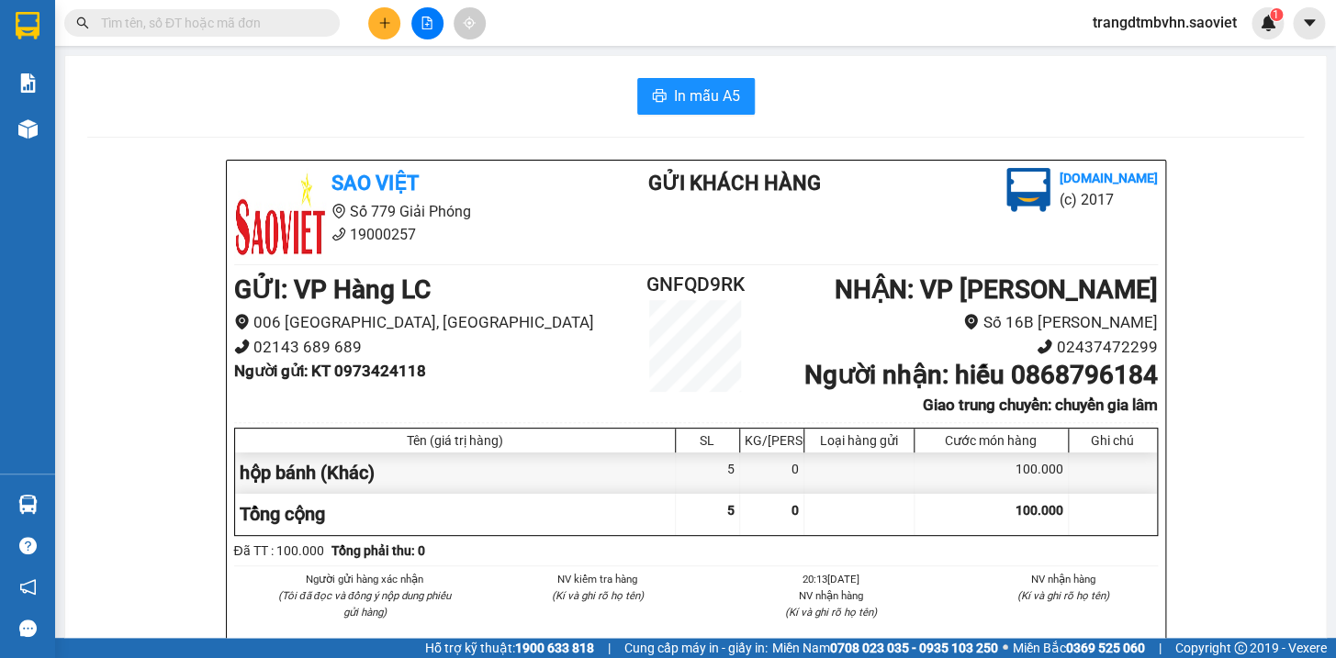
click at [264, 27] on input "text" at bounding box center [209, 23] width 217 height 20
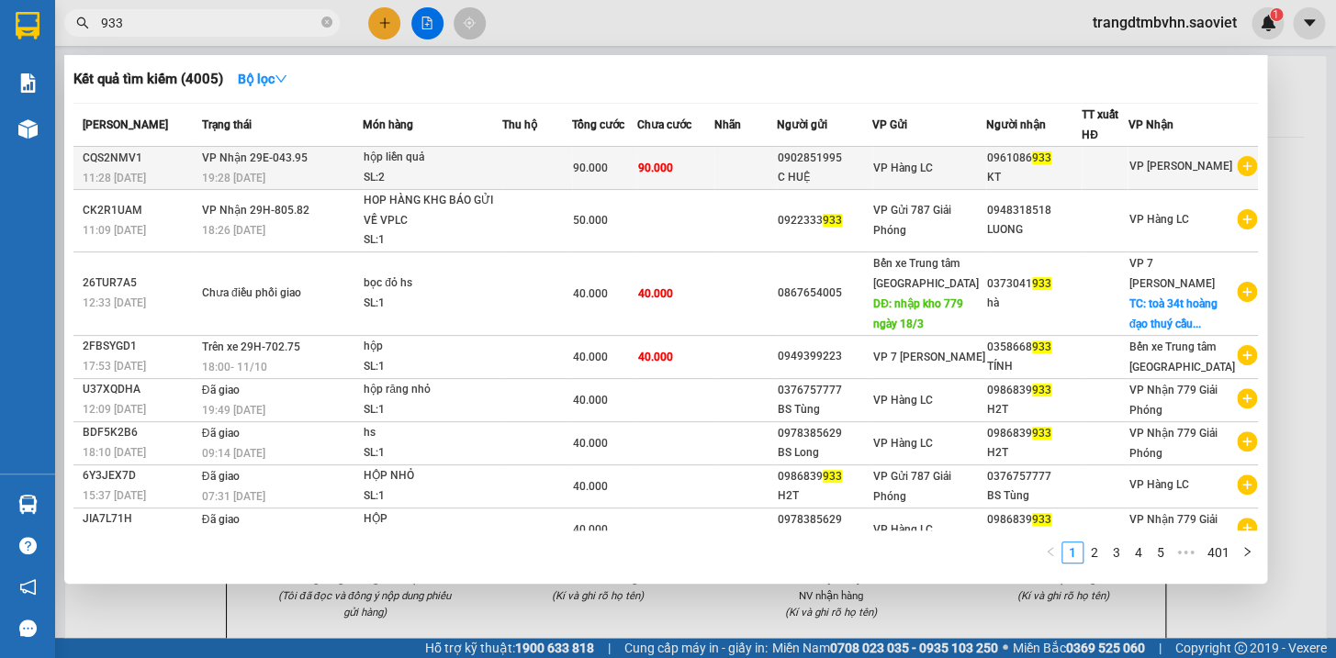
type input "933"
click at [294, 172] on div "19:28 - 11/10" at bounding box center [282, 178] width 160 height 20
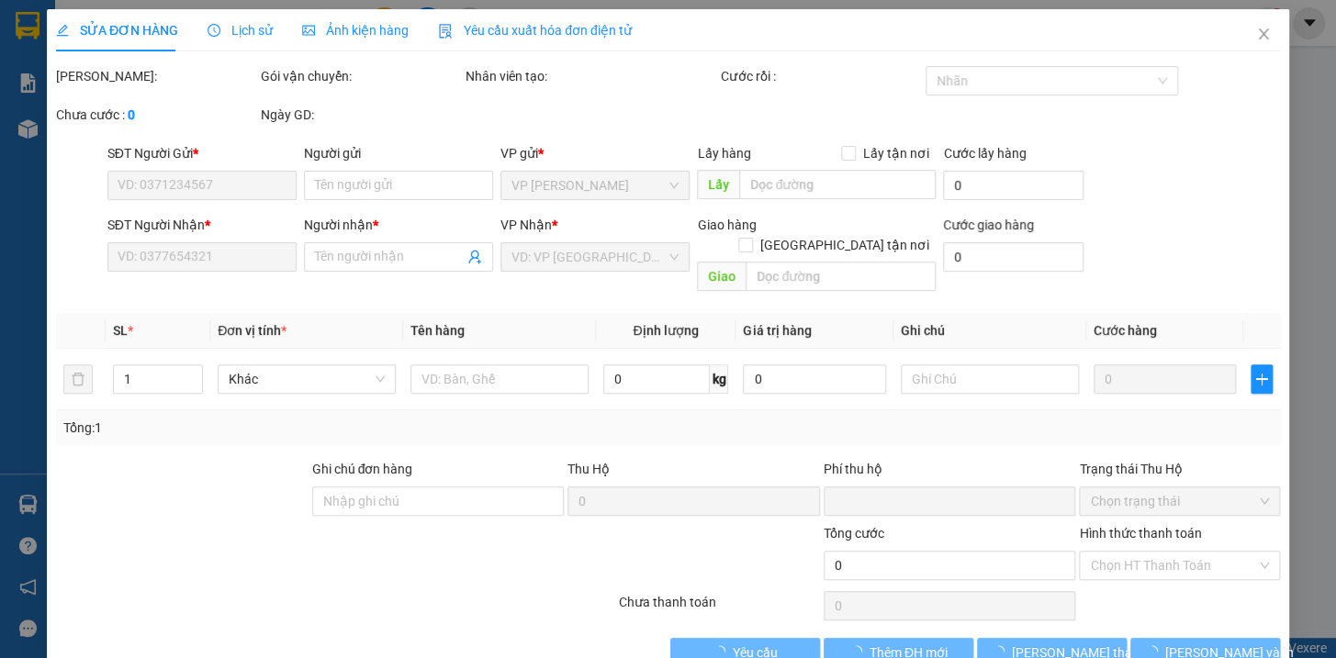
type input "0902851995"
type input "C HUỆ"
type input "0961086933"
type input "KT"
type input "0"
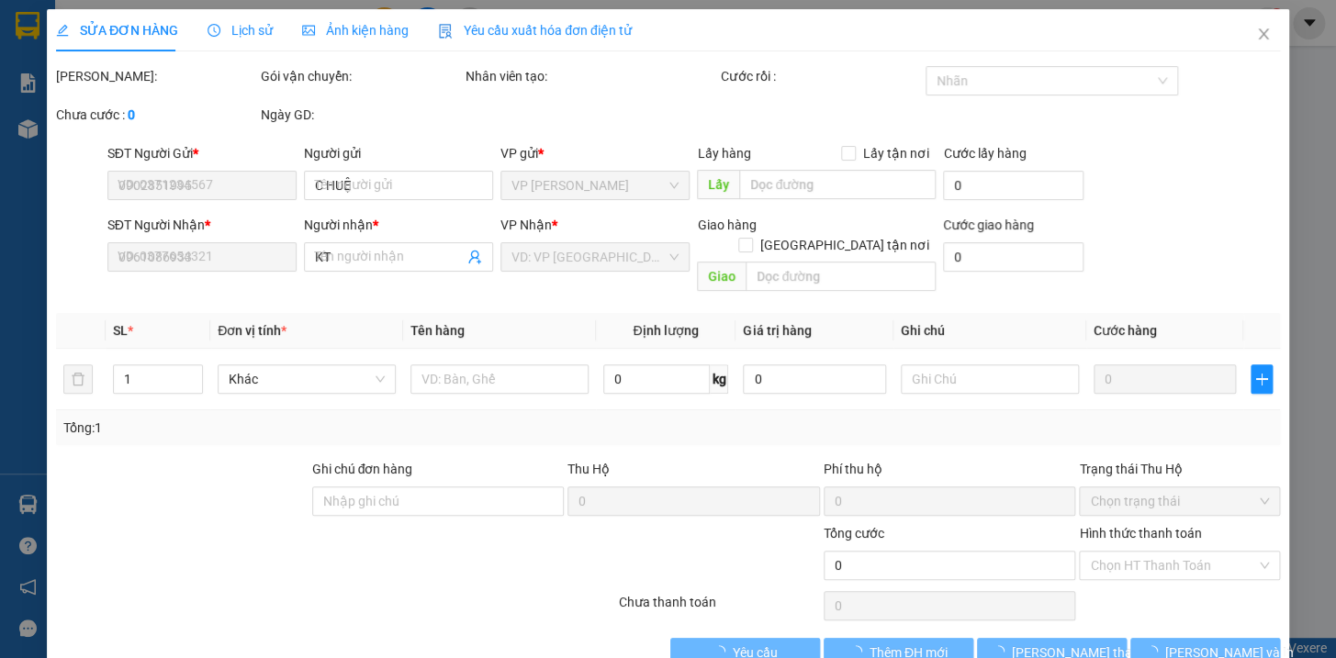
type input "90.000"
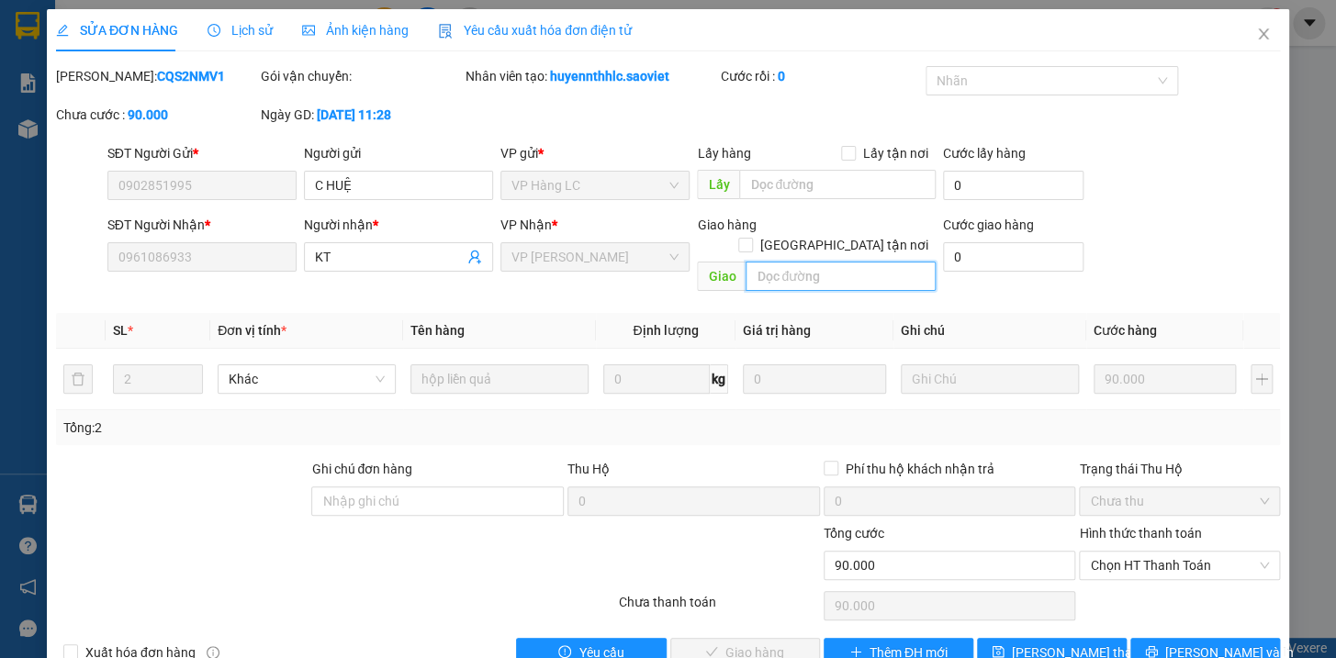
click at [831, 262] on input "text" at bounding box center [841, 276] width 190 height 29
type input "trang"
click at [1049, 643] on span "[PERSON_NAME] thay đổi" at bounding box center [1085, 653] width 147 height 20
